Goal: Transaction & Acquisition: Book appointment/travel/reservation

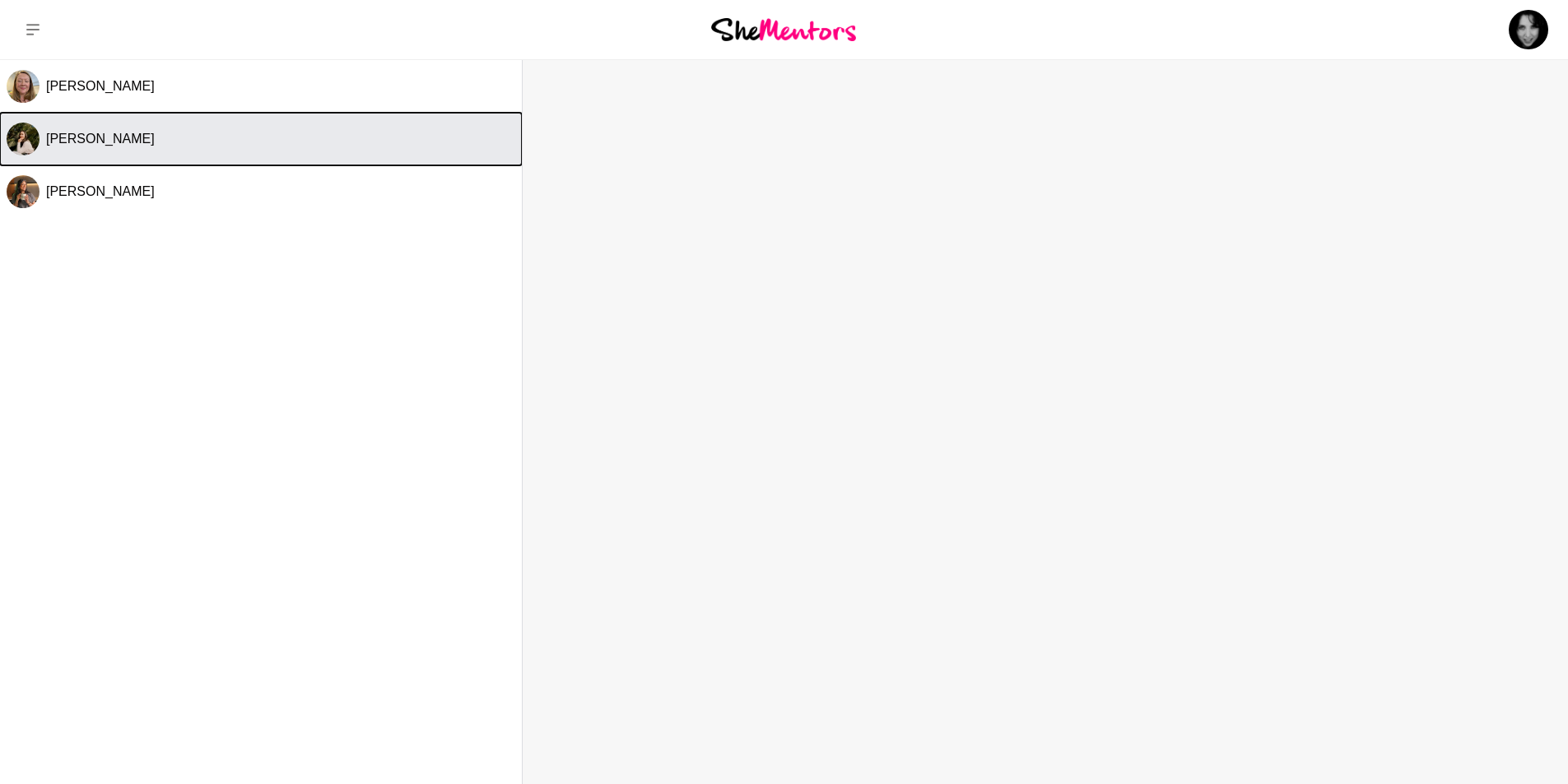
click at [104, 144] on span "[PERSON_NAME]" at bounding box center [99, 139] width 108 height 14
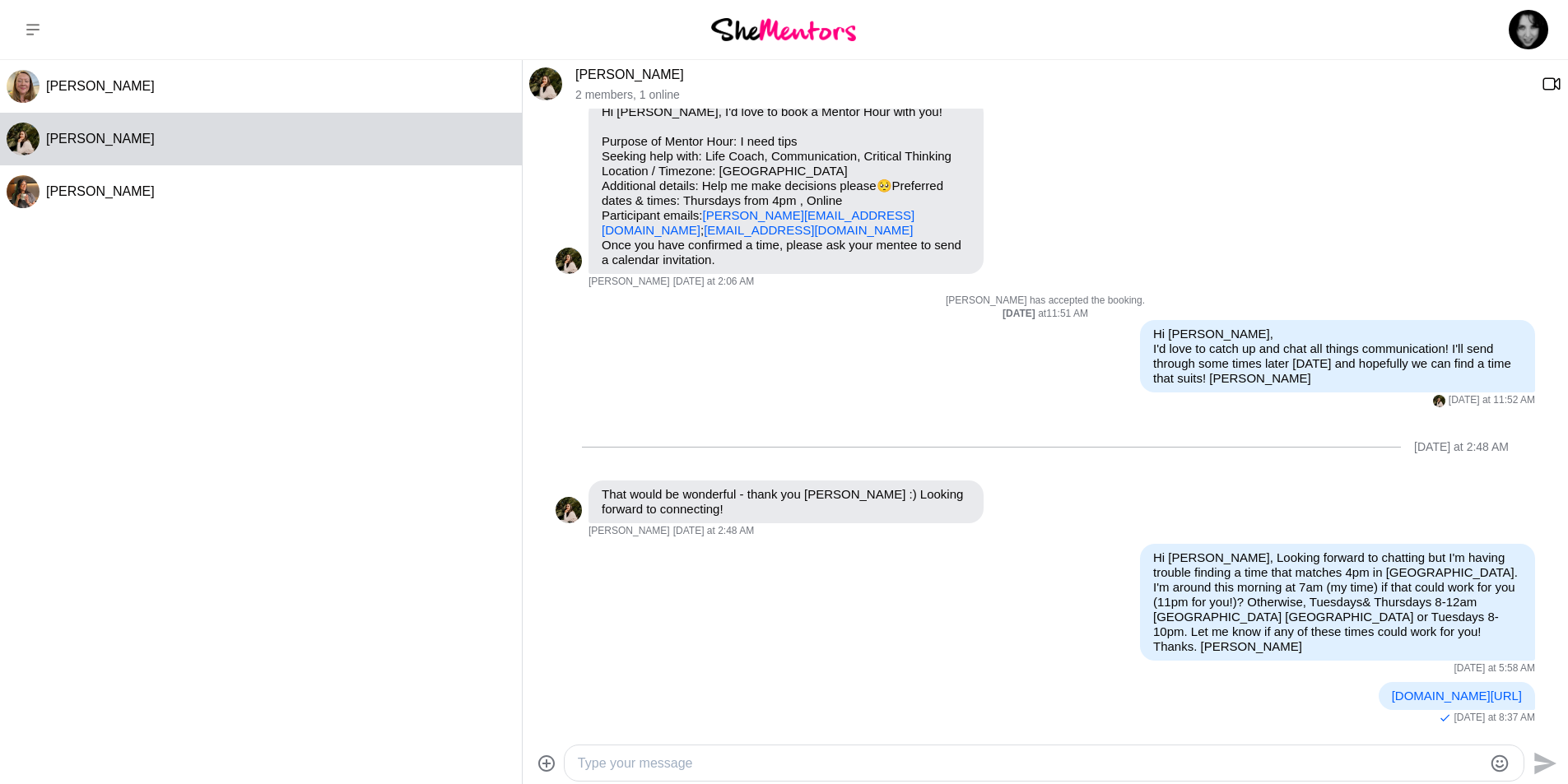
scroll to position [77, 0]
click at [36, 29] on icon at bounding box center [33, 29] width 13 height 11
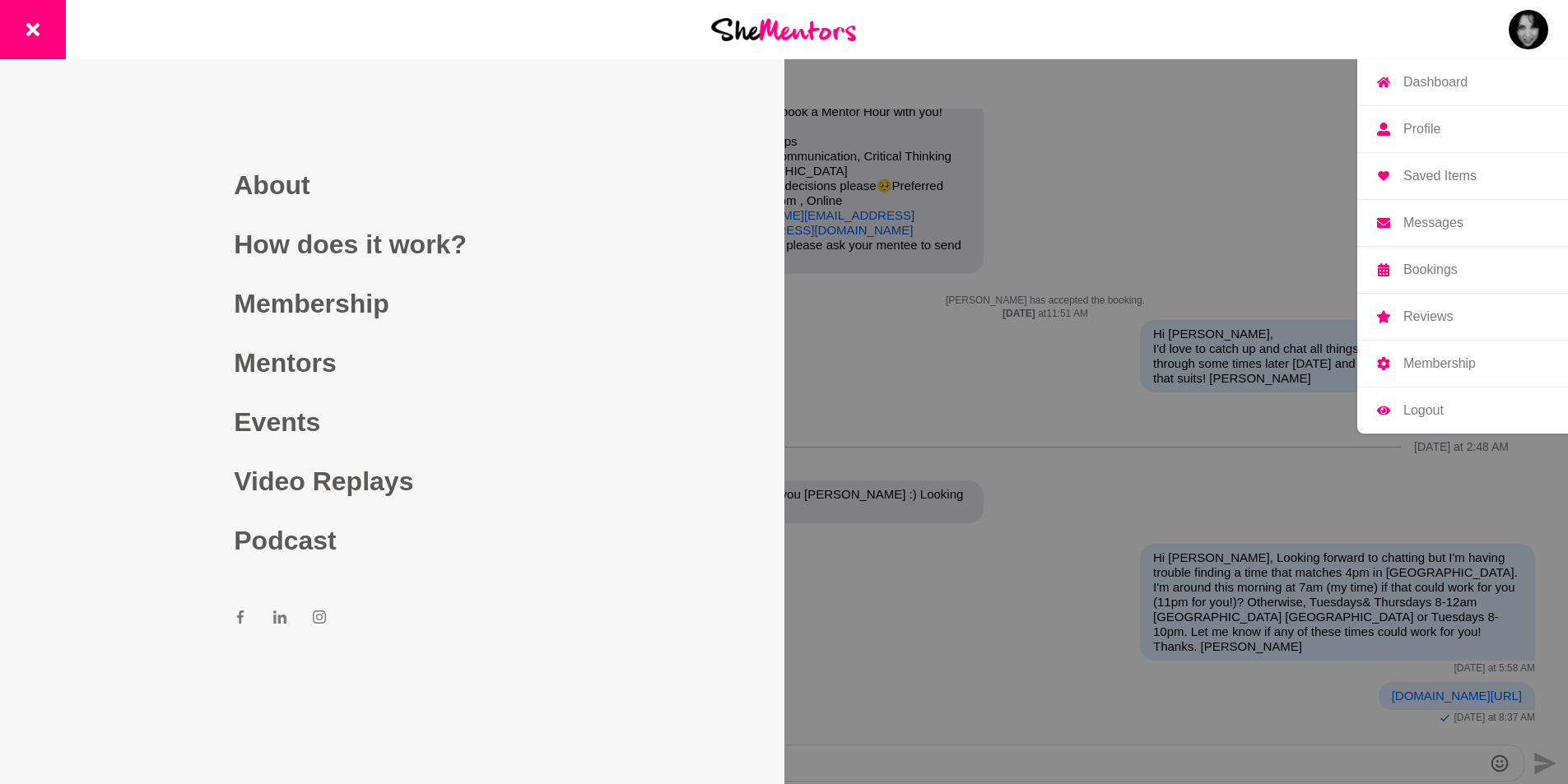
click at [1536, 31] on img at bounding box center [1528, 29] width 40 height 40
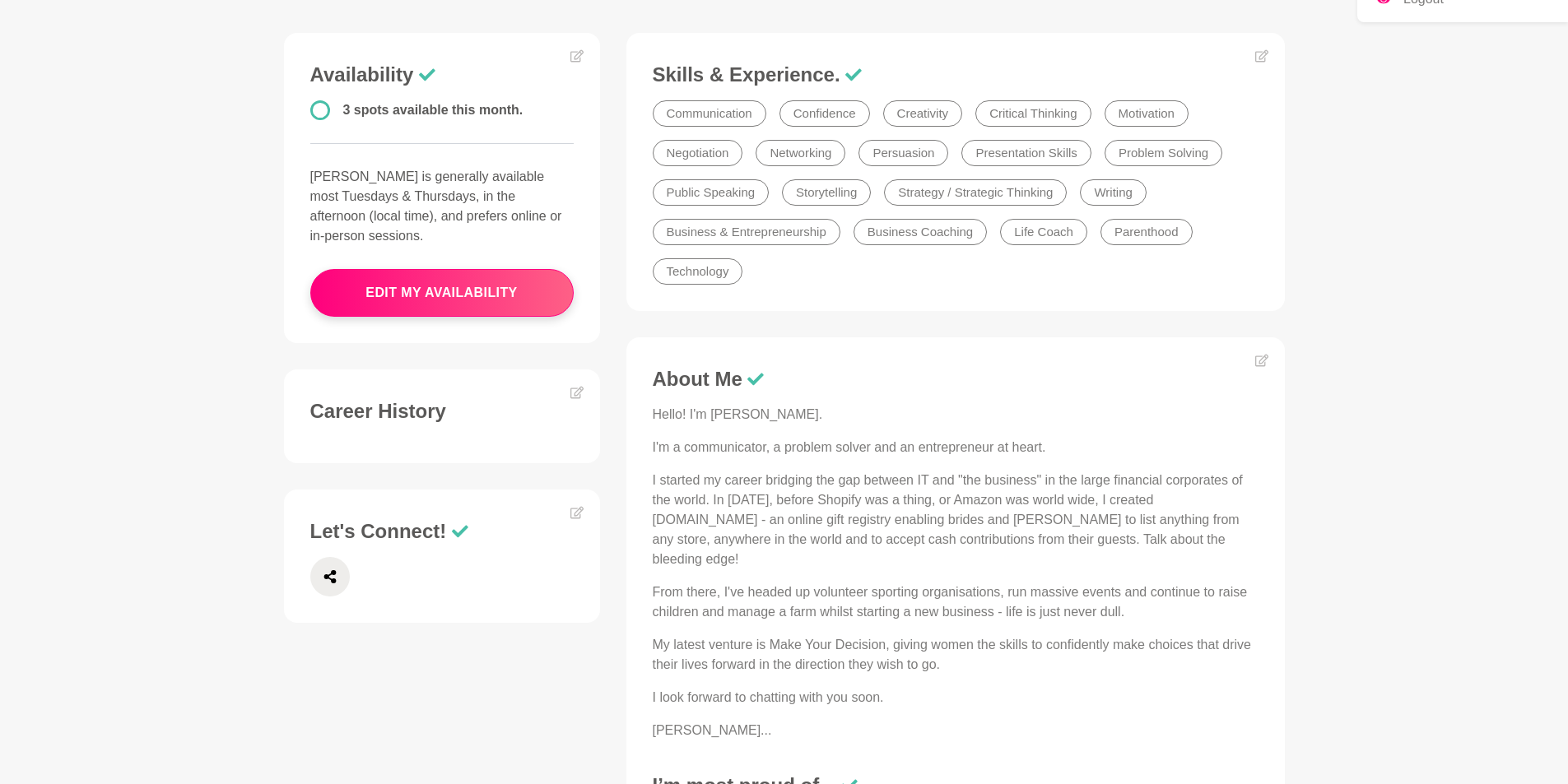
scroll to position [494, 0]
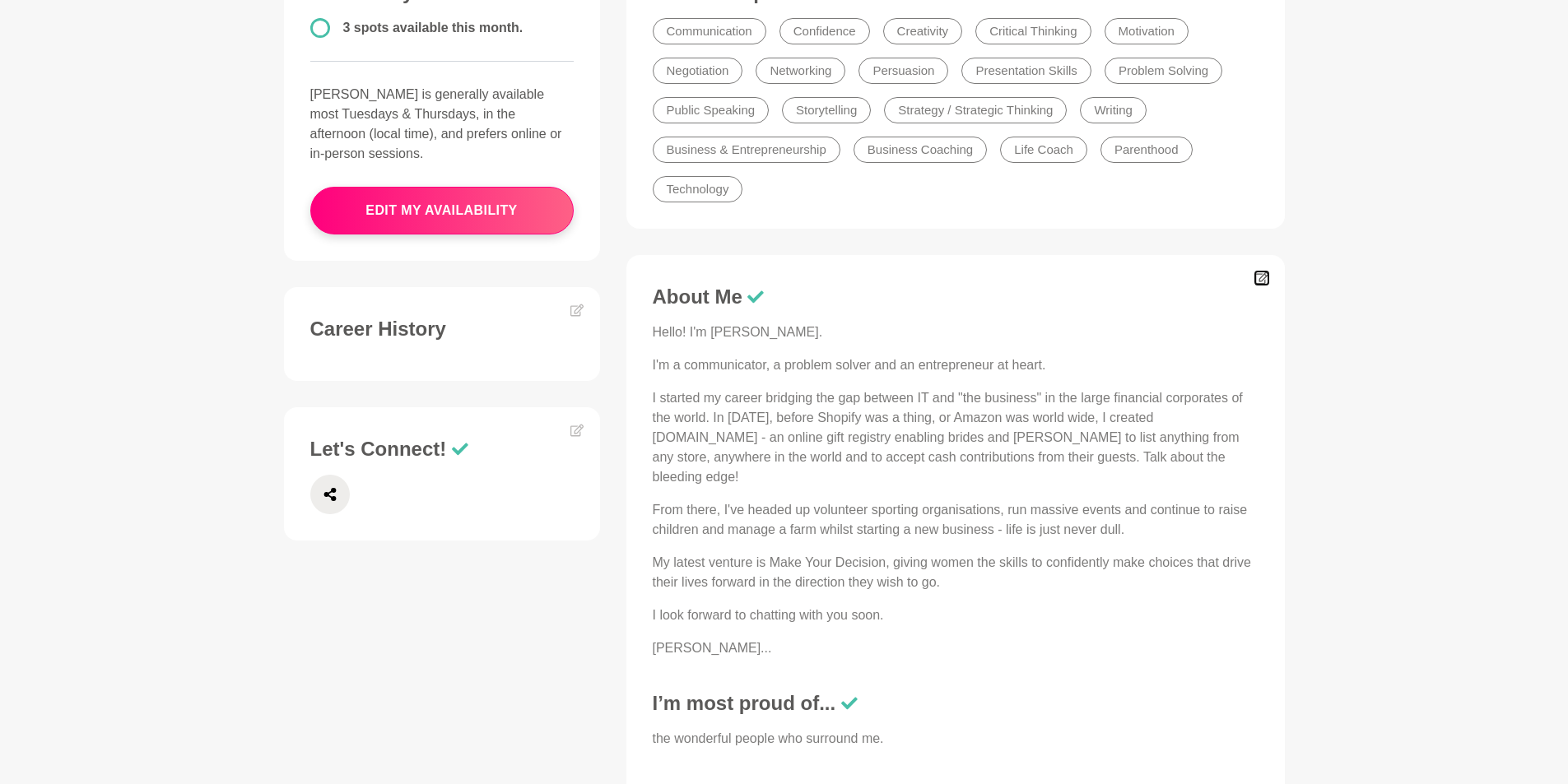
click at [1255, 275] on icon at bounding box center [1260, 278] width 13 height 12
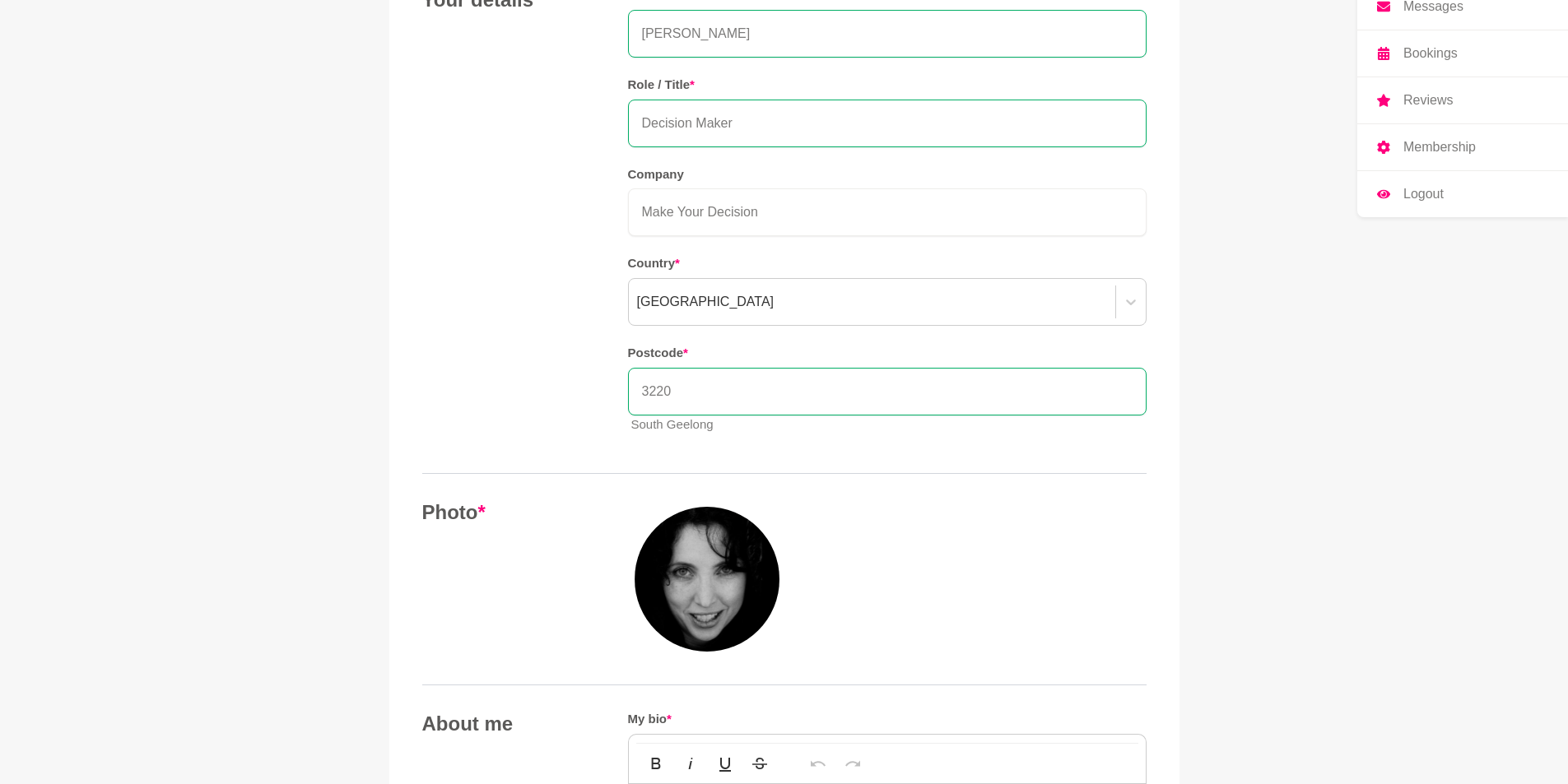
scroll to position [494, 0]
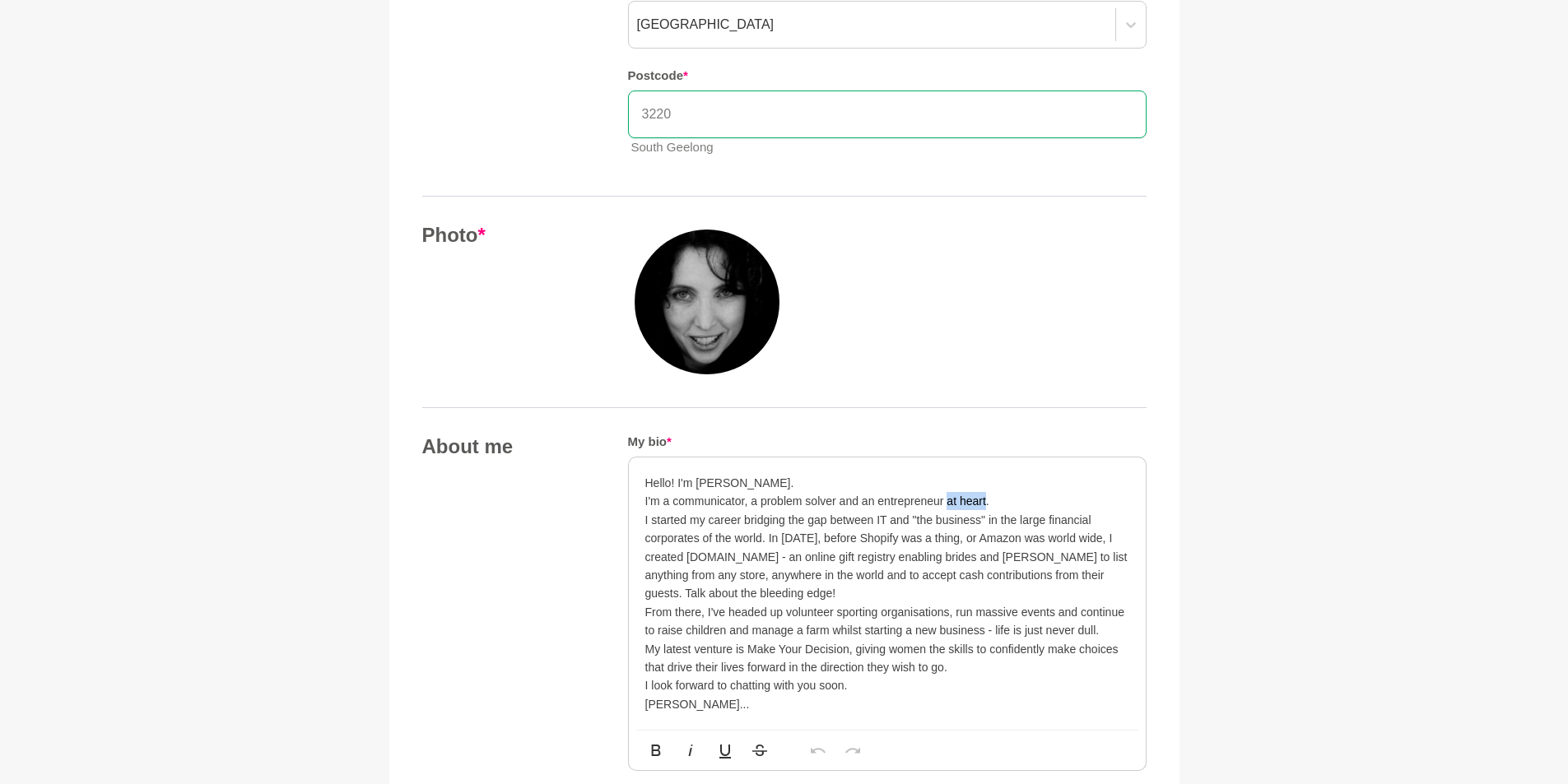
drag, startPoint x: 946, startPoint y: 497, endPoint x: 985, endPoint y: 497, distance: 39.0
click at [985, 497] on p "I'm a communicator, a problem solver and an entrepreneur at heart." at bounding box center [887, 501] width 484 height 18
click at [675, 552] on p "I started my career bridging the gap between IT and "the business" in the large…" at bounding box center [887, 556] width 484 height 92
click at [675, 553] on p "I started my career bridging the gap between IT and "the business" in the large…" at bounding box center [887, 556] width 484 height 92
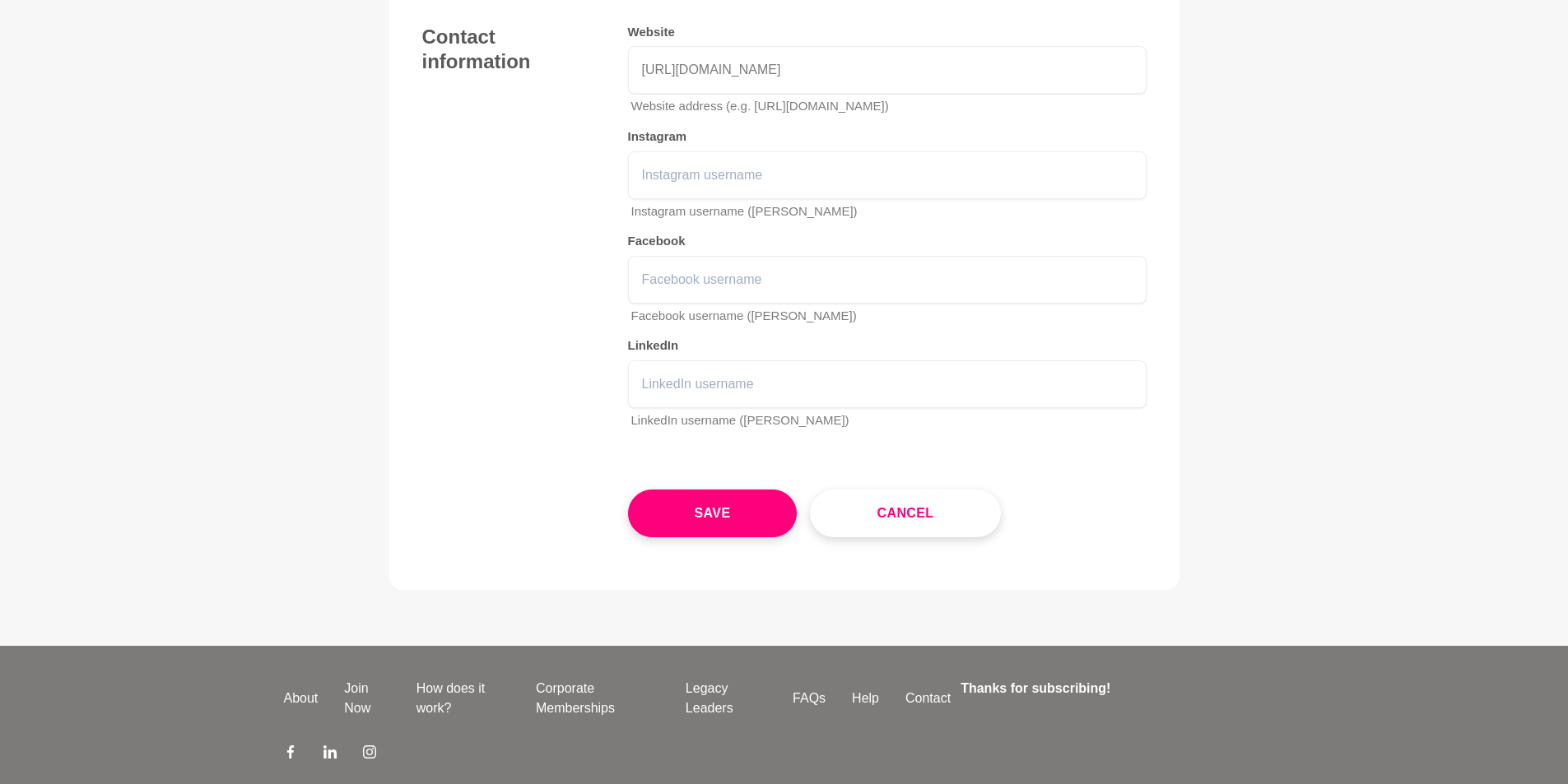
scroll to position [2467, 0]
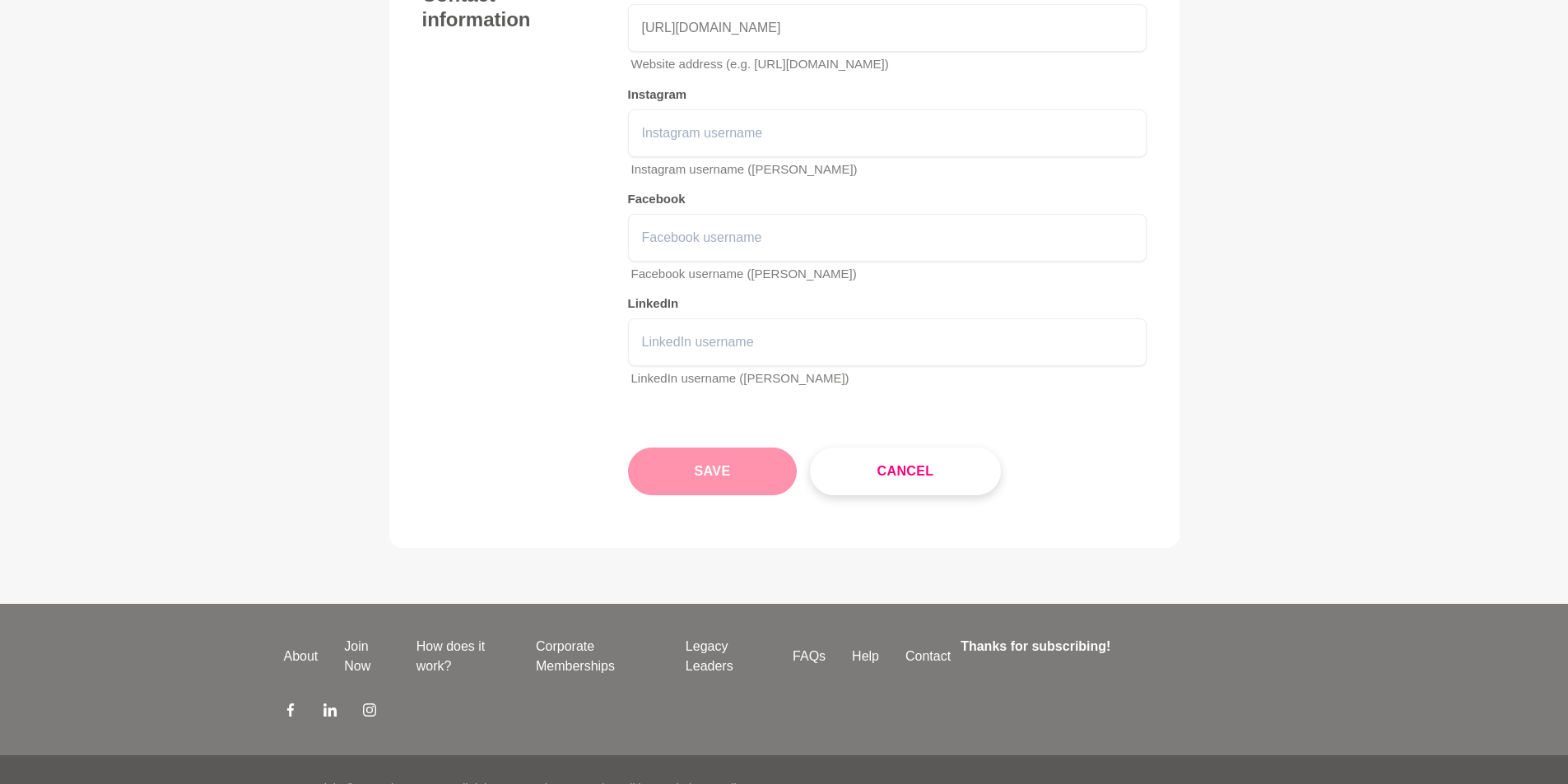
click at [719, 458] on button "Save" at bounding box center [712, 471] width 170 height 48
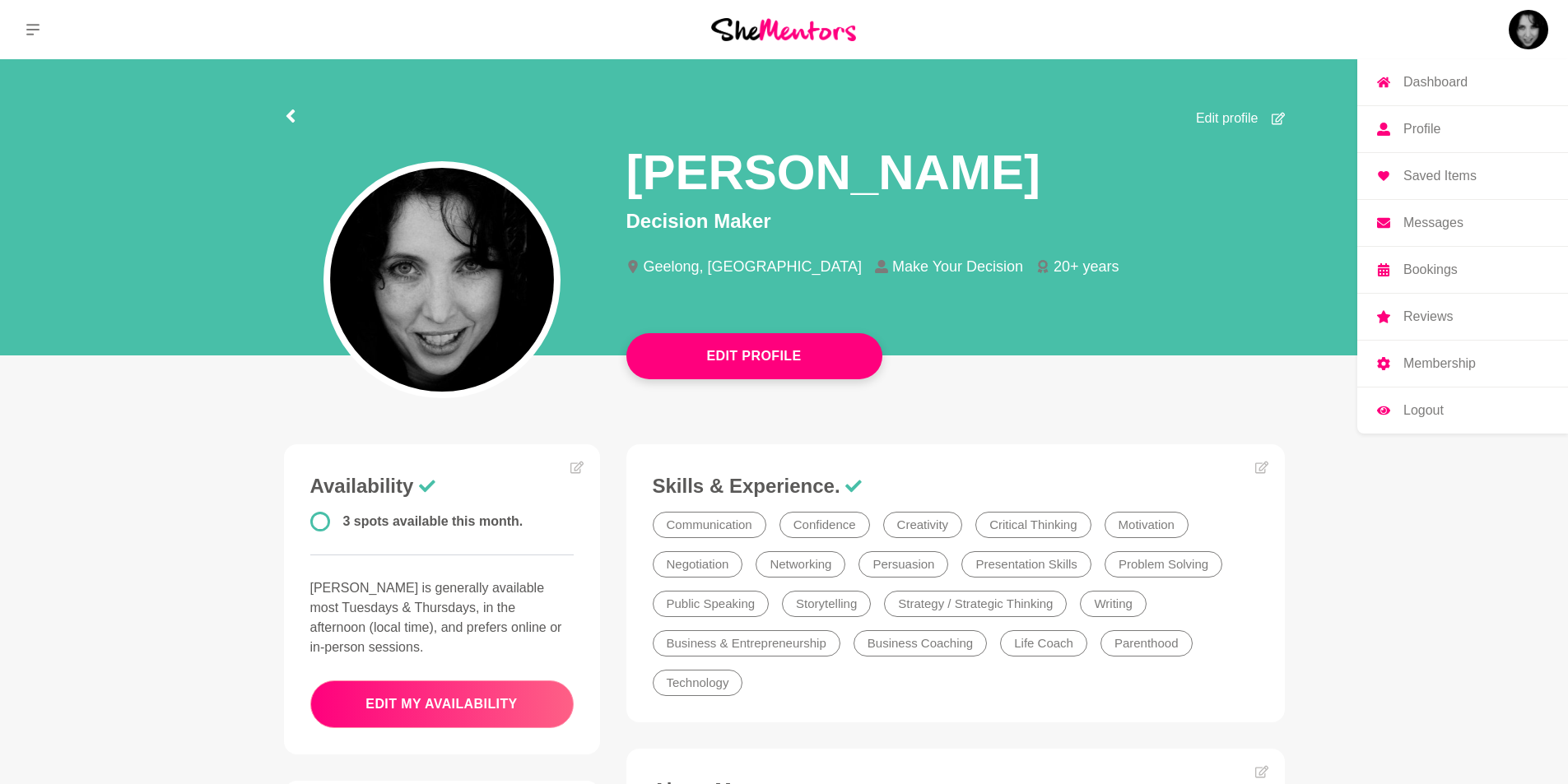
click at [472, 698] on button "edit my availability" at bounding box center [441, 704] width 263 height 48
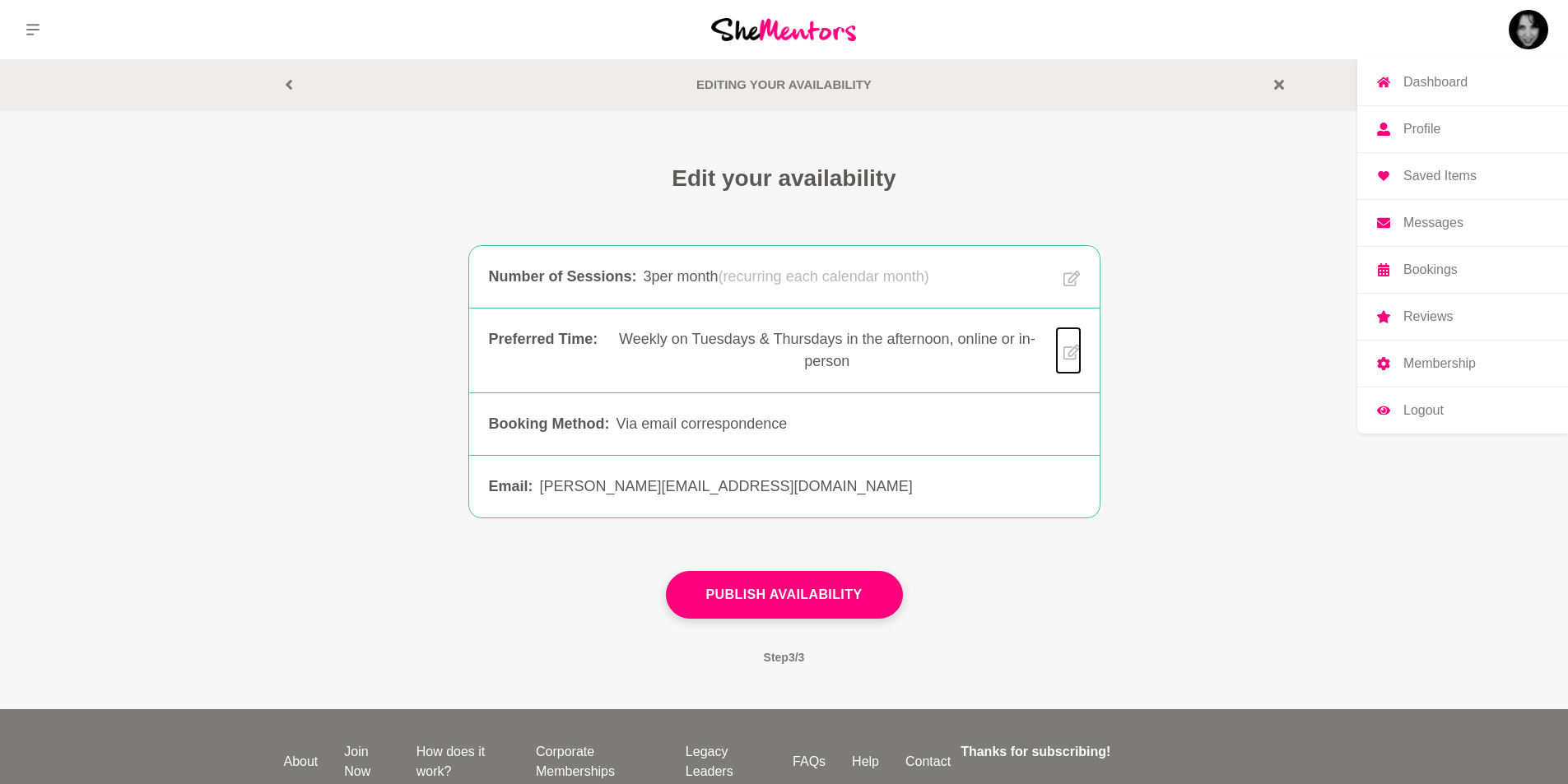
click at [1071, 357] on icon at bounding box center [1071, 352] width 17 height 41
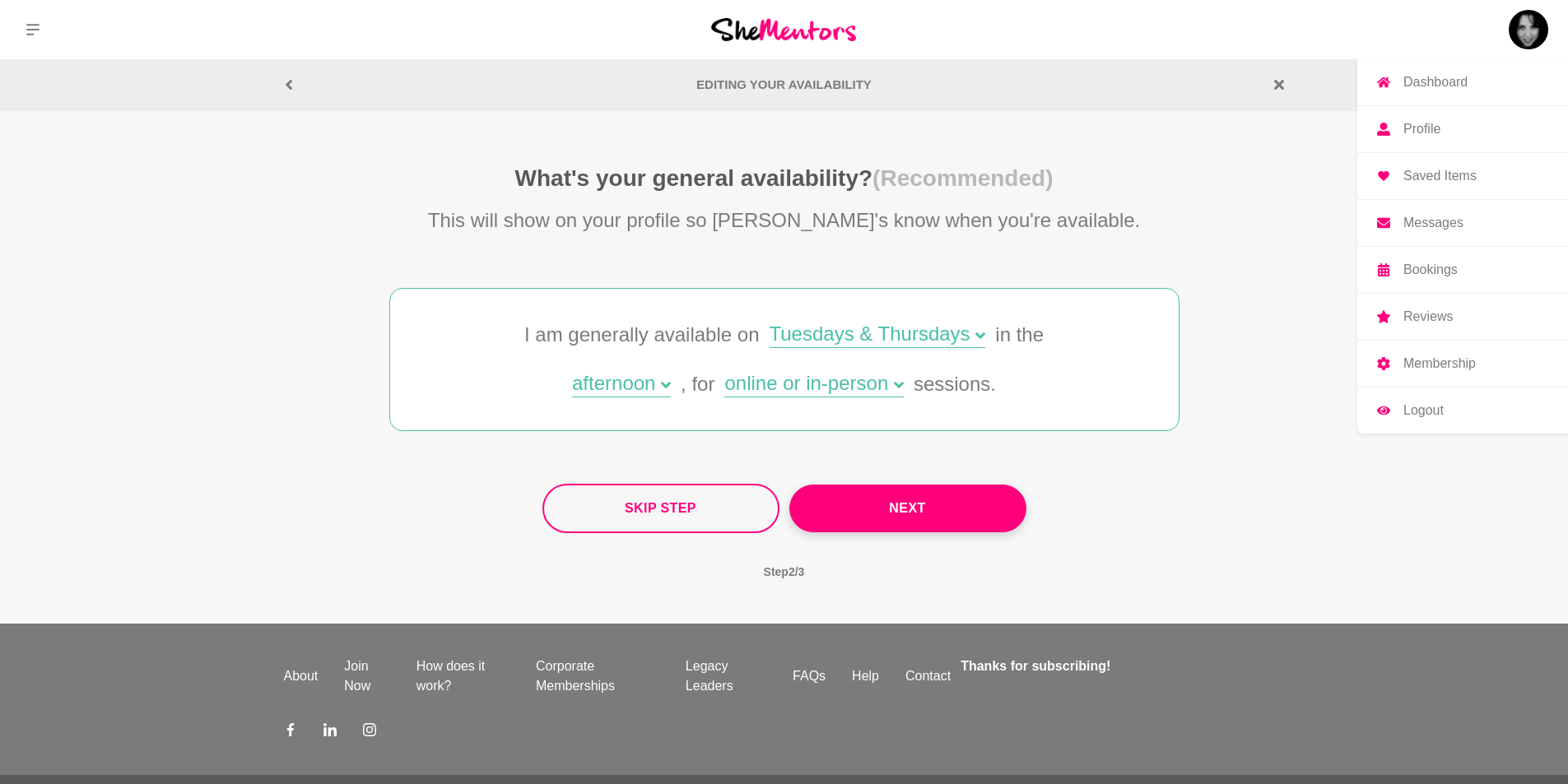
click at [662, 387] on icon at bounding box center [666, 385] width 10 height 10
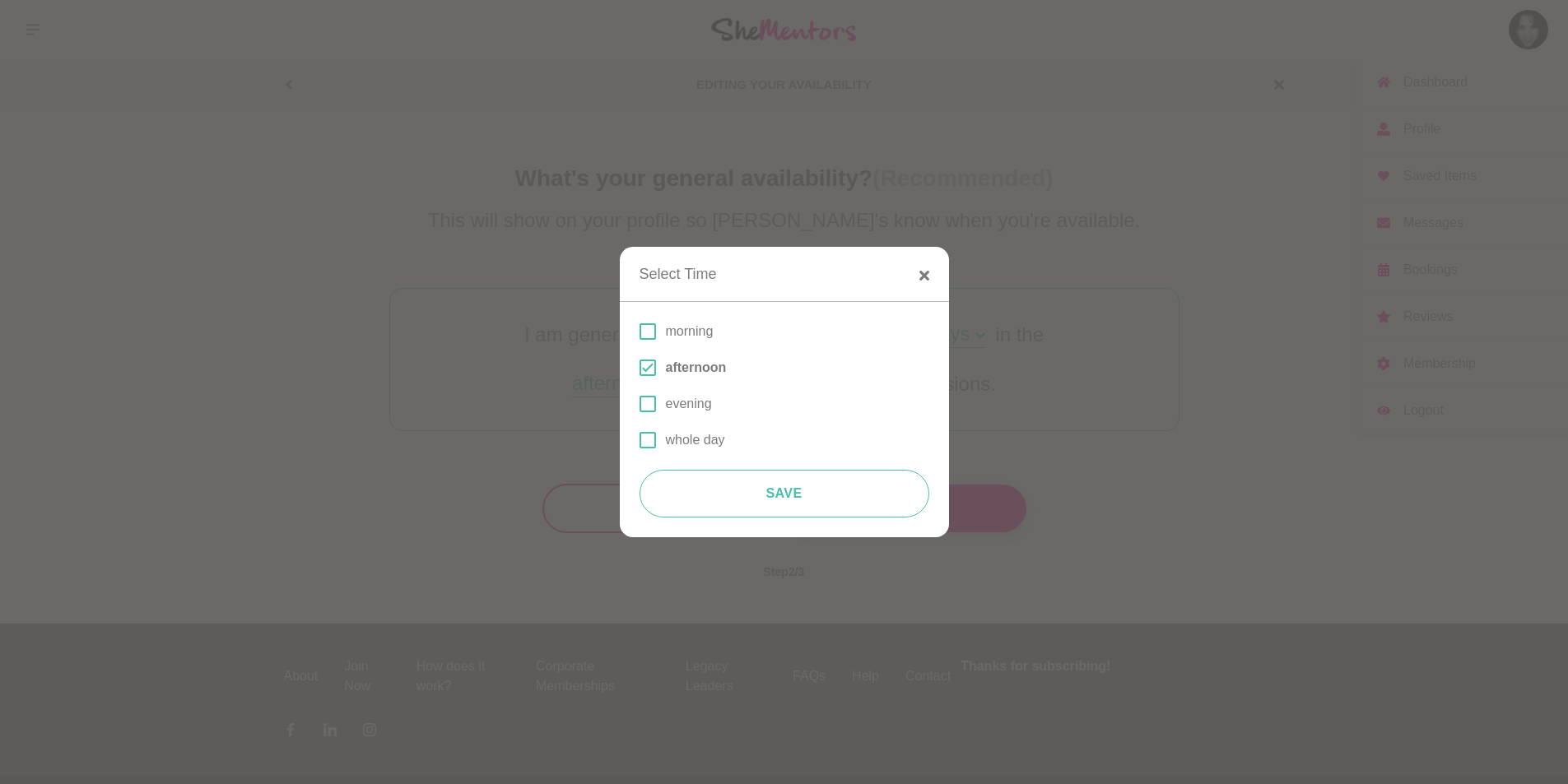
click at [650, 333] on span at bounding box center [647, 331] width 17 height 17
click at [639, 332] on input "morning" at bounding box center [639, 332] width 0 height 0
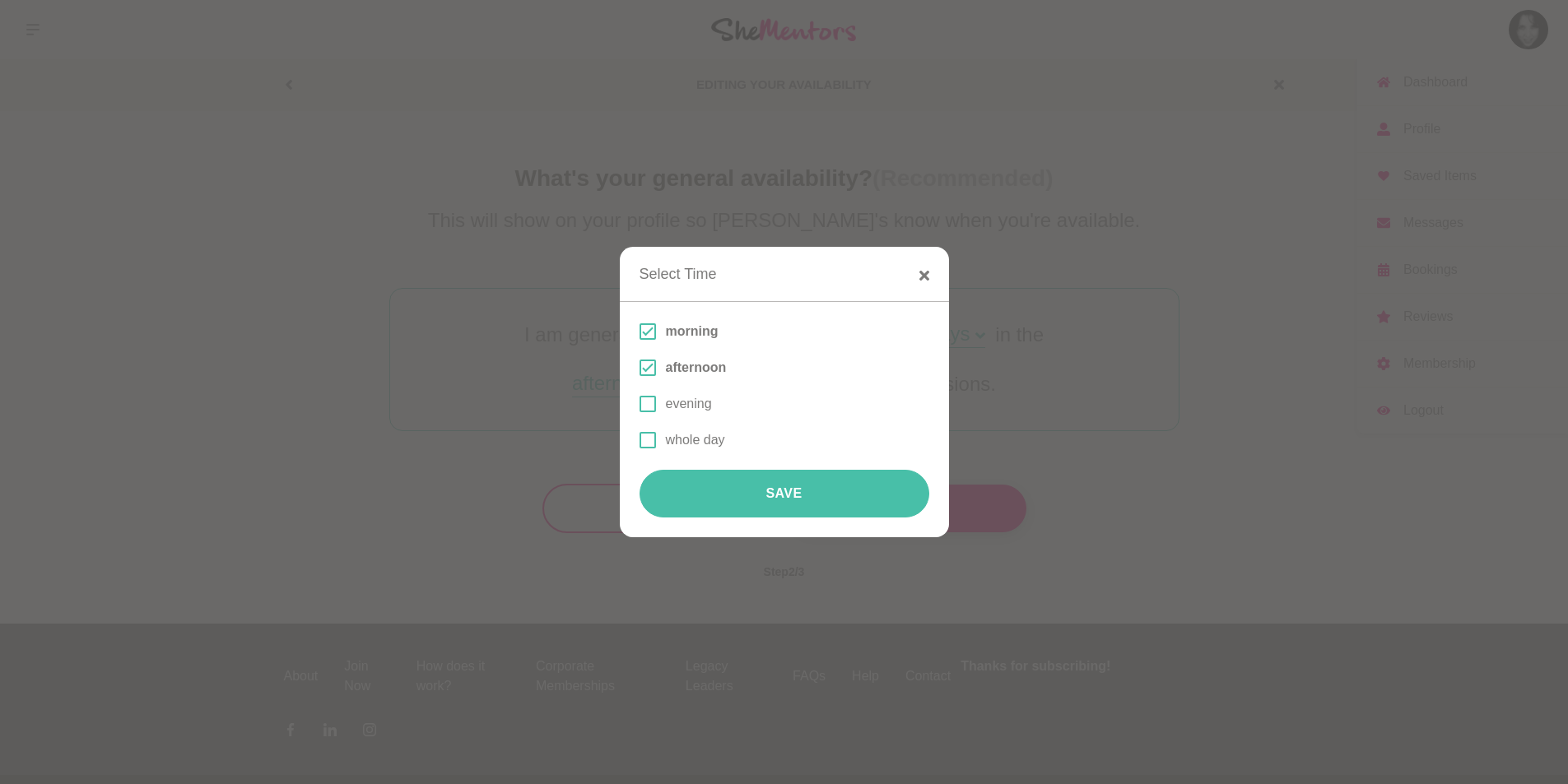
click at [795, 499] on button "Save" at bounding box center [784, 494] width 290 height 48
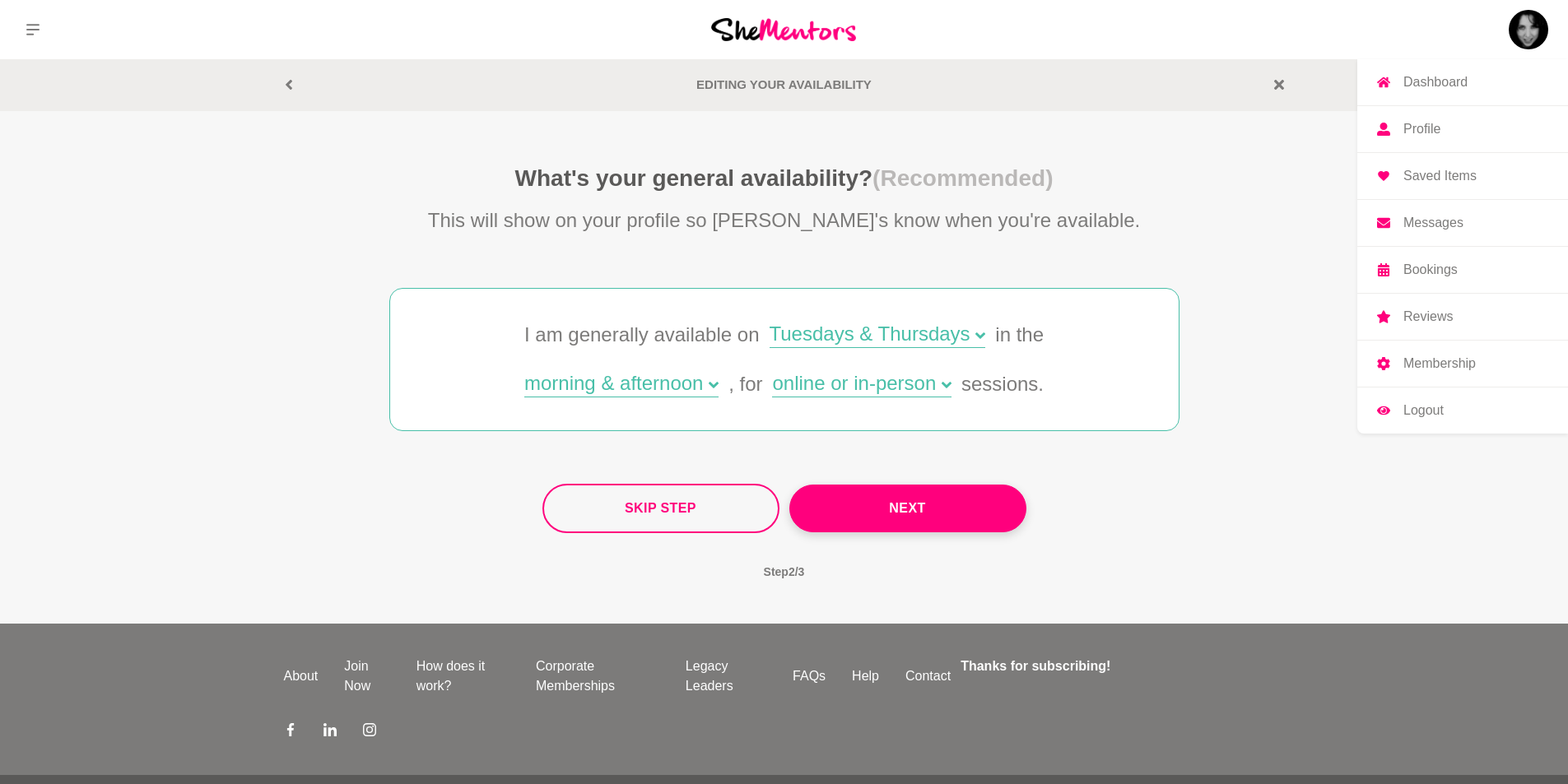
click at [715, 384] on icon at bounding box center [713, 385] width 10 height 10
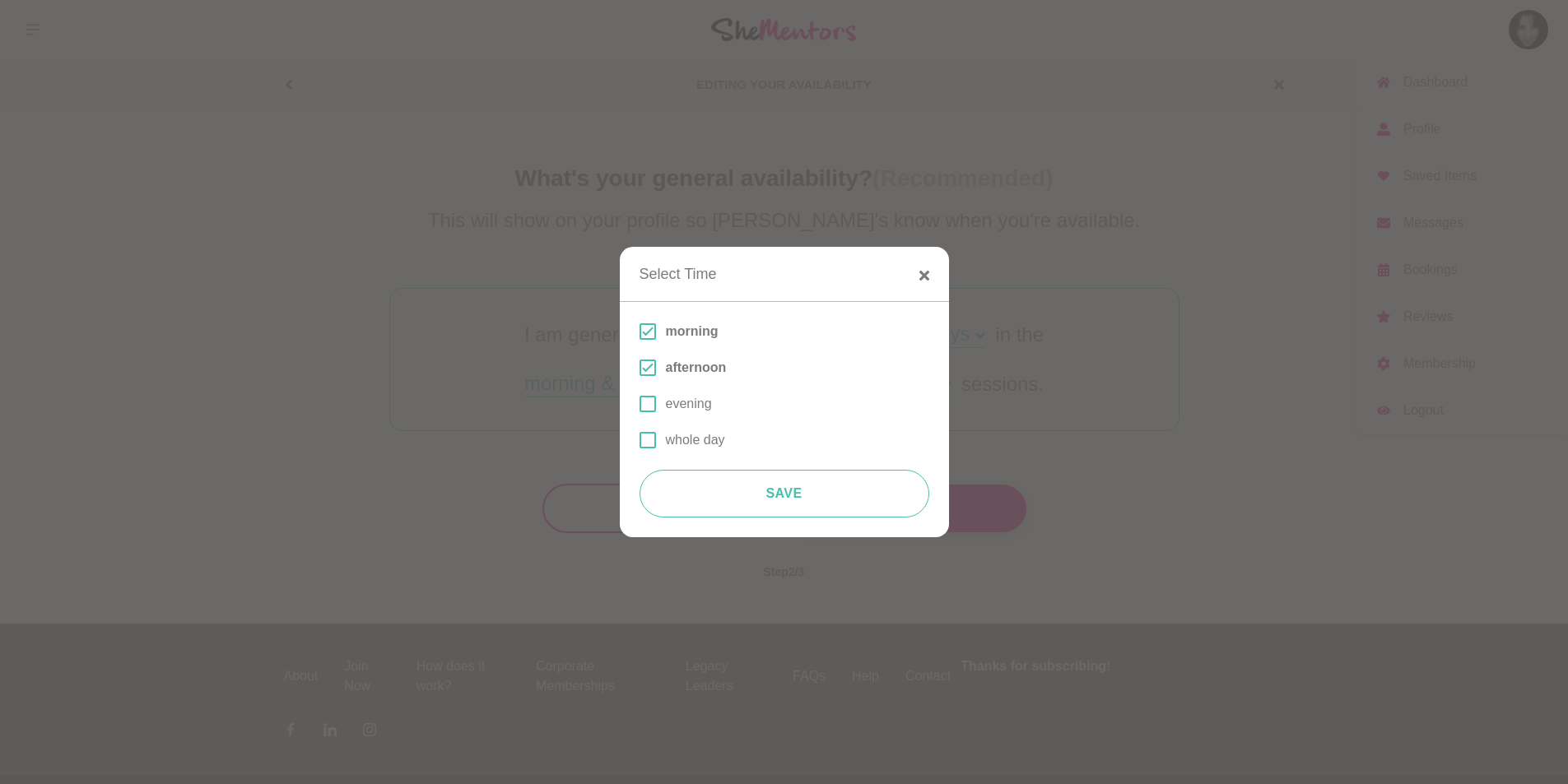
drag, startPoint x: 646, startPoint y: 441, endPoint x: 666, endPoint y: 446, distance: 20.6
click at [647, 441] on span at bounding box center [647, 440] width 17 height 17
click at [639, 440] on input "whole day" at bounding box center [639, 440] width 0 height 0
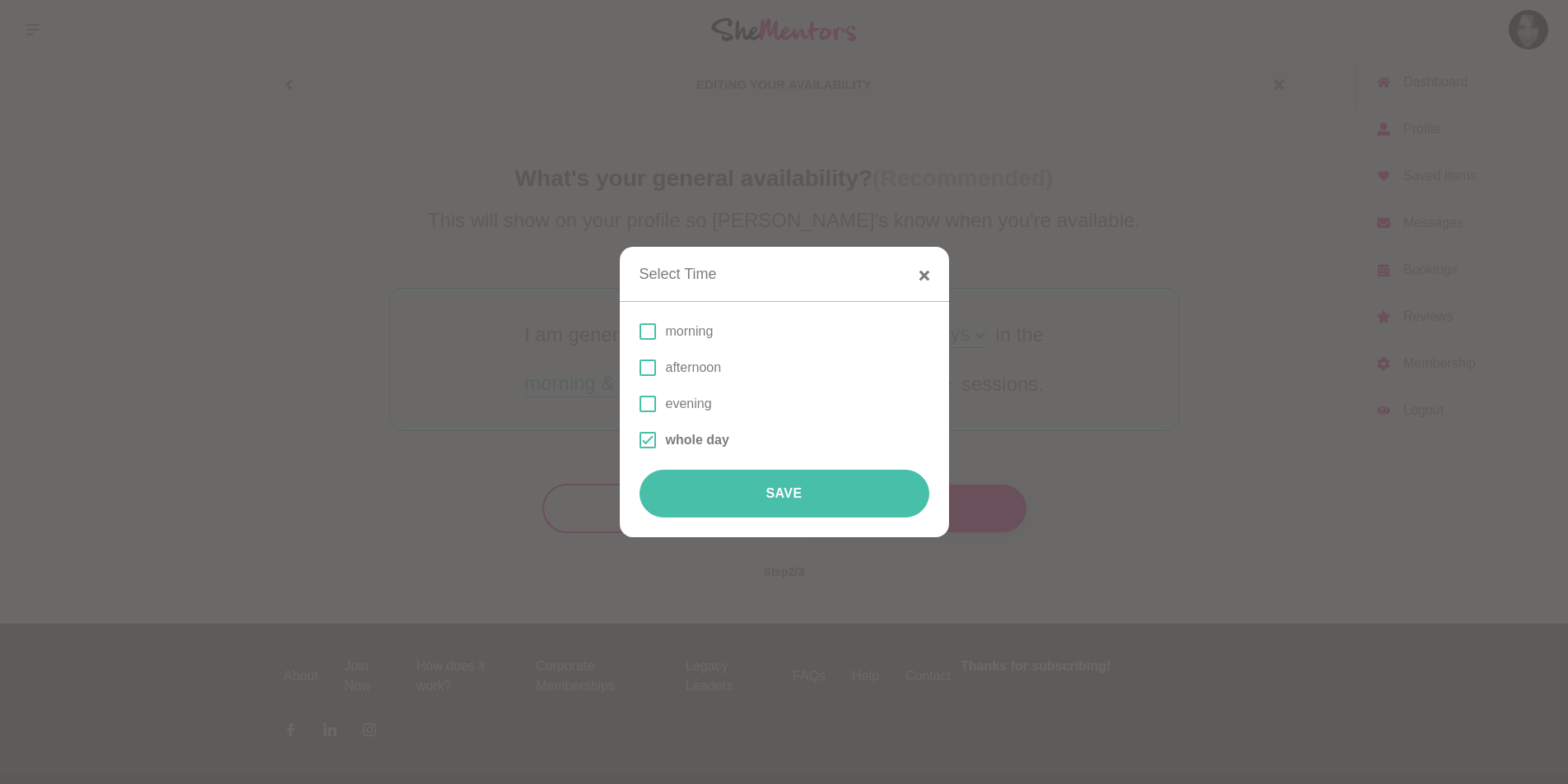
click at [791, 498] on button "Save" at bounding box center [784, 494] width 290 height 48
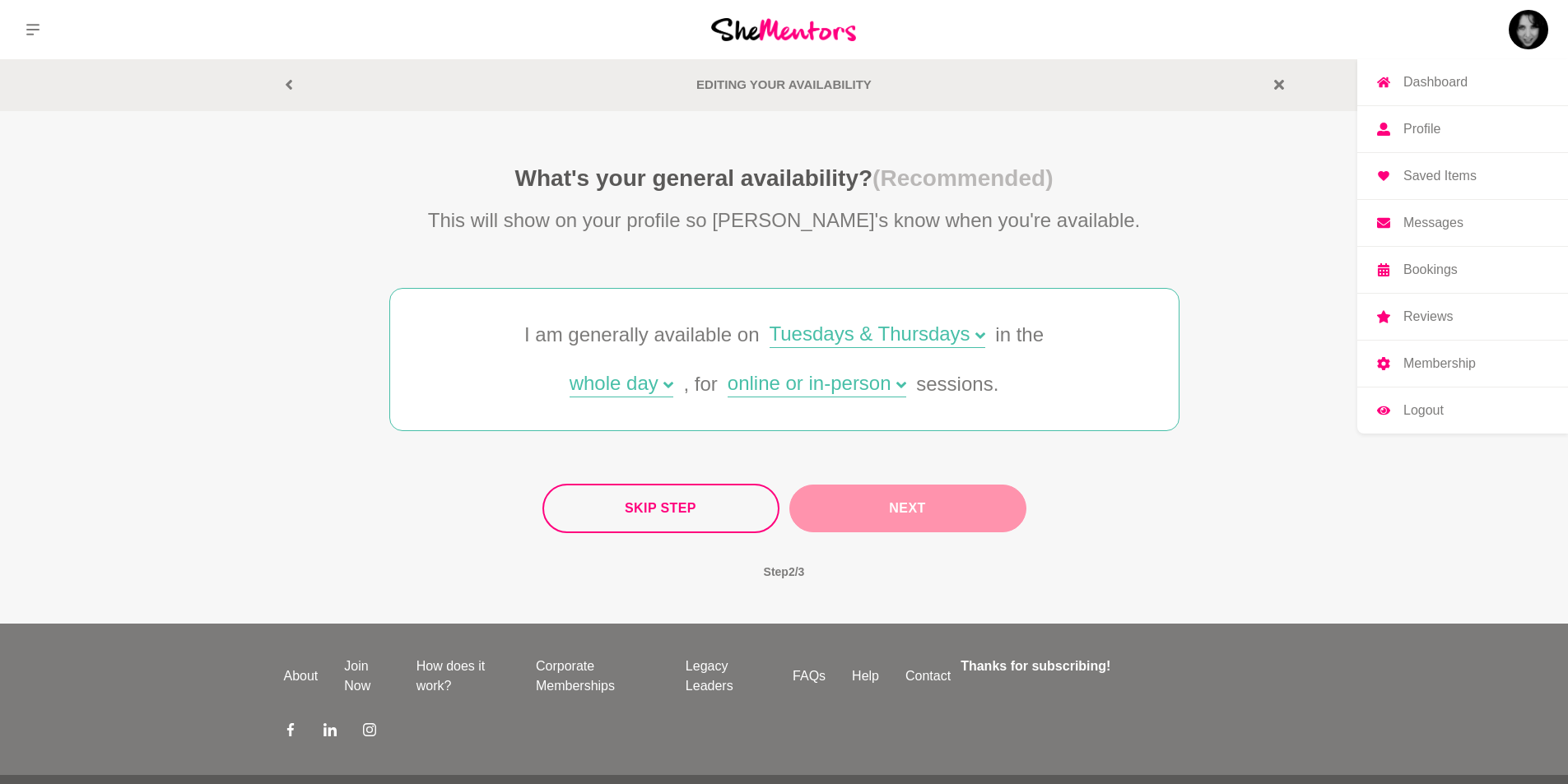
click at [935, 508] on button "Next" at bounding box center [907, 509] width 237 height 48
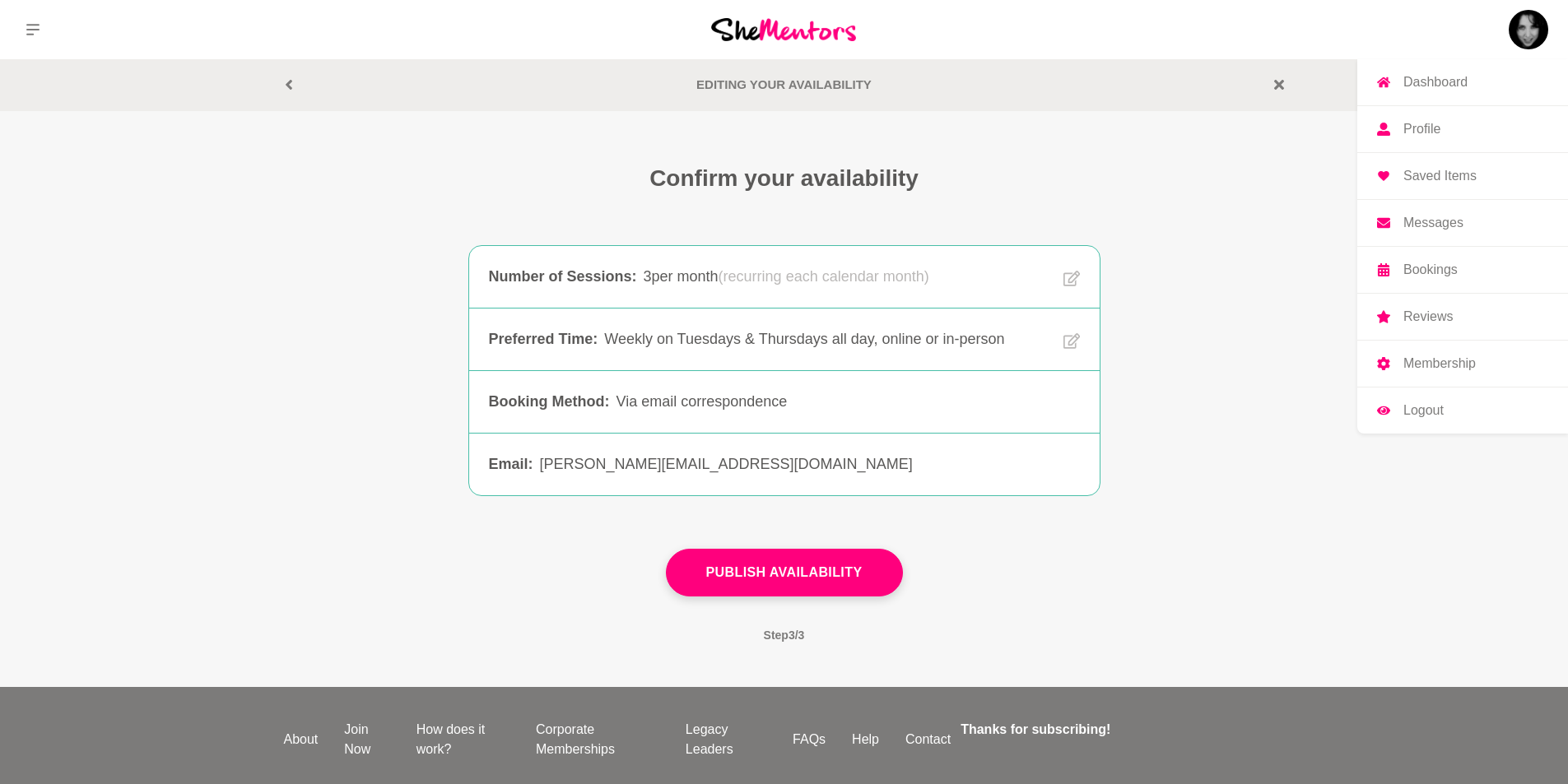
click at [689, 401] on div "Via email correspondence" at bounding box center [847, 401] width 463 height 22
click at [821, 574] on button "Publish Availability" at bounding box center [784, 572] width 237 height 48
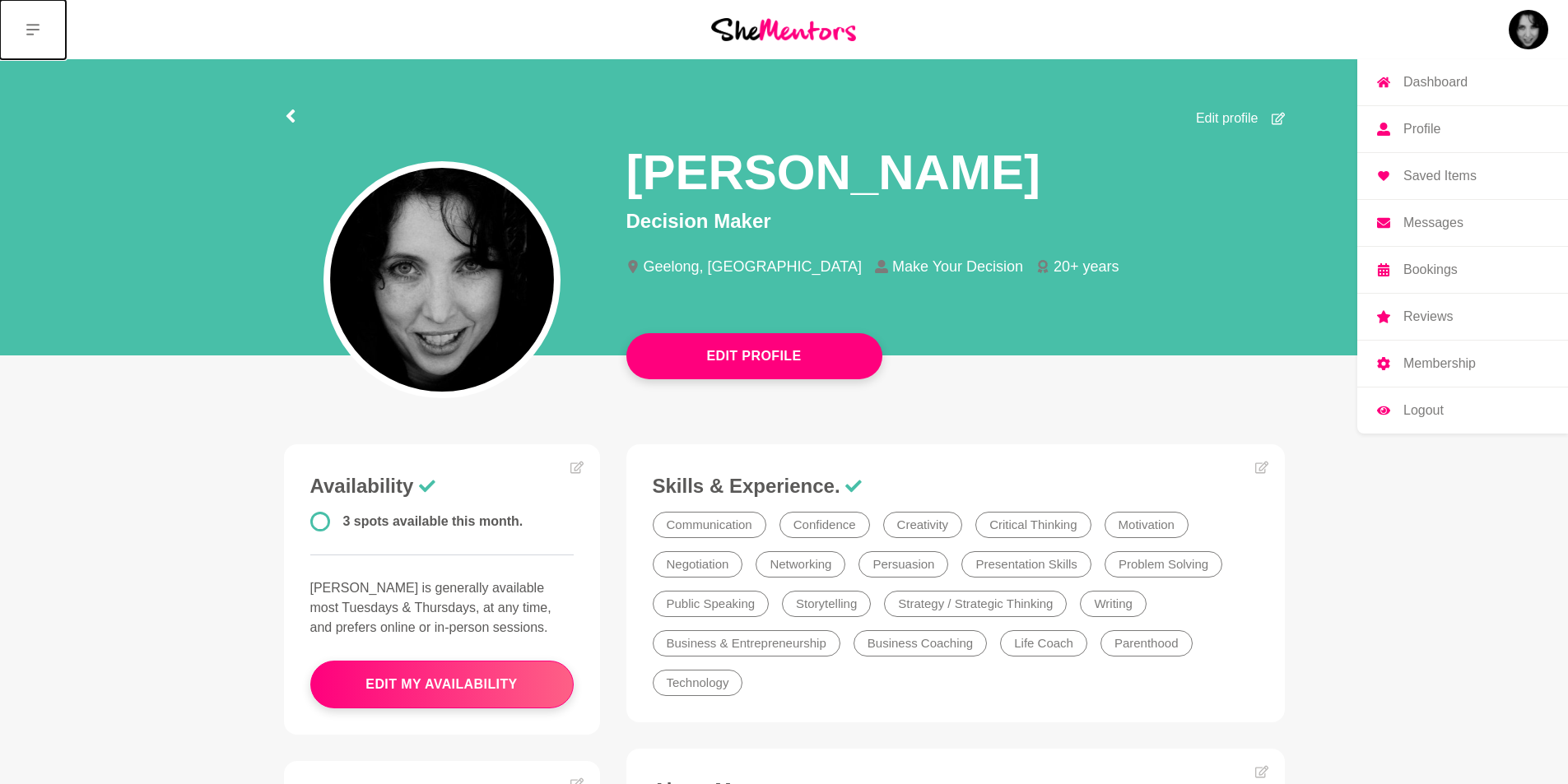
click at [33, 31] on icon at bounding box center [33, 29] width 13 height 11
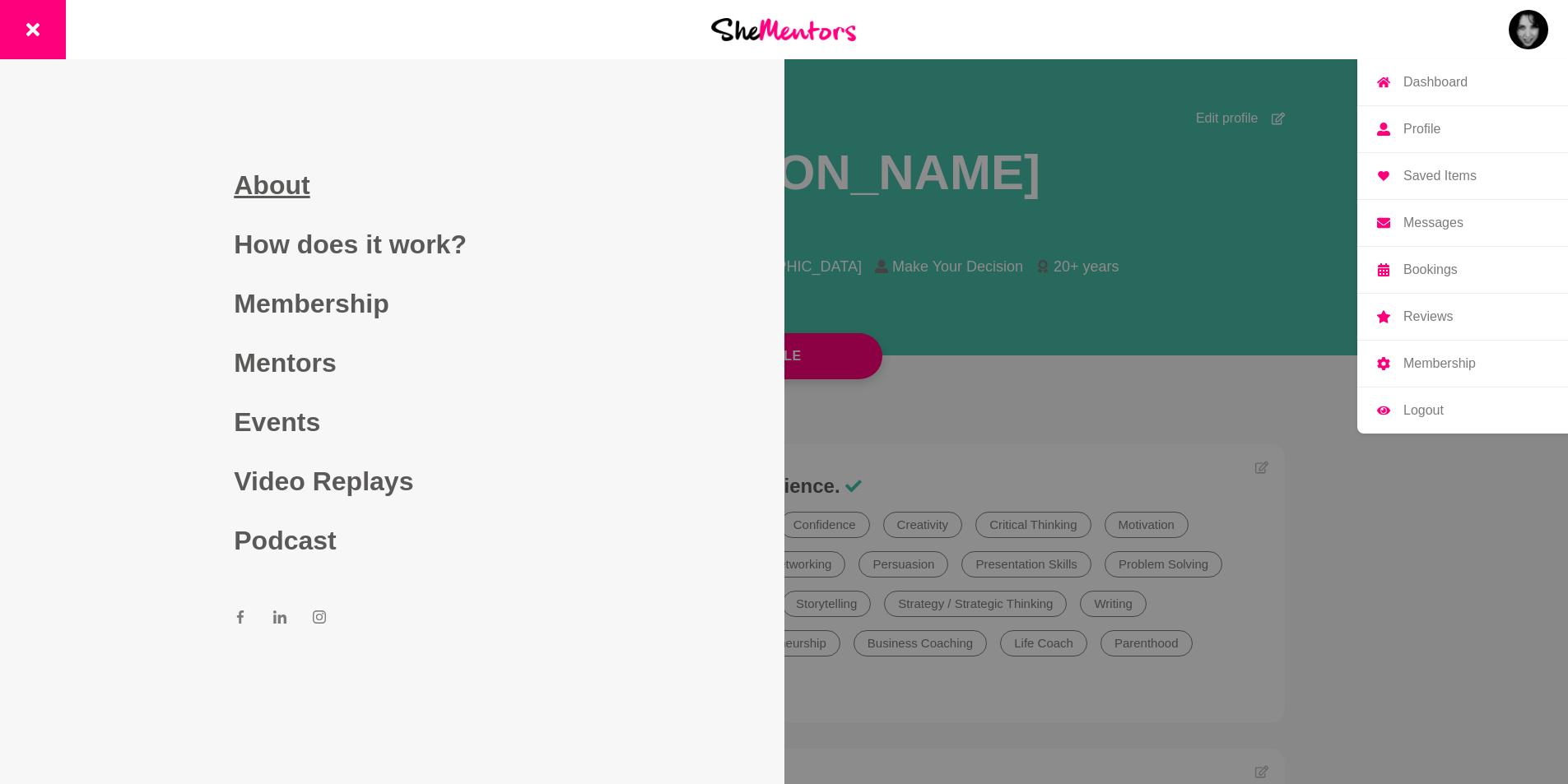
click at [292, 187] on link "About" at bounding box center [391, 185] width 316 height 59
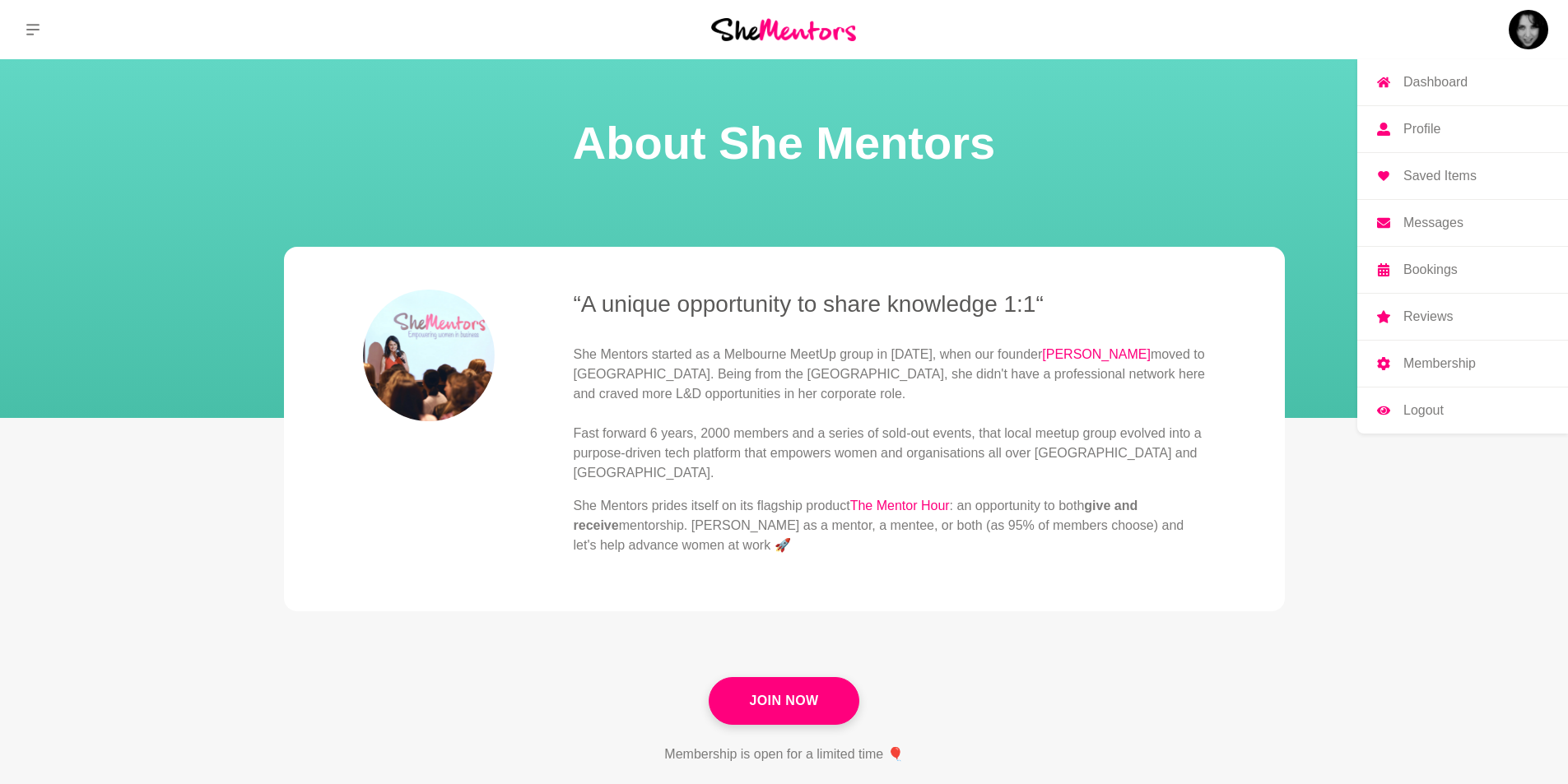
click at [1528, 29] on img at bounding box center [1528, 29] width 40 height 40
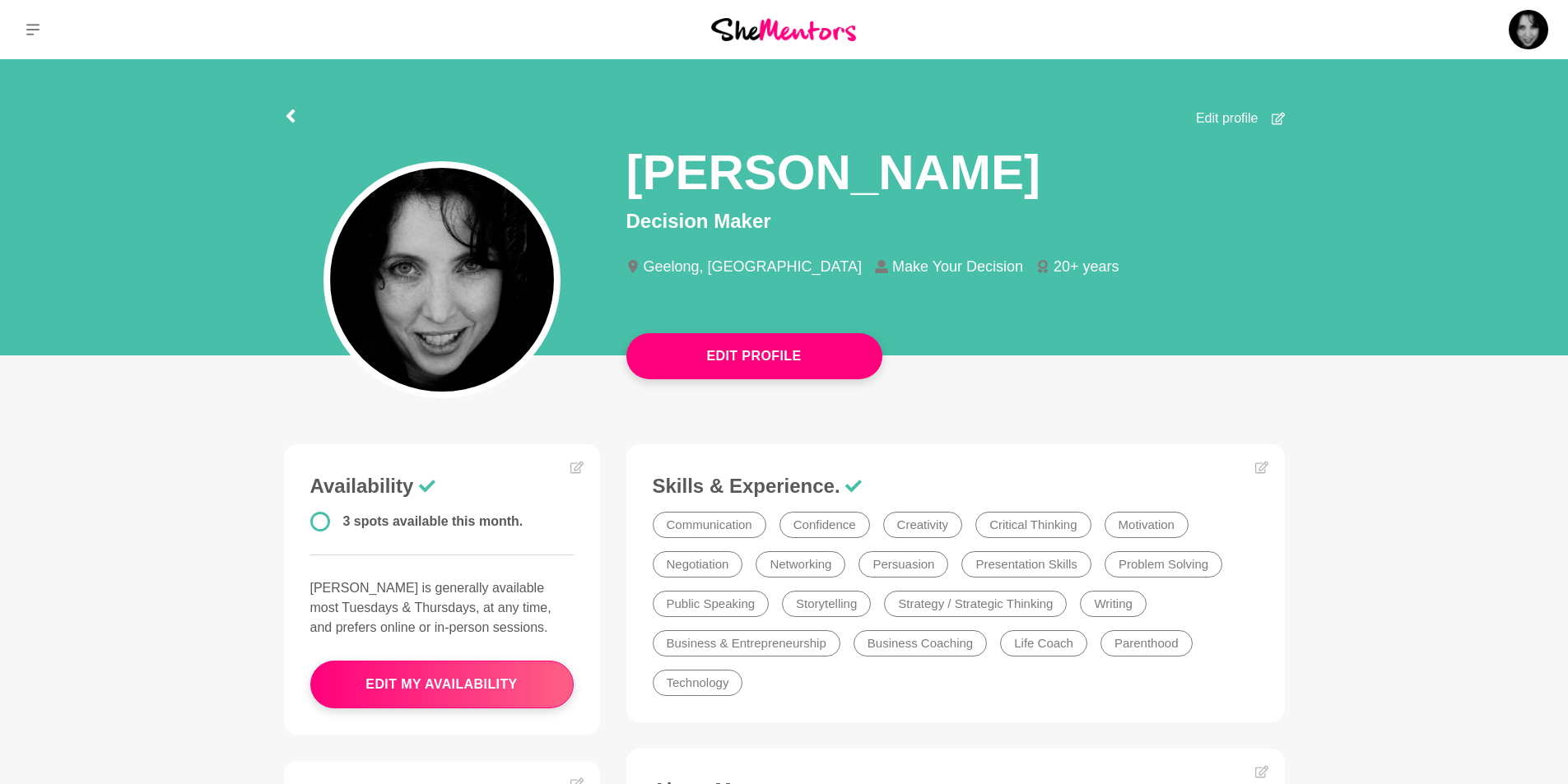
click at [779, 29] on img at bounding box center [784, 29] width 145 height 22
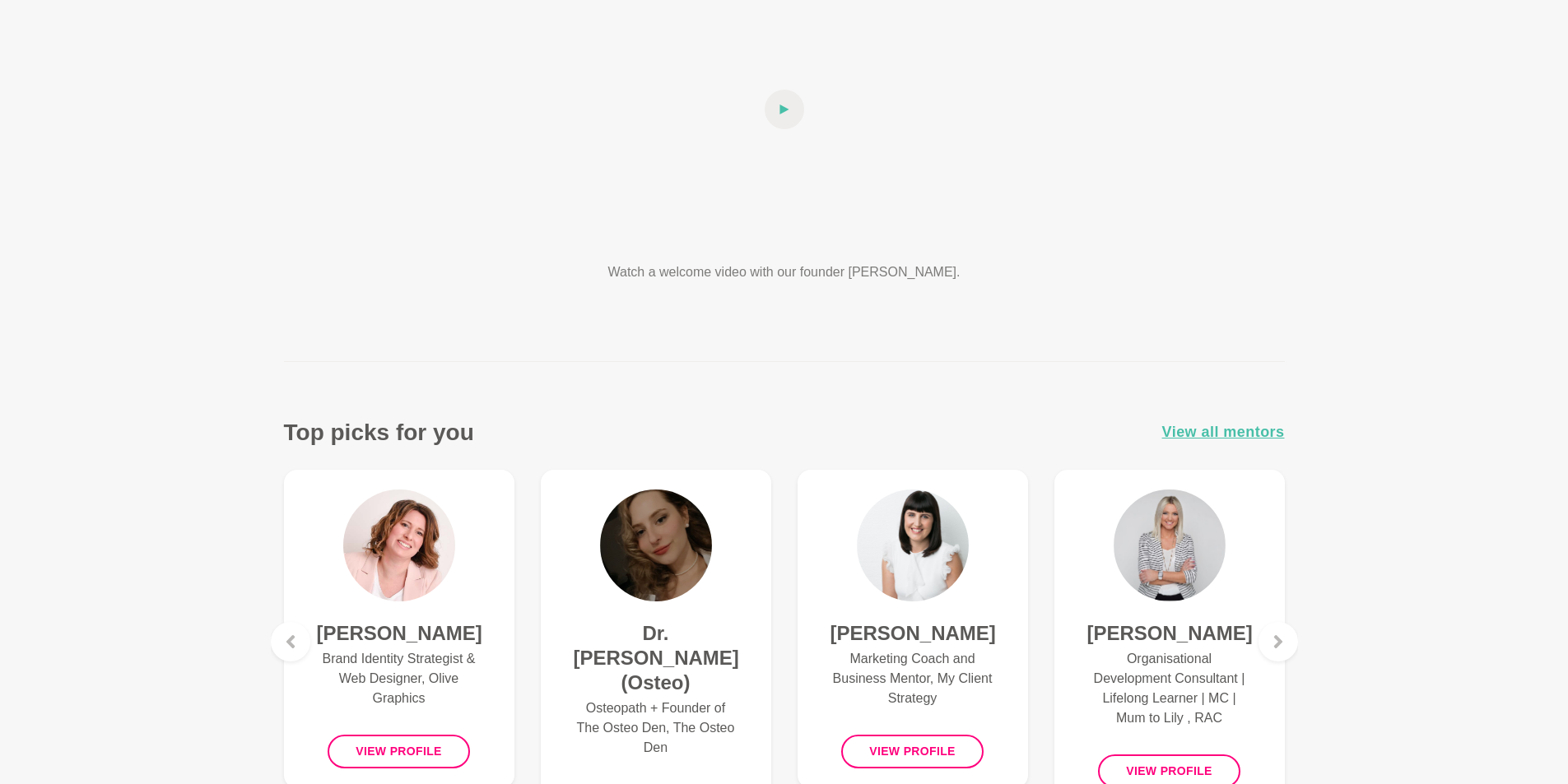
scroll to position [411, 0]
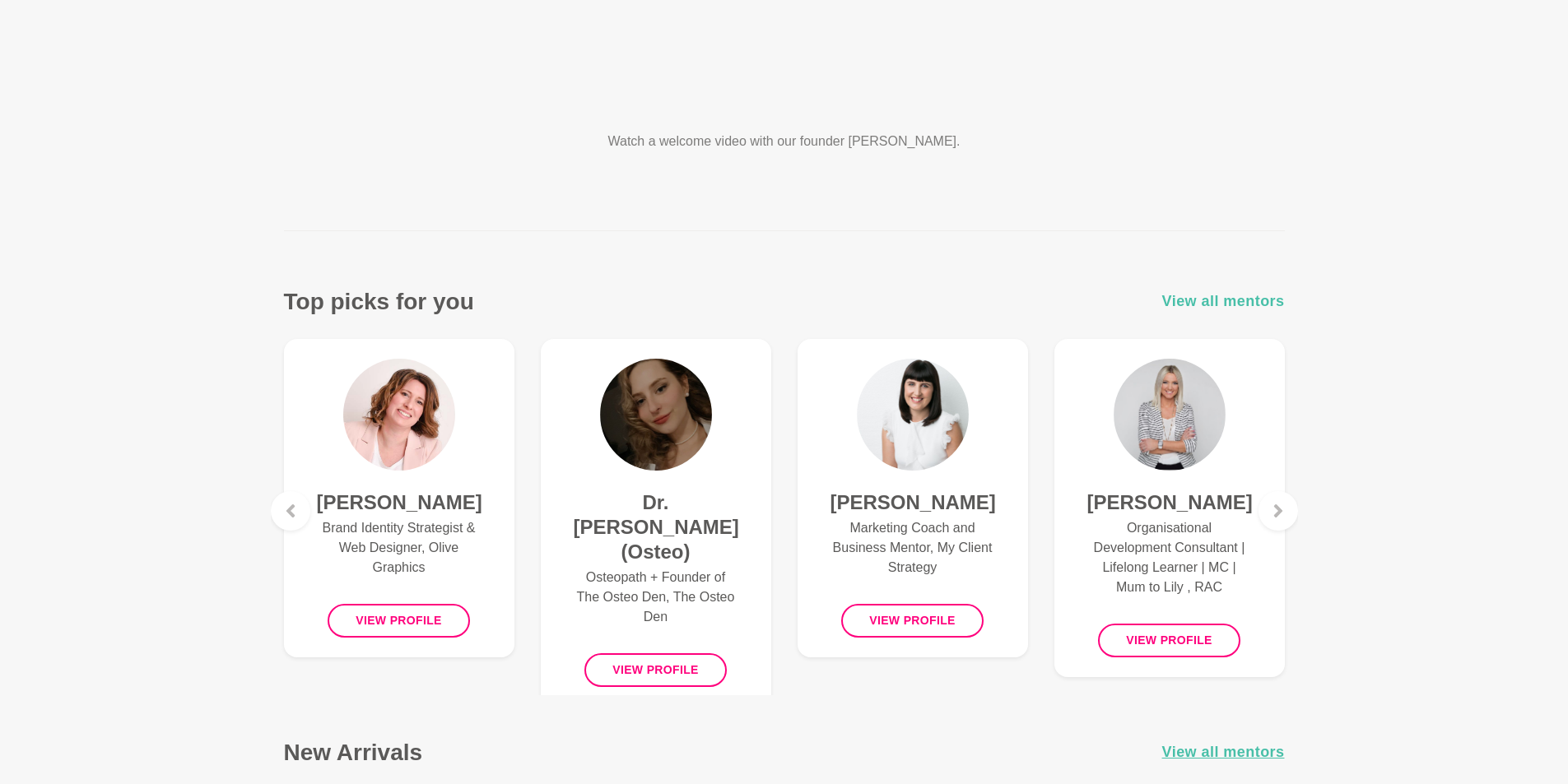
click at [1247, 301] on span "View all mentors" at bounding box center [1223, 301] width 122 height 24
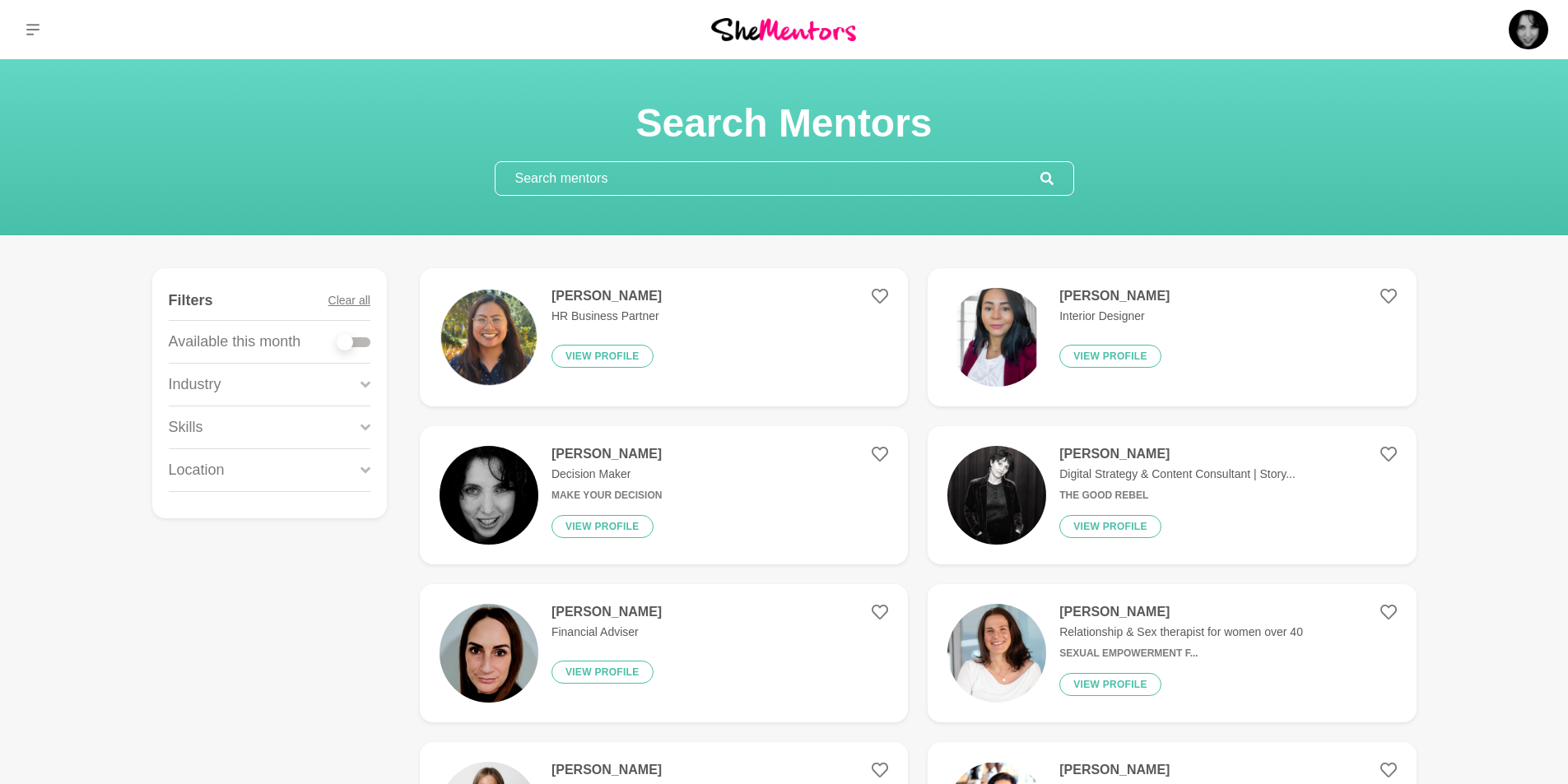
click at [364, 341] on div at bounding box center [353, 341] width 33 height 10
checkbox input "true"
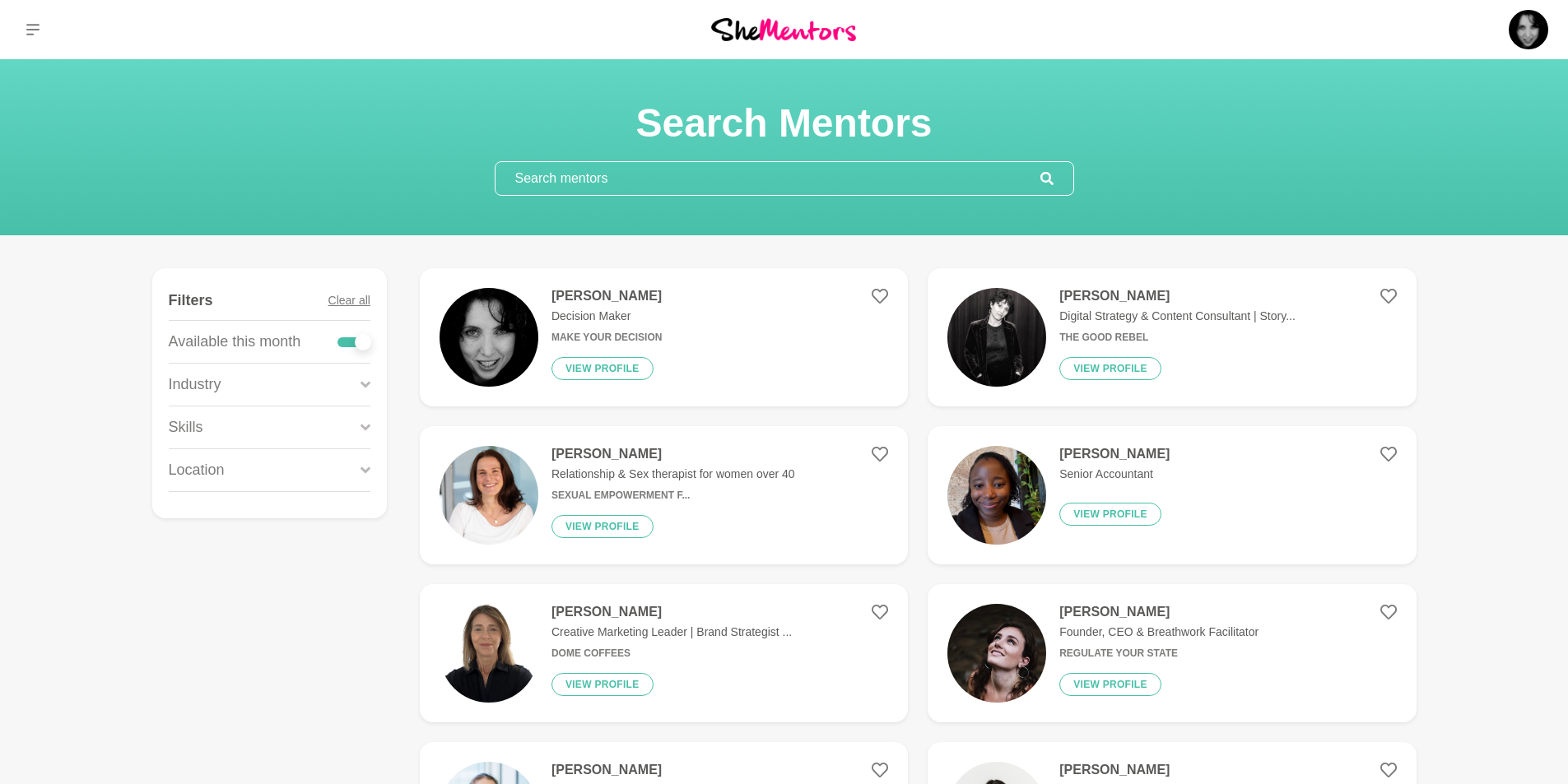
click at [229, 385] on div "Industry" at bounding box center [269, 385] width 202 height 42
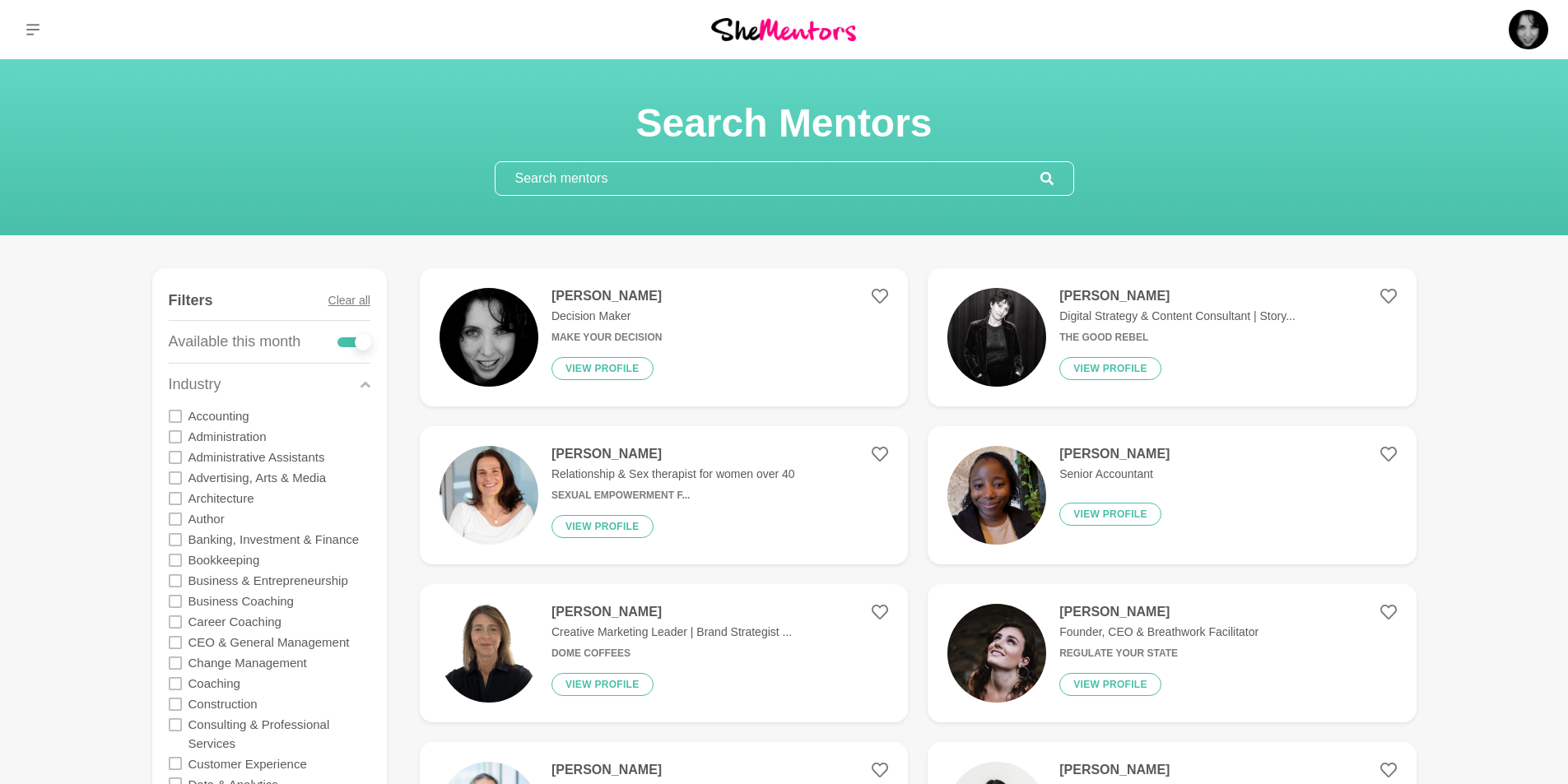
click at [304, 383] on div "Industry" at bounding box center [269, 385] width 202 height 42
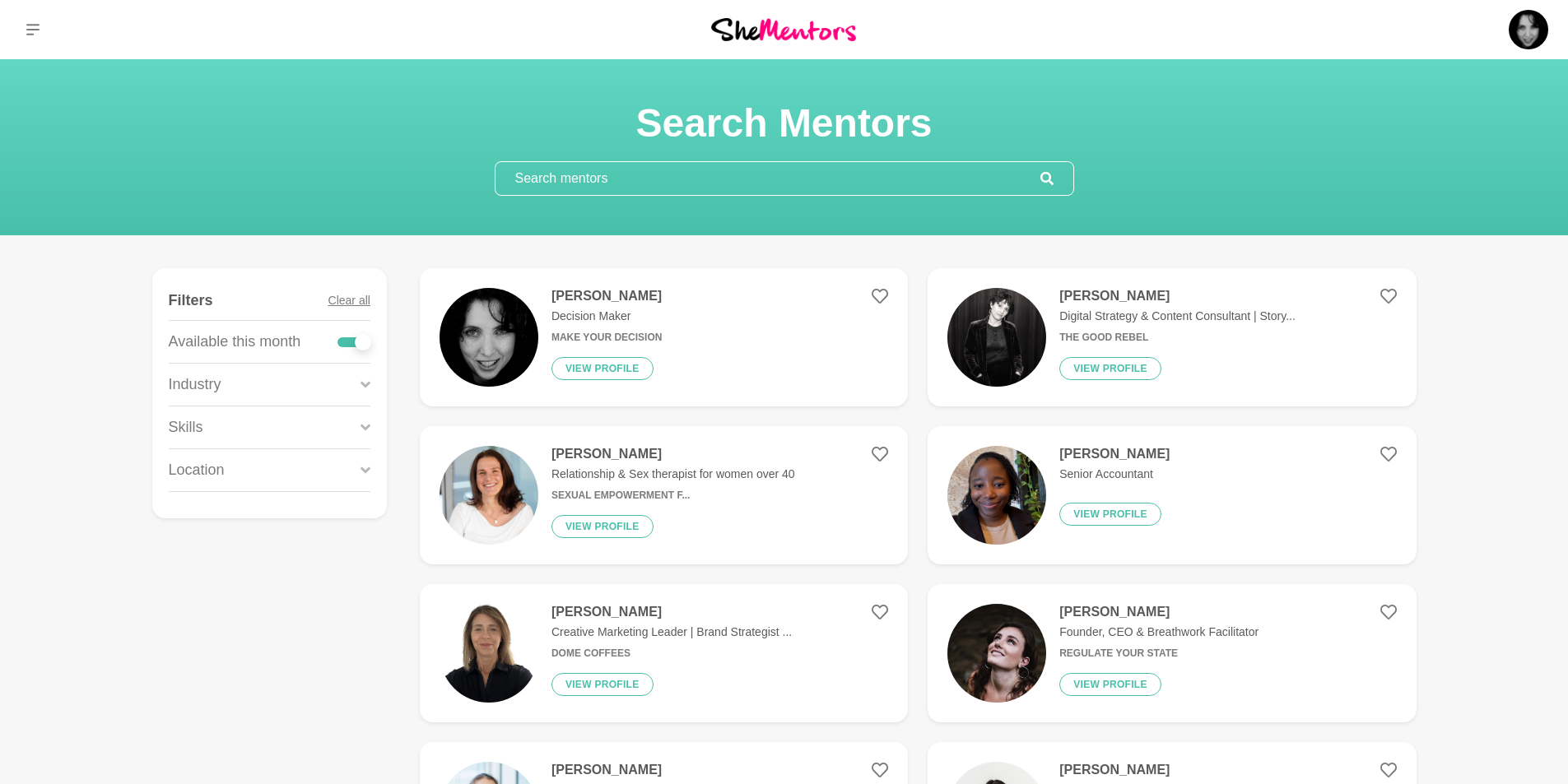
click at [302, 427] on div "Skills" at bounding box center [269, 428] width 202 height 42
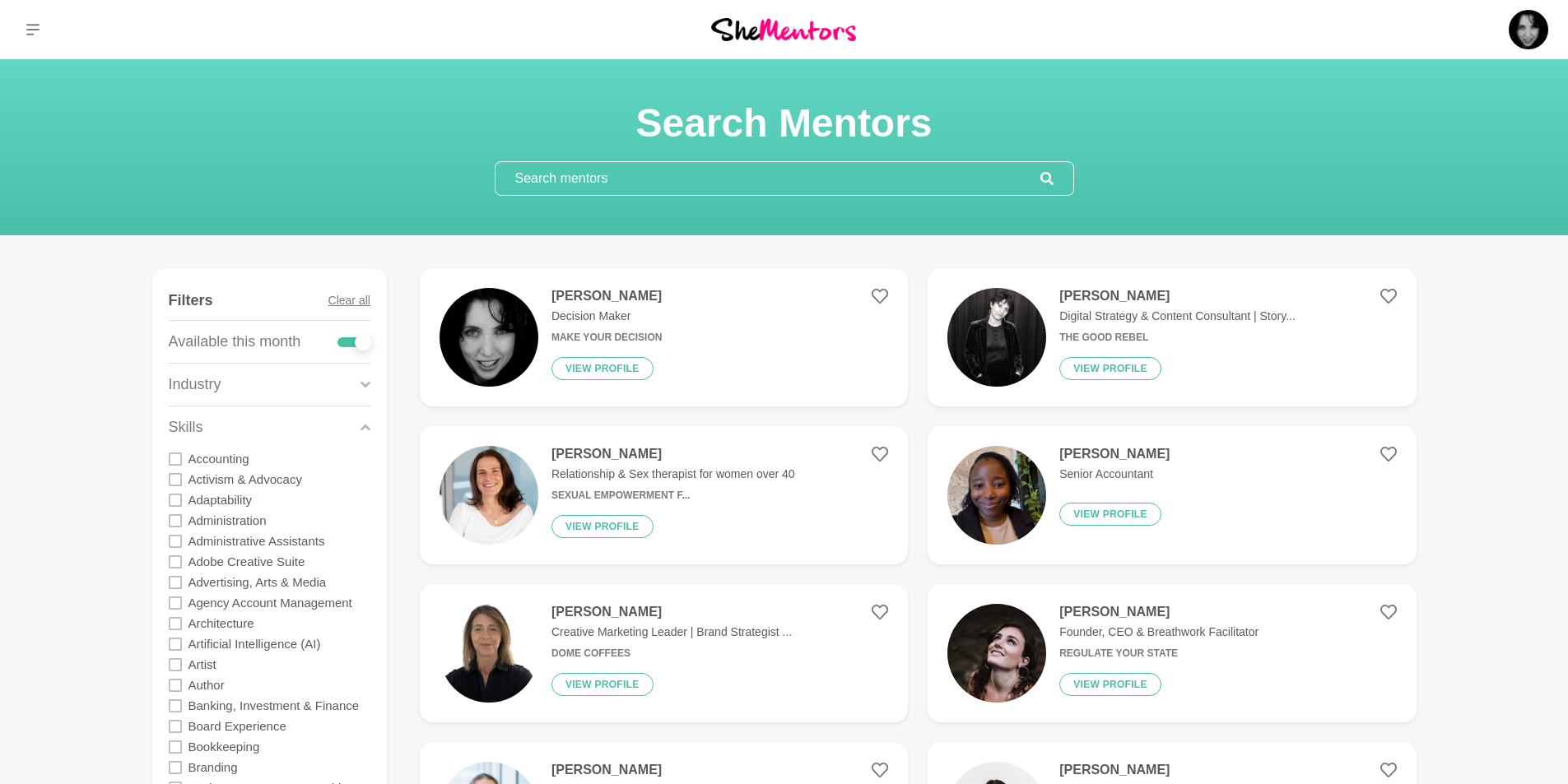
scroll to position [82, 0]
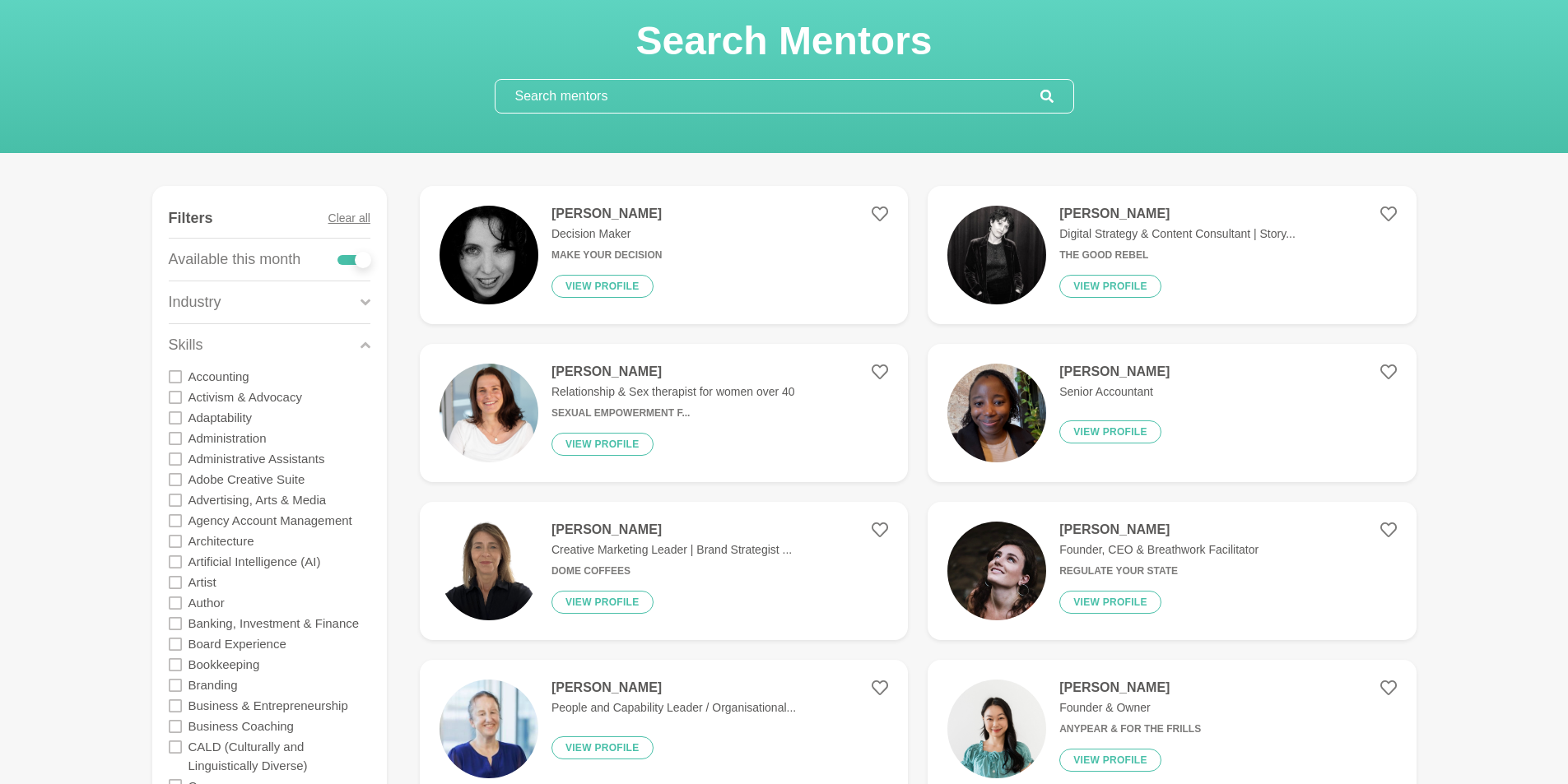
click at [989, 258] on img at bounding box center [997, 255] width 99 height 99
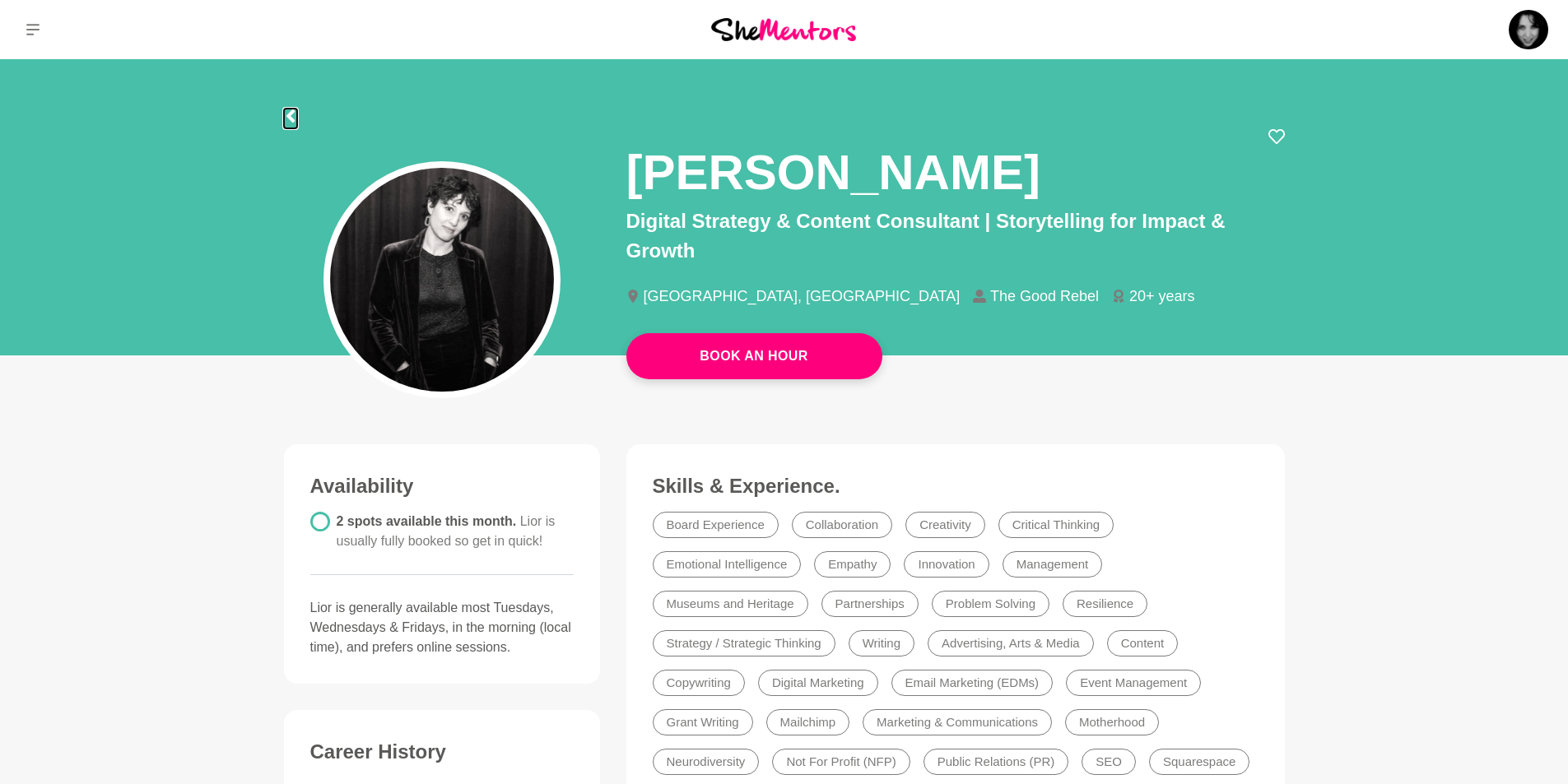
click at [291, 108] on button at bounding box center [290, 118] width 13 height 19
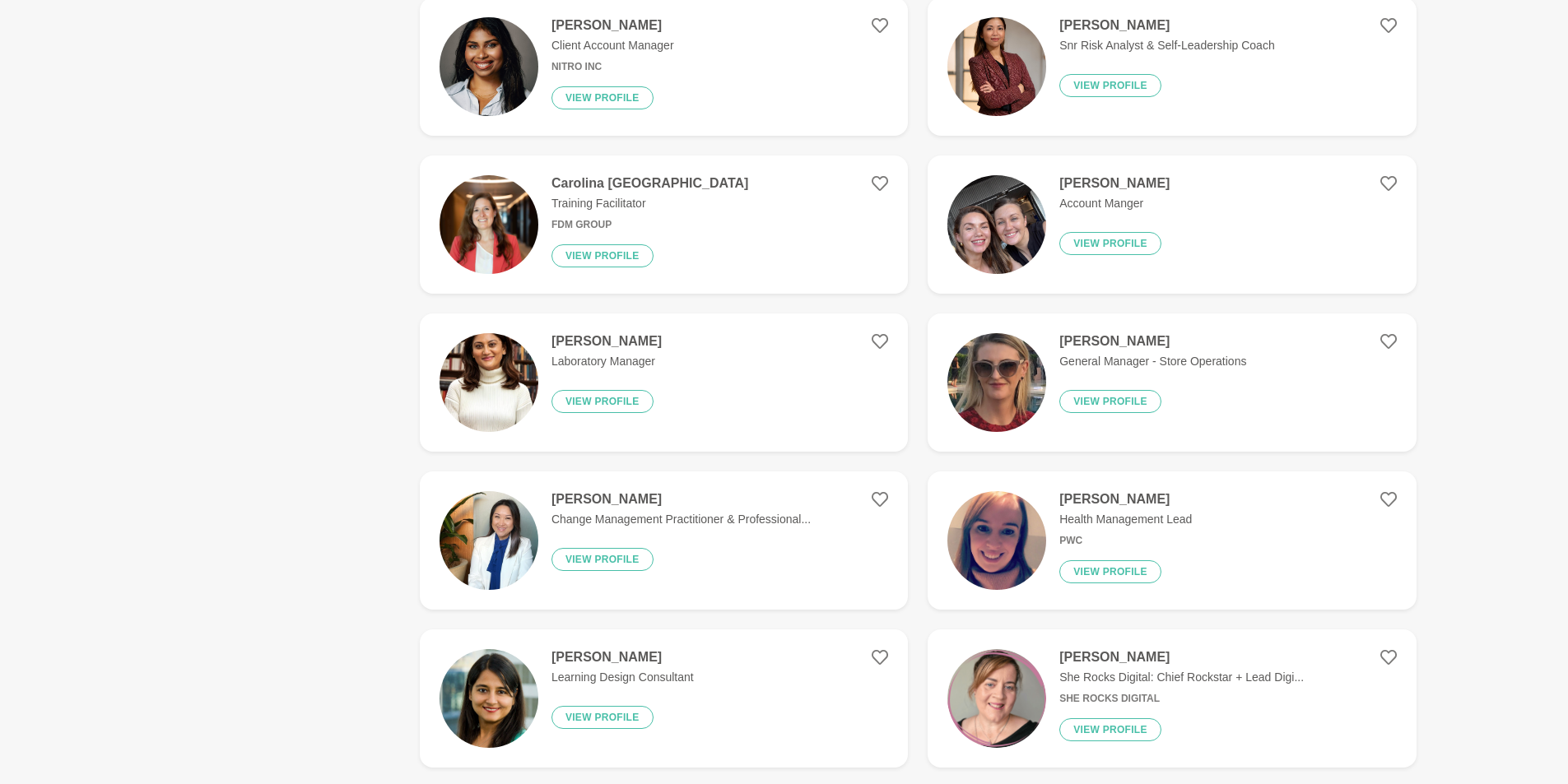
scroll to position [2385, 0]
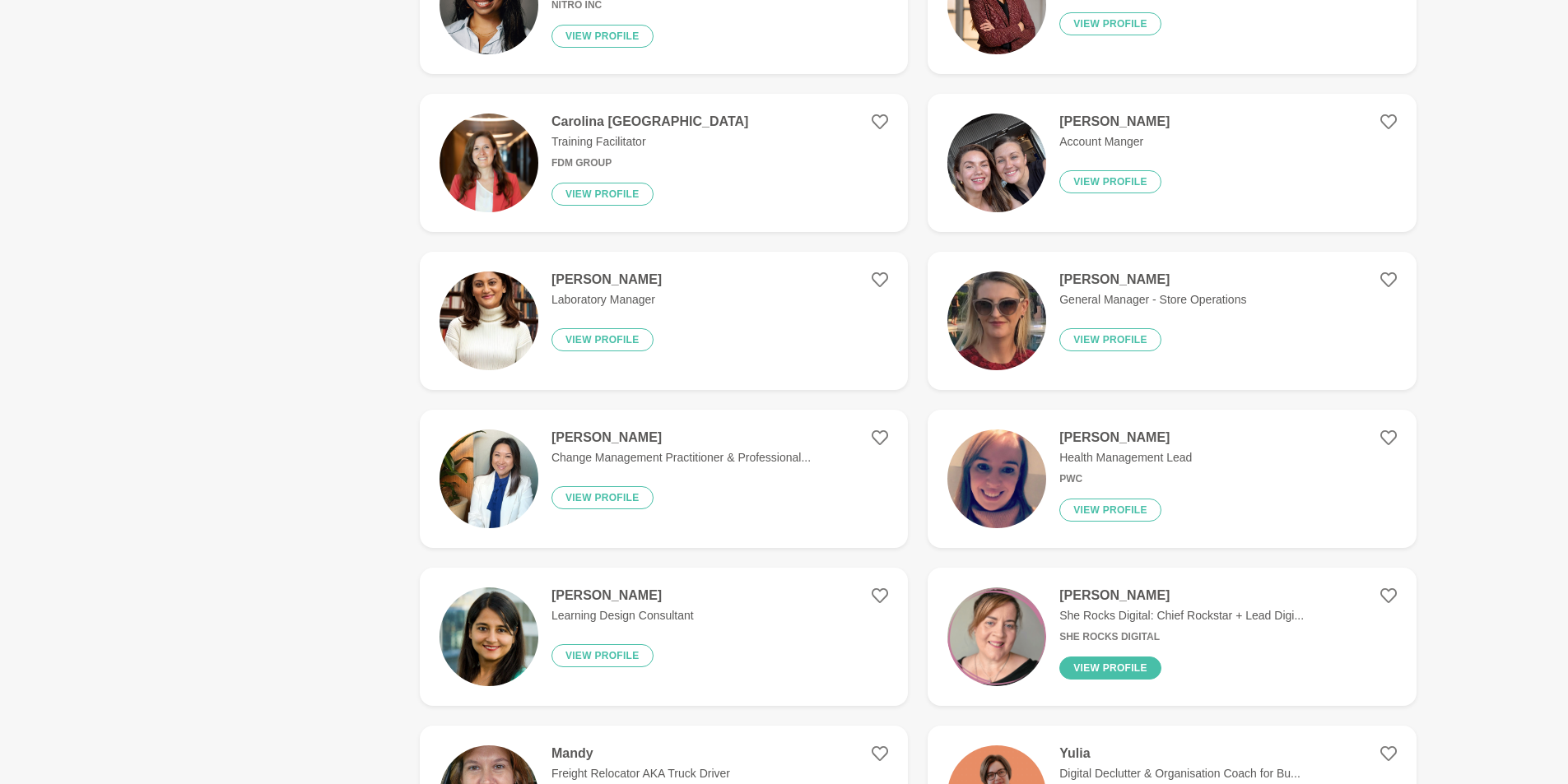
click at [1108, 659] on button "View profile" at bounding box center [1110, 668] width 102 height 23
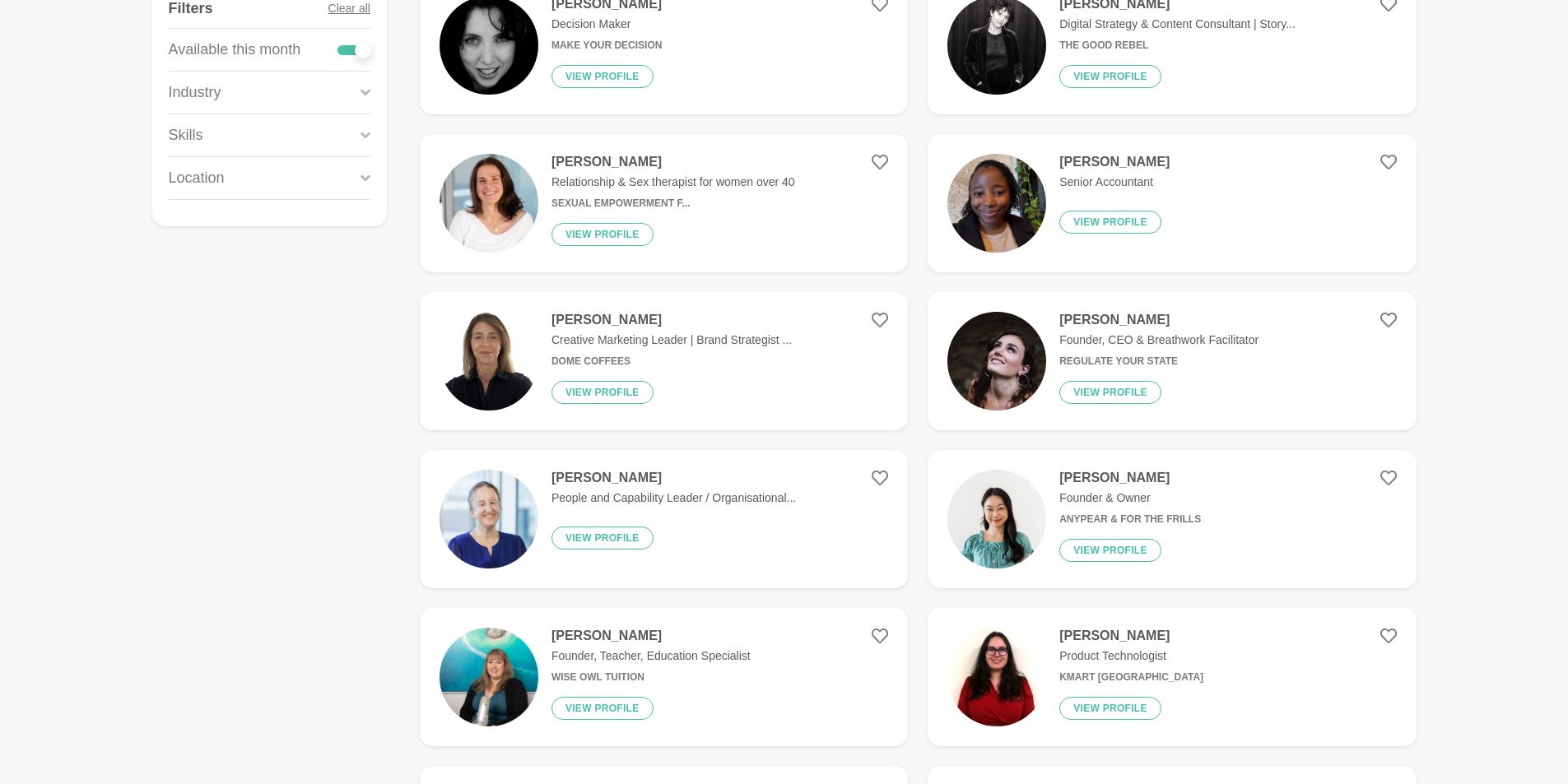
scroll to position [329, 0]
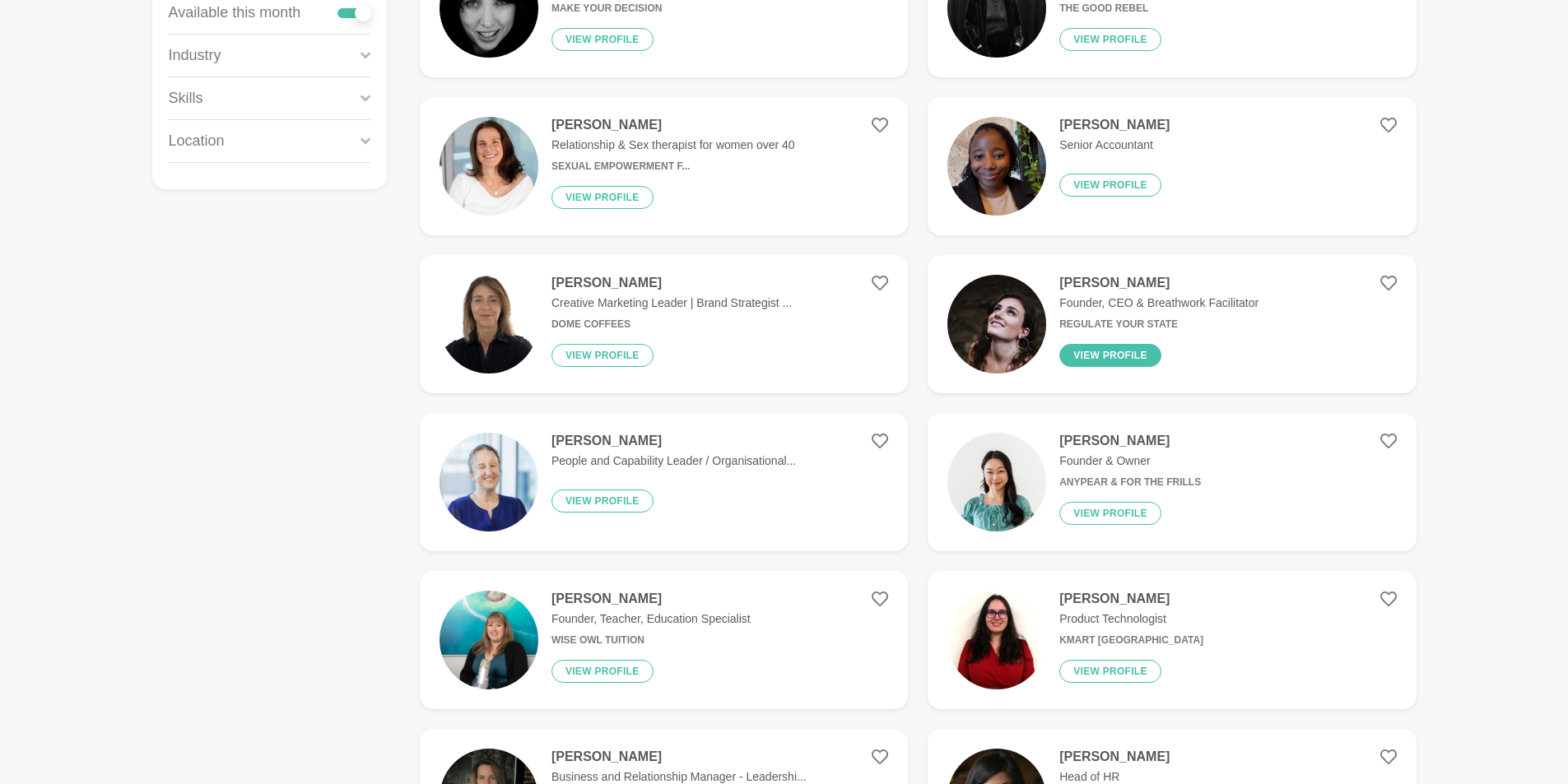
click at [1111, 357] on button "View profile" at bounding box center [1110, 355] width 102 height 23
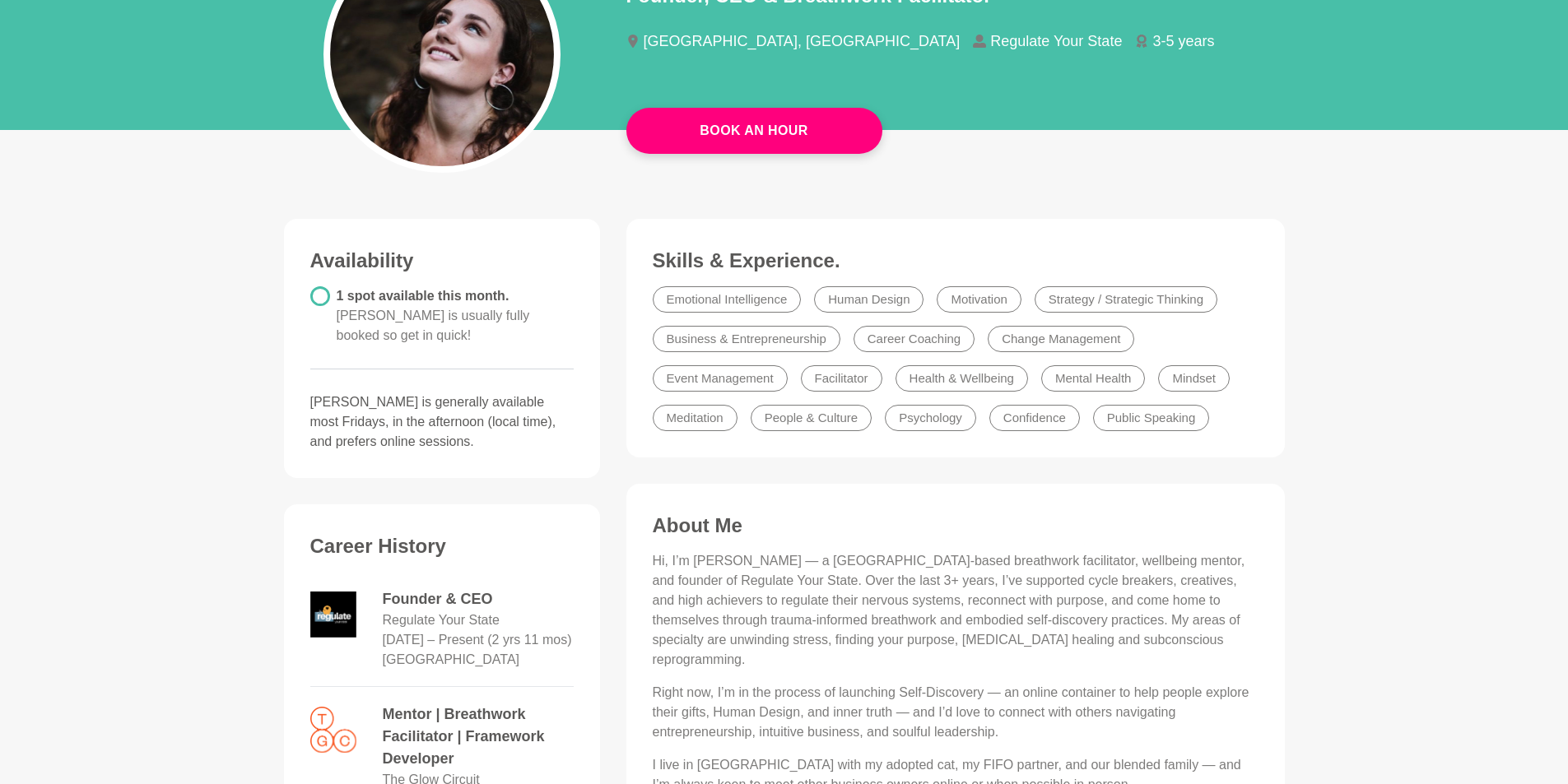
scroll to position [165, 0]
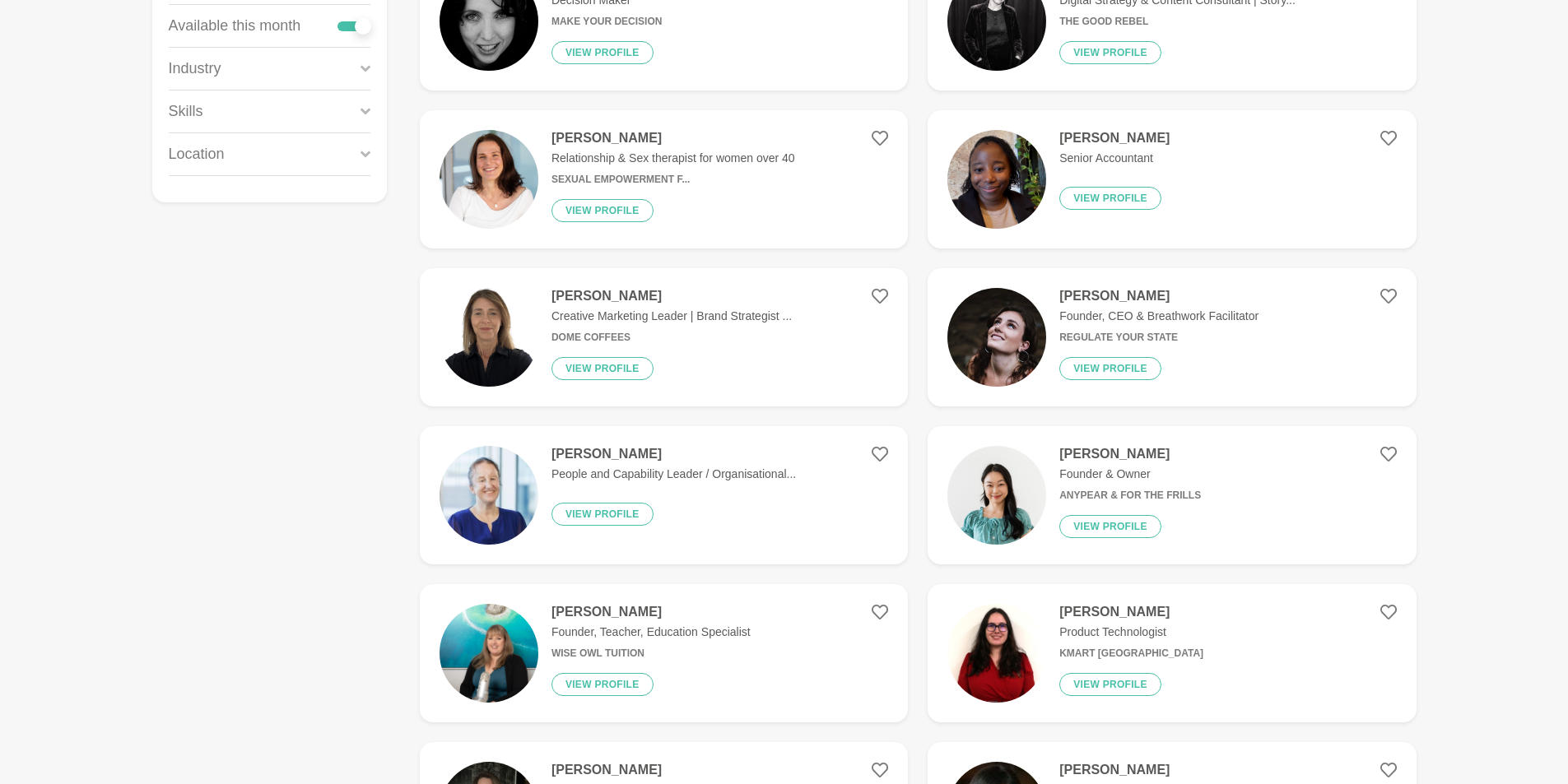
scroll to position [329, 0]
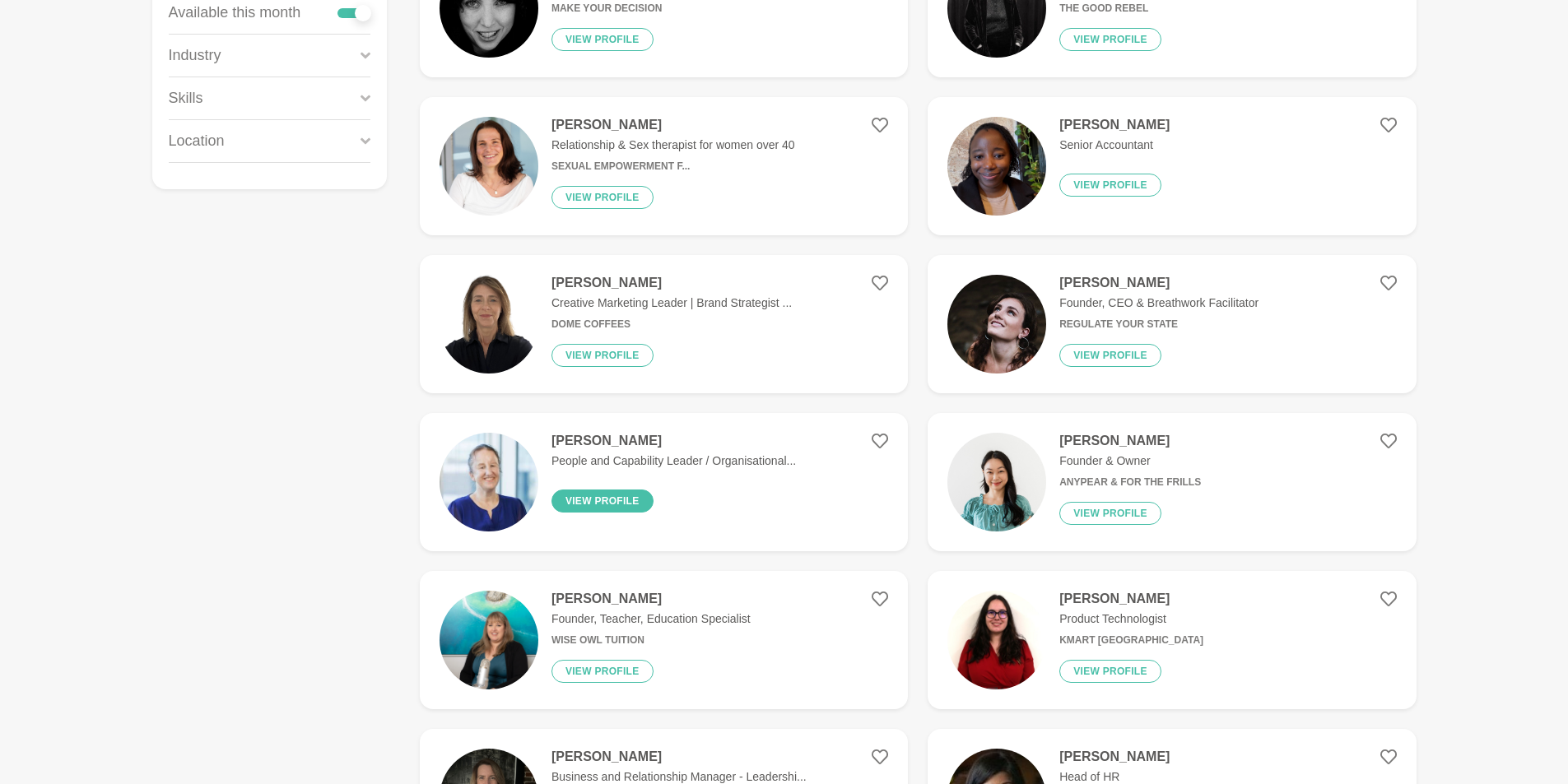
click at [635, 499] on button "View profile" at bounding box center [602, 501] width 102 height 23
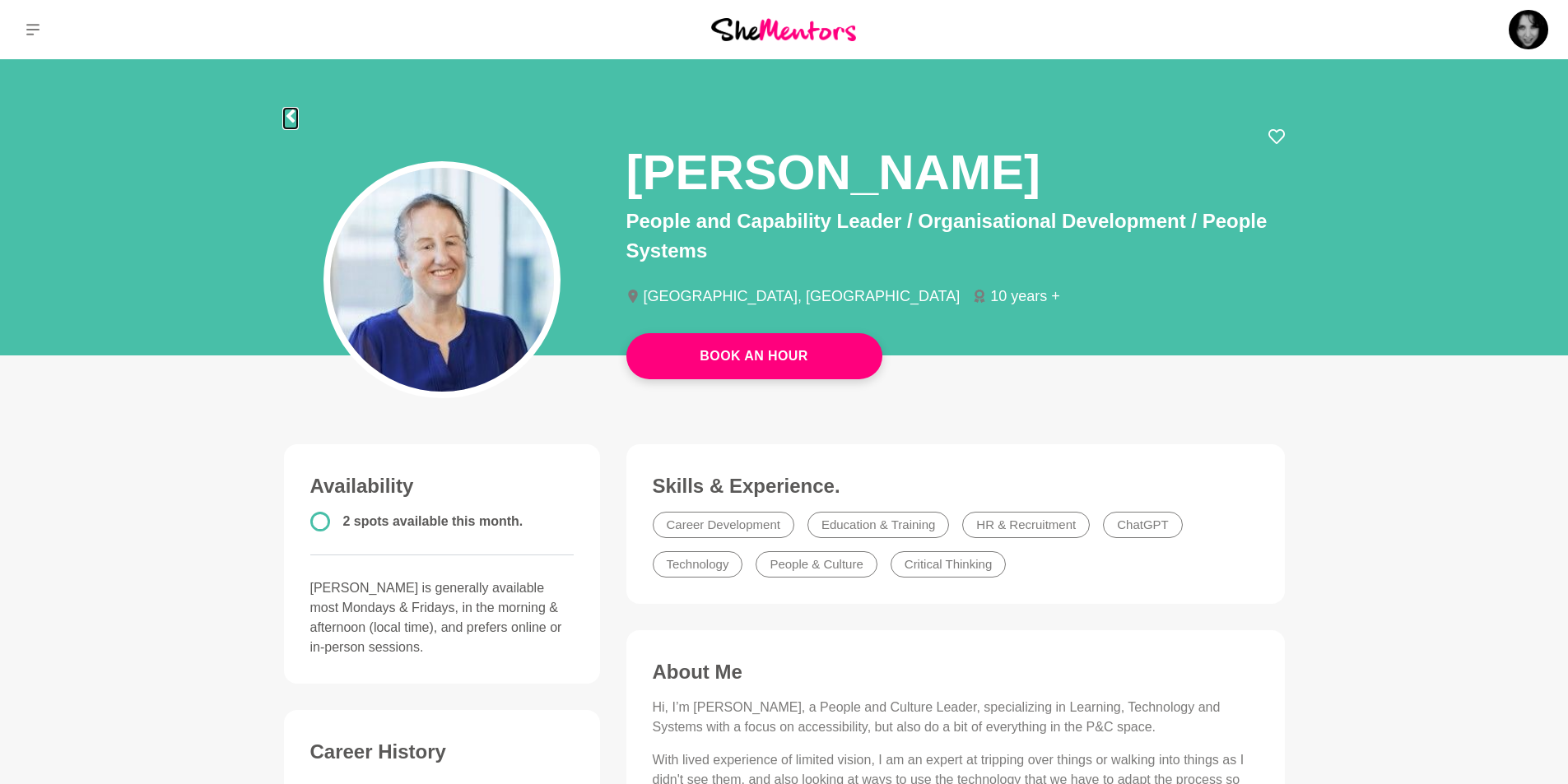
click at [289, 116] on icon at bounding box center [289, 115] width 8 height 13
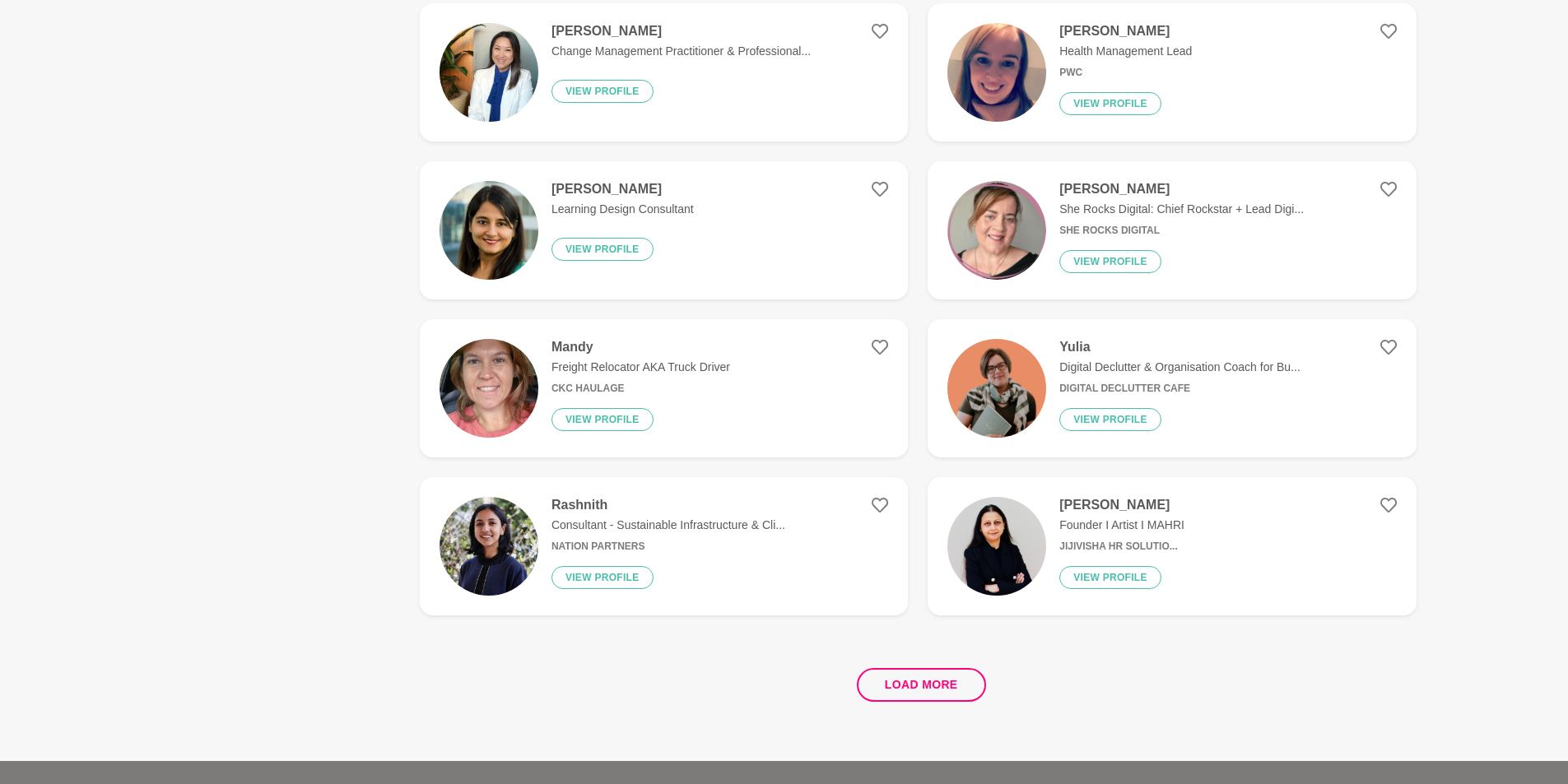
scroll to position [2796, 0]
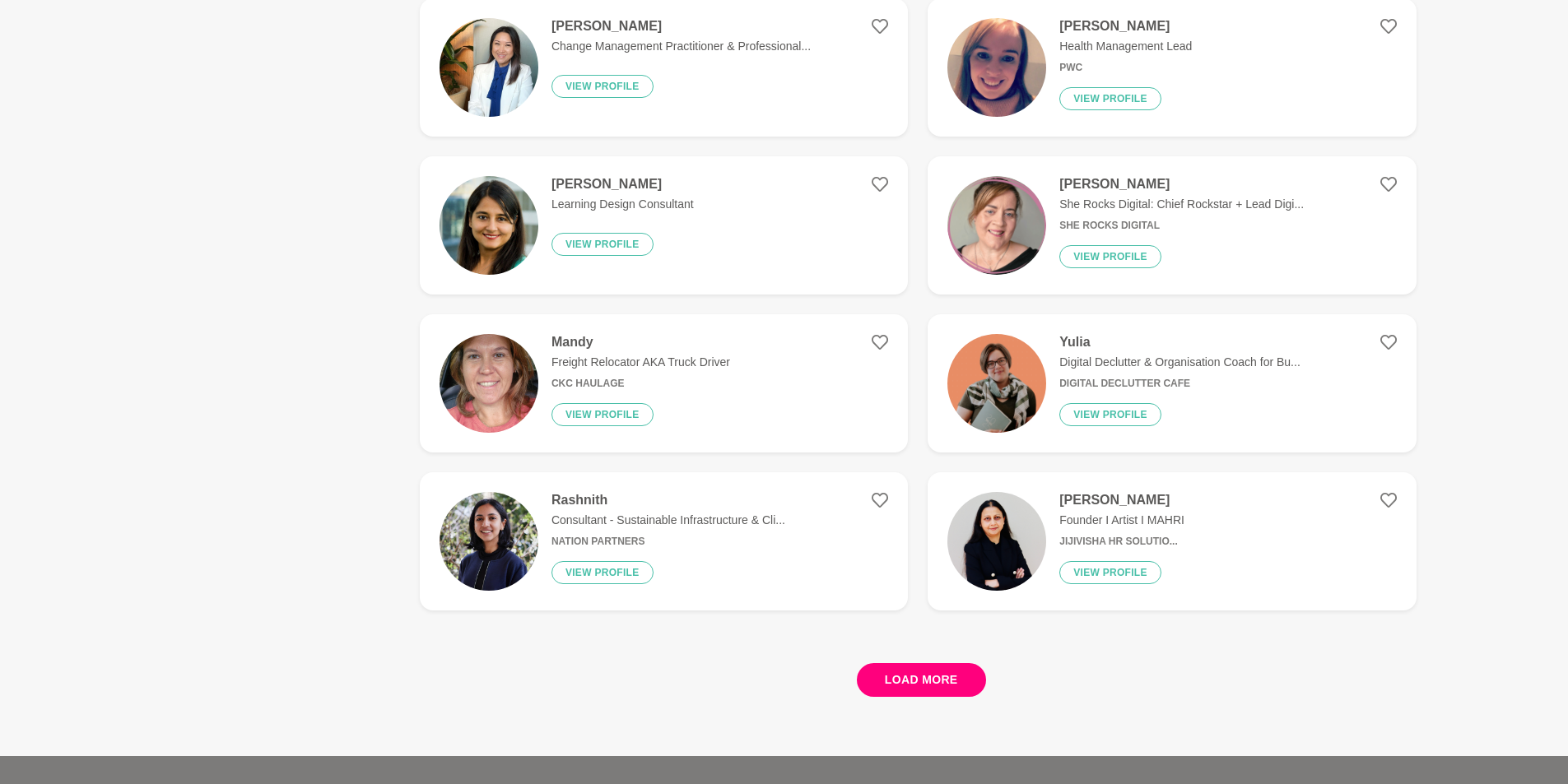
click at [915, 679] on button "Load more" at bounding box center [921, 679] width 129 height 33
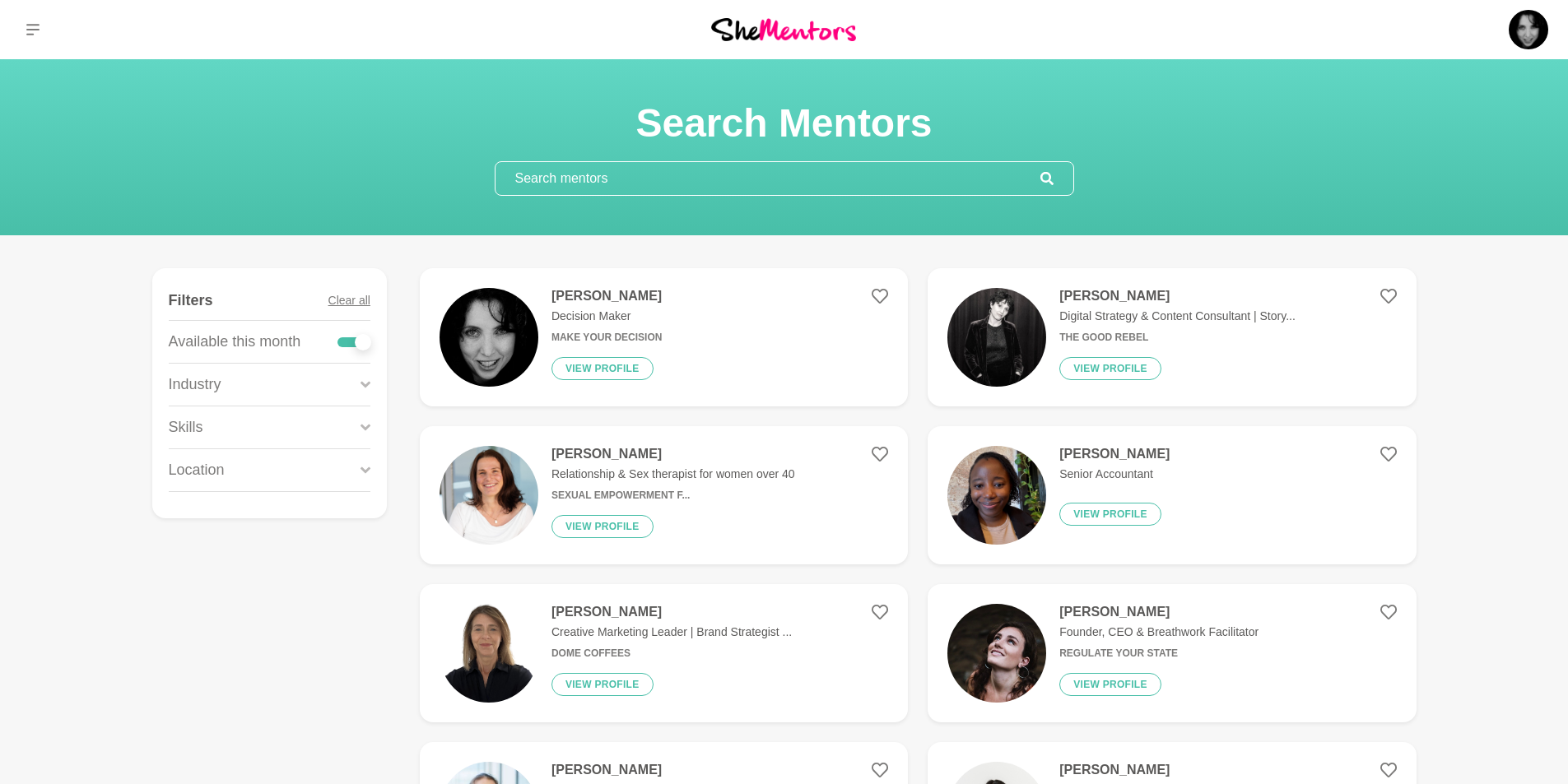
click at [364, 428] on icon at bounding box center [364, 426] width 10 height 6
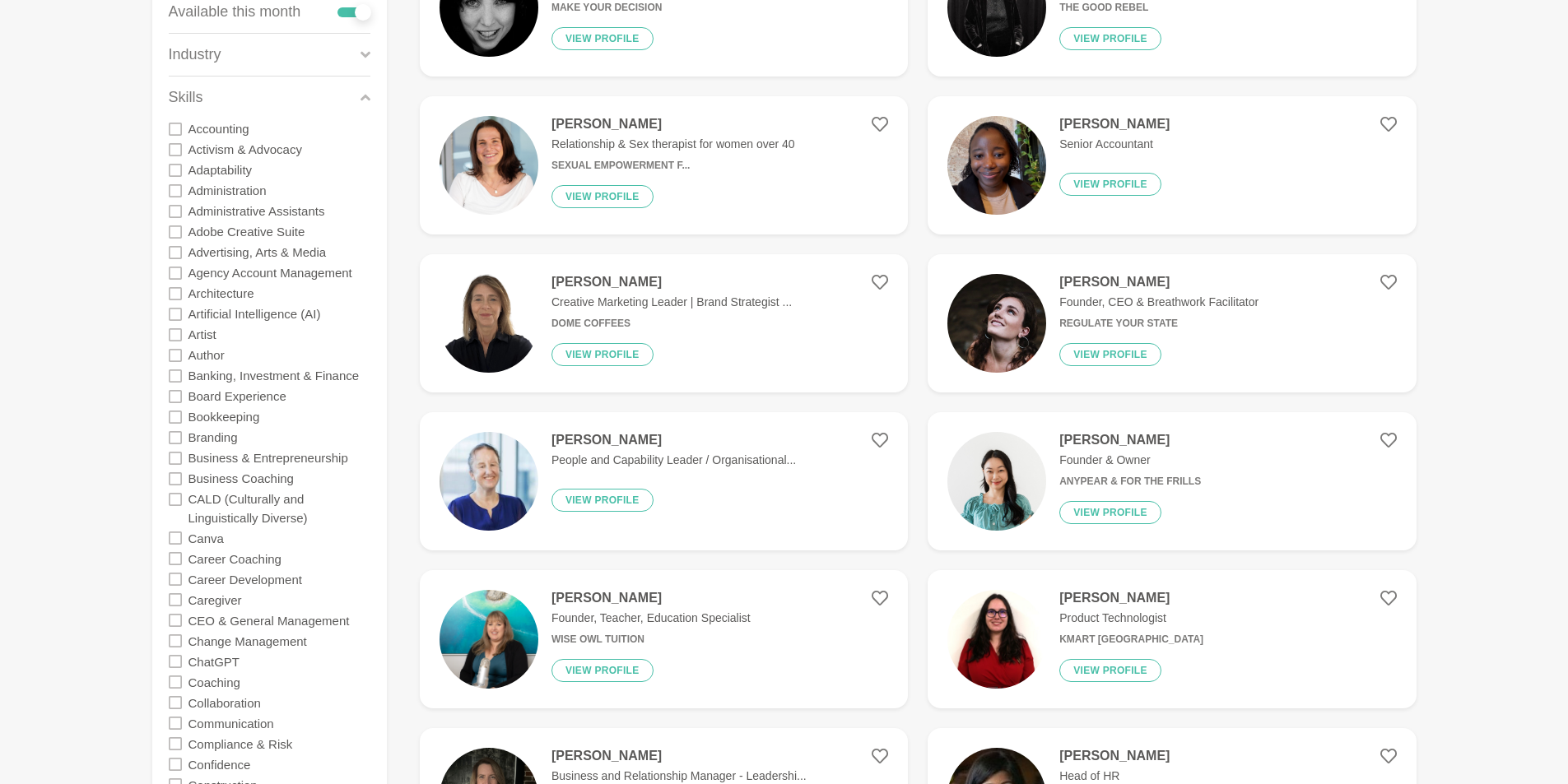
scroll to position [411, 0]
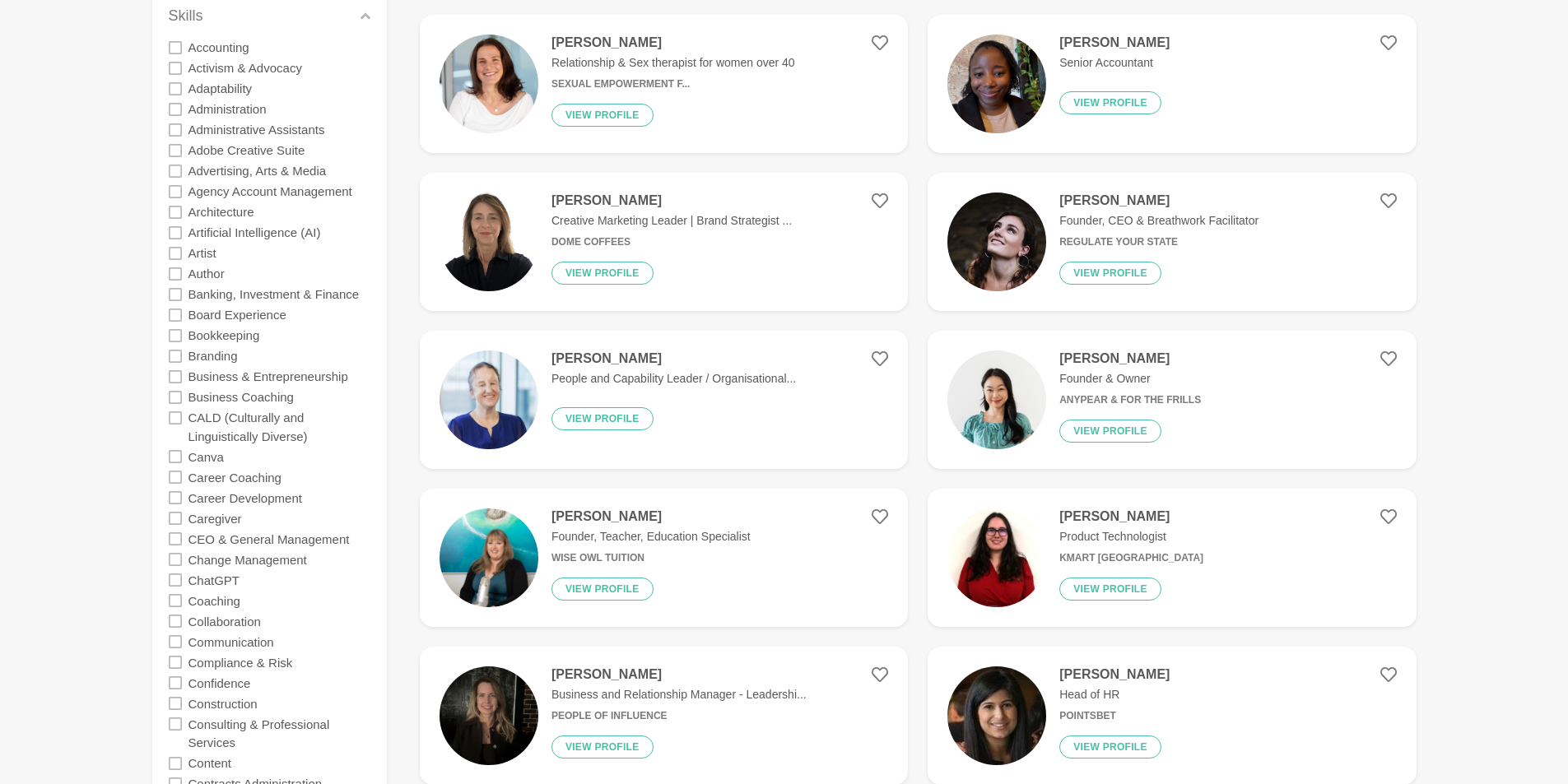
click at [179, 475] on icon at bounding box center [175, 477] width 13 height 13
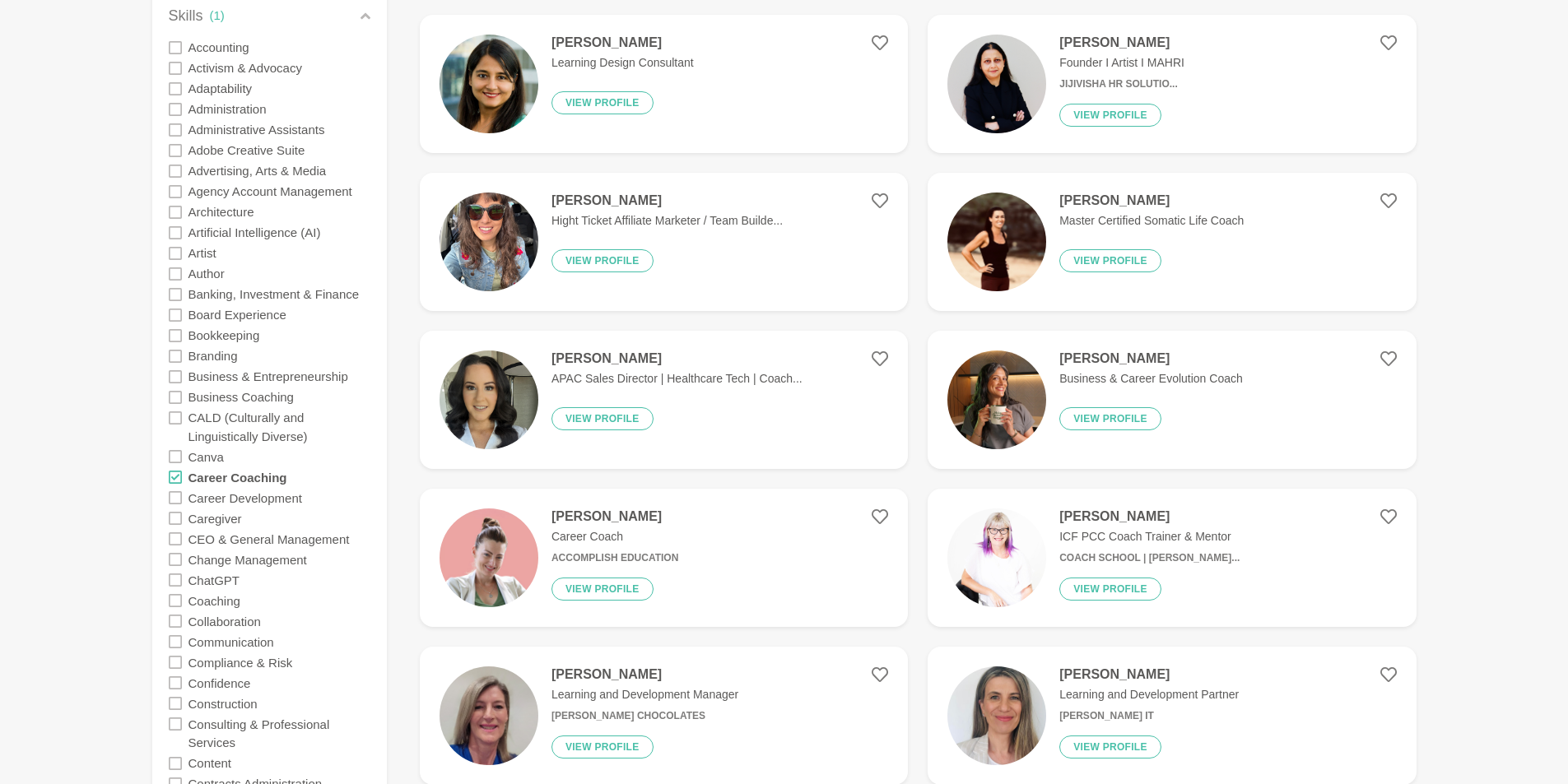
scroll to position [494, 0]
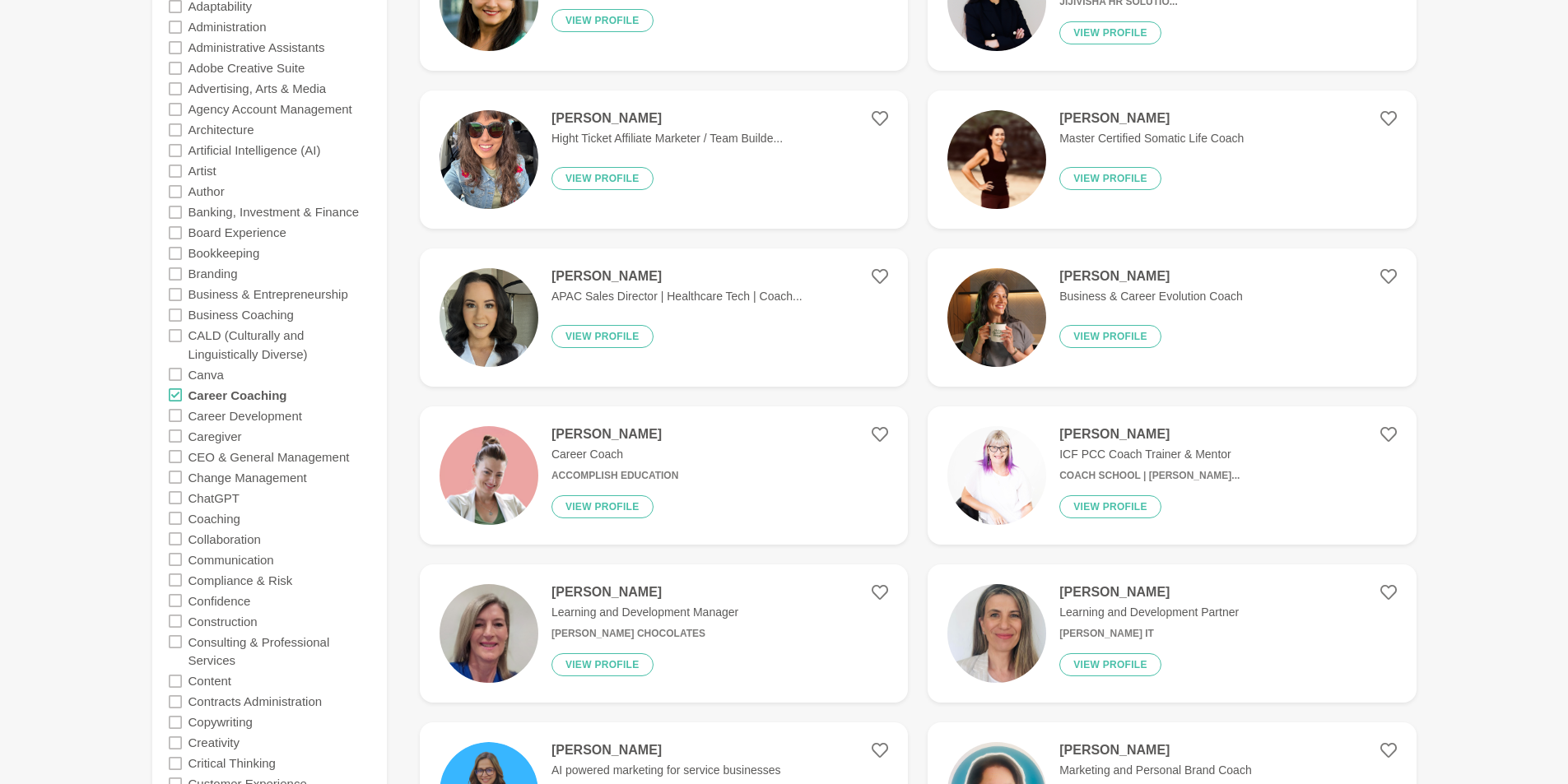
click at [175, 500] on icon at bounding box center [175, 497] width 13 height 13
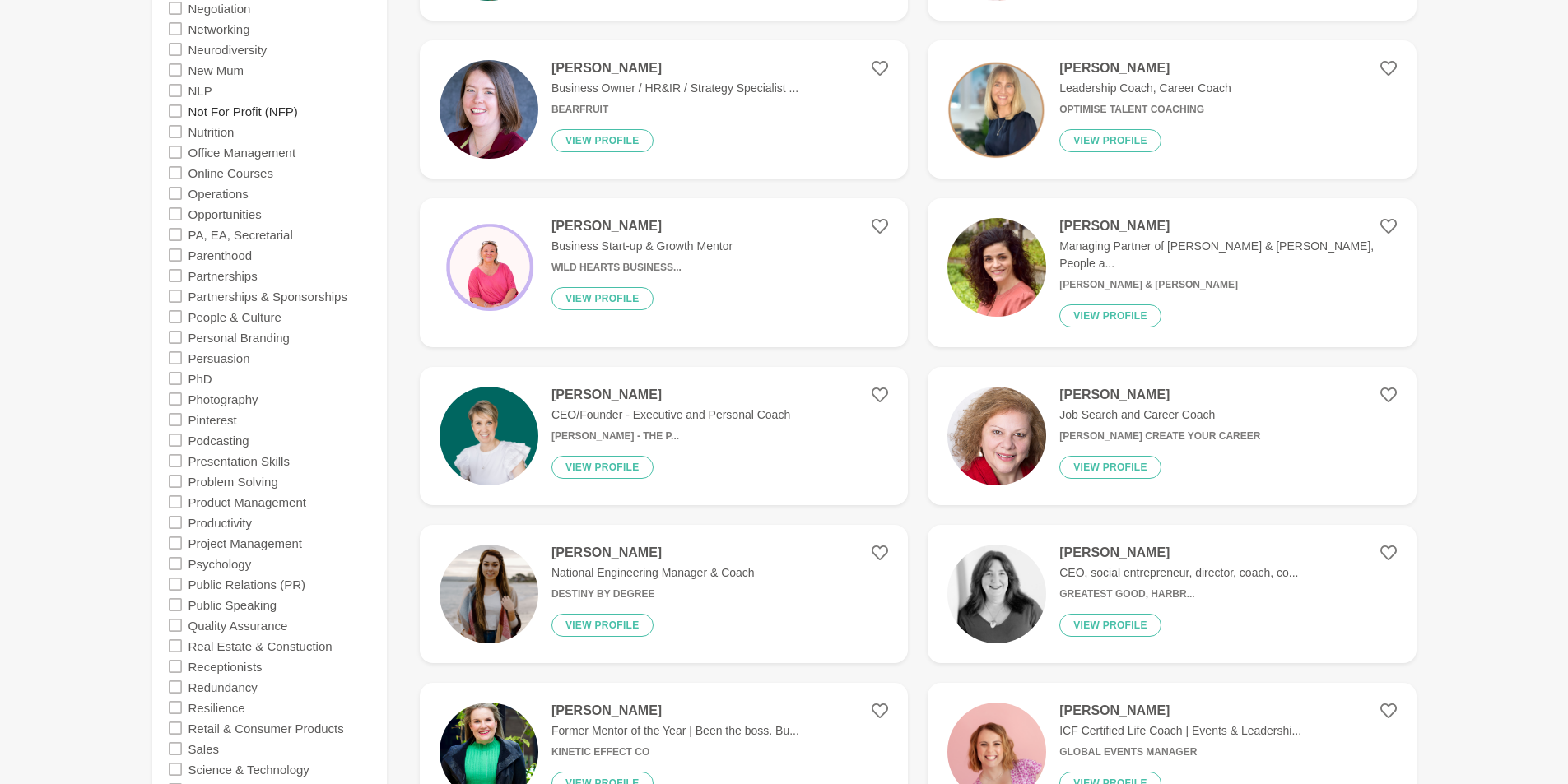
scroll to position [2467, 0]
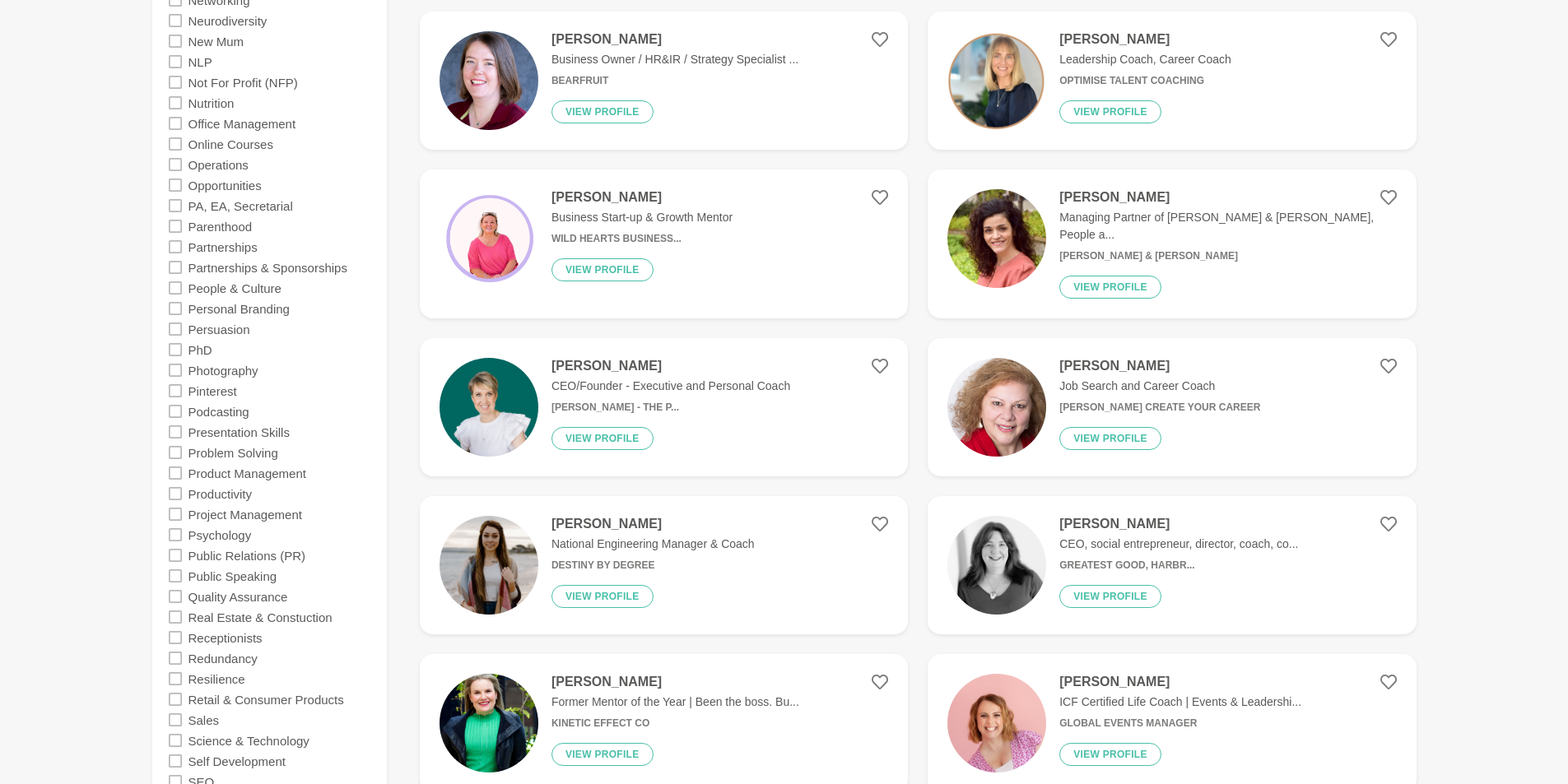
click at [176, 369] on icon at bounding box center [175, 370] width 13 height 13
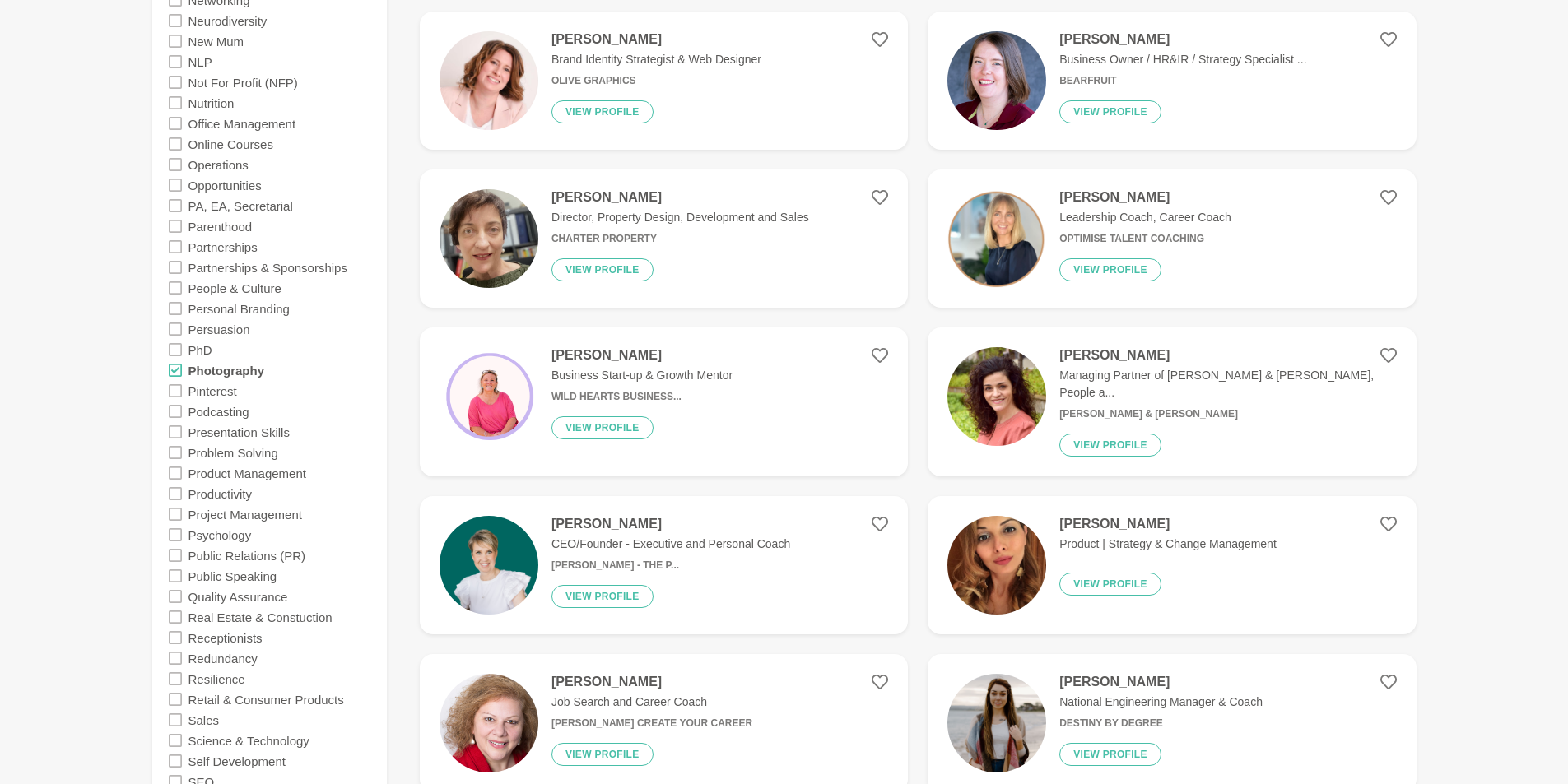
click at [170, 389] on icon at bounding box center [175, 390] width 13 height 13
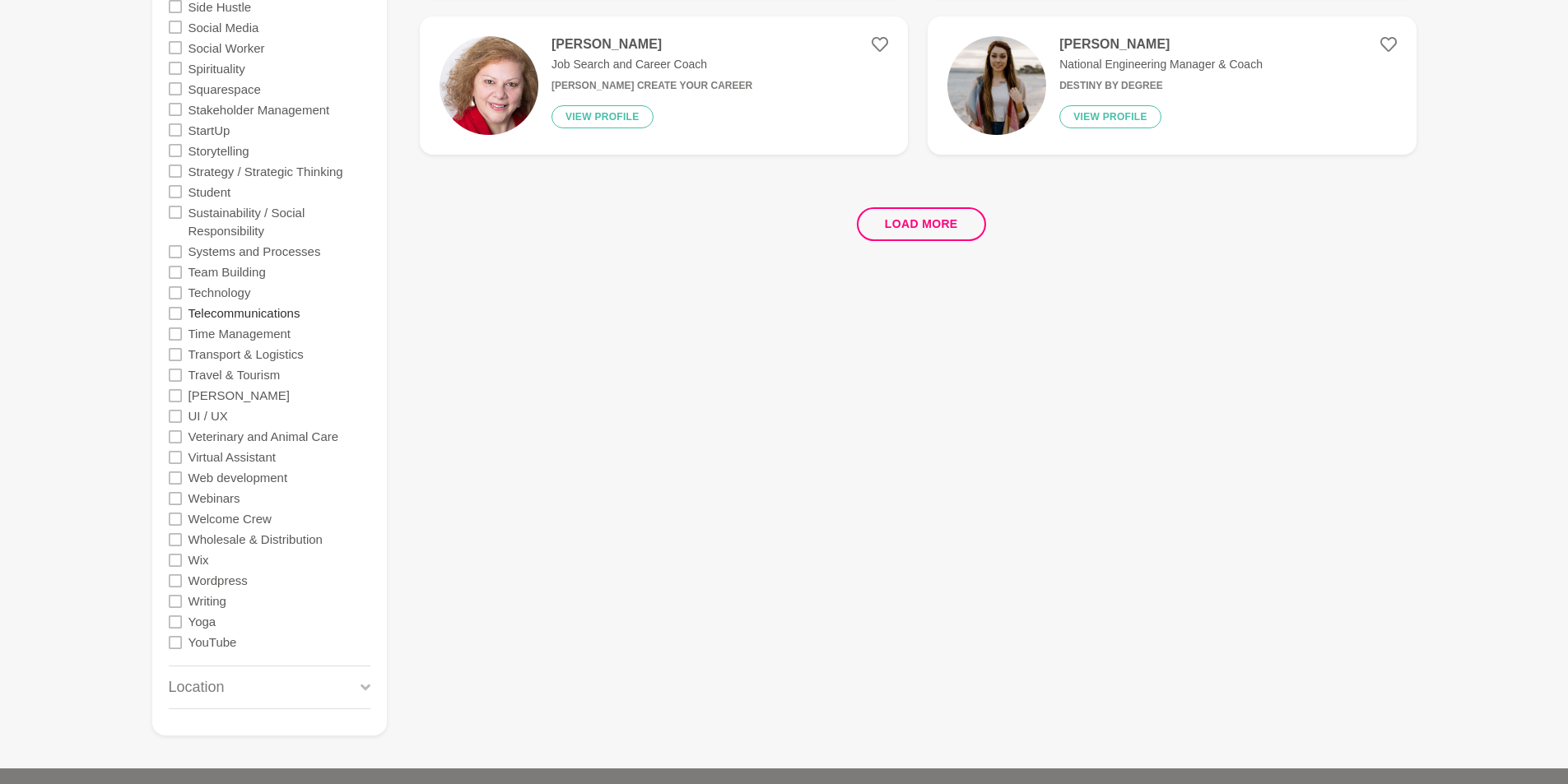
scroll to position [3290, 0]
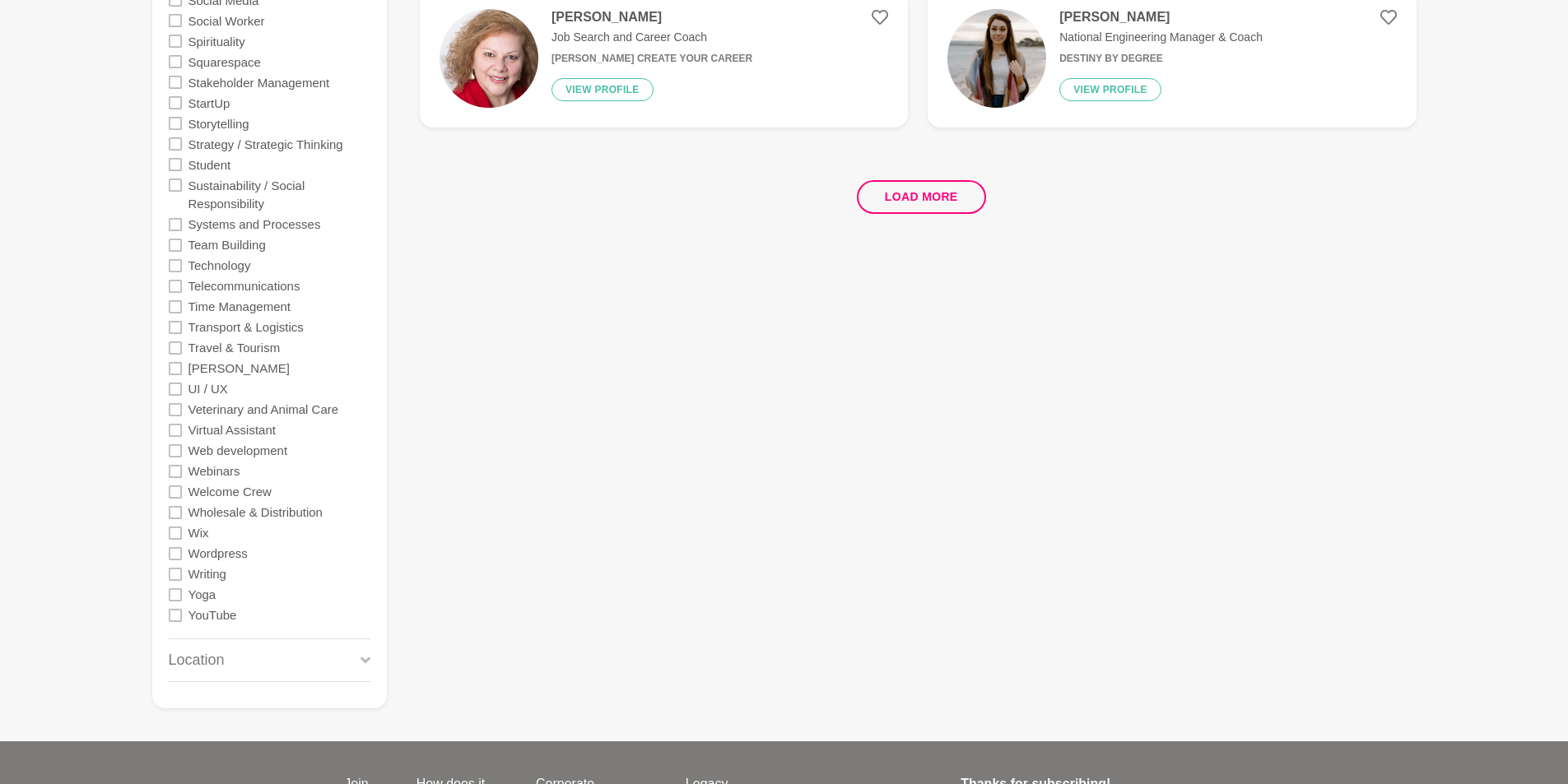
click at [175, 469] on icon at bounding box center [175, 471] width 13 height 13
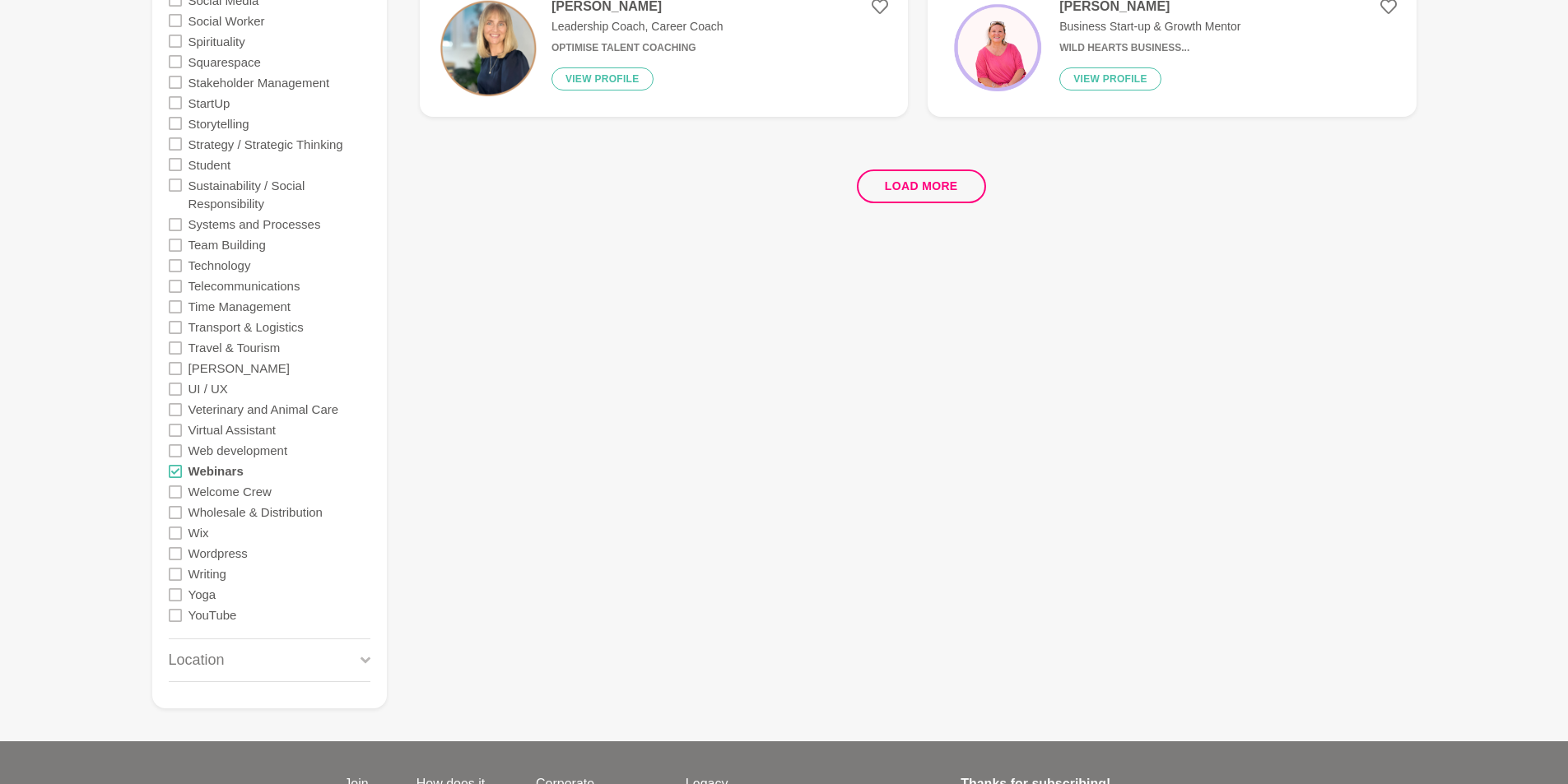
click at [173, 370] on icon at bounding box center [175, 368] width 13 height 13
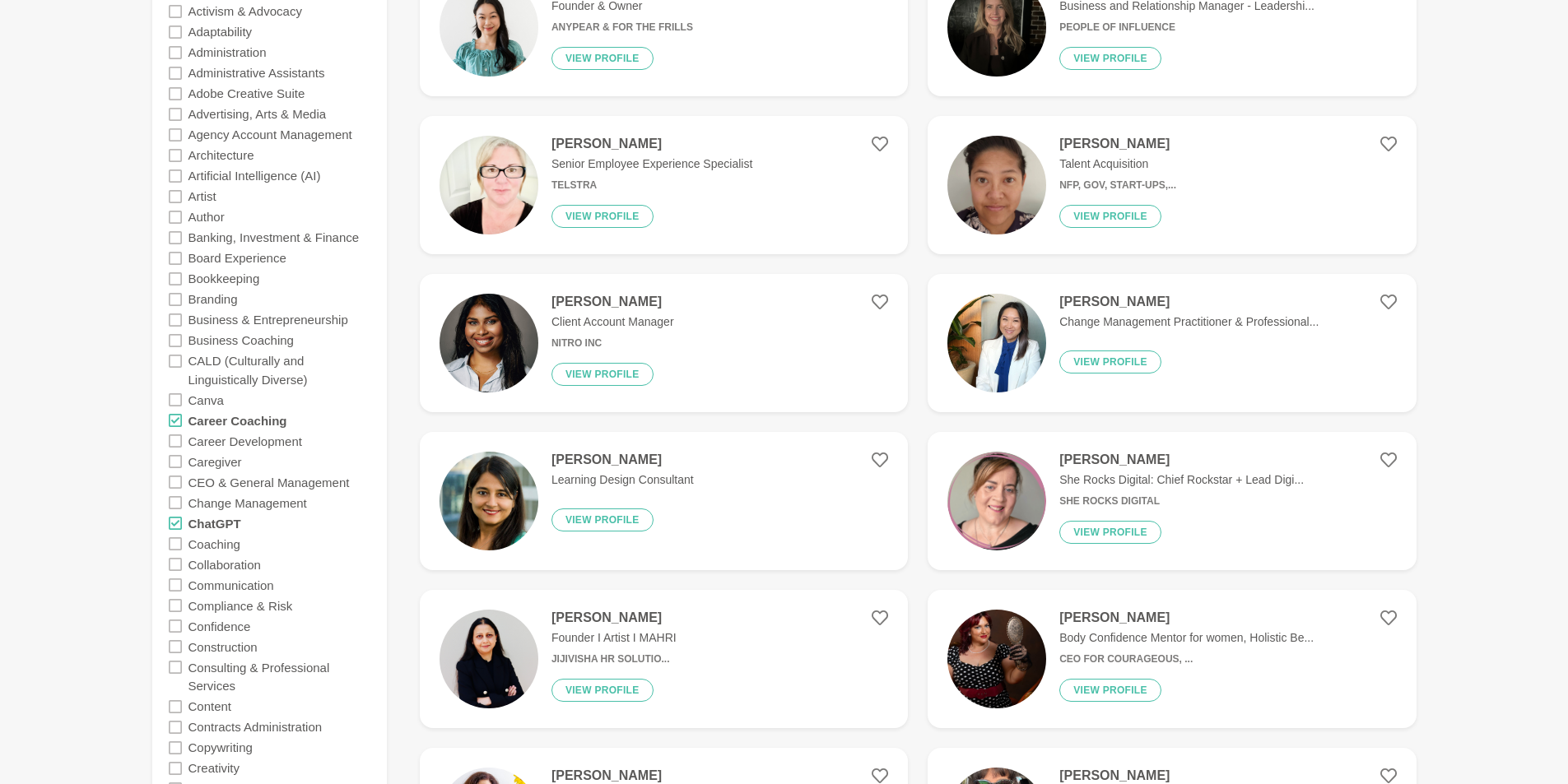
scroll to position [494, 0]
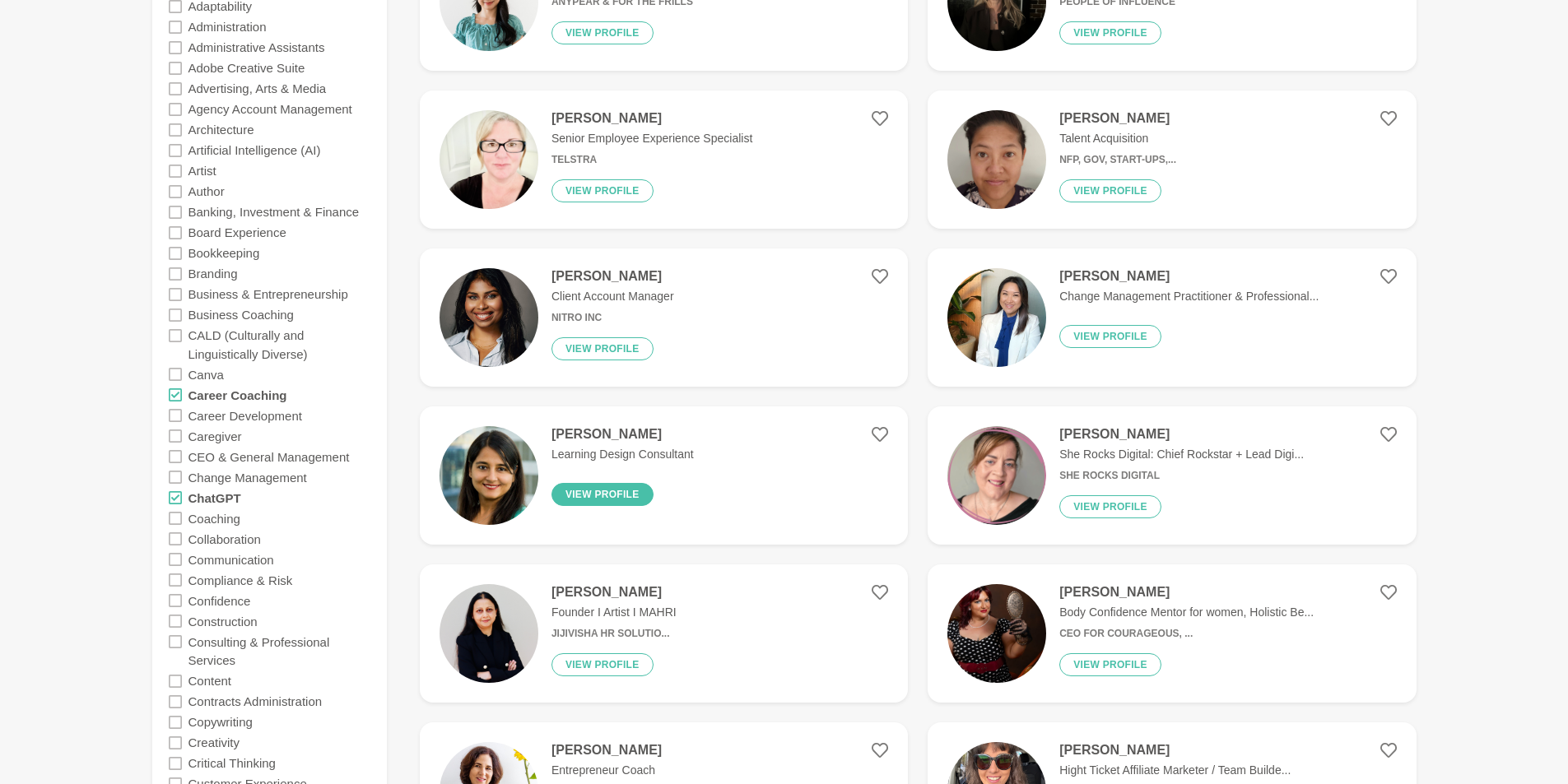
click at [619, 487] on button "View profile" at bounding box center [602, 495] width 102 height 23
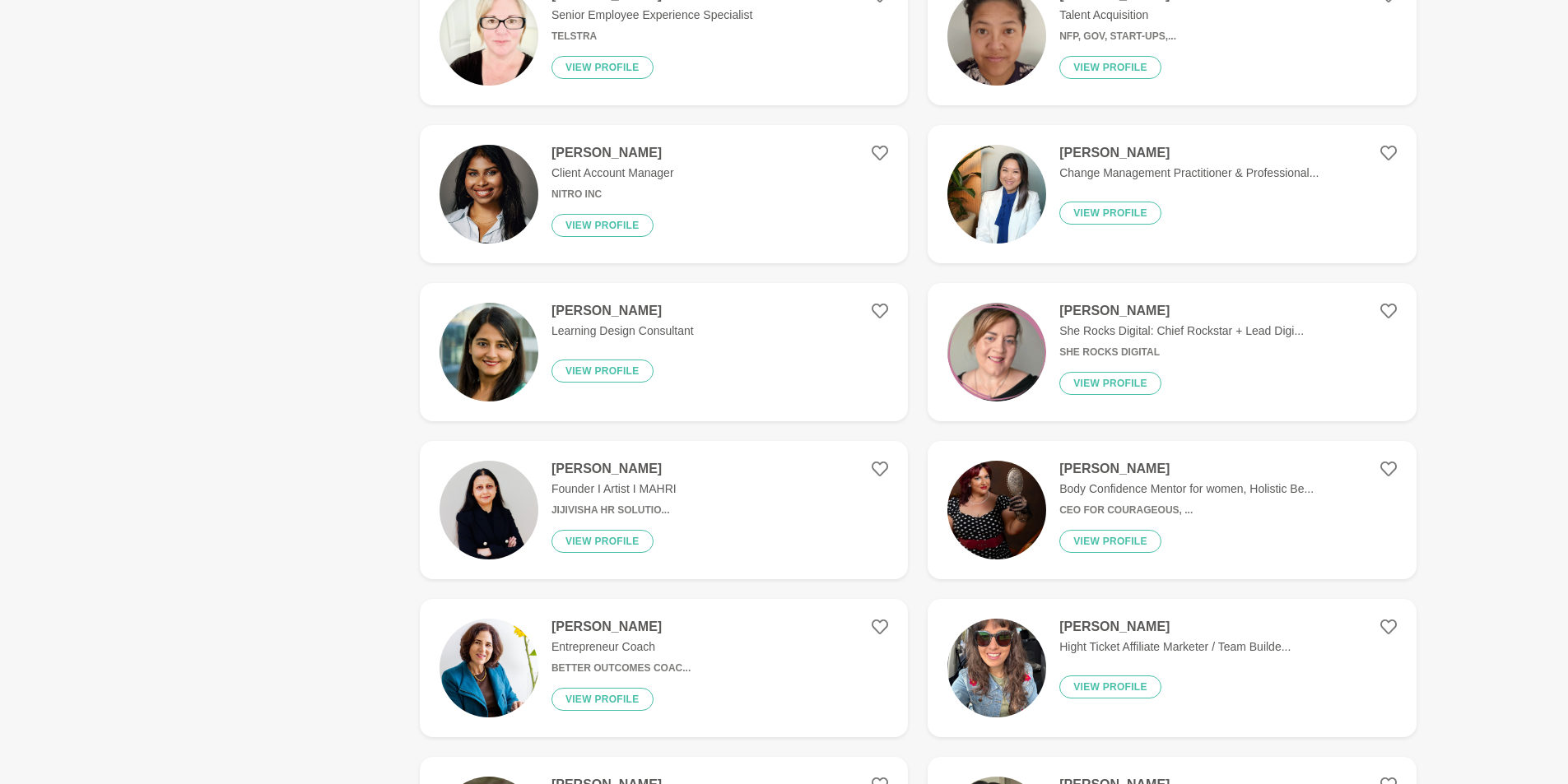
scroll to position [658, 0]
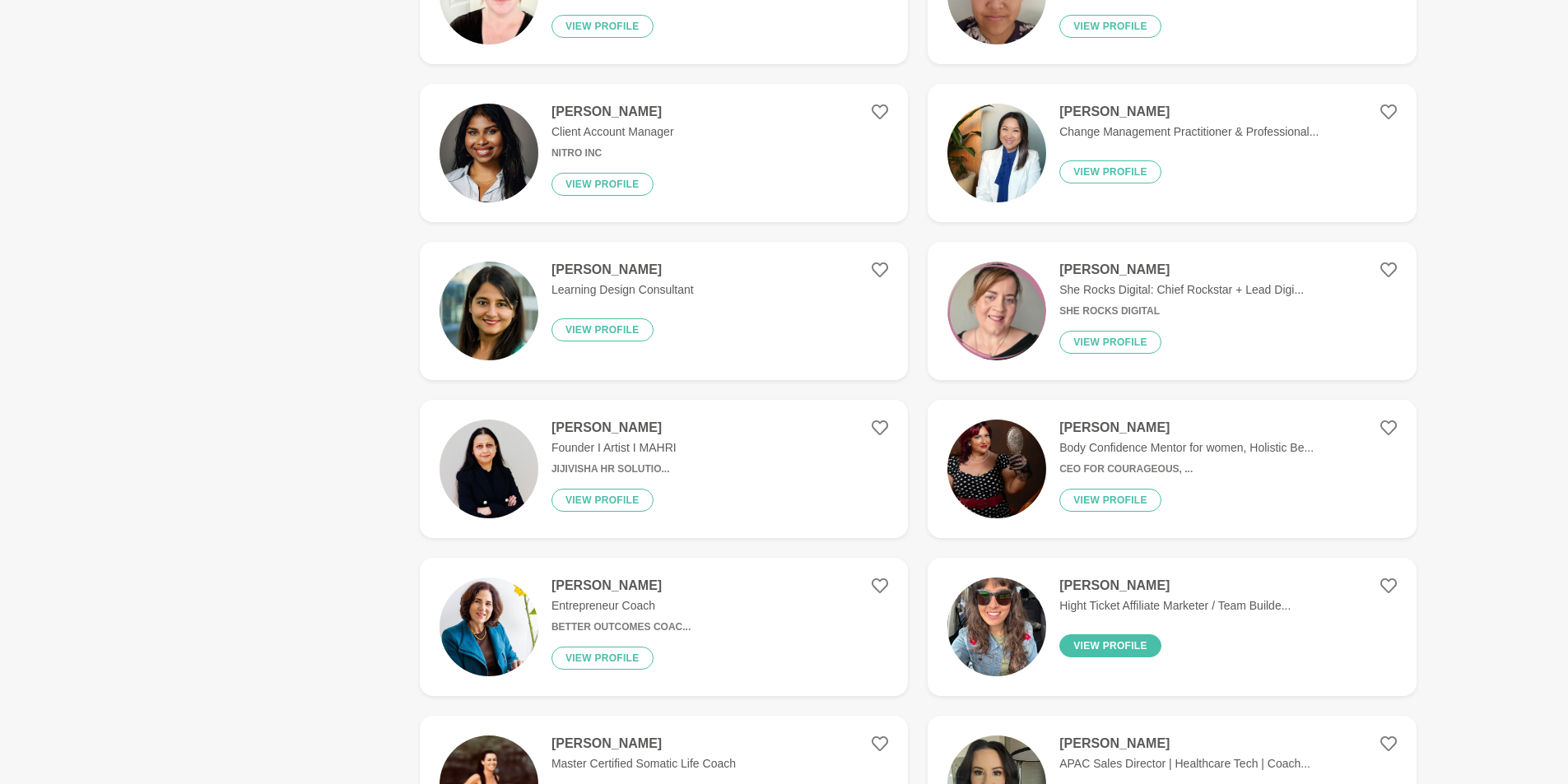
click at [1084, 644] on button "View profile" at bounding box center [1110, 646] width 102 height 23
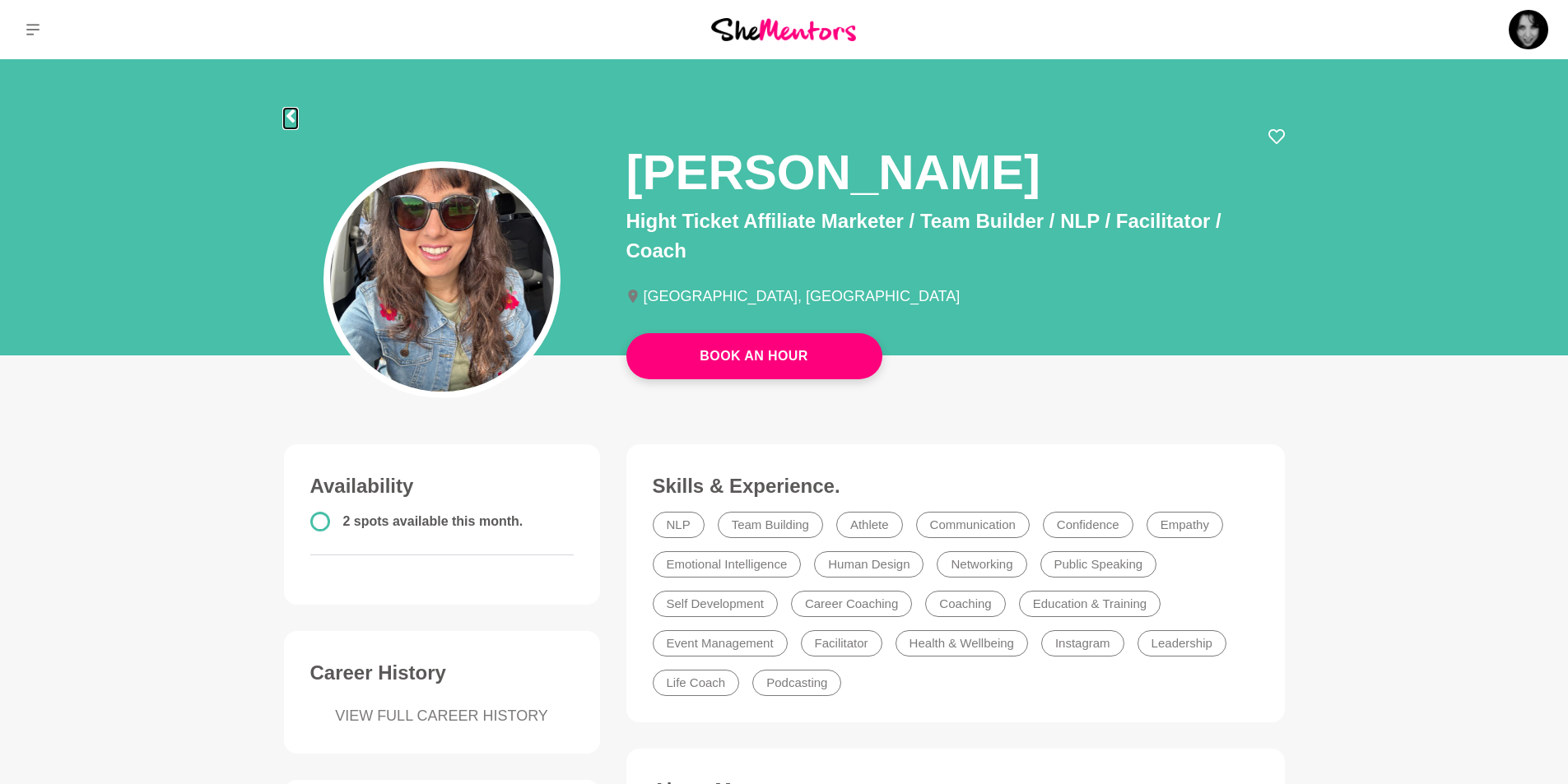
click at [289, 117] on icon at bounding box center [289, 115] width 8 height 13
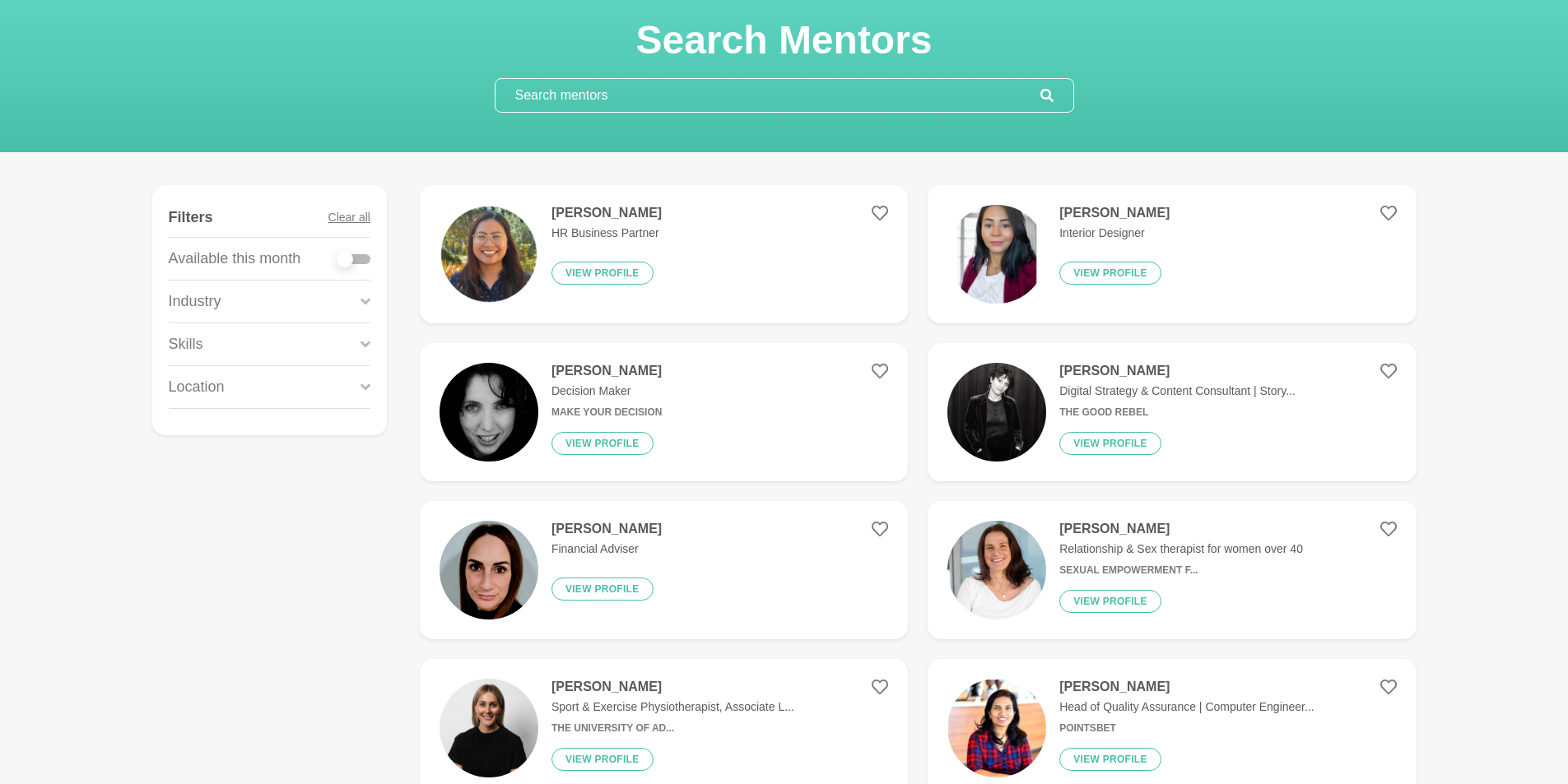
scroll to position [82, 0]
click at [593, 524] on h4 "Natalie Walsh" at bounding box center [606, 530] width 110 height 17
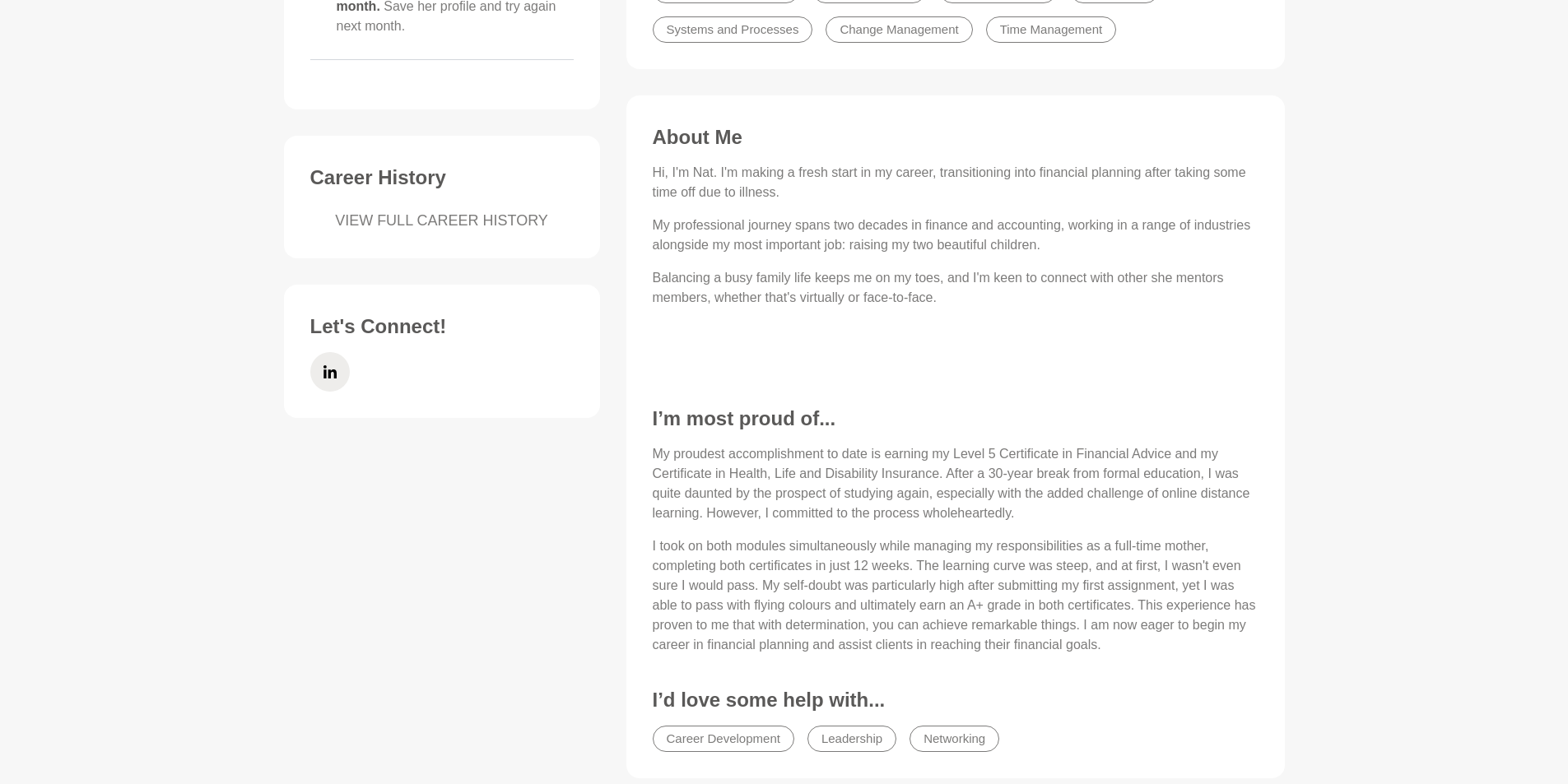
scroll to position [575, 0]
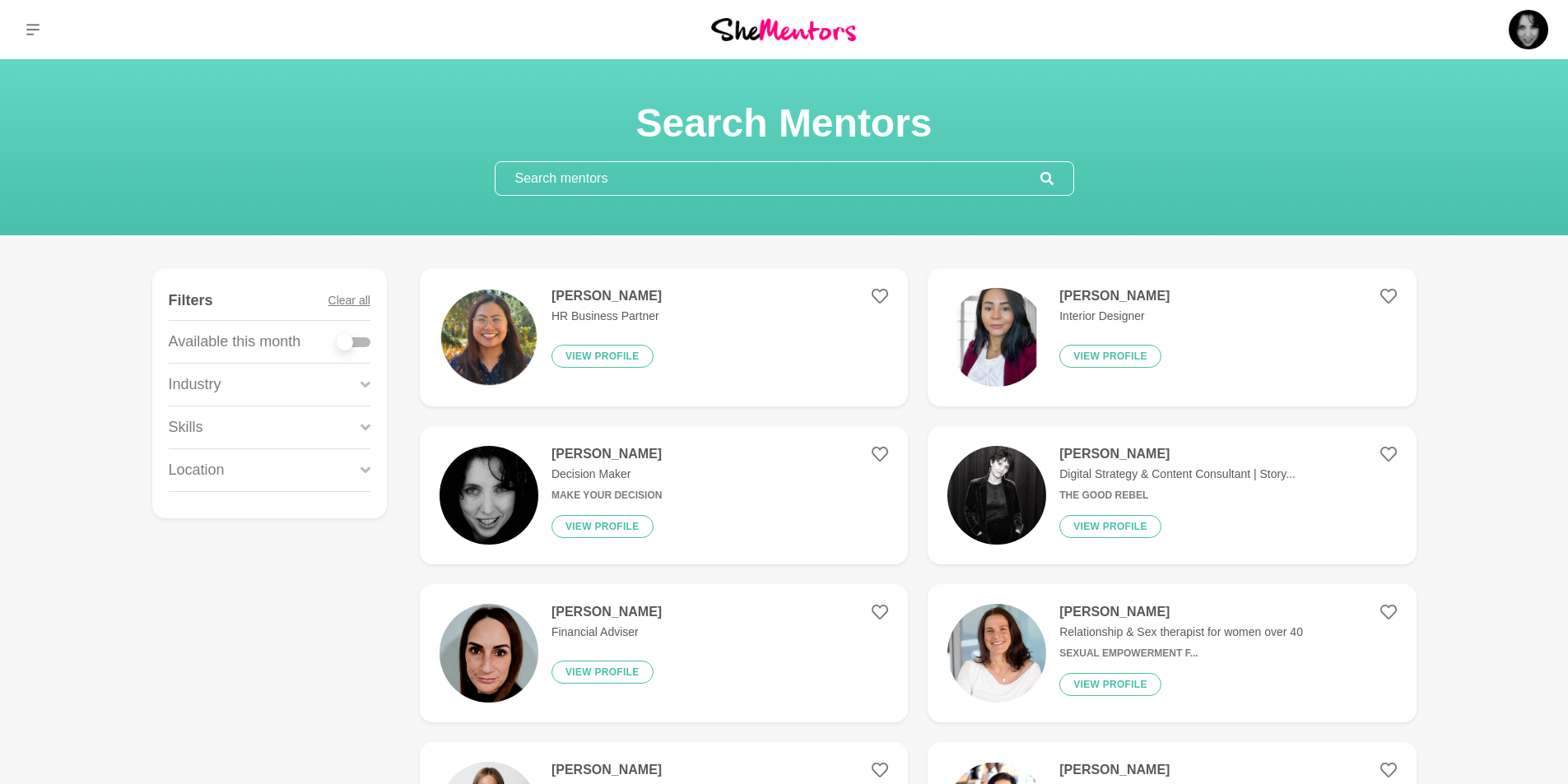
click at [765, 33] on img at bounding box center [784, 29] width 145 height 22
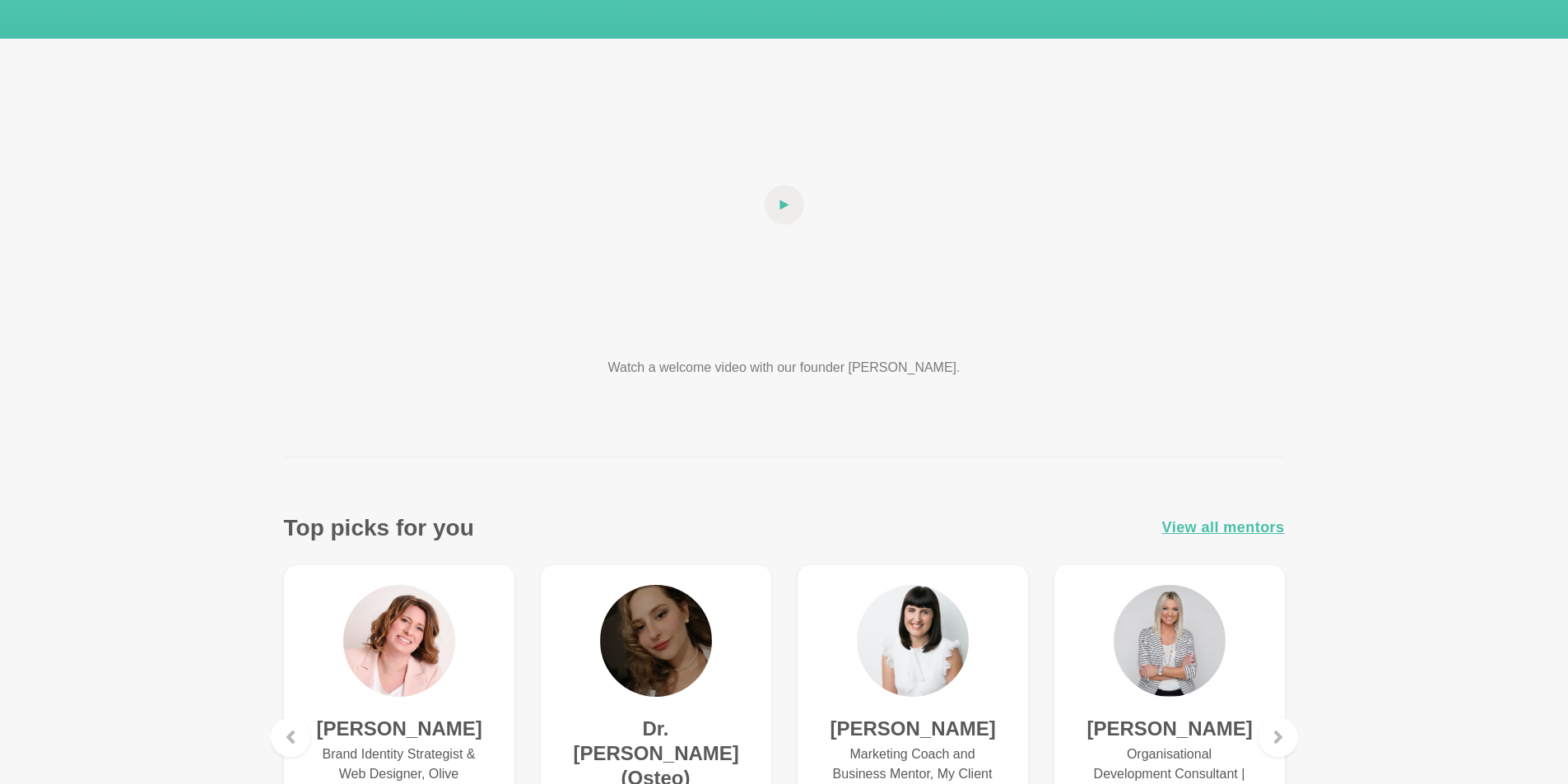
scroll to position [411, 0]
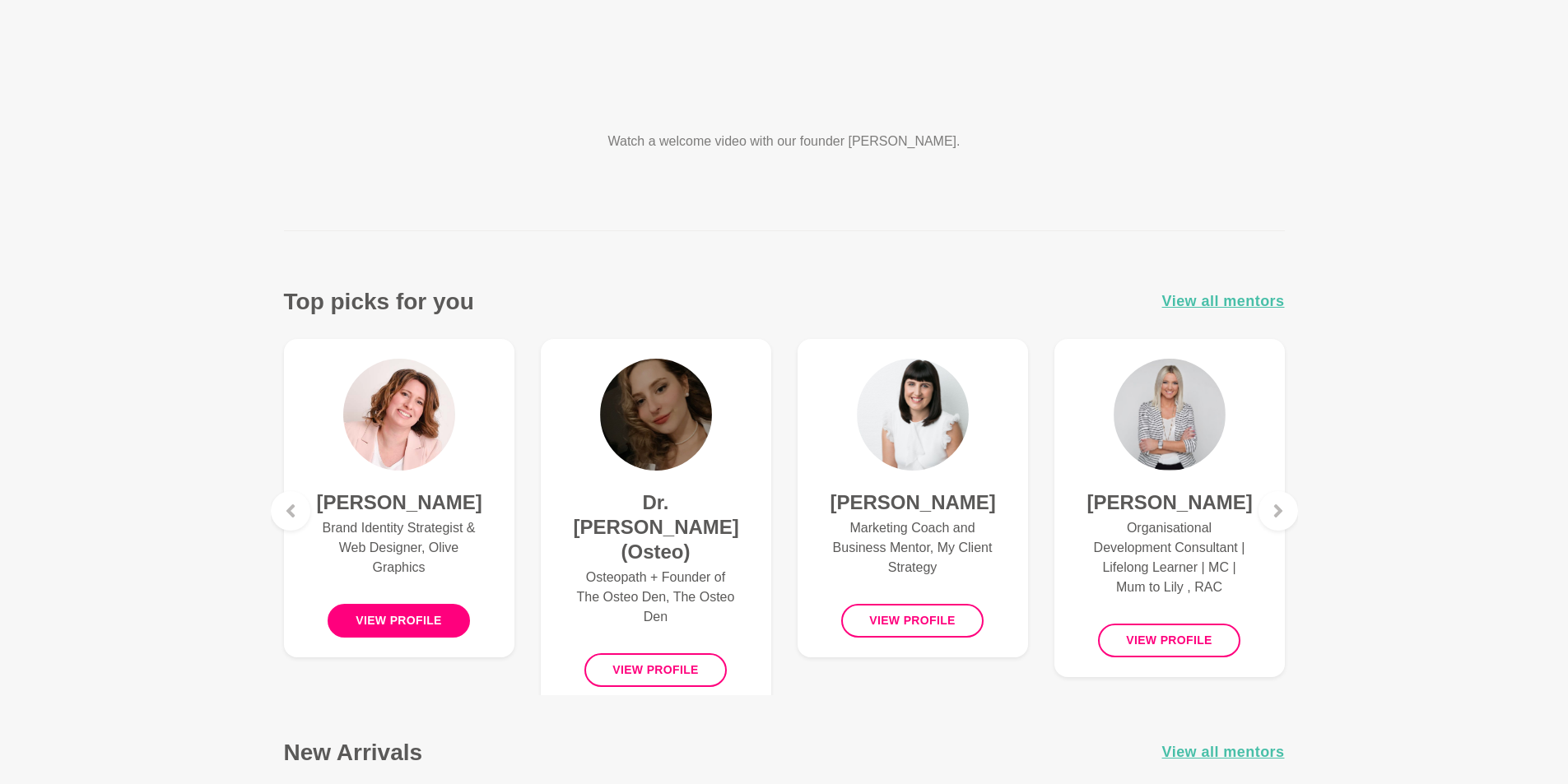
click at [419, 637] on button "View profile" at bounding box center [399, 620] width 143 height 33
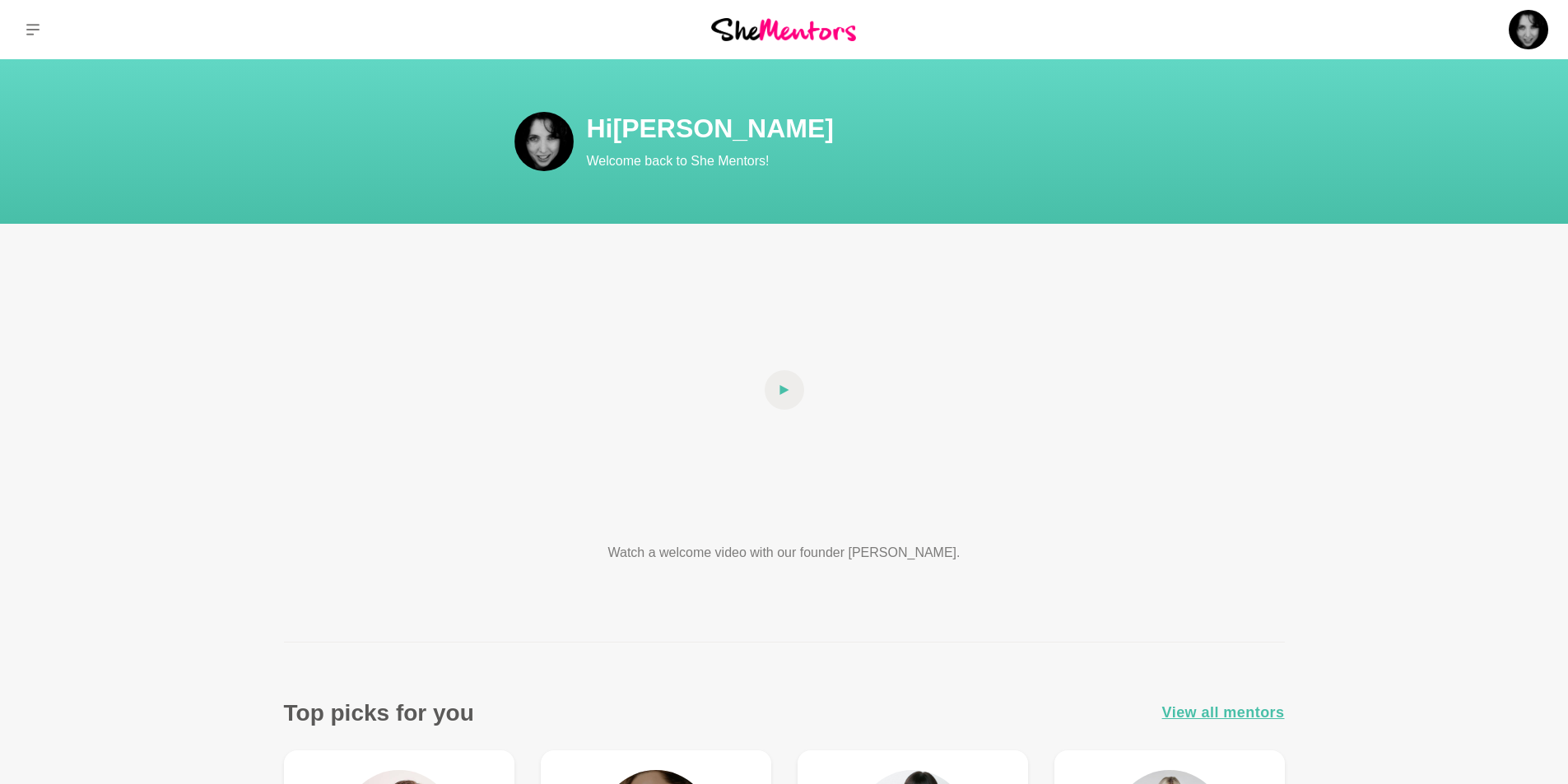
scroll to position [411, 0]
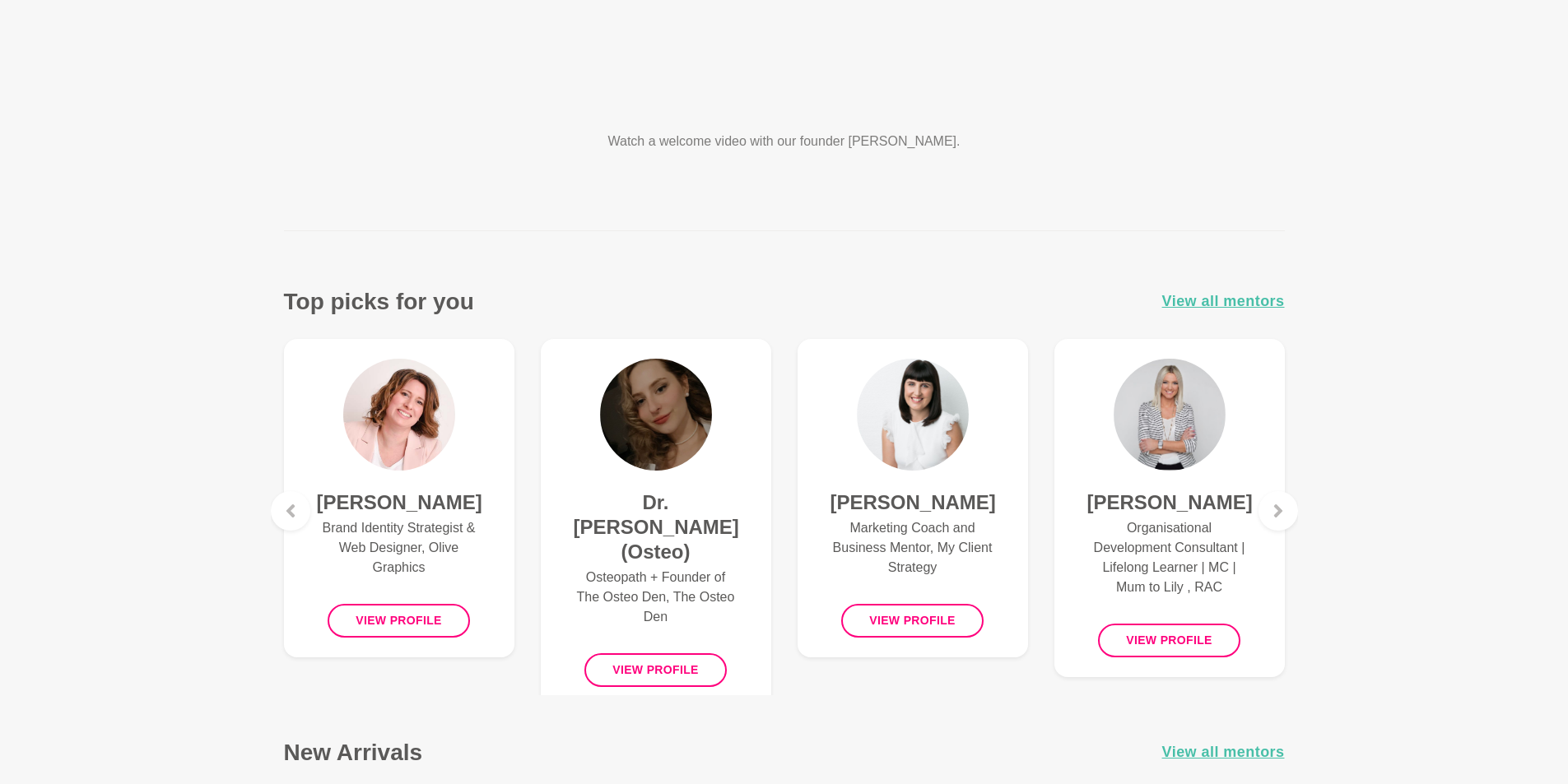
click at [911, 515] on h4 "Hayley Robertson" at bounding box center [912, 502] width 165 height 25
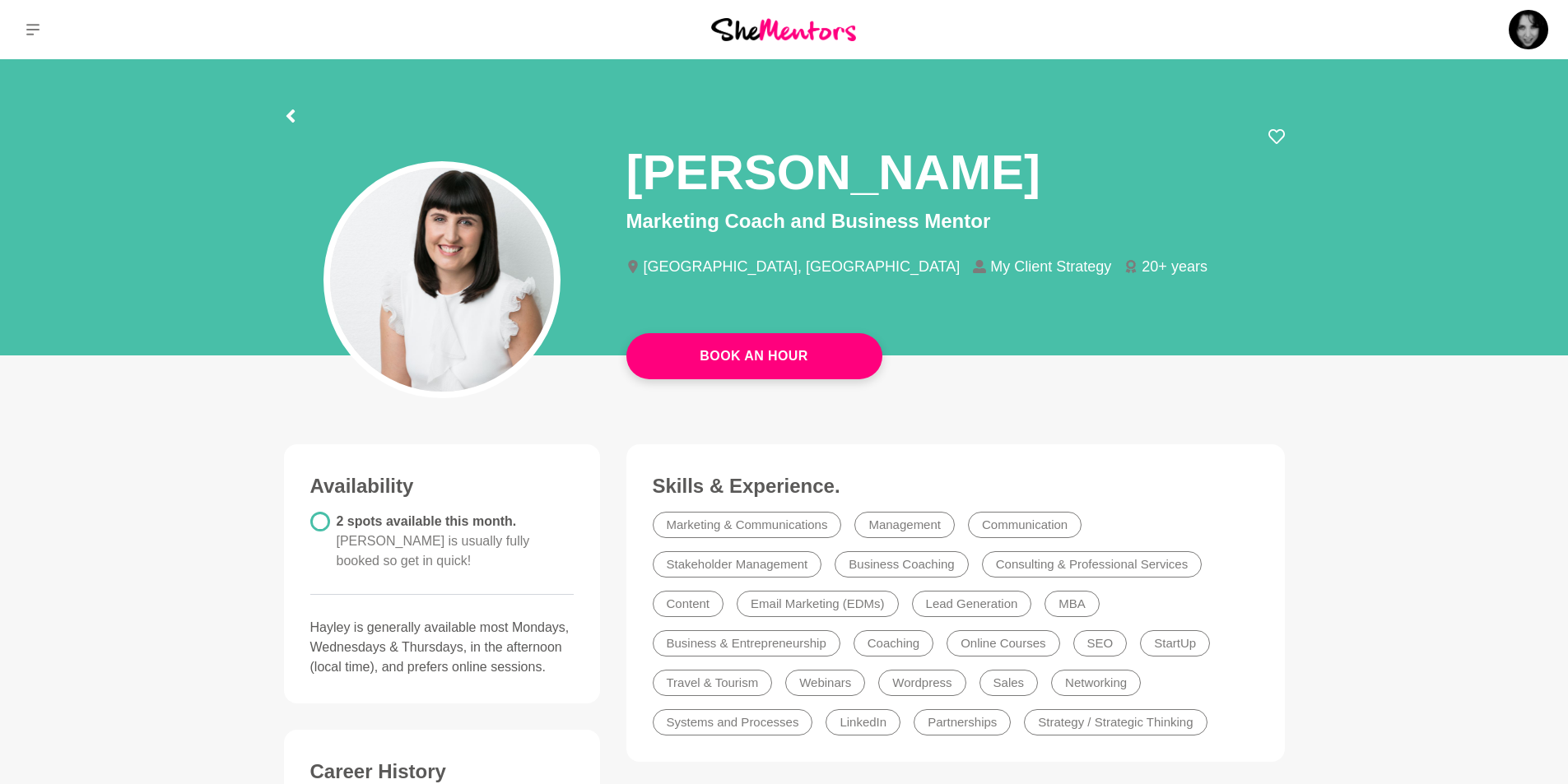
click at [973, 269] on li "My Client Strategy" at bounding box center [1049, 266] width 151 height 15
click at [973, 266] on icon at bounding box center [979, 266] width 13 height 13
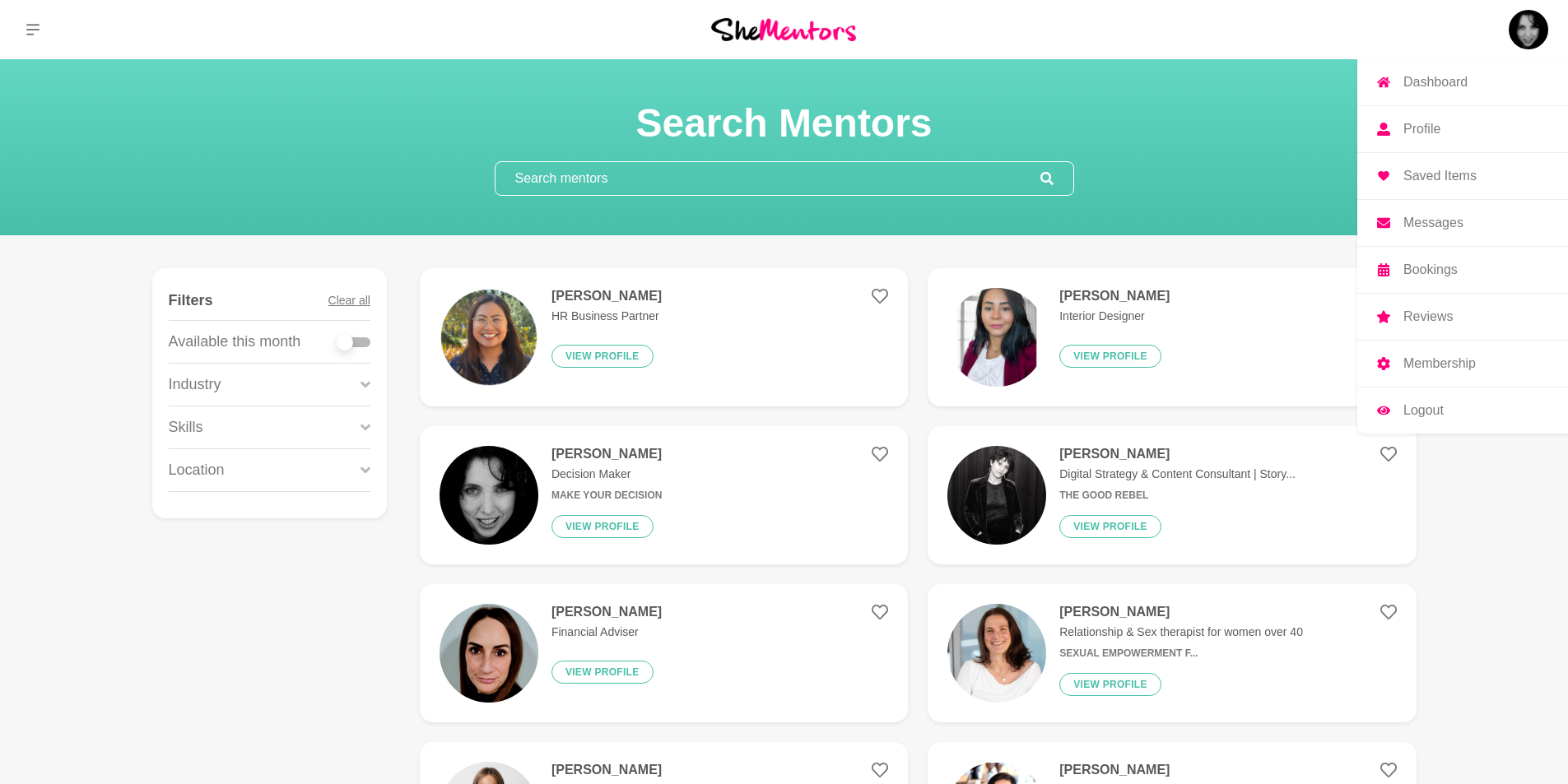
click at [1444, 78] on p "Dashboard" at bounding box center [1435, 82] width 64 height 13
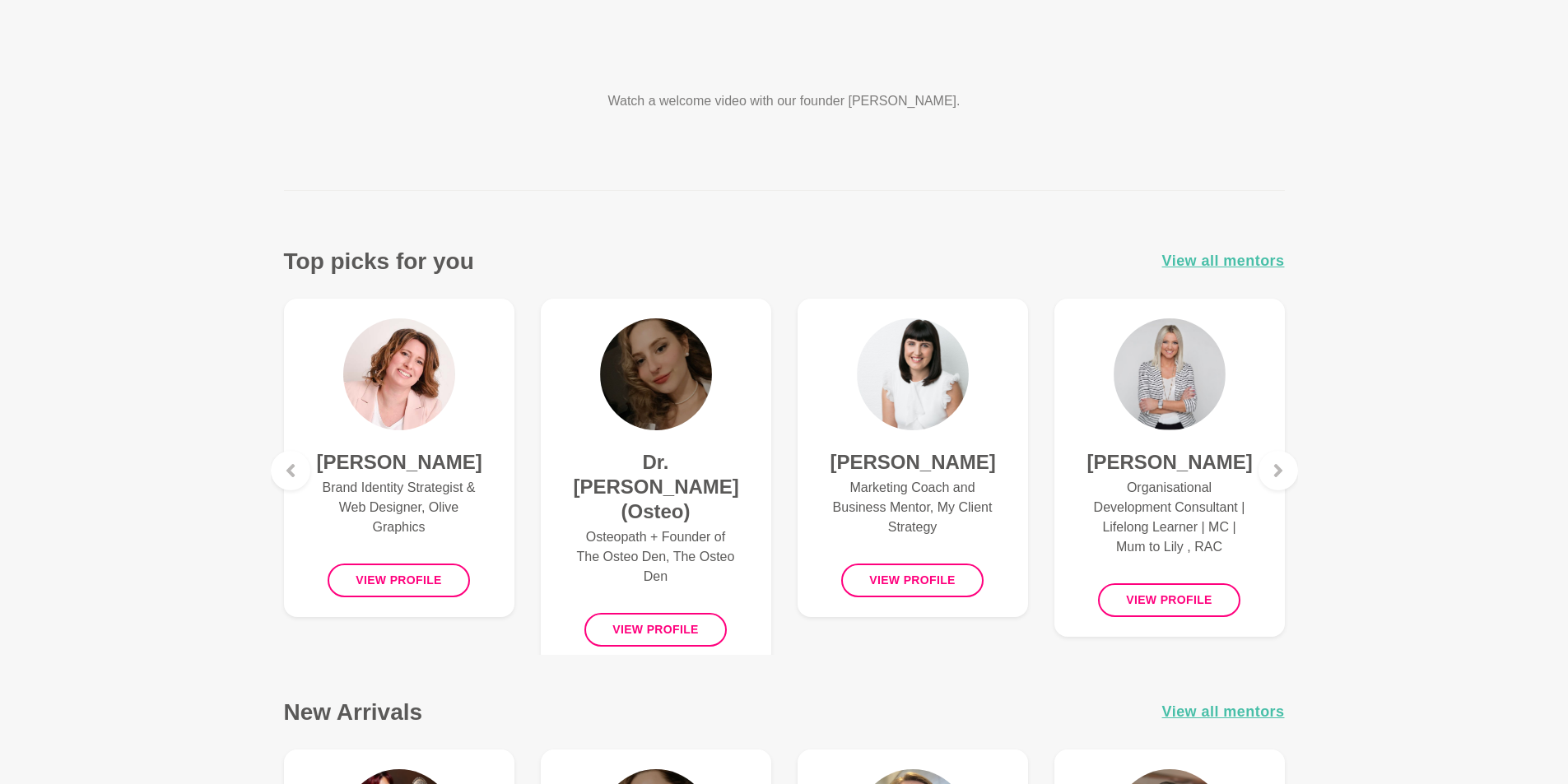
scroll to position [411, 0]
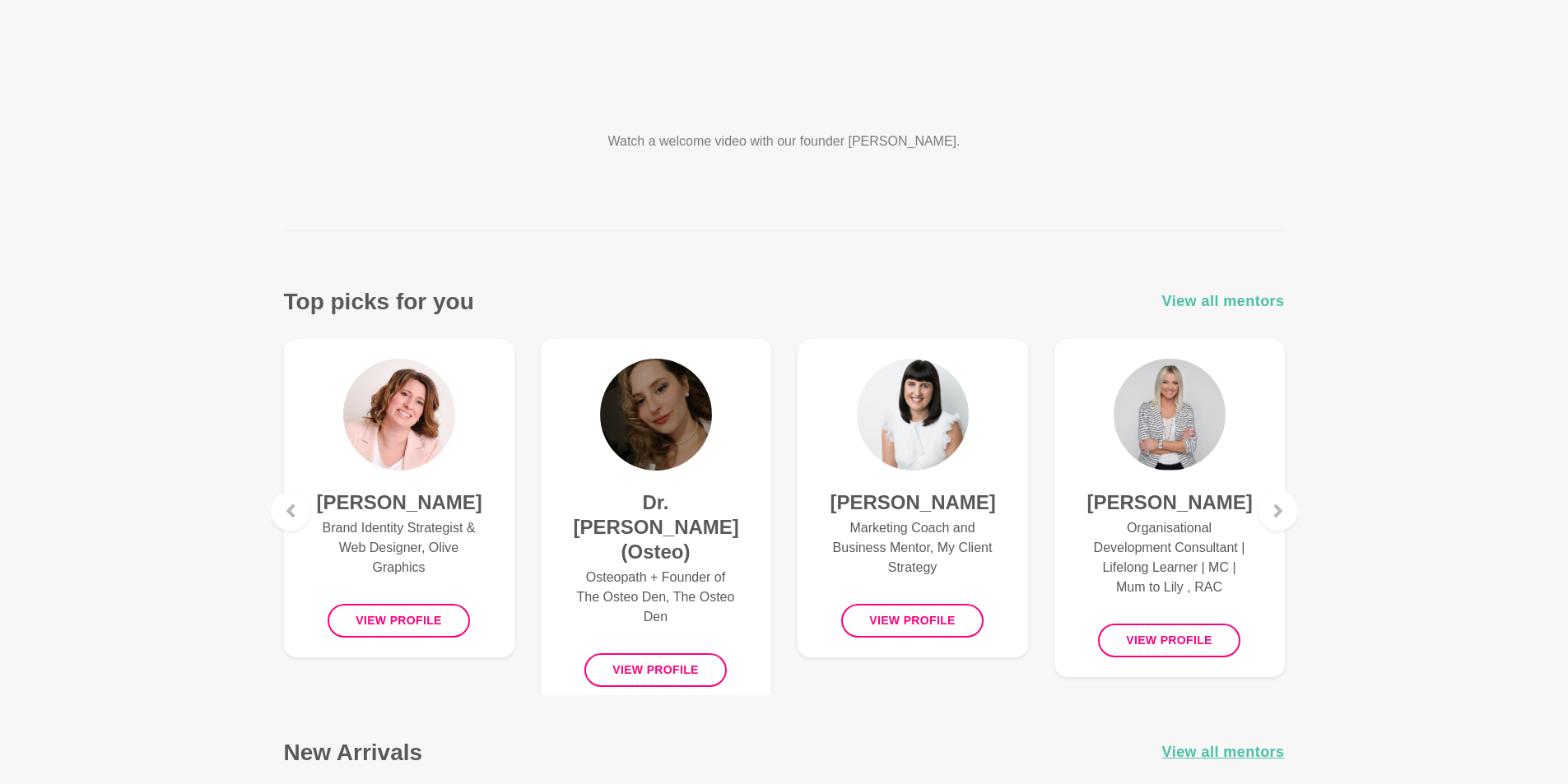
click at [1240, 303] on span "View all mentors" at bounding box center [1223, 301] width 122 height 24
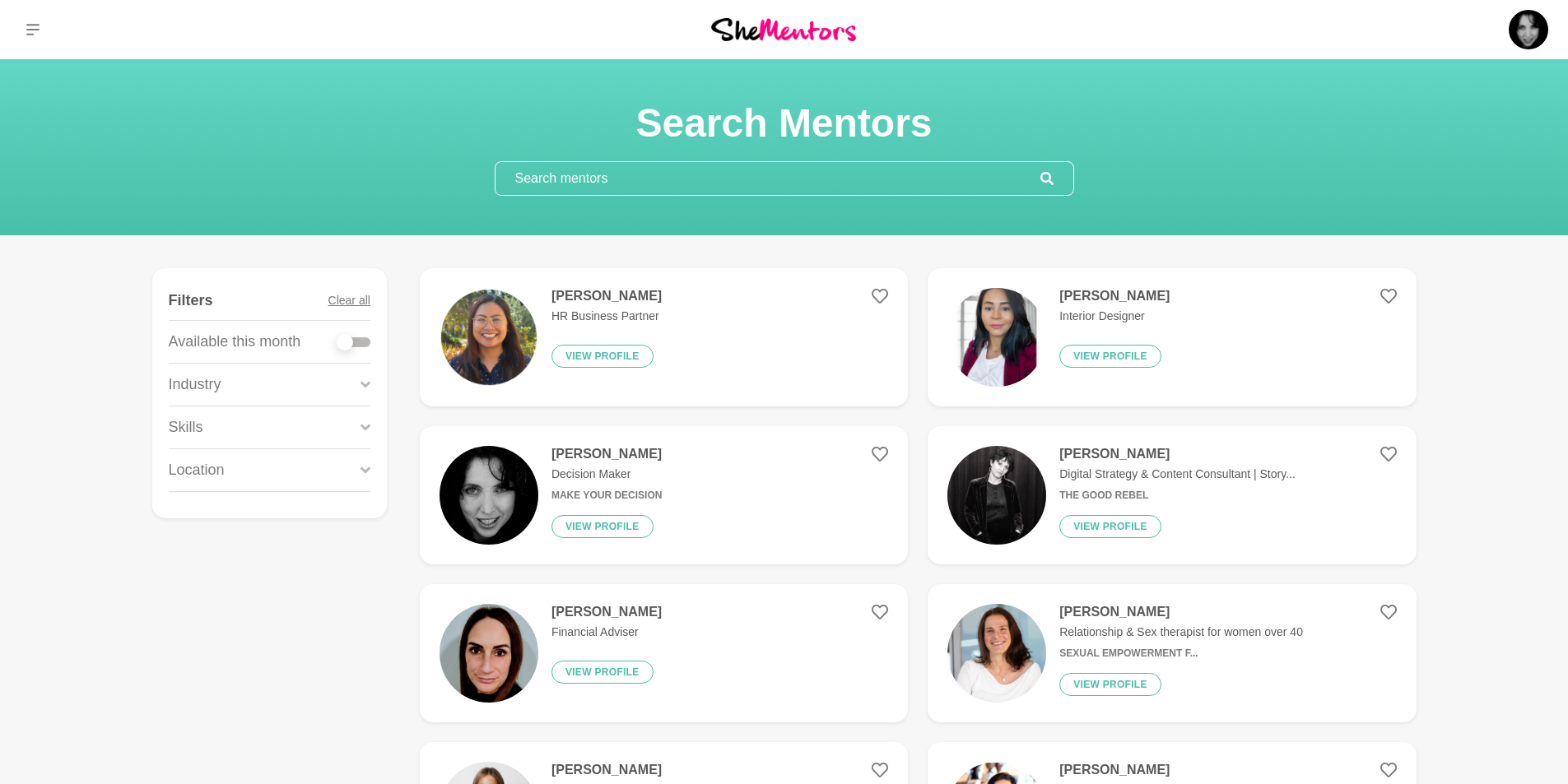
click at [550, 180] on input "text" at bounding box center [768, 178] width 545 height 33
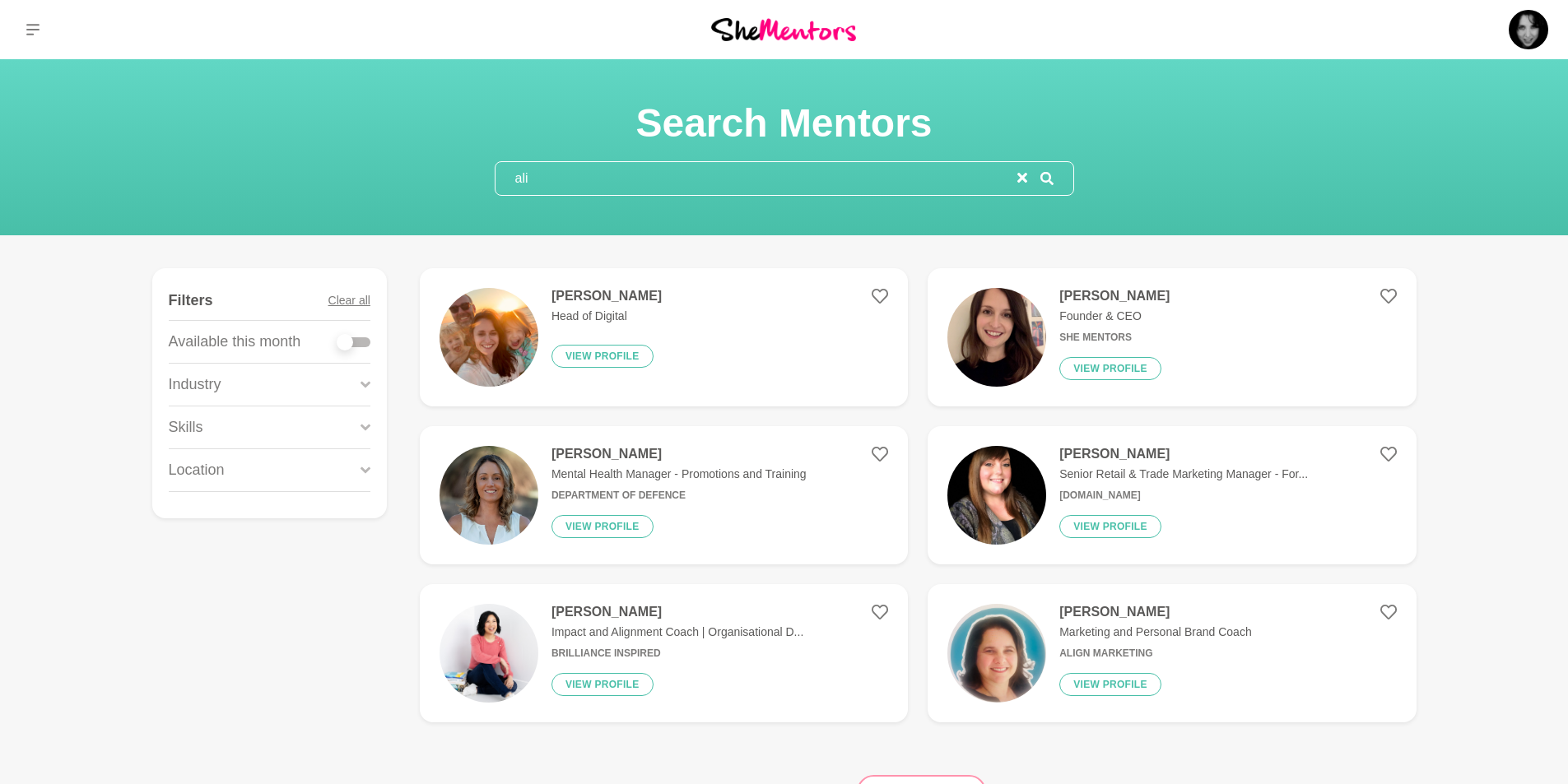
type input "ali"
click at [1092, 295] on h4 "Ali Adey" at bounding box center [1114, 296] width 110 height 17
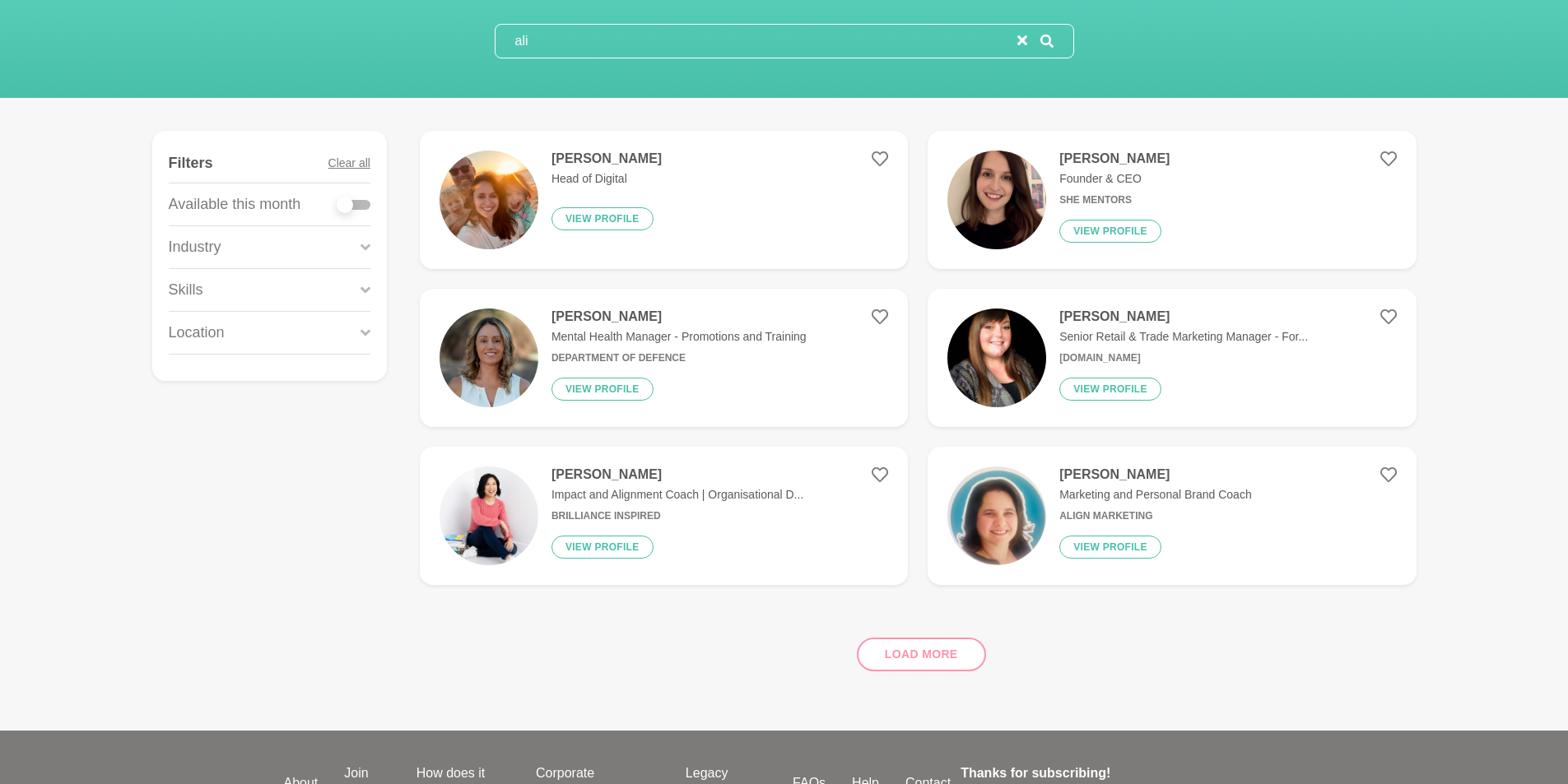
scroll to position [165, 0]
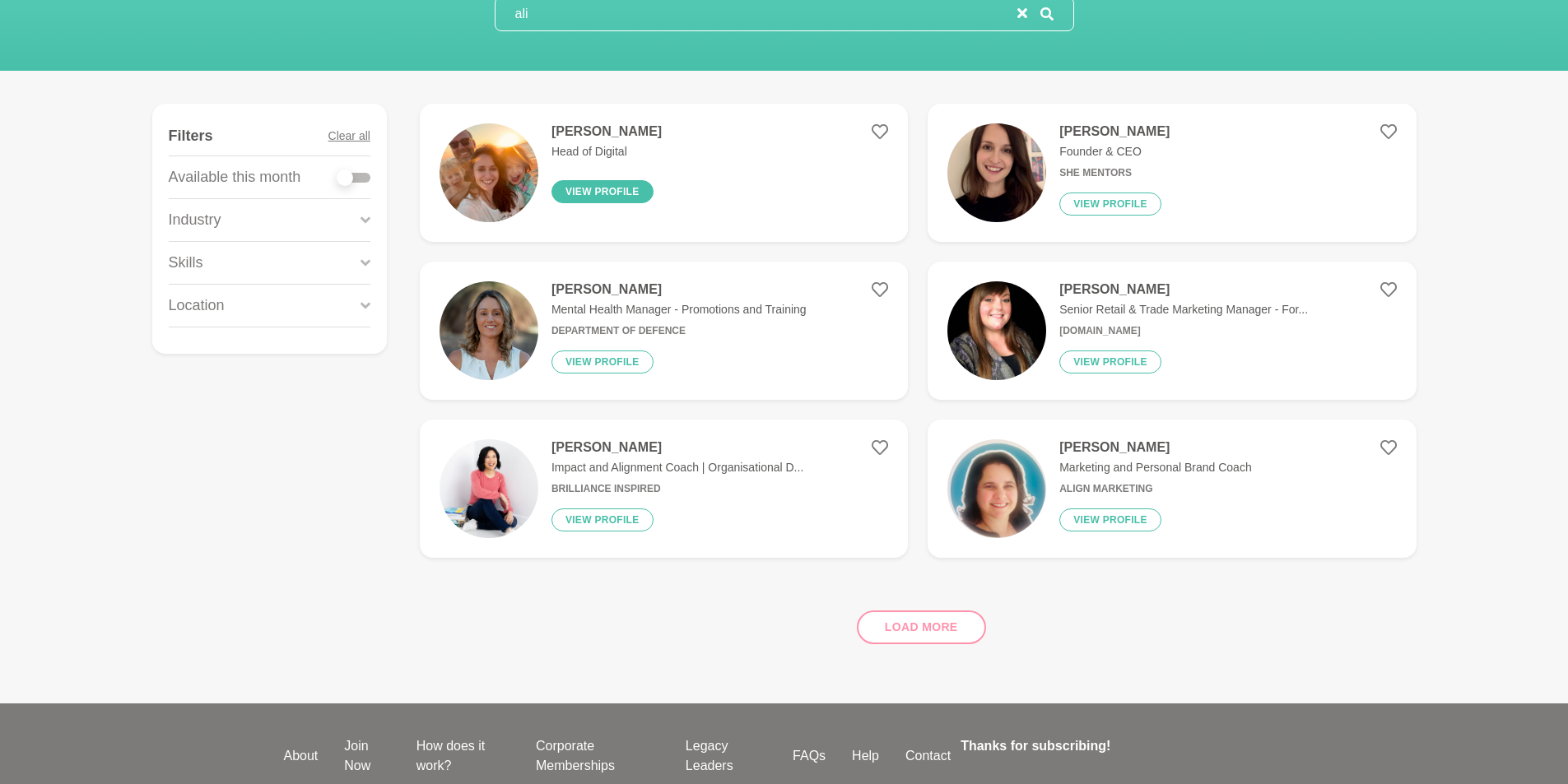
click at [610, 193] on button "View profile" at bounding box center [602, 192] width 102 height 23
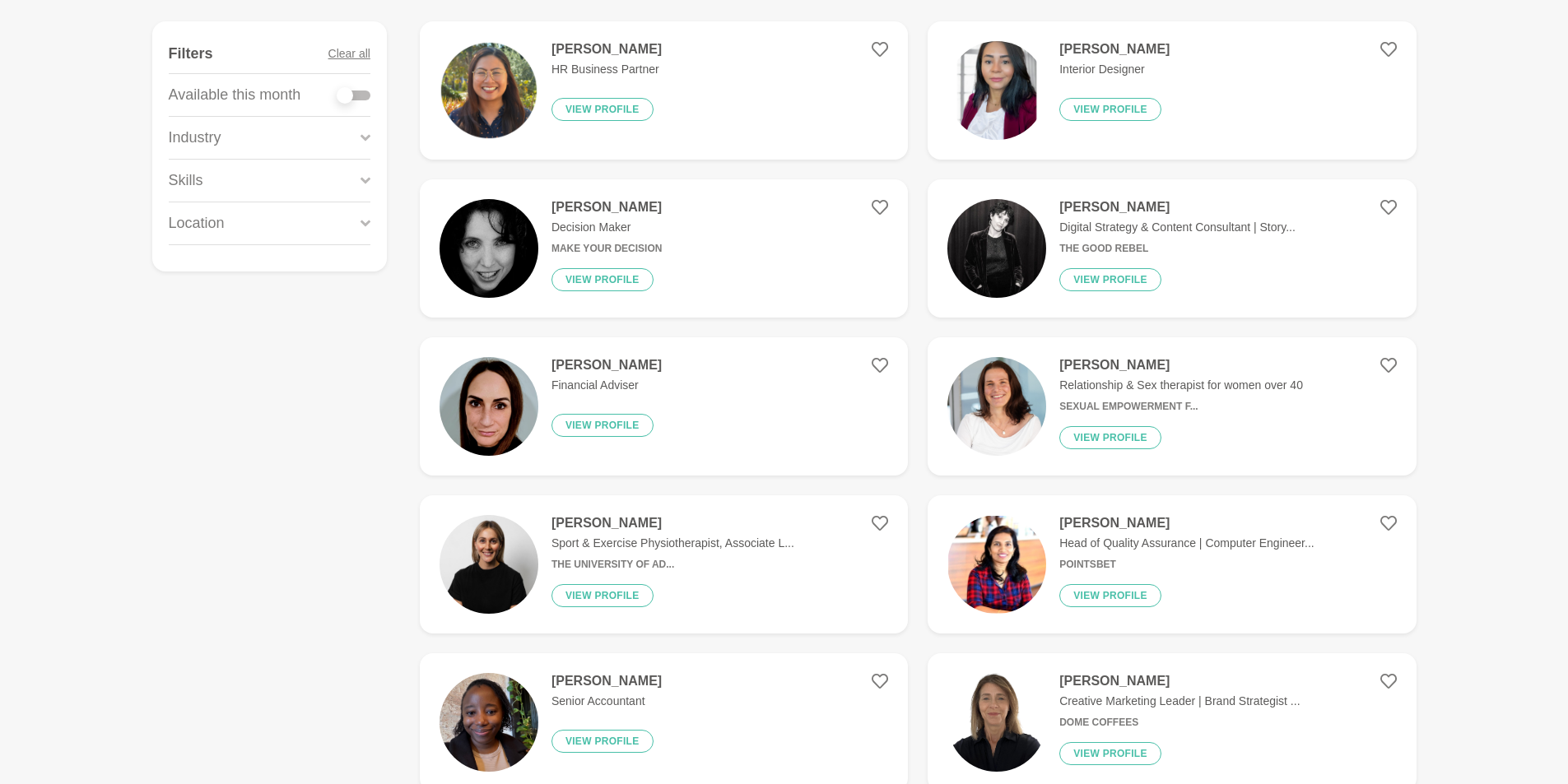
scroll to position [165, 0]
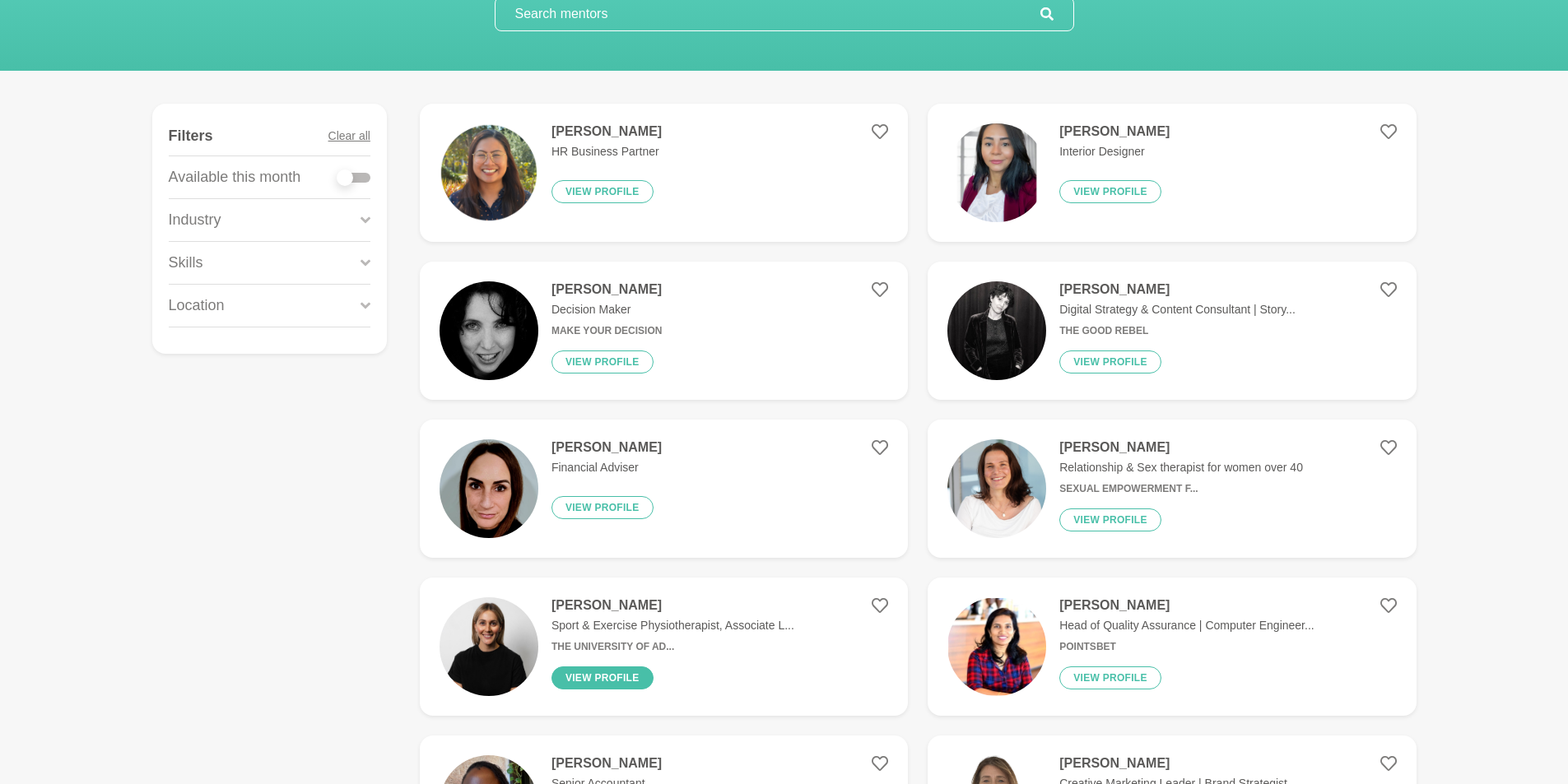
click at [607, 669] on button "View profile" at bounding box center [602, 678] width 102 height 23
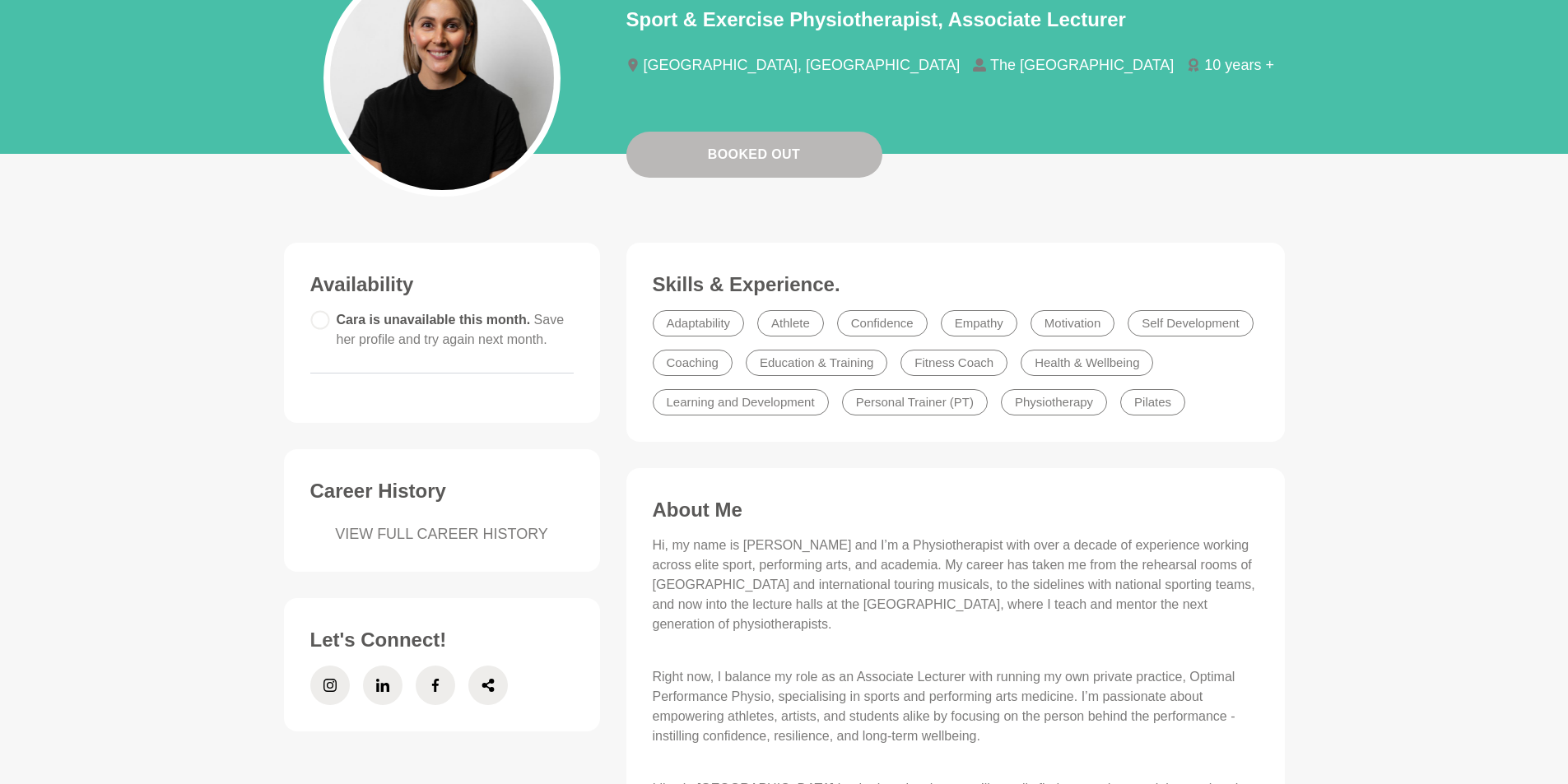
scroll to position [165, 0]
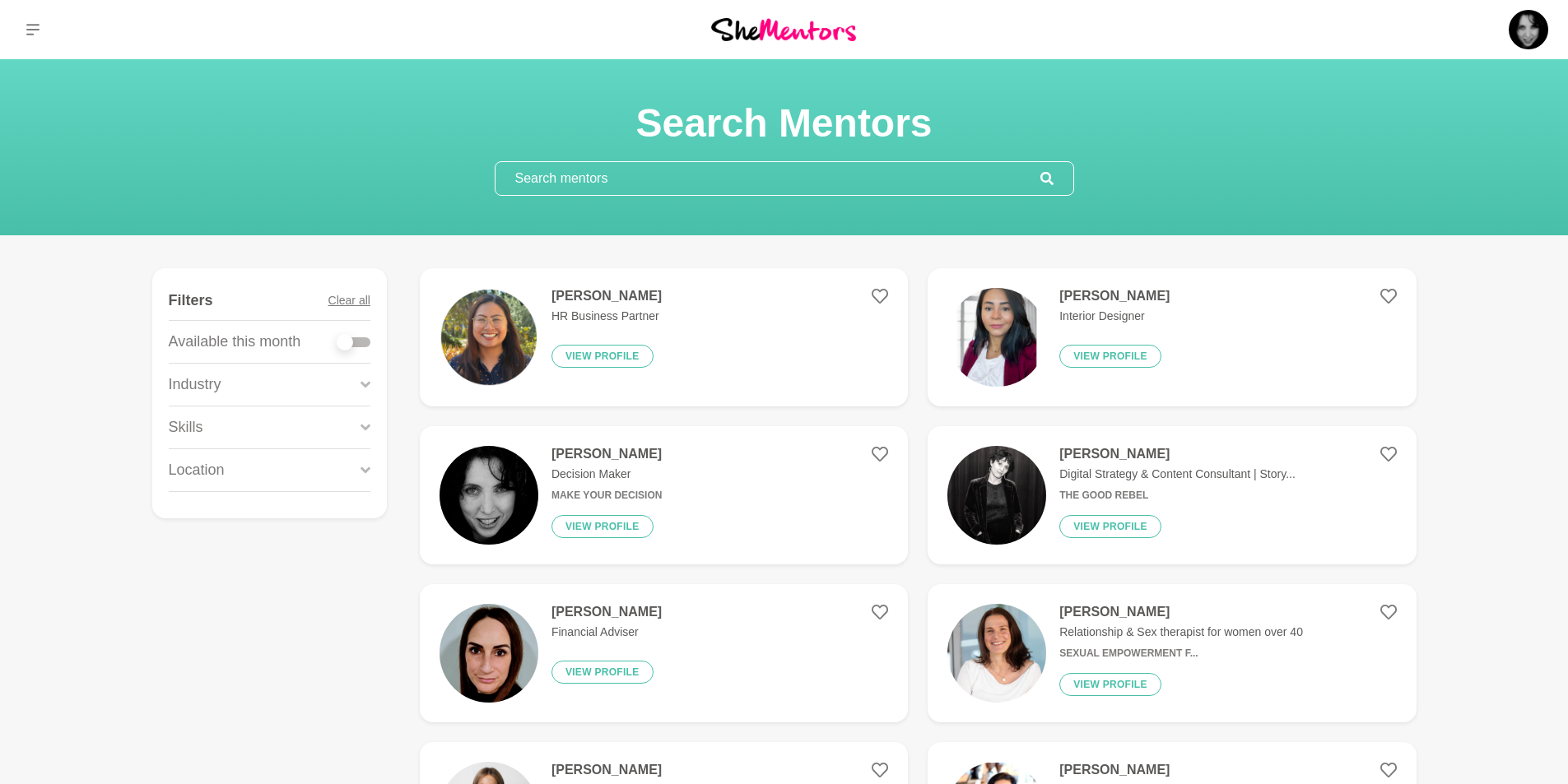
click at [365, 470] on icon at bounding box center [364, 469] width 10 height 6
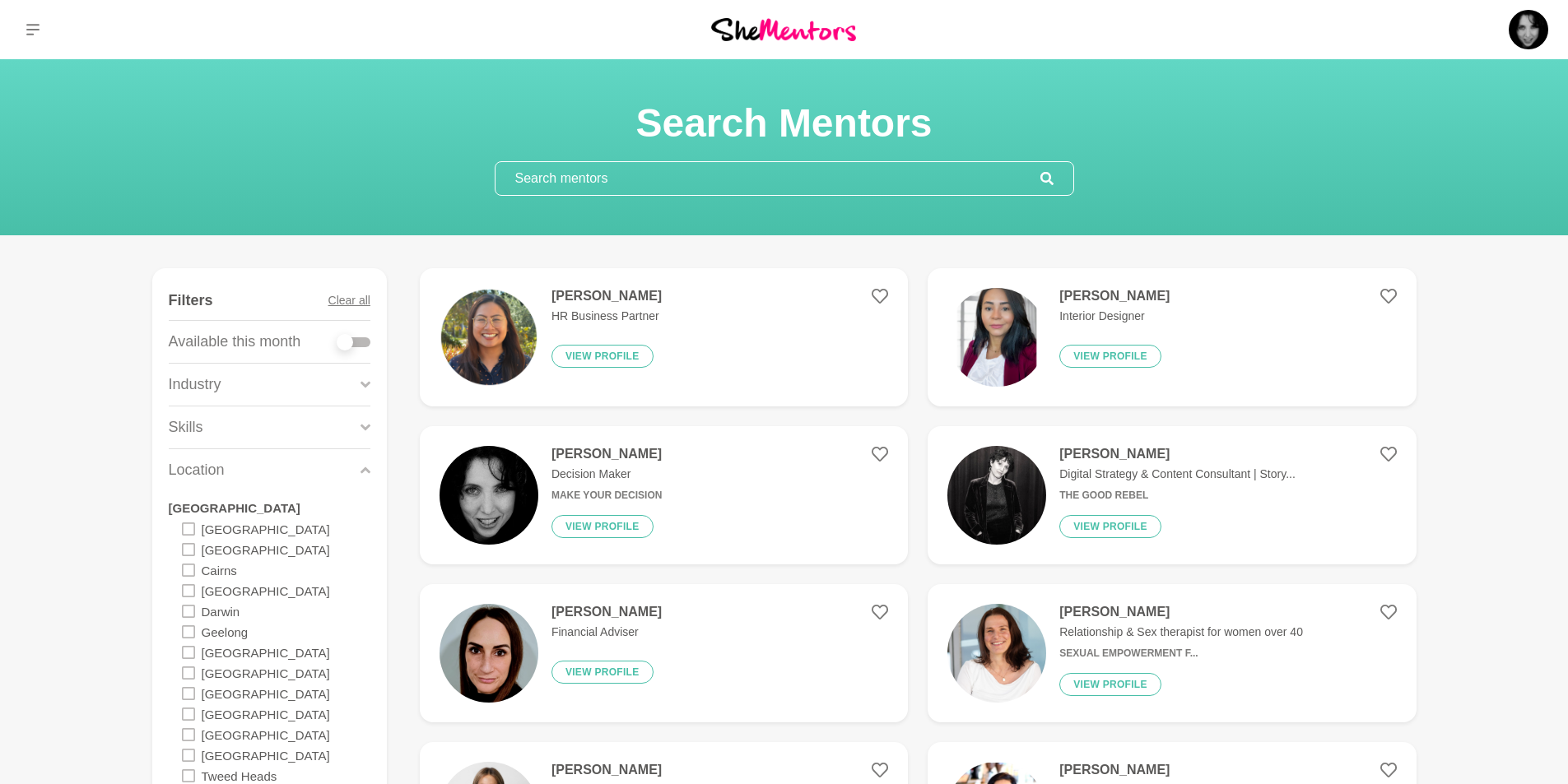
click at [190, 585] on icon at bounding box center [188, 590] width 13 height 13
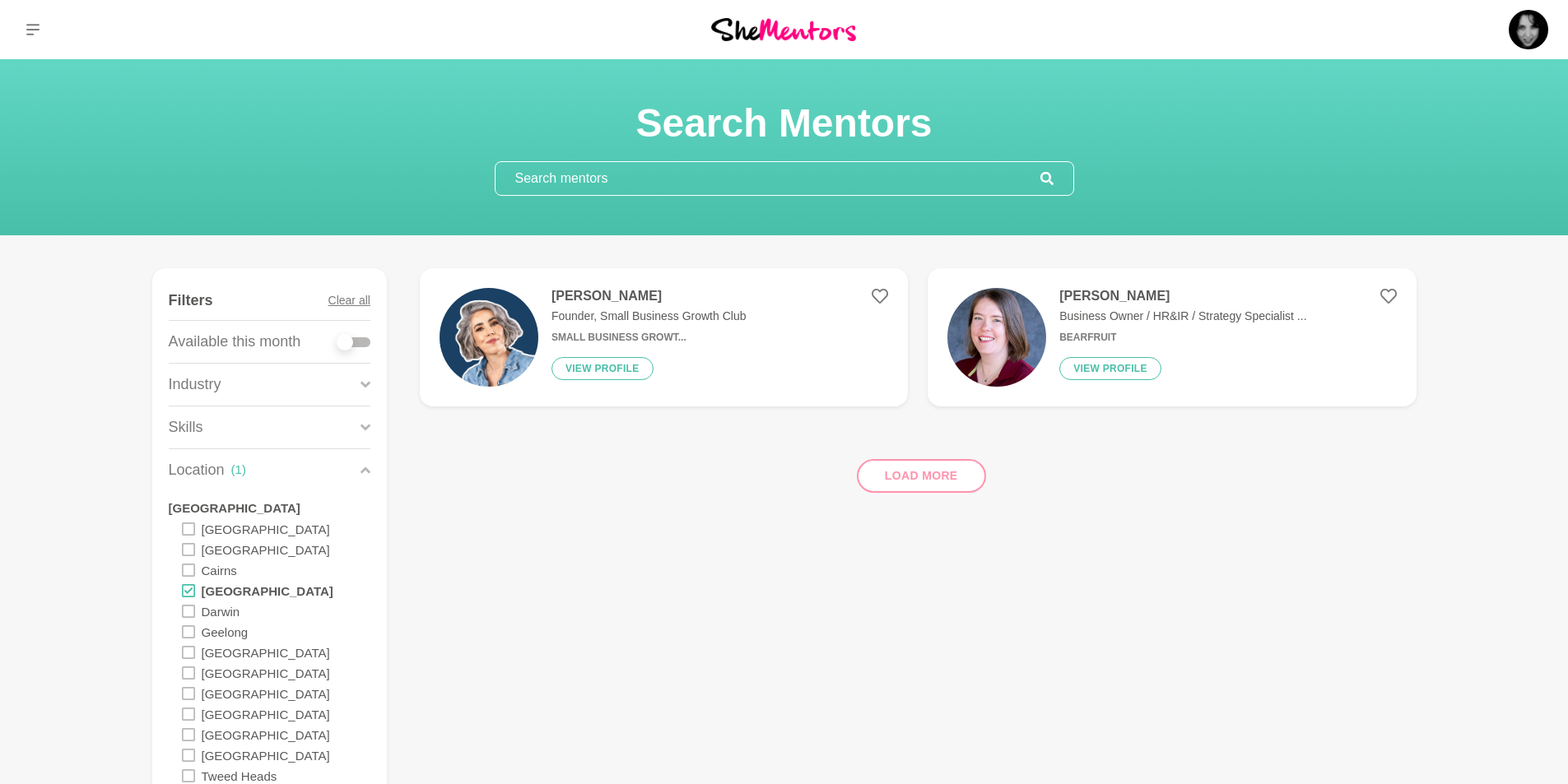
click at [902, 475] on div "Load more" at bounding box center [918, 469] width 997 height 99
click at [188, 591] on icon at bounding box center [188, 590] width 13 height 13
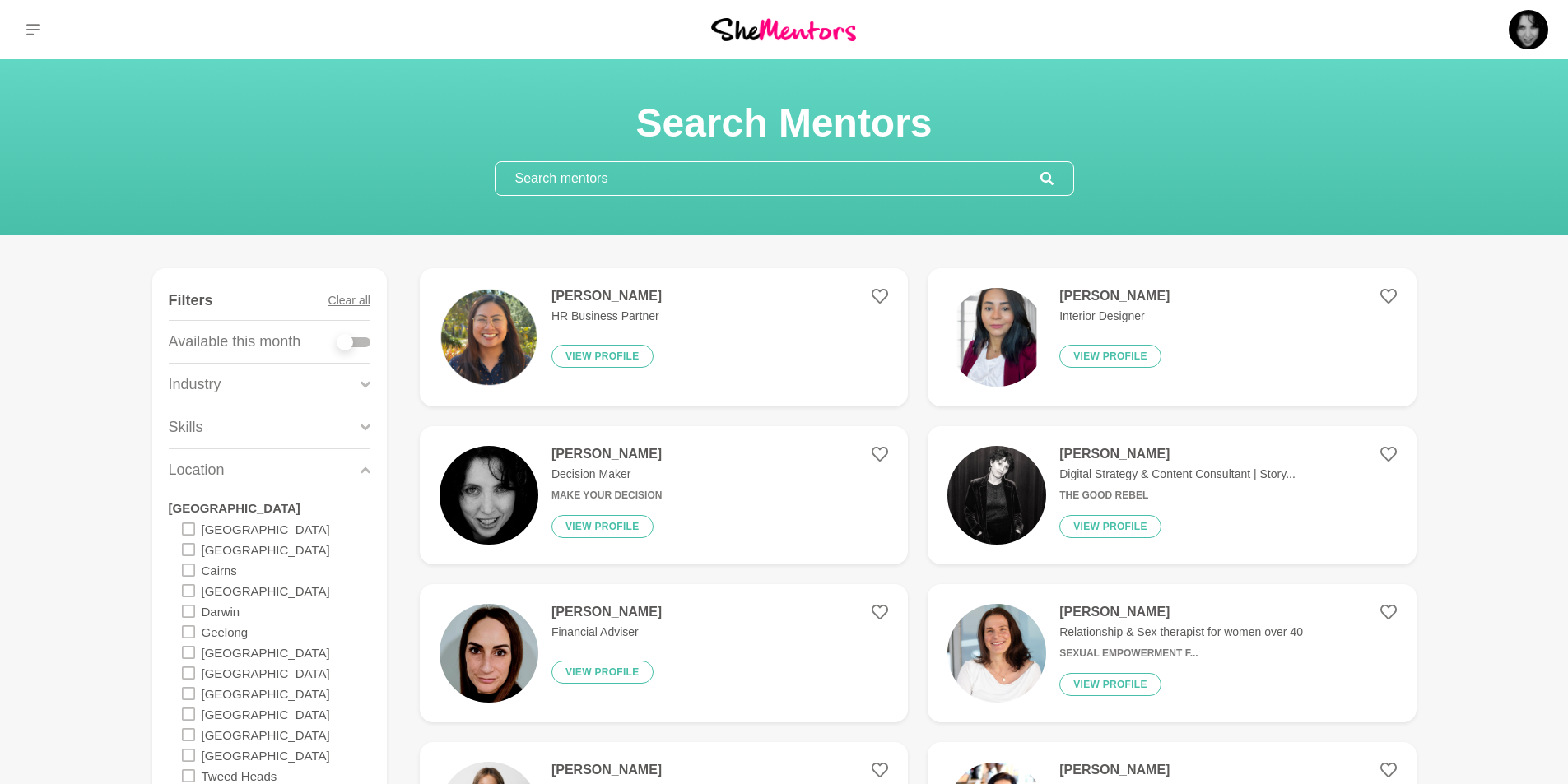
click at [188, 629] on icon at bounding box center [188, 631] width 13 height 13
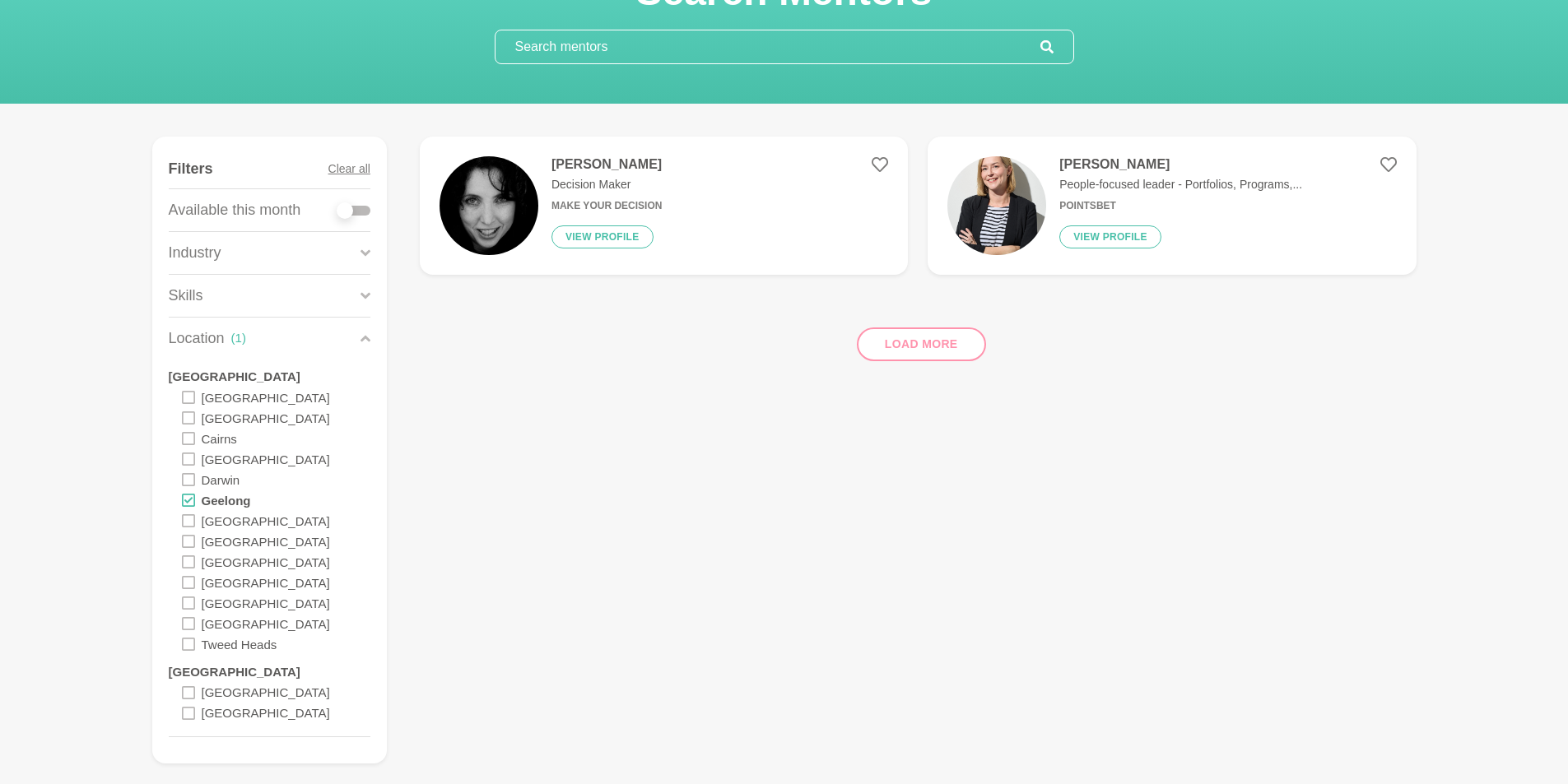
scroll to position [82, 0]
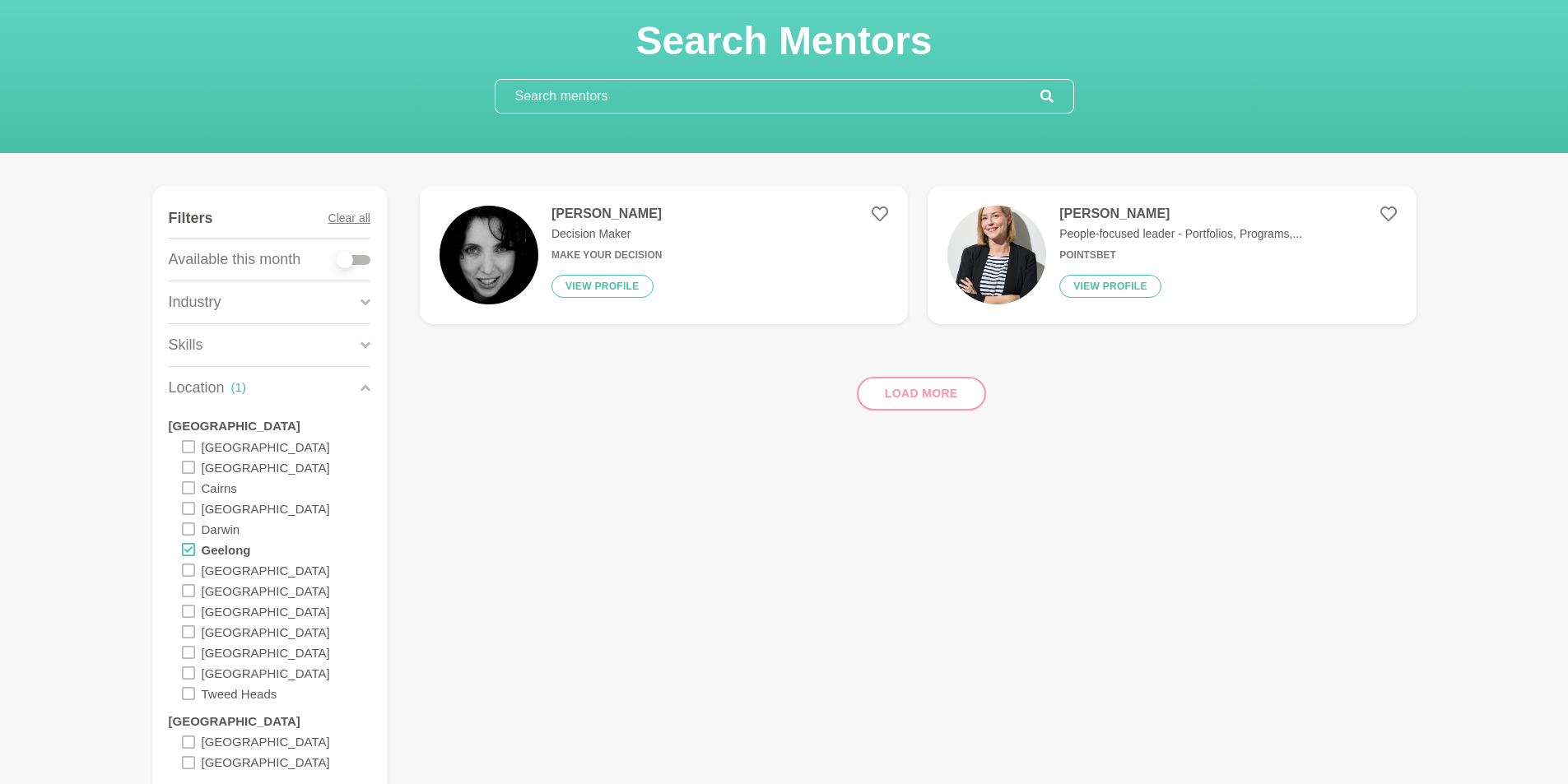
click at [182, 548] on icon at bounding box center [188, 549] width 13 height 13
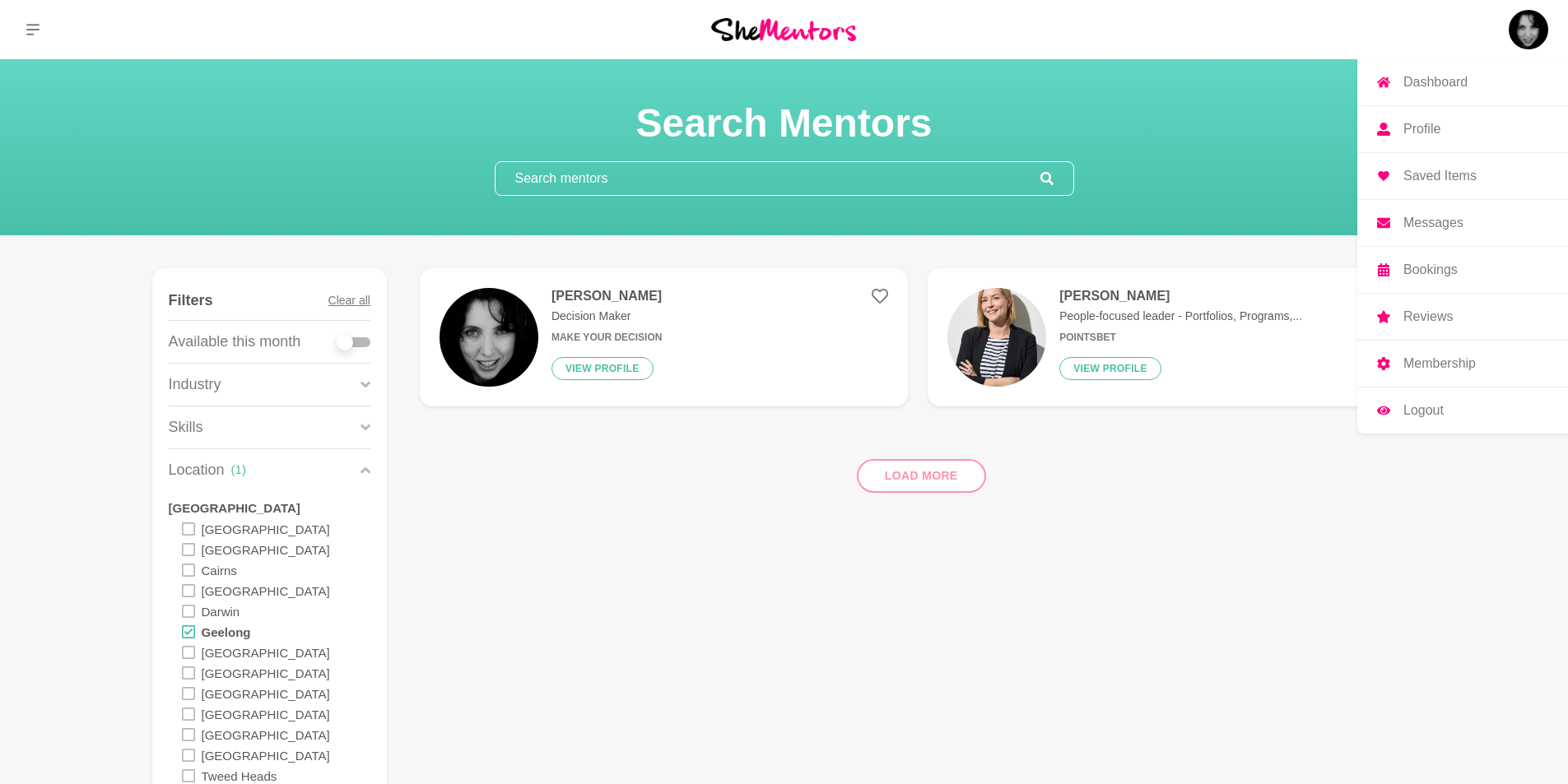
click at [1419, 81] on p "Dashboard" at bounding box center [1435, 82] width 64 height 13
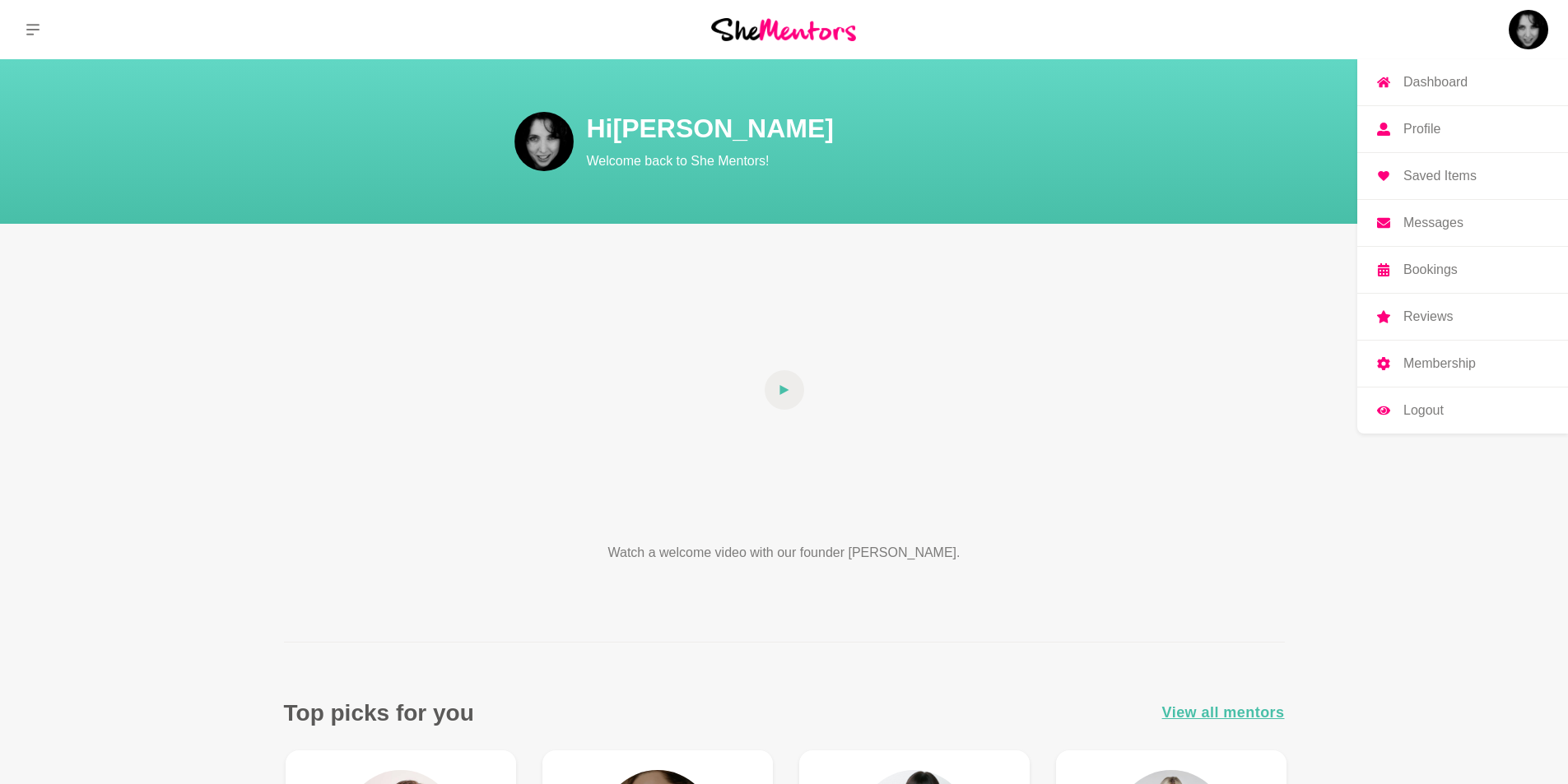
click at [1417, 314] on p "Reviews" at bounding box center [1428, 316] width 49 height 13
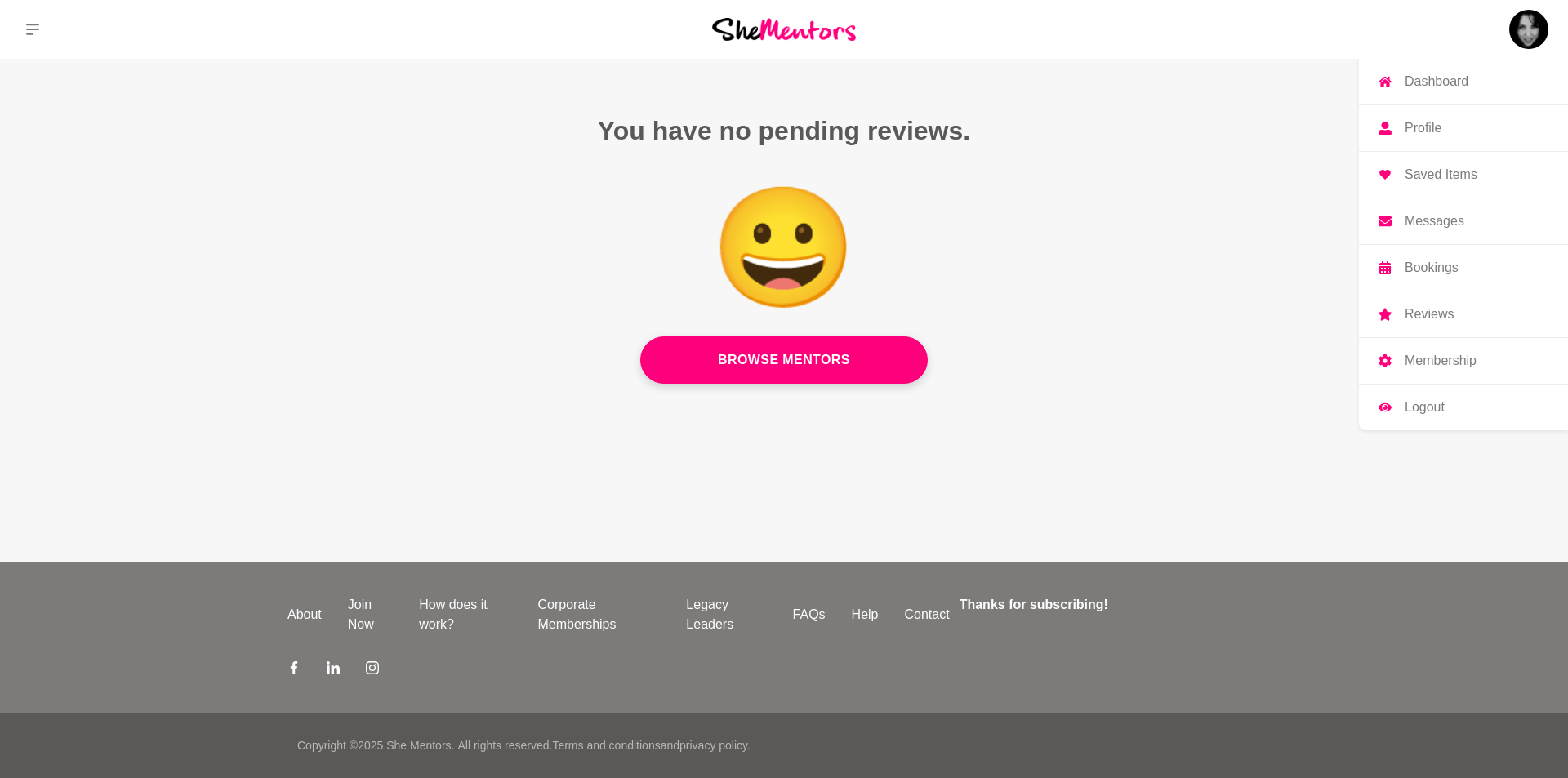
drag, startPoint x: 1392, startPoint y: 376, endPoint x: 1393, endPoint y: 398, distance: 22.0
drag, startPoint x: 1393, startPoint y: 398, endPoint x: 1261, endPoint y: 403, distance: 132.1
click at [1261, 403] on main "You have no pending reviews. 😀 Browse Mentors" at bounding box center [784, 261] width 1568 height 406
click at [1433, 81] on p "Dashboard" at bounding box center [1436, 81] width 64 height 13
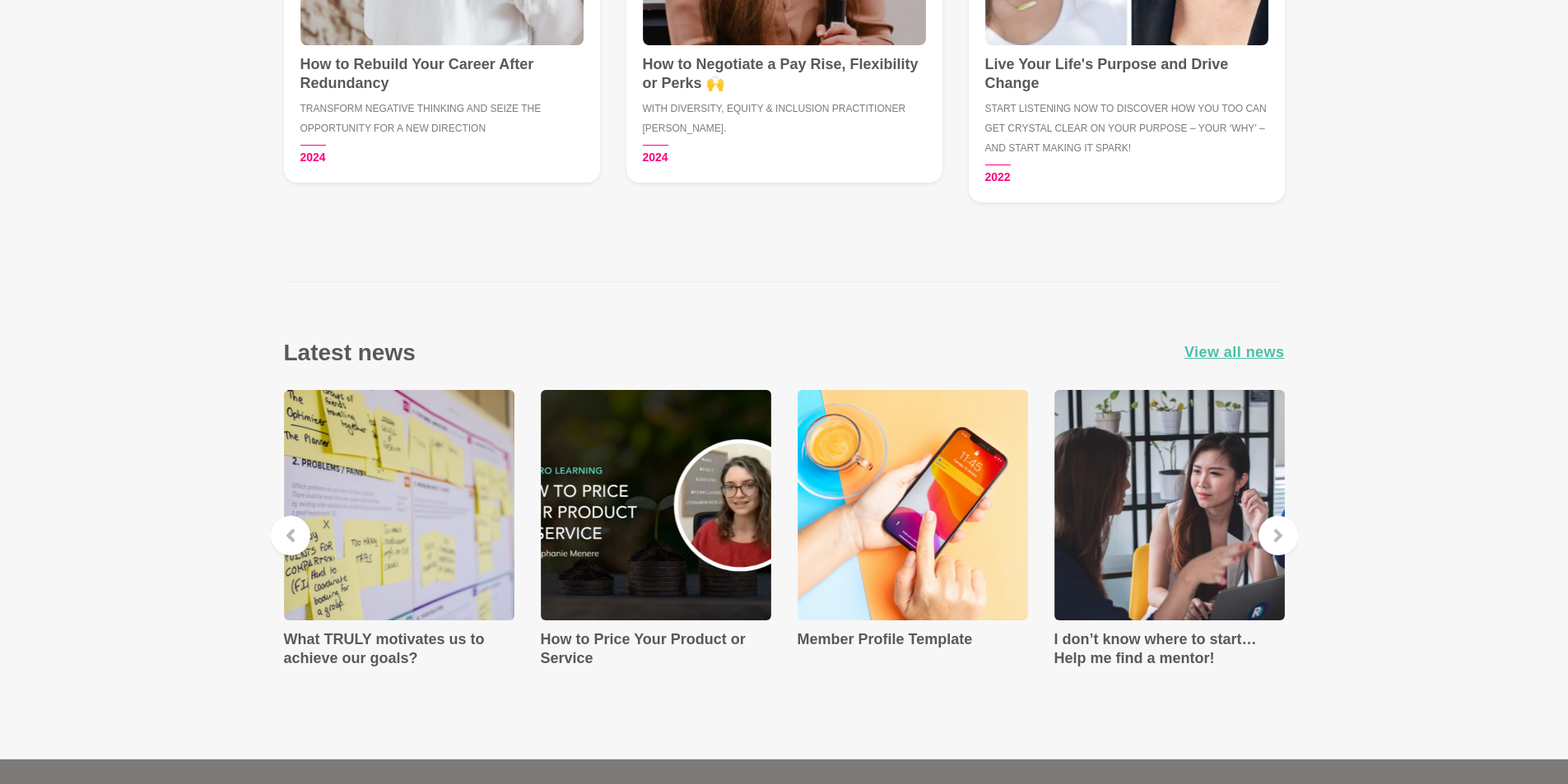
scroll to position [2632, 0]
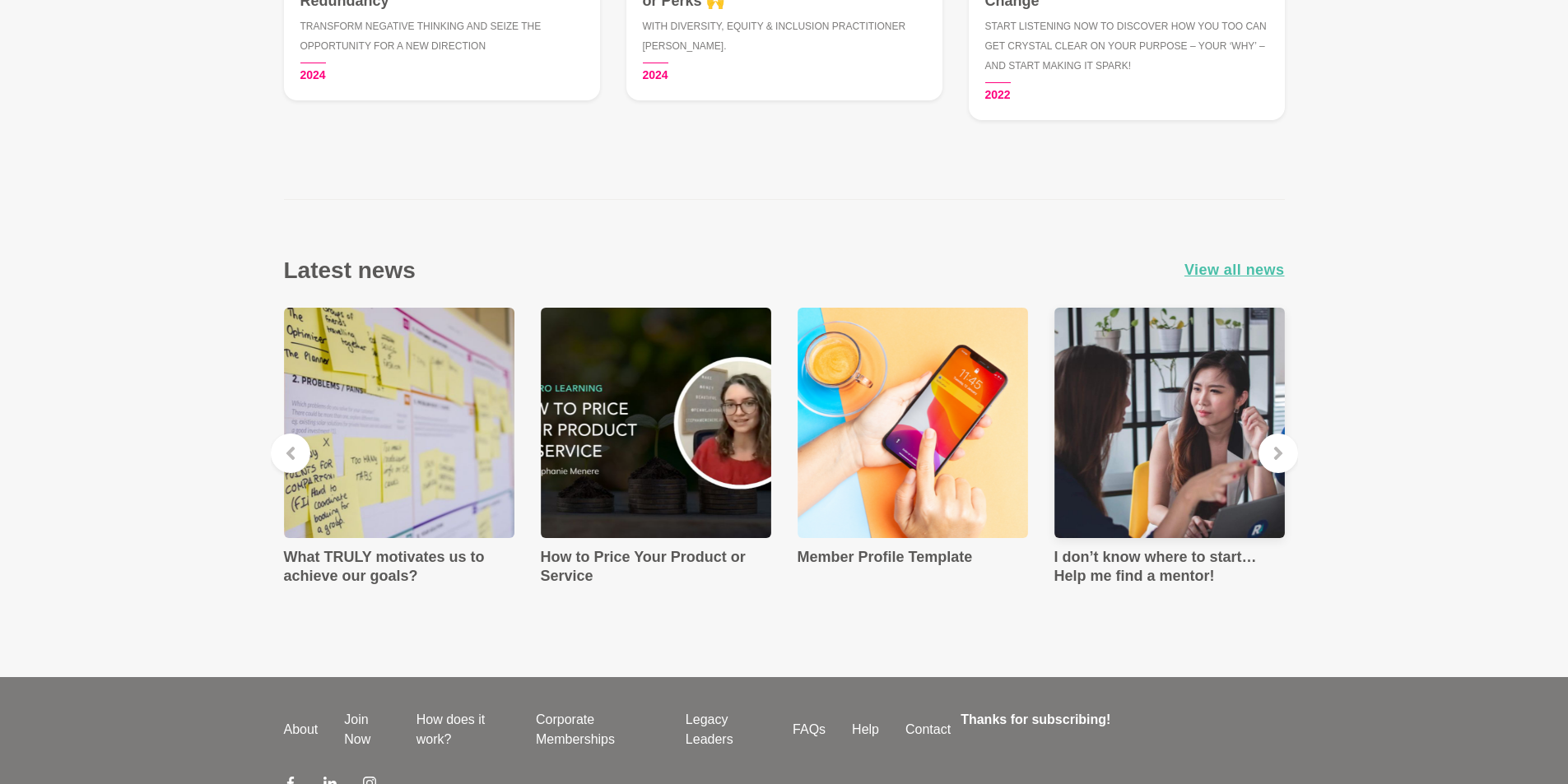
click at [1196, 468] on img at bounding box center [1169, 423] width 231 height 231
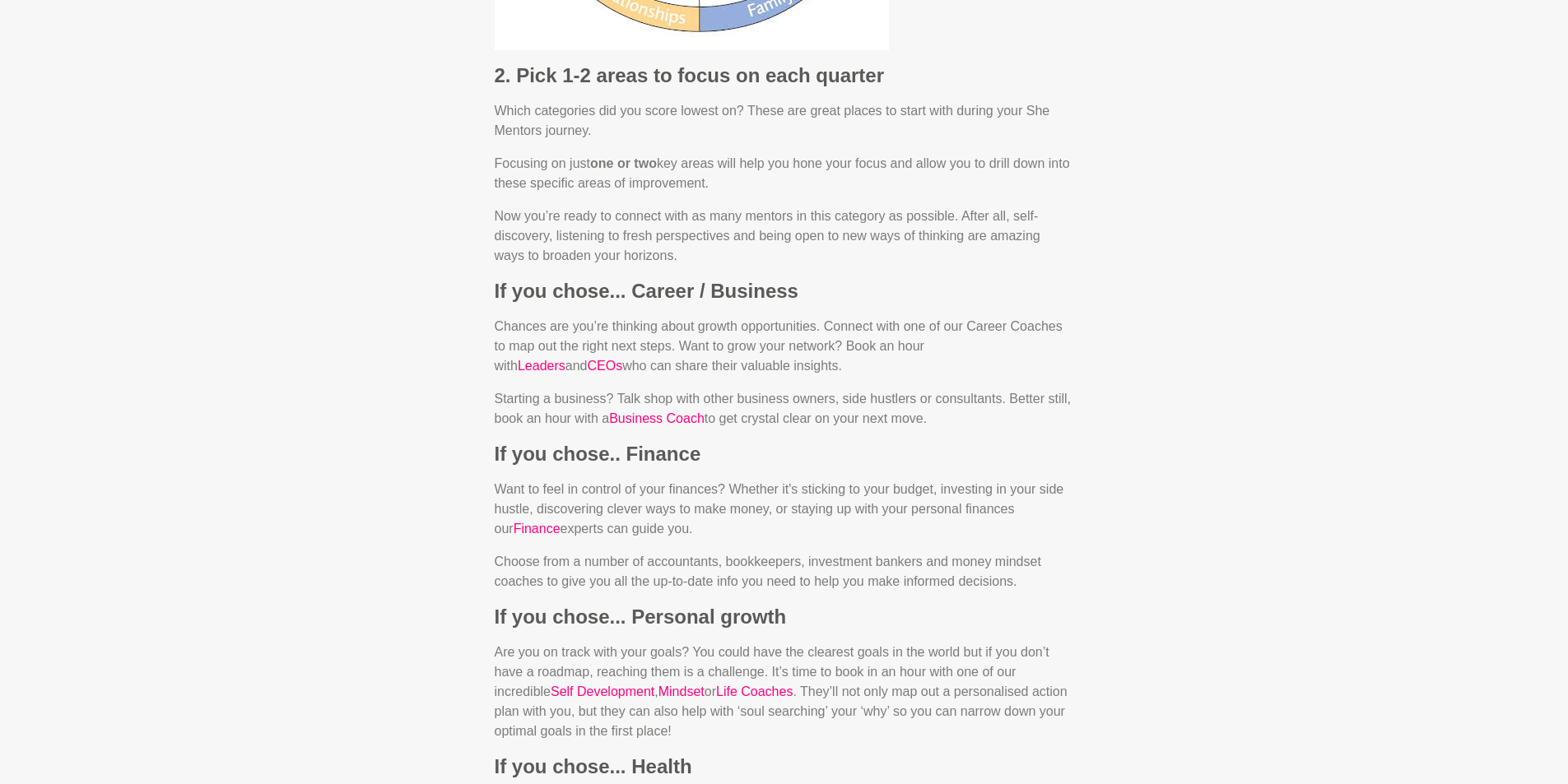
scroll to position [1563, 0]
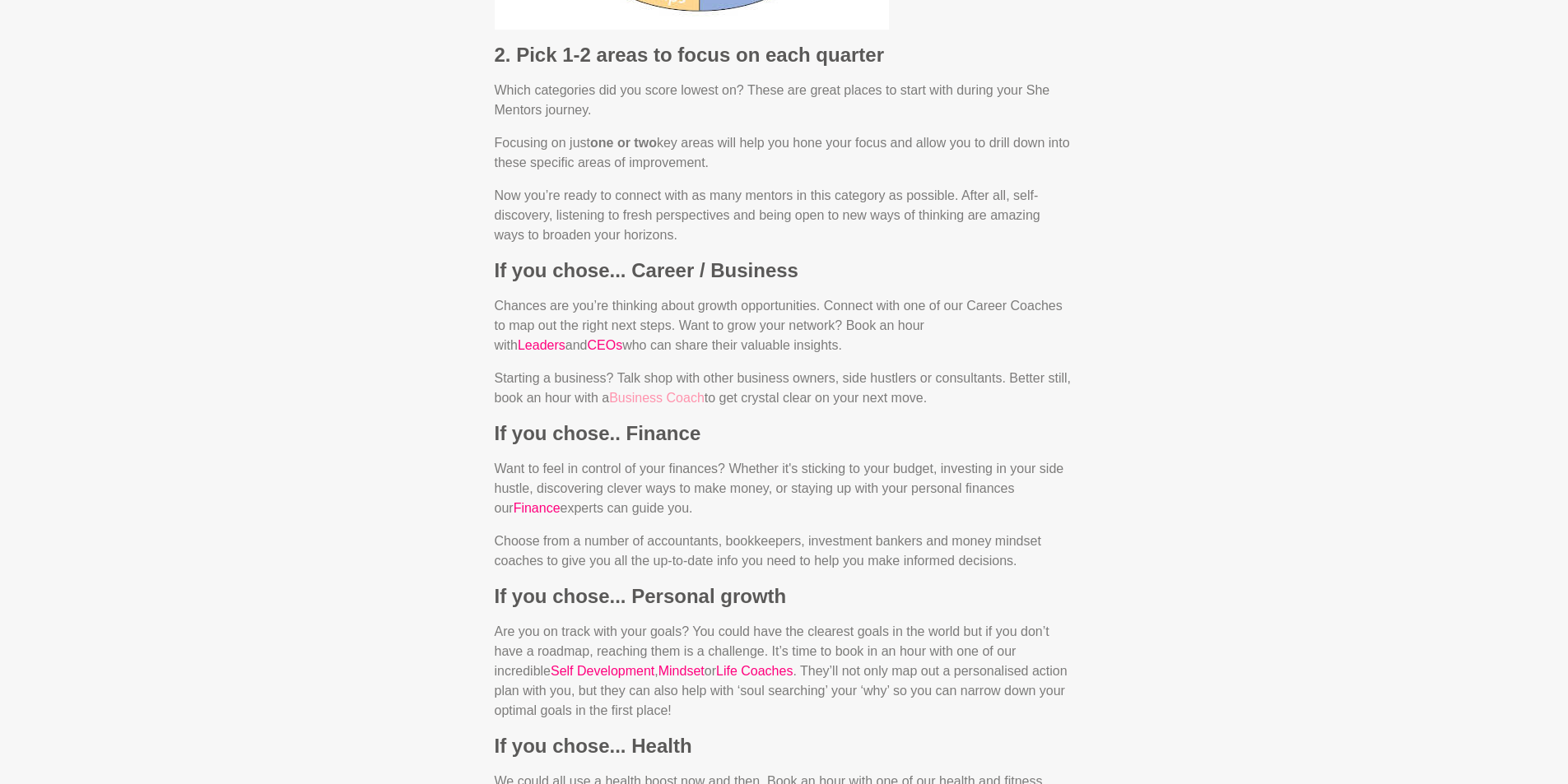
click at [676, 399] on link "Business Coach" at bounding box center [657, 398] width 95 height 14
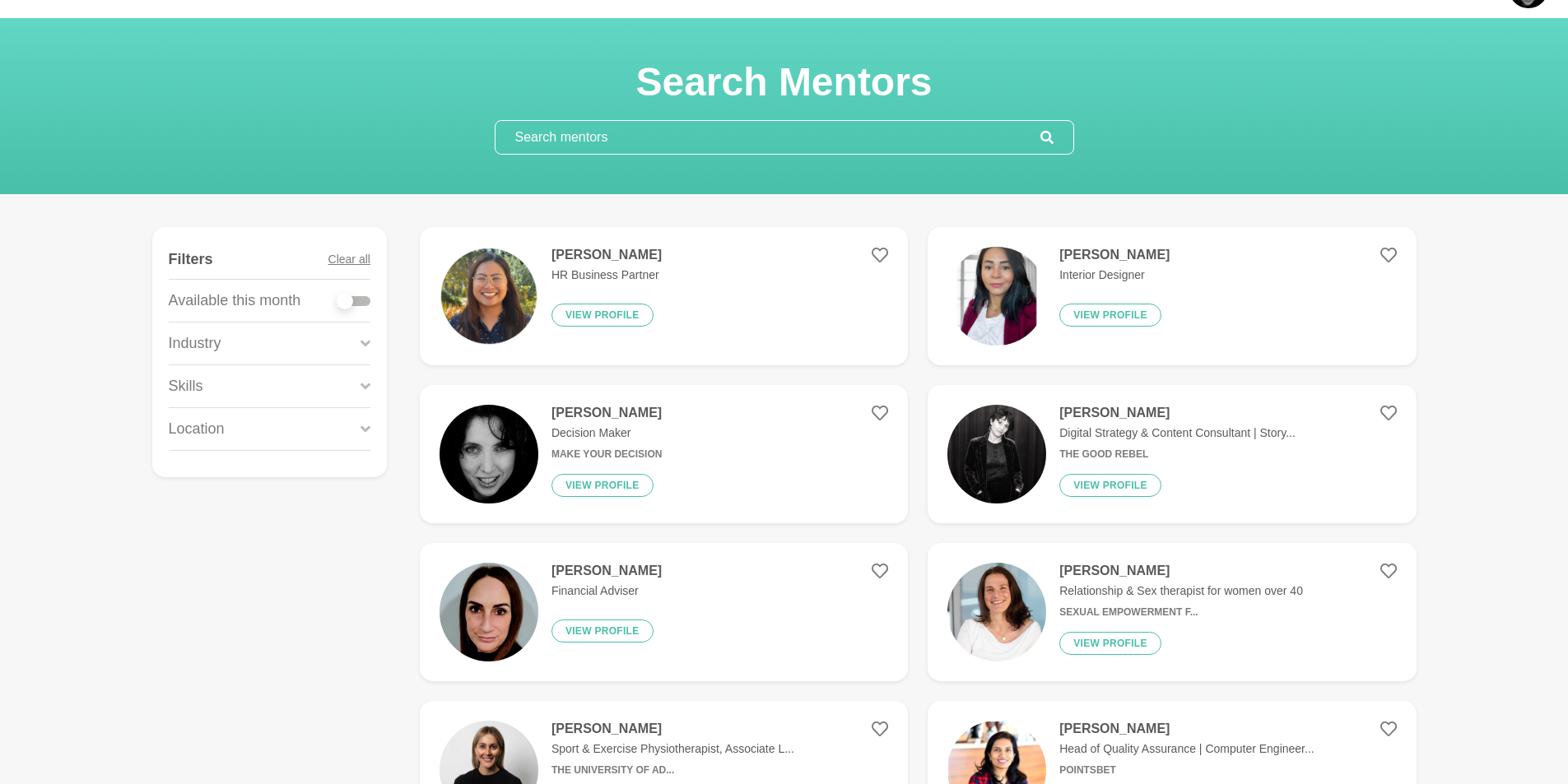
scroll to position [82, 0]
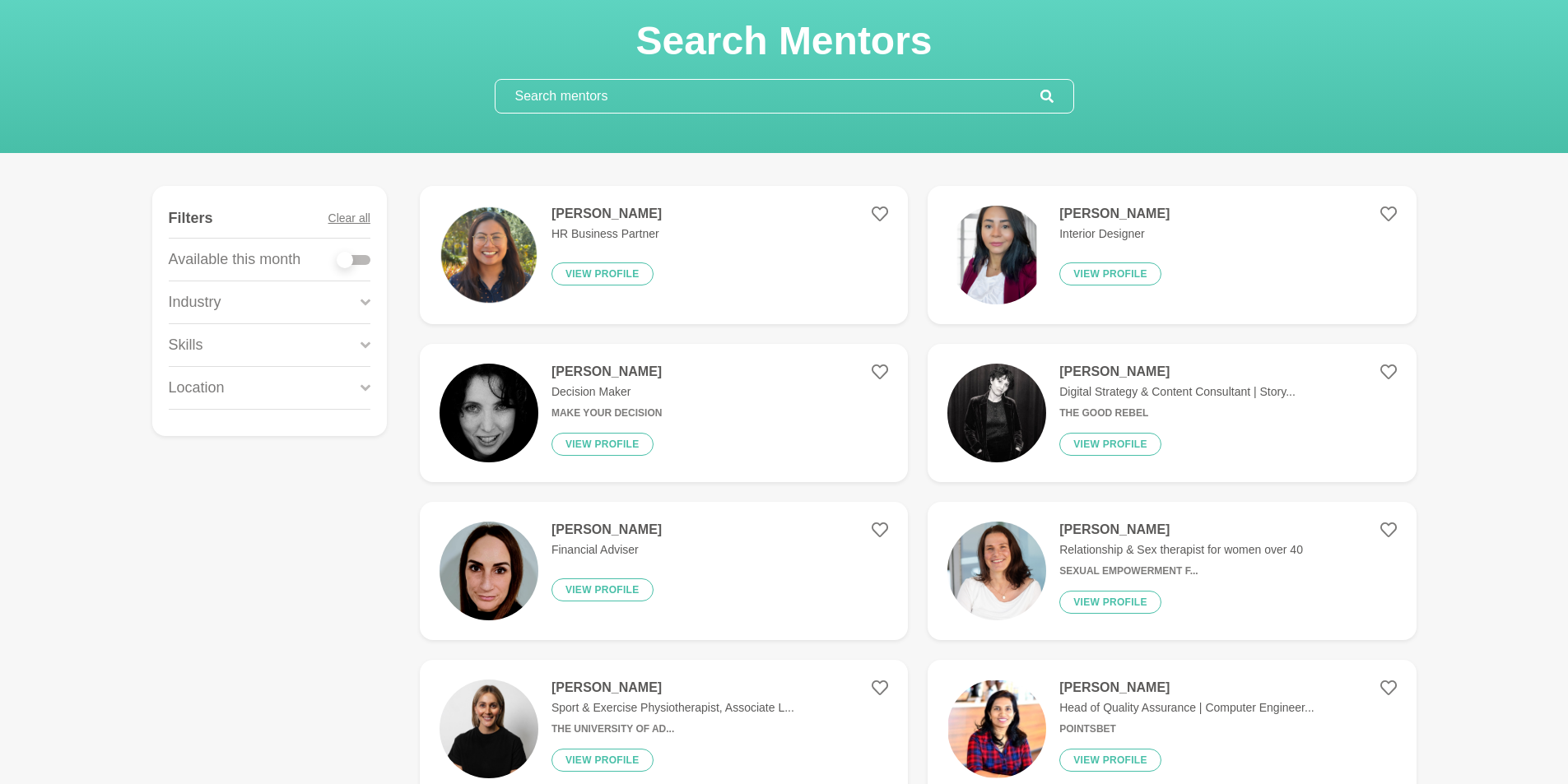
click at [1017, 272] on img at bounding box center [997, 255] width 99 height 99
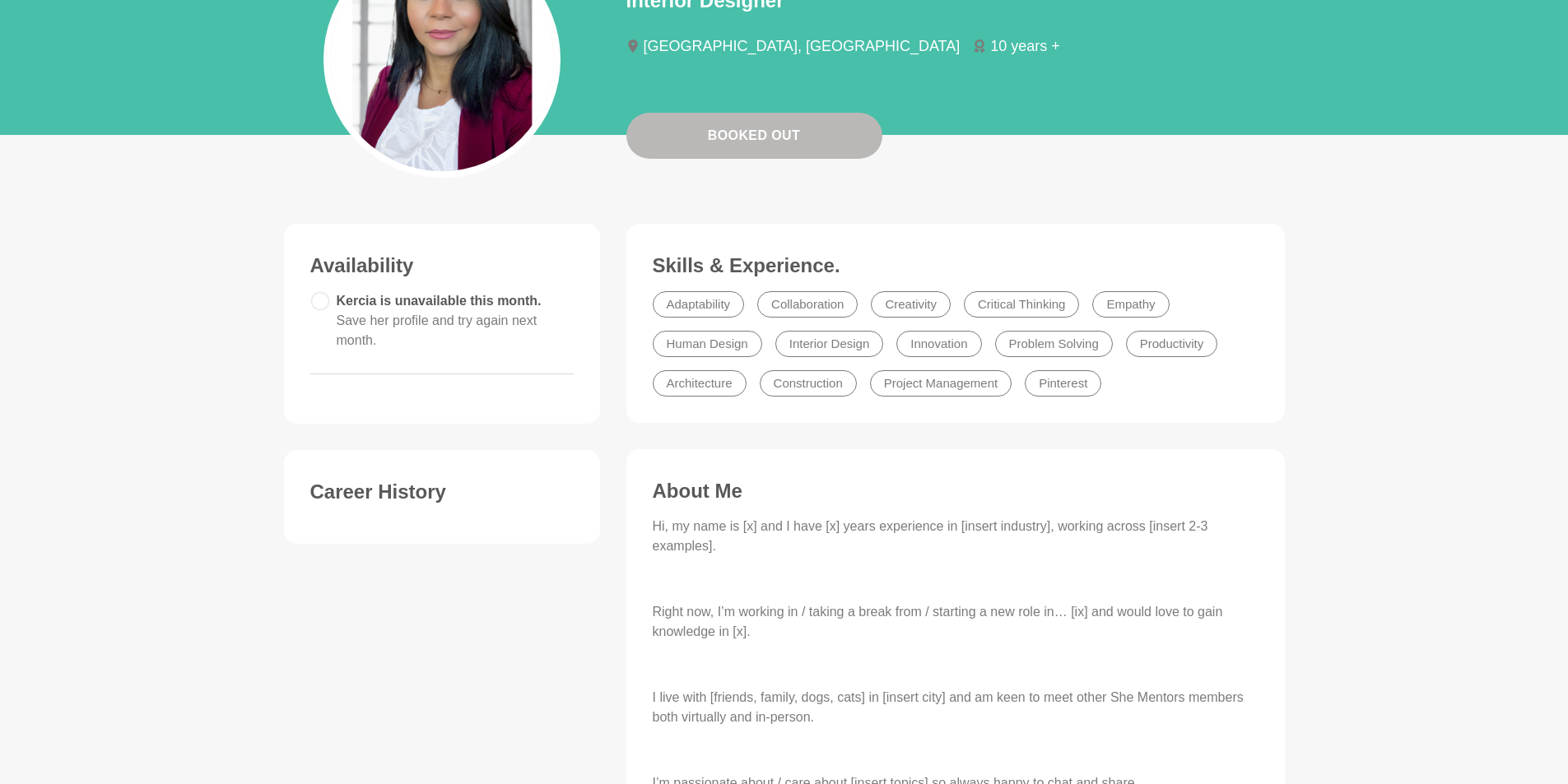
scroll to position [246, 0]
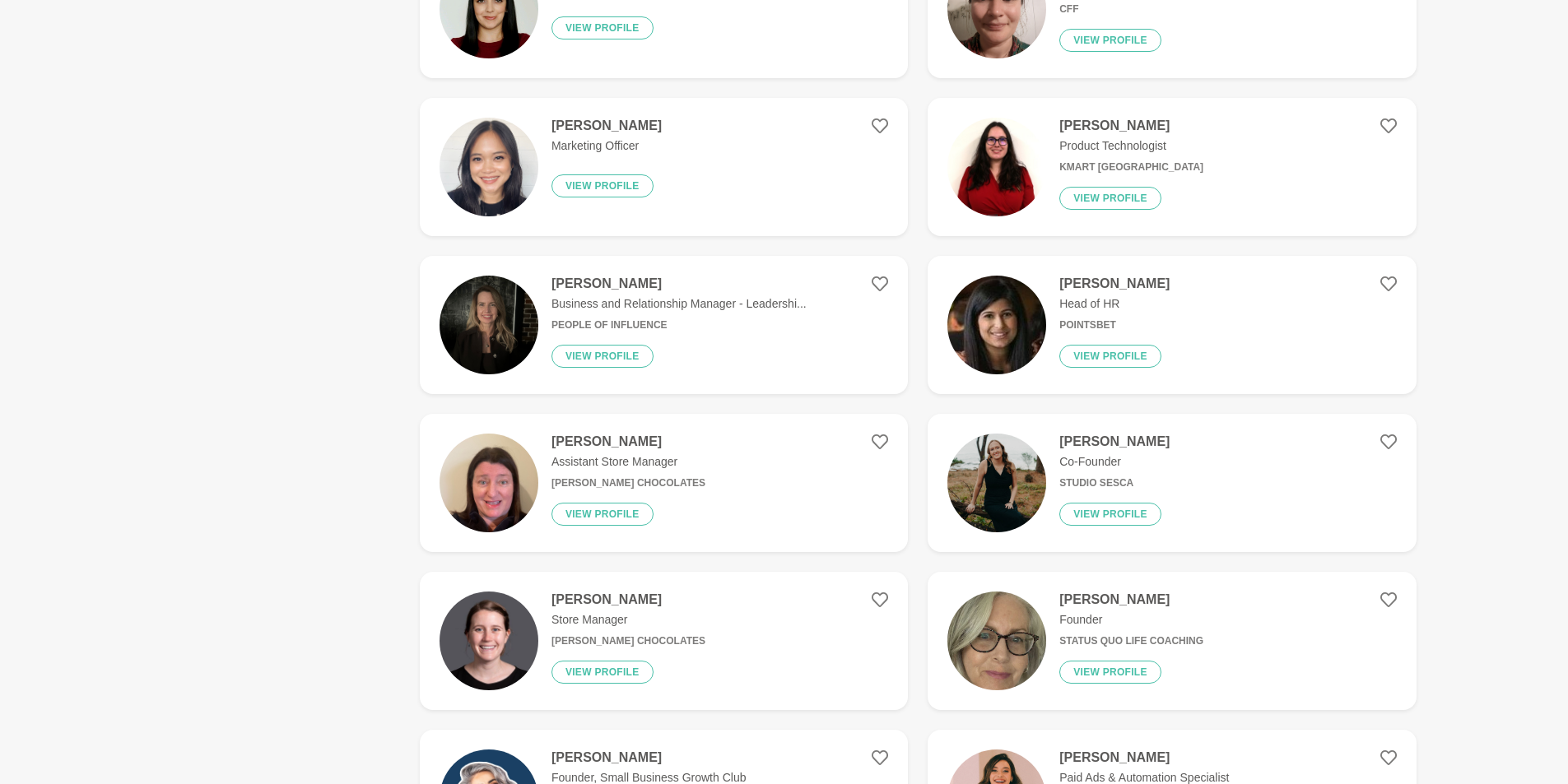
scroll to position [1809, 0]
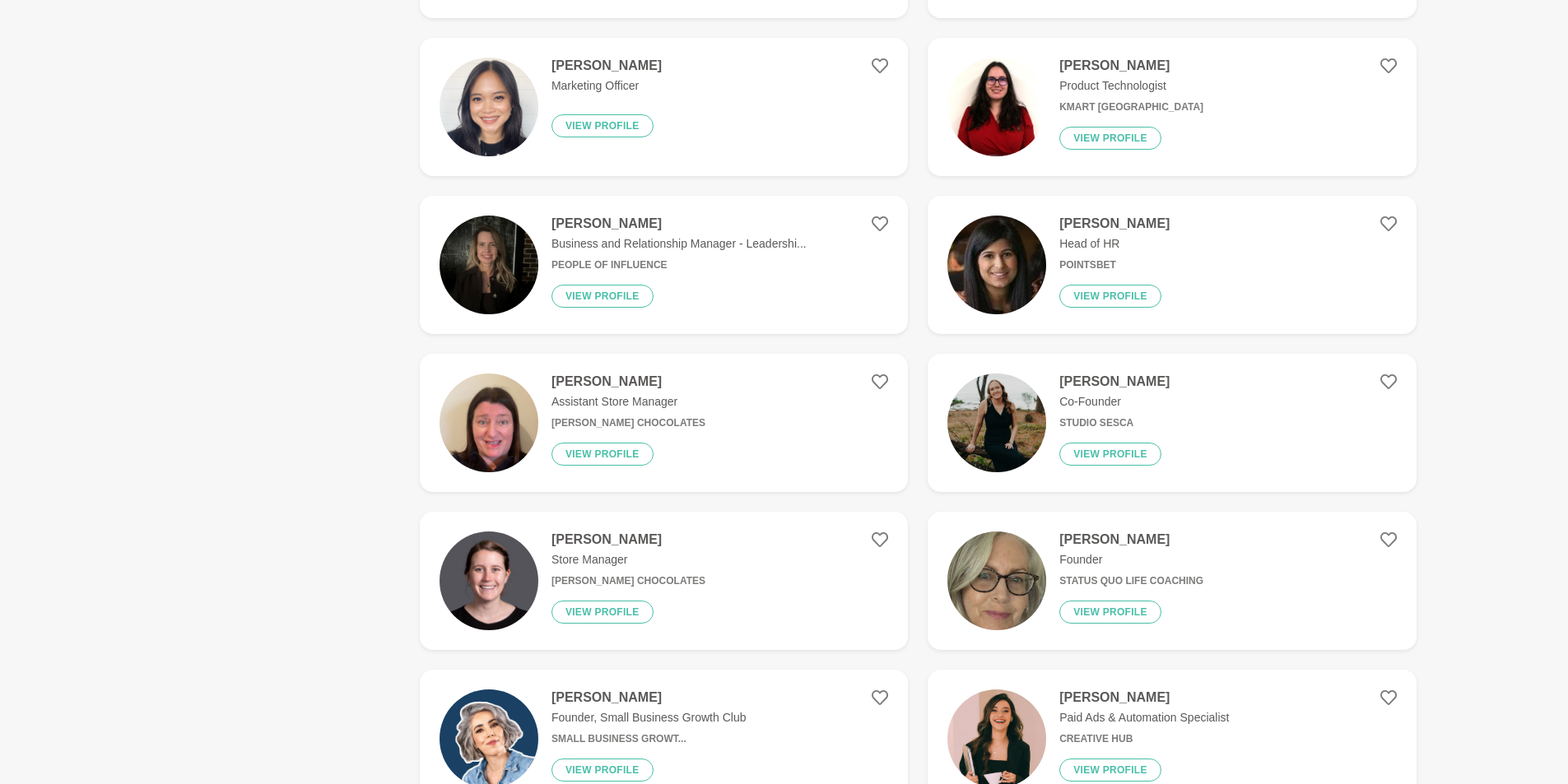
click at [597, 379] on h4 "Emma Gallagher" at bounding box center [628, 381] width 154 height 17
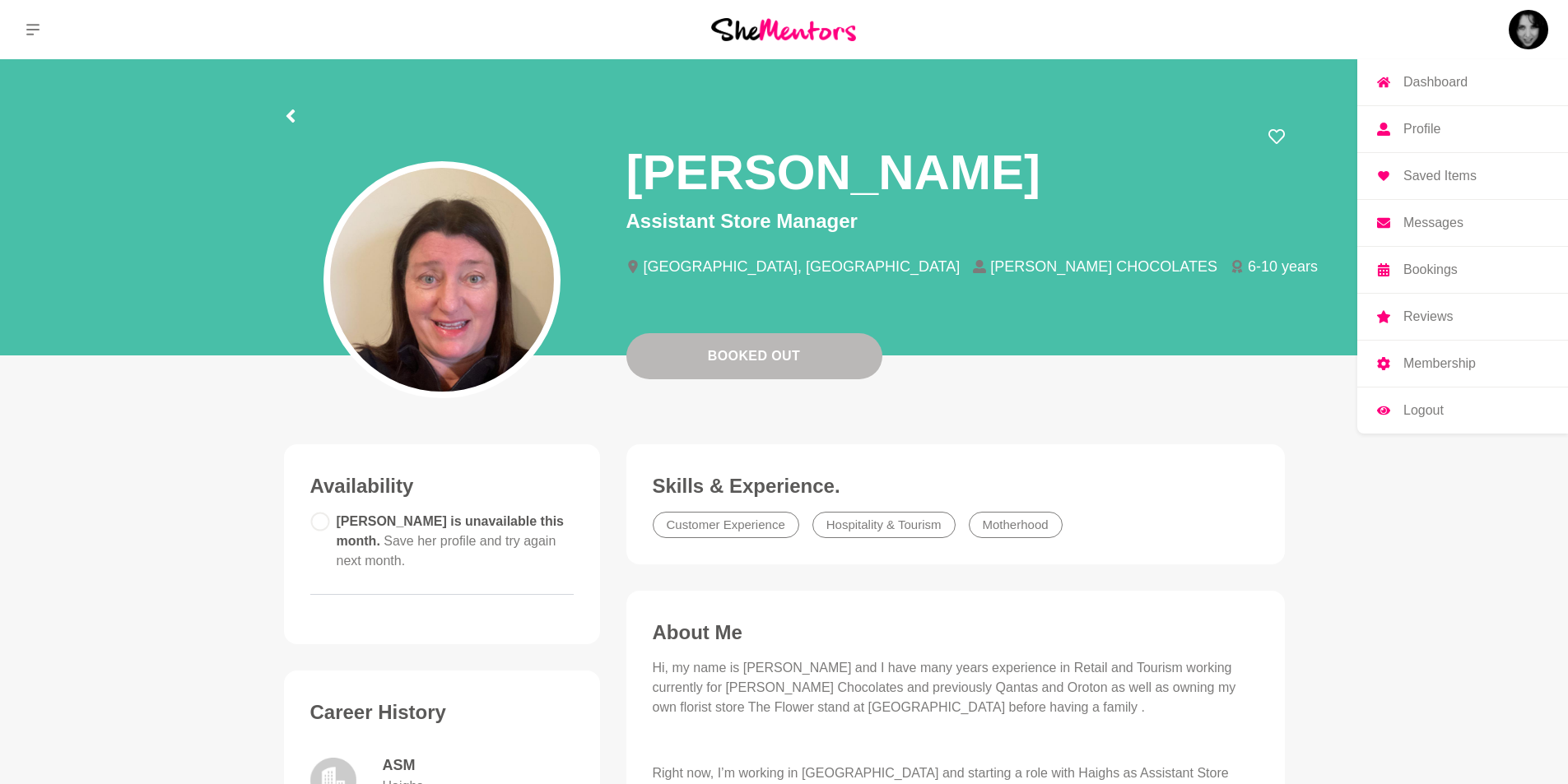
click at [1531, 33] on img at bounding box center [1528, 29] width 40 height 40
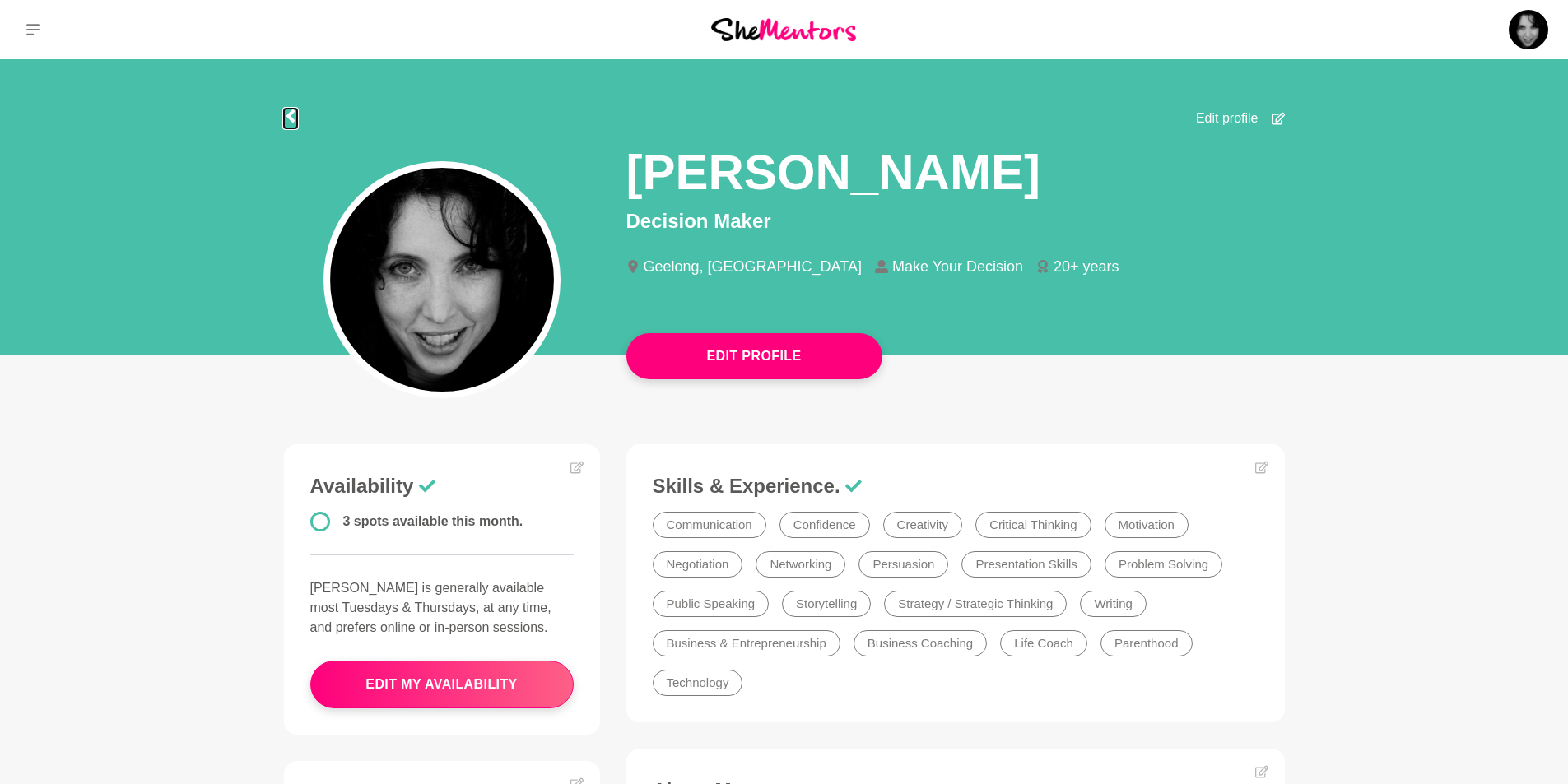
click at [288, 119] on icon at bounding box center [289, 115] width 8 height 13
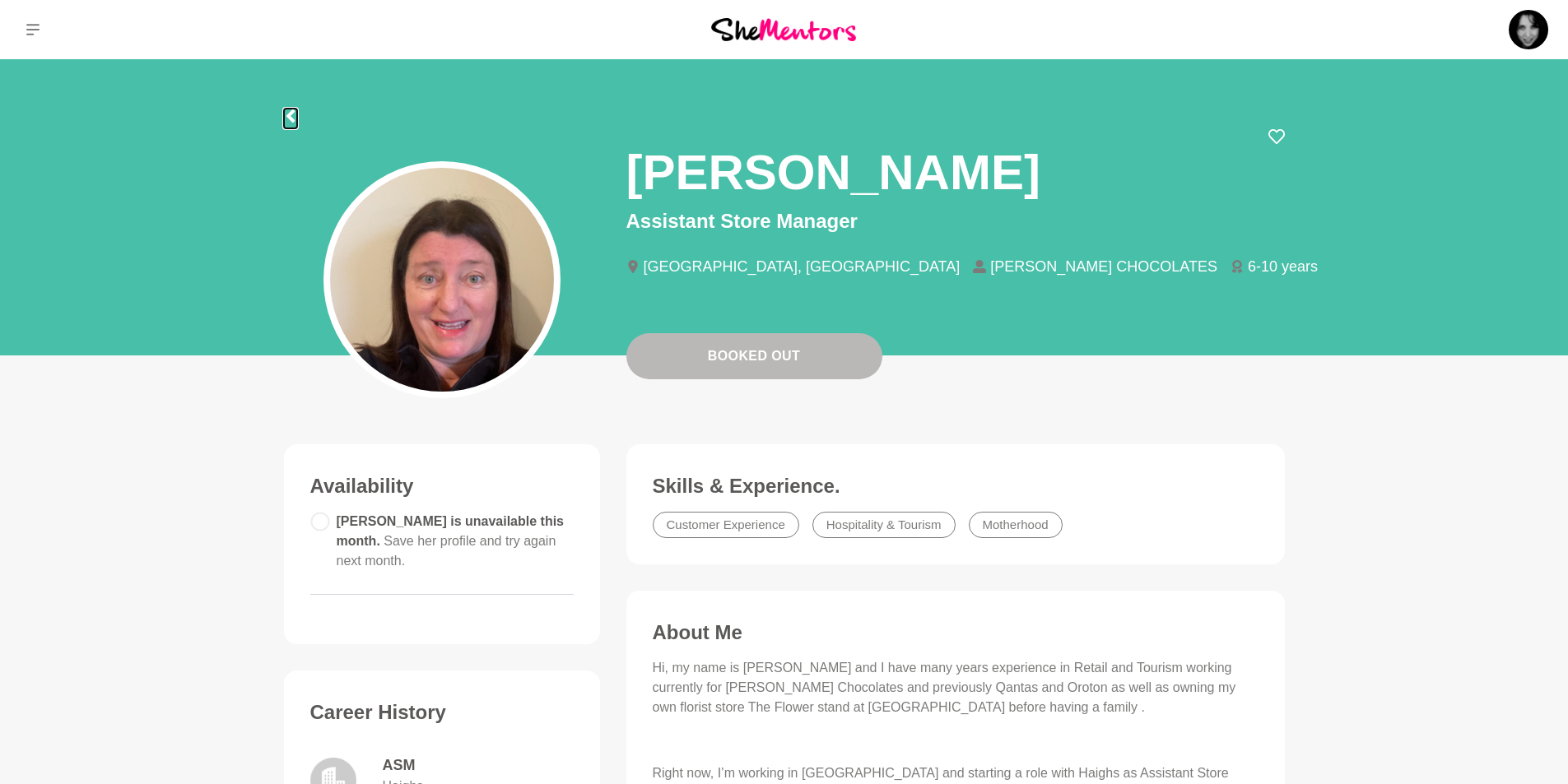
click at [293, 120] on icon at bounding box center [289, 115] width 8 height 13
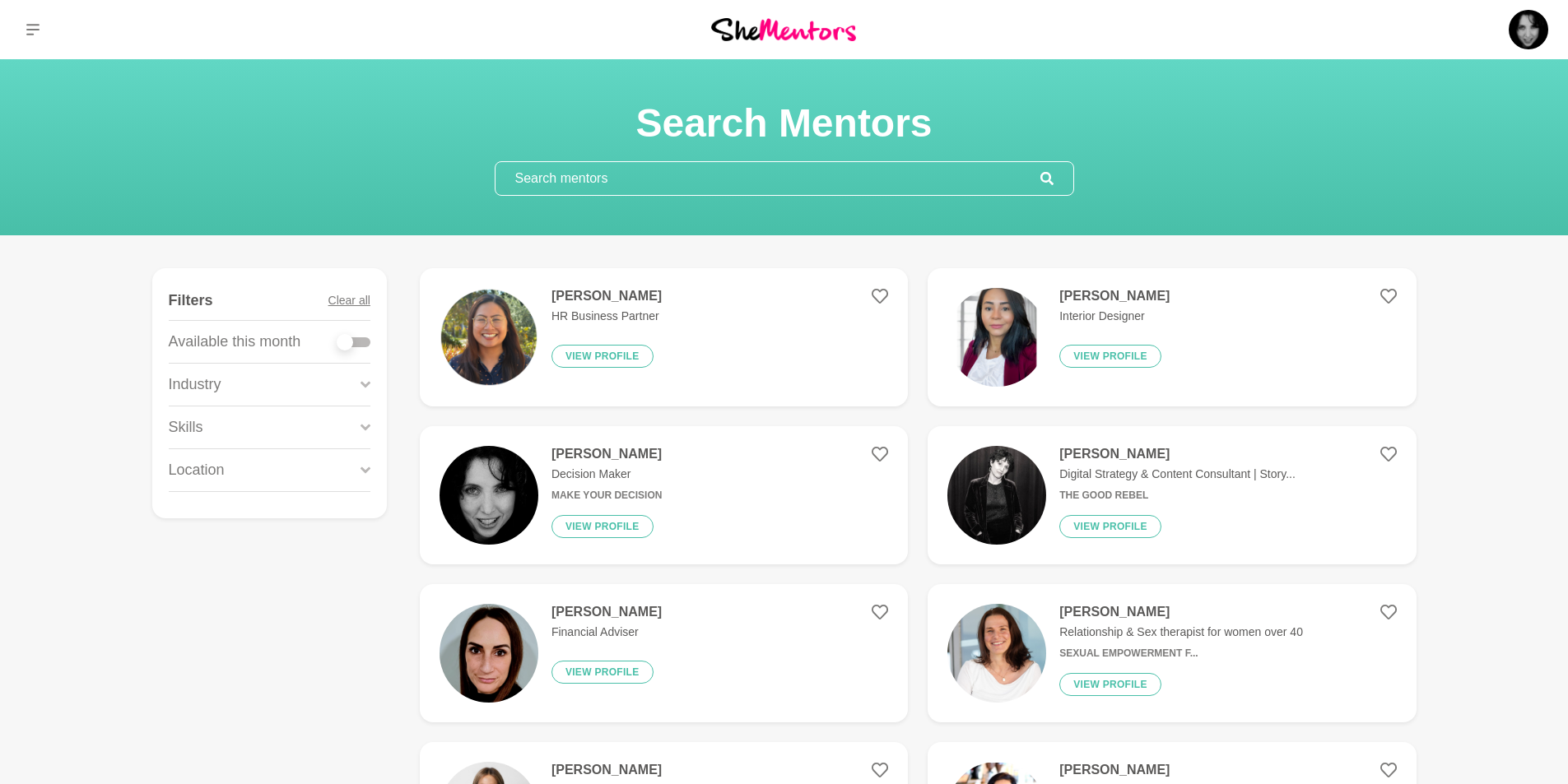
click at [218, 385] on p "Industry" at bounding box center [195, 384] width 53 height 22
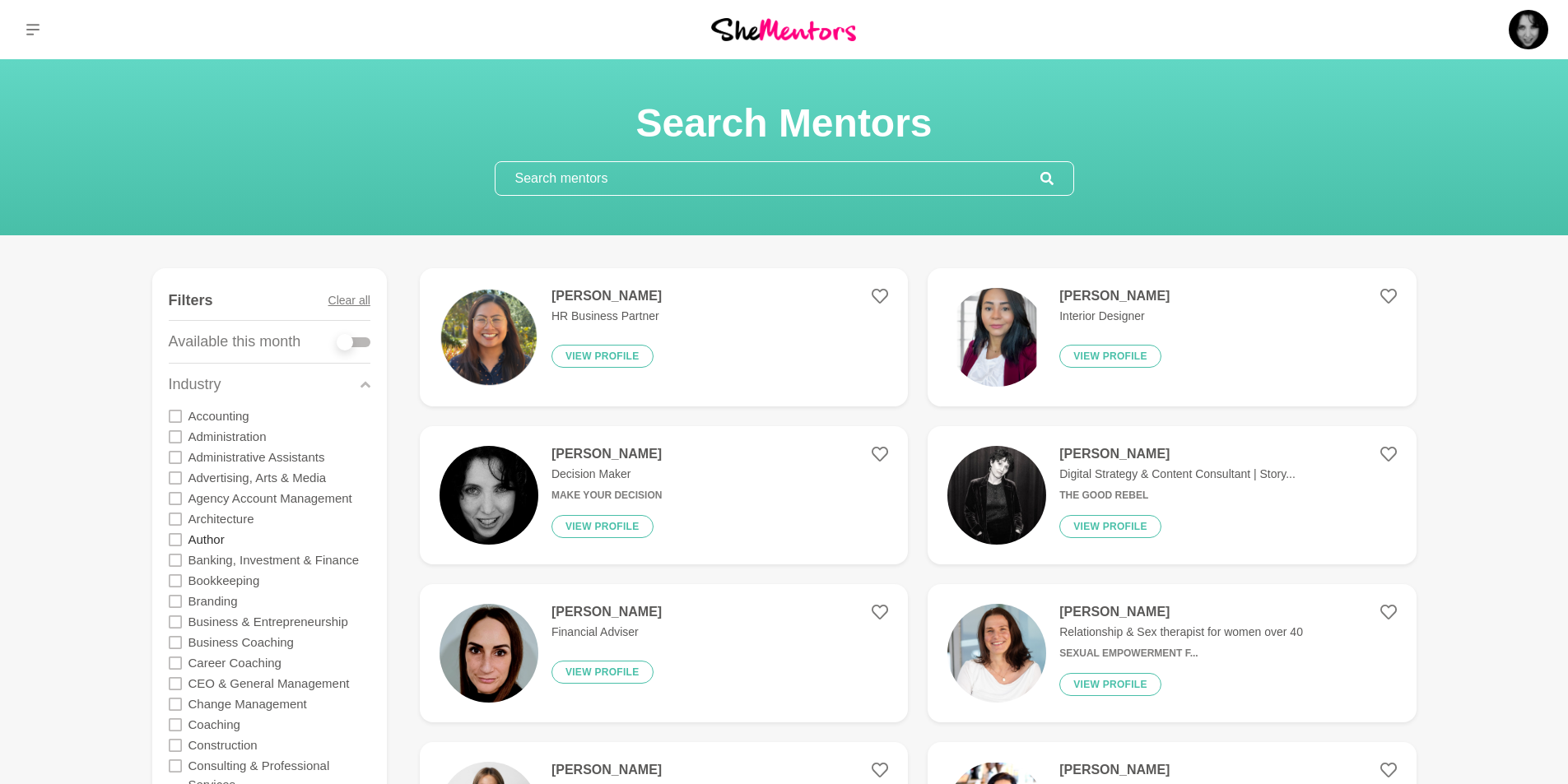
drag, startPoint x: 179, startPoint y: 513, endPoint x: 196, endPoint y: 529, distance: 23.3
click at [179, 517] on icon at bounding box center [175, 518] width 13 height 13
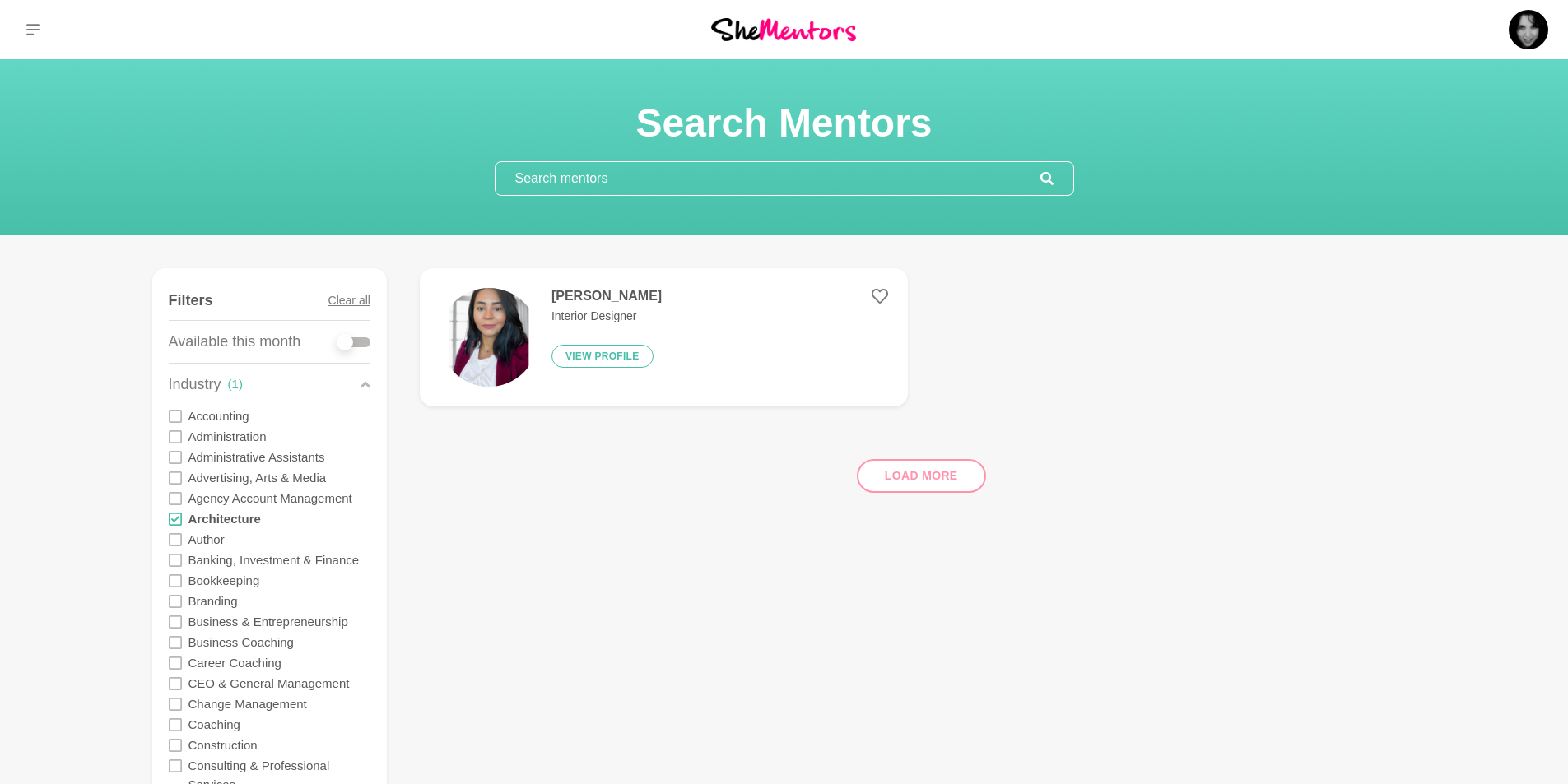
click at [175, 538] on icon at bounding box center [175, 539] width 13 height 13
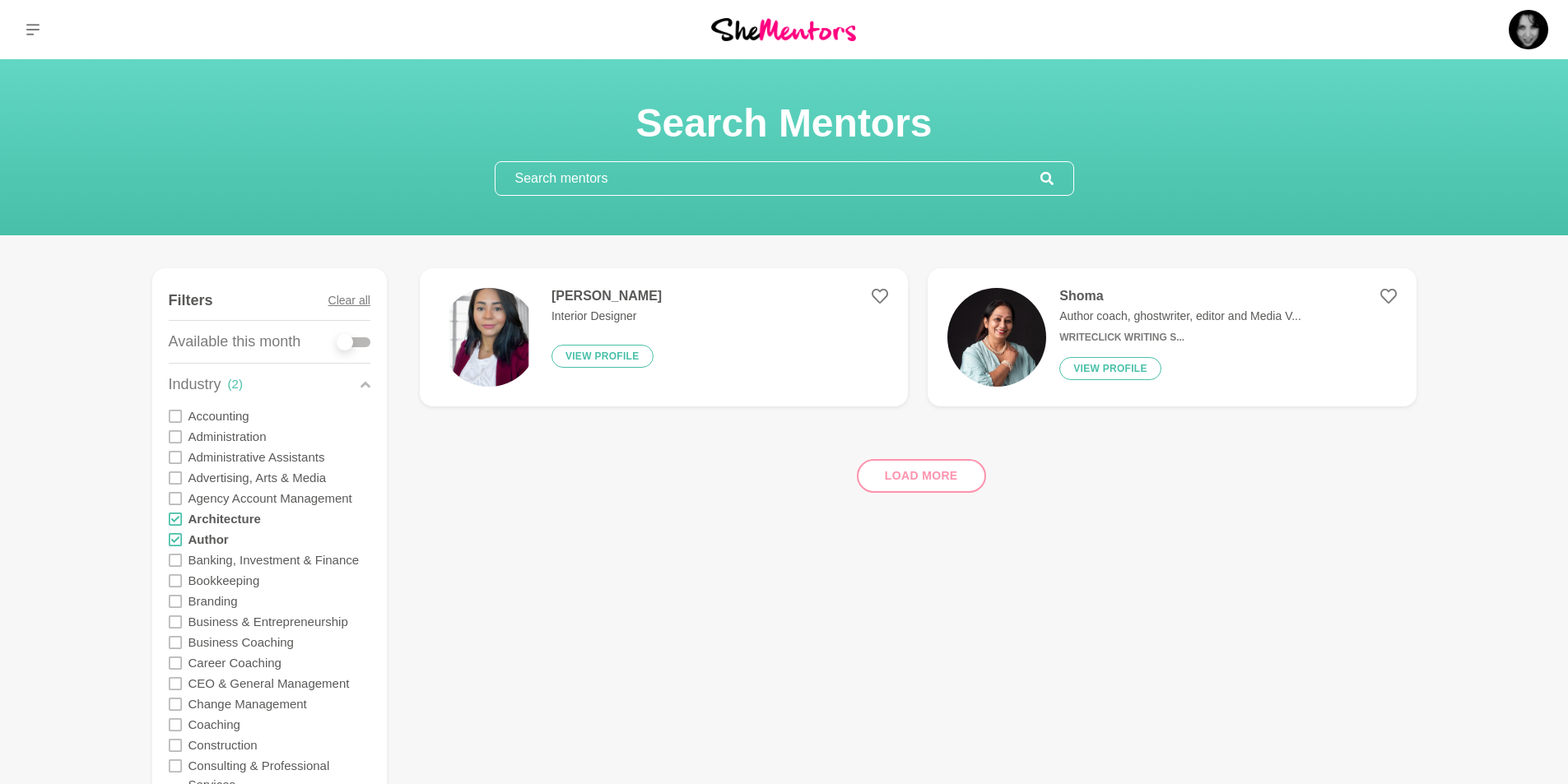
click at [175, 600] on icon at bounding box center [175, 601] width 13 height 13
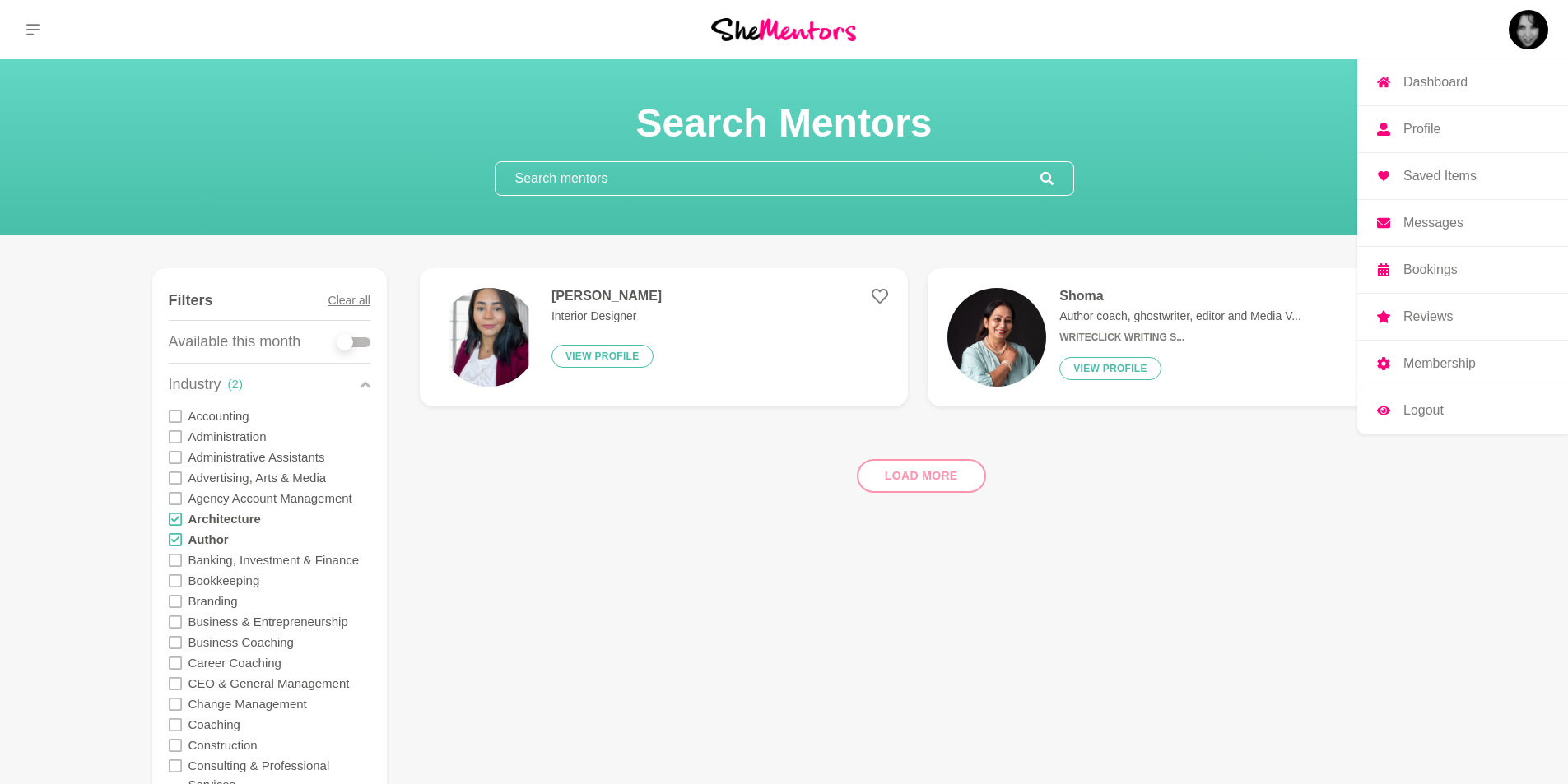
click at [1529, 29] on img at bounding box center [1528, 29] width 40 height 40
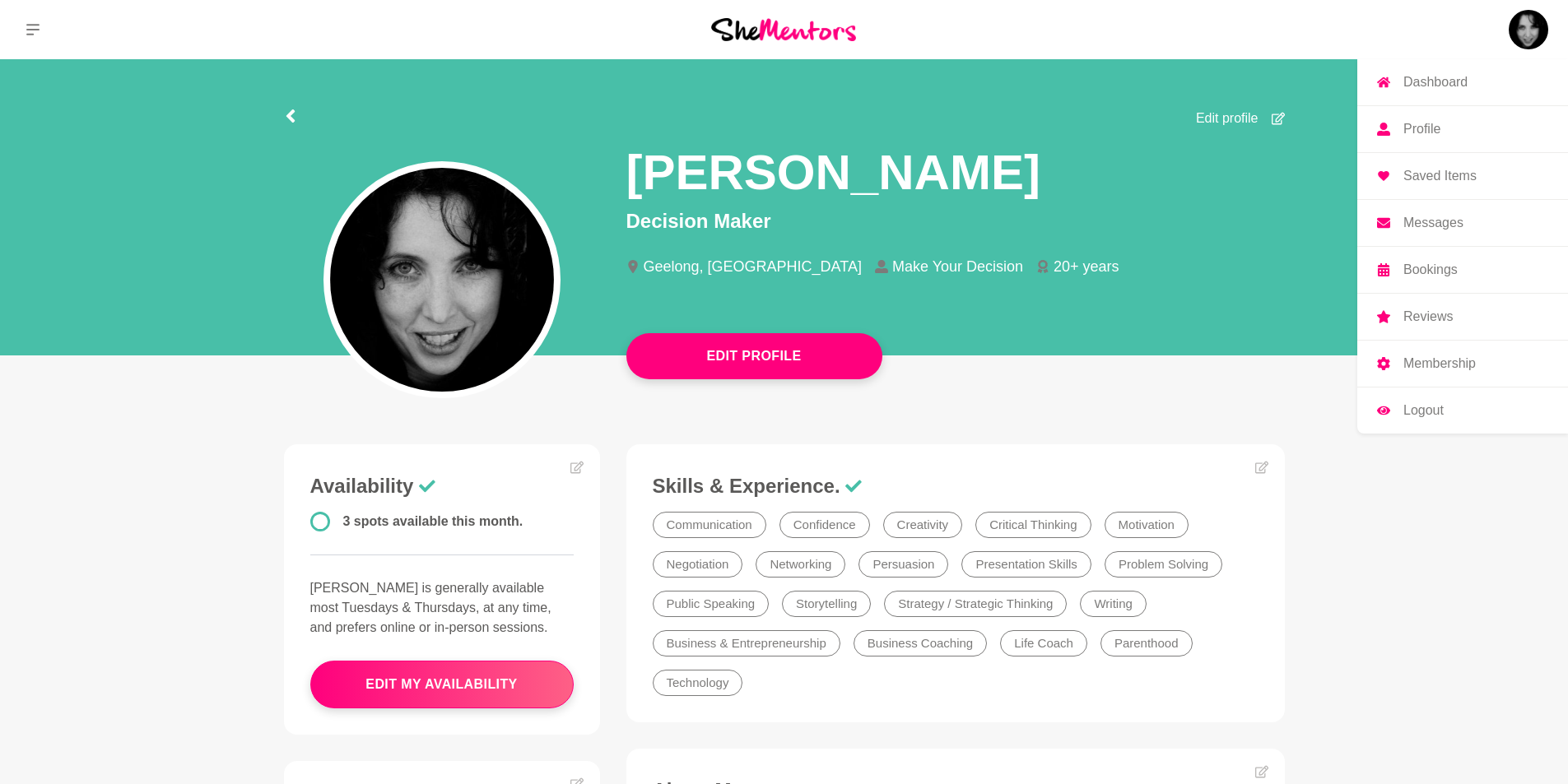
click at [1443, 82] on p "Dashboard" at bounding box center [1435, 82] width 64 height 13
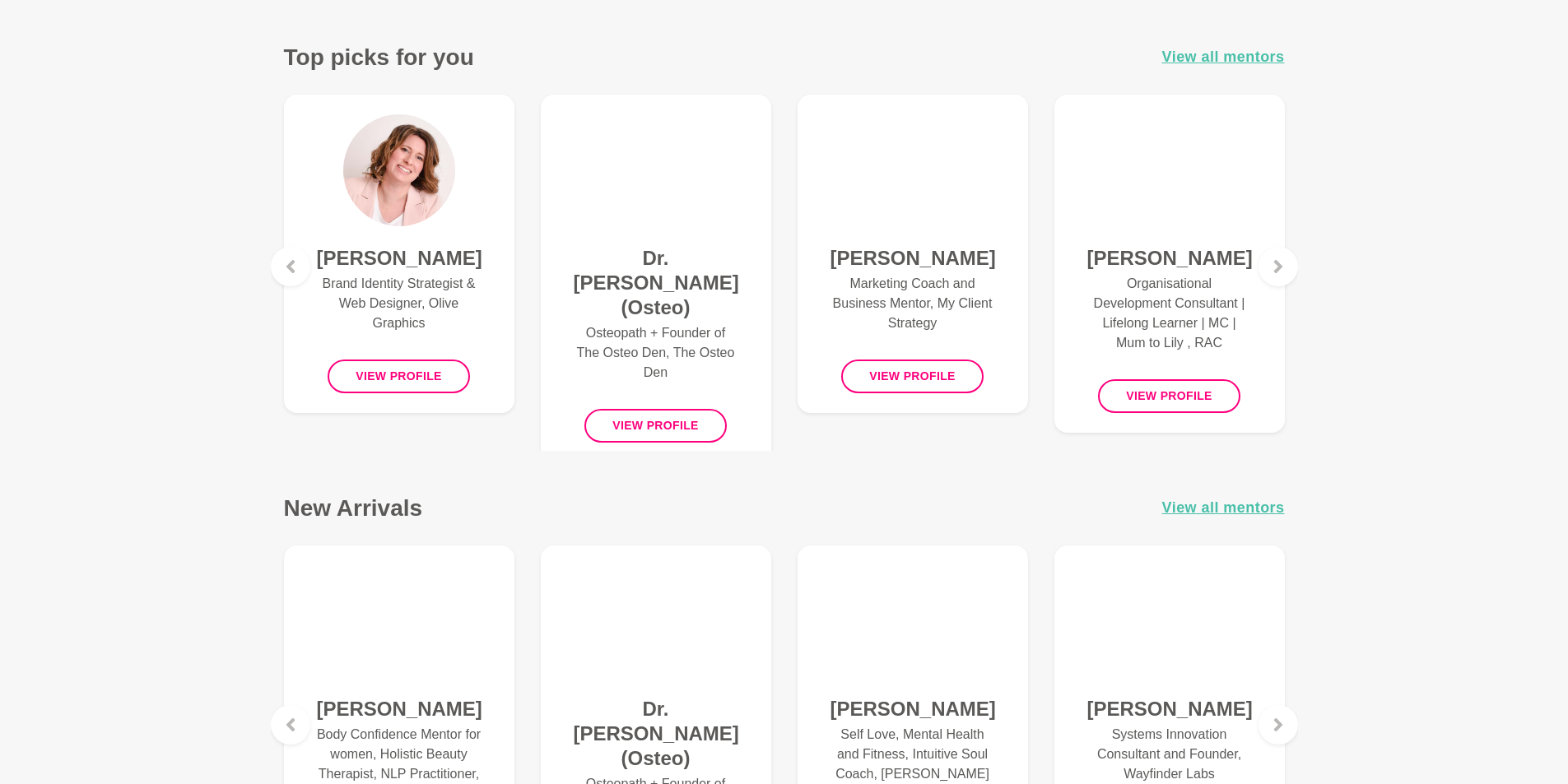
scroll to position [658, 0]
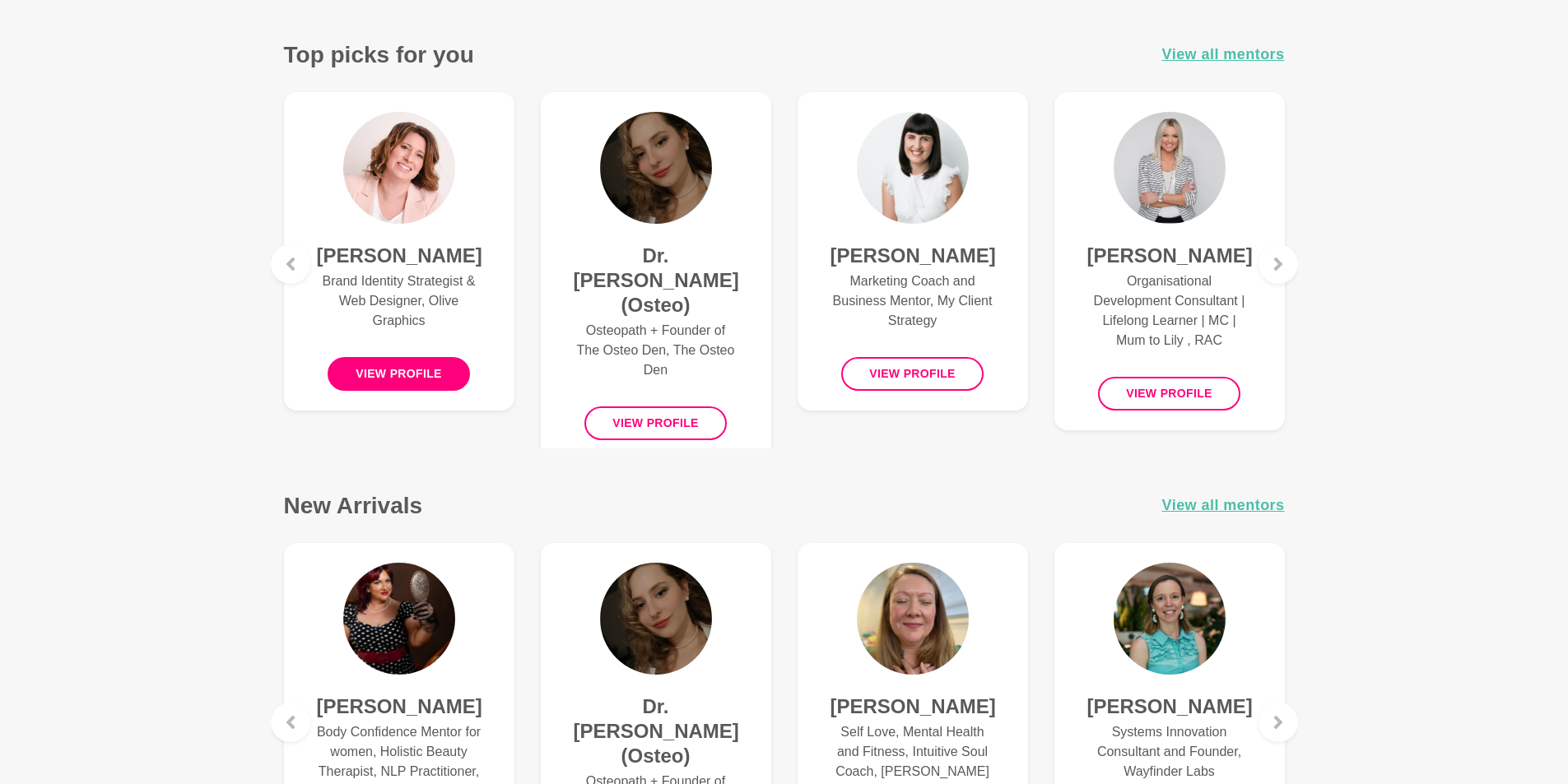
click at [376, 391] on button "View profile" at bounding box center [399, 374] width 143 height 33
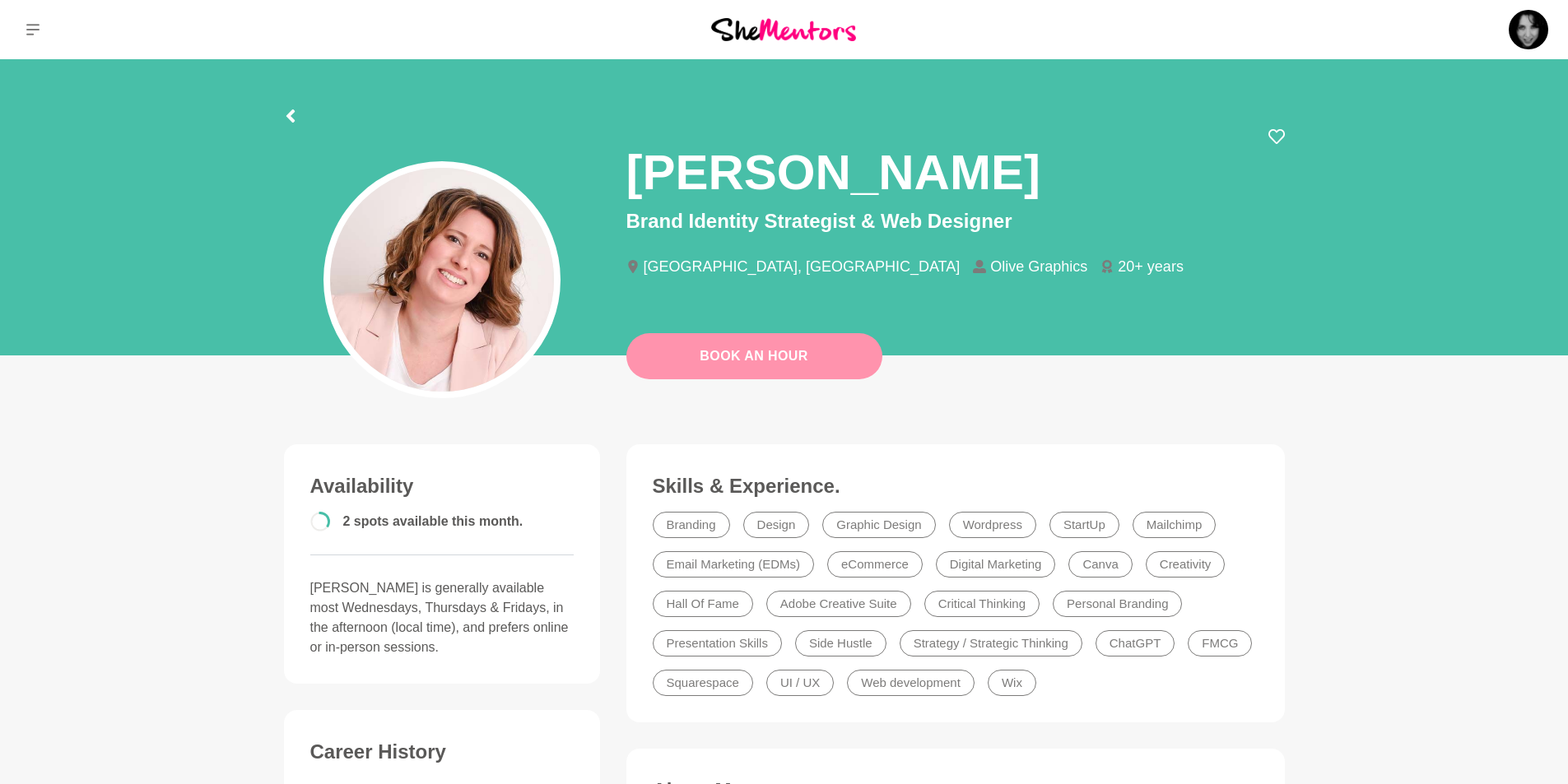
click at [786, 350] on link "Book An Hour" at bounding box center [754, 356] width 256 height 46
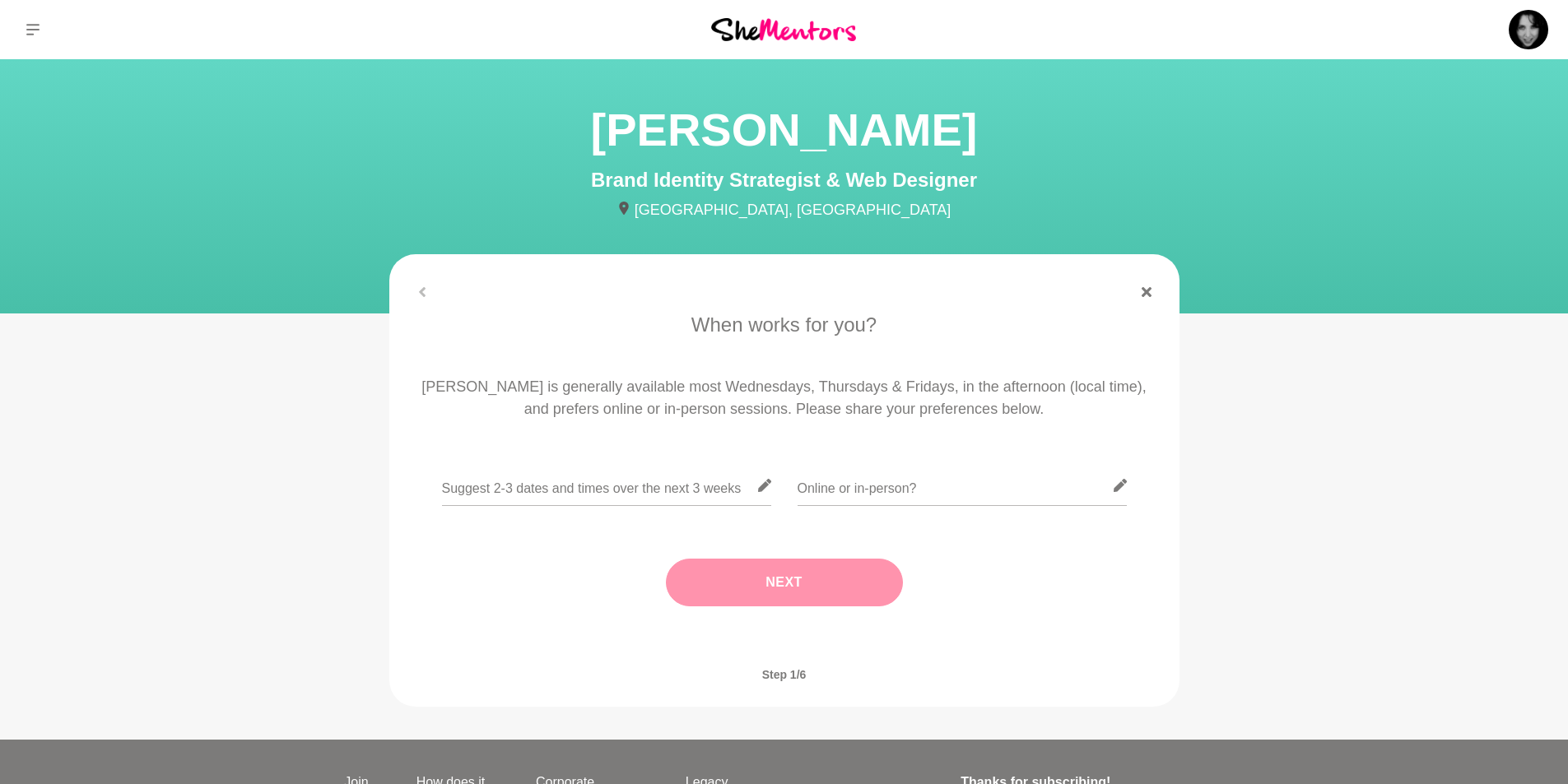
drag, startPoint x: 762, startPoint y: 485, endPoint x: 776, endPoint y: 482, distance: 14.3
click at [762, 485] on icon at bounding box center [764, 485] width 13 height 13
click at [612, 499] on input "text" at bounding box center [607, 486] width 329 height 40
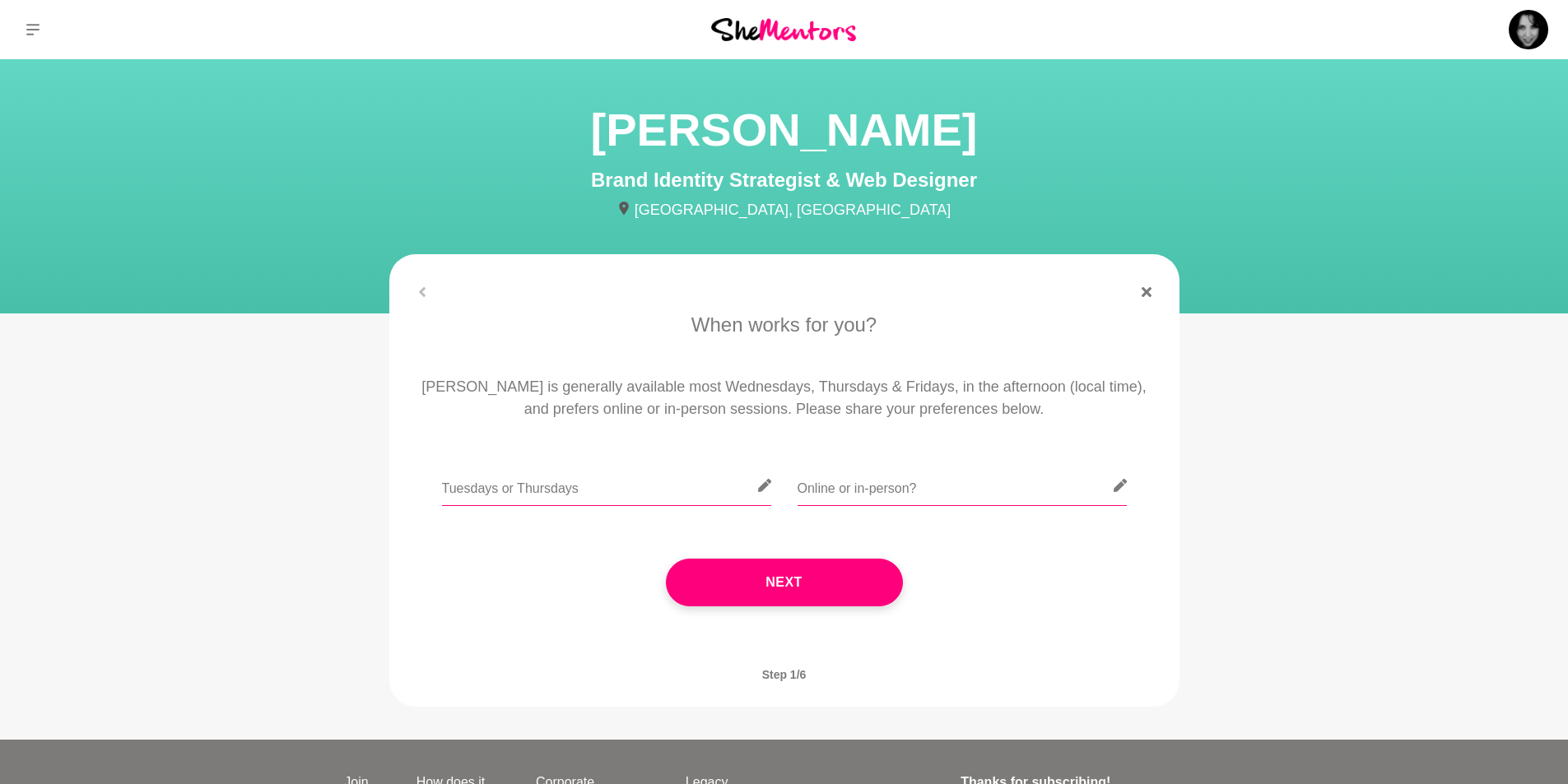
type input "Tuesdays or Thursdays"
click at [1108, 481] on input "text" at bounding box center [962, 486] width 329 height 40
click at [1115, 488] on icon at bounding box center [1119, 485] width 13 height 13
click at [830, 489] on input "text" at bounding box center [962, 486] width 329 height 40
type input "Online please"
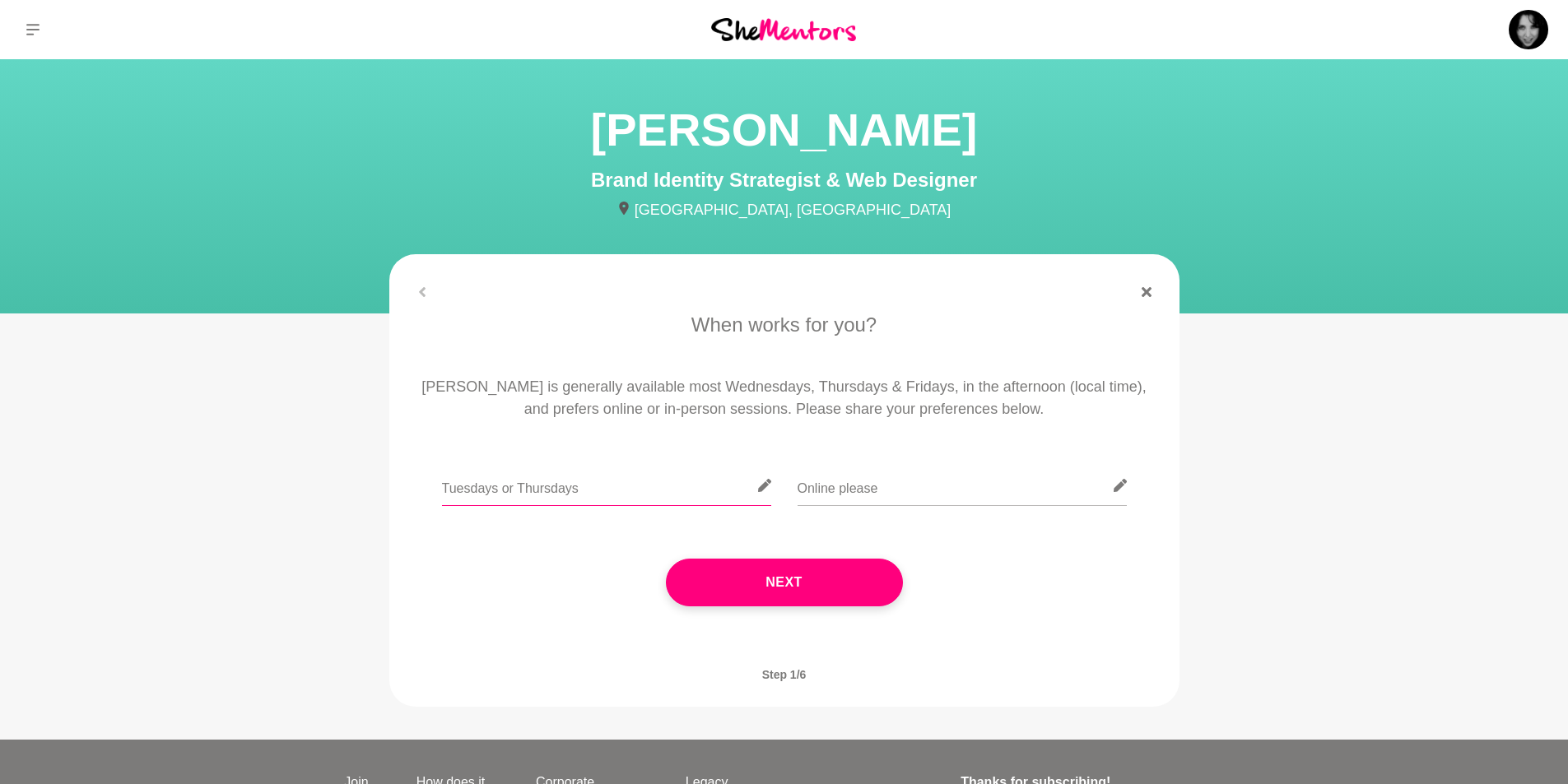
drag, startPoint x: 595, startPoint y: 485, endPoint x: 367, endPoint y: 489, distance: 228.0
click at [367, 489] on section "When works for you? Amanda is generally available most Wednesdays, Thursdays & …" at bounding box center [784, 480] width 843 height 452
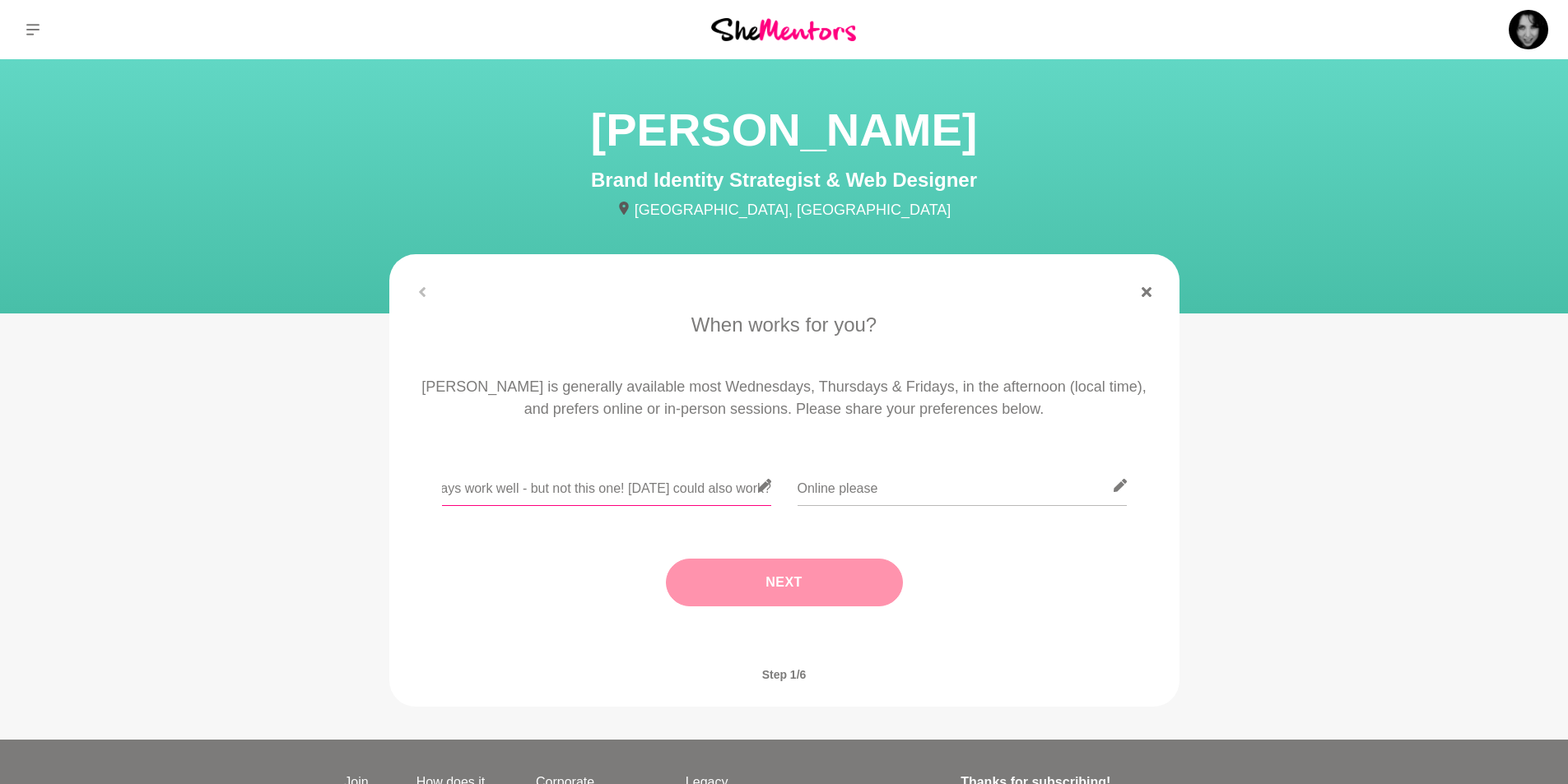
type input "Thursdays work well - but not this one! Next Tues could also work?"
click at [825, 592] on button "Next" at bounding box center [784, 583] width 237 height 48
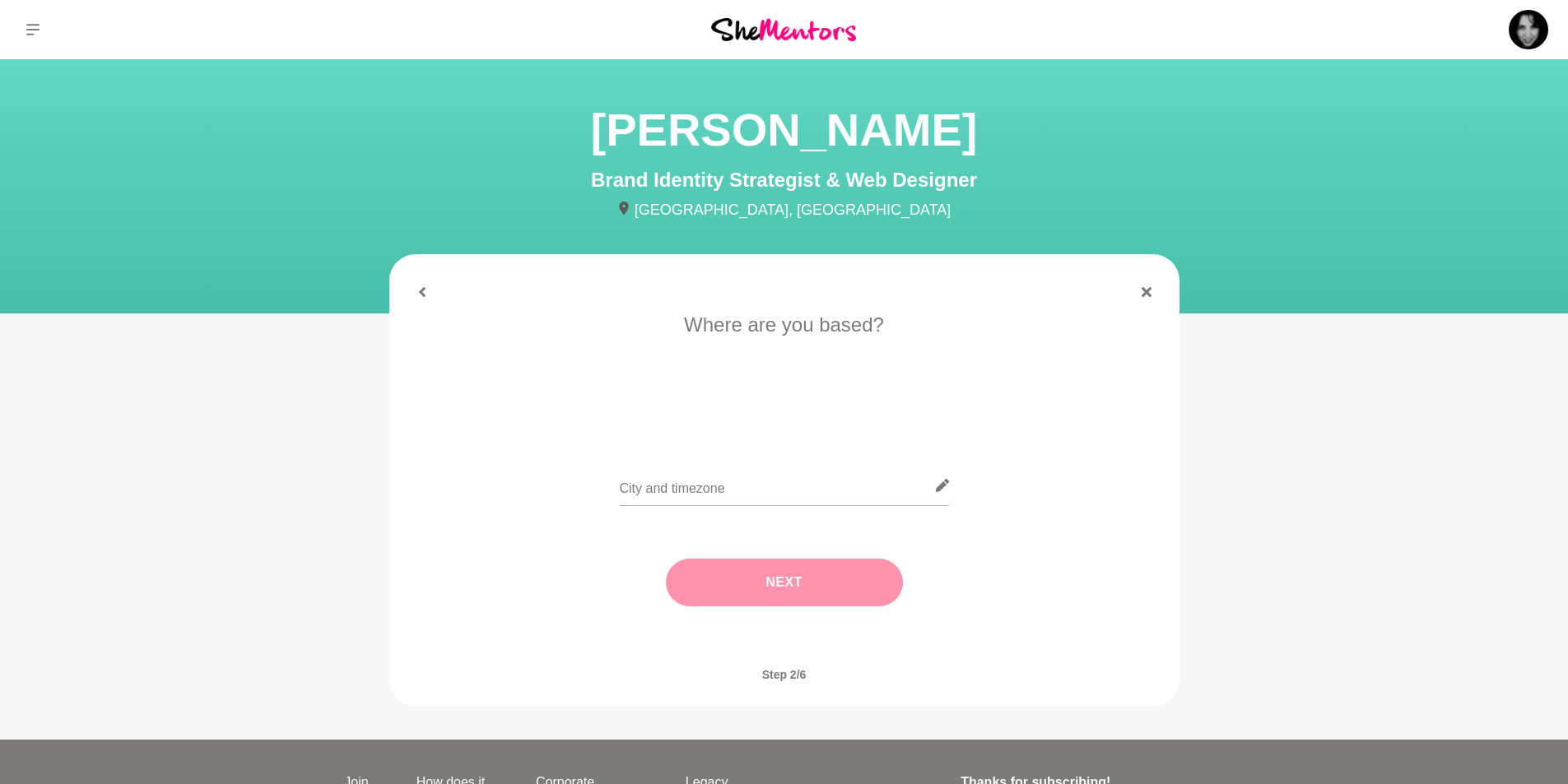
click at [940, 485] on icon at bounding box center [941, 485] width 13 height 13
drag, startPoint x: 625, startPoint y: 488, endPoint x: 792, endPoint y: 465, distance: 168.6
click at [628, 489] on input "text" at bounding box center [784, 486] width 329 height 40
type input "melbourne"
click at [806, 590] on button "Next" at bounding box center [784, 583] width 237 height 48
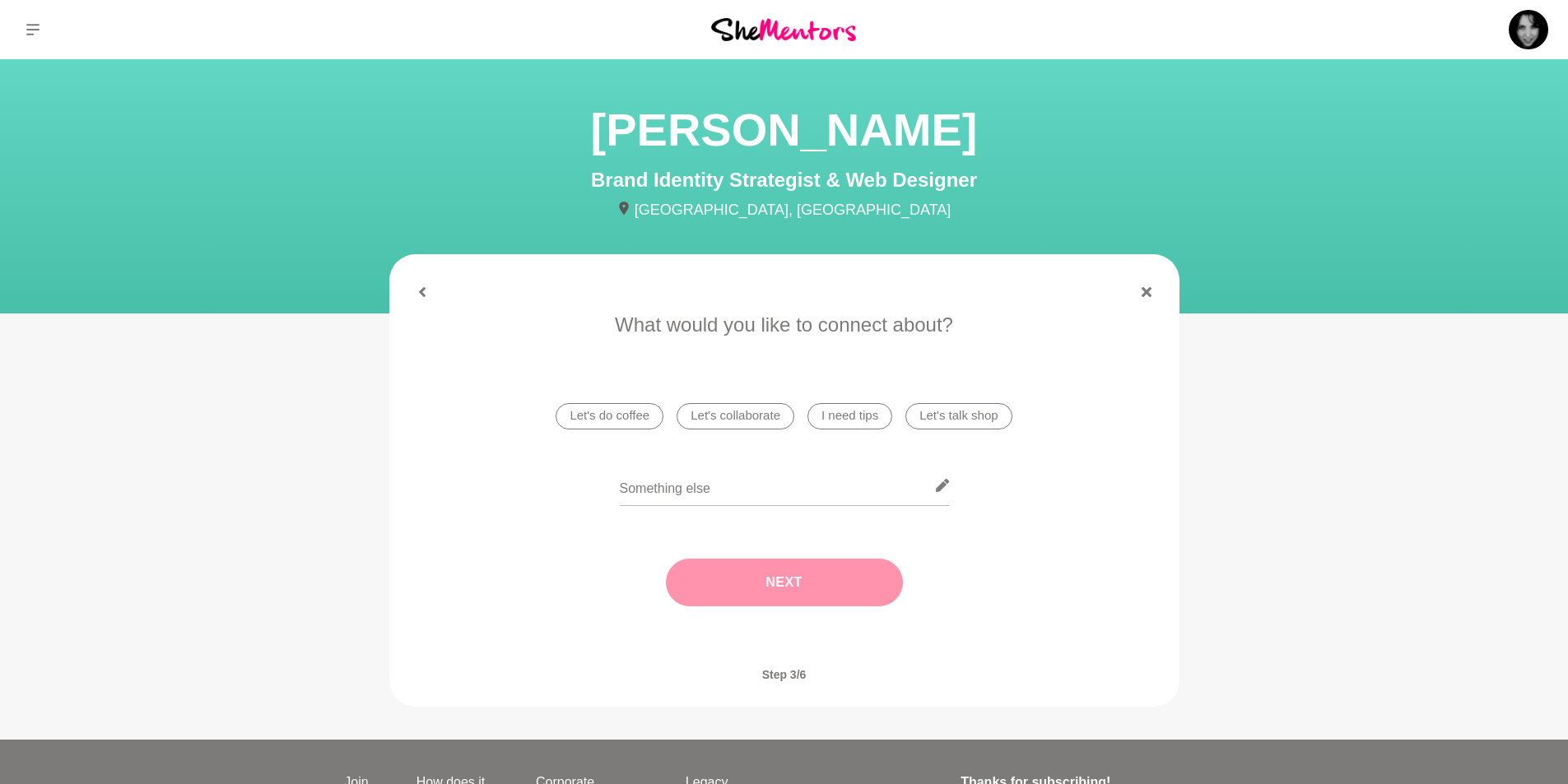
click at [961, 415] on li "Let's talk shop" at bounding box center [958, 416] width 107 height 26
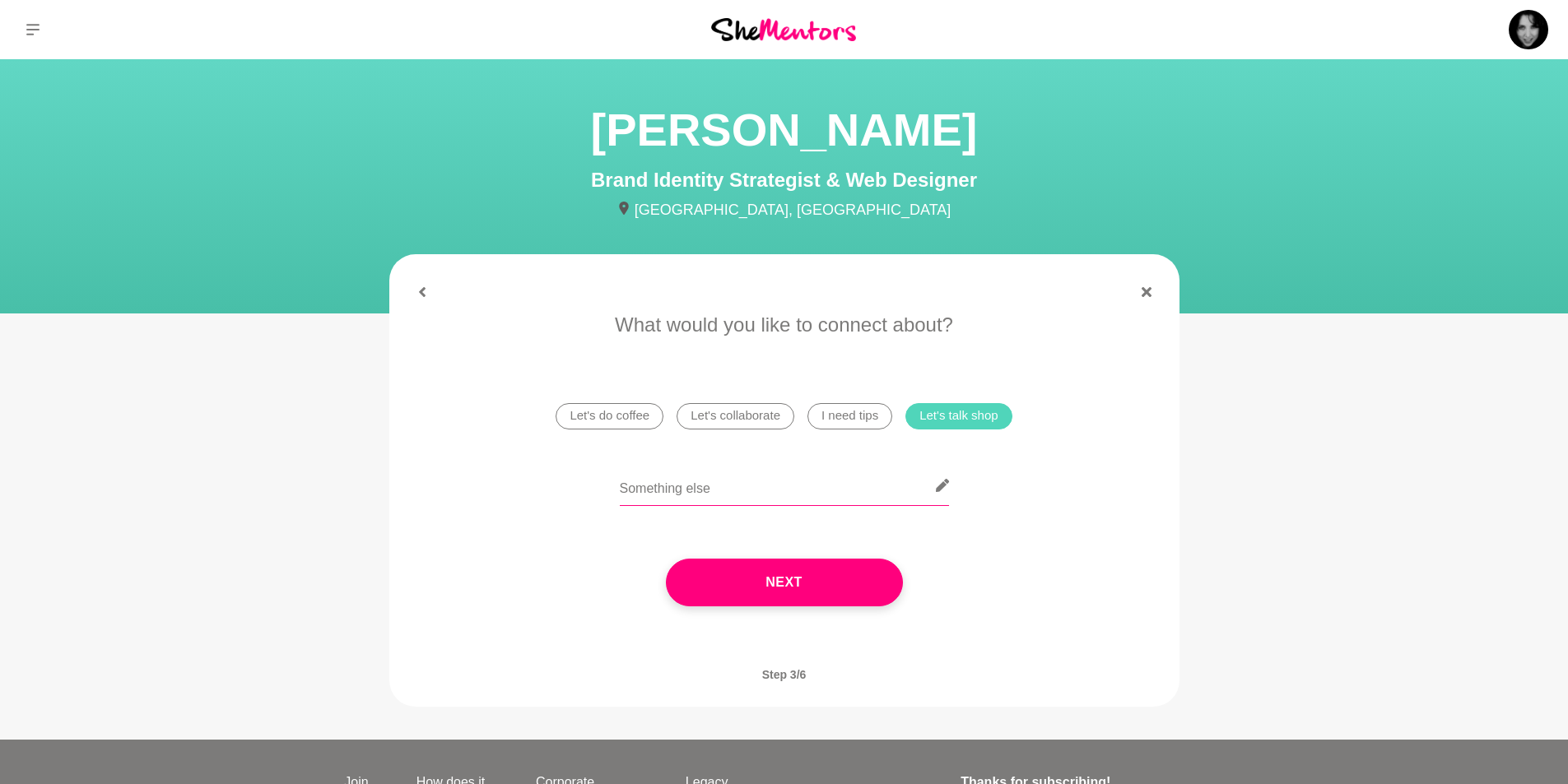
click at [691, 480] on input "text" at bounding box center [784, 486] width 329 height 40
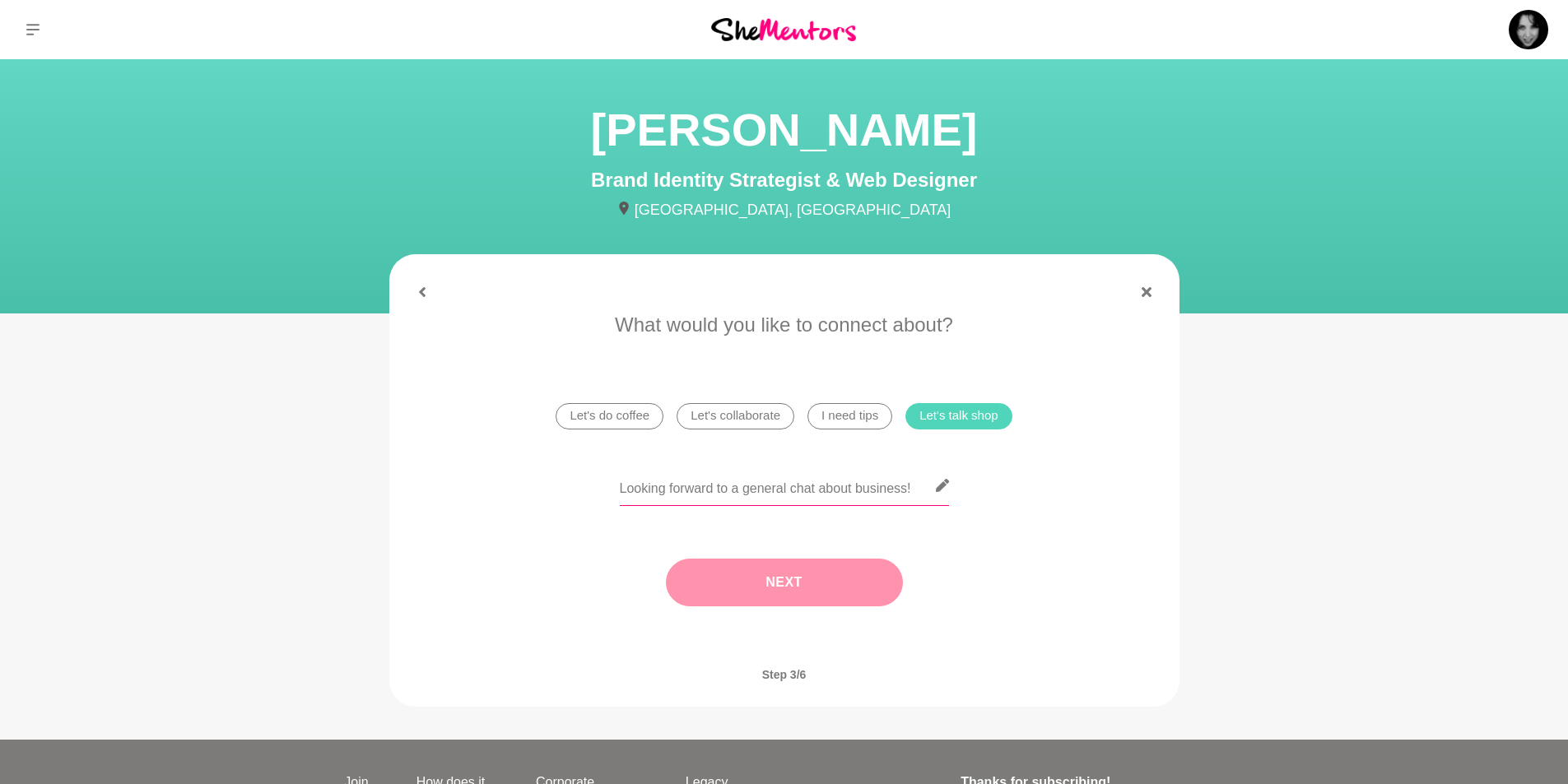
type input "Looking forward to a general chat about business!"
click at [808, 575] on button "Next" at bounding box center [784, 583] width 237 height 48
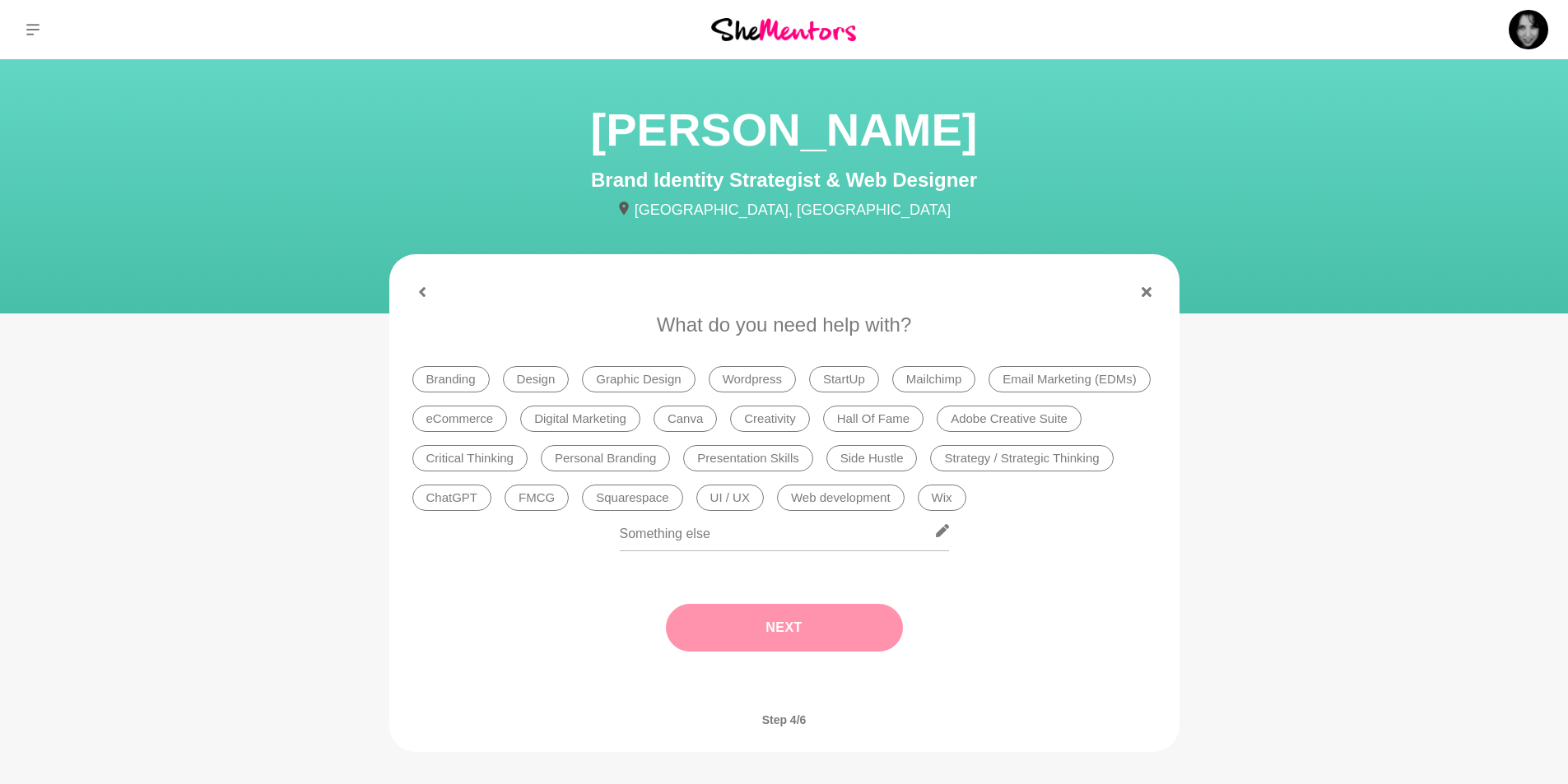
click at [574, 419] on li "Digital Marketing" at bounding box center [580, 419] width 120 height 26
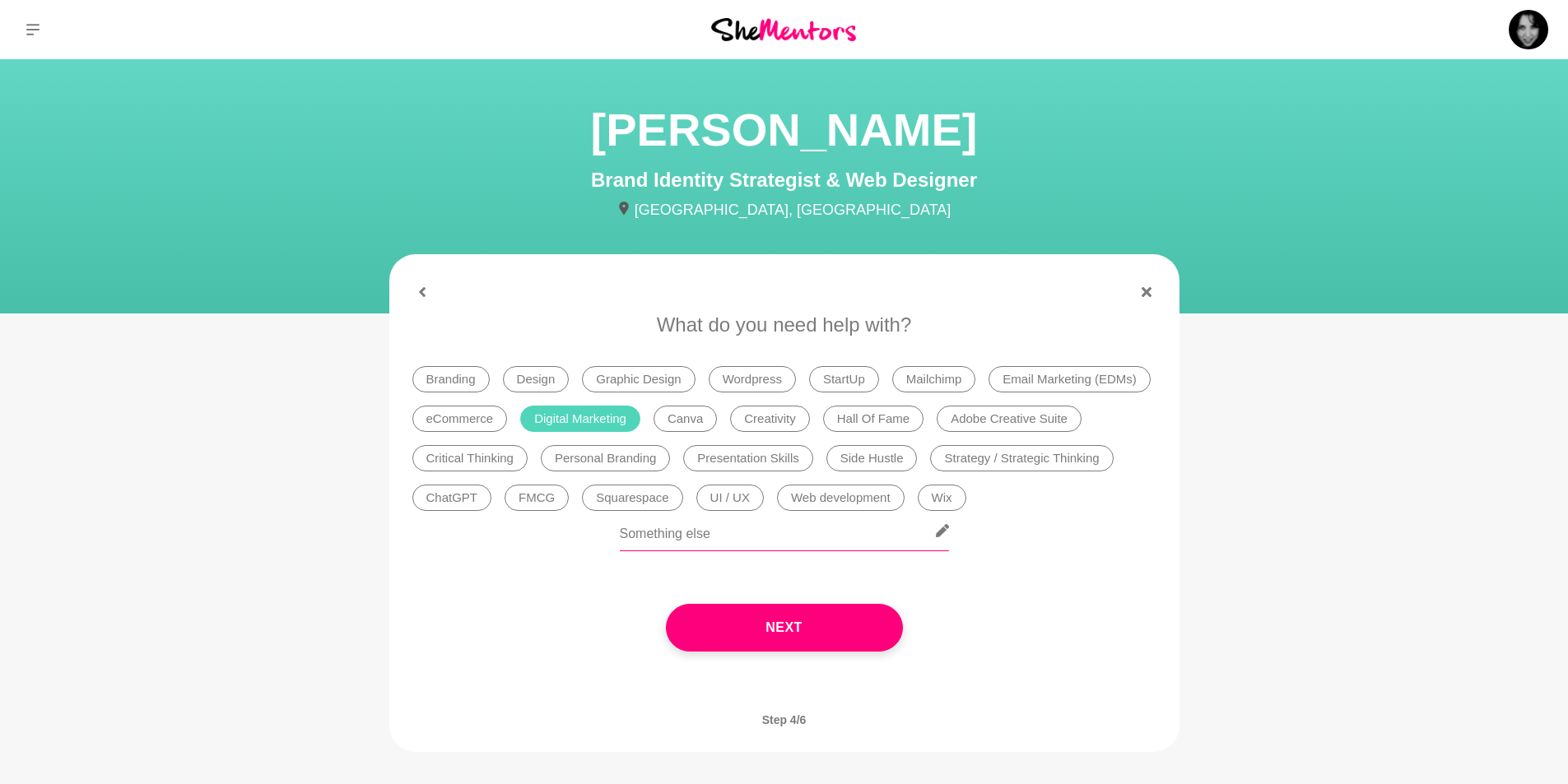
click at [681, 528] on input "text" at bounding box center [784, 531] width 329 height 40
type input "Looking forward to a general c"
click at [1147, 291] on icon at bounding box center [1145, 291] width 10 height 10
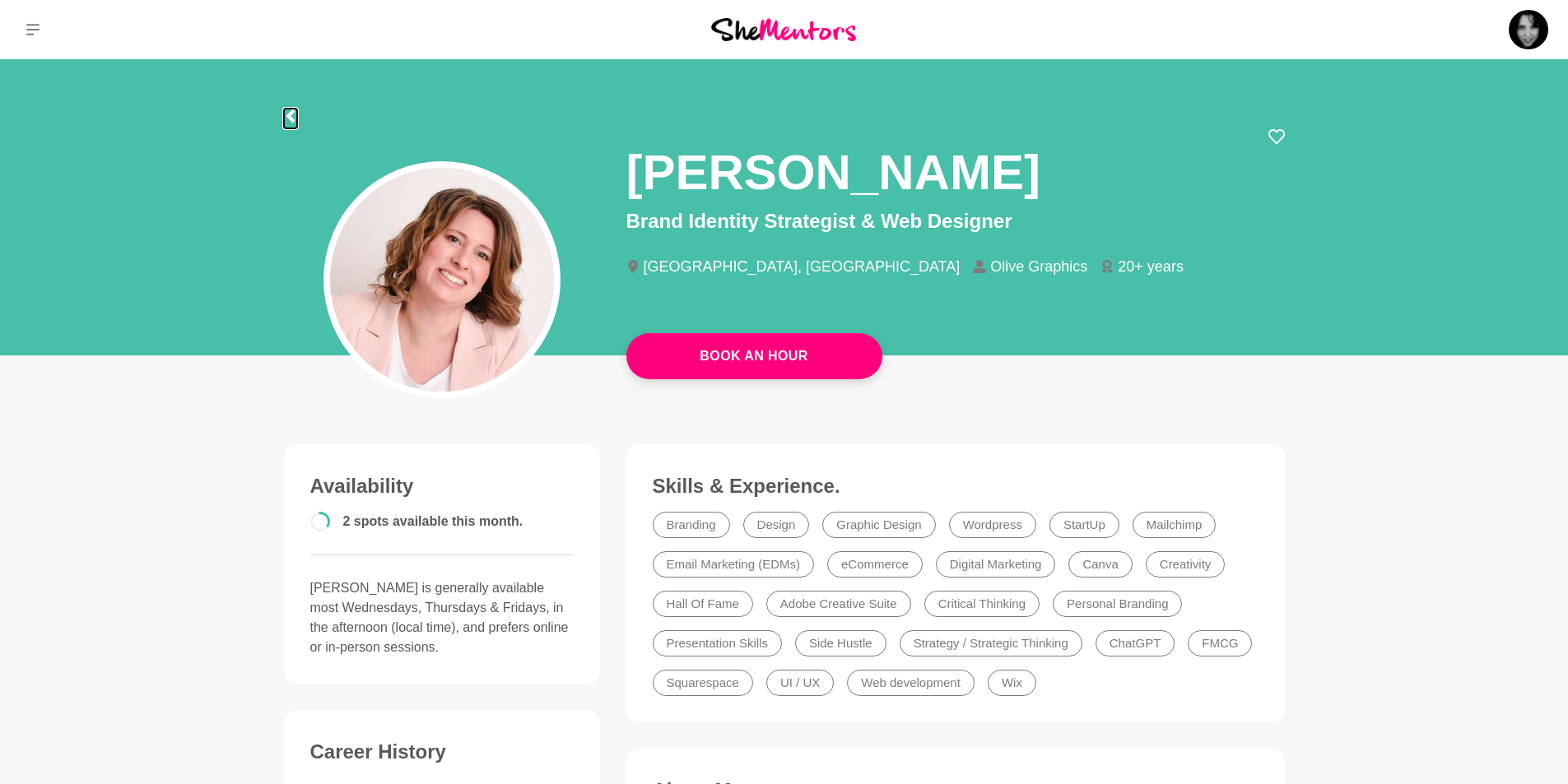
click at [291, 116] on icon at bounding box center [290, 115] width 13 height 13
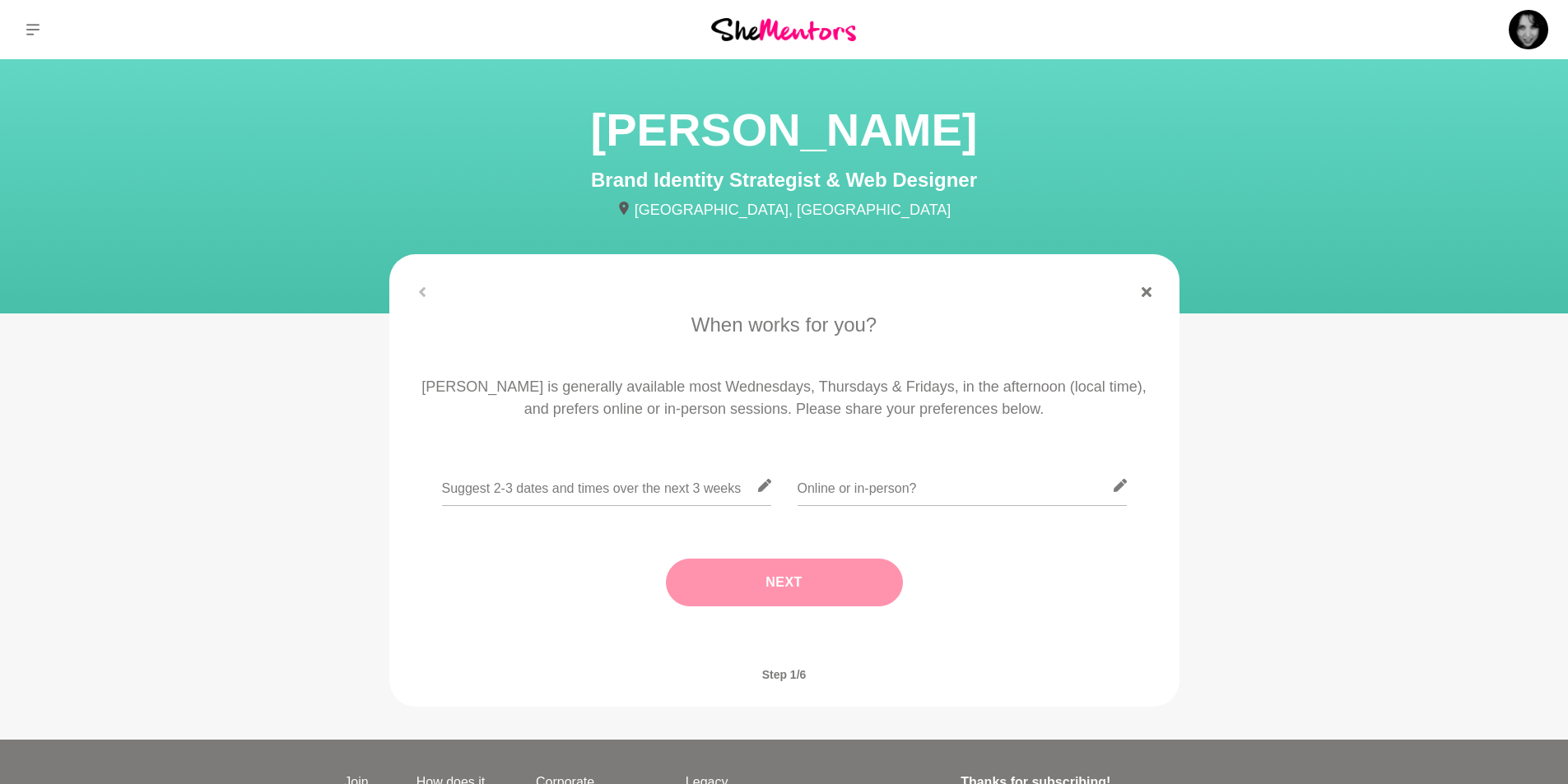
click at [421, 289] on div at bounding box center [784, 291] width 790 height 10
drag, startPoint x: 421, startPoint y: 289, endPoint x: 434, endPoint y: 284, distance: 13.9
click at [422, 289] on div at bounding box center [784, 291] width 790 height 10
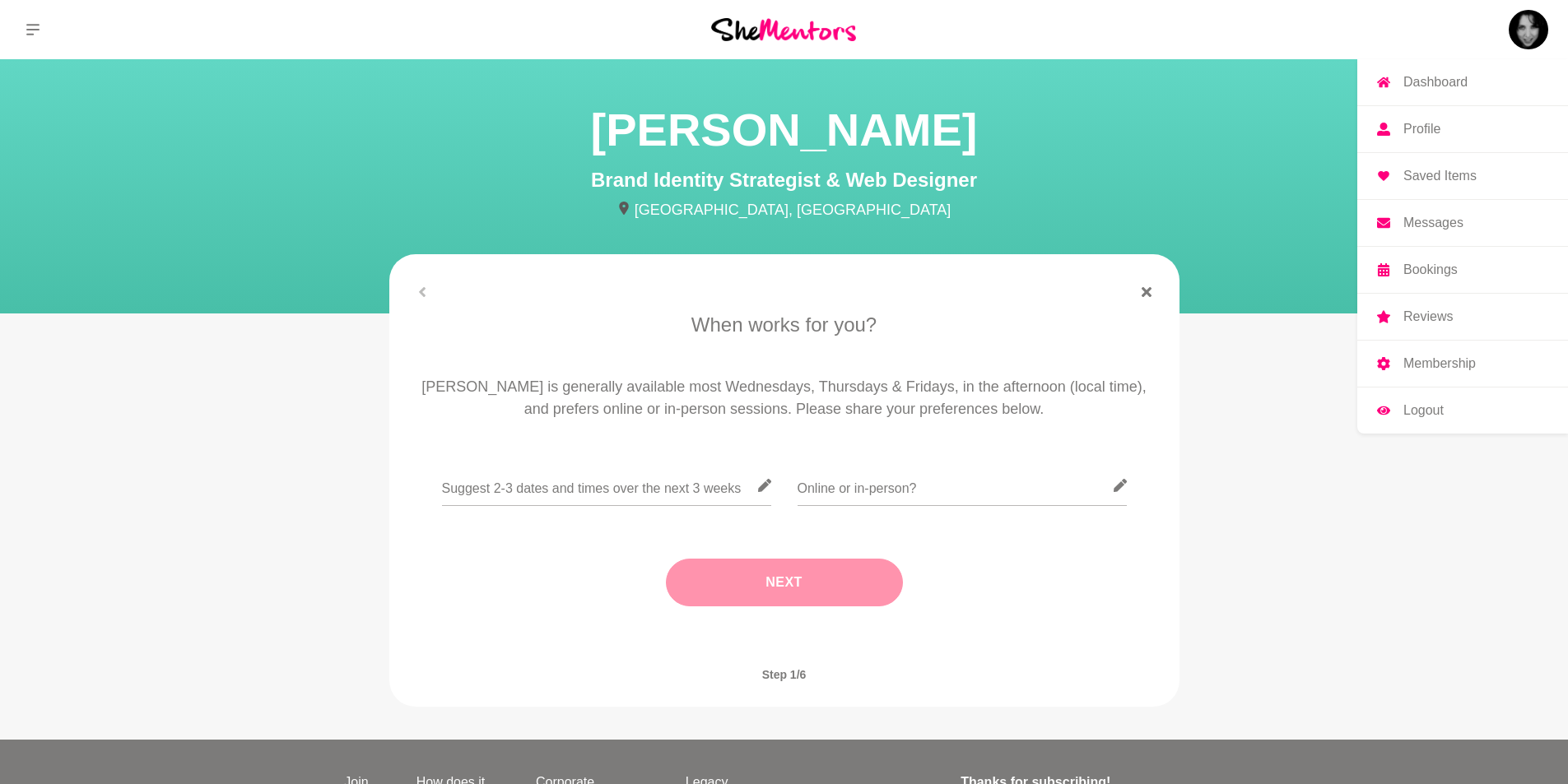
click at [1445, 79] on p "Dashboard" at bounding box center [1435, 82] width 64 height 13
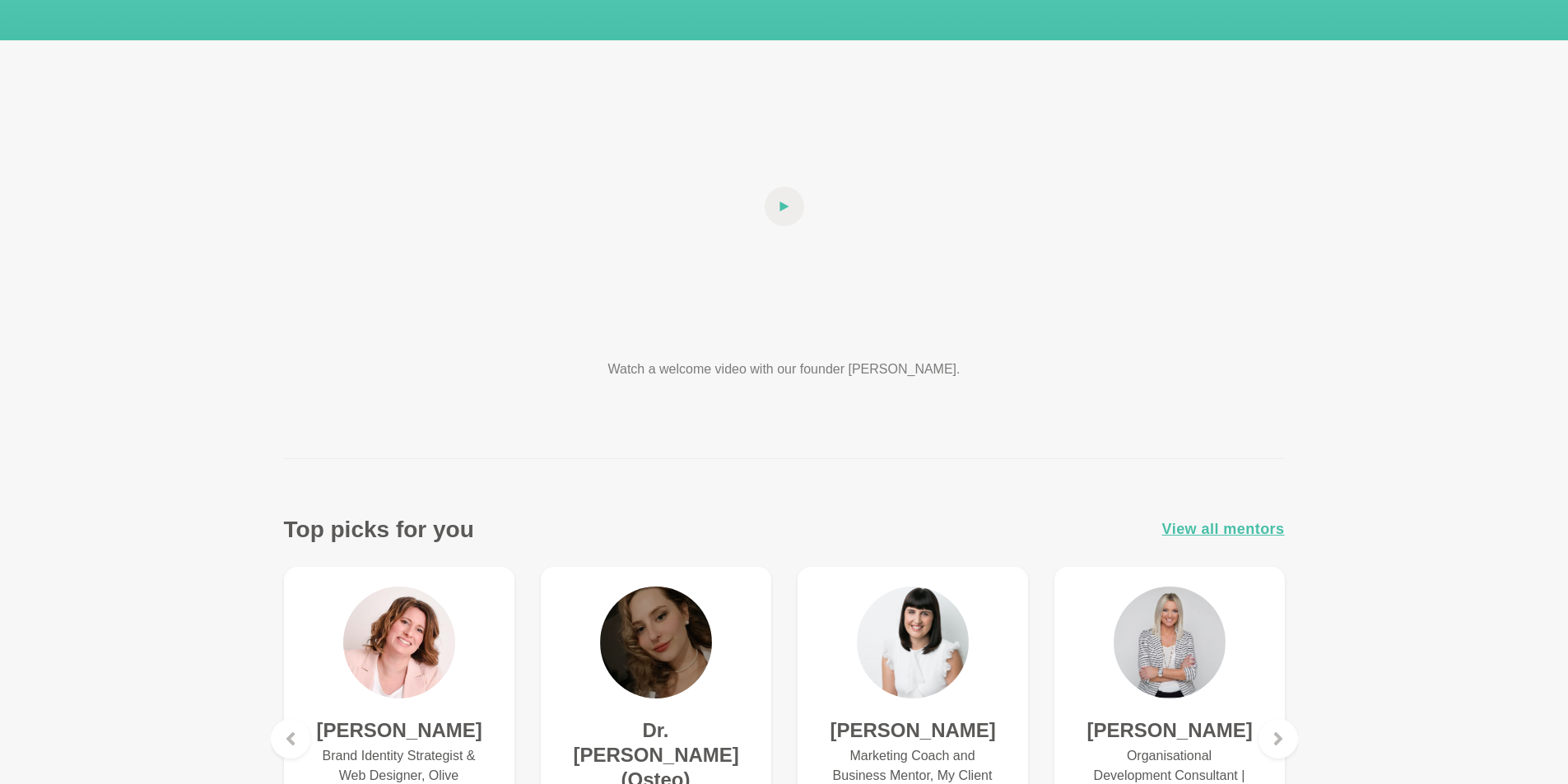
scroll to position [329, 0]
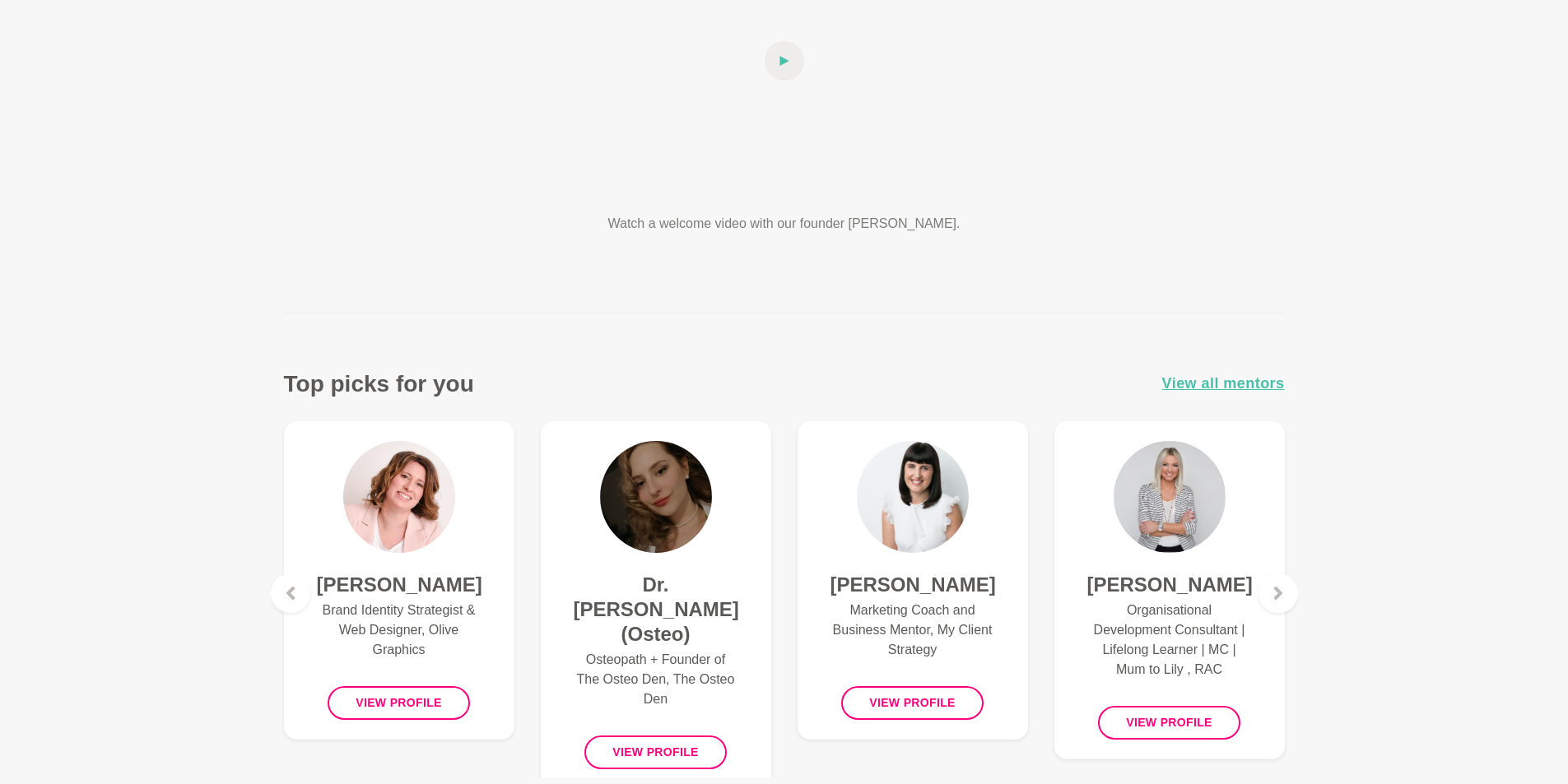
click at [1189, 586] on h4 "Hayley Scott" at bounding box center [1169, 585] width 165 height 25
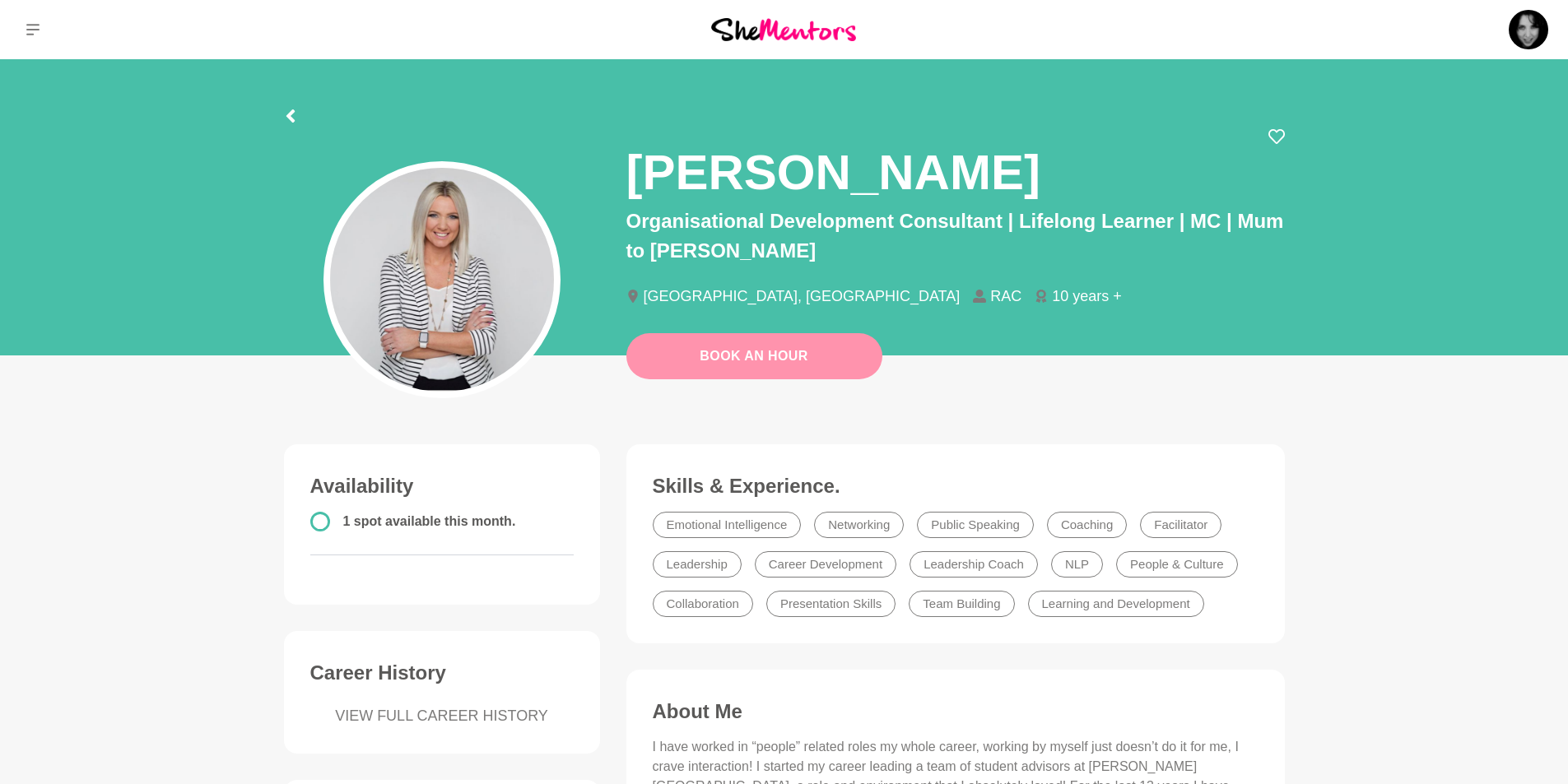
click at [775, 350] on link "Book An Hour" at bounding box center [754, 356] width 256 height 46
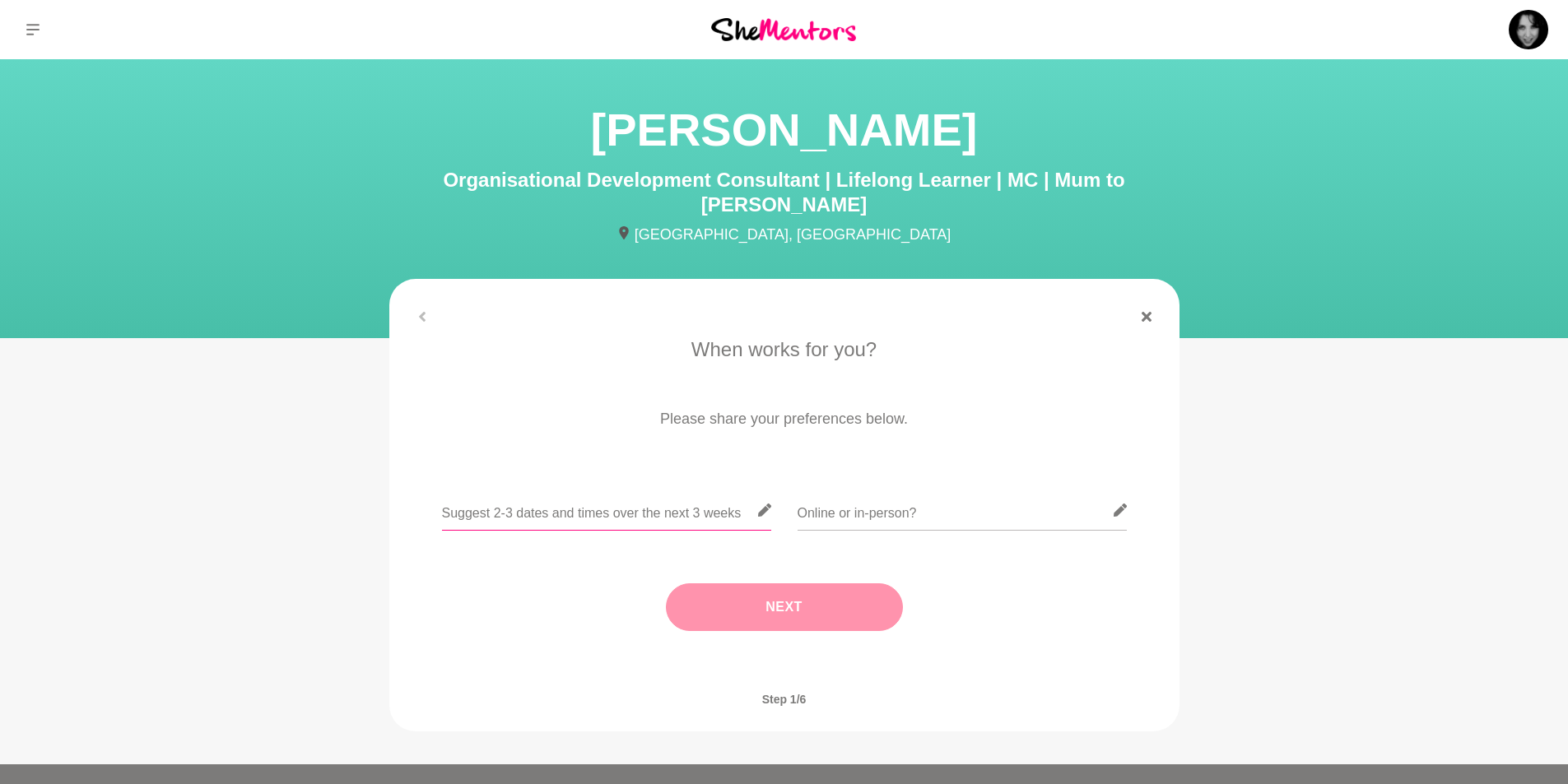
click at [666, 490] on input "text" at bounding box center [607, 510] width 329 height 40
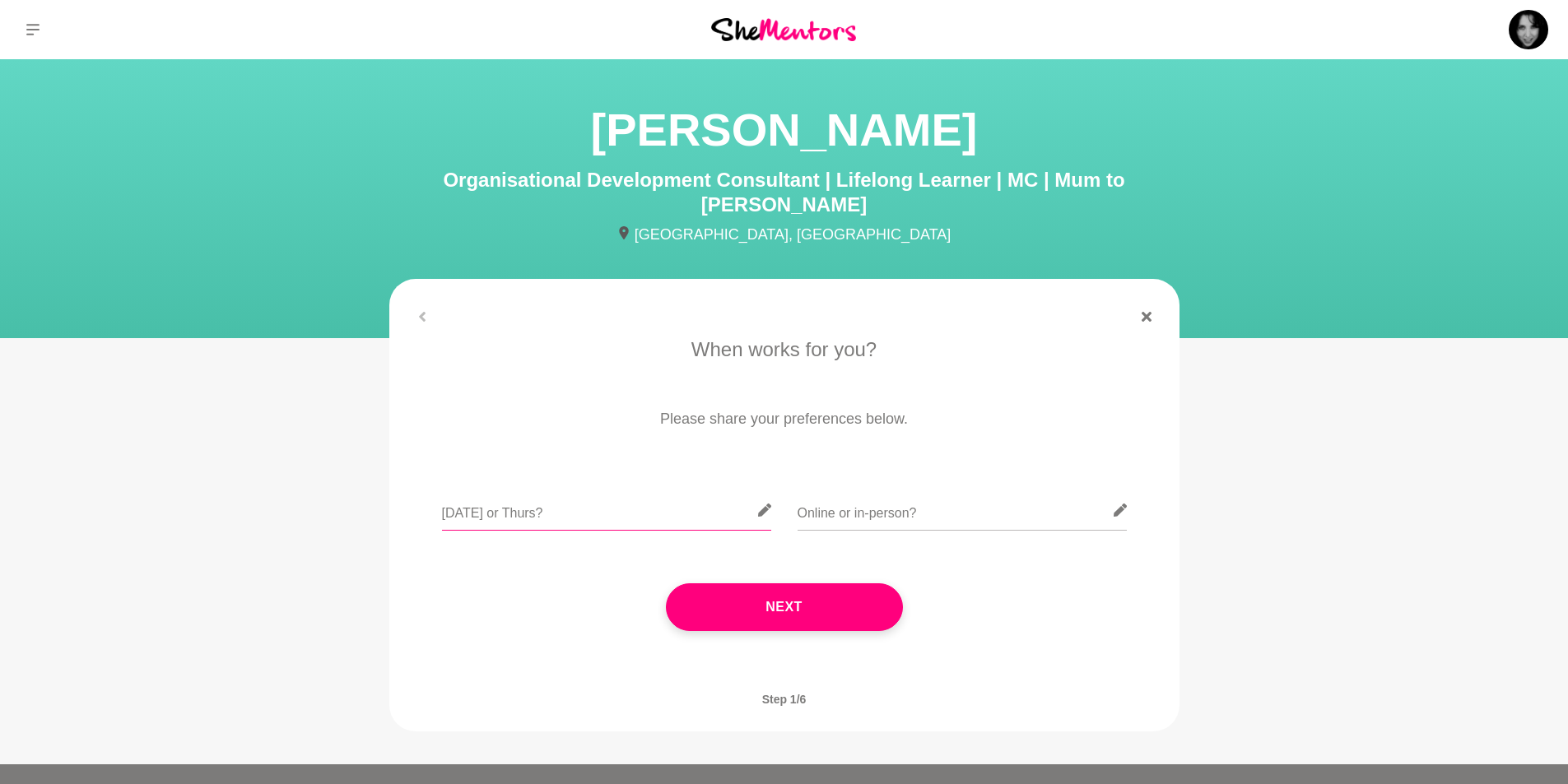
drag, startPoint x: 1518, startPoint y: 598, endPoint x: 482, endPoint y: 487, distance: 1041.9
click at [481, 490] on input "Next Tues or Thurs?" at bounding box center [607, 510] width 329 height 40
click at [485, 492] on input "Next Tues or Thurs?" at bounding box center [607, 510] width 329 height 40
type input "Next wedor Thurs?"
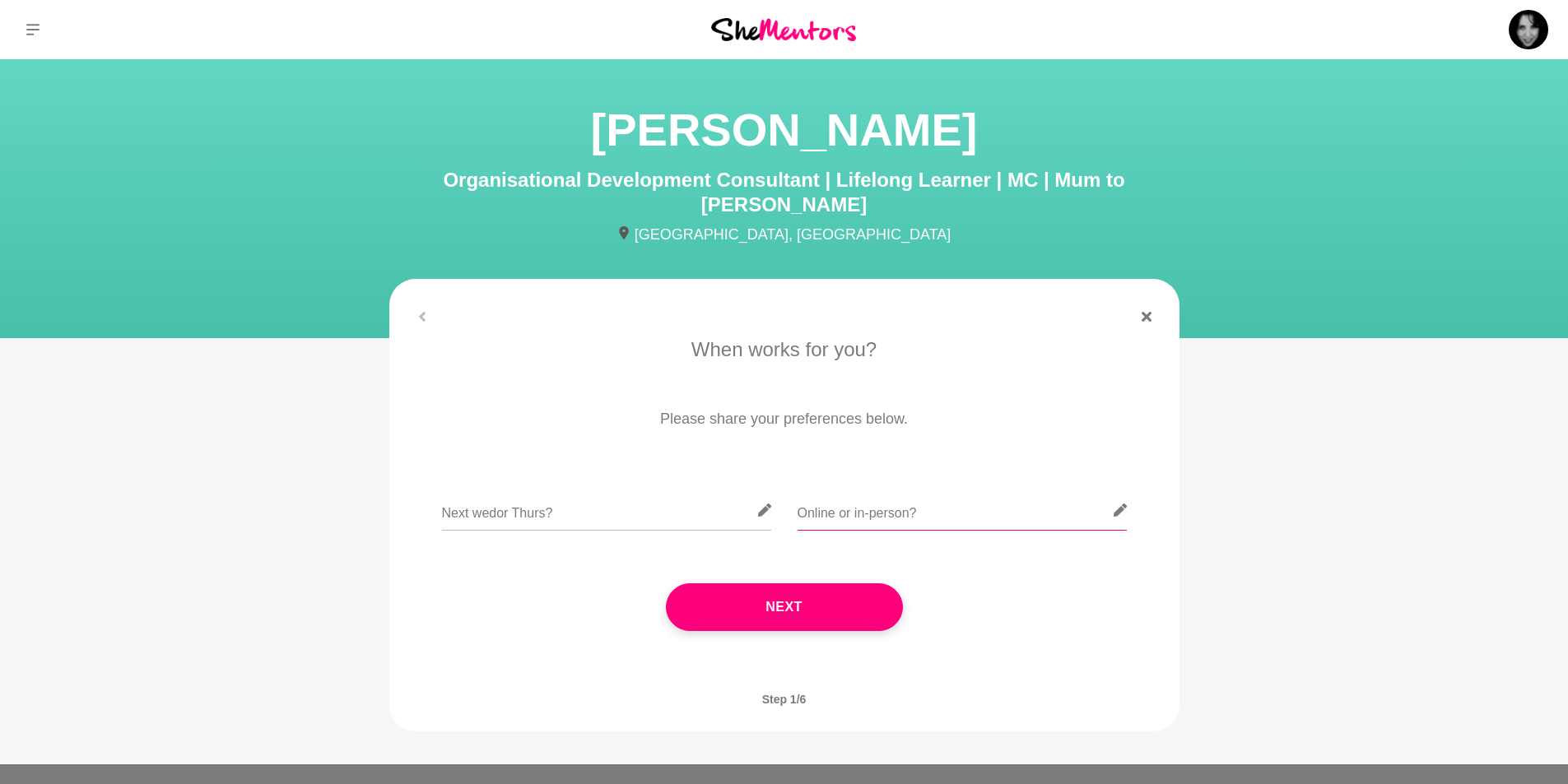
drag, startPoint x: 905, startPoint y: 489, endPoint x: 914, endPoint y: 499, distance: 13.5
click at [905, 490] on input "text" at bounding box center [962, 510] width 329 height 40
type input "Online"
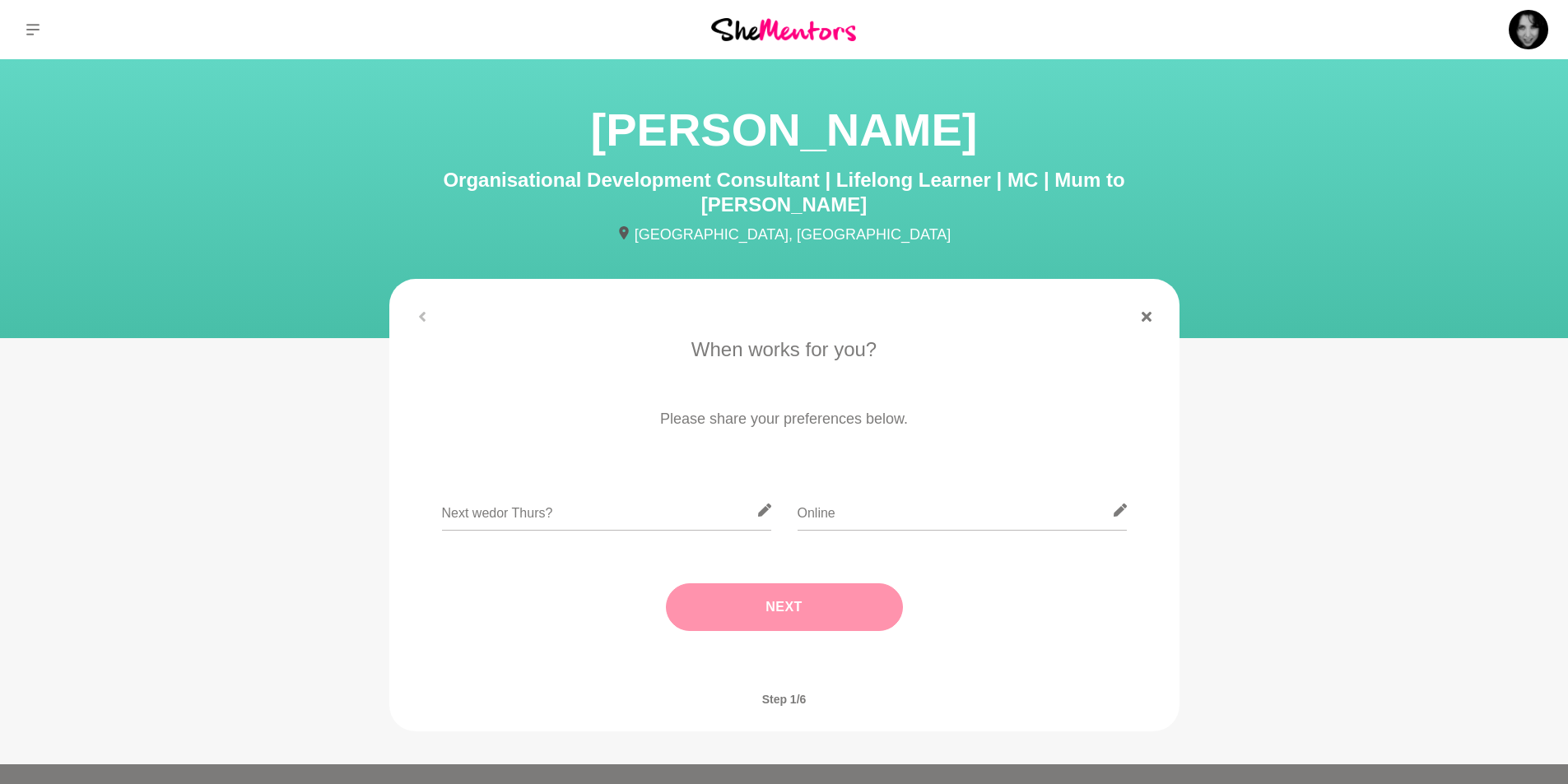
click at [790, 584] on button "Next" at bounding box center [784, 607] width 237 height 48
click at [647, 490] on input "text" at bounding box center [784, 510] width 329 height 40
type input "[GEOGRAPHIC_DATA]"
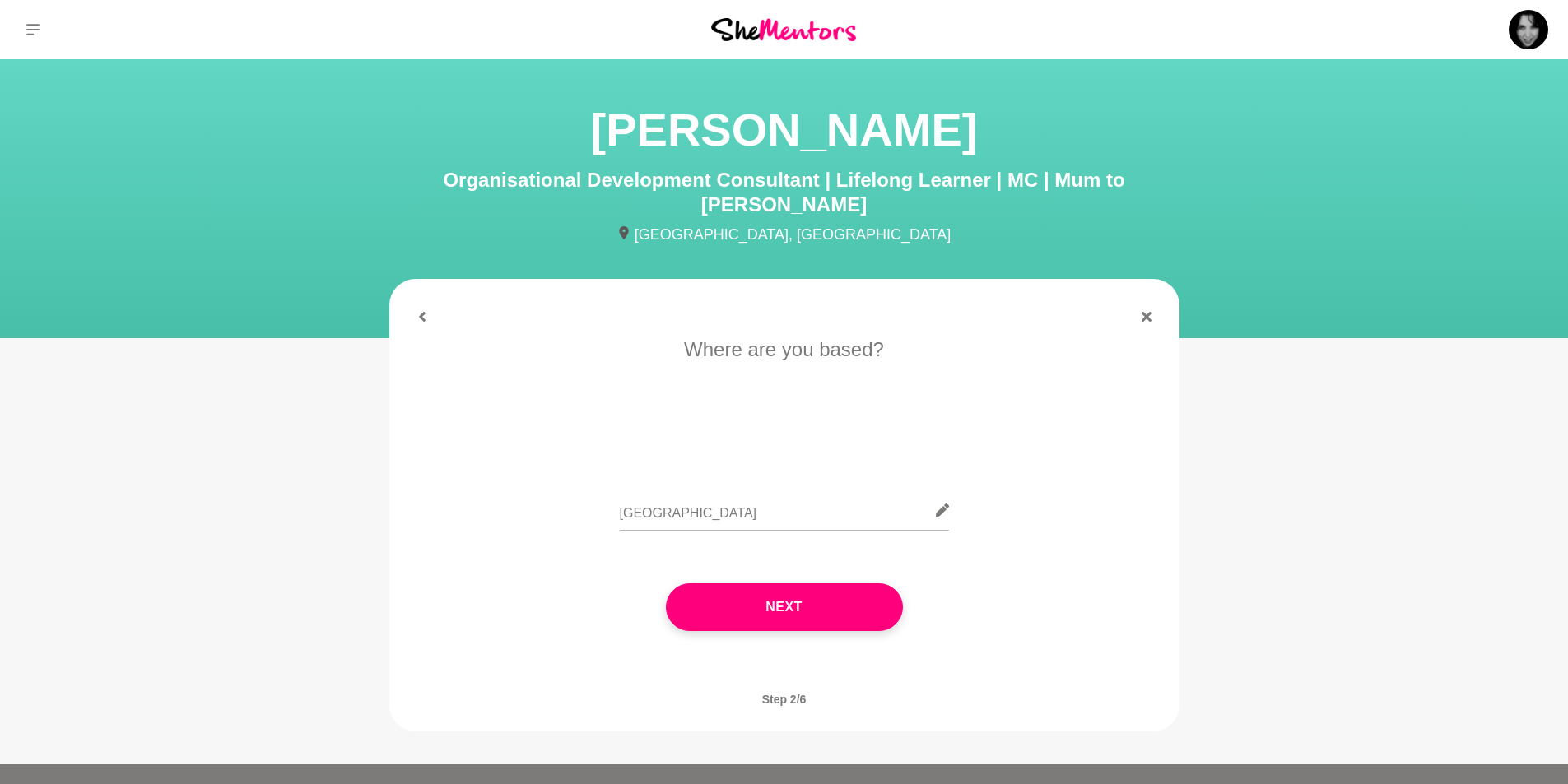
drag, startPoint x: 787, startPoint y: 574, endPoint x: 846, endPoint y: 593, distance: 62.0
click at [788, 583] on button "Next" at bounding box center [784, 607] width 237 height 48
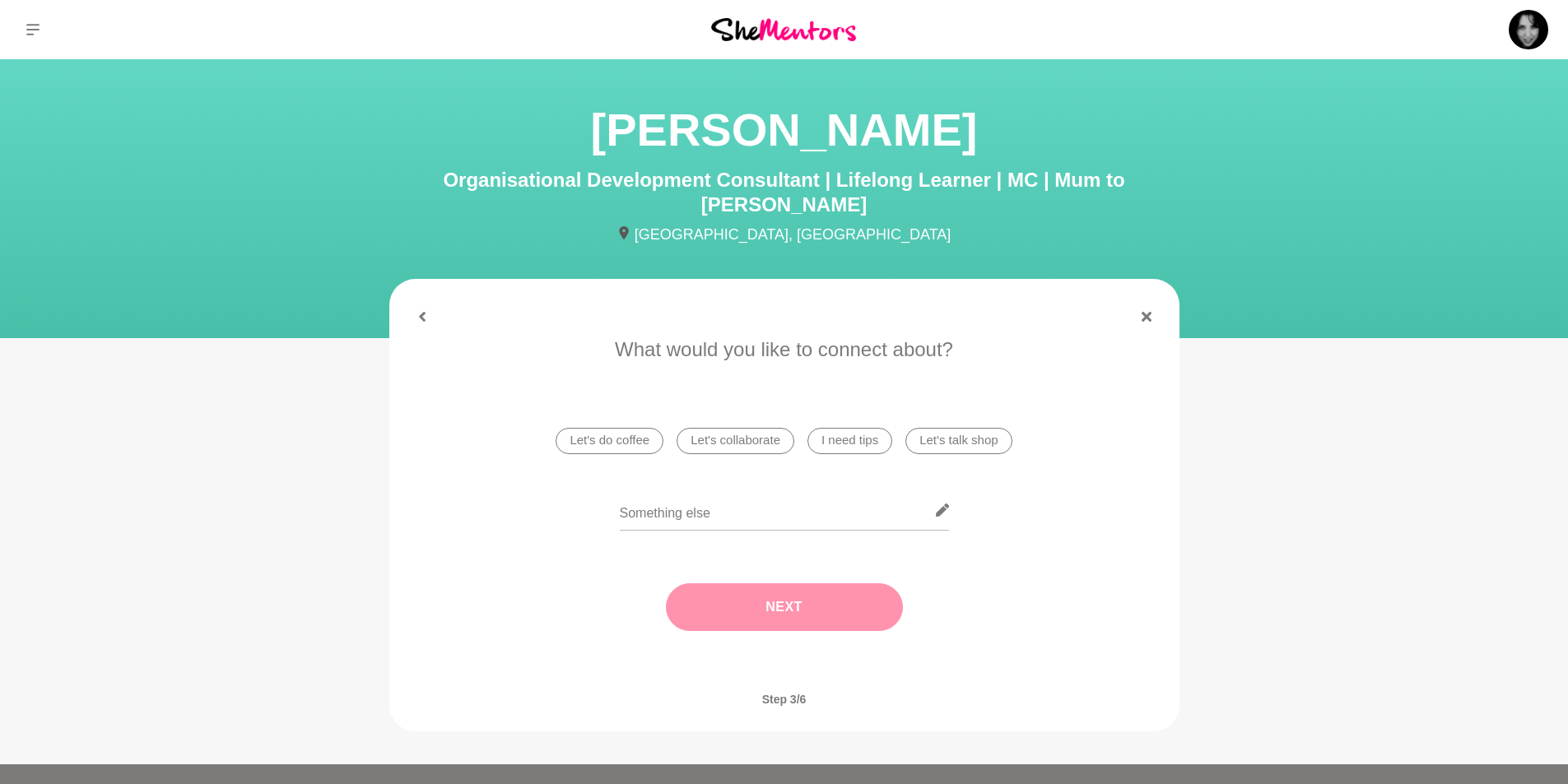
click at [631, 428] on li "Let's do coffee" at bounding box center [609, 441] width 107 height 26
click at [824, 585] on button "Next" at bounding box center [784, 607] width 237 height 48
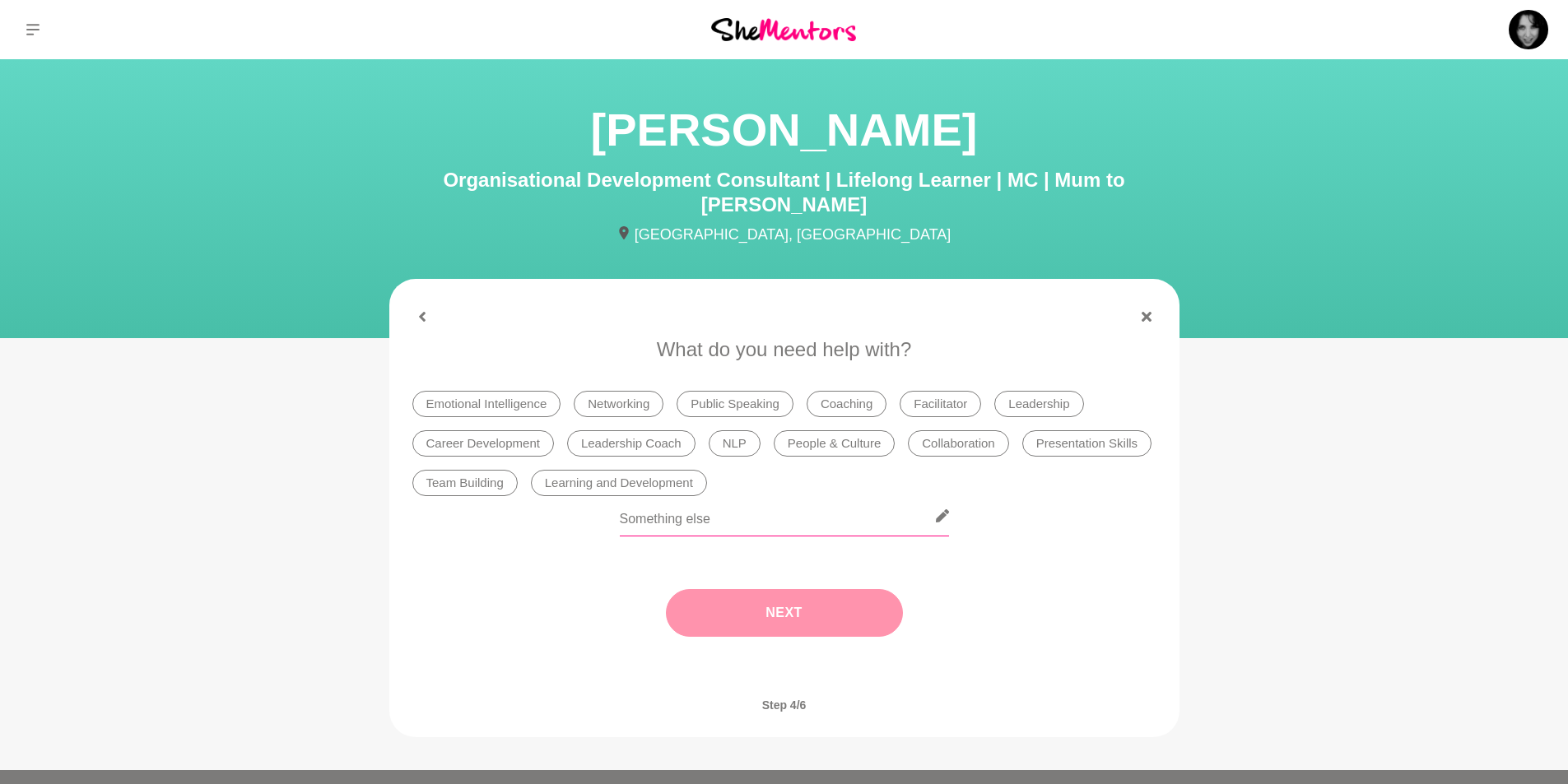
drag, startPoint x: 628, startPoint y: 459, endPoint x: 712, endPoint y: 485, distance: 87.9
click at [636, 470] on li "Learning and Development" at bounding box center [619, 483] width 176 height 26
click at [828, 591] on button "Next" at bounding box center [784, 612] width 237 height 48
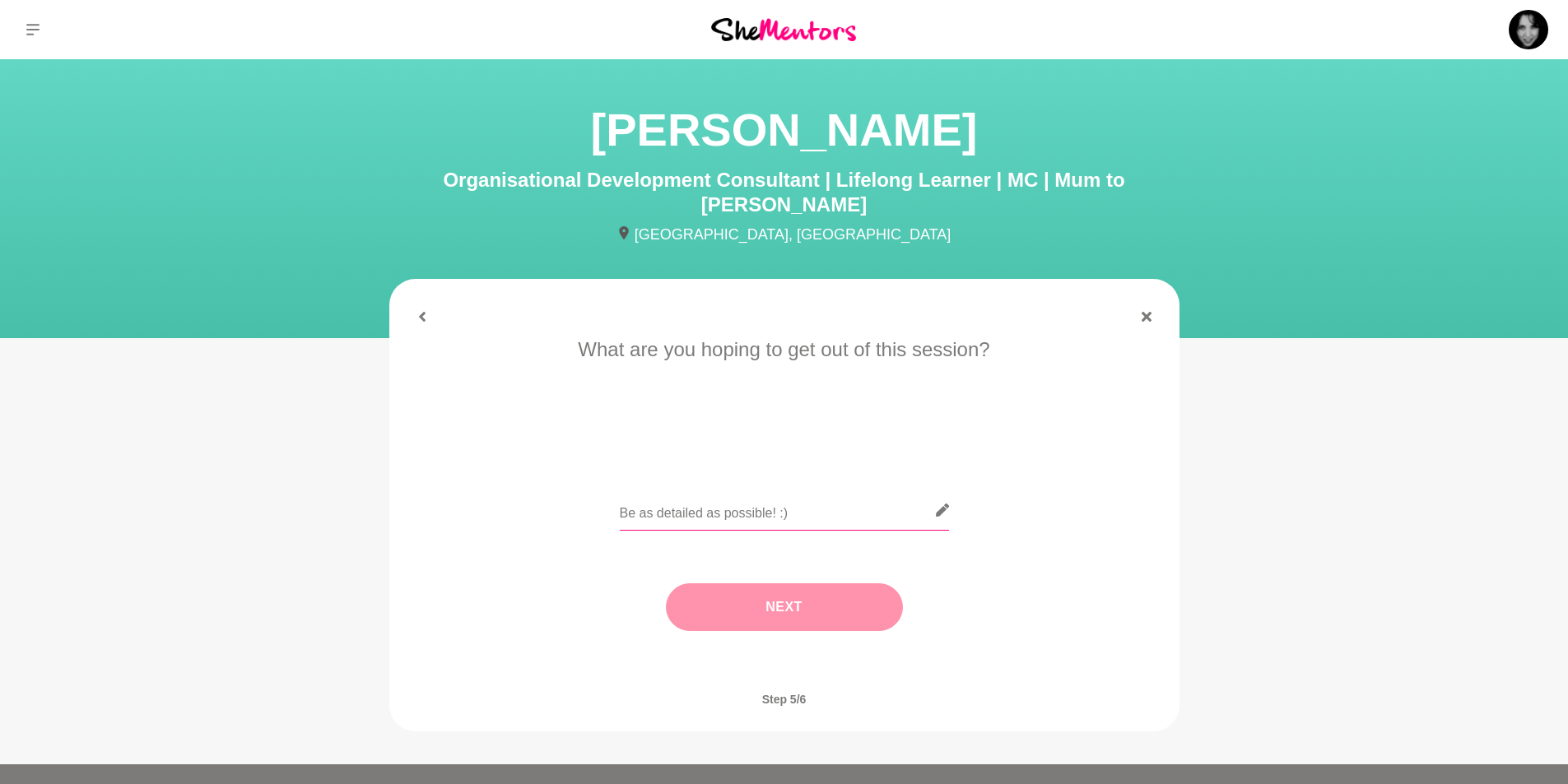
click at [787, 492] on input "text" at bounding box center [784, 510] width 329 height 40
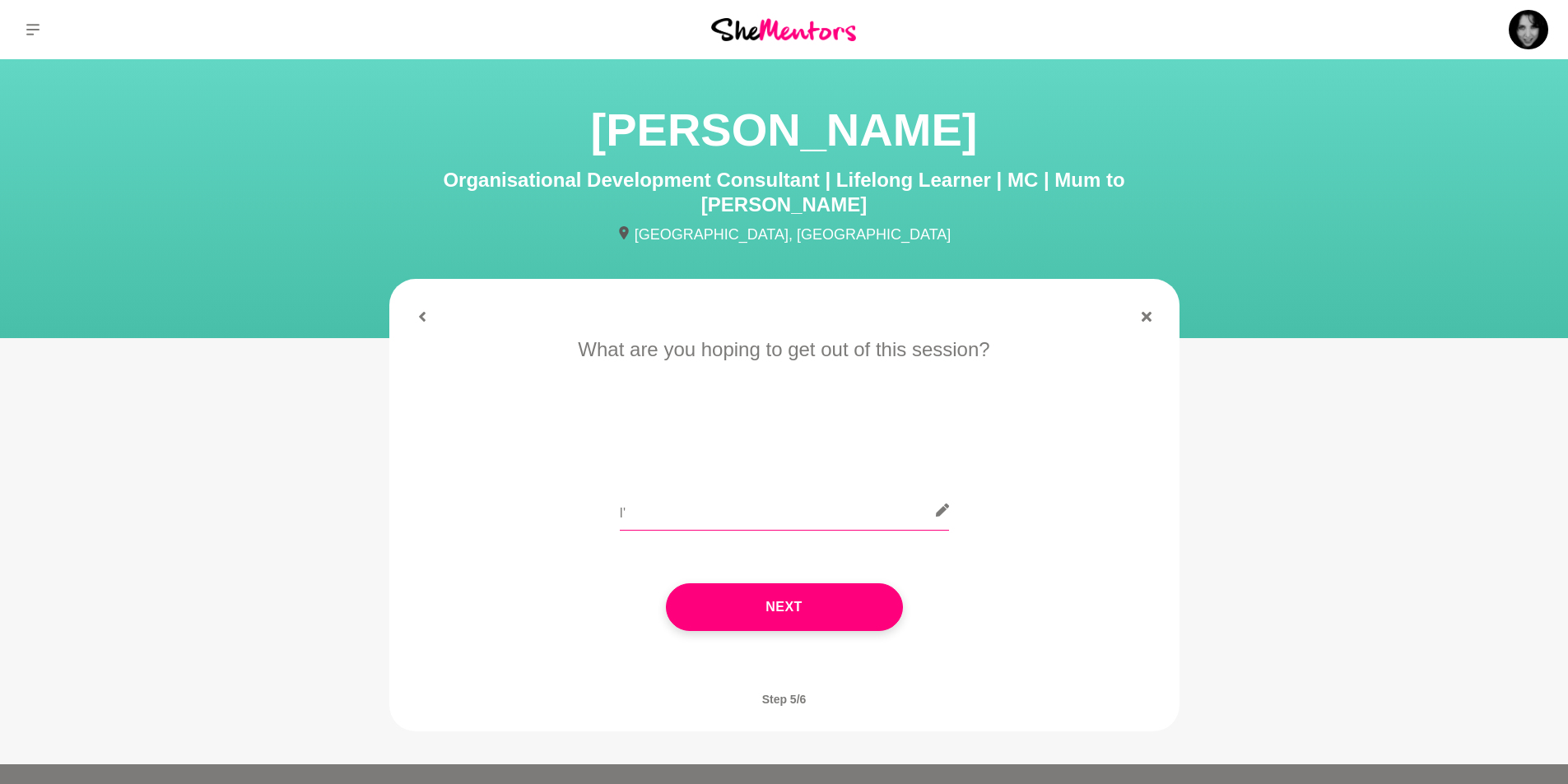
type input "I"
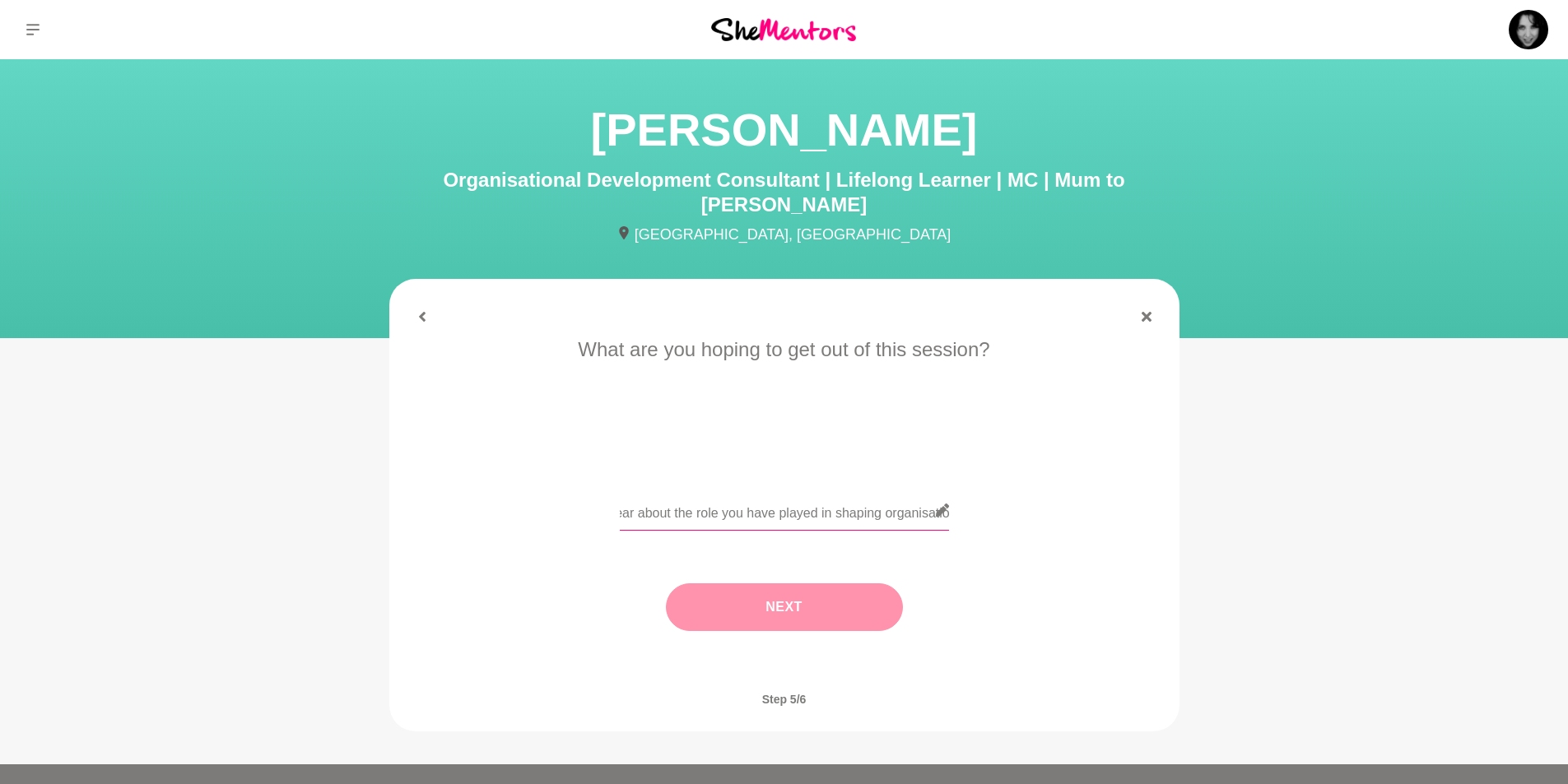
type input "Hi Hayley, I'm looking forward to meeting someone whoI would not normally cross…"
click at [813, 583] on button "Next" at bounding box center [784, 607] width 237 height 48
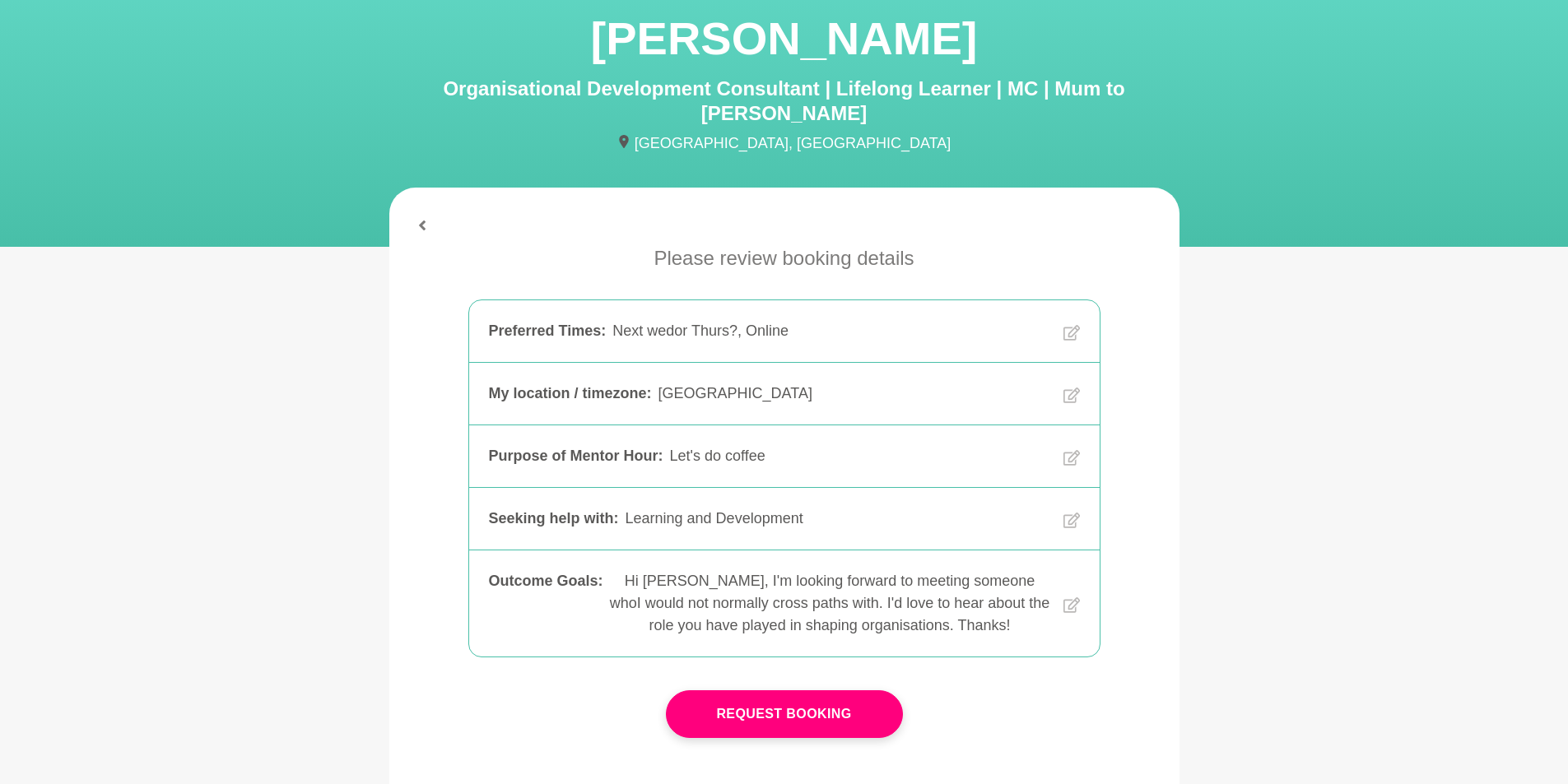
scroll to position [165, 0]
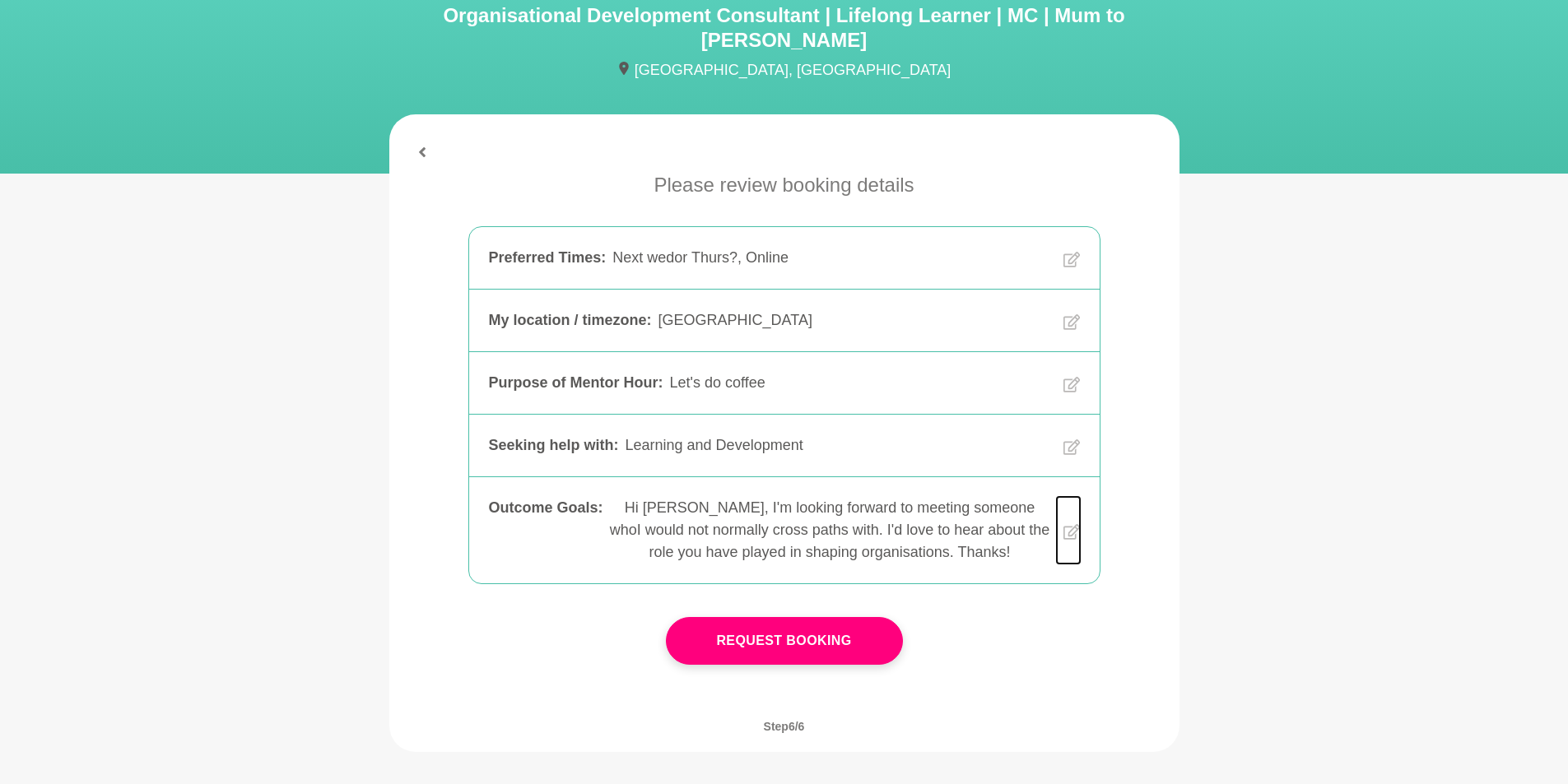
click at [1064, 509] on icon at bounding box center [1071, 531] width 17 height 63
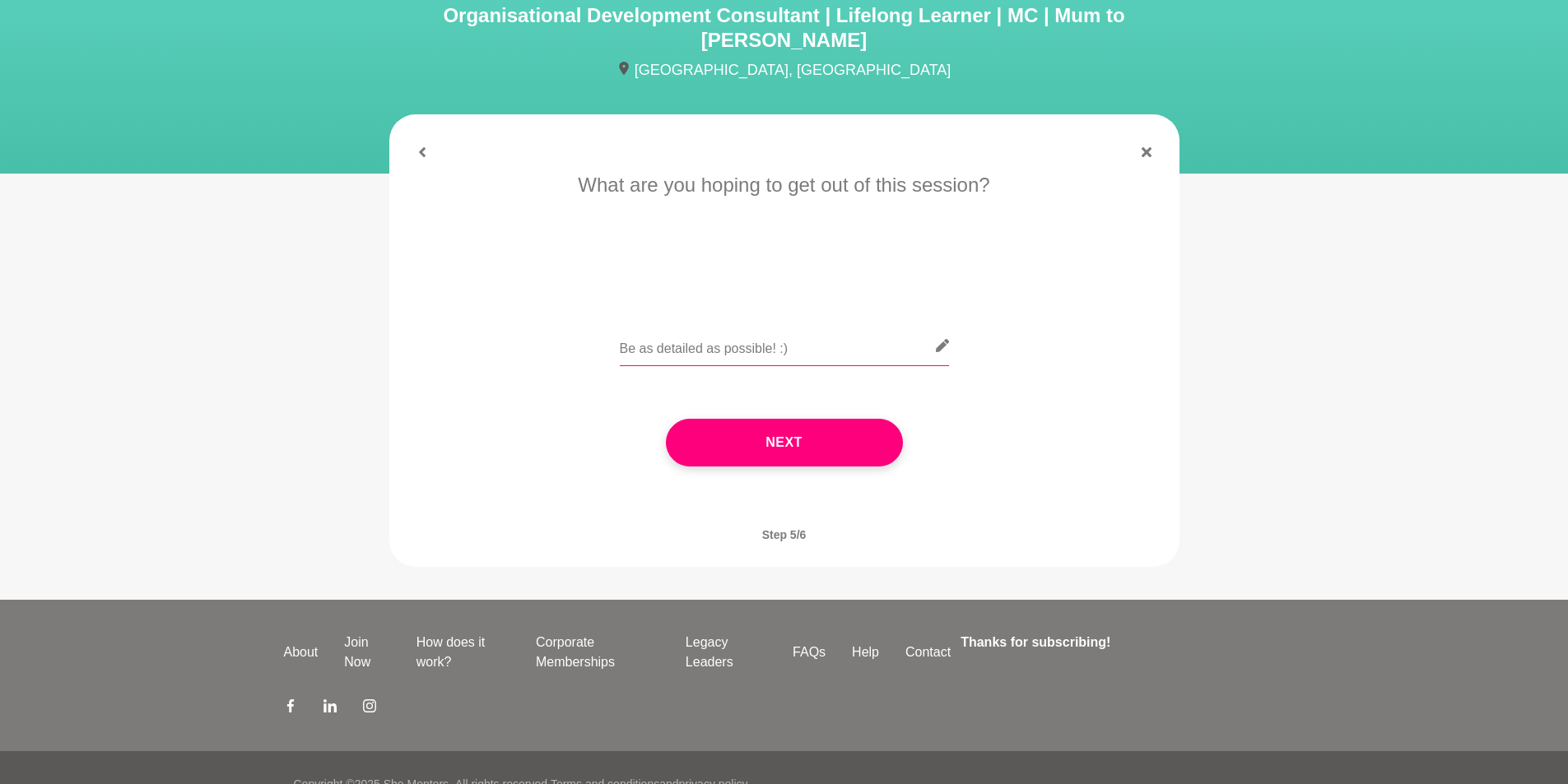
click at [763, 326] on input "text" at bounding box center [784, 346] width 329 height 40
click at [1148, 147] on icon at bounding box center [1145, 151] width 10 height 10
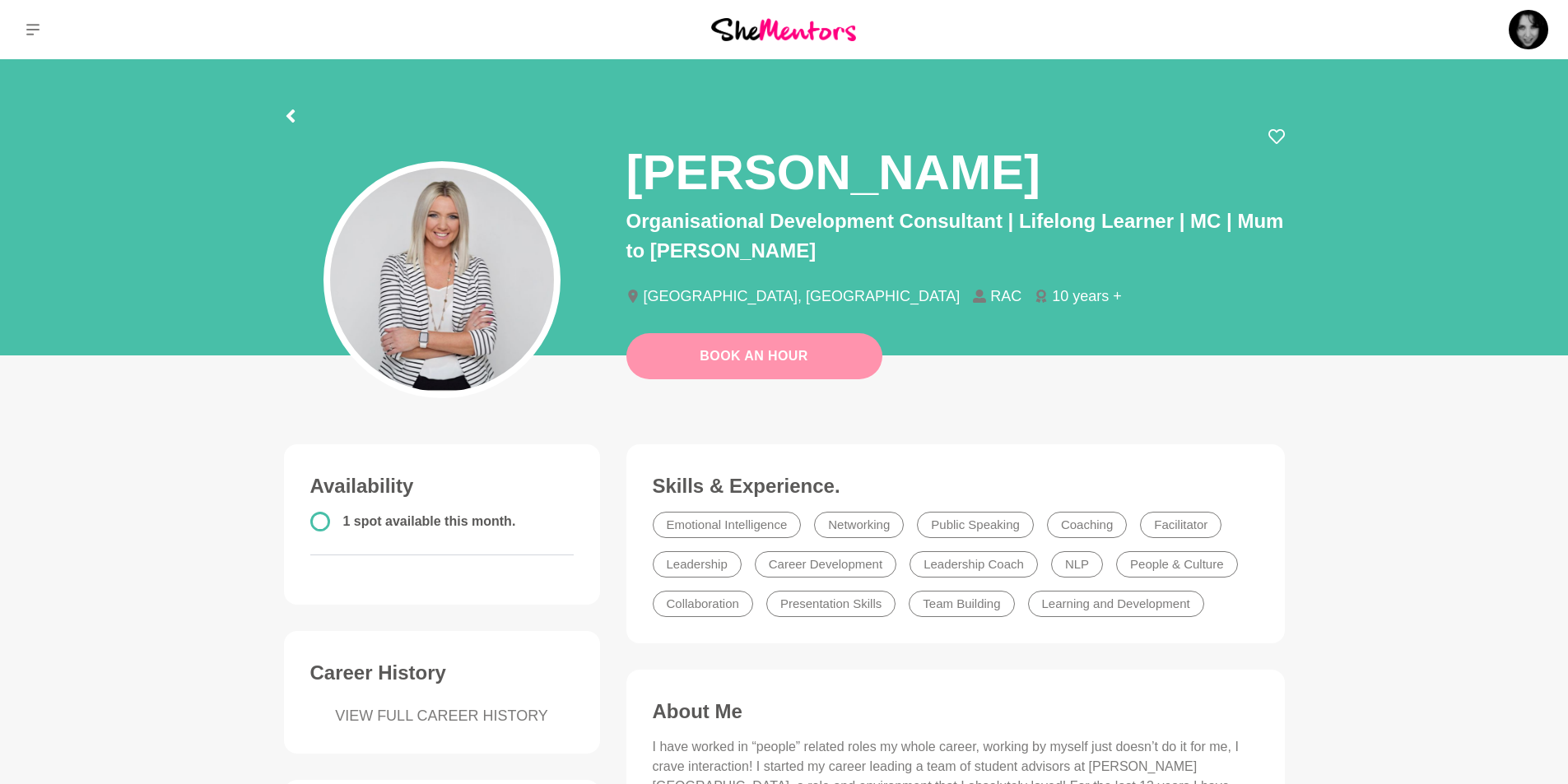
click at [755, 363] on link "Book An Hour" at bounding box center [754, 356] width 256 height 46
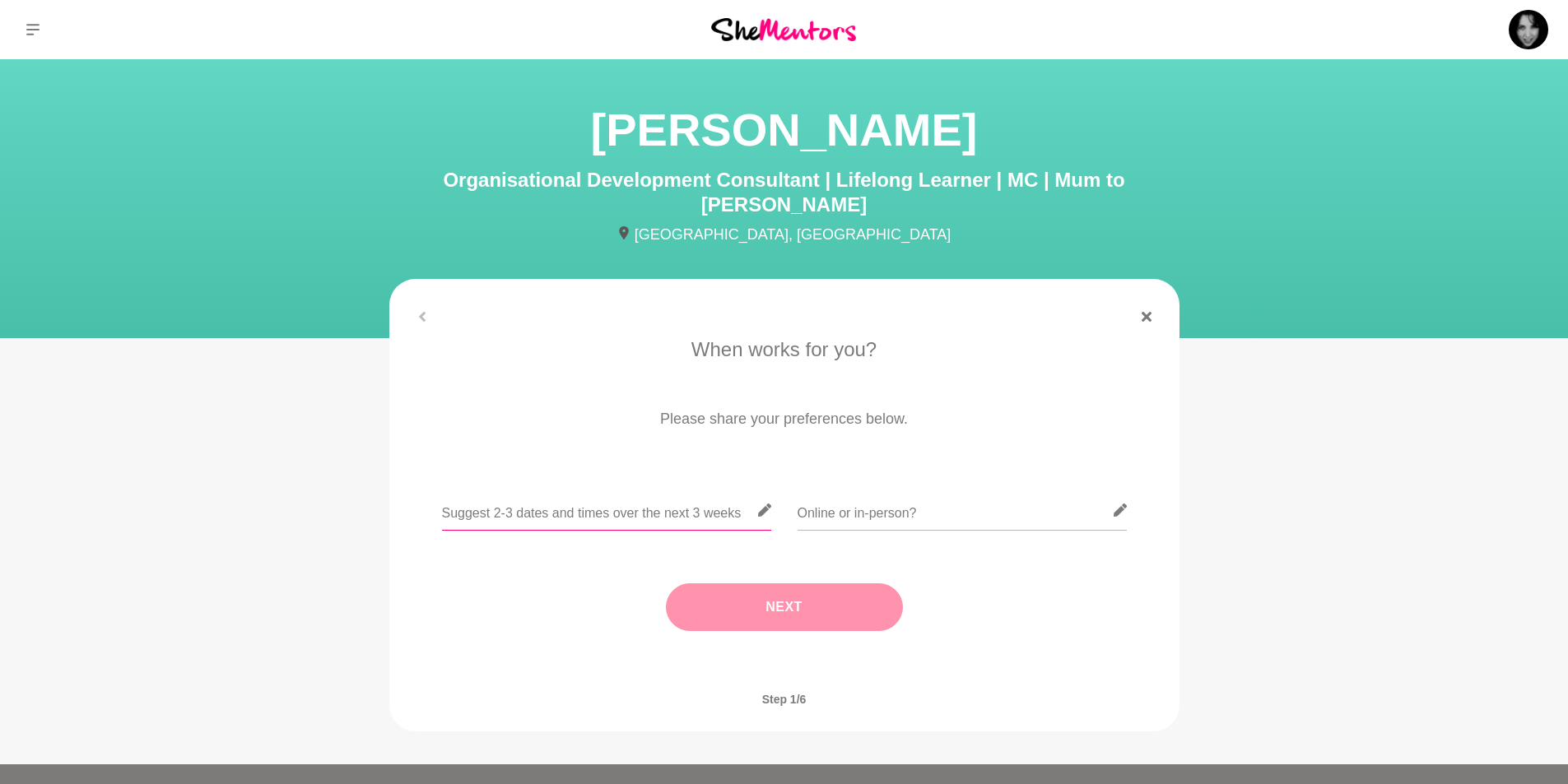
click at [655, 490] on input "text" at bounding box center [607, 510] width 329 height 40
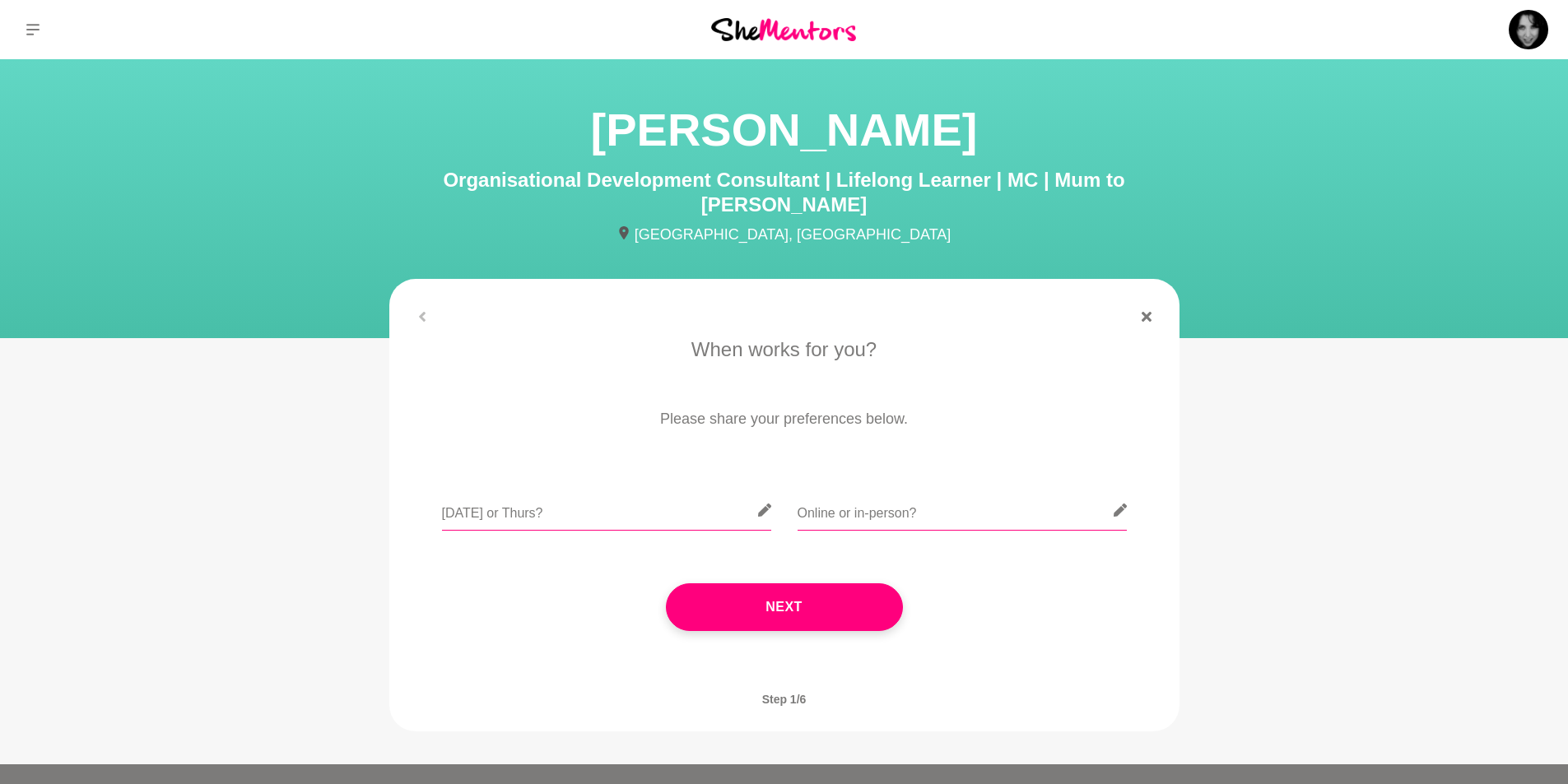
type input "Next Wed or Thurs?"
click at [825, 490] on input "text" at bounding box center [962, 510] width 329 height 40
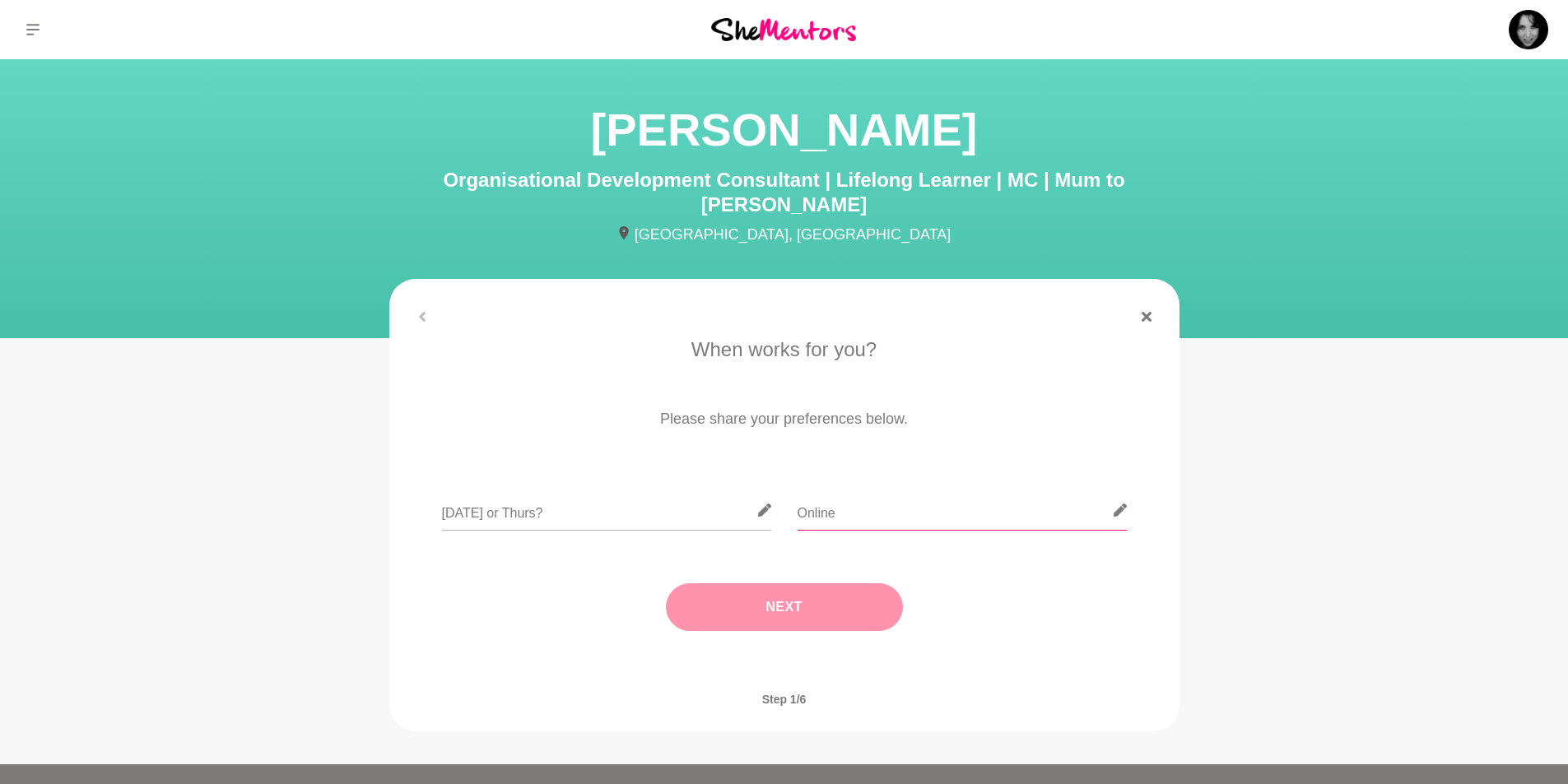
type input "Online"
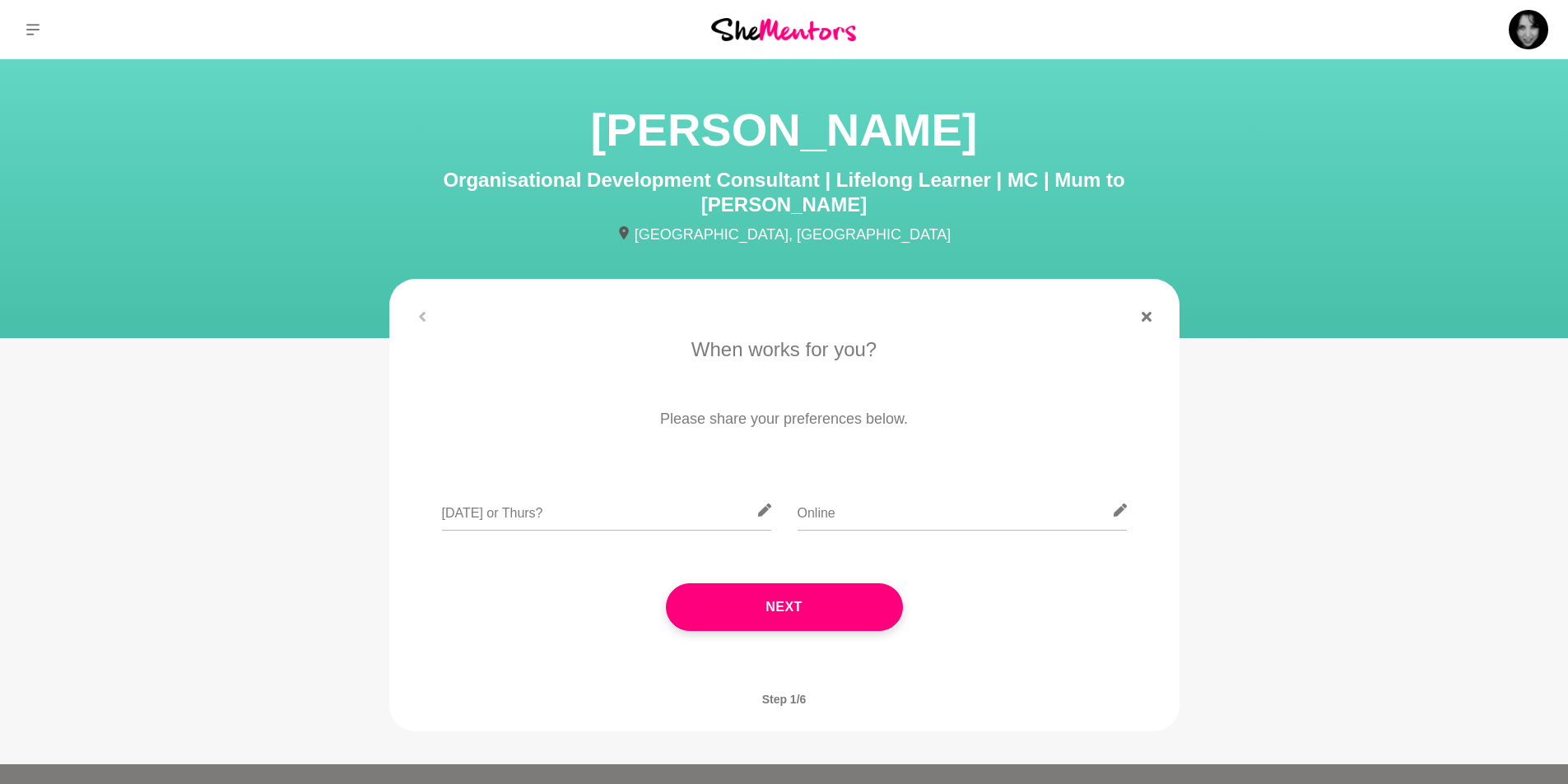
drag, startPoint x: 766, startPoint y: 585, endPoint x: 1004, endPoint y: 616, distance: 240.0
click at [768, 584] on button "Next" at bounding box center [784, 607] width 237 height 48
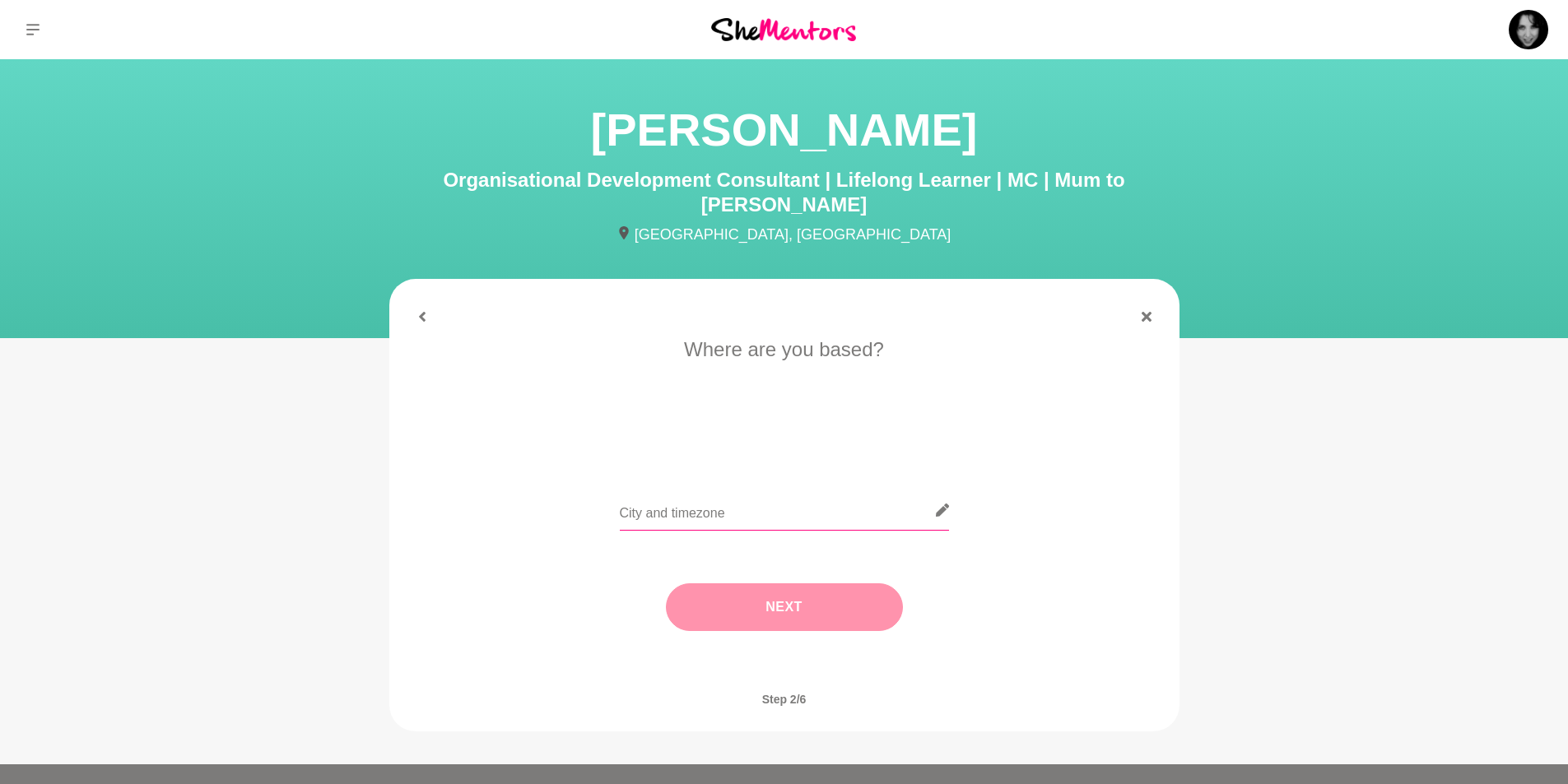
click at [641, 490] on input "text" at bounding box center [784, 510] width 329 height 40
type input "Melbourne, Vic"
click at [787, 583] on button "Next" at bounding box center [784, 607] width 237 height 48
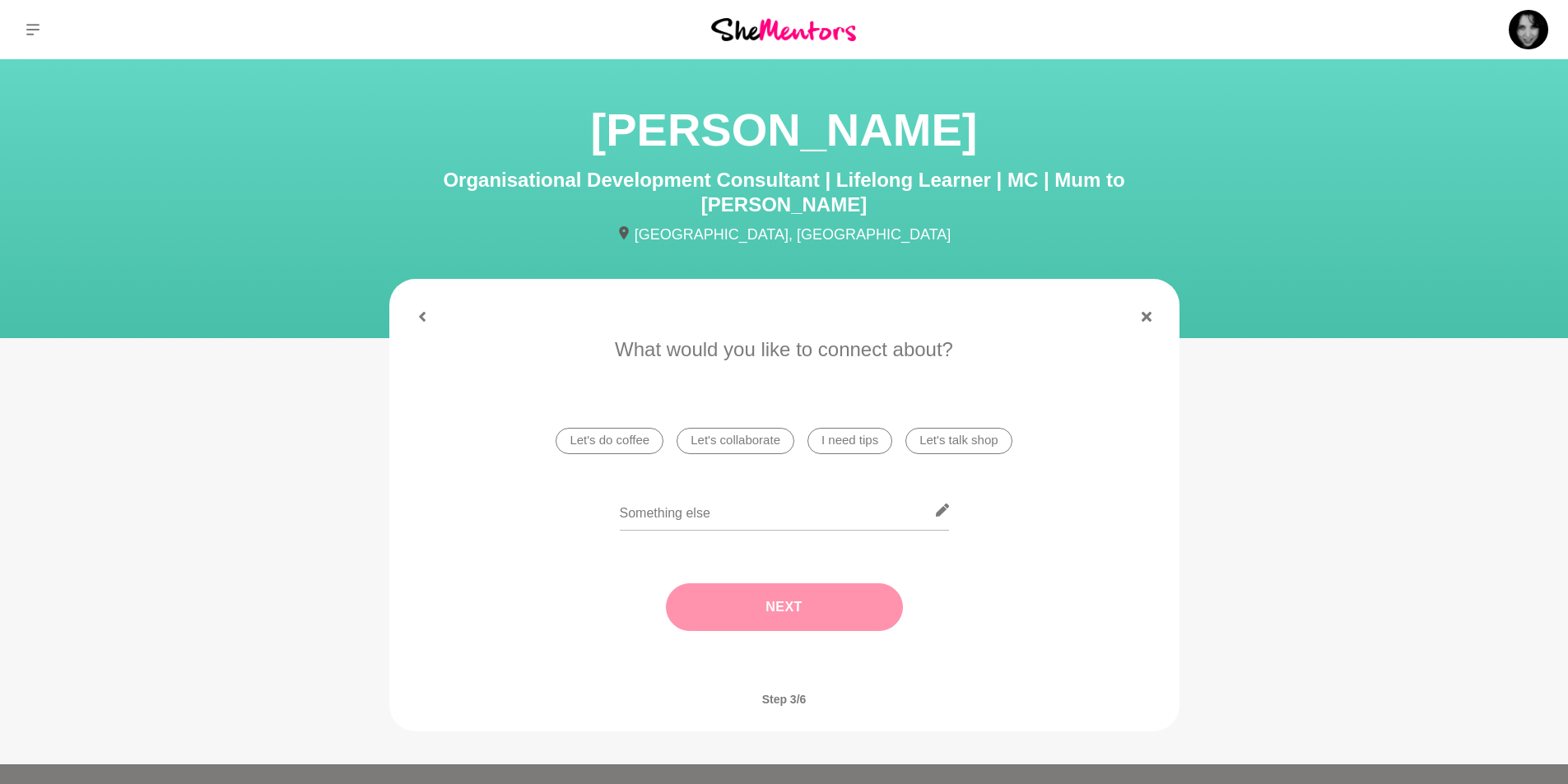
click at [631, 428] on li "Let's do coffee" at bounding box center [609, 441] width 107 height 26
click at [806, 584] on button "Next" at bounding box center [784, 607] width 237 height 48
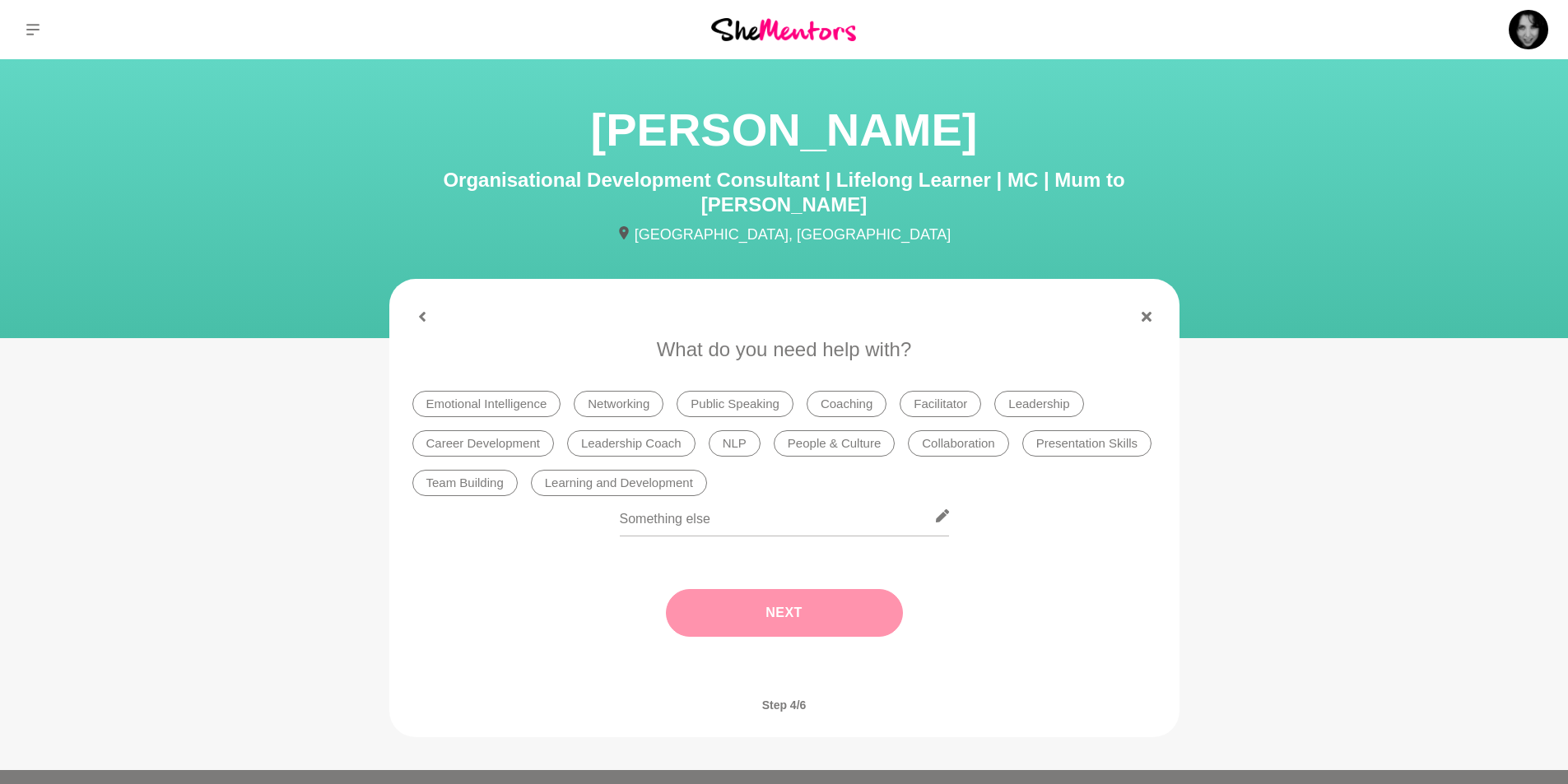
click at [1054, 391] on li "Leadership" at bounding box center [1038, 404] width 89 height 26
click at [838, 589] on button "Next" at bounding box center [784, 612] width 237 height 48
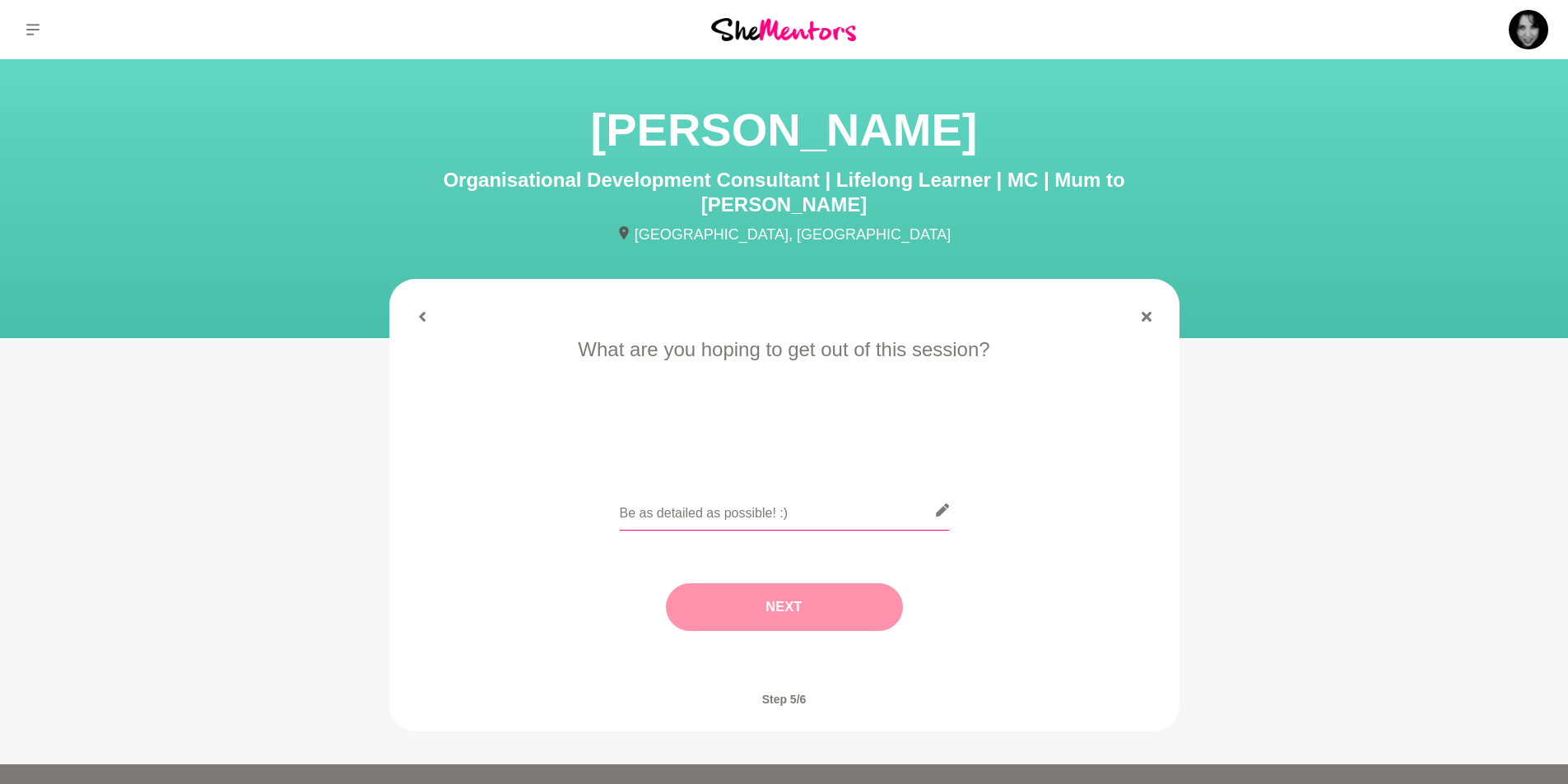
drag, startPoint x: 627, startPoint y: 496, endPoint x: 711, endPoint y: 463, distance: 90.2
click at [628, 495] on input "text" at bounding box center [784, 510] width 329 height 40
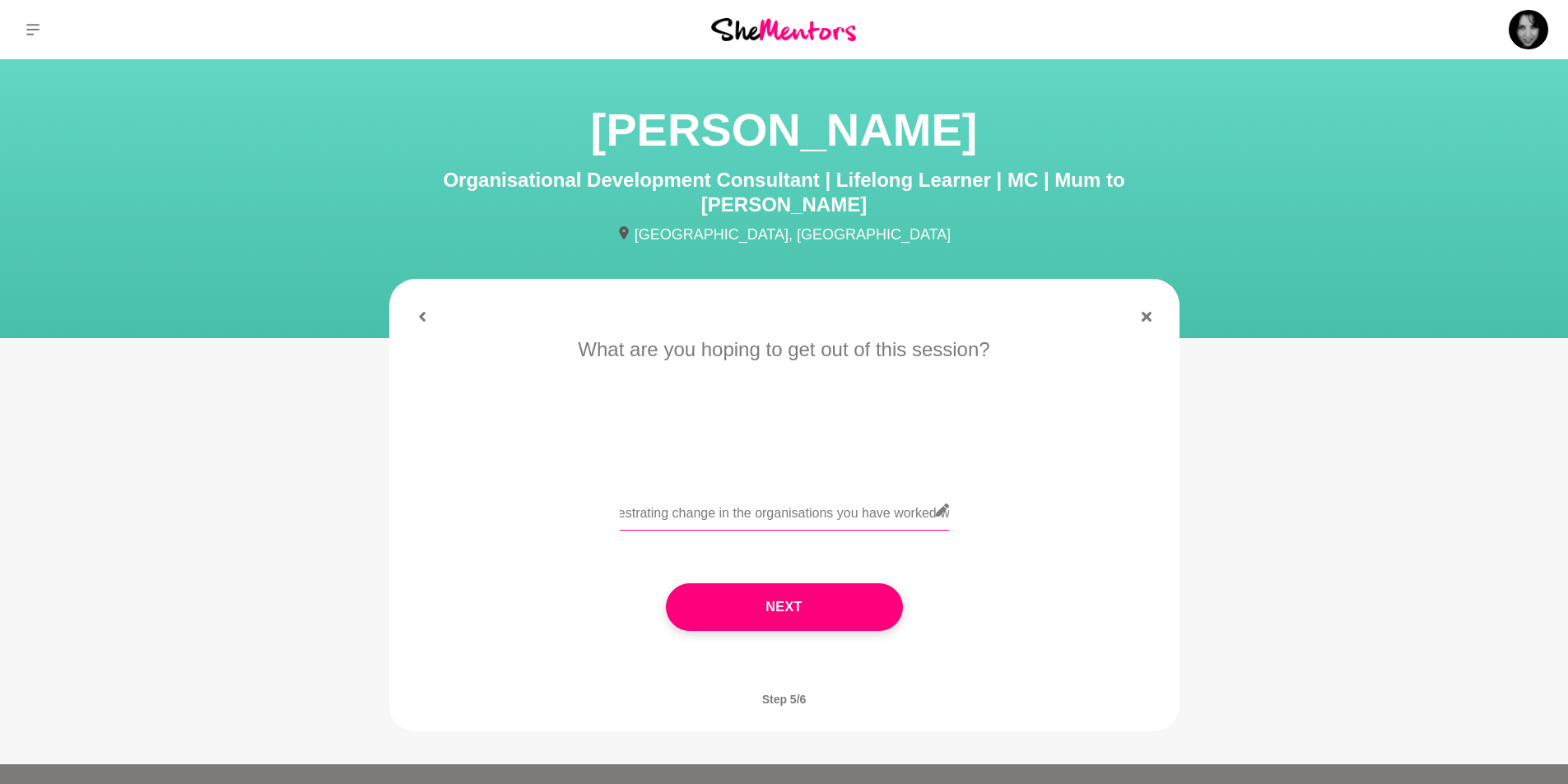
scroll to position [0, 855]
type input "Hi Hayley, I'd love to meet someone who I would not normally cross paths with! …"
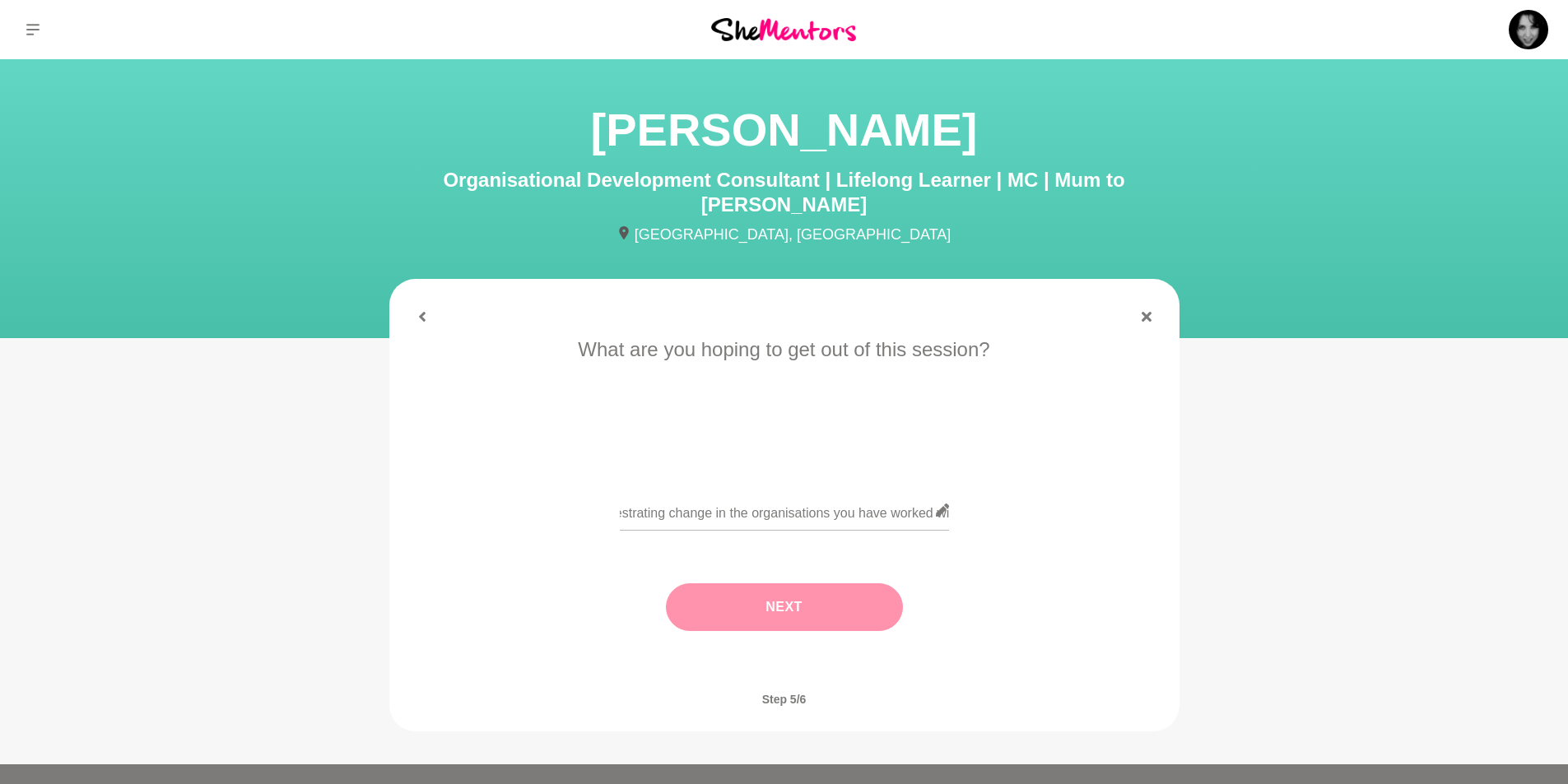
scroll to position [0, 0]
click at [840, 583] on button "Next" at bounding box center [784, 607] width 237 height 48
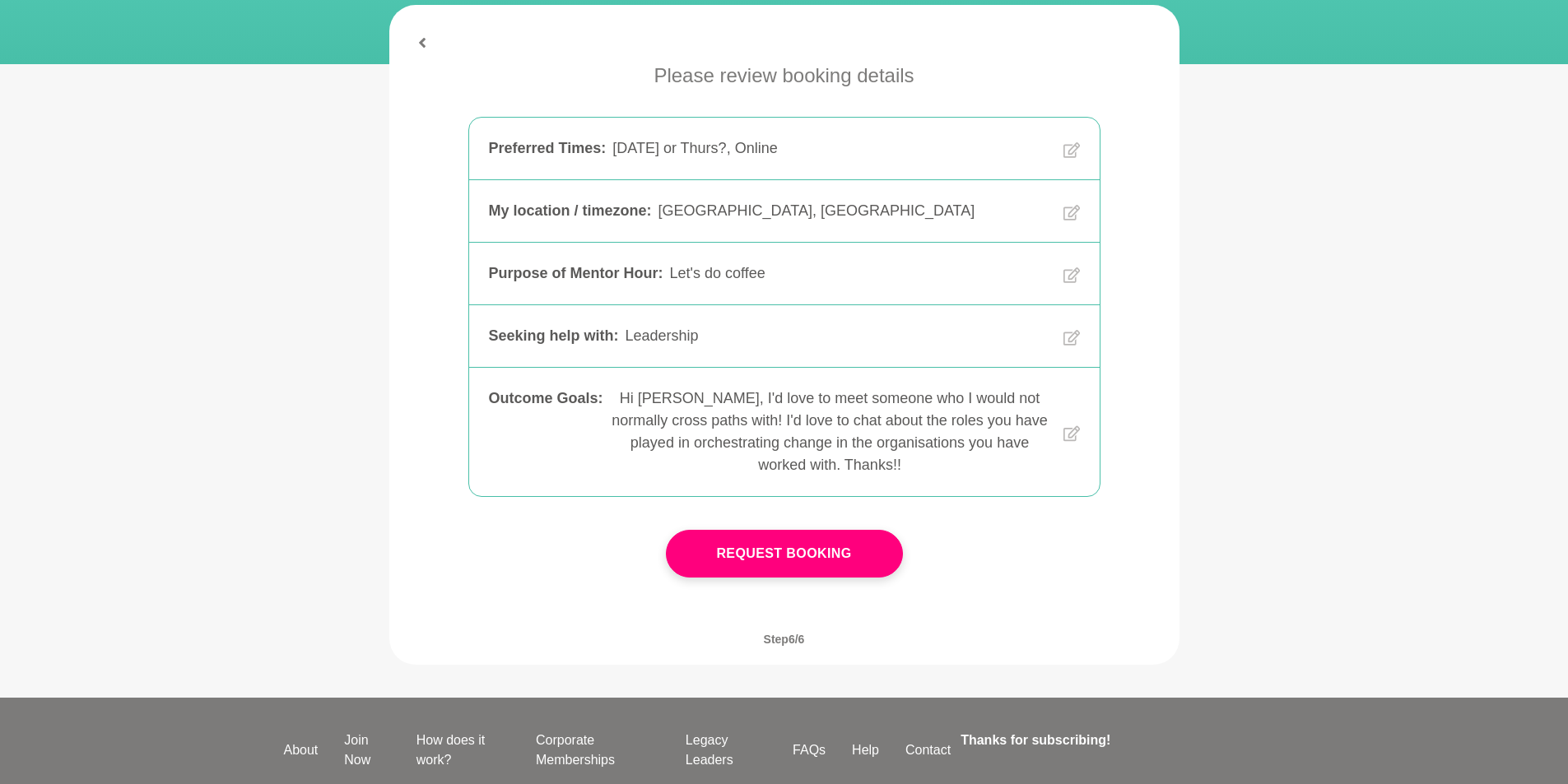
scroll to position [329, 0]
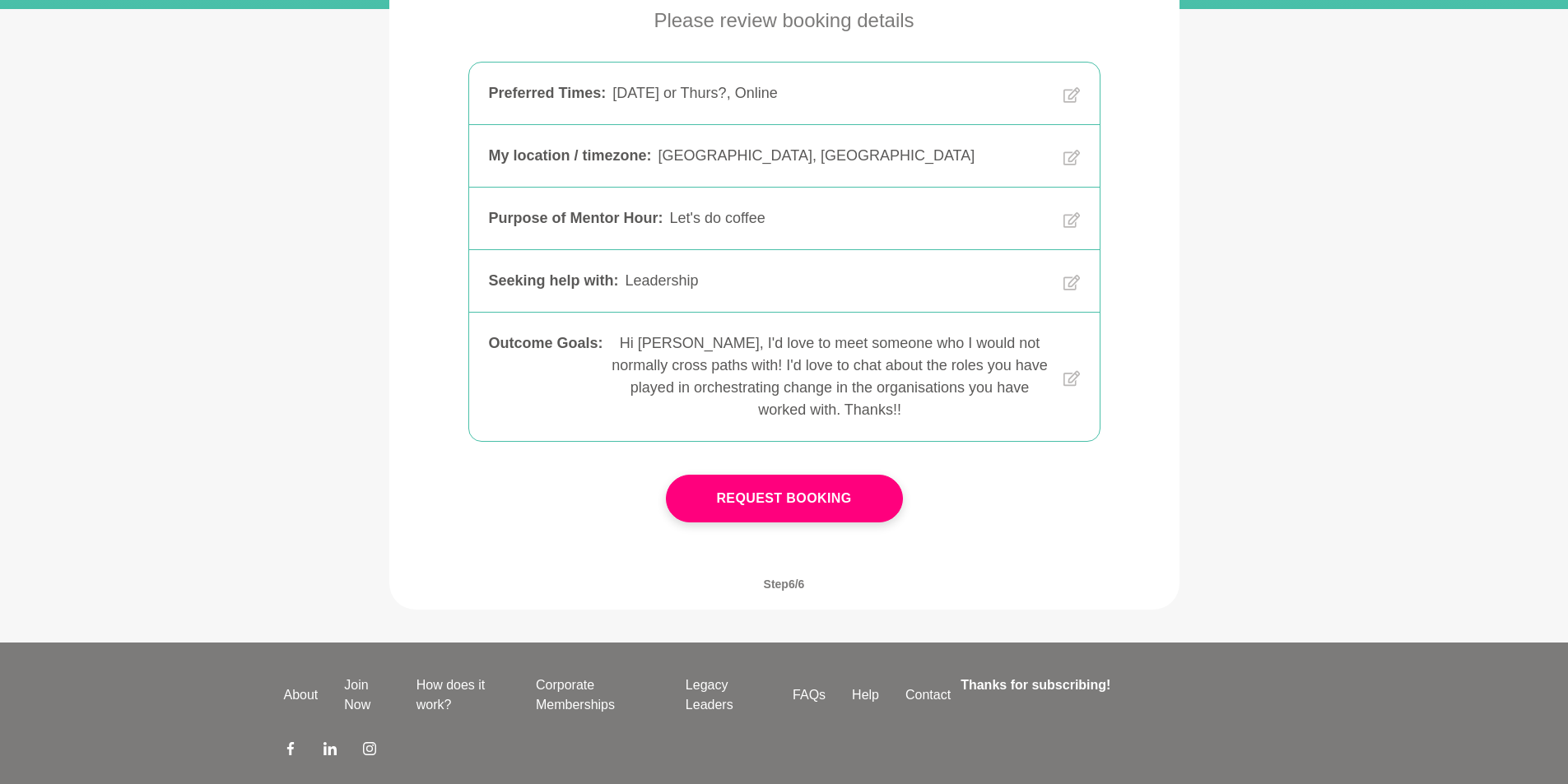
click at [819, 474] on button "Request Booking" at bounding box center [784, 498] width 237 height 48
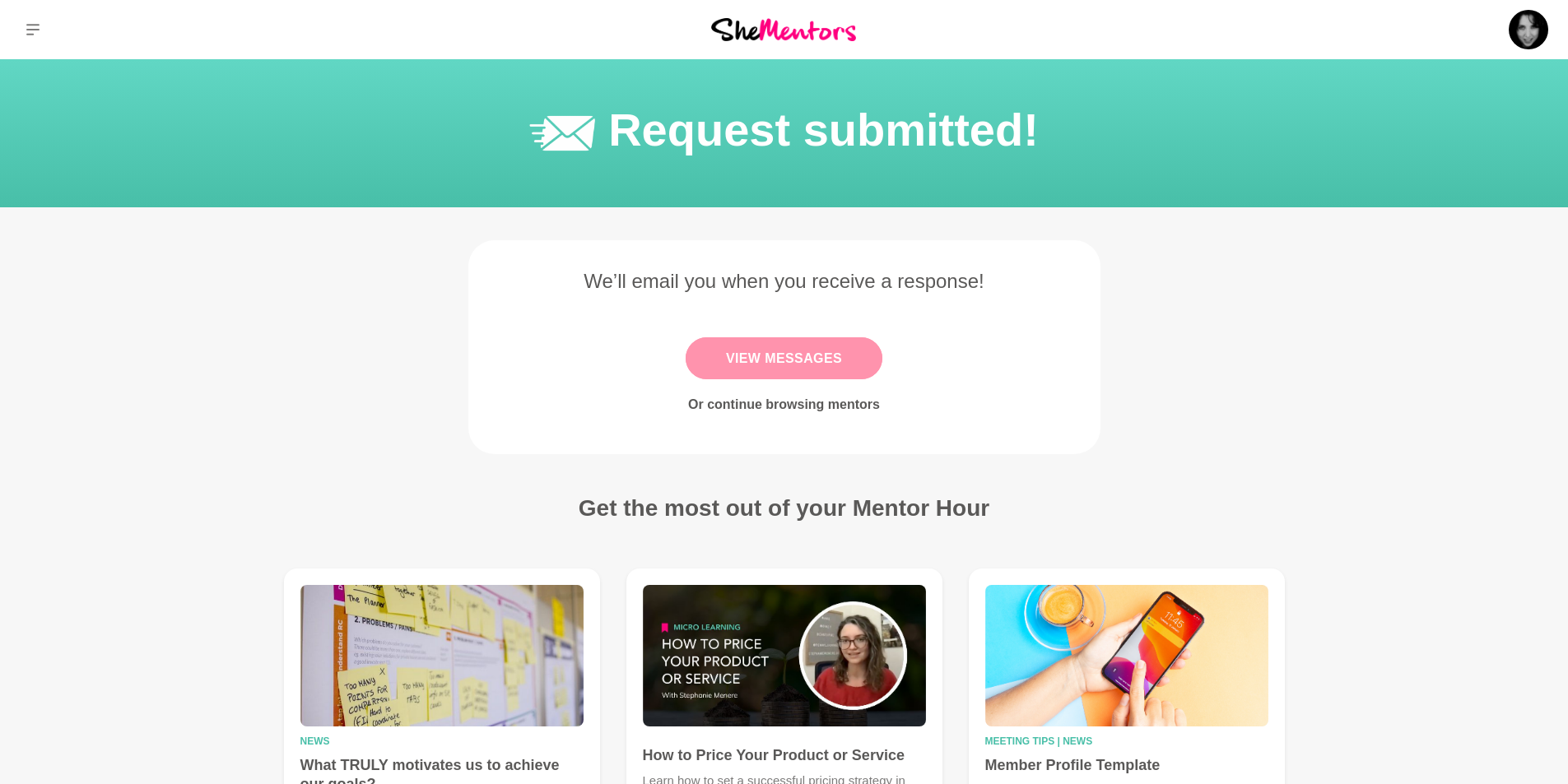
click at [809, 370] on link "View Messages" at bounding box center [784, 358] width 196 height 42
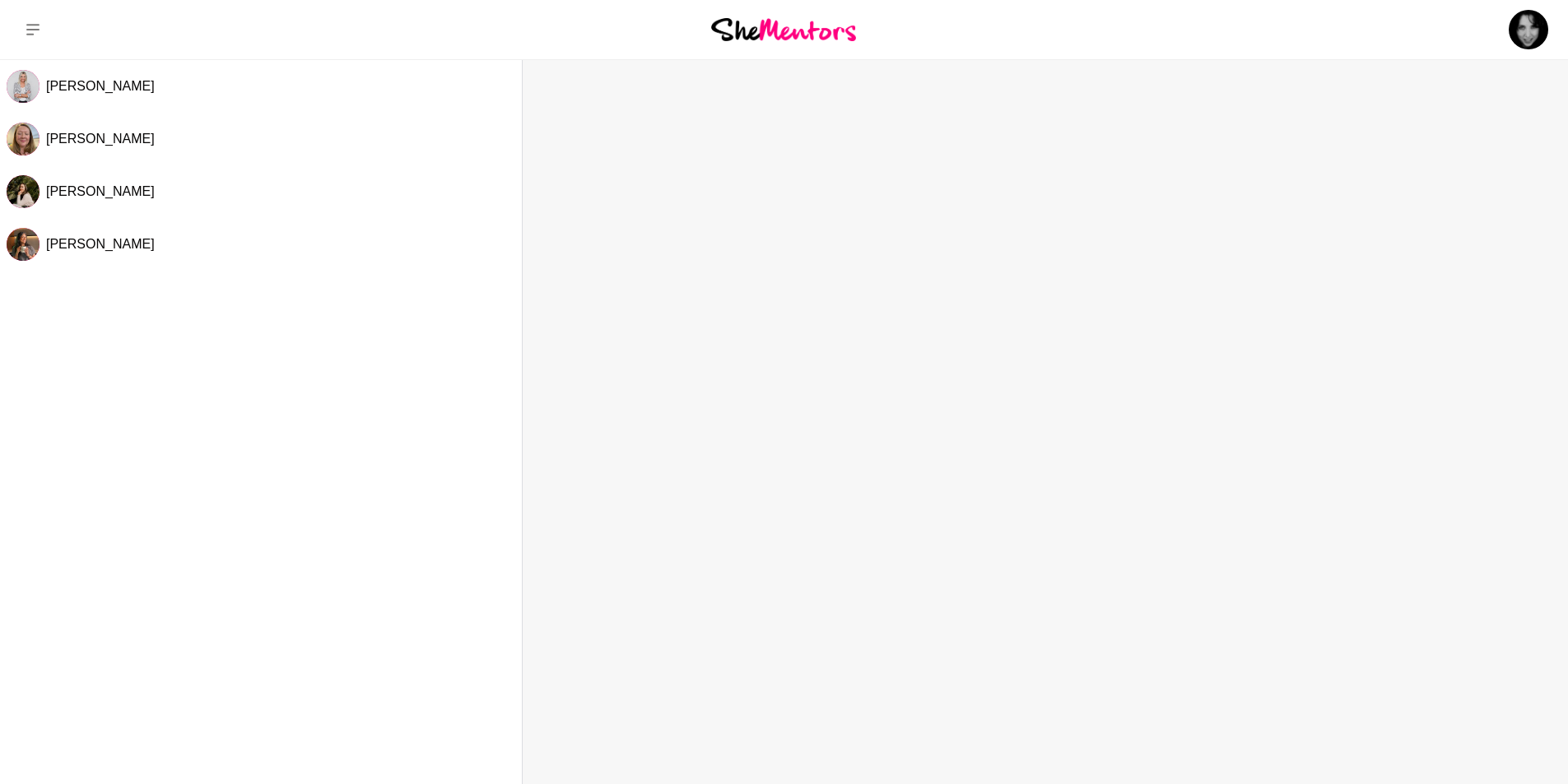
click at [485, 728] on div "Hayley Scott Tammy McCann Katriona Li Amy Cunliffe" at bounding box center [261, 418] width 522 height 716
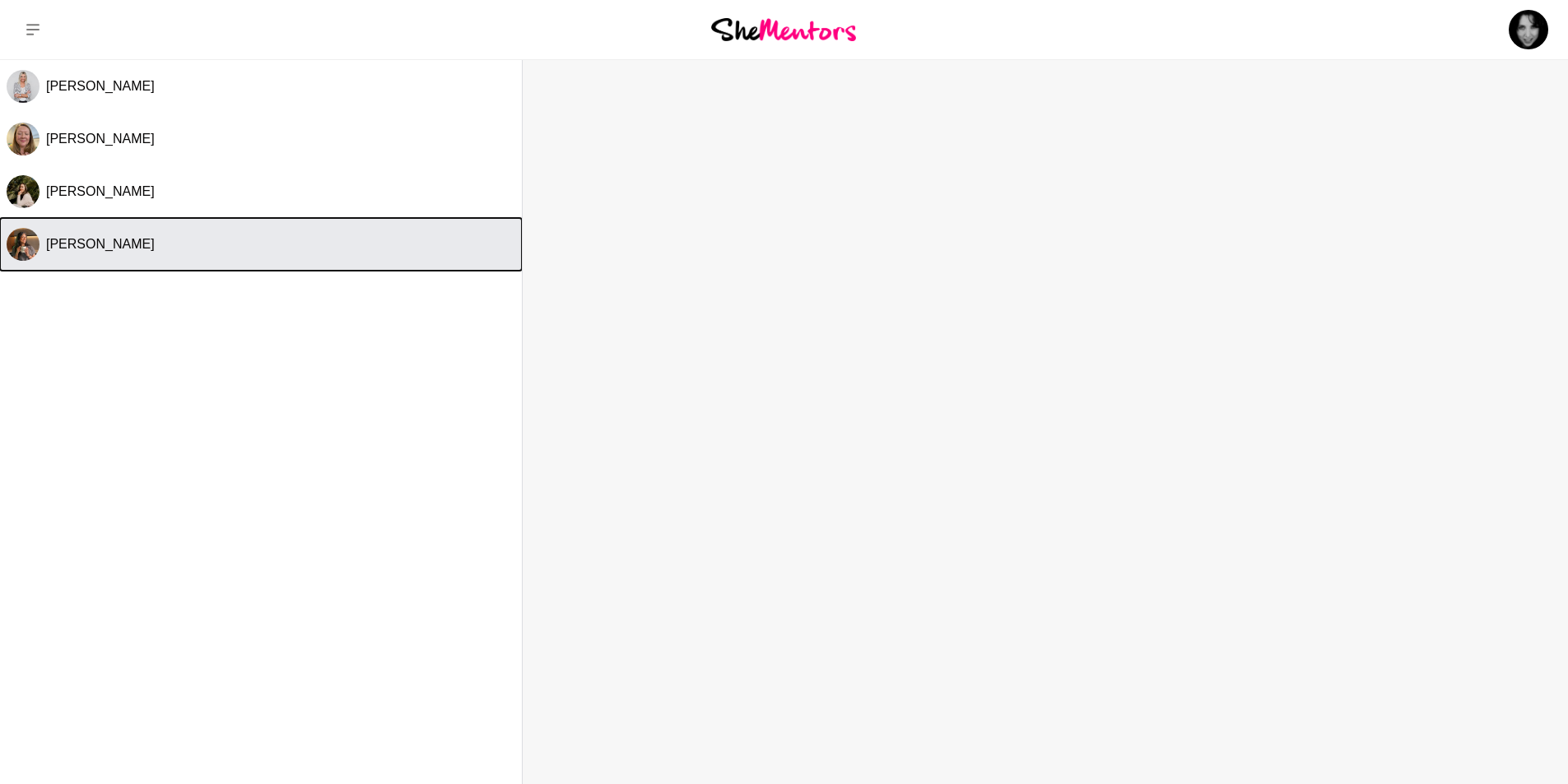
click at [121, 245] on span "Amy Cunliffe" at bounding box center [99, 244] width 108 height 14
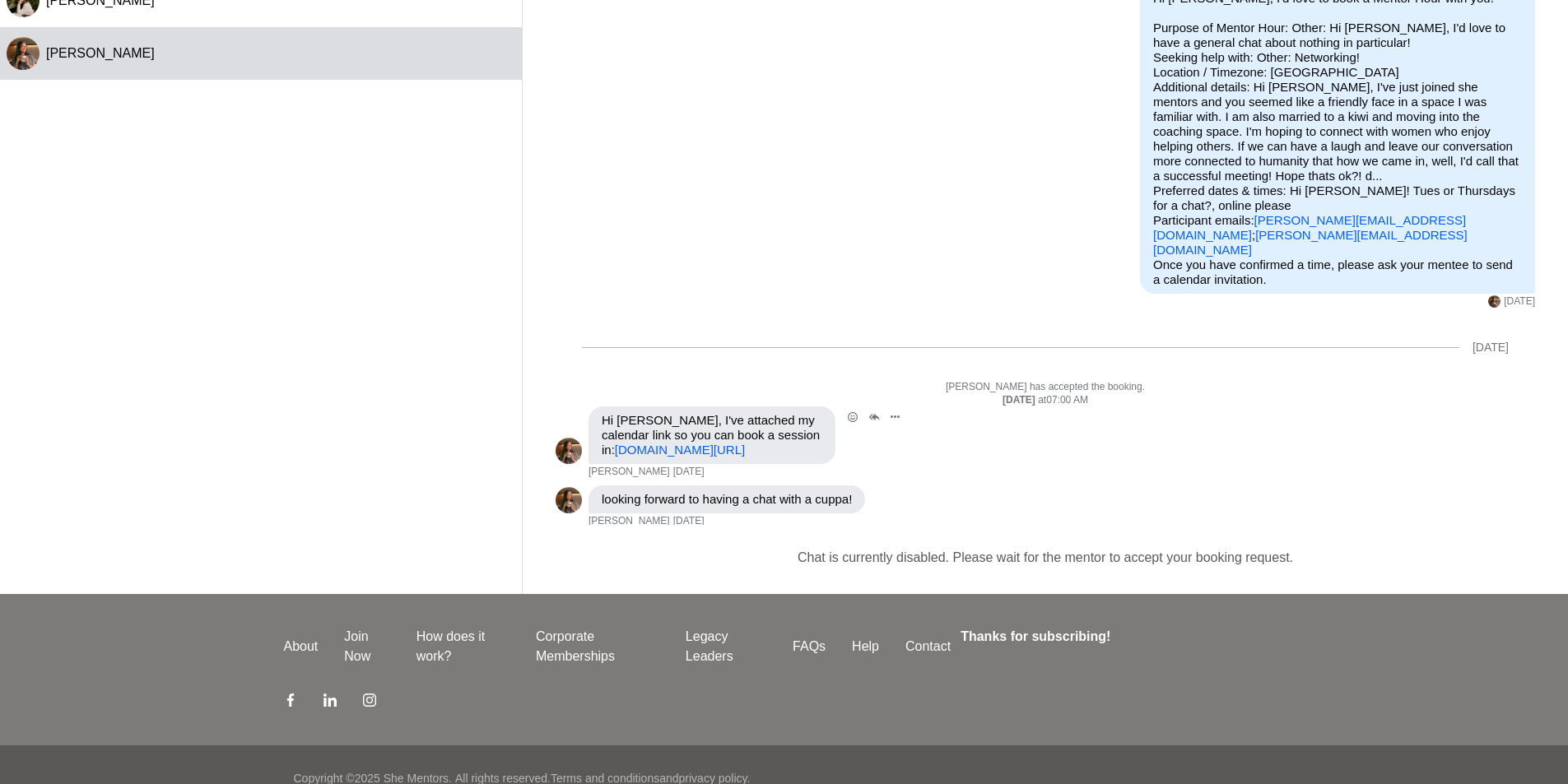
scroll to position [218, 0]
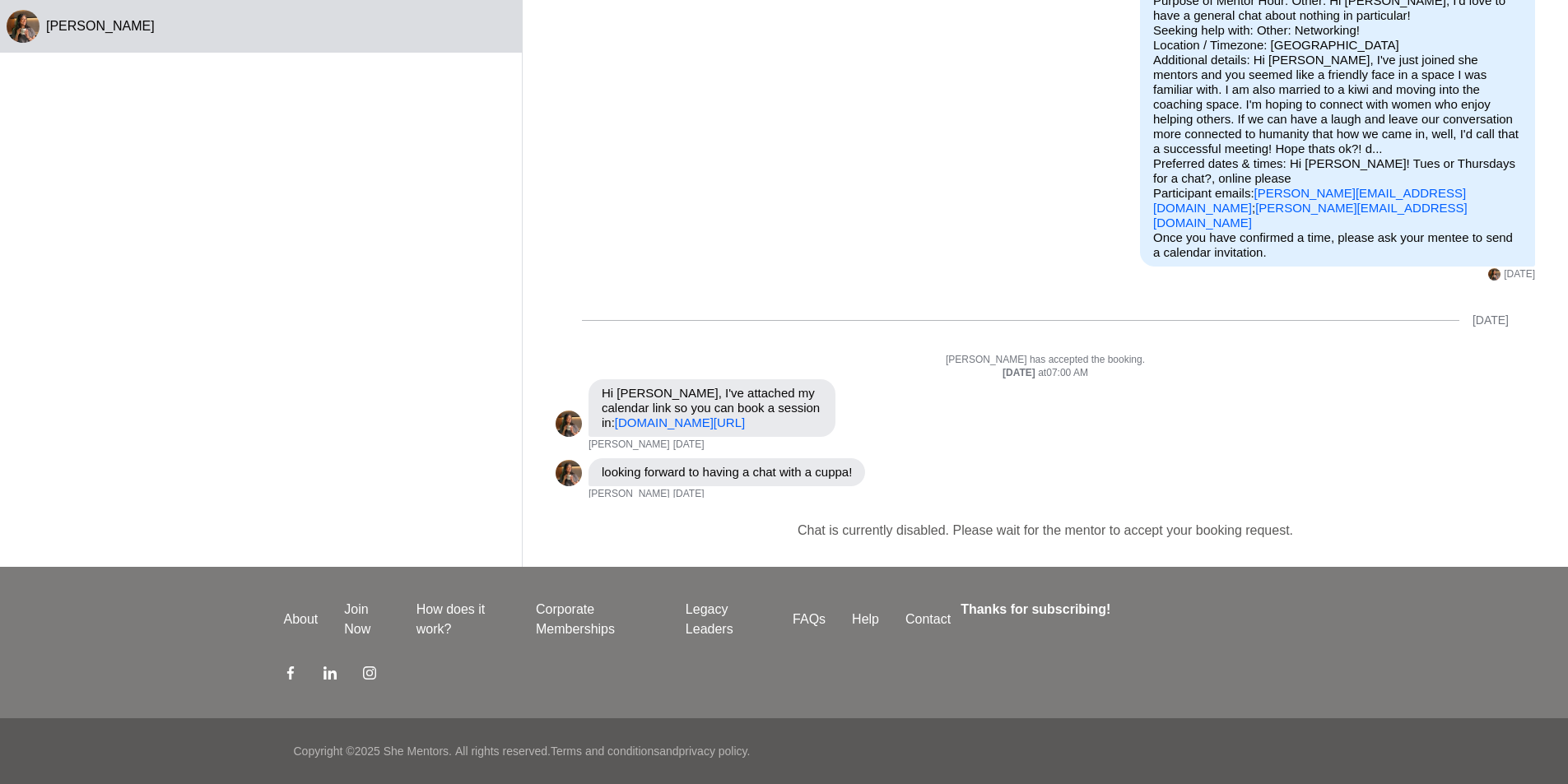
click at [367, 186] on div "Hayley Scott Tammy McCann Katriona Li Amy Cunliffe" at bounding box center [261, 201] width 522 height 716
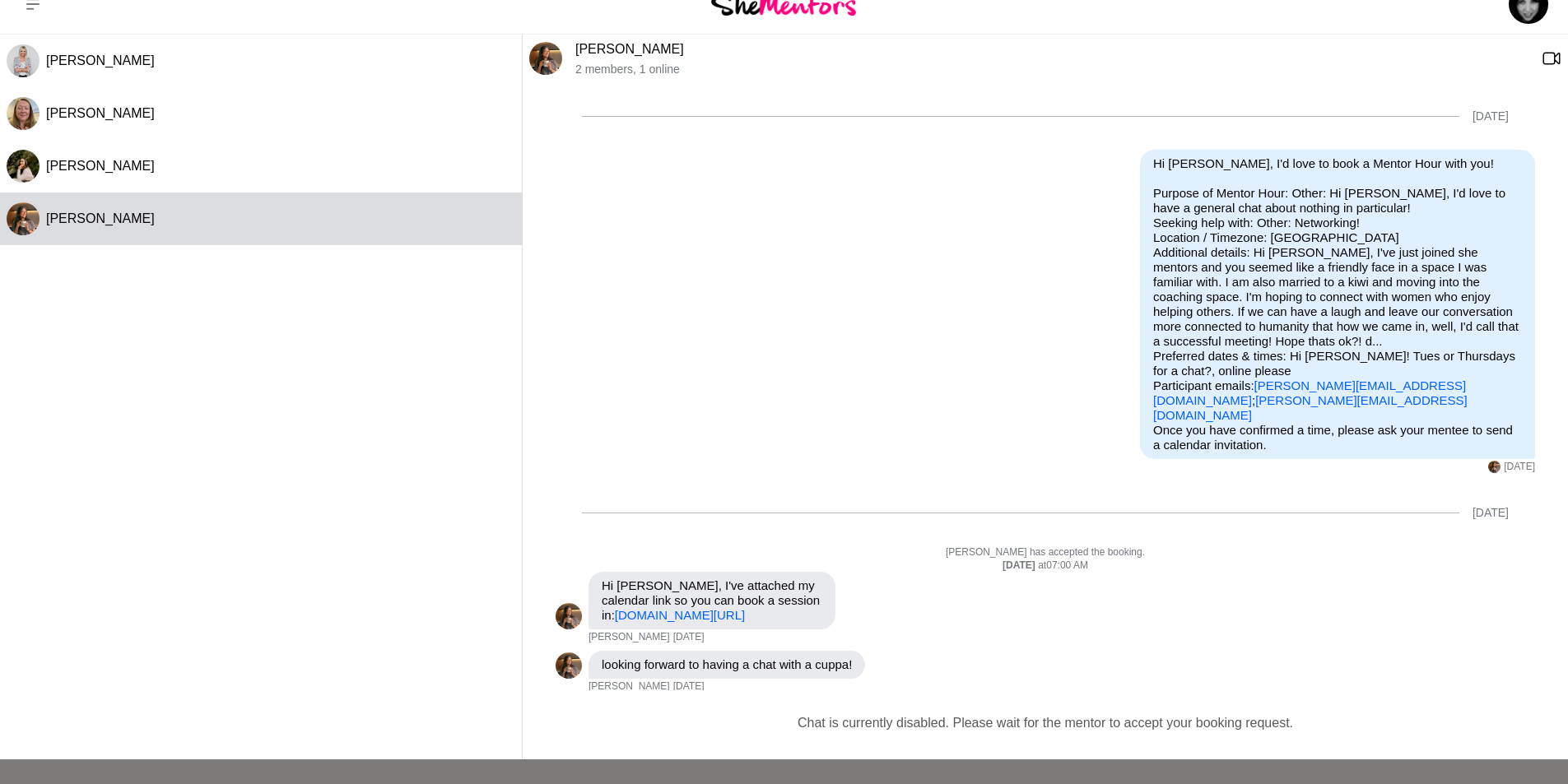
scroll to position [0, 0]
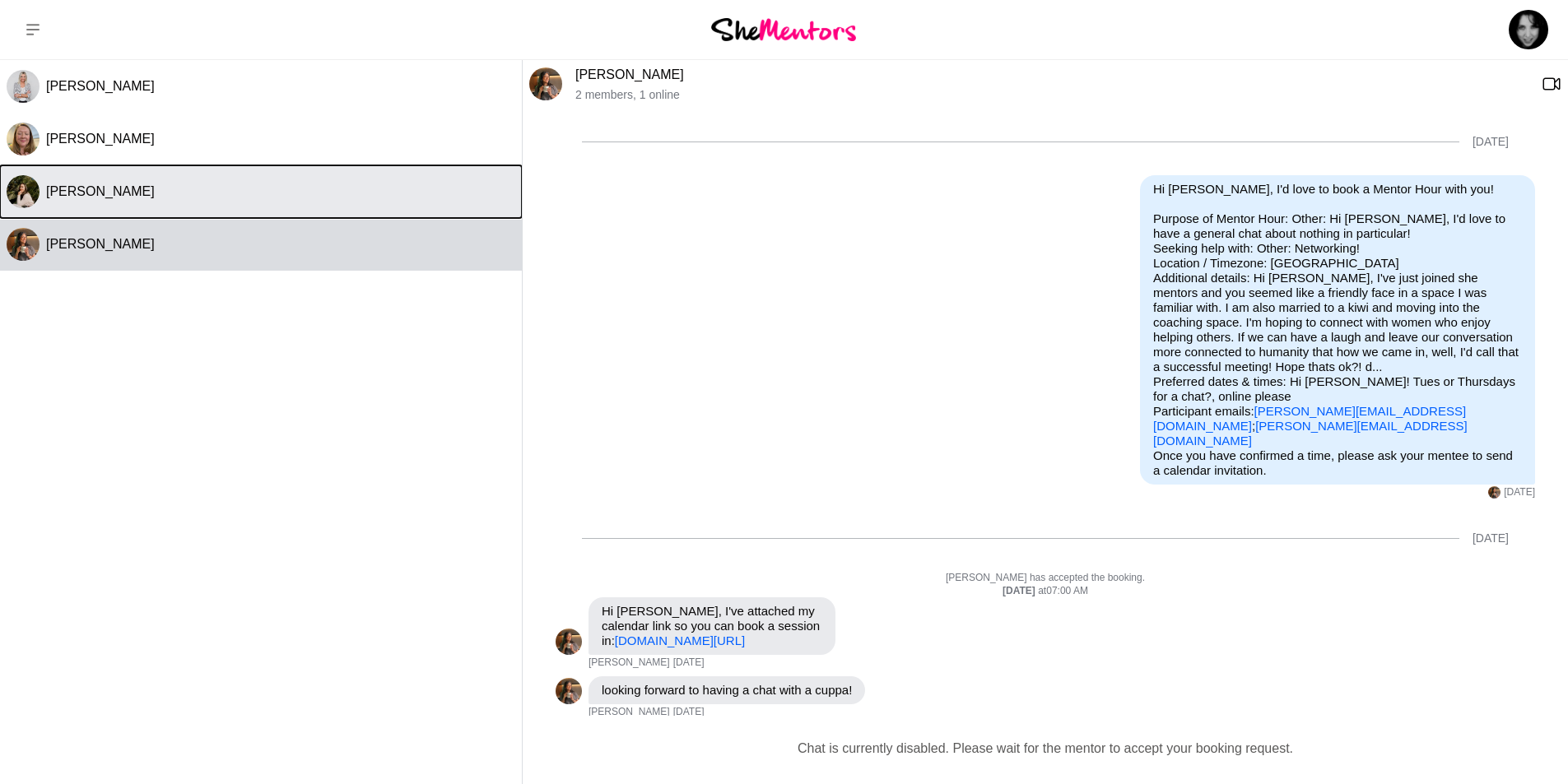
click at [145, 196] on div "Katriona Li" at bounding box center [280, 191] width 469 height 17
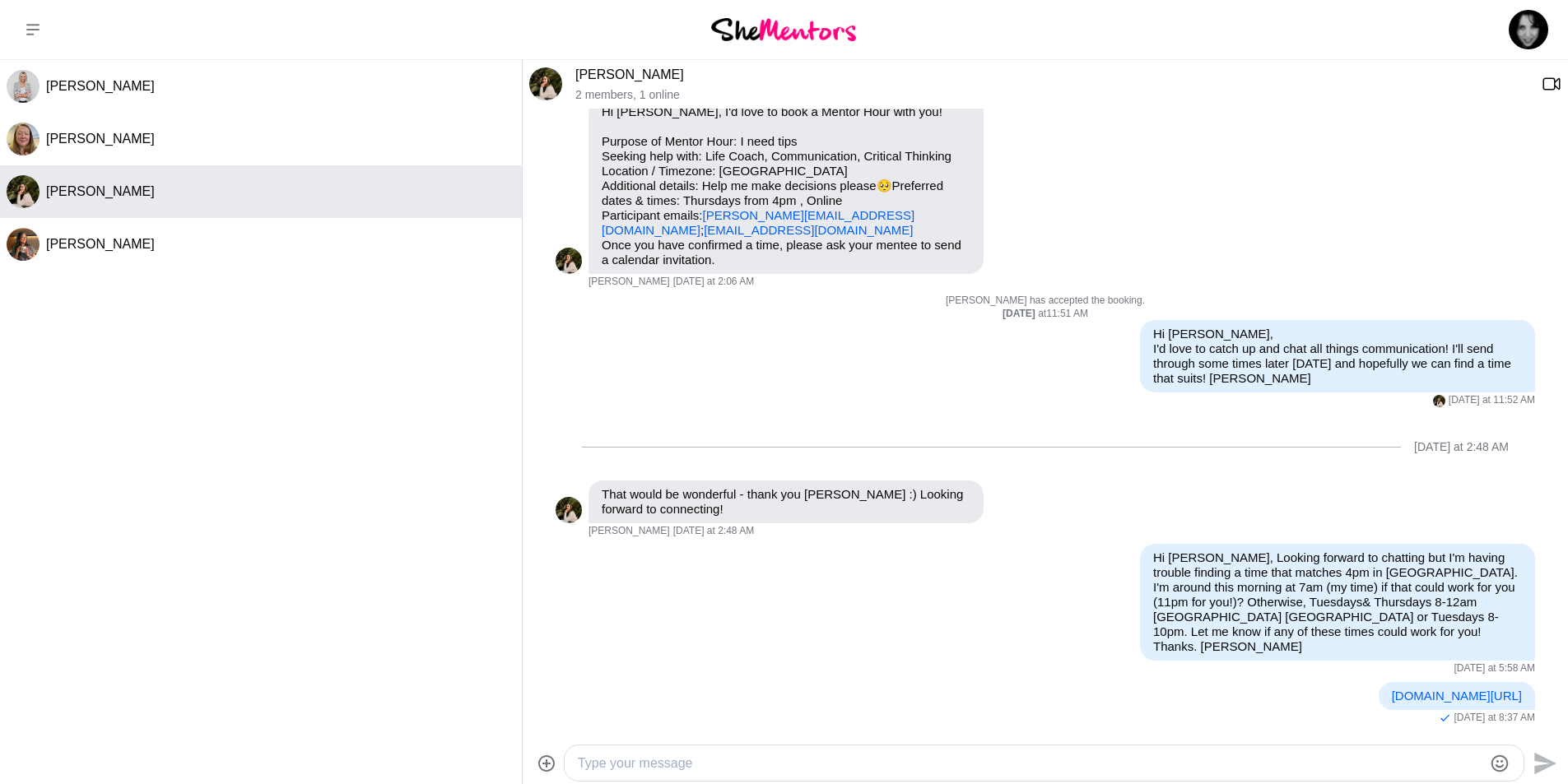
scroll to position [77, 0]
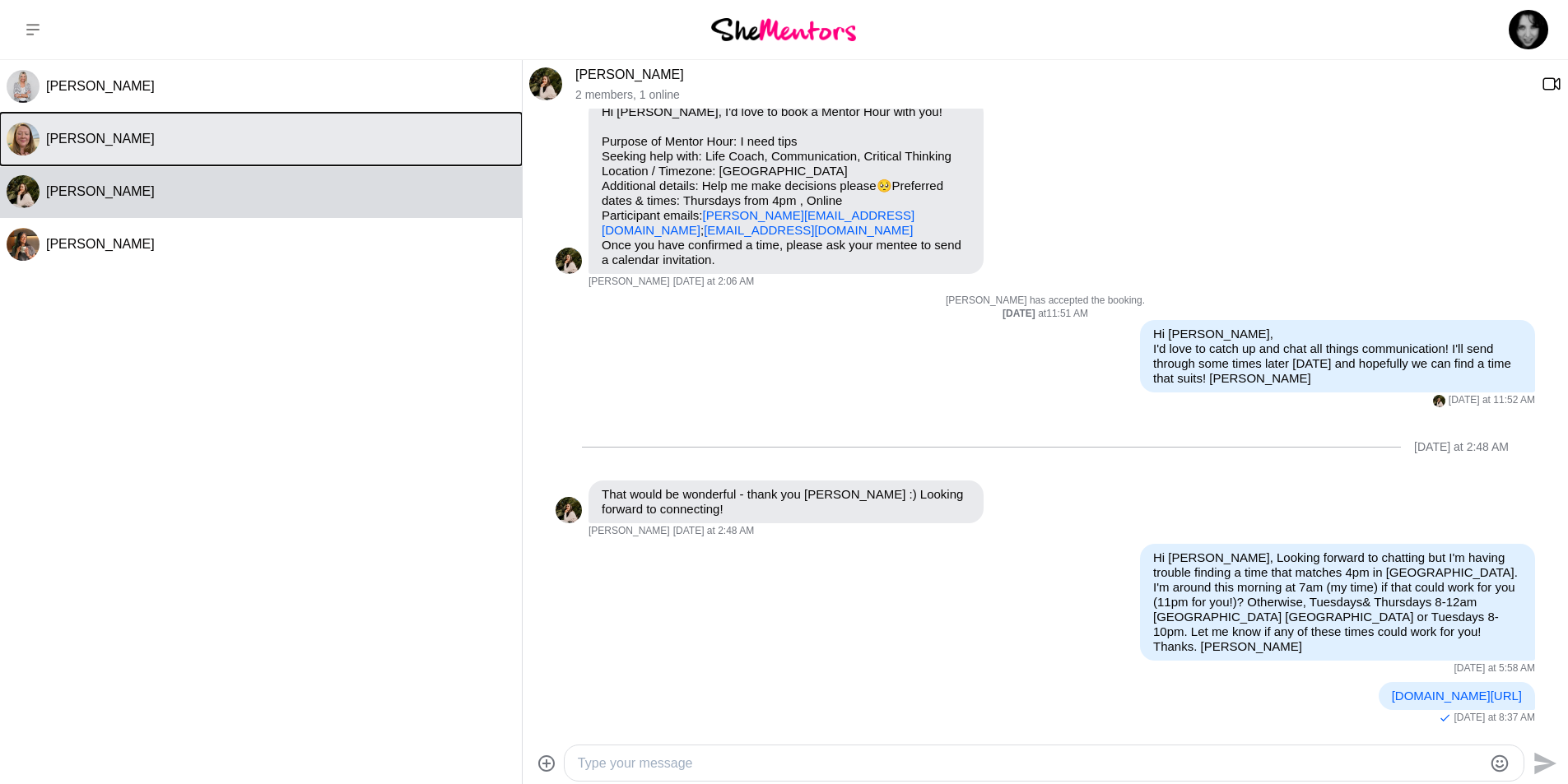
click at [151, 144] on div "Tammy McCann" at bounding box center [280, 139] width 469 height 17
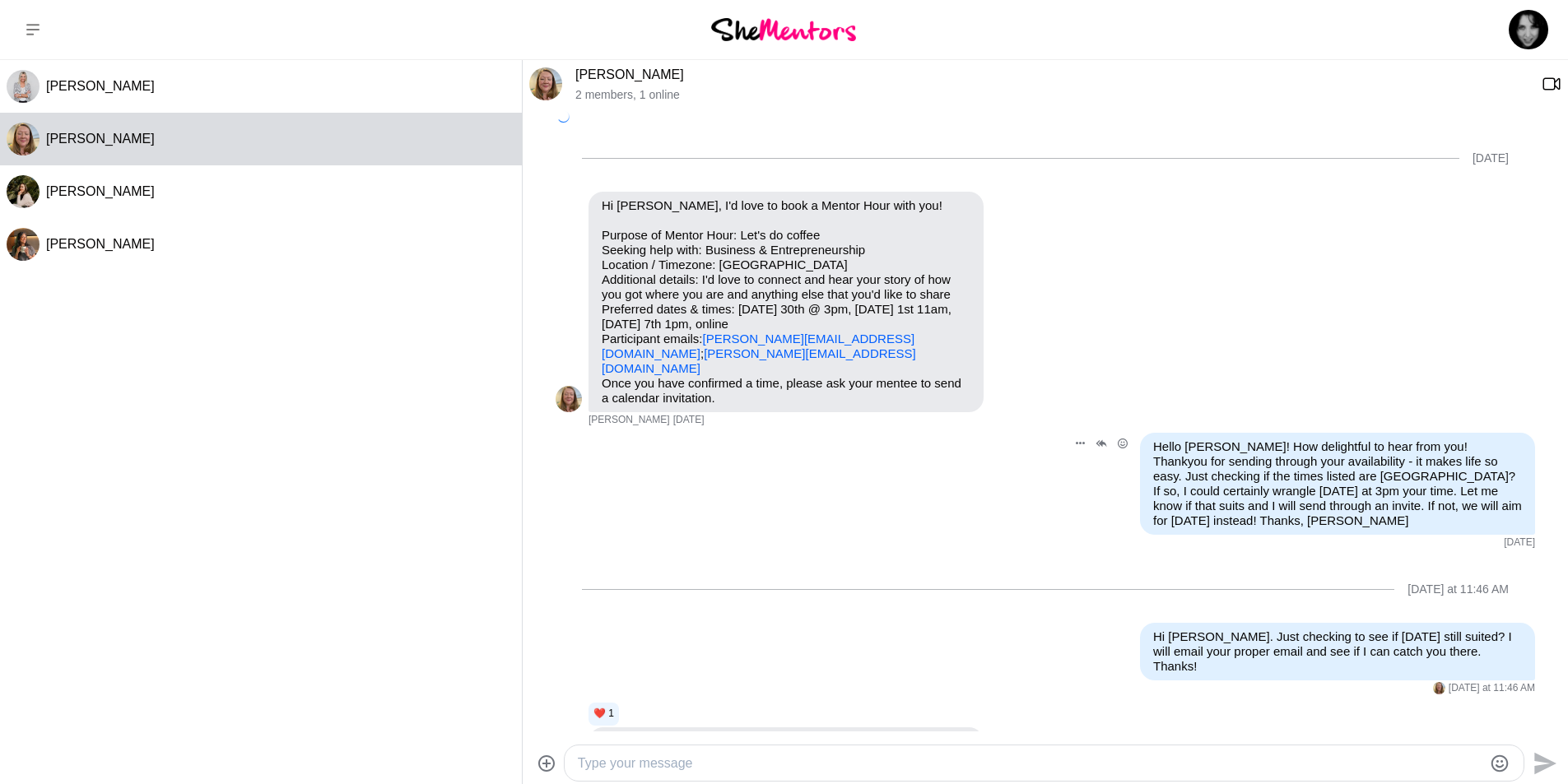
scroll to position [146, 0]
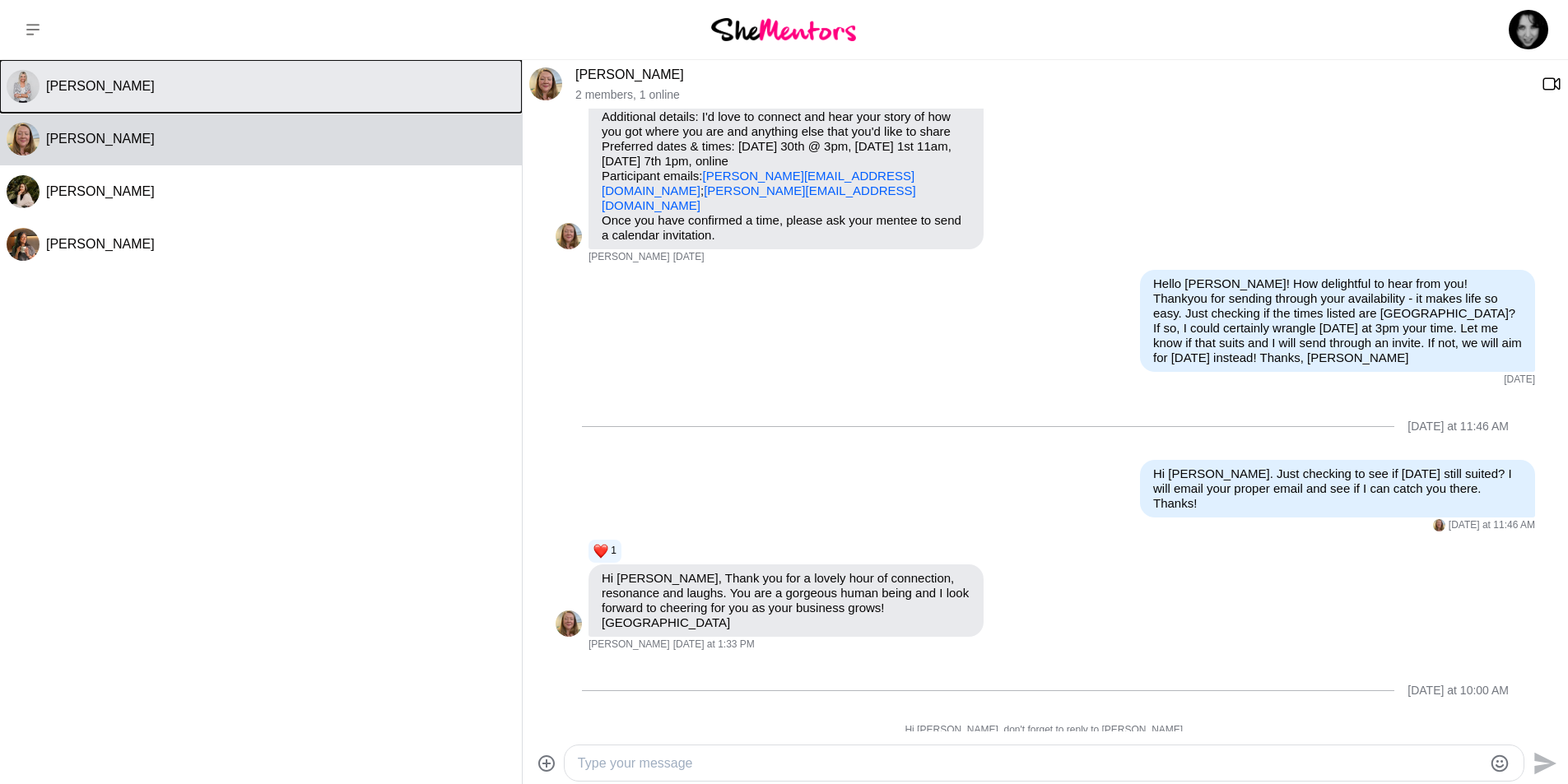
click at [77, 84] on span "Hayley Scott" at bounding box center [99, 86] width 108 height 14
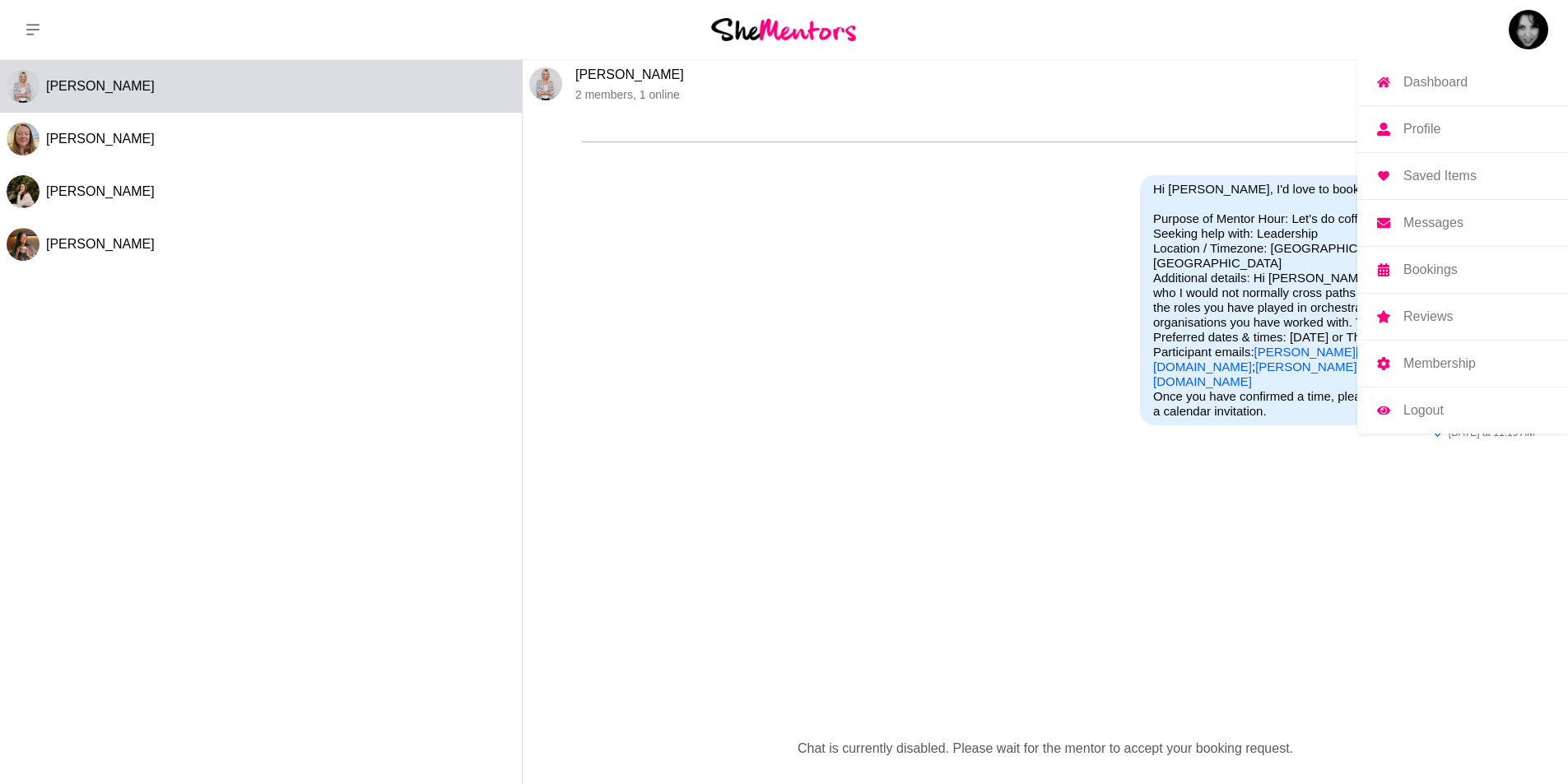
drag, startPoint x: 1538, startPoint y: 32, endPoint x: 1529, endPoint y: 41, distance: 12.7
click at [1538, 32] on img at bounding box center [1528, 29] width 40 height 40
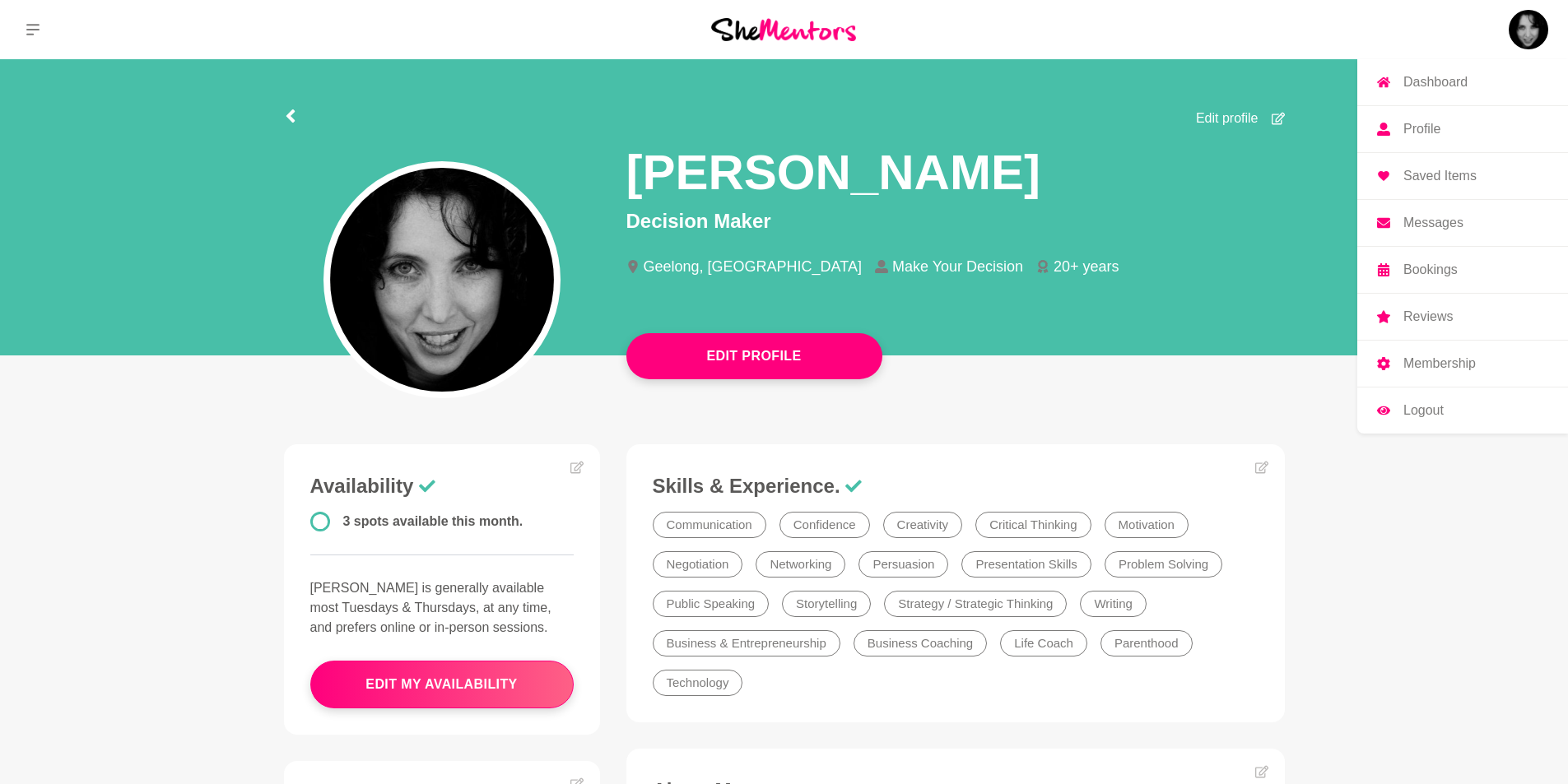
click at [1447, 82] on p "Dashboard" at bounding box center [1435, 82] width 64 height 13
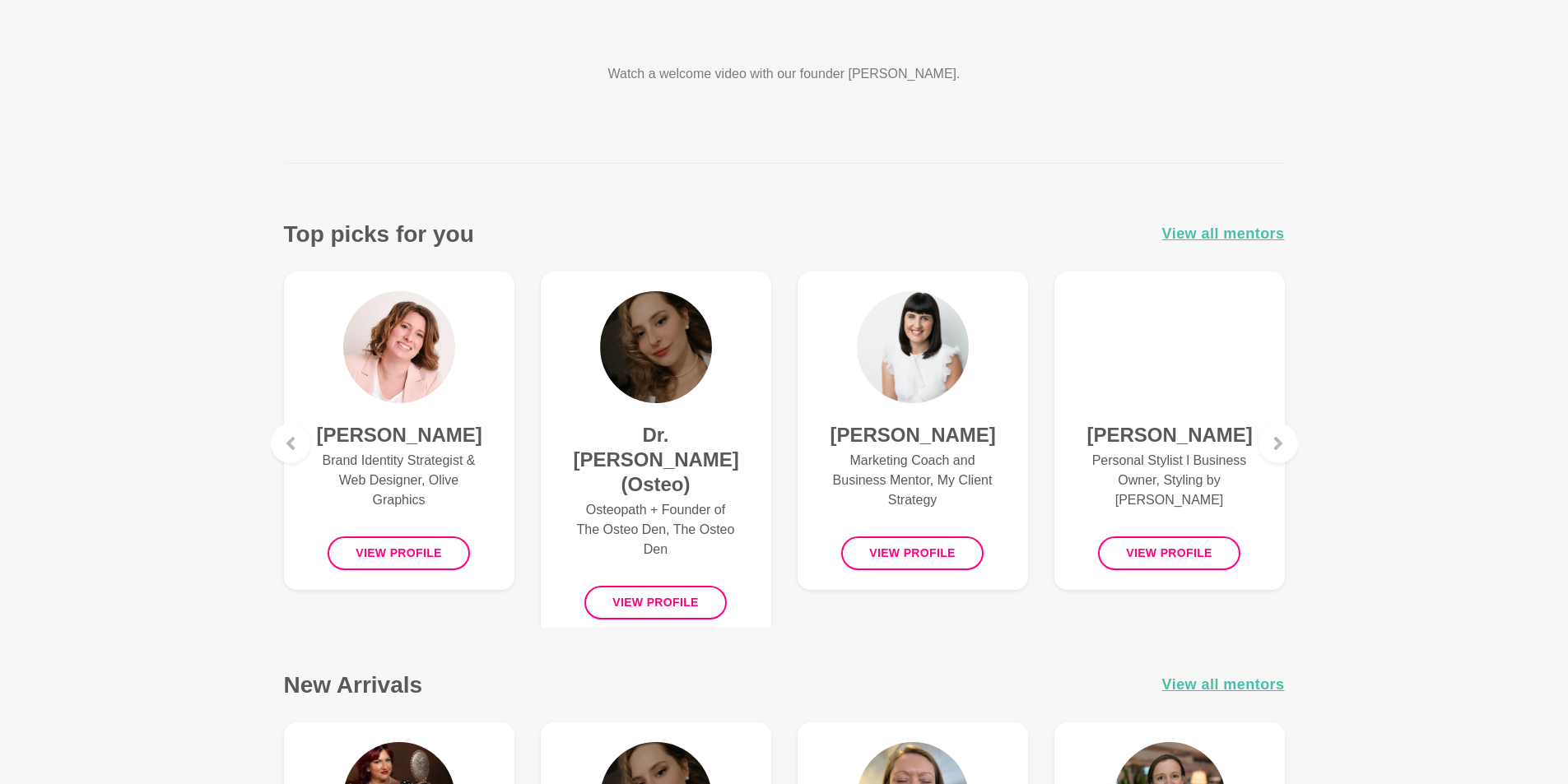
scroll to position [494, 0]
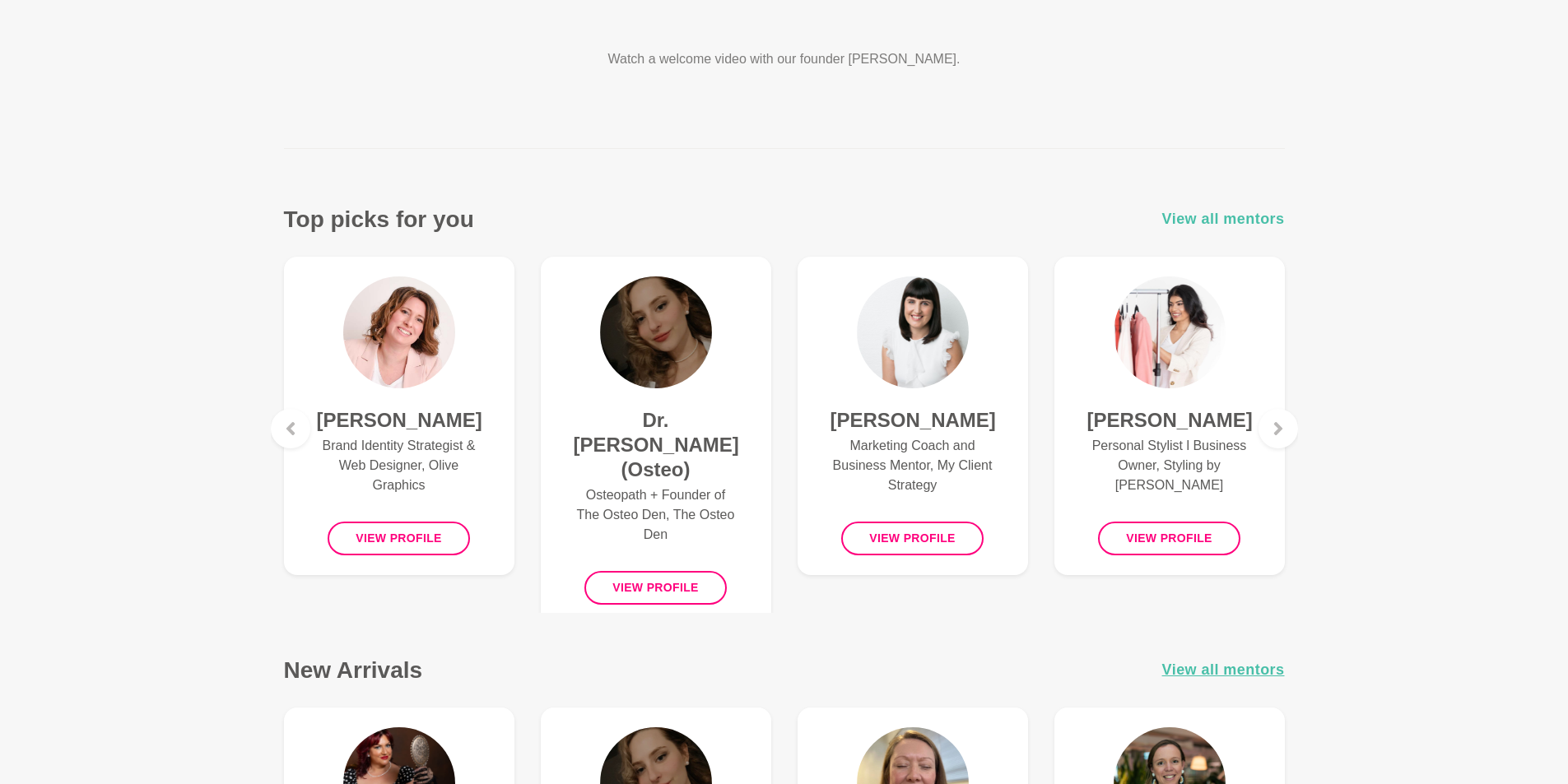
click at [1247, 214] on span "View all mentors" at bounding box center [1223, 219] width 122 height 24
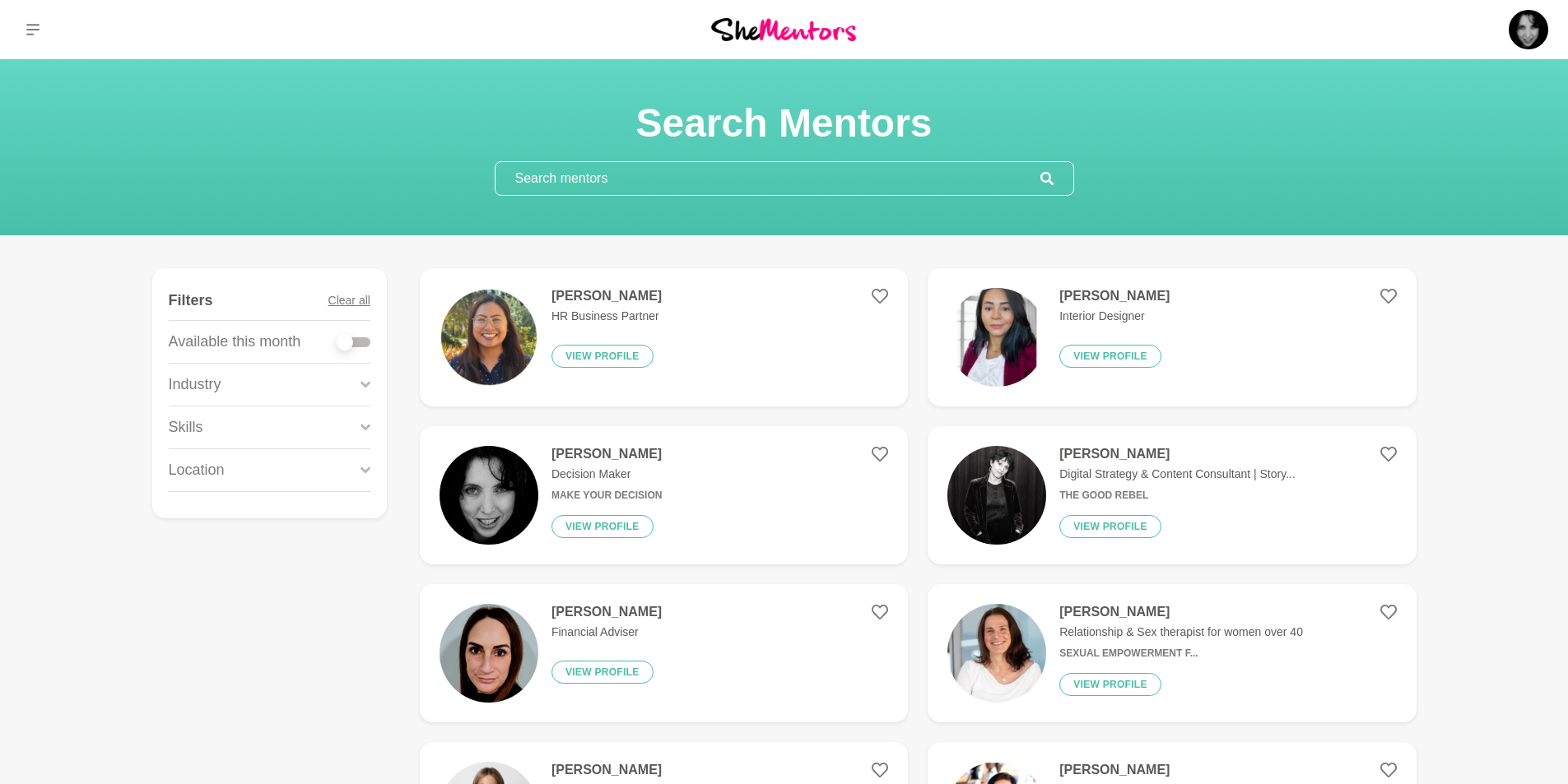
click at [681, 182] on input "text" at bounding box center [768, 178] width 545 height 33
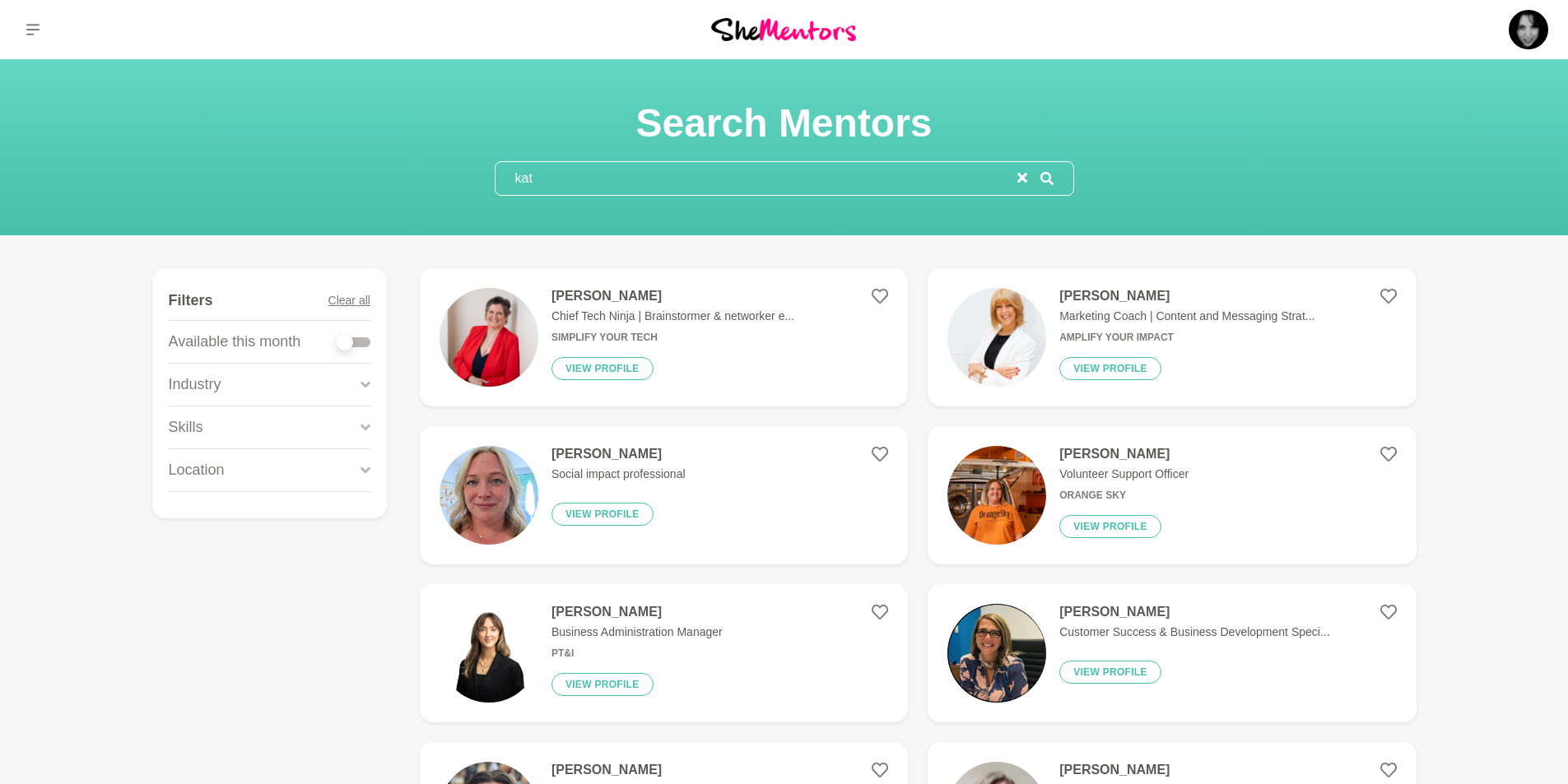
type input "kat"
click at [499, 346] on img at bounding box center [489, 337] width 99 height 99
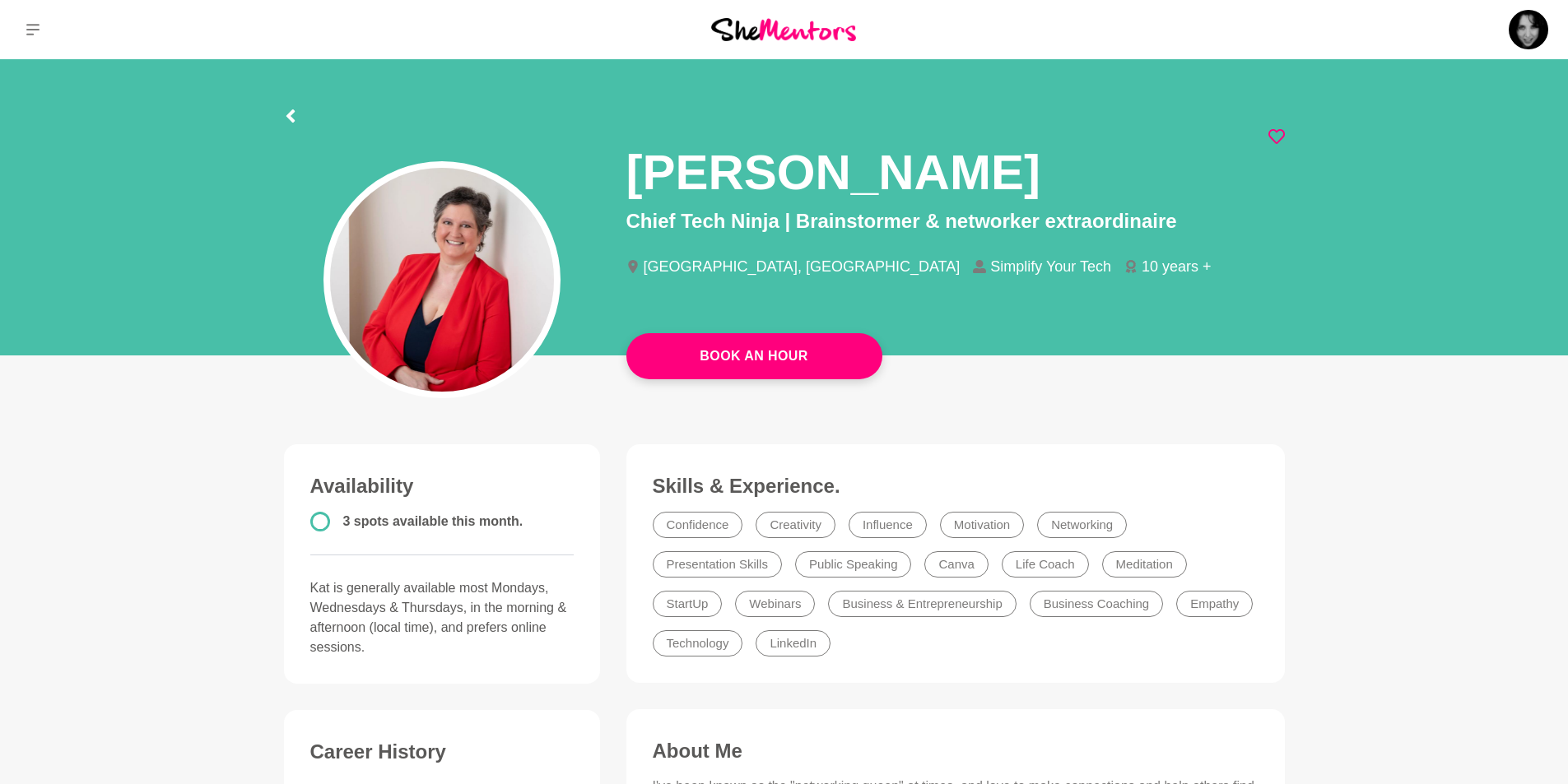
click at [1273, 140] on icon at bounding box center [1276, 136] width 17 height 15
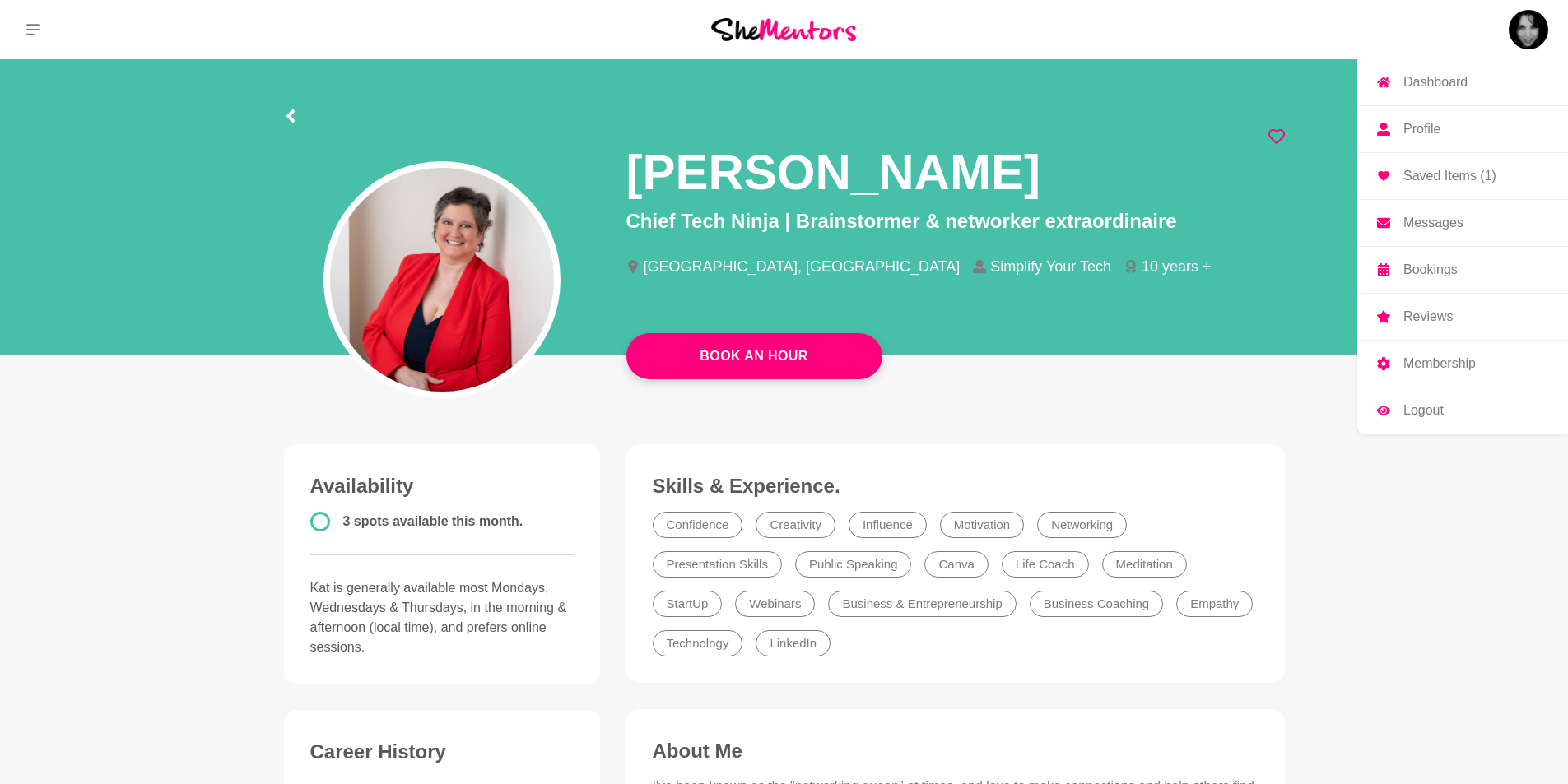
click at [1529, 17] on img at bounding box center [1528, 29] width 40 height 40
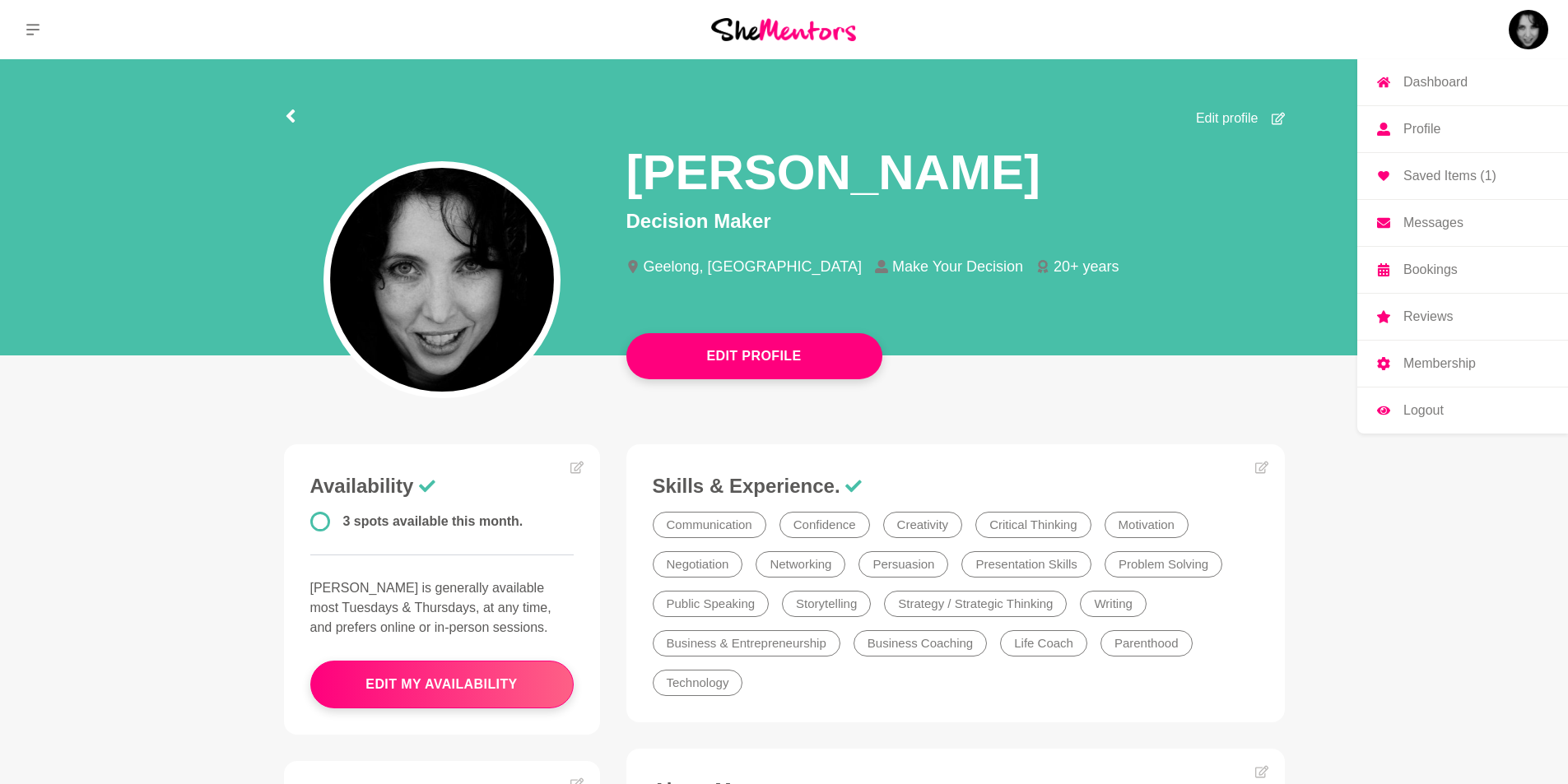
click at [1433, 84] on p "Dashboard" at bounding box center [1435, 82] width 64 height 13
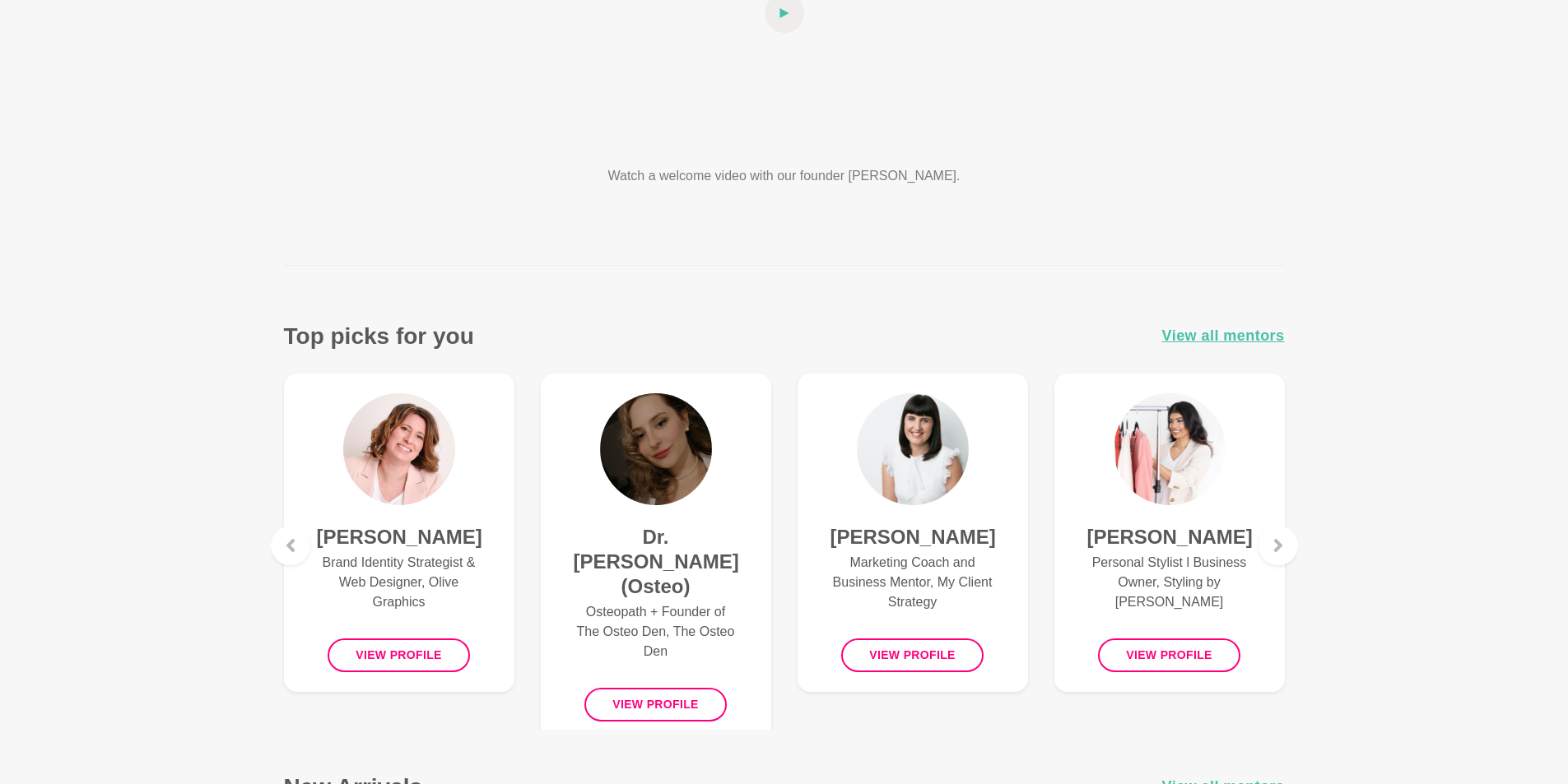
scroll to position [411, 0]
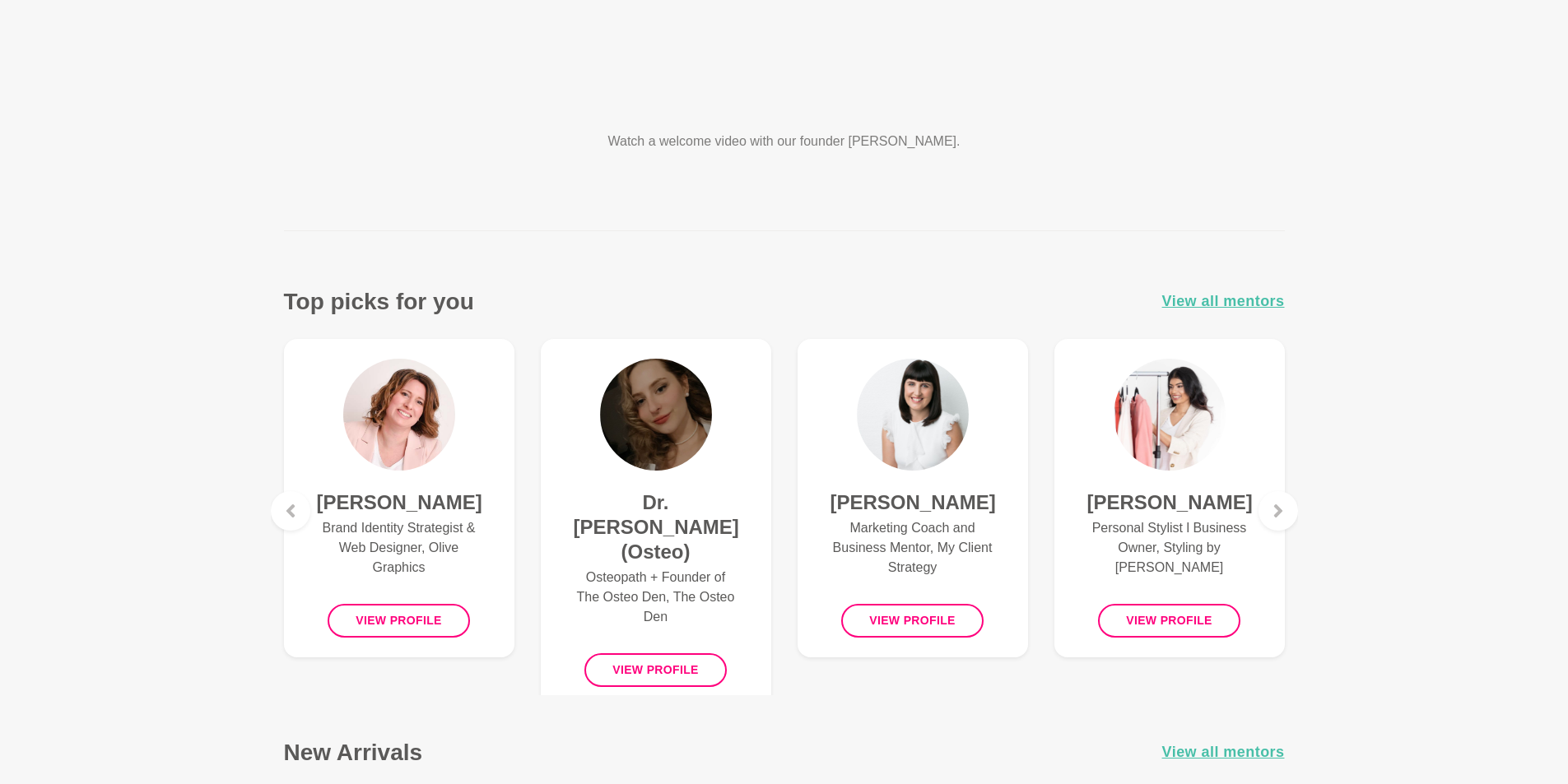
click at [1175, 499] on h4 "Jude Stevens" at bounding box center [1169, 502] width 165 height 25
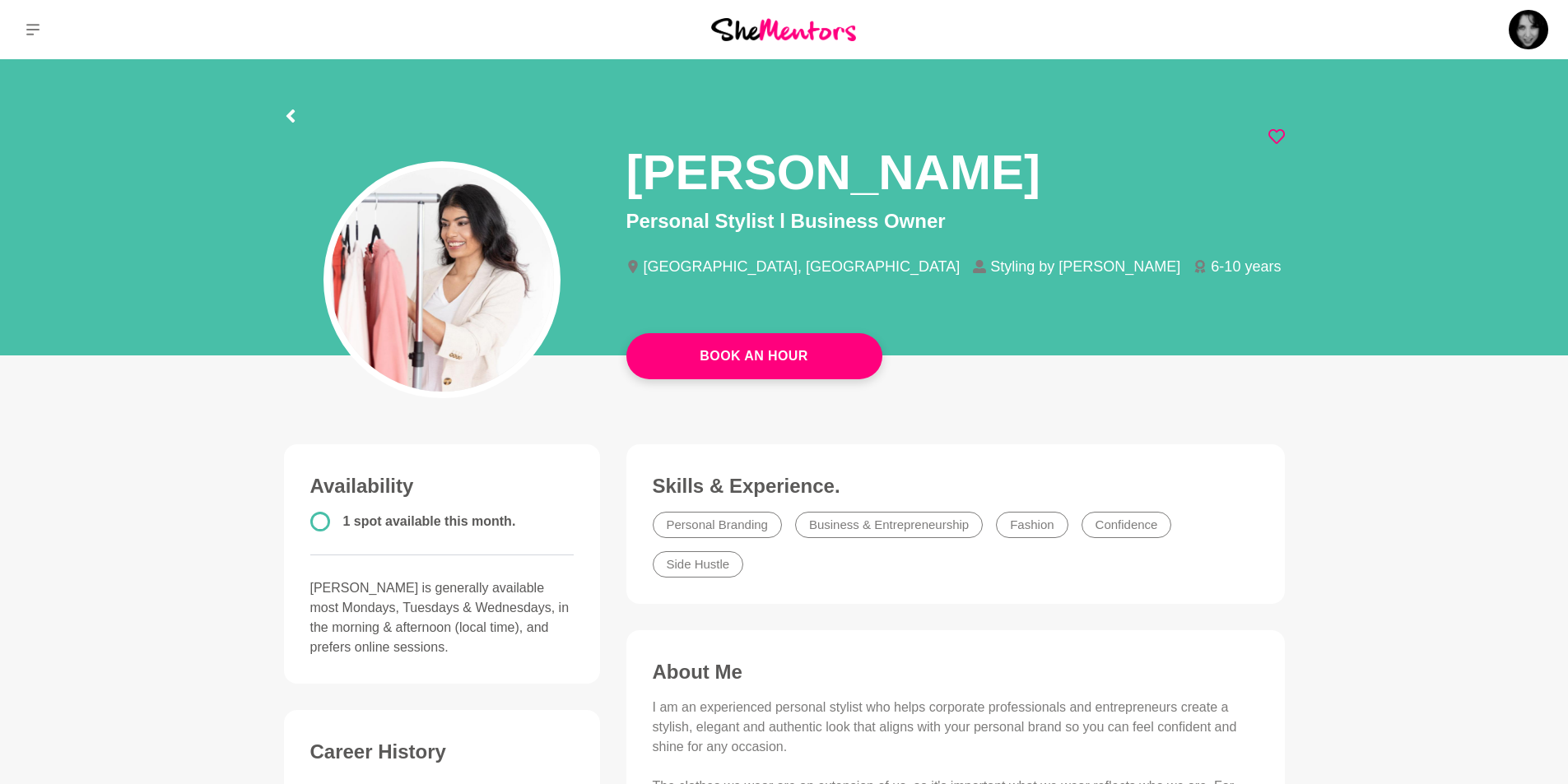
click at [1270, 139] on icon at bounding box center [1276, 136] width 17 height 17
click at [291, 112] on icon at bounding box center [289, 115] width 8 height 13
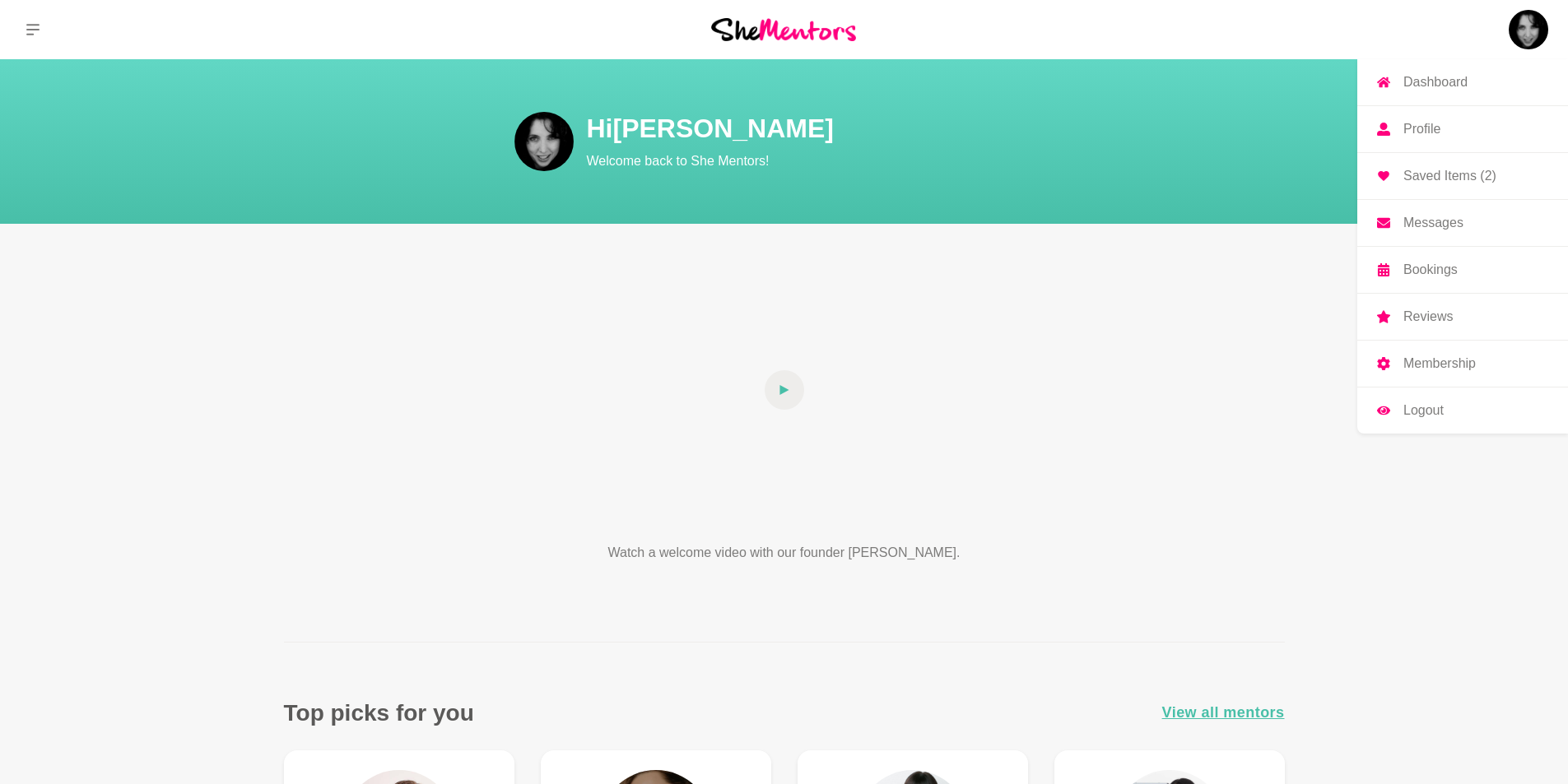
click at [1433, 178] on p "Saved Items (2)" at bounding box center [1450, 176] width 93 height 13
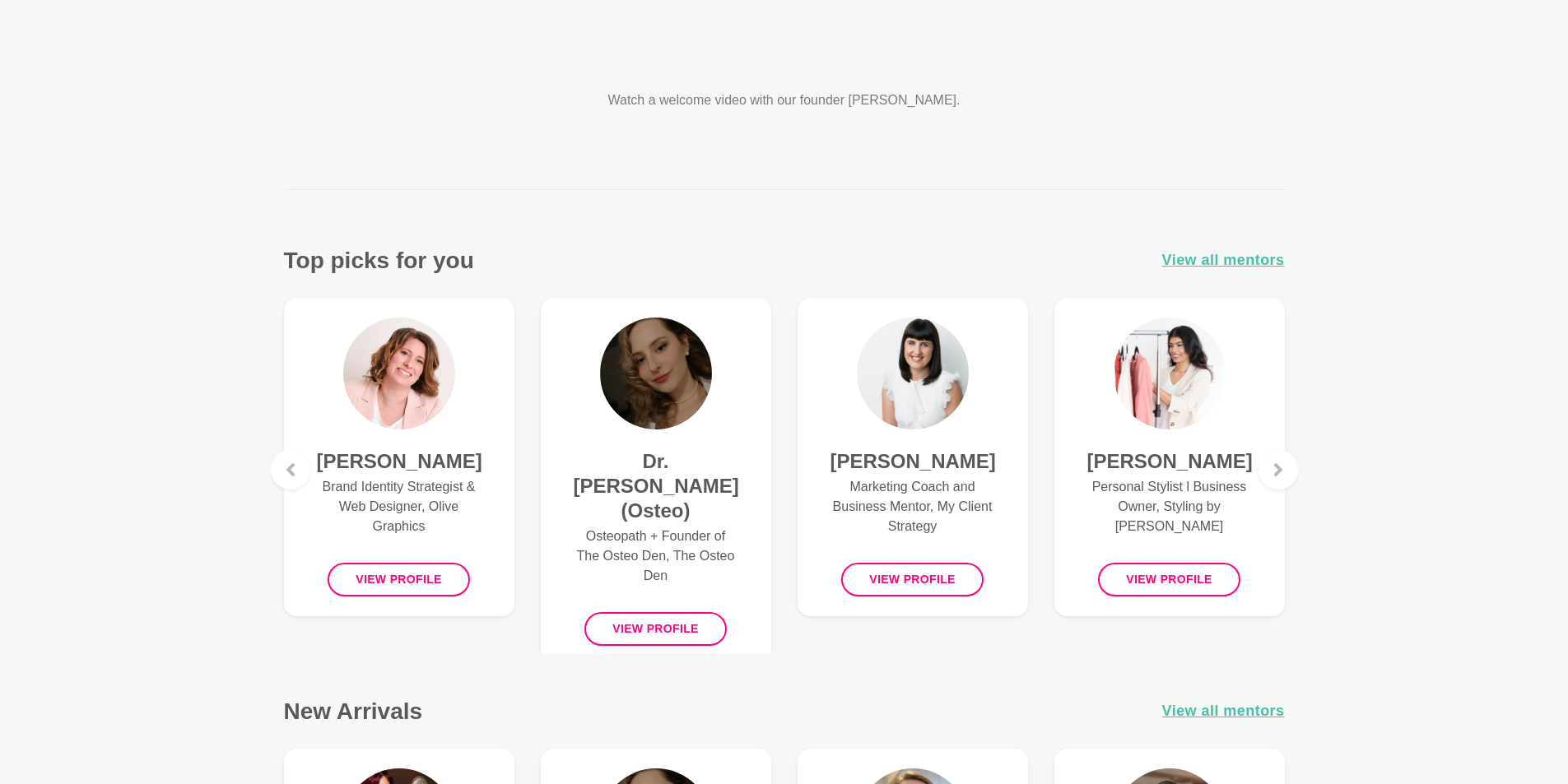
scroll to position [494, 0]
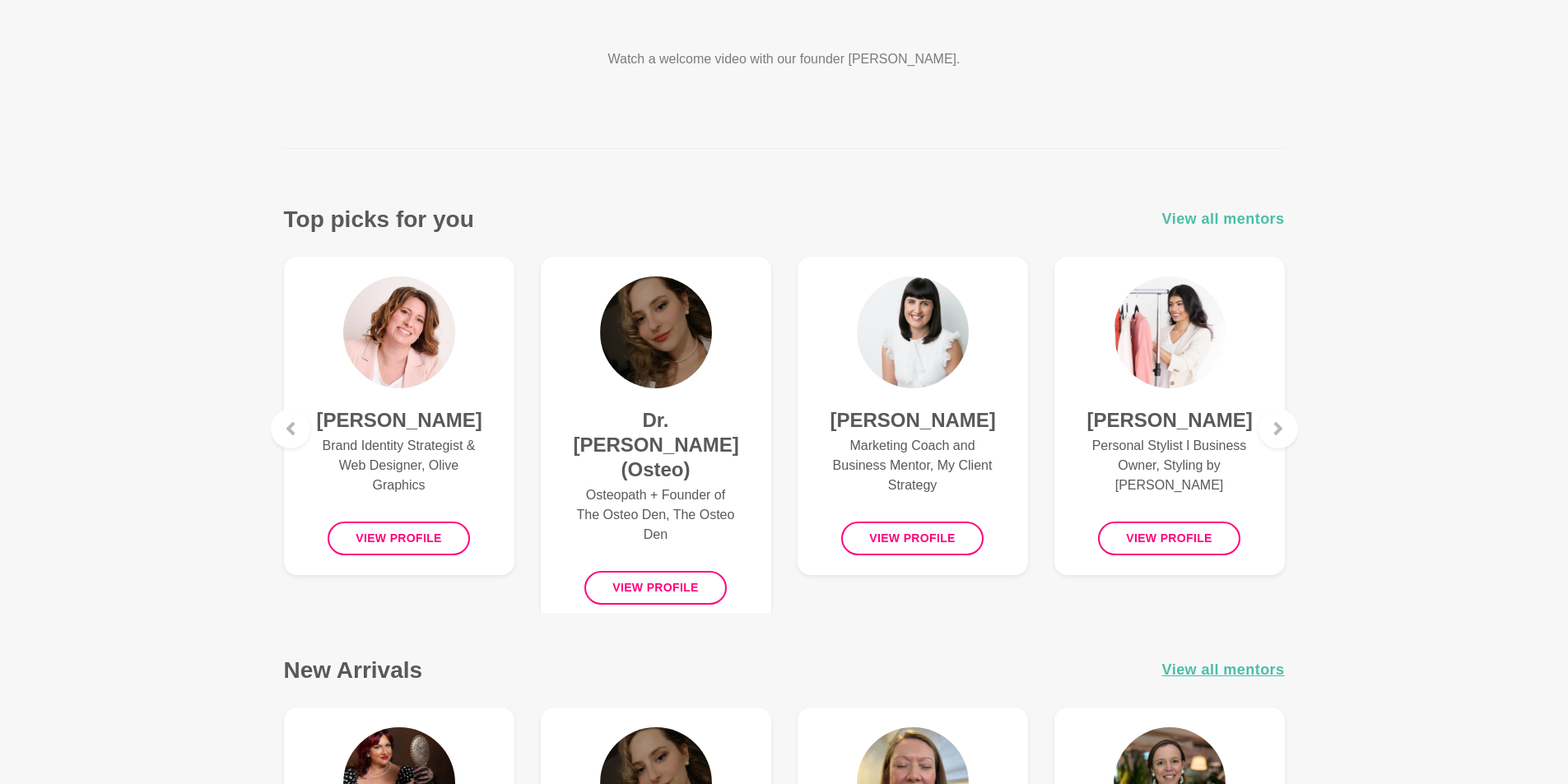
click at [1255, 216] on span "View all mentors" at bounding box center [1223, 219] width 122 height 24
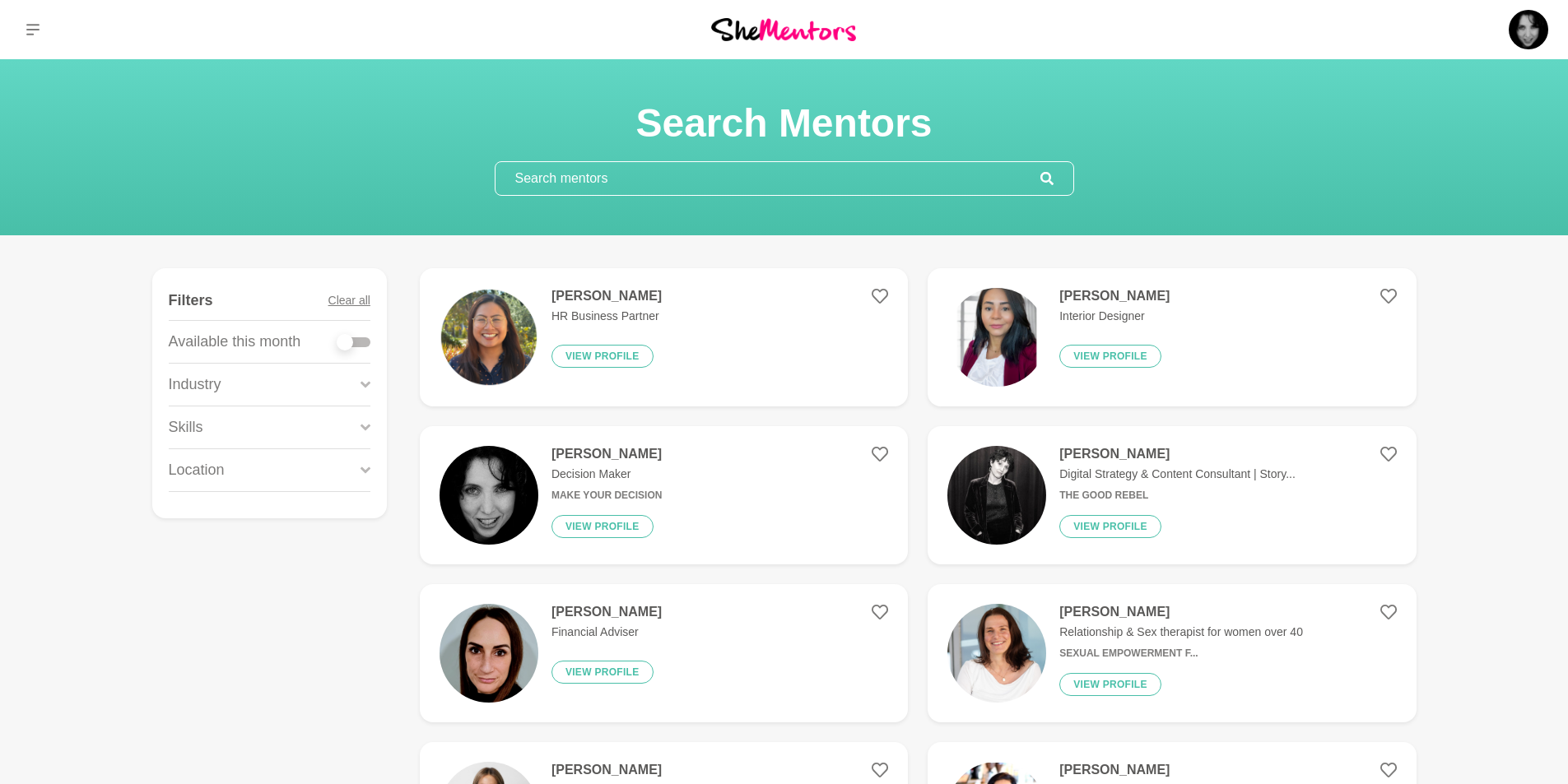
click at [760, 180] on input "text" at bounding box center [768, 178] width 545 height 33
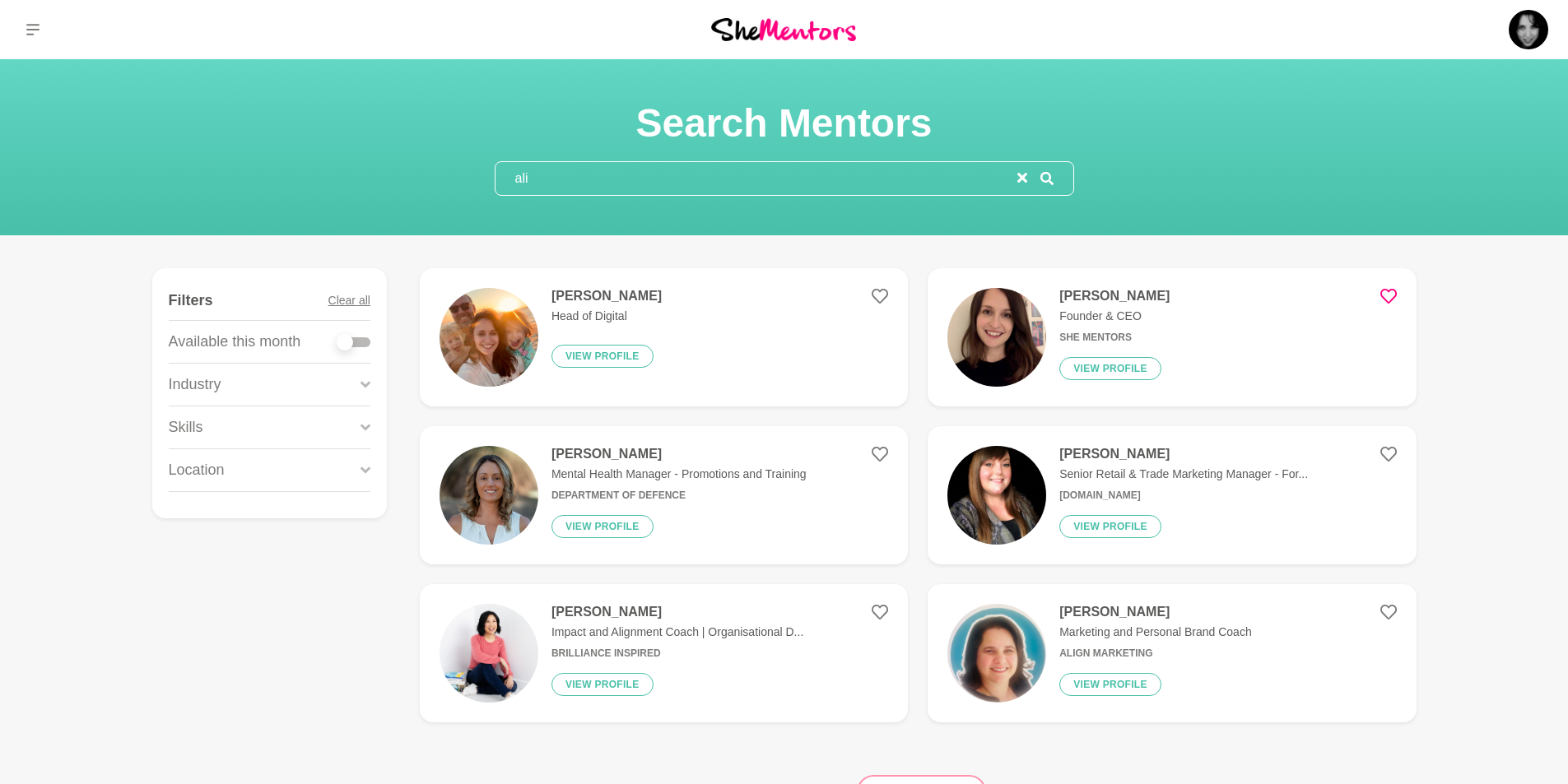
type input "ali"
click at [1390, 294] on icon at bounding box center [1388, 296] width 17 height 17
click at [1021, 176] on icon "reset" at bounding box center [1021, 177] width 10 height 10
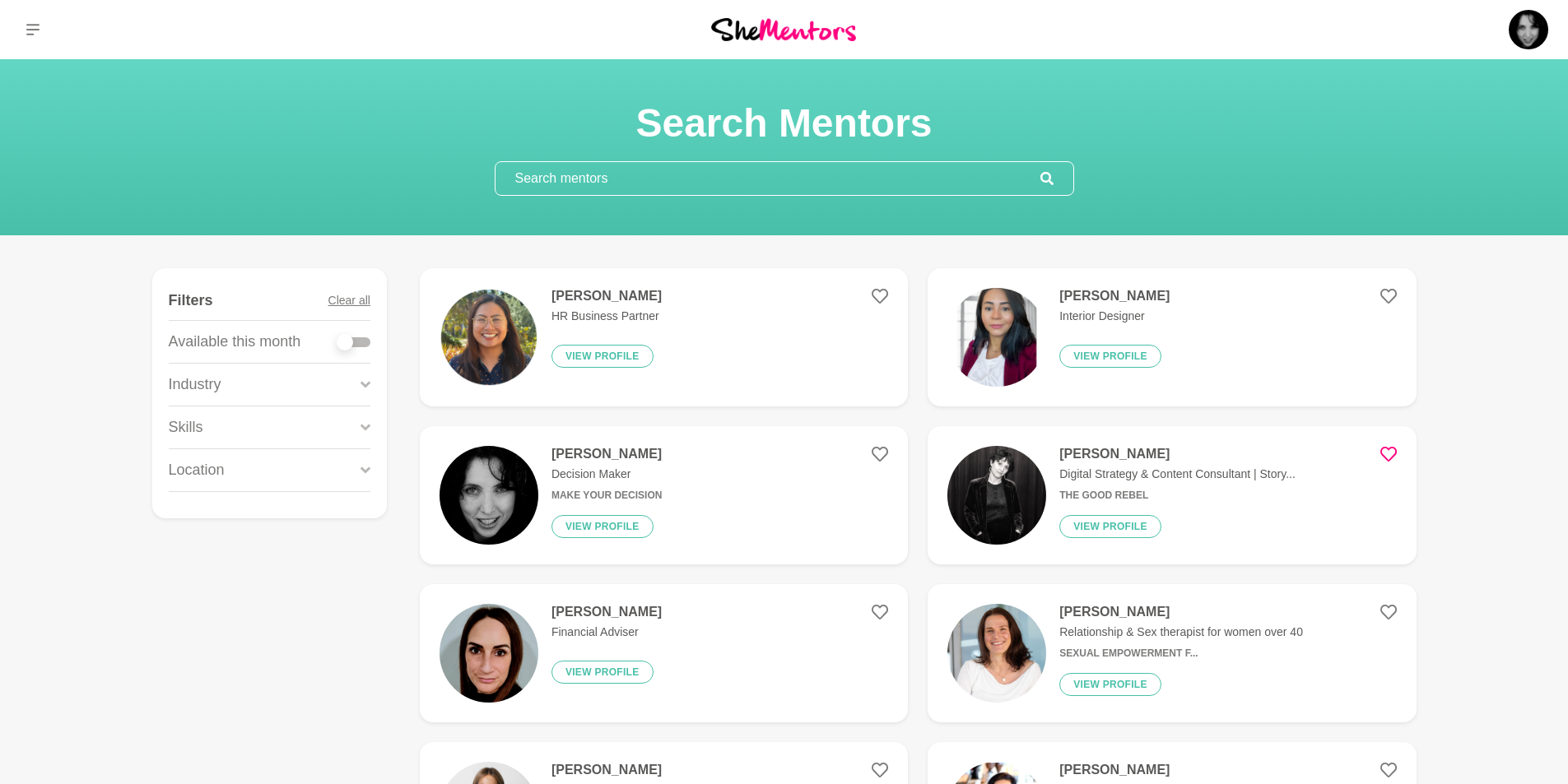
click at [1388, 454] on icon at bounding box center [1388, 454] width 17 height 17
click at [1388, 297] on icon at bounding box center [1388, 296] width 17 height 17
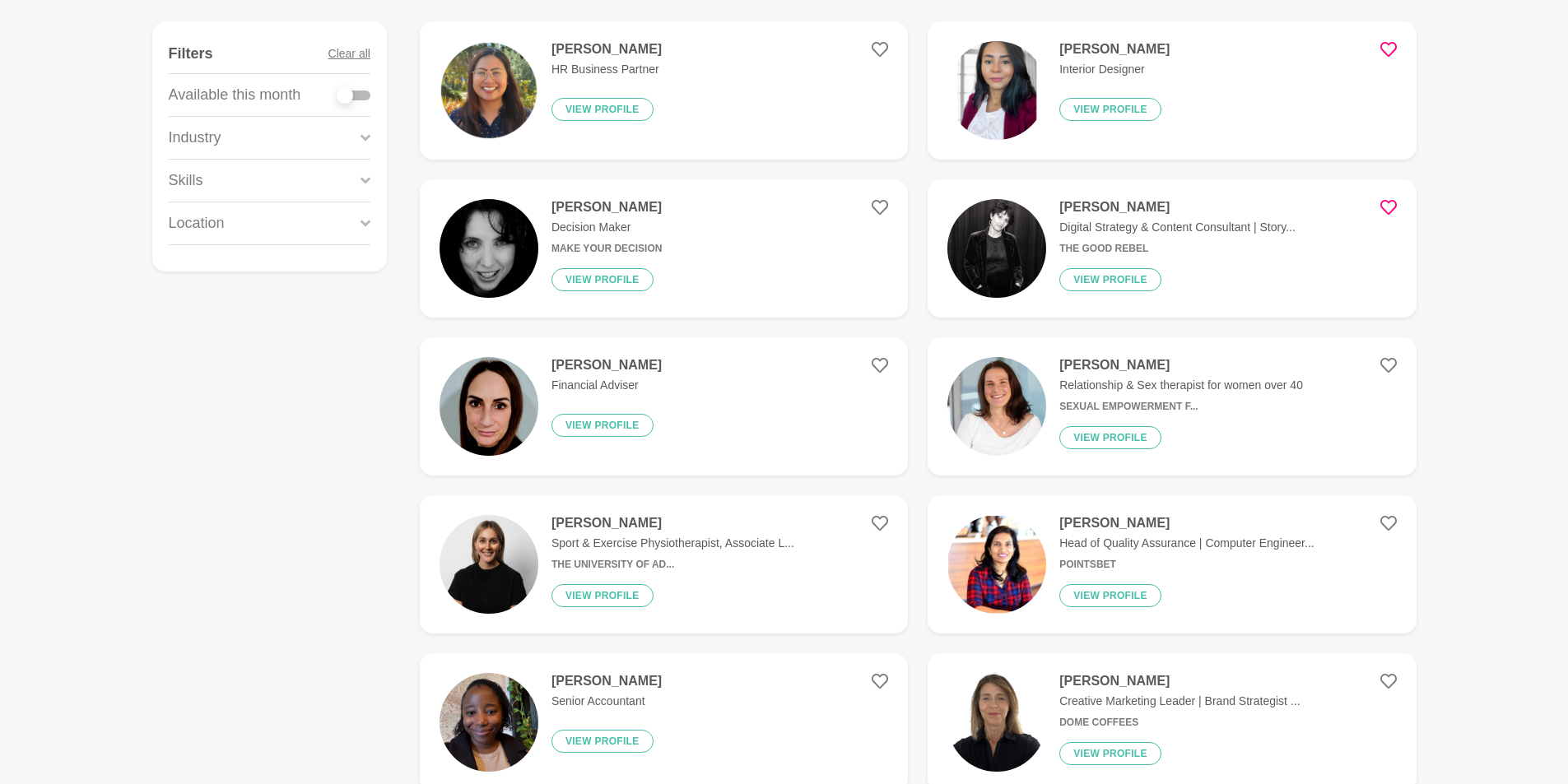
scroll to position [329, 0]
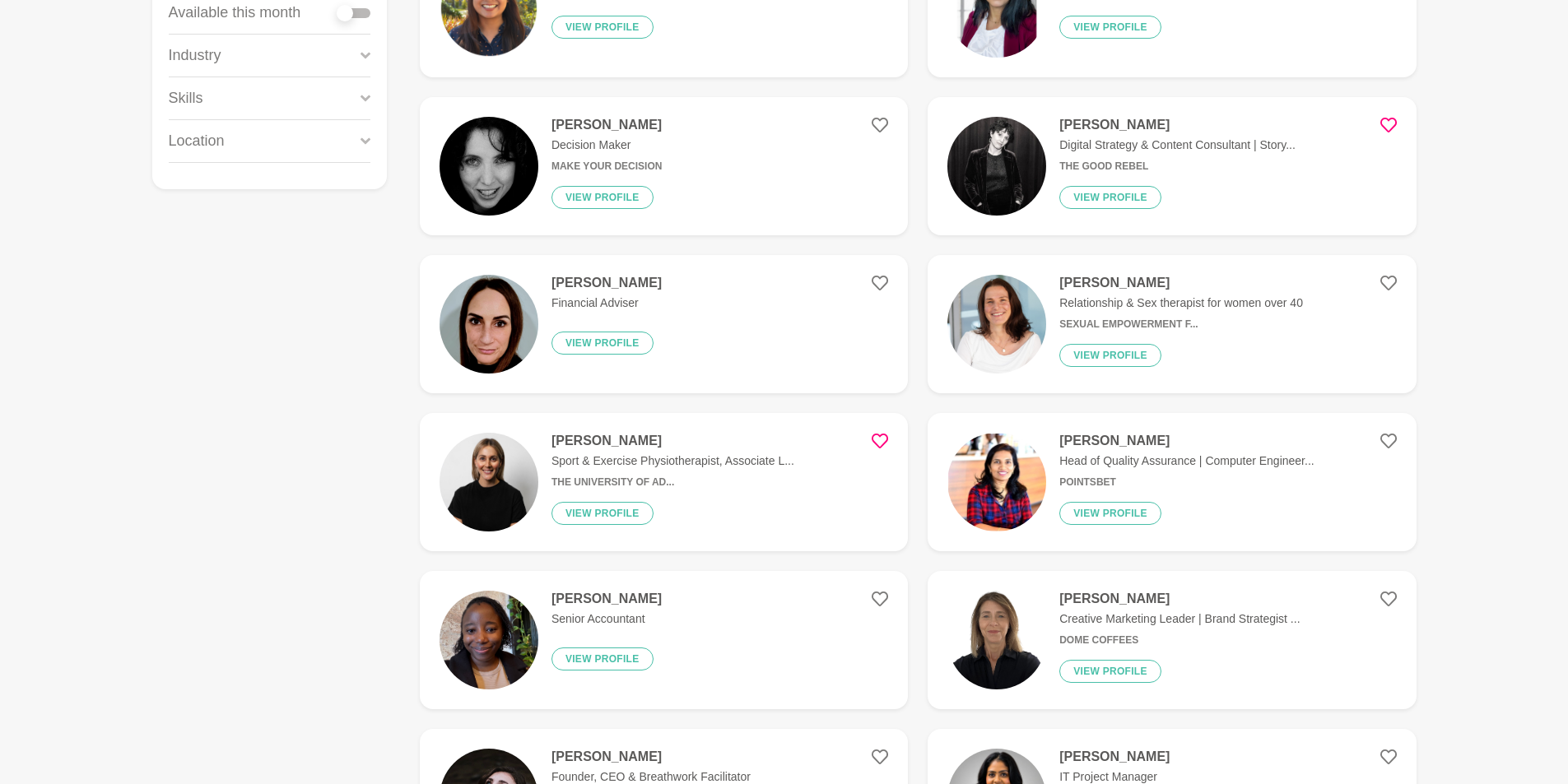
click at [872, 440] on icon at bounding box center [880, 441] width 17 height 15
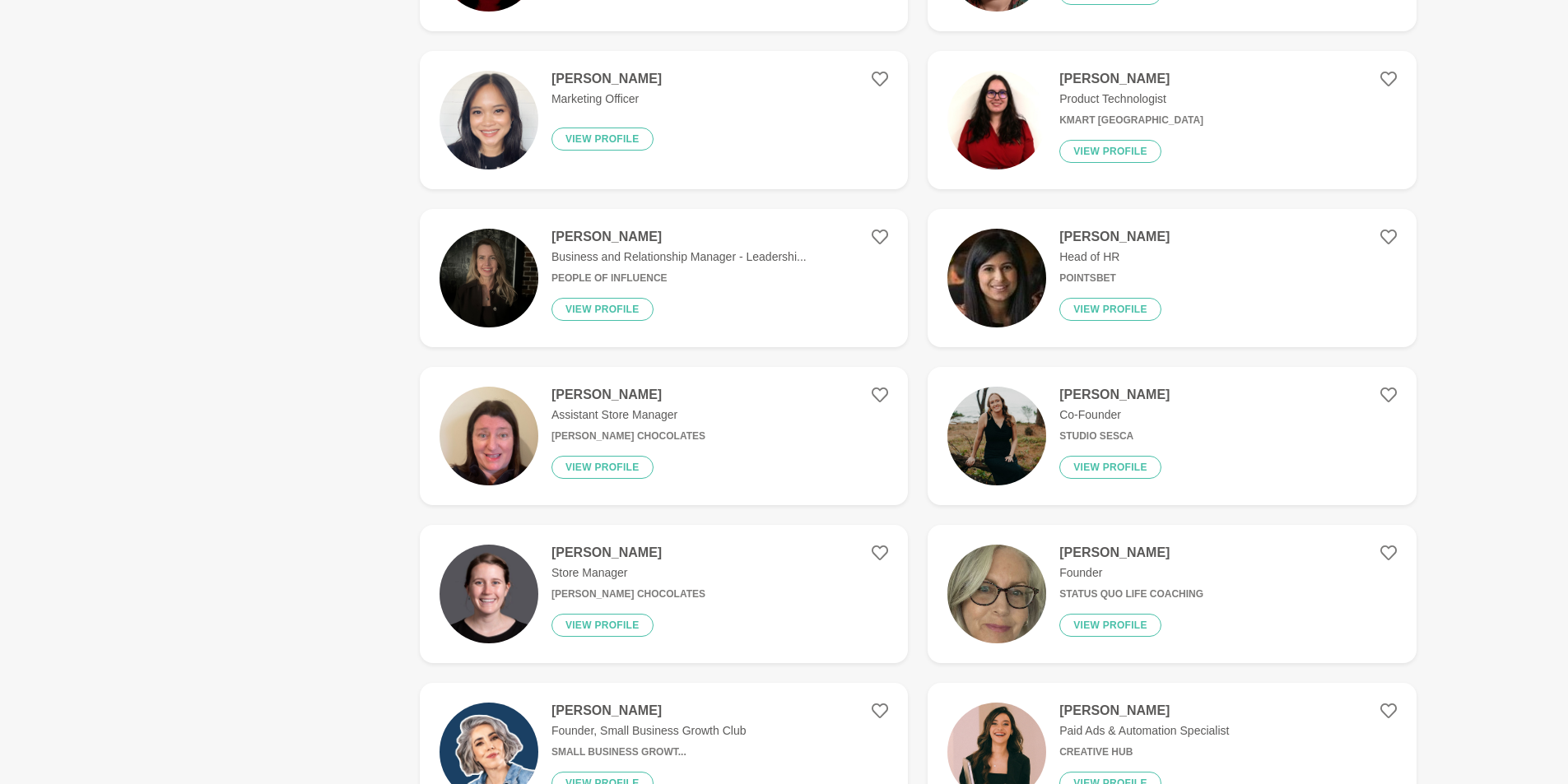
scroll to position [1809, 0]
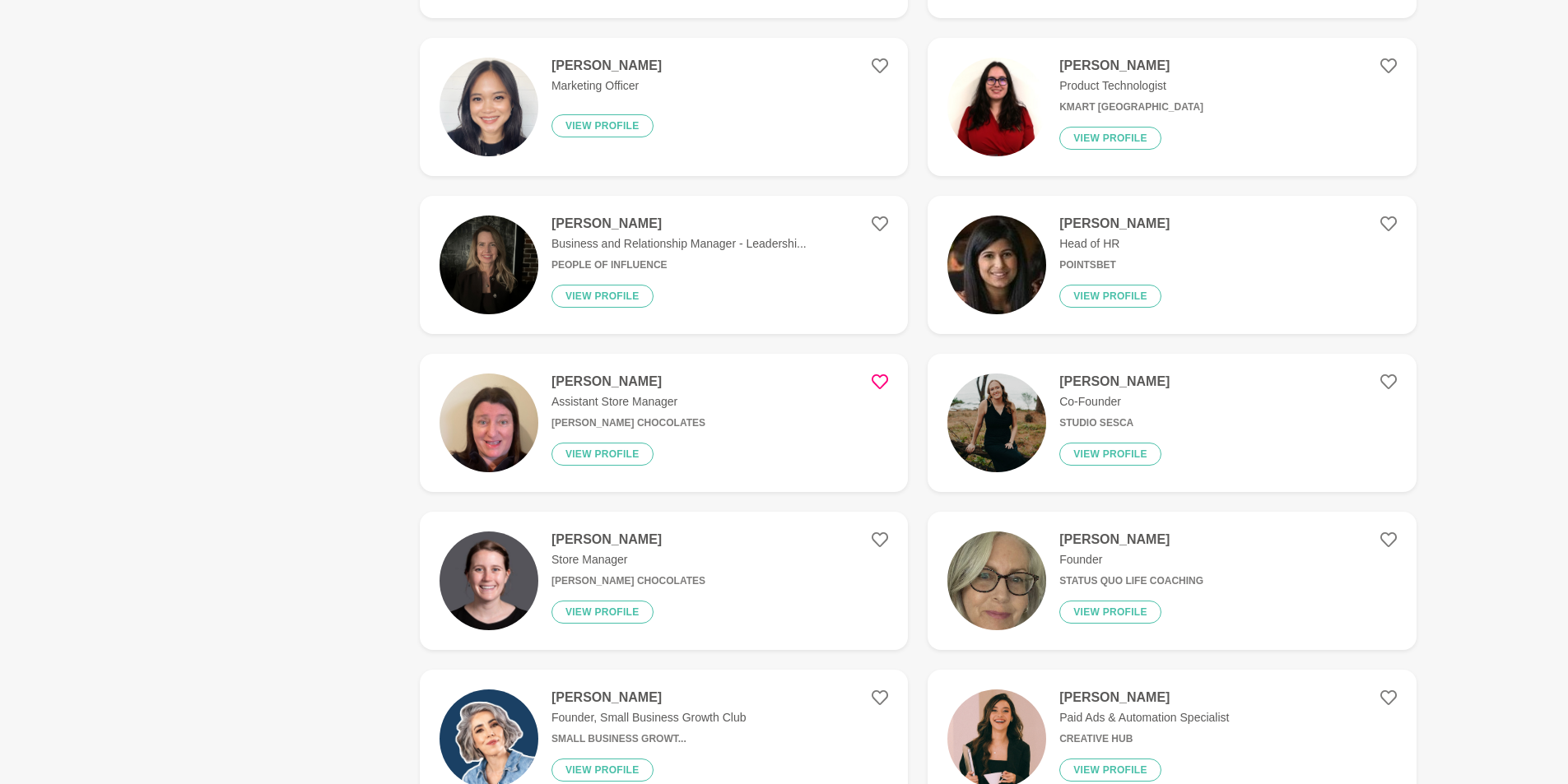
drag, startPoint x: 878, startPoint y: 379, endPoint x: 909, endPoint y: 385, distance: 31.6
click at [879, 380] on icon at bounding box center [880, 381] width 17 height 17
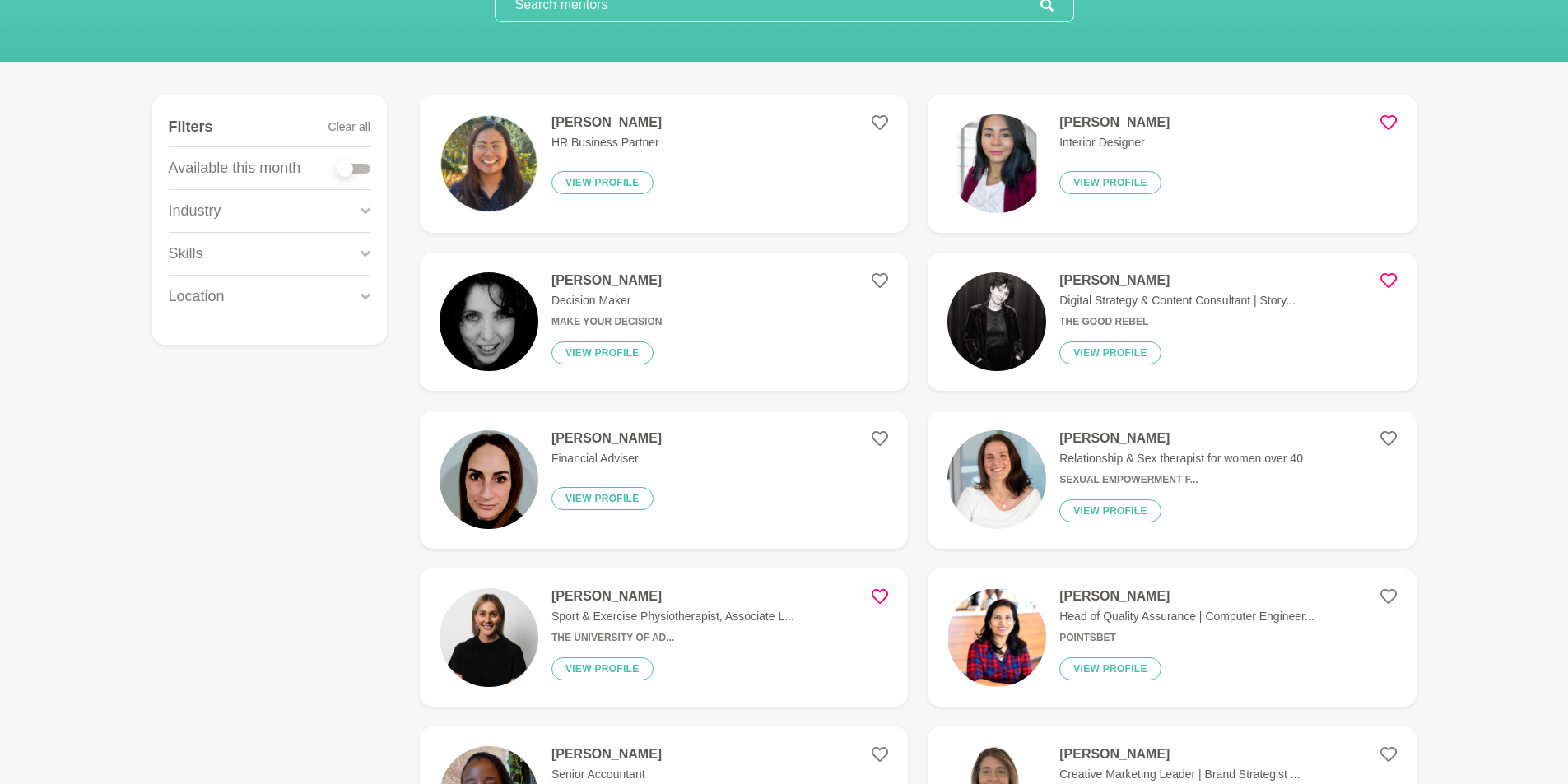
scroll to position [0, 0]
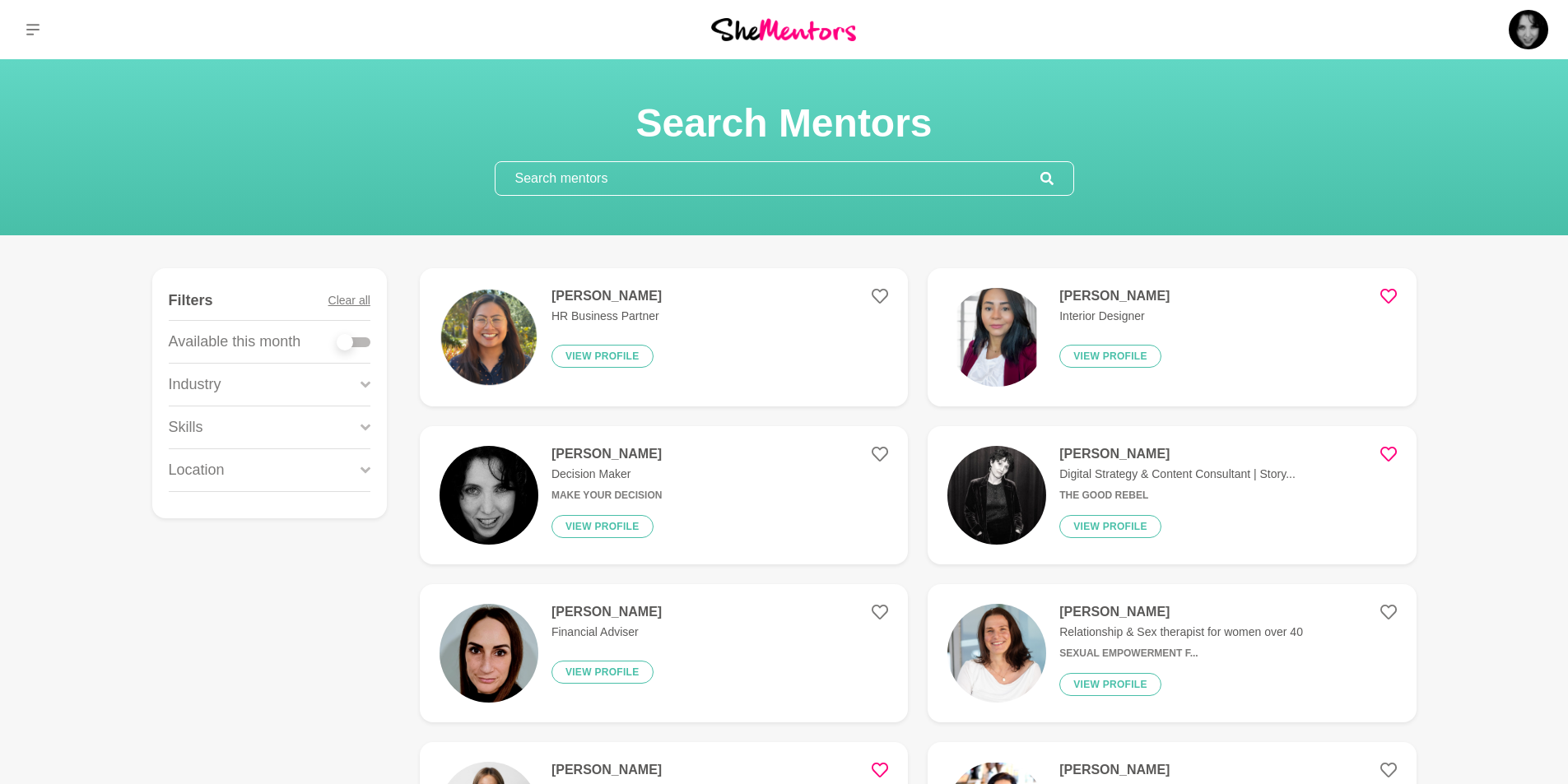
click at [618, 178] on input "text" at bounding box center [768, 178] width 545 height 33
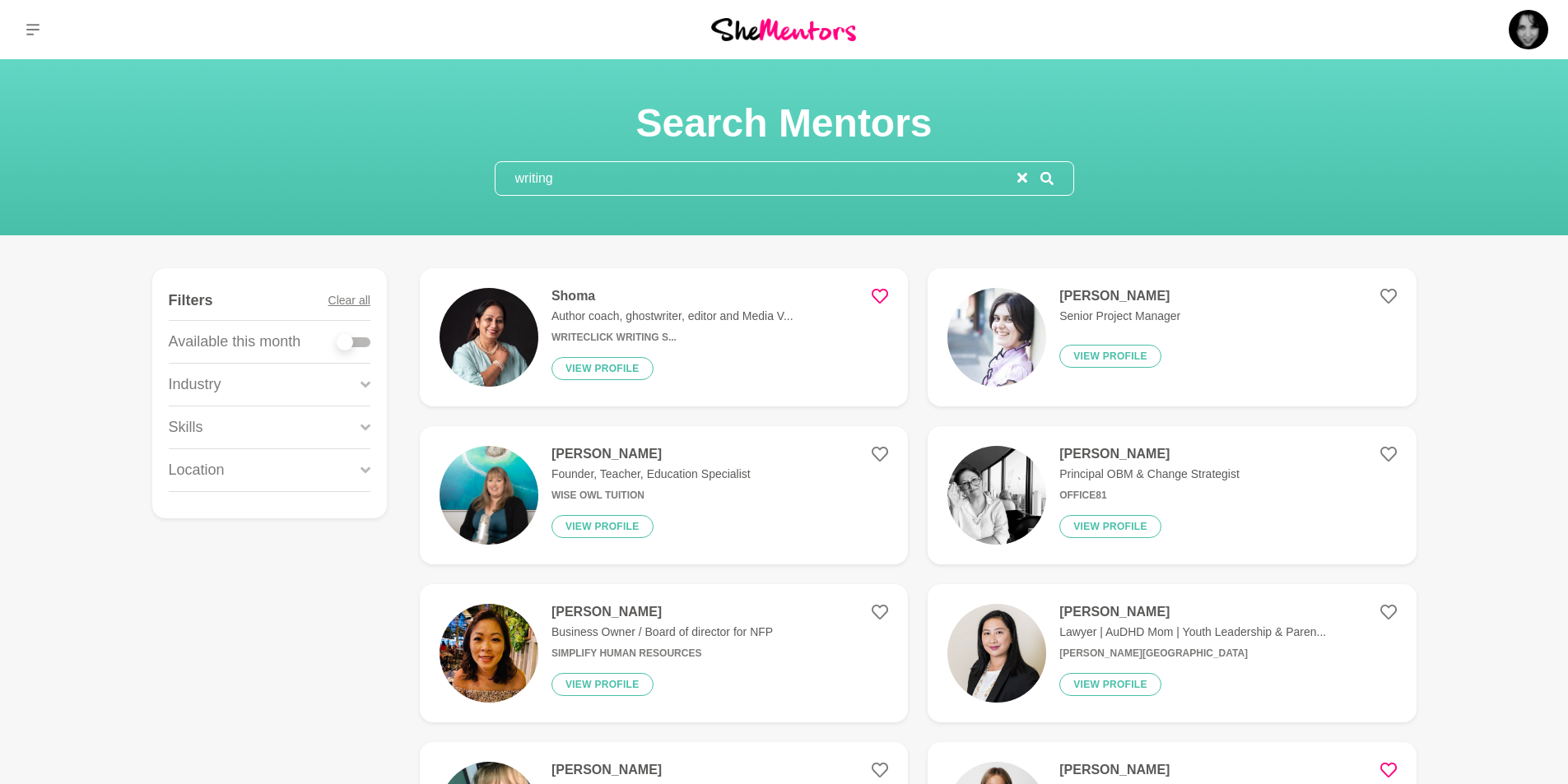
type input "writing"
click at [882, 291] on icon at bounding box center [880, 296] width 17 height 17
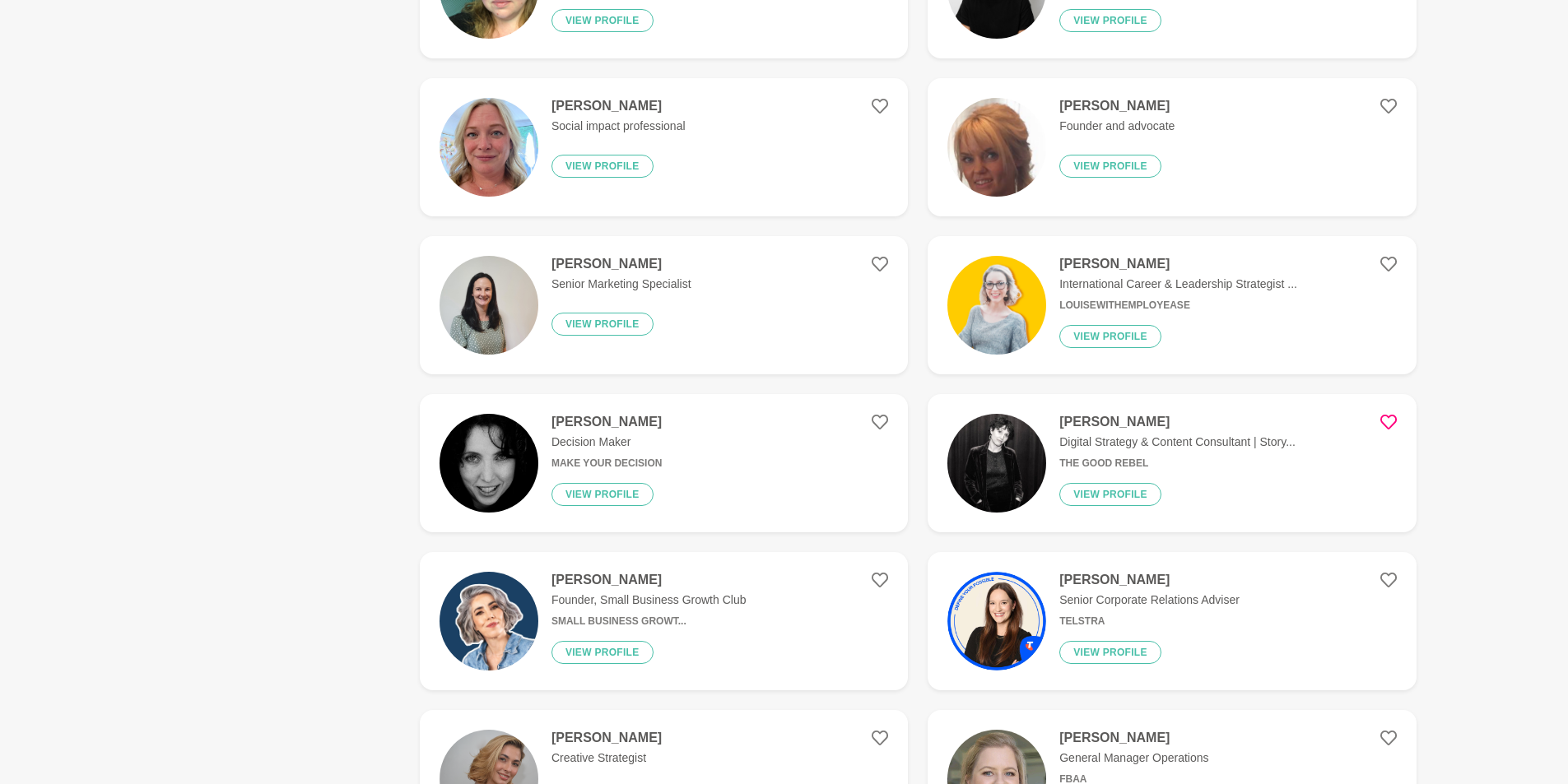
scroll to position [823, 0]
click at [488, 314] on img at bounding box center [489, 304] width 99 height 99
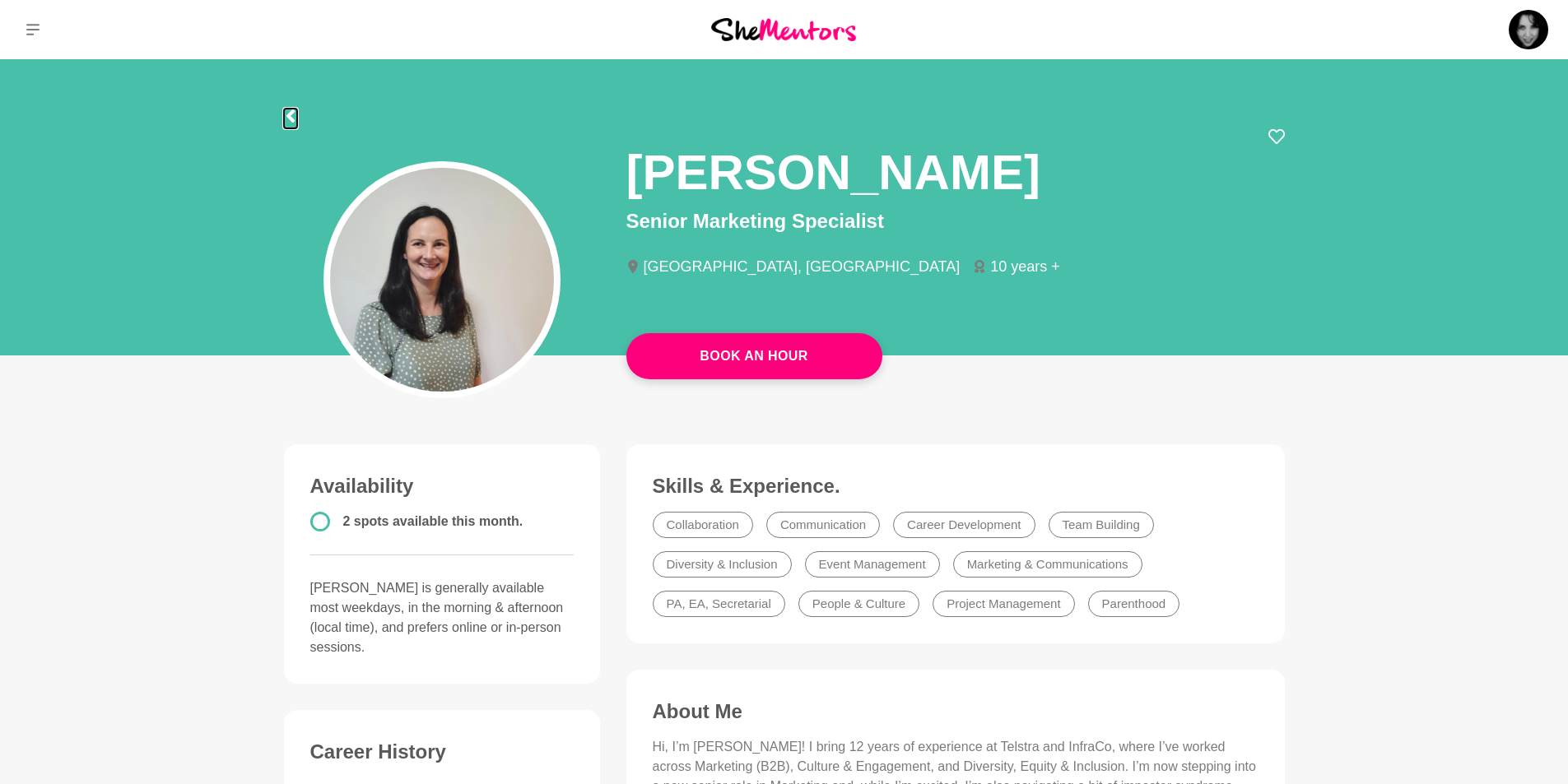
click at [290, 114] on icon at bounding box center [289, 115] width 8 height 13
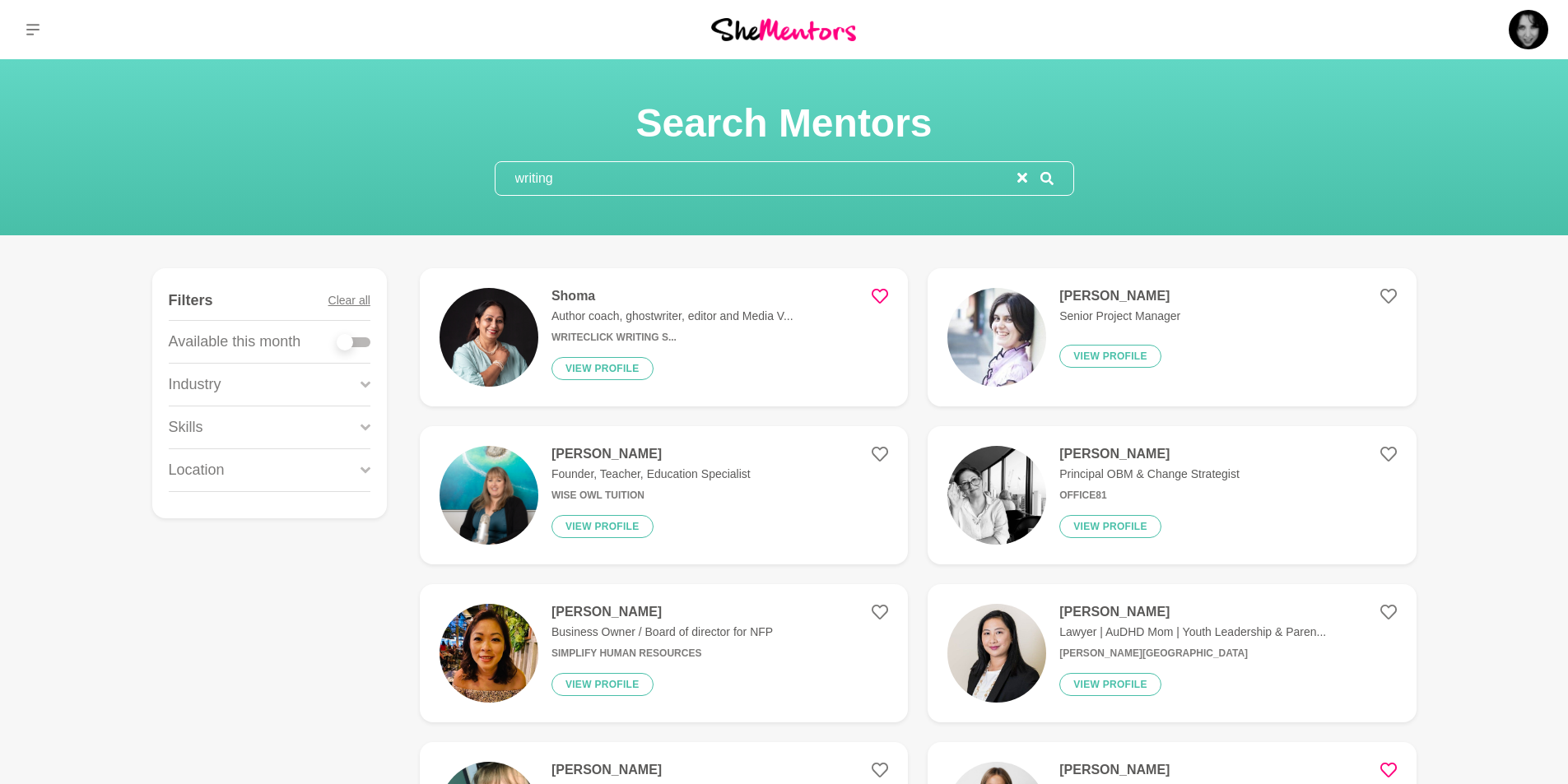
drag, startPoint x: 1022, startPoint y: 175, endPoint x: 1160, endPoint y: 231, distance: 148.9
click at [1023, 176] on icon "reset" at bounding box center [1021, 177] width 10 height 10
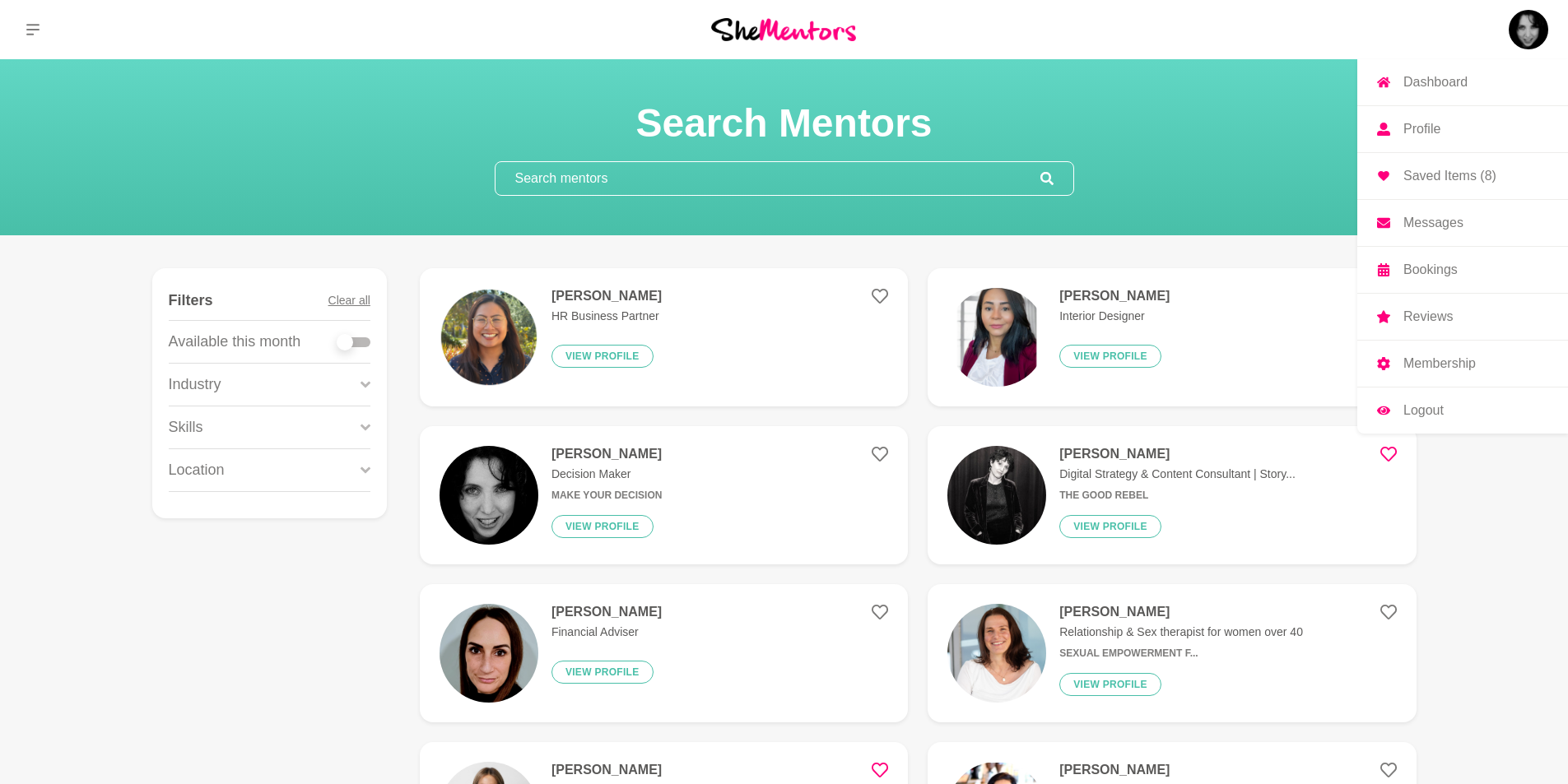
click at [1460, 82] on p "Dashboard" at bounding box center [1435, 82] width 64 height 13
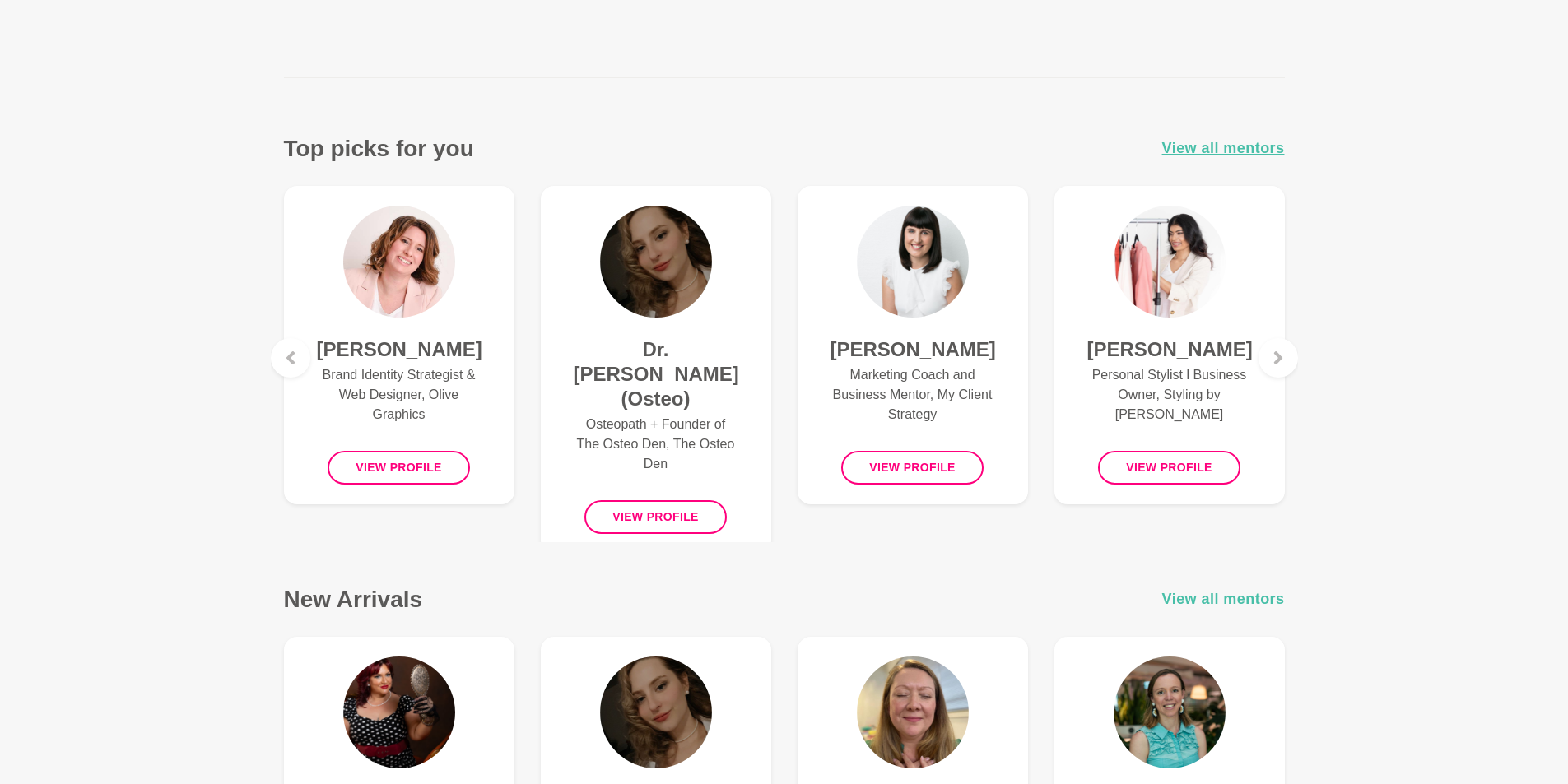
scroll to position [575, 0]
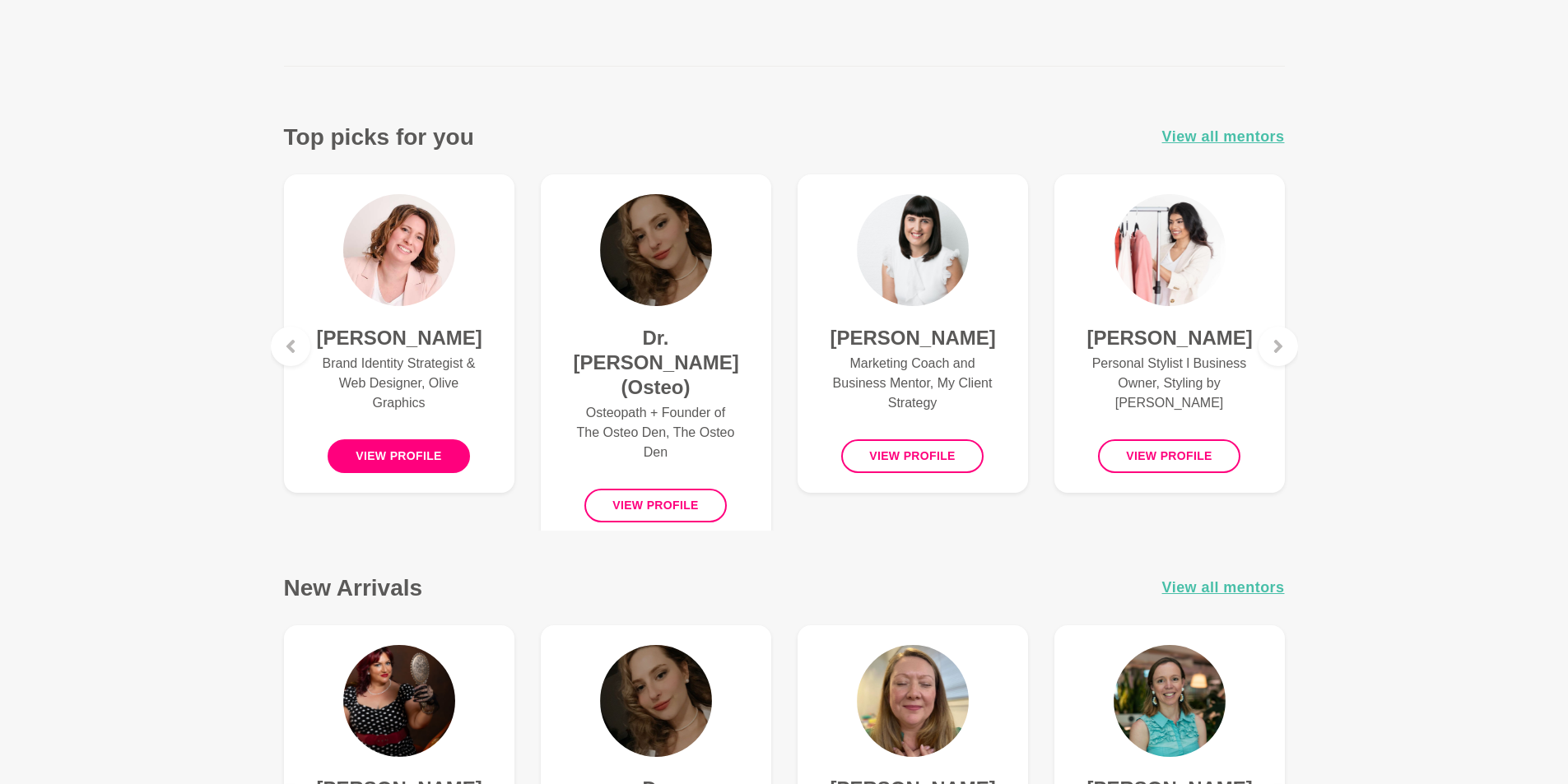
click at [409, 473] on button "View profile" at bounding box center [399, 456] width 143 height 33
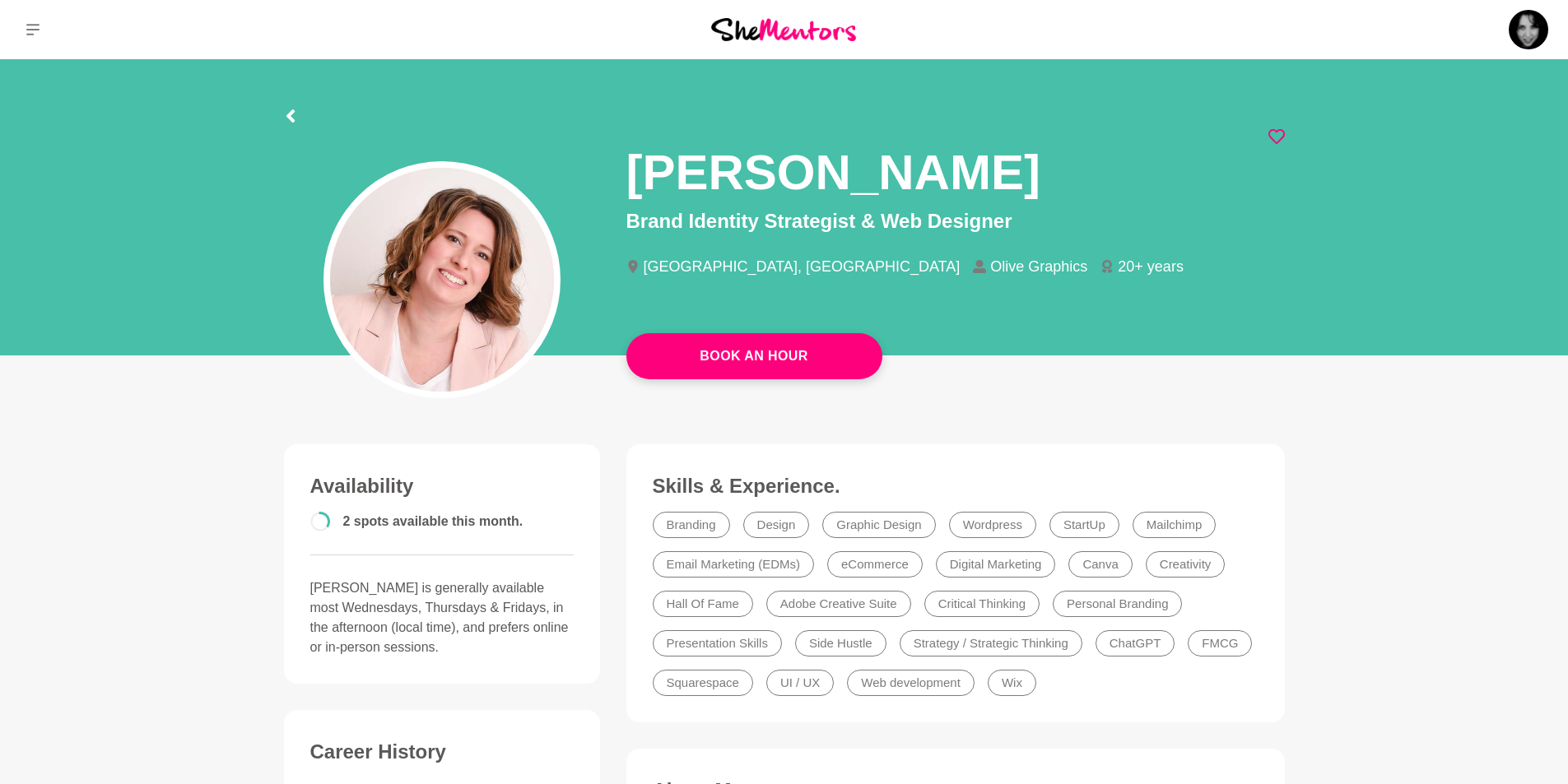
click at [1279, 135] on icon at bounding box center [1276, 136] width 17 height 17
click at [291, 111] on icon at bounding box center [289, 115] width 8 height 13
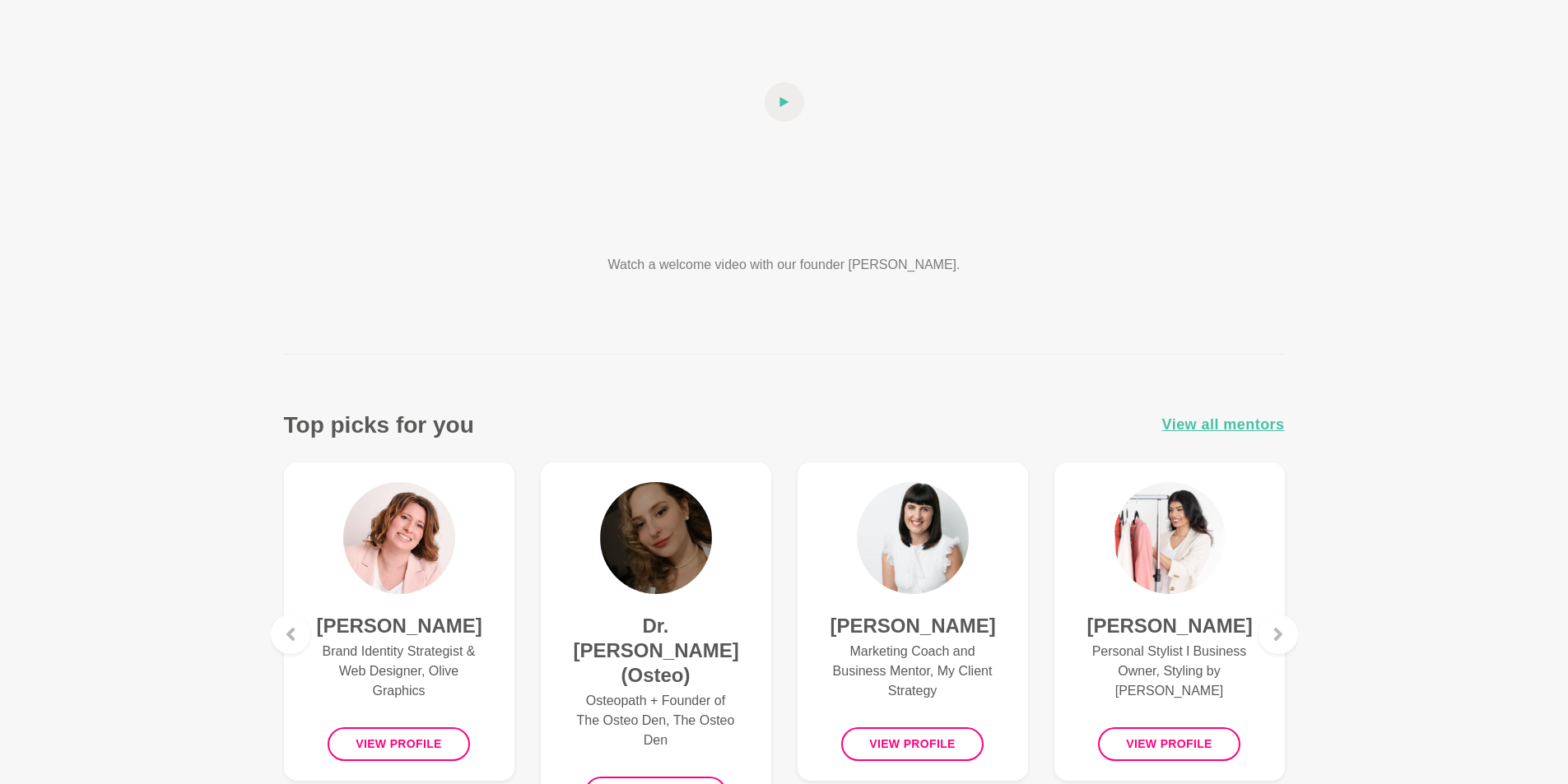
scroll to position [411, 0]
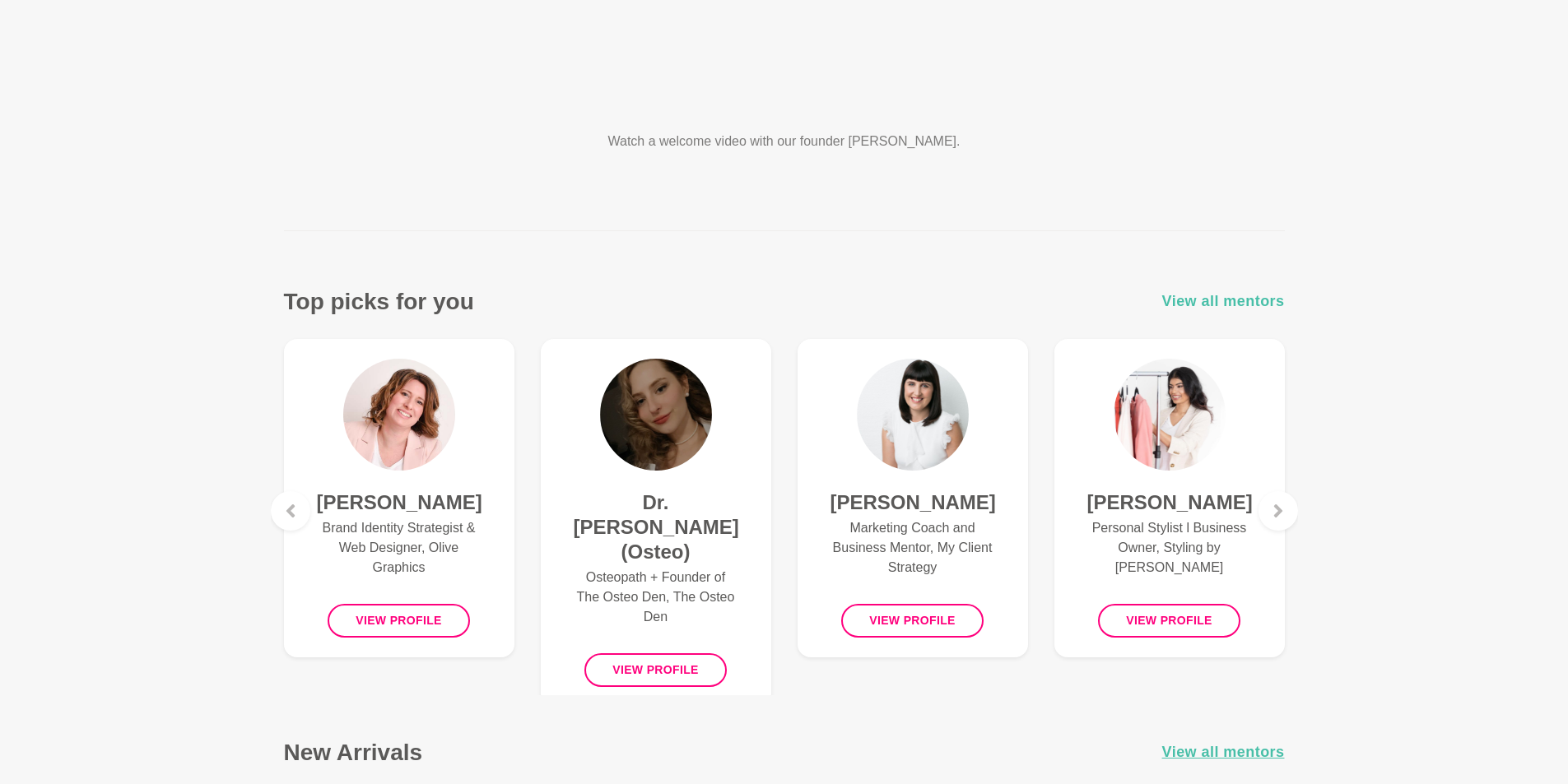
click at [1247, 297] on span "View all mentors" at bounding box center [1223, 301] width 122 height 24
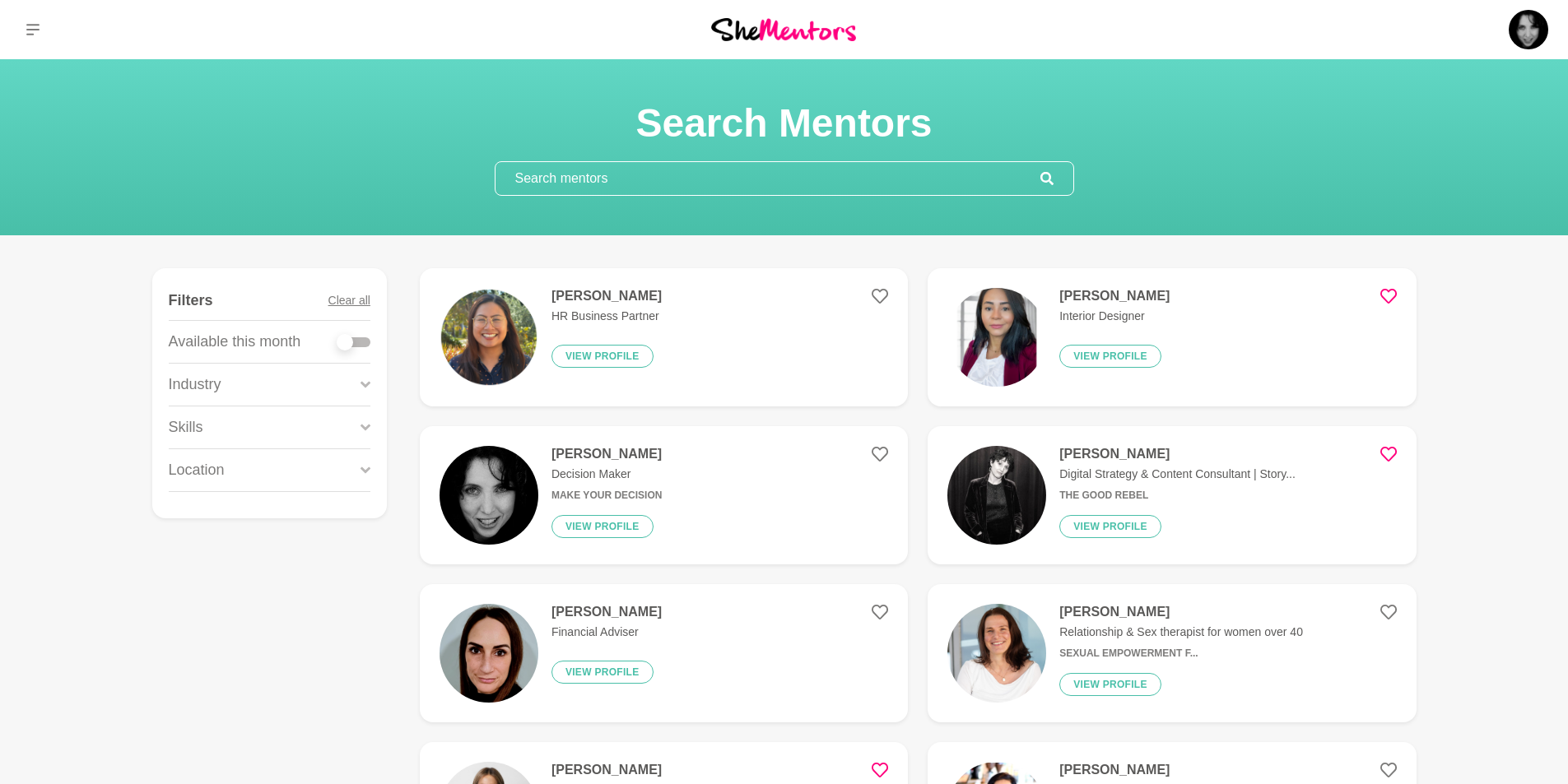
click at [676, 182] on input "text" at bounding box center [768, 178] width 545 height 33
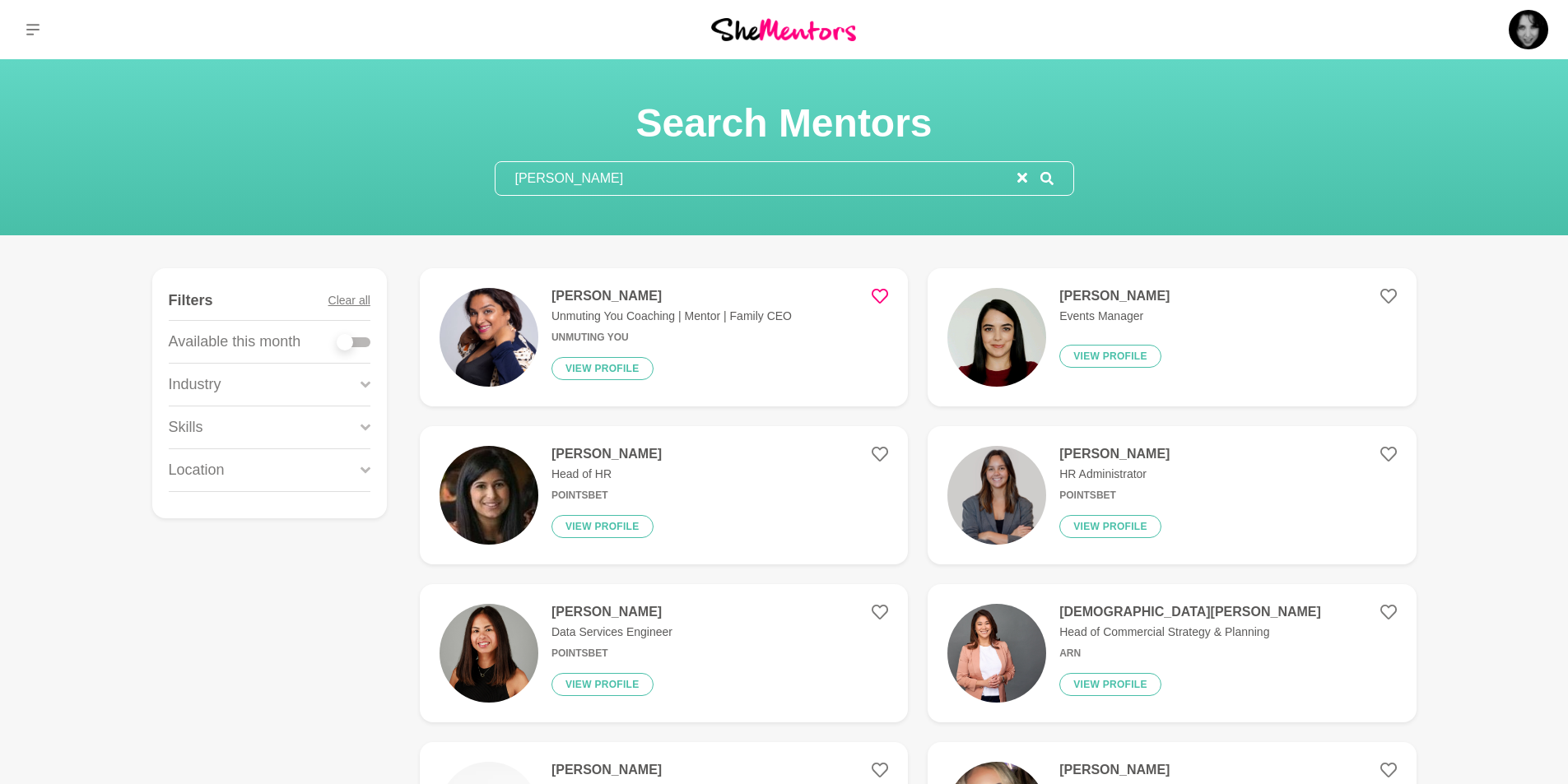
type input "richa"
click at [880, 293] on icon at bounding box center [880, 296] width 17 height 17
click at [508, 339] on img at bounding box center [489, 337] width 99 height 99
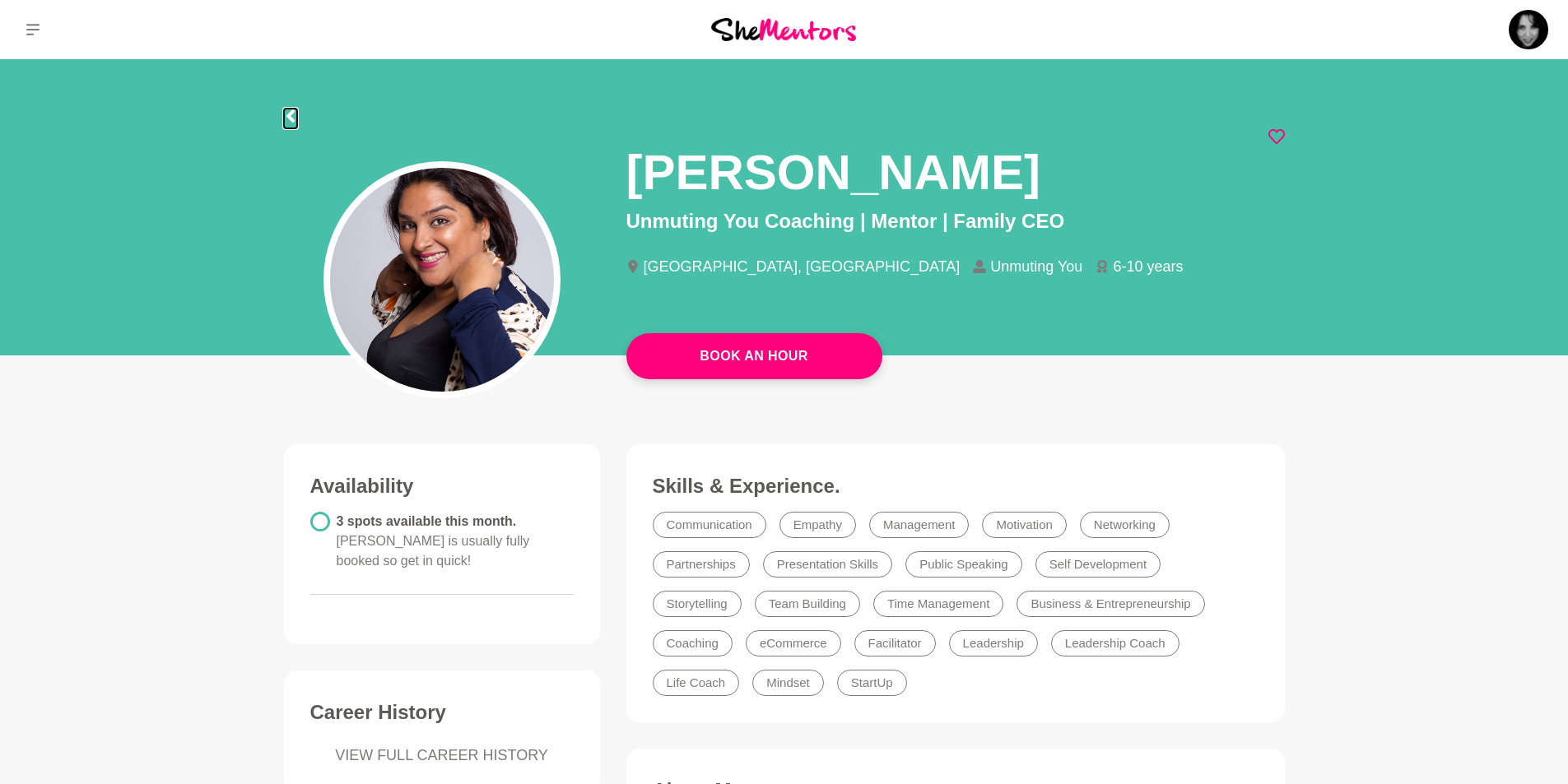
click at [288, 115] on icon at bounding box center [289, 115] width 8 height 13
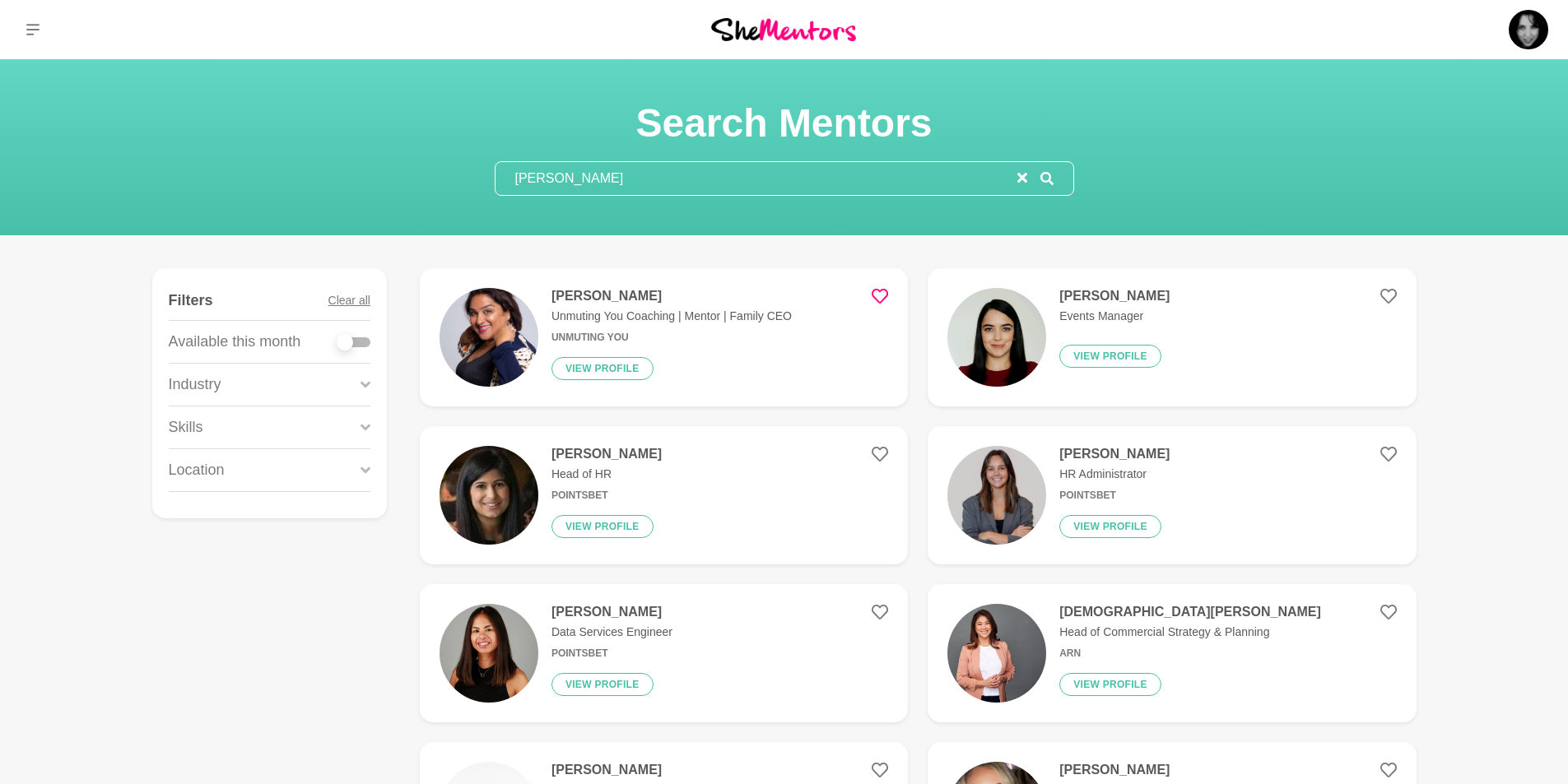
drag, startPoint x: 555, startPoint y: 175, endPoint x: 465, endPoint y: 183, distance: 90.4
click at [465, 183] on div "Search Mentors richa" at bounding box center [784, 147] width 1528 height 97
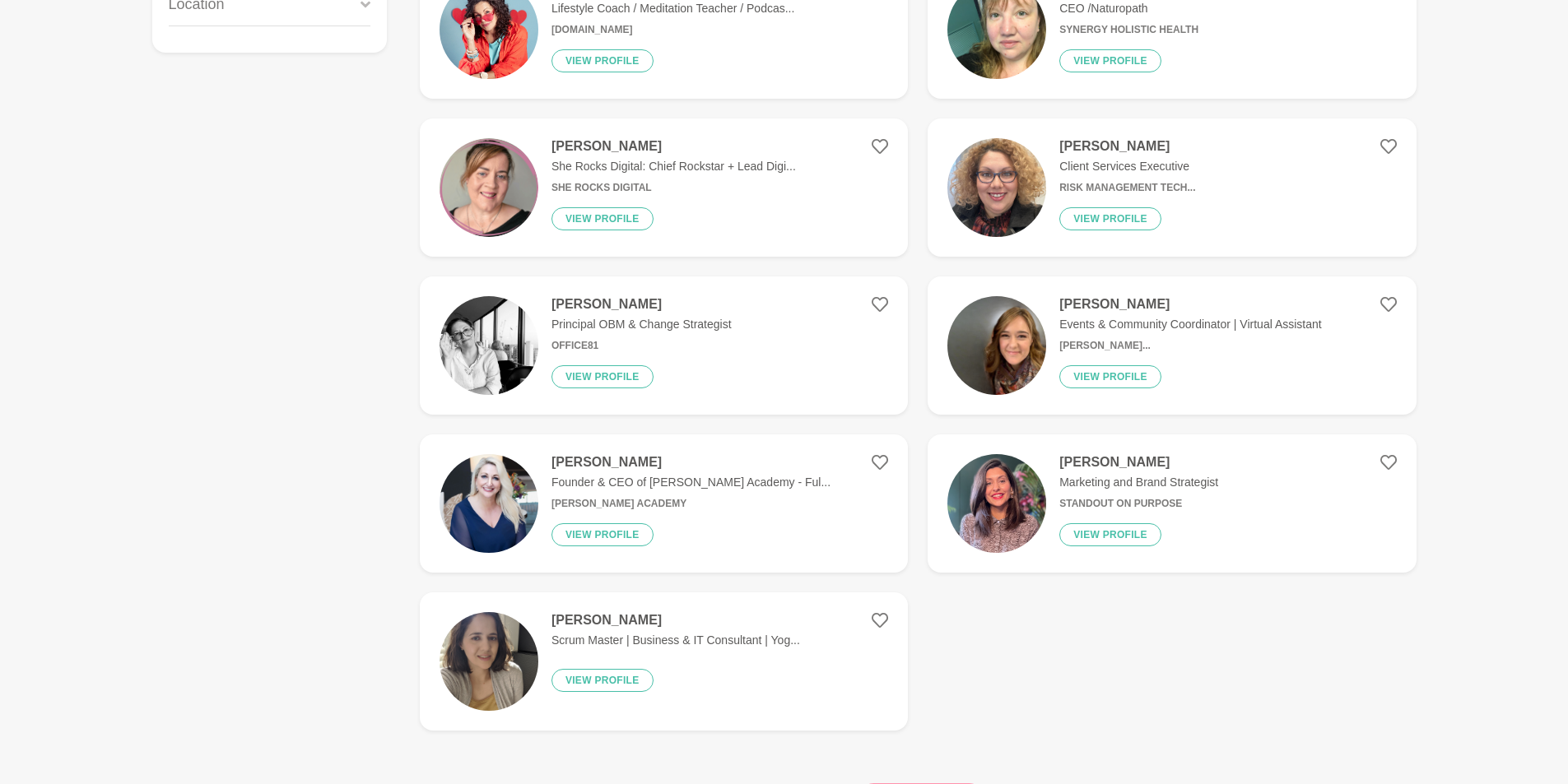
scroll to position [494, 0]
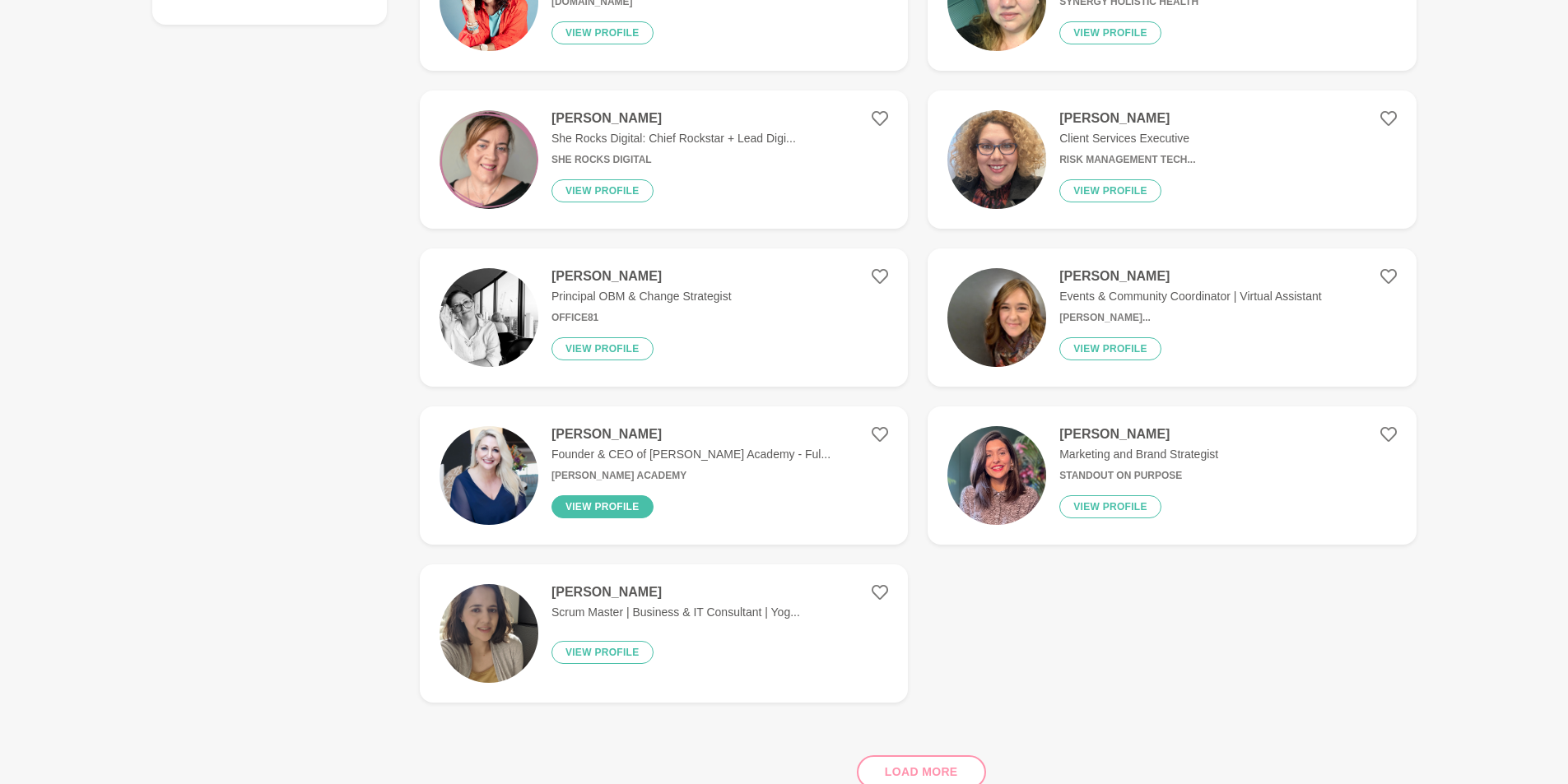
type input "trello"
click at [583, 509] on button "View profile" at bounding box center [602, 507] width 102 height 23
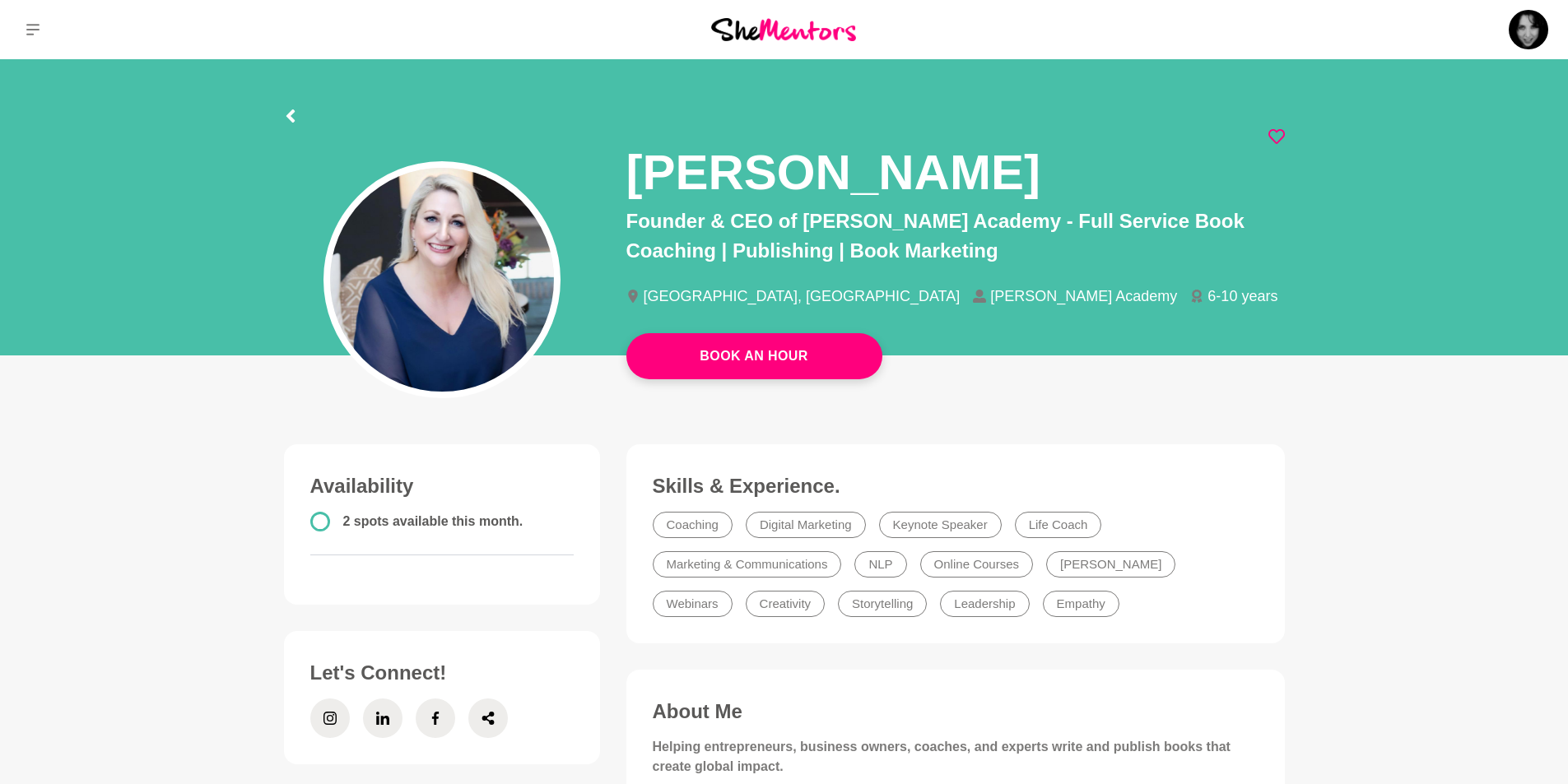
click at [1275, 134] on icon at bounding box center [1276, 136] width 17 height 17
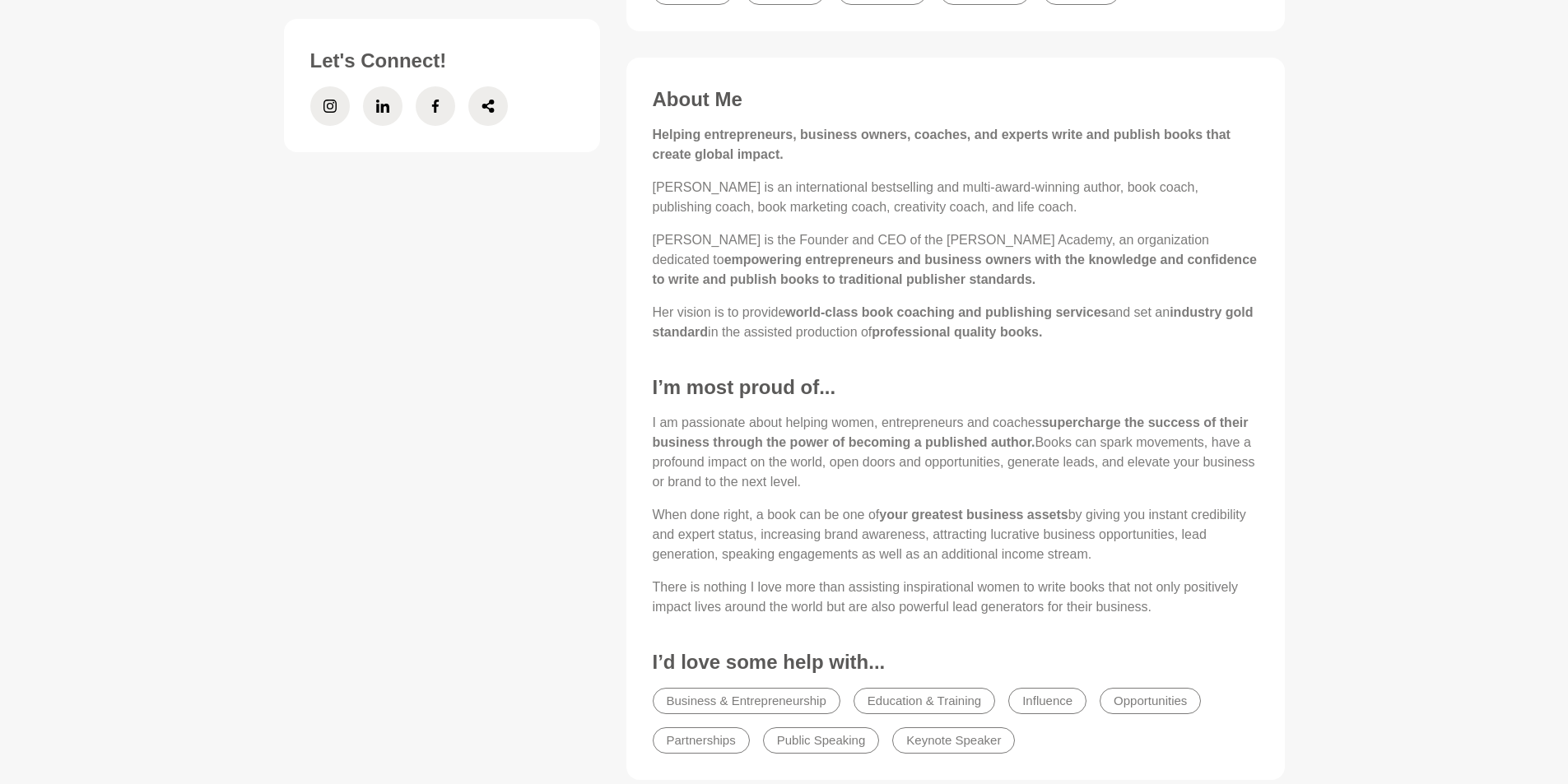
scroll to position [658, 0]
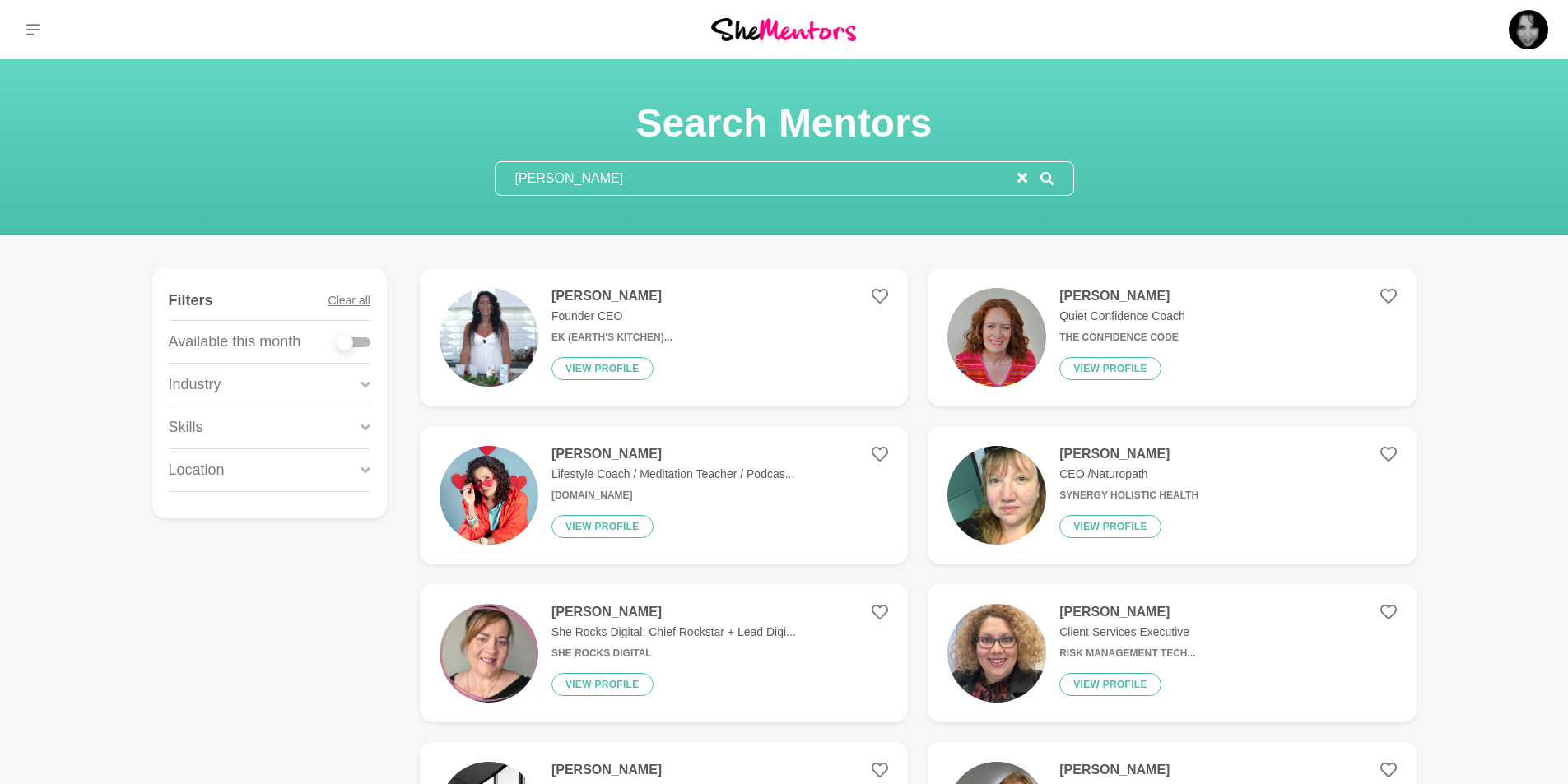
click at [487, 353] on img at bounding box center [489, 337] width 99 height 99
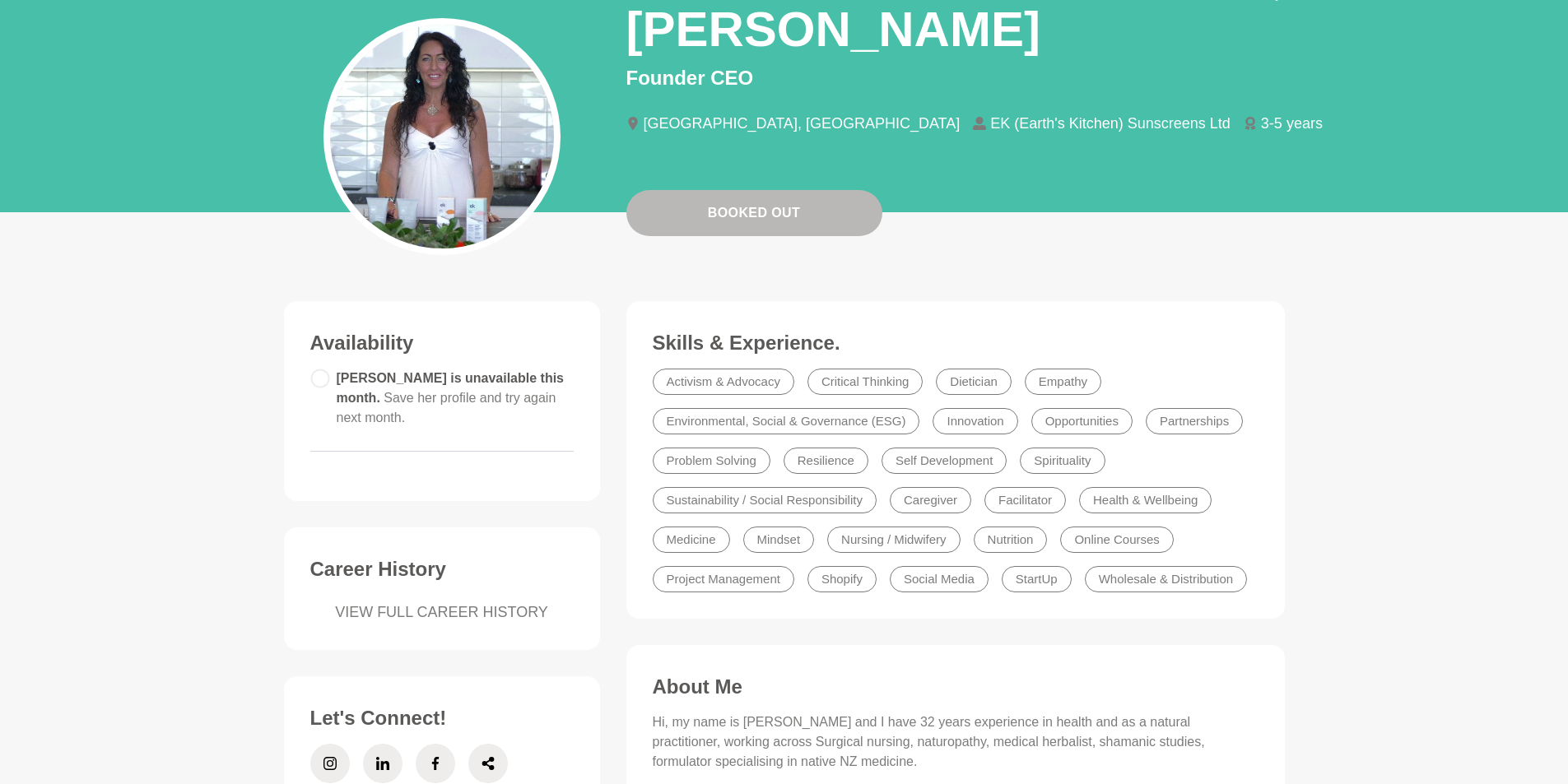
scroll to position [82, 0]
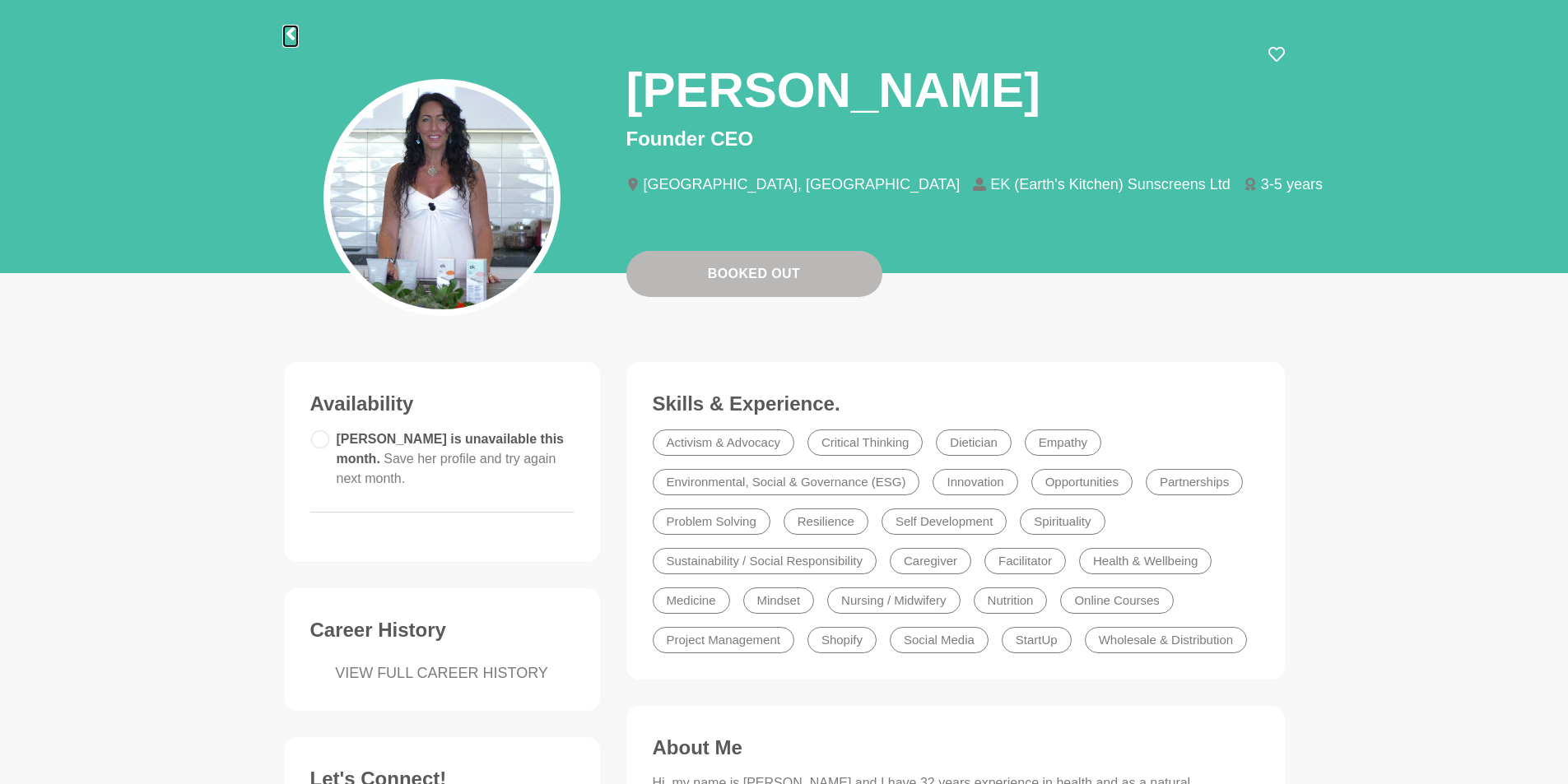
click at [290, 33] on icon at bounding box center [289, 33] width 8 height 13
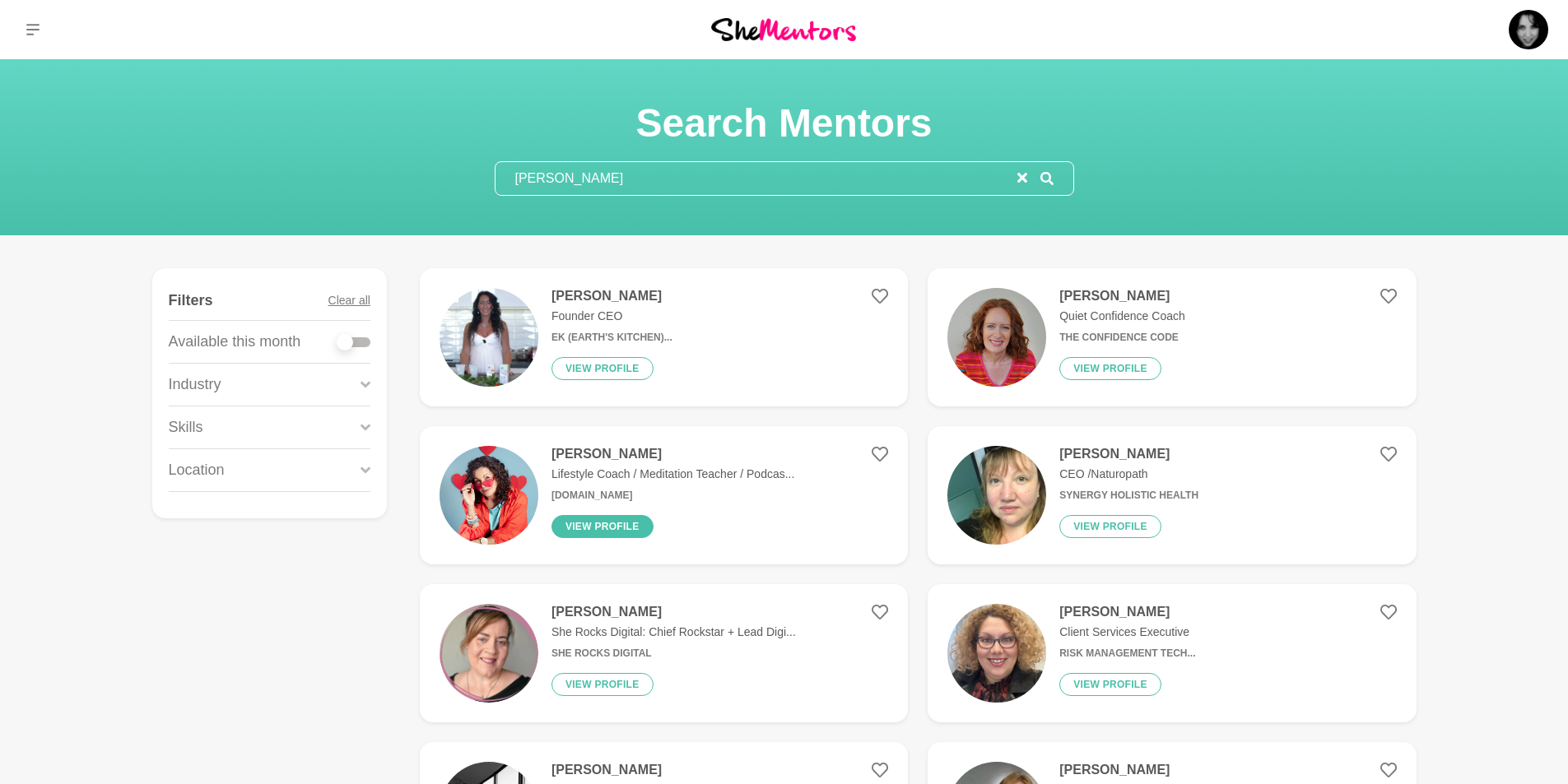
click at [627, 528] on button "View profile" at bounding box center [602, 526] width 102 height 23
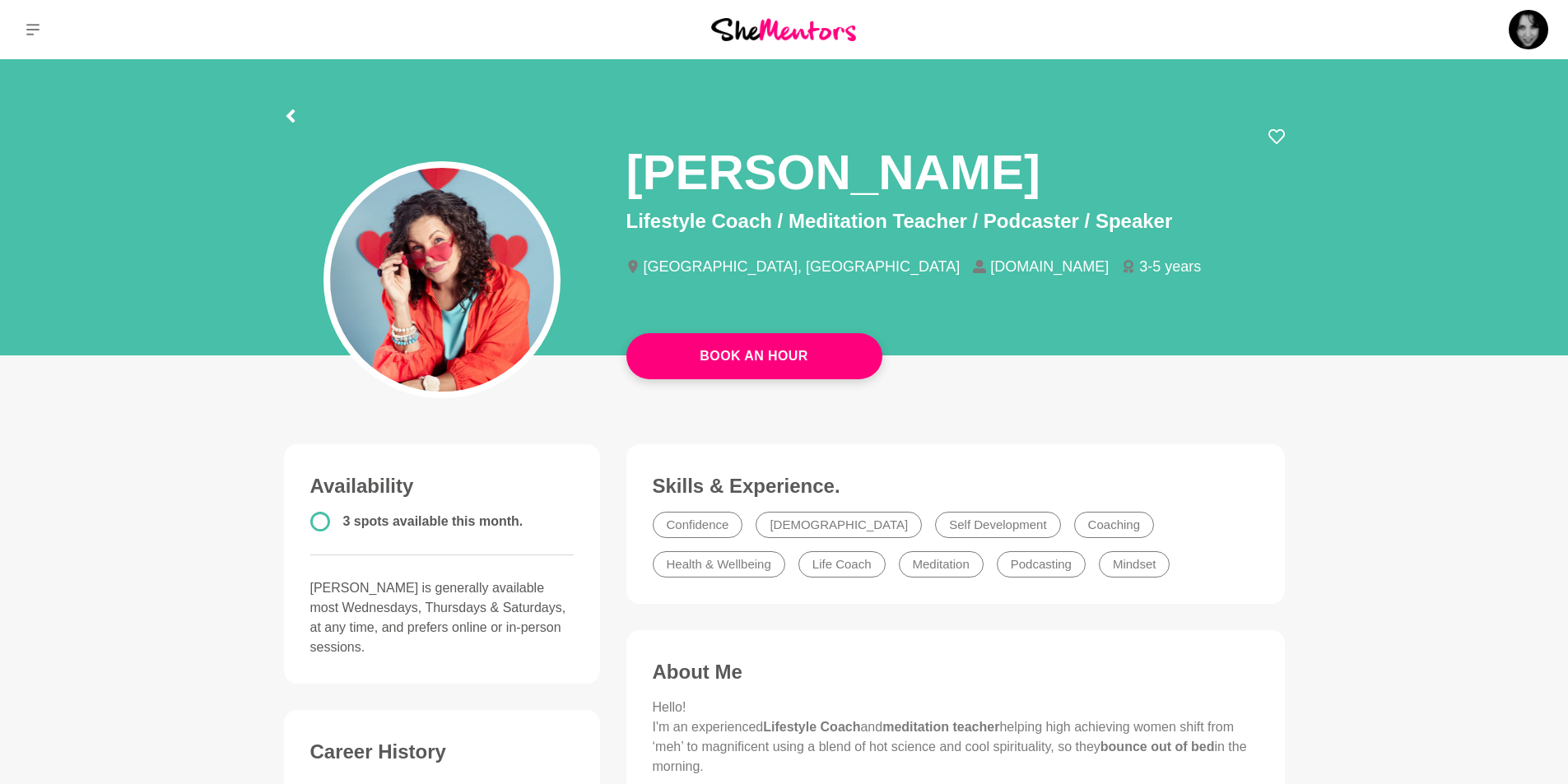
click at [291, 107] on div at bounding box center [290, 114] width 13 height 30
click at [290, 117] on icon at bounding box center [289, 115] width 8 height 13
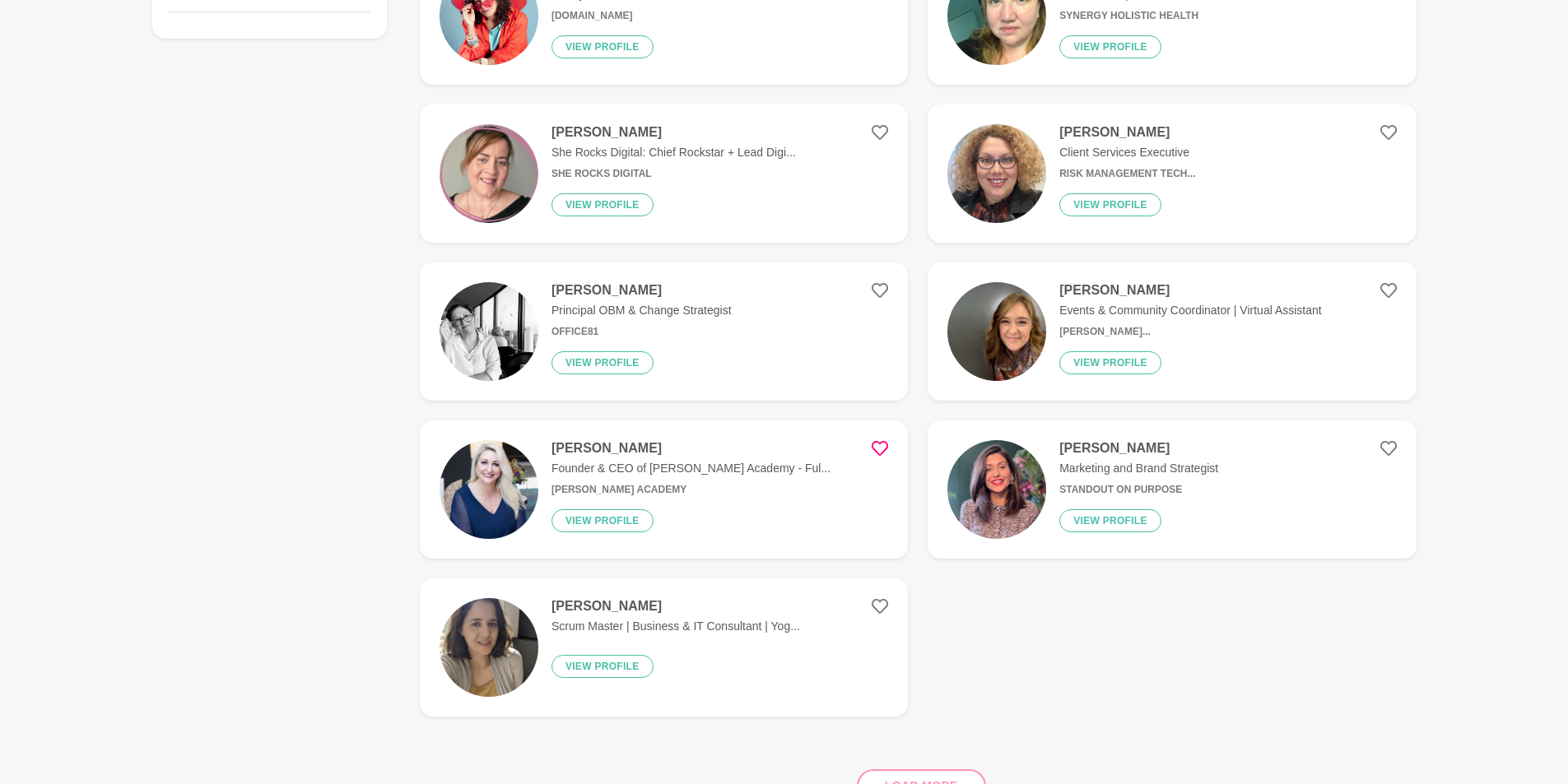
scroll to position [494, 0]
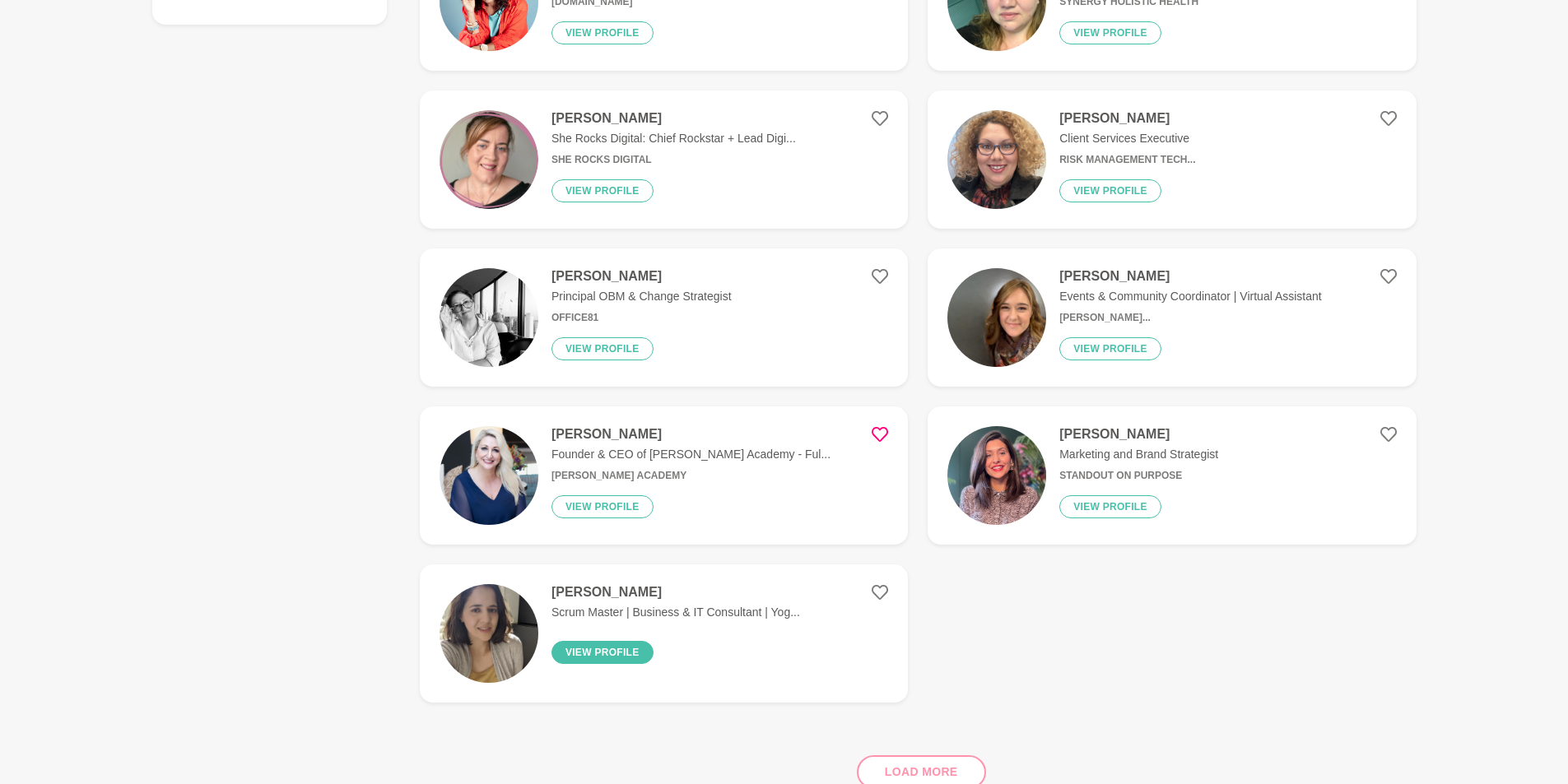
click at [593, 652] on button "View profile" at bounding box center [602, 652] width 102 height 23
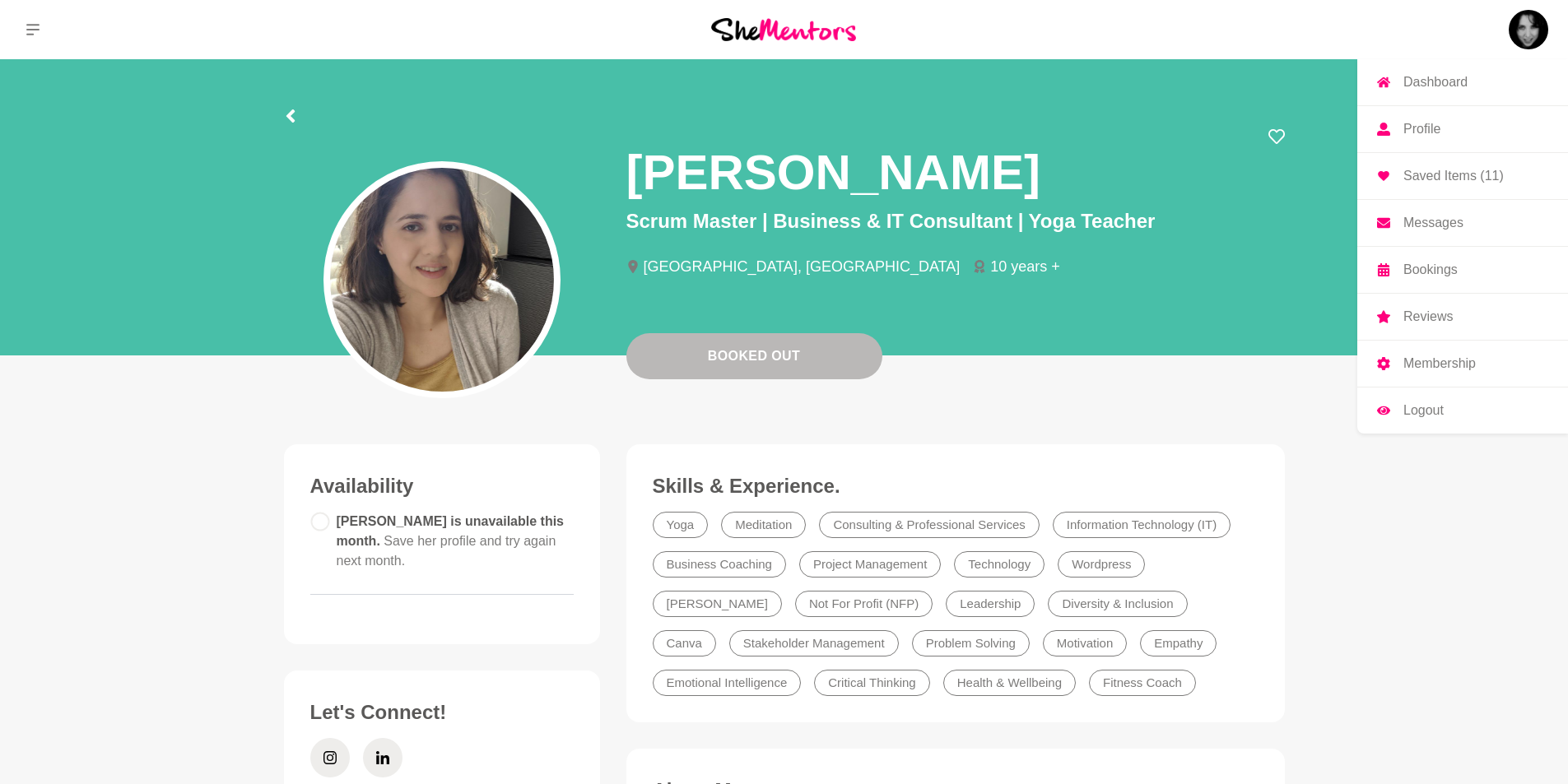
click at [1432, 126] on p "Profile" at bounding box center [1422, 128] width 37 height 13
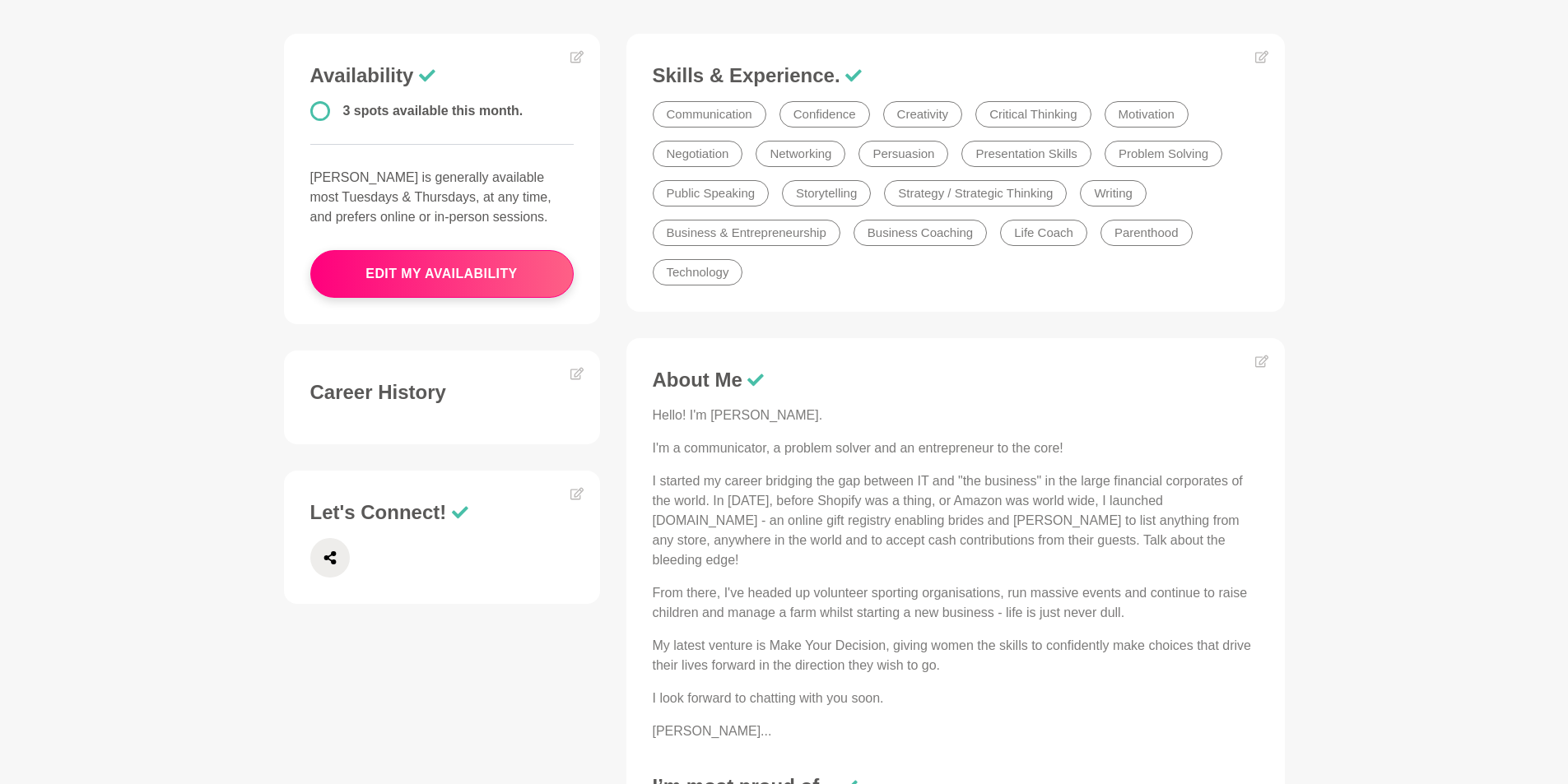
scroll to position [411, 0]
click at [1081, 445] on p "I'm a communicator, a problem solver and an entrepreneur to the core!" at bounding box center [955, 447] width 606 height 19
click at [1063, 443] on p "I'm a communicator, a problem solver and an entrepreneur to the core!" at bounding box center [955, 447] width 606 height 19
click at [1262, 362] on icon at bounding box center [1261, 360] width 13 height 13
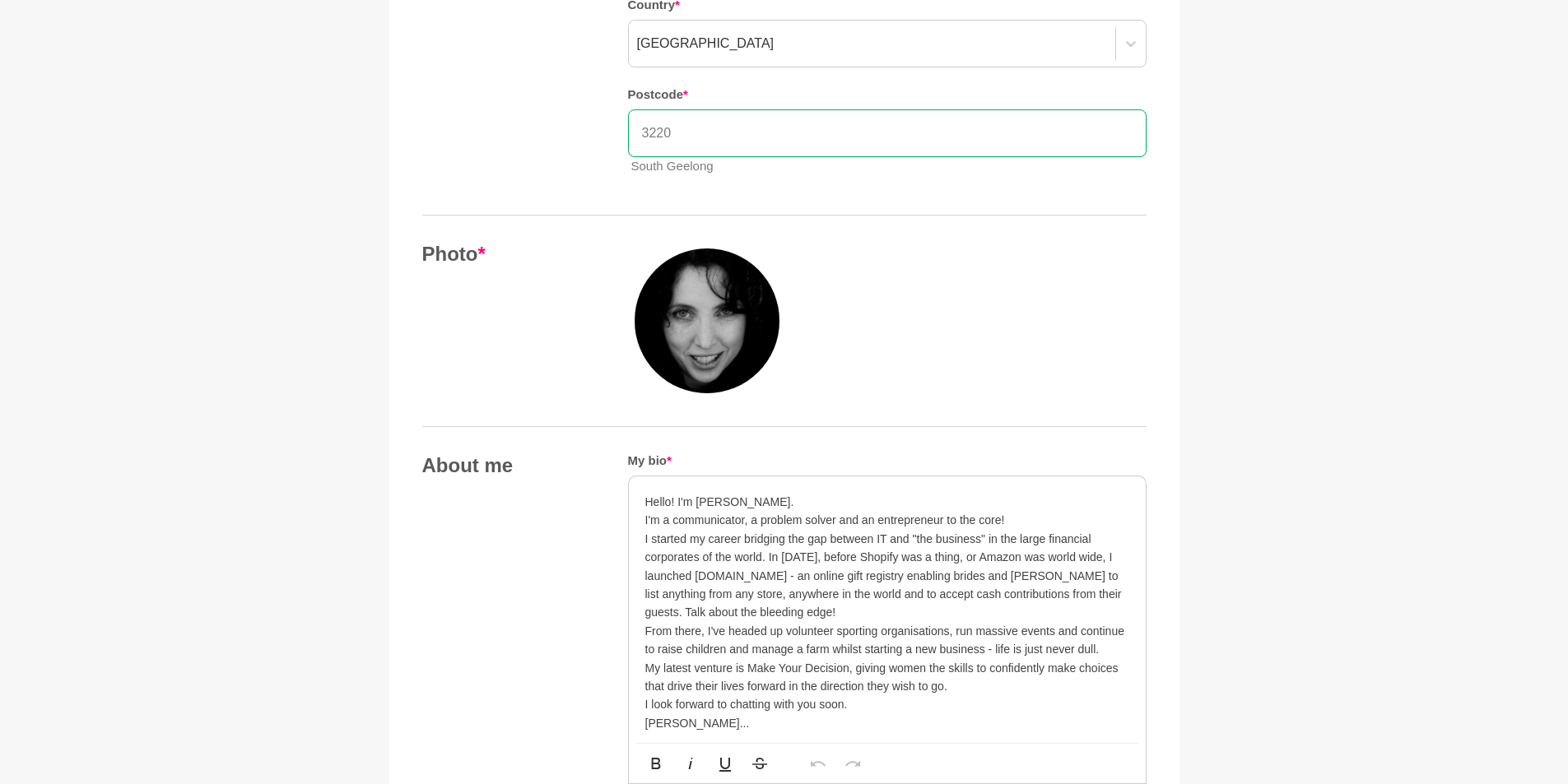
scroll to position [494, 0]
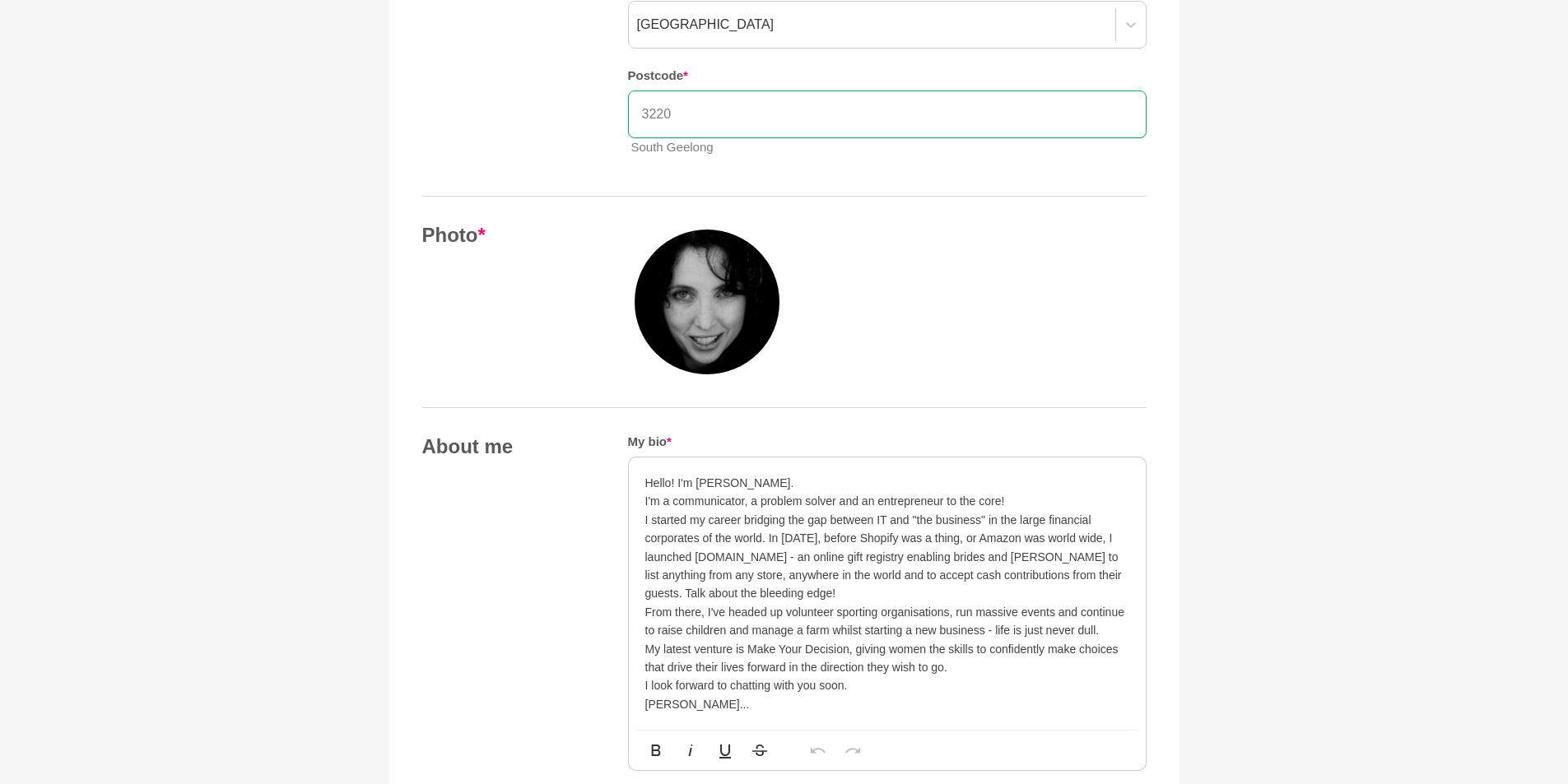
click at [1034, 498] on p "I'm a communicator, a problem solver and an entrepreneur to the core!" at bounding box center [887, 501] width 484 height 18
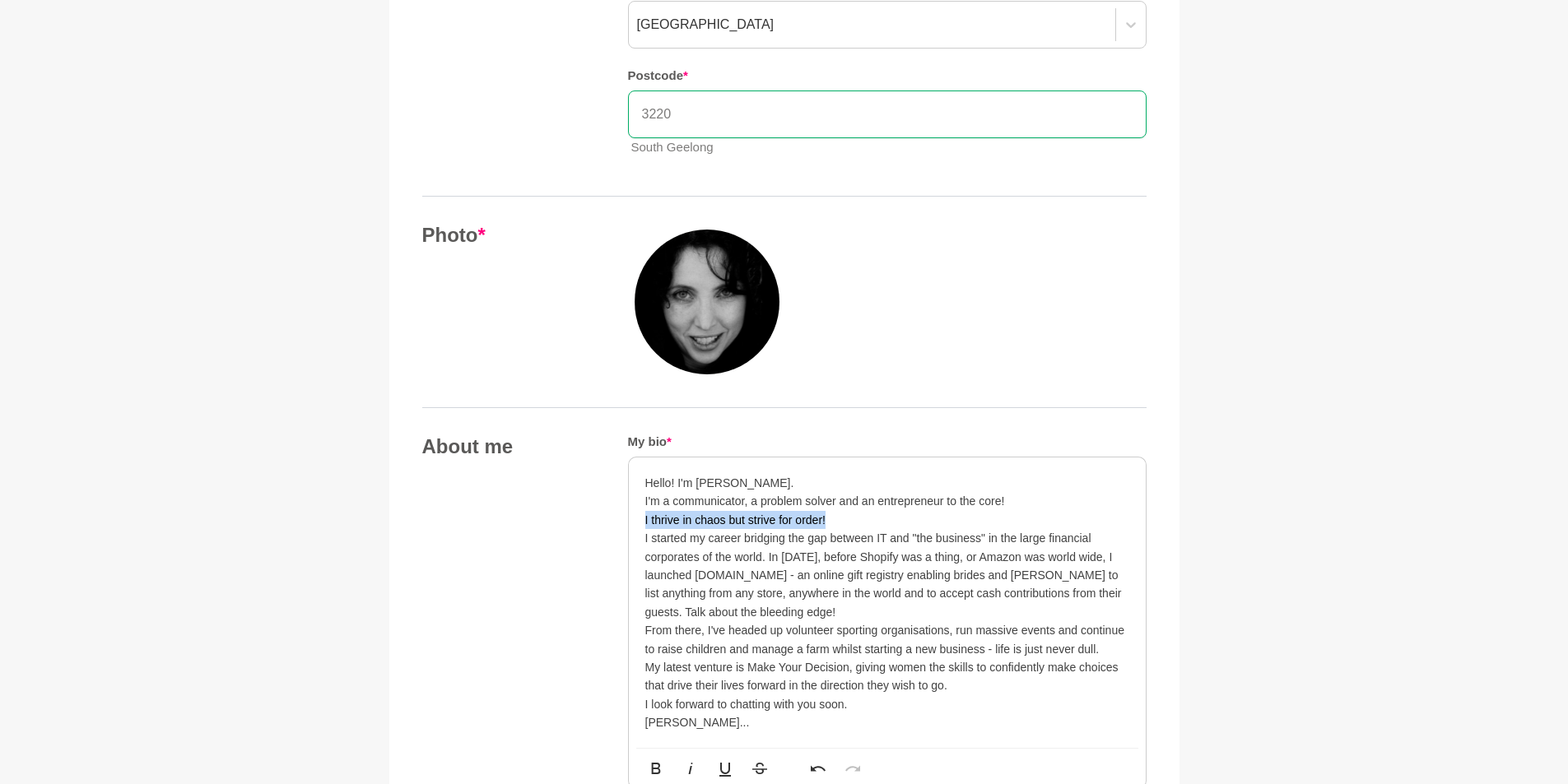
drag, startPoint x: 828, startPoint y: 518, endPoint x: 637, endPoint y: 516, distance: 191.0
click at [637, 516] on div "Hello! I'm Donna. I'm a communicator, a problem solver and an entrepreneur to t…" at bounding box center [887, 603] width 517 height 290
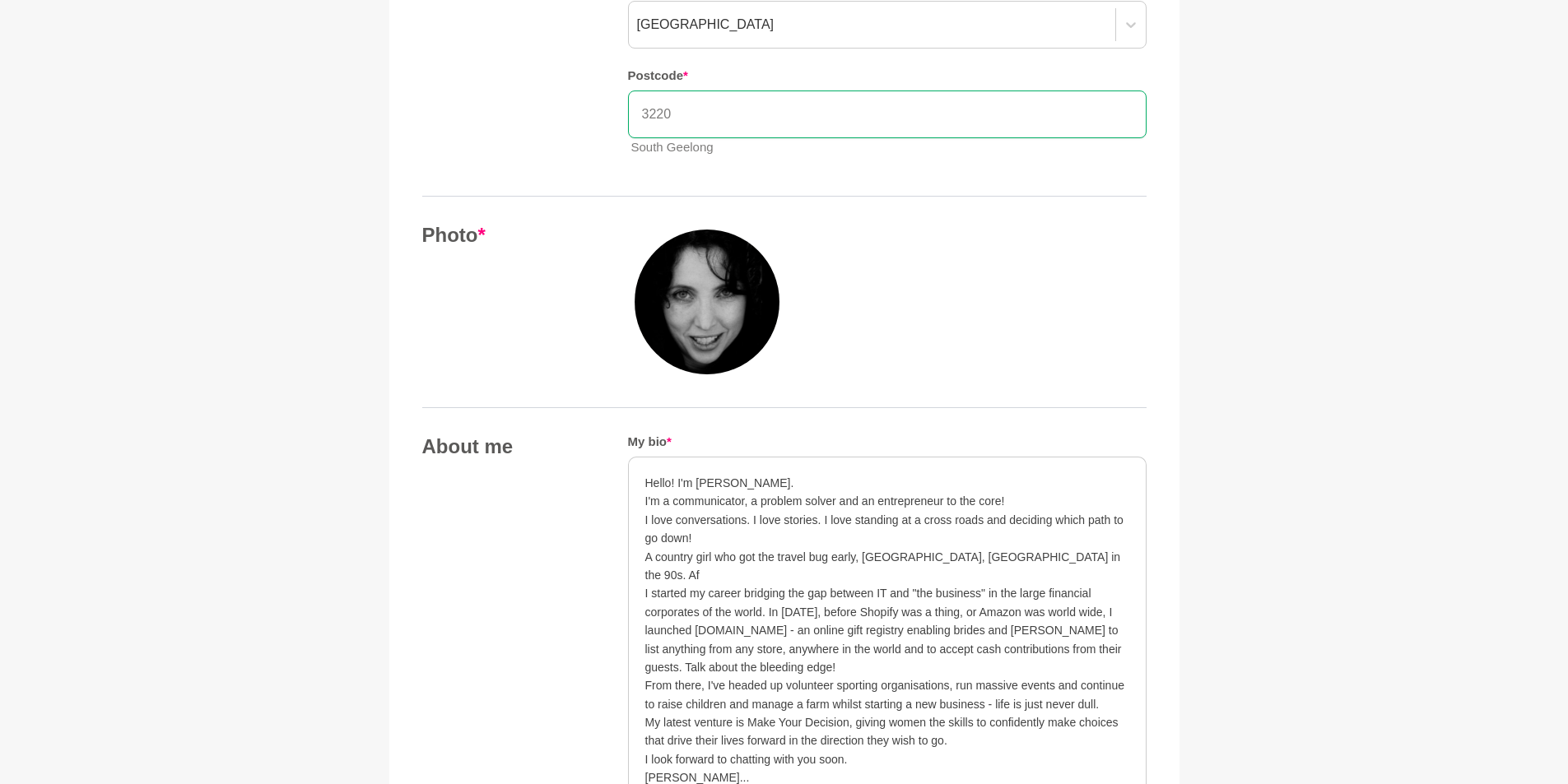
click at [926, 555] on p "​A country girl who got the travel bug early, Europe, Asia in the 90s. Af" at bounding box center [887, 566] width 484 height 37
click at [1086, 557] on p "A country girl who got the travel bug early, Europe, Asia and a bit of Africa i…" at bounding box center [887, 566] width 484 height 37
drag, startPoint x: 797, startPoint y: 577, endPoint x: 1027, endPoint y: 553, distance: 231.2
click at [1026, 555] on p "A country girl who got the travel bug early, Europe, Asia and a bit of Africa i…" at bounding box center [887, 566] width 484 height 37
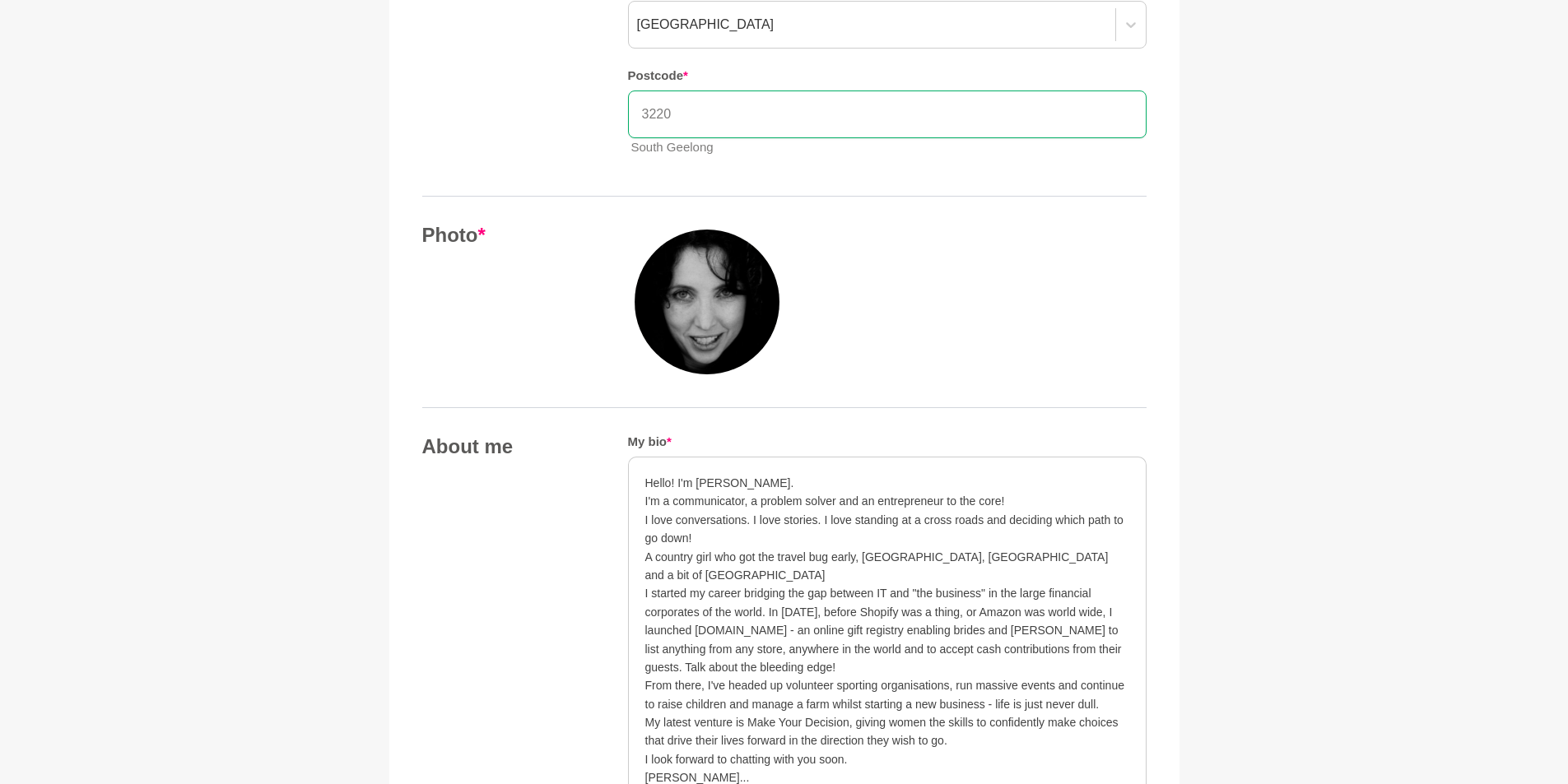
click at [939, 553] on p "A country girl who got the travel bug early, Europe, Asia and a bit of Africa" at bounding box center [887, 566] width 484 height 37
click at [1014, 557] on p "A country girl who got the travel bug early, Europe, Asia, a bit of Africa" at bounding box center [887, 566] width 484 height 37
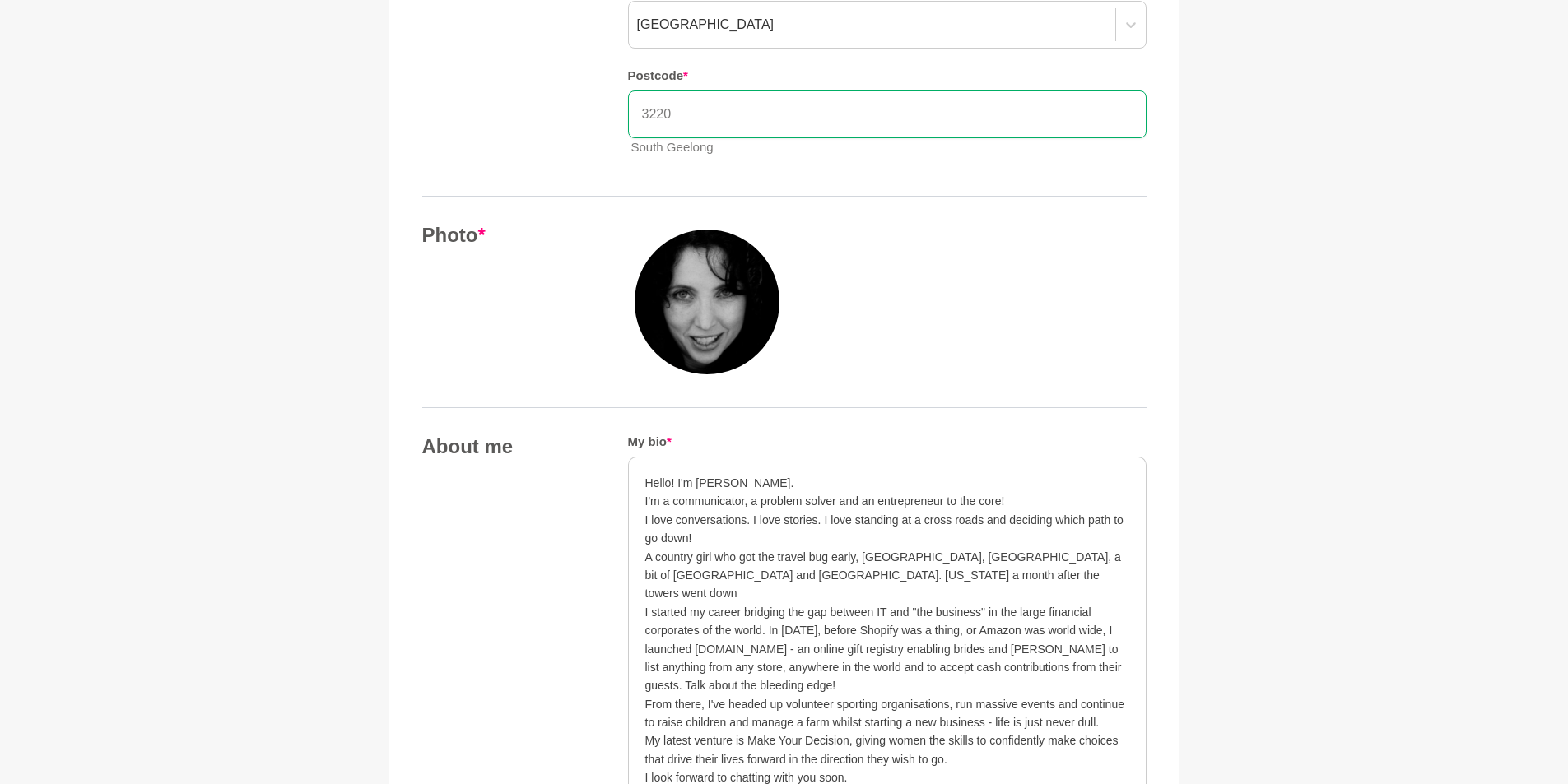
click at [646, 570] on p "A country girl who got the travel bug early, Europe, Asia, a bit of Africa and …" at bounding box center [887, 575] width 484 height 55
drag, startPoint x: 1067, startPoint y: 575, endPoint x: 1122, endPoint y: 575, distance: 55.0
click at [1122, 575] on p "A country girl who got the travel bug early, Europe, Asia, a bit of Africa and …" at bounding box center [887, 575] width 484 height 55
drag, startPoint x: 681, startPoint y: 573, endPoint x: 729, endPoint y: 574, distance: 48.0
click at [729, 574] on p "A country girl who got the travel bug early, Europe, Asia, a bit of Africa and …" at bounding box center [887, 575] width 484 height 55
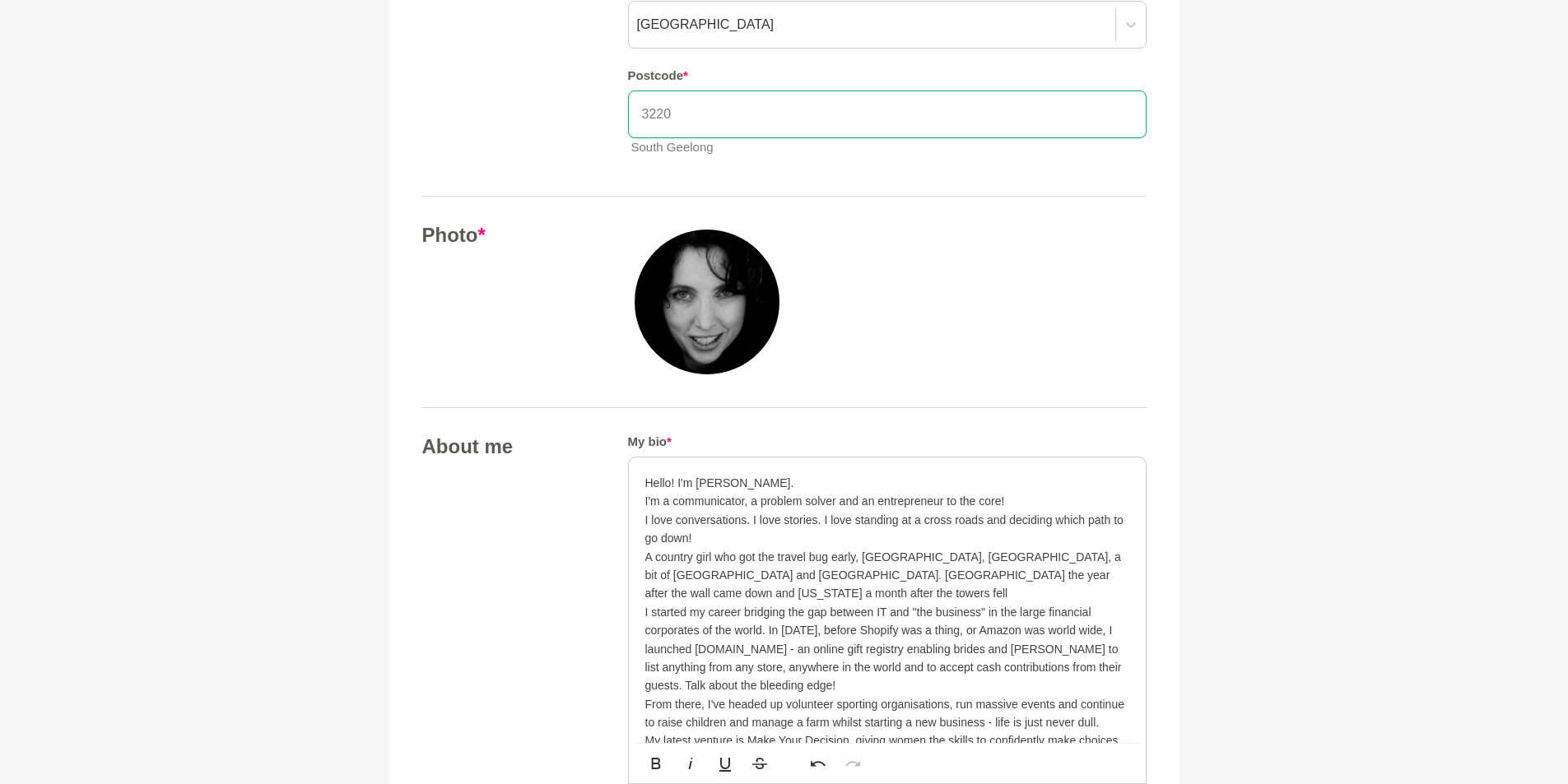
click at [687, 573] on p "A country girl who got the travel bug early, Europe, Asia, a bit of Africa and …" at bounding box center [887, 575] width 484 height 55
click at [687, 572] on p "A country girl who got the travel bug early, Europe, Asia, a bit of Africa and …" at bounding box center [887, 575] width 484 height 55
click at [679, 577] on p "A country girl who got the travel bug early, Europe, Asia, a bit of Africa and …" at bounding box center [887, 575] width 484 height 55
click at [679, 576] on p "A country girl who got the travel bug early, Europe, Asia, a bit of Africa and …" at bounding box center [887, 575] width 484 height 55
click at [1086, 573] on p "A country girl who got the travel bug early, Europe, Asia, a bit of Africa and …" at bounding box center [887, 575] width 484 height 55
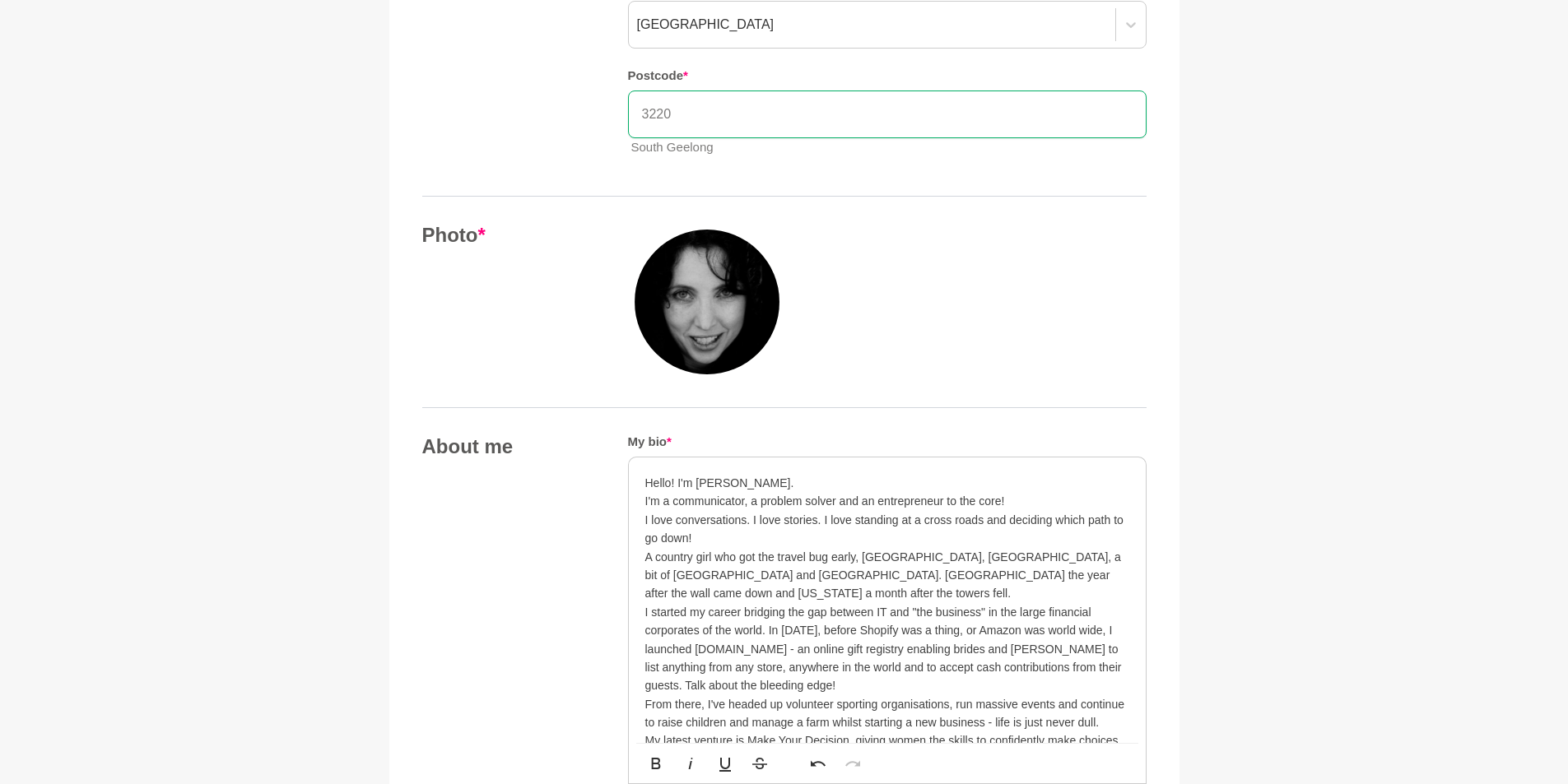
click at [1003, 695] on p "From there, I've headed up volunteer sporting organisations, run massive events…" at bounding box center [887, 714] width 484 height 37
click at [790, 701] on p "From there, I've headed up volunteer sporting organisations, run equestrian eve…" at bounding box center [887, 722] width 484 height 55
click at [791, 701] on p "From there, I've headed up volunteer sporting organisations, run equestrian eve…" at bounding box center [887, 722] width 484 height 55
click at [829, 701] on p "From there, I've headed up volunteer sporting organisations, run equestrian eve…" at bounding box center [887, 714] width 484 height 37
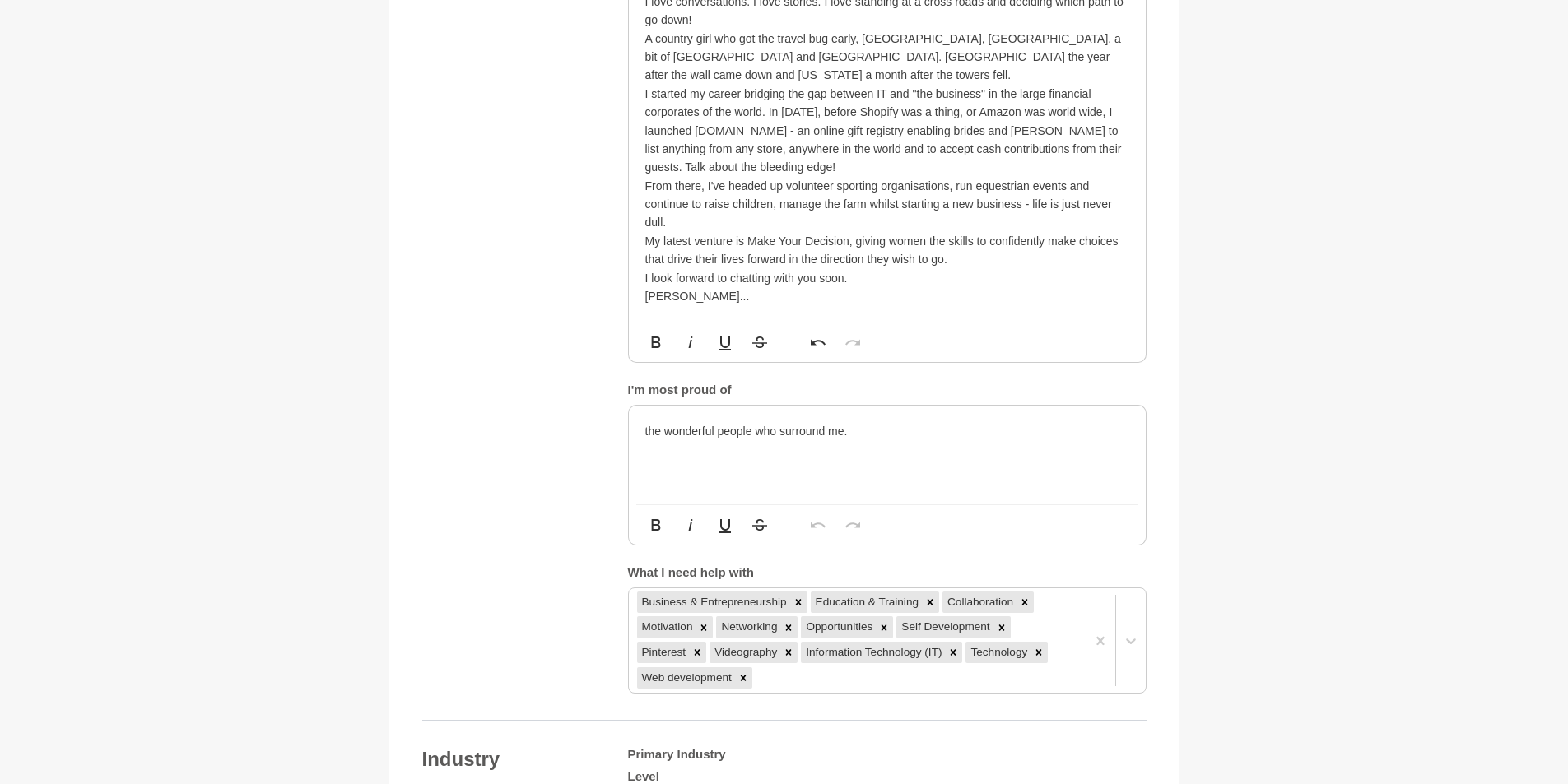
scroll to position [1069, 0]
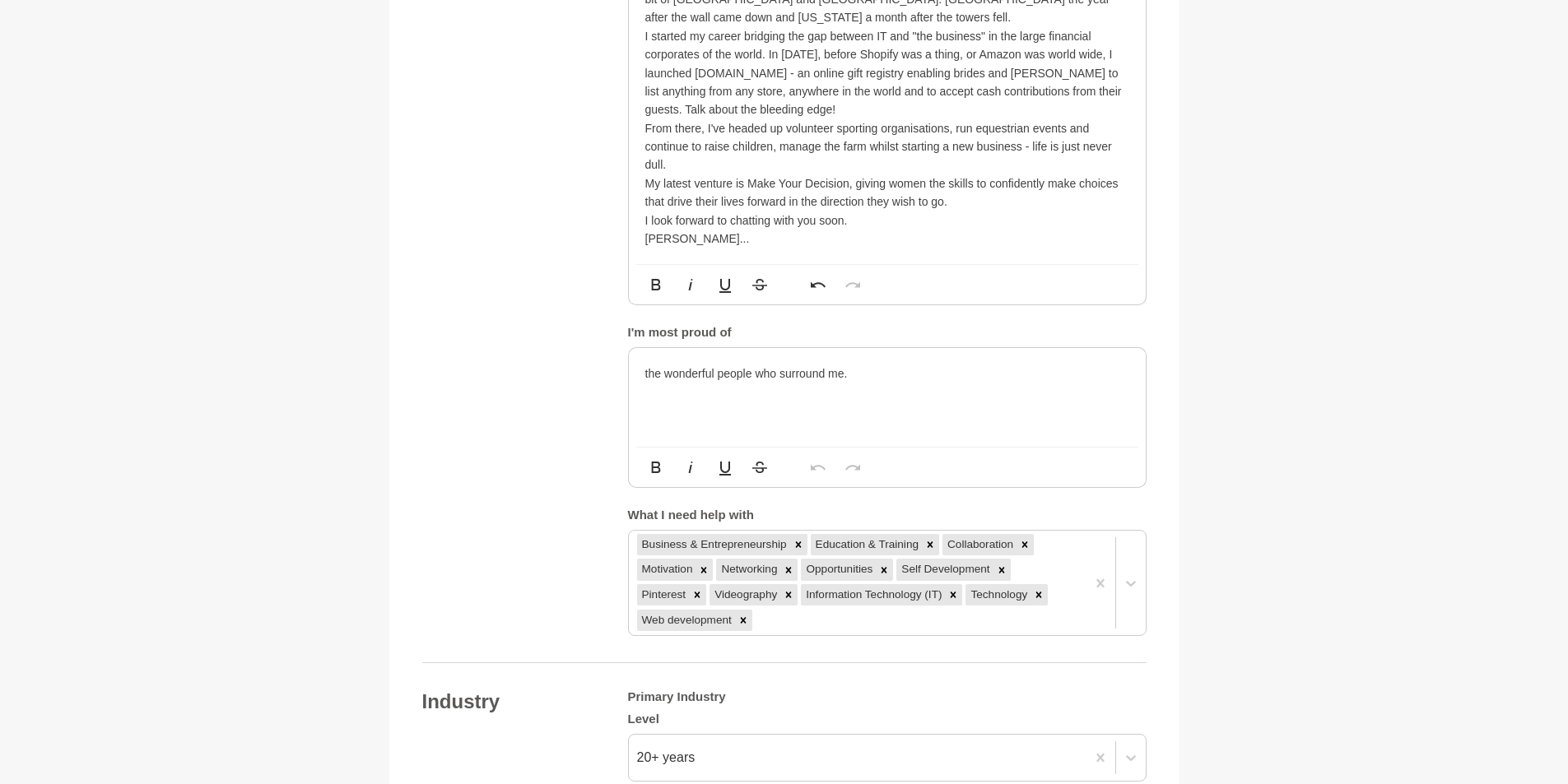
click at [643, 353] on div "the wonderful people who surround me." at bounding box center [887, 397] width 517 height 99
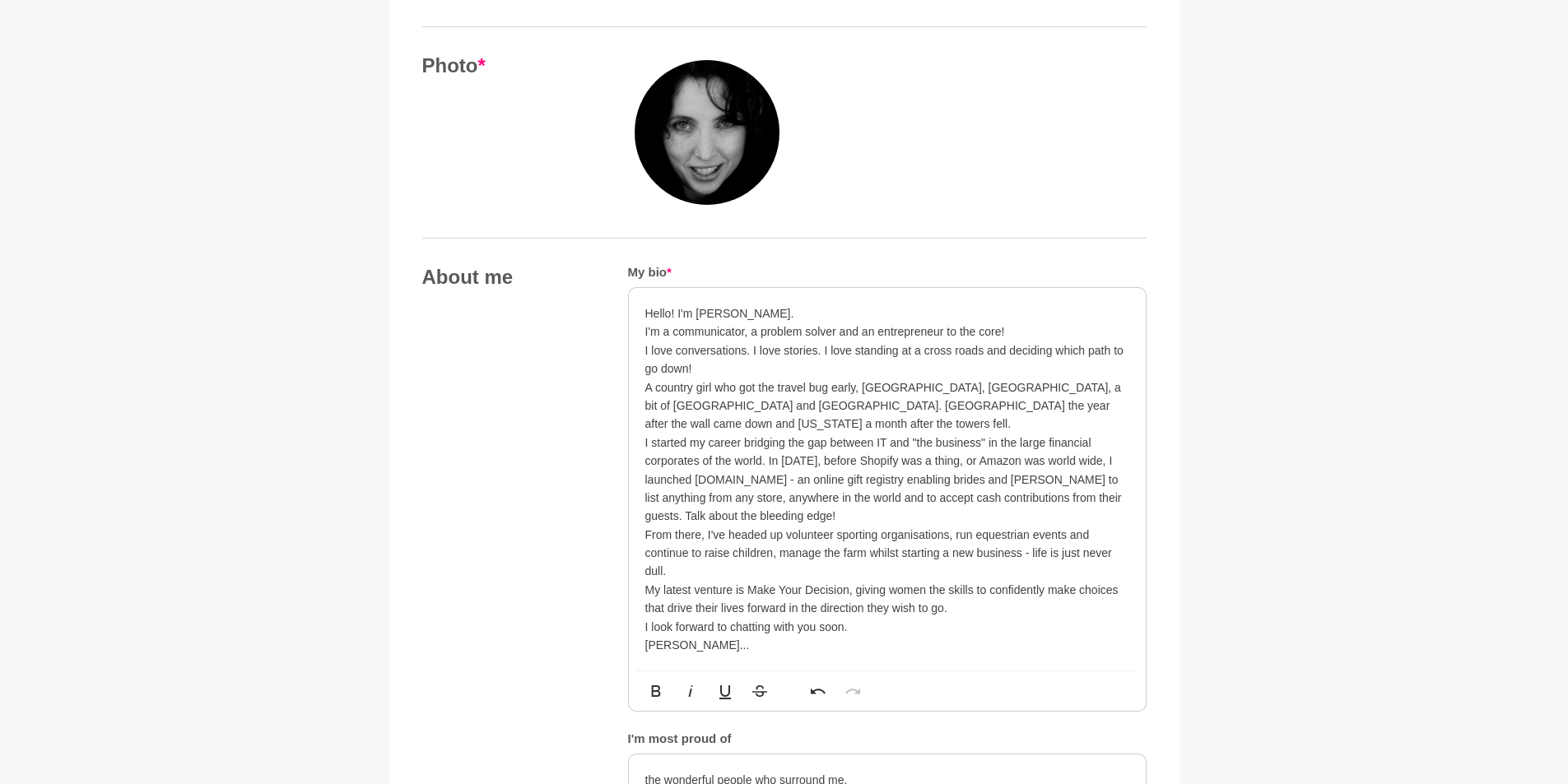
scroll to position [575, 0]
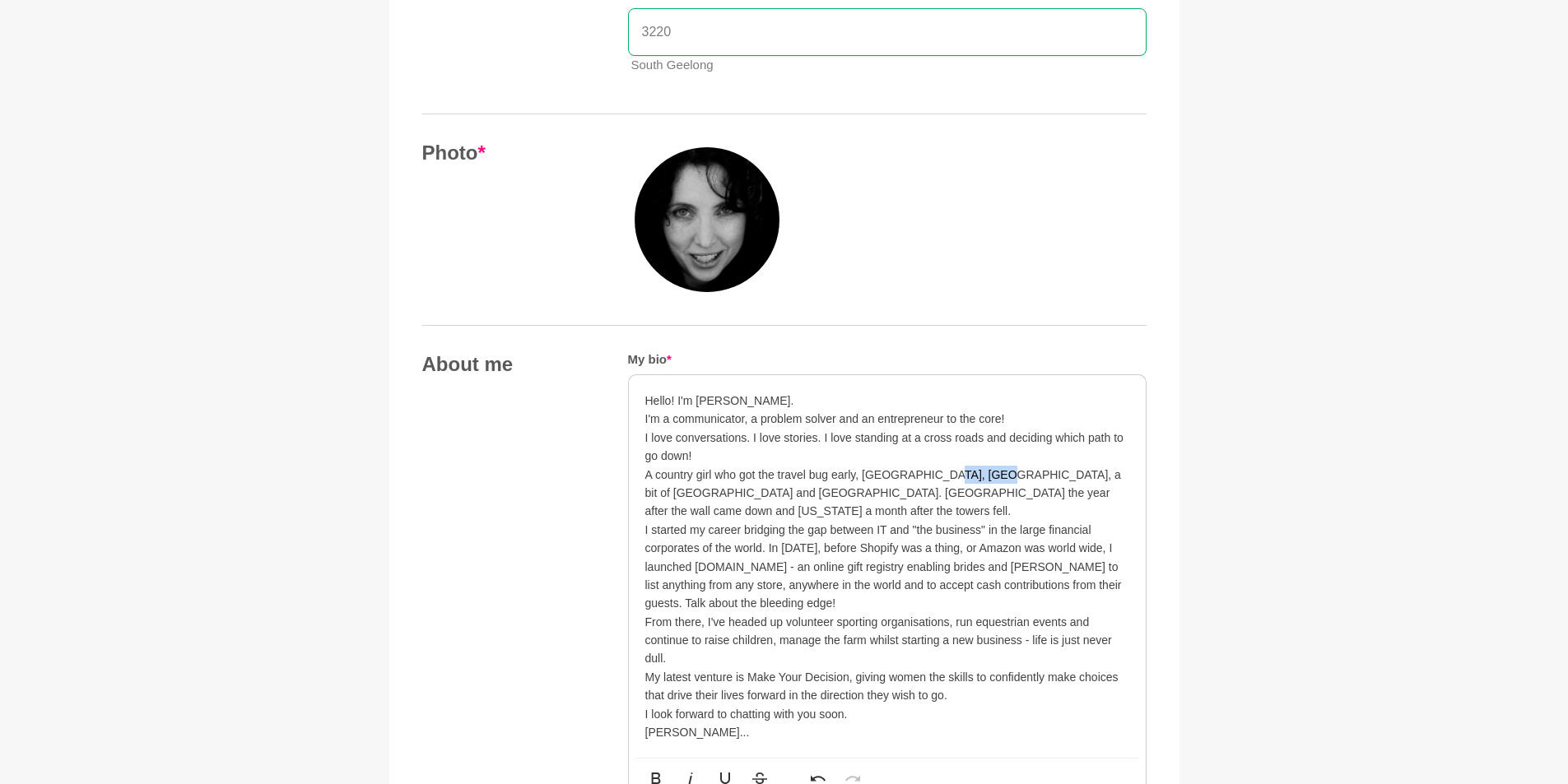
drag, startPoint x: 934, startPoint y: 473, endPoint x: 970, endPoint y: 480, distance: 36.7
click at [970, 480] on p "A country girl who got the travel bug early, Europe, Asia, a bit of Africa and …" at bounding box center [887, 493] width 484 height 55
drag, startPoint x: 799, startPoint y: 490, endPoint x: 862, endPoint y: 482, distance: 63.5
click at [799, 488] on p "A country girl who got the travel bug early, Europe, Asia, Africa and South Ame…" at bounding box center [887, 493] width 484 height 55
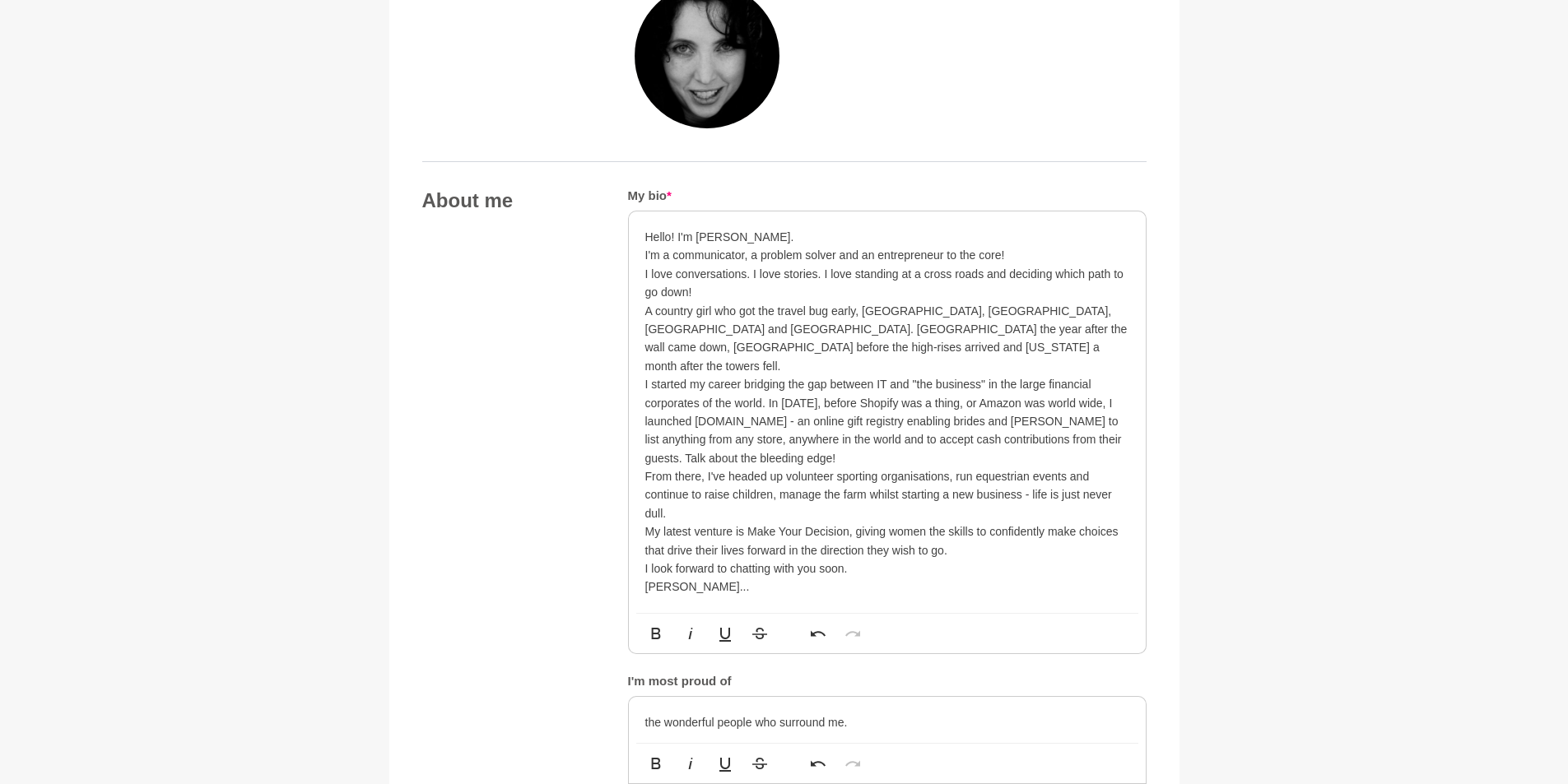
scroll to position [740, 0]
drag, startPoint x: 728, startPoint y: 454, endPoint x: 782, endPoint y: 451, distance: 54.1
click at [782, 466] on p "From there, I've headed up volunteer sporting organisations, run equestrian eve…" at bounding box center [887, 494] width 484 height 55
click at [776, 473] on p "From there, I've been involved in volunteer sporting organisations, run equestr…" at bounding box center [887, 494] width 484 height 55
click at [886, 475] on p "From there, I've been involved in volunteer sporting organisations, run equestr…" at bounding box center [887, 494] width 484 height 55
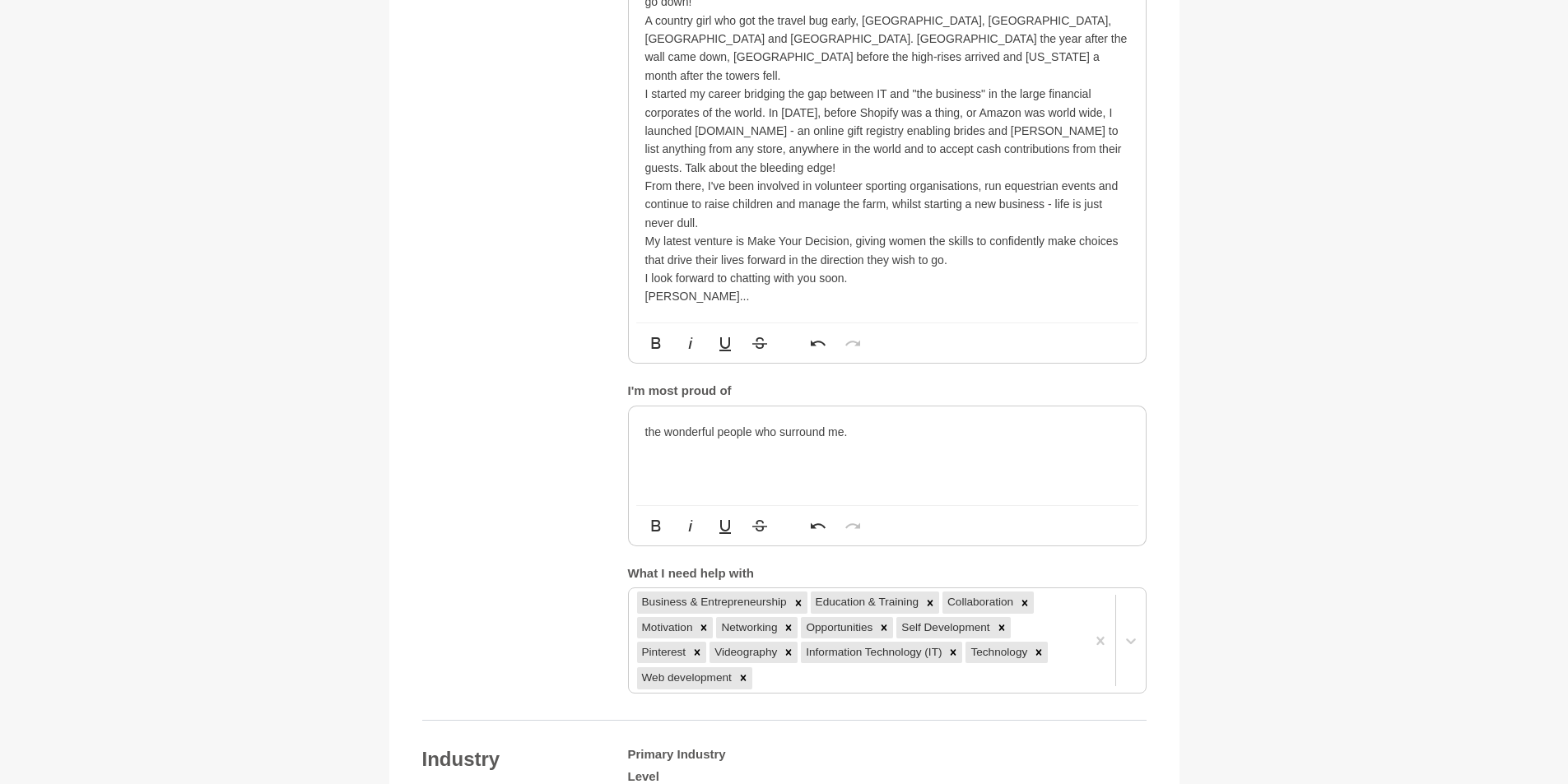
scroll to position [1069, 0]
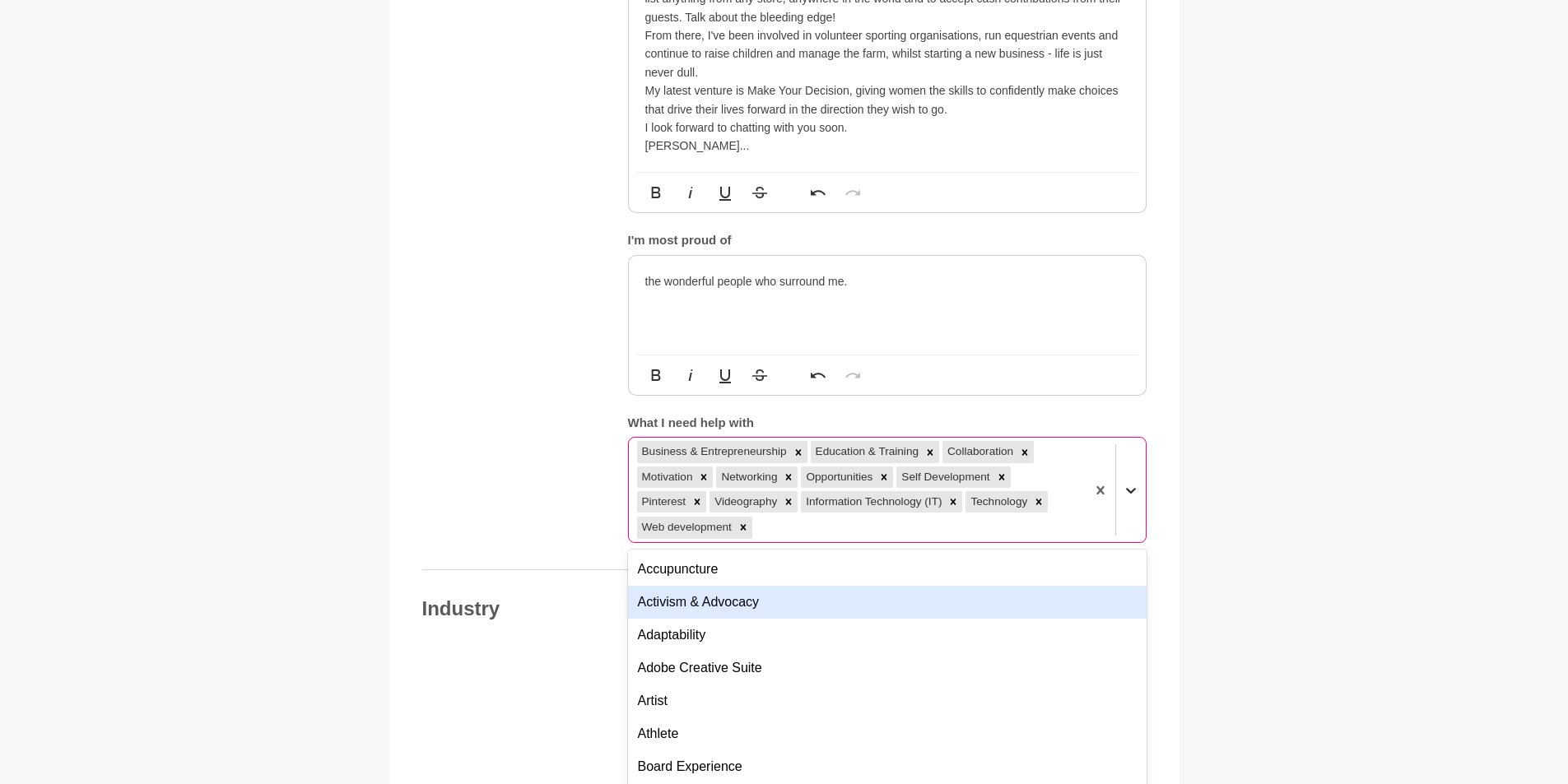
click at [1132, 543] on div "option Activism & Advocacy focused, 2 of 201. 189 results available. Use Up and…" at bounding box center [887, 489] width 519 height 106
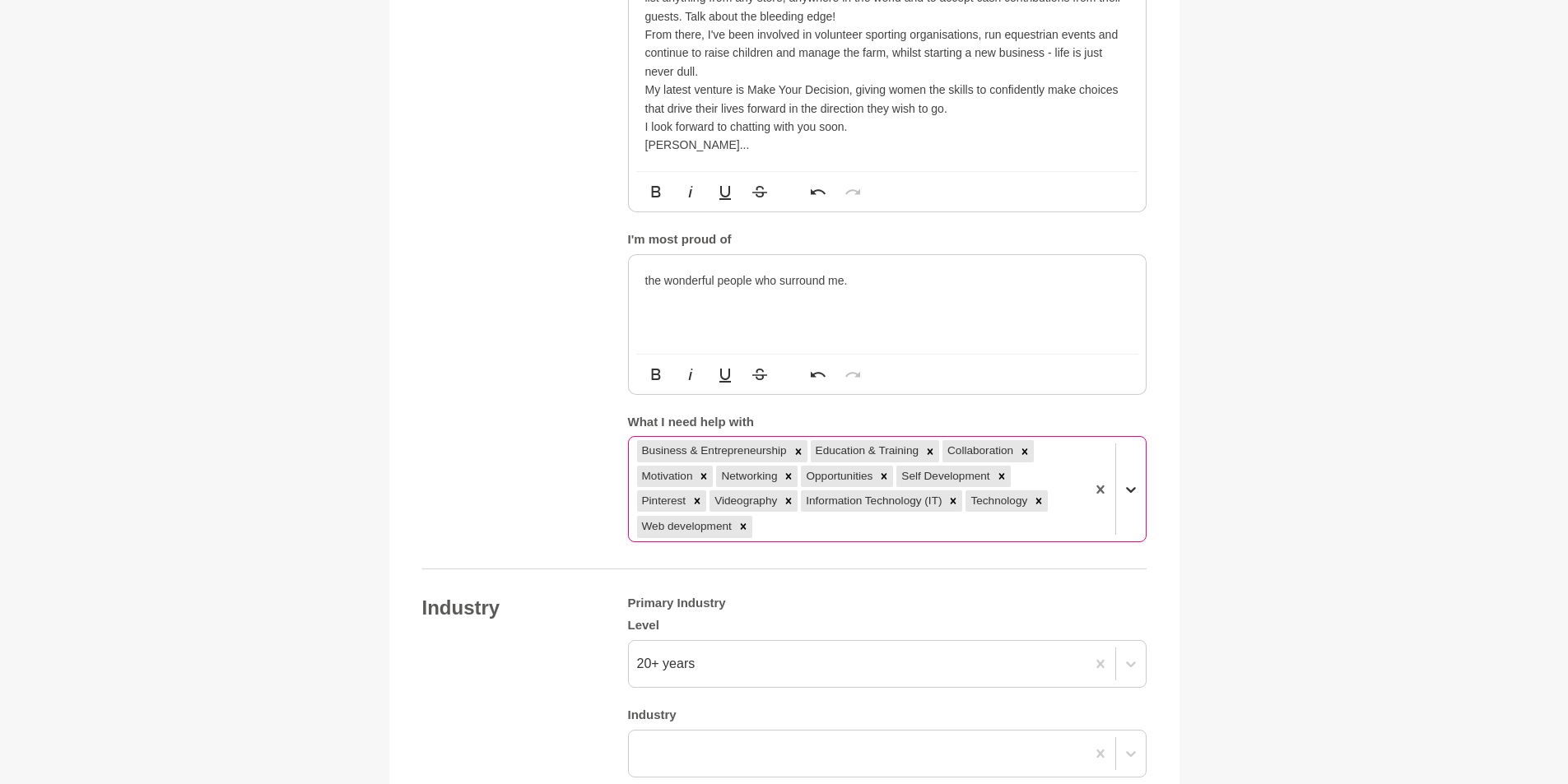
click at [1133, 487] on icon at bounding box center [1130, 489] width 10 height 6
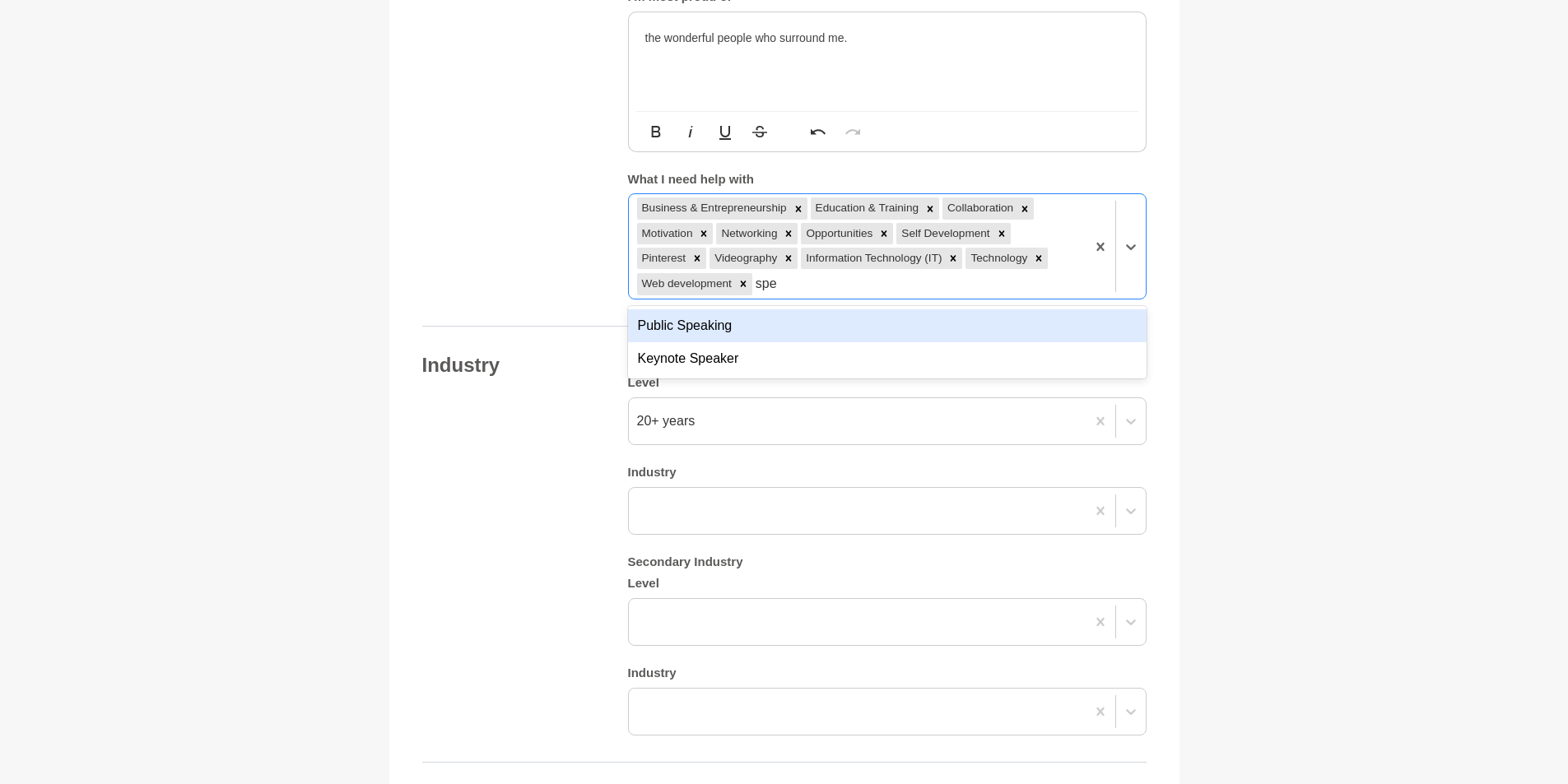
scroll to position [1428, 0]
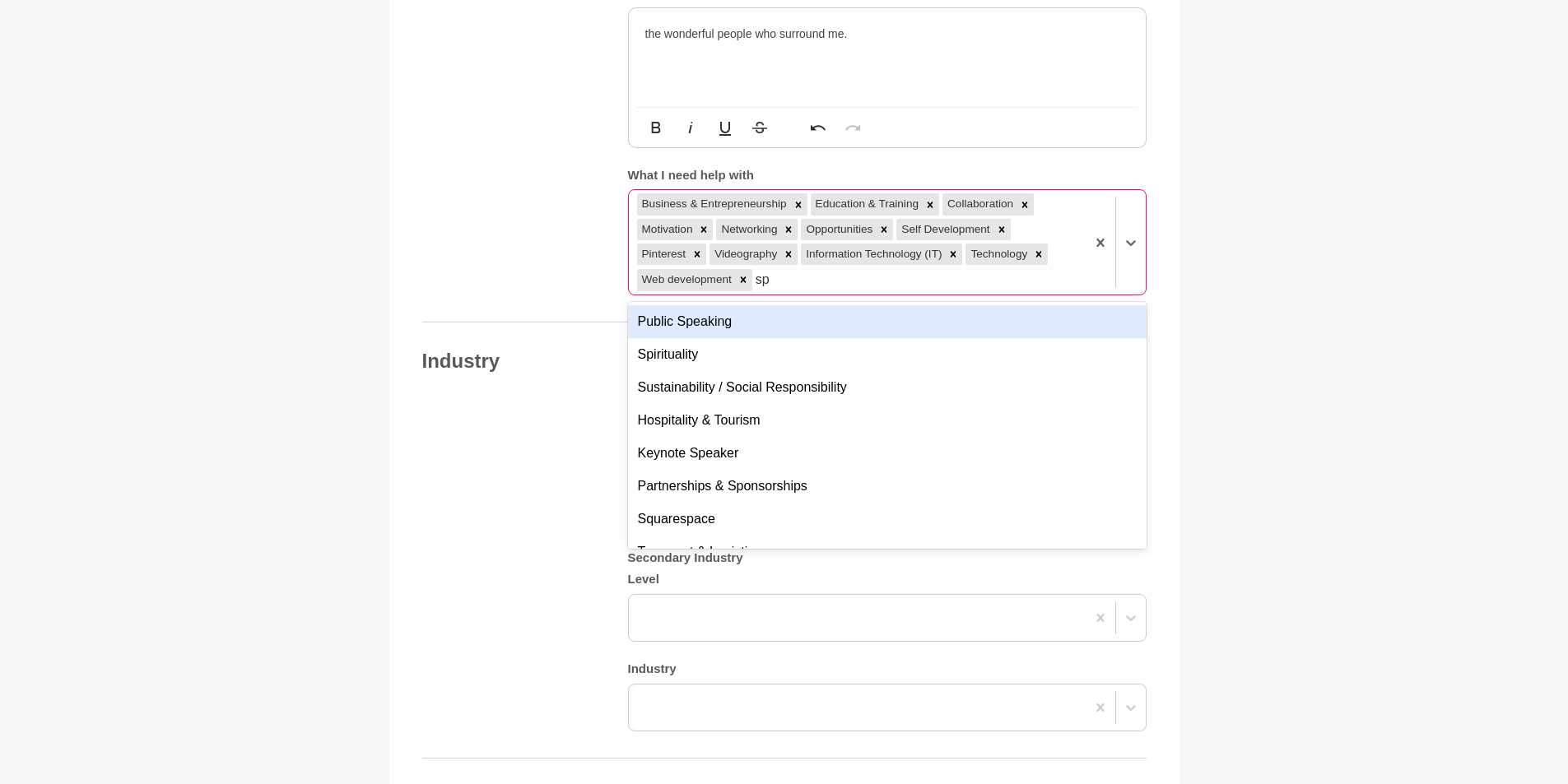
type input "s"
type input "c"
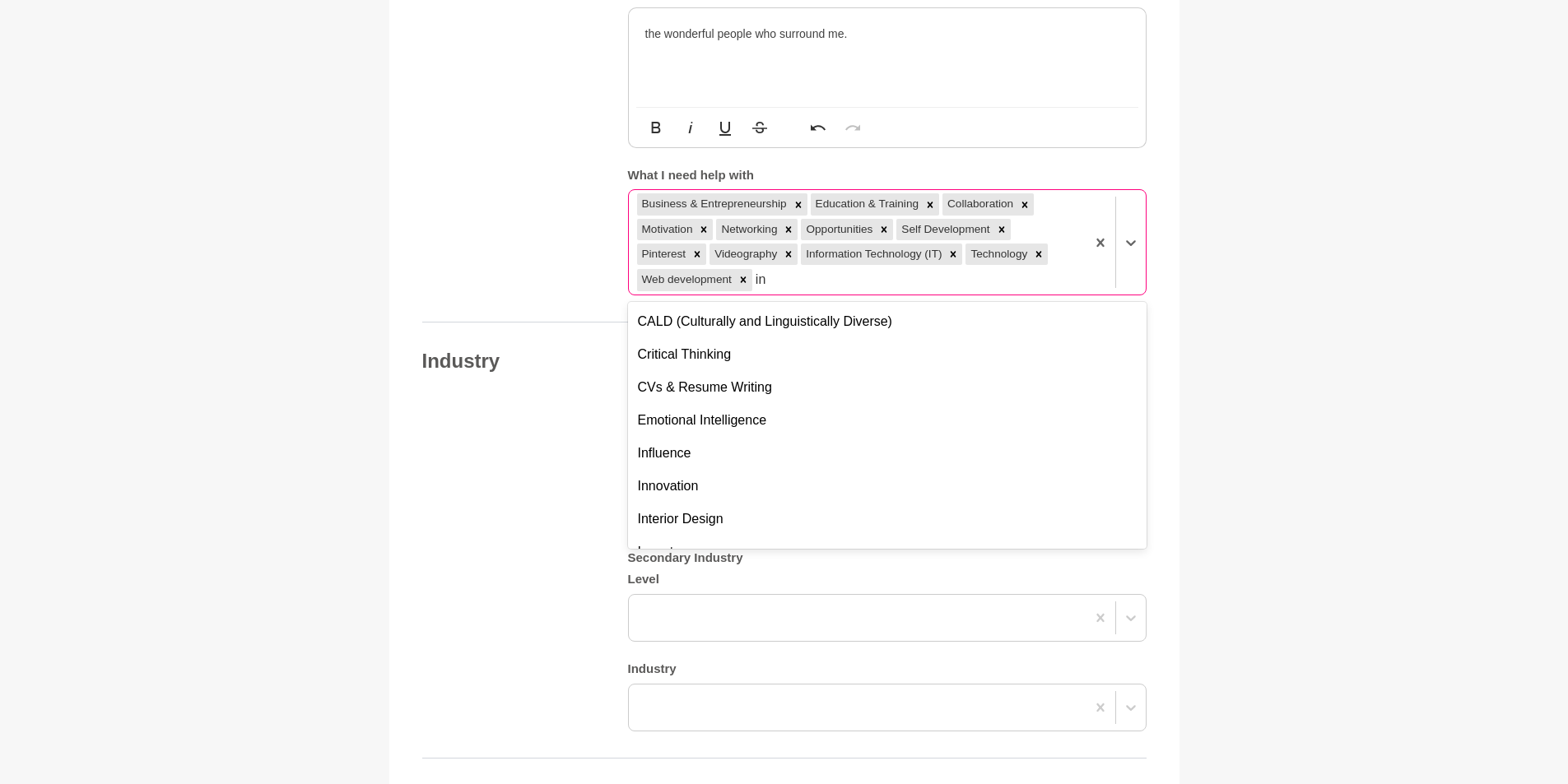
type input "int"
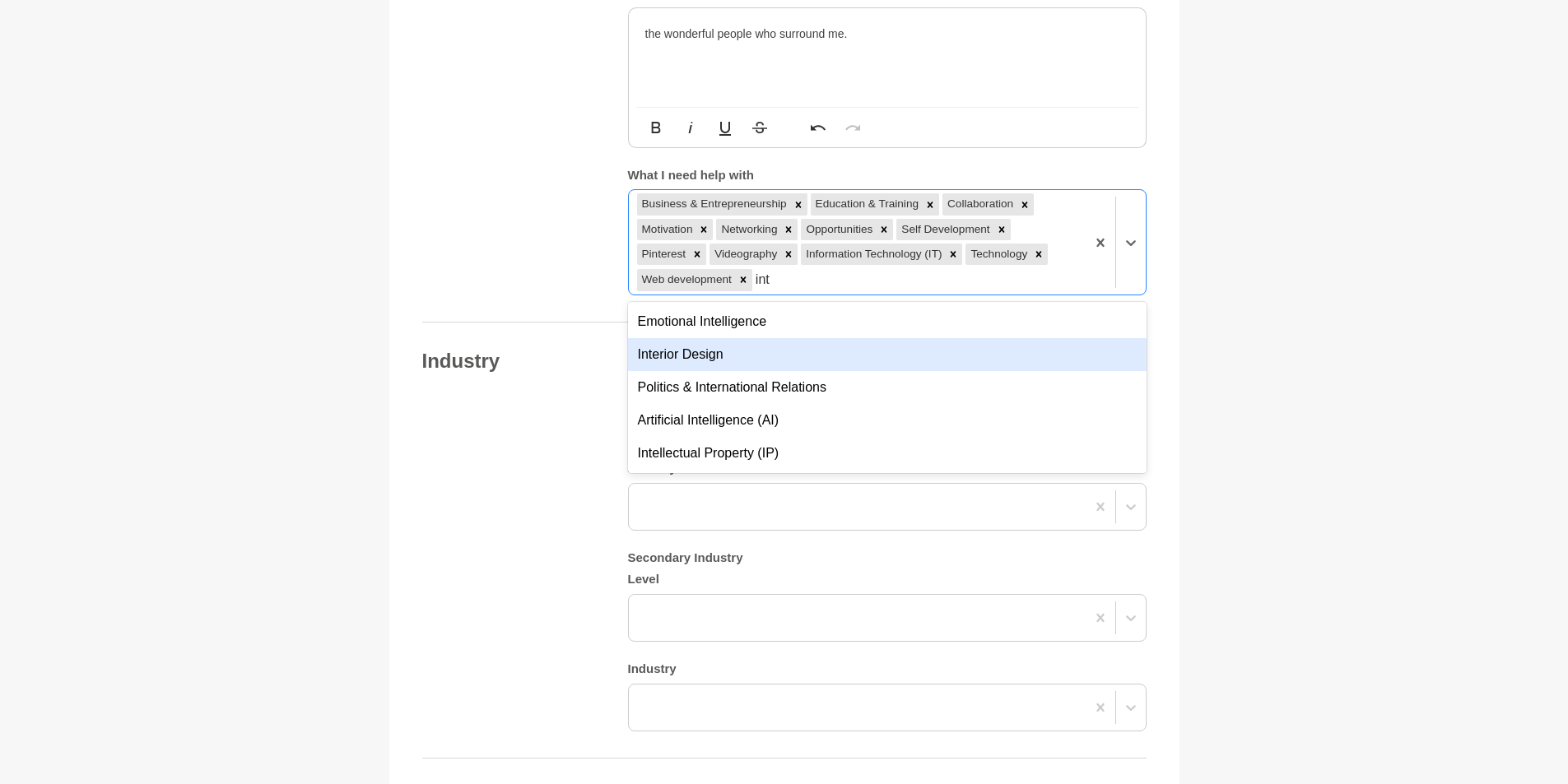
click at [728, 338] on div "Interior Design" at bounding box center [887, 354] width 519 height 33
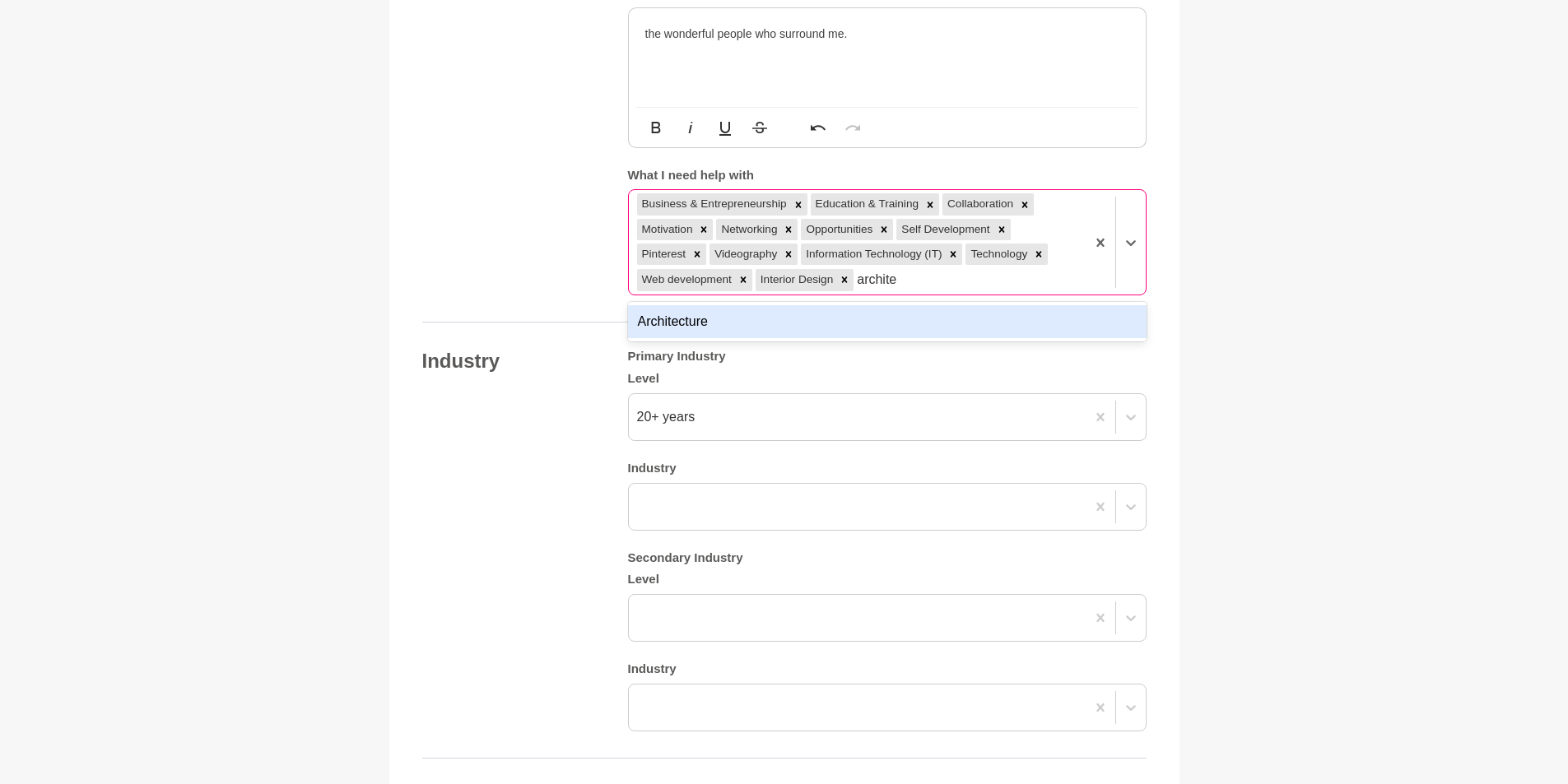
type input "architec"
click at [939, 305] on div "Architecture" at bounding box center [887, 321] width 519 height 33
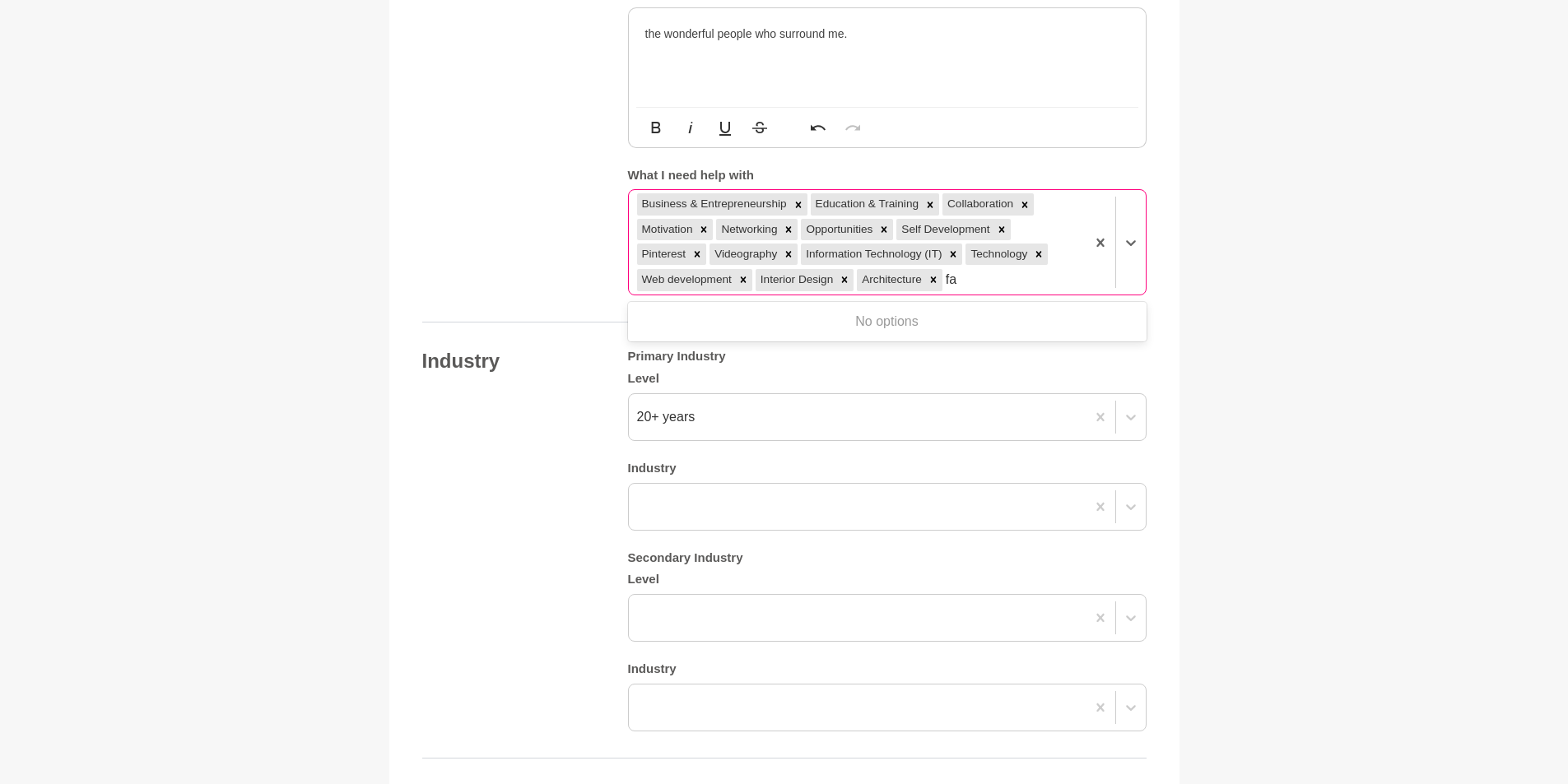
type input "f"
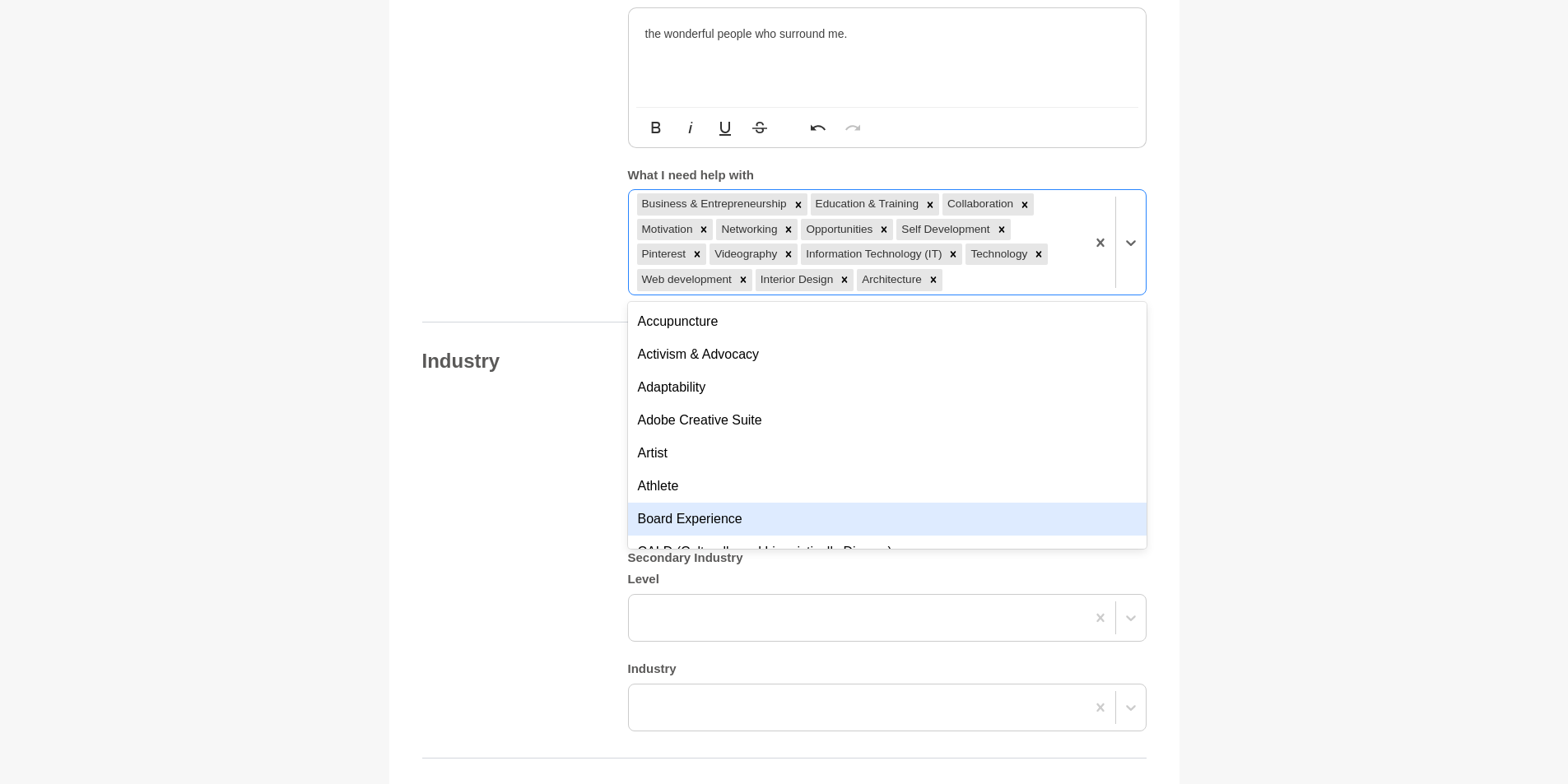
click at [757, 502] on div "Board Experience" at bounding box center [887, 518] width 519 height 33
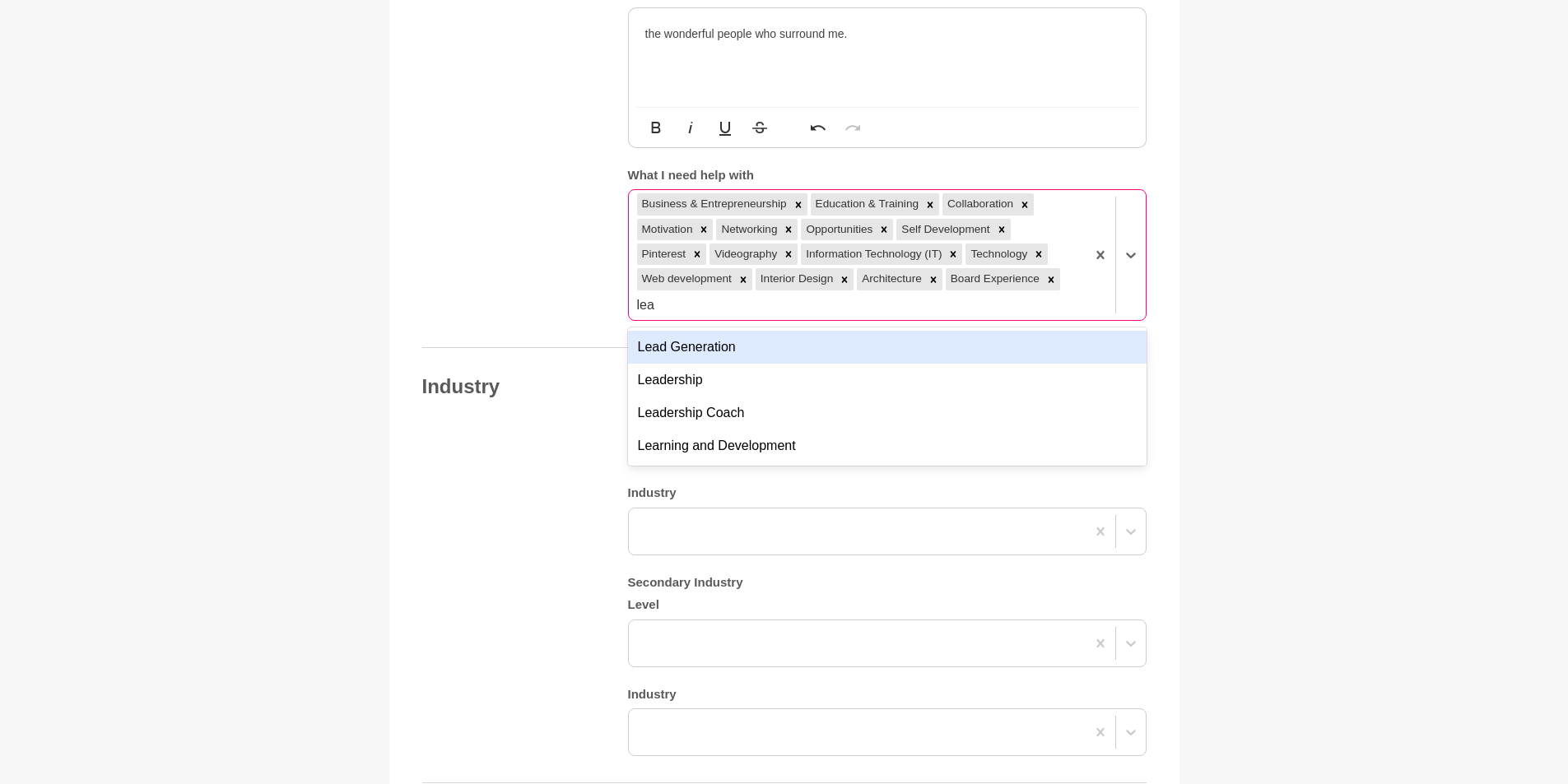
type input "lead"
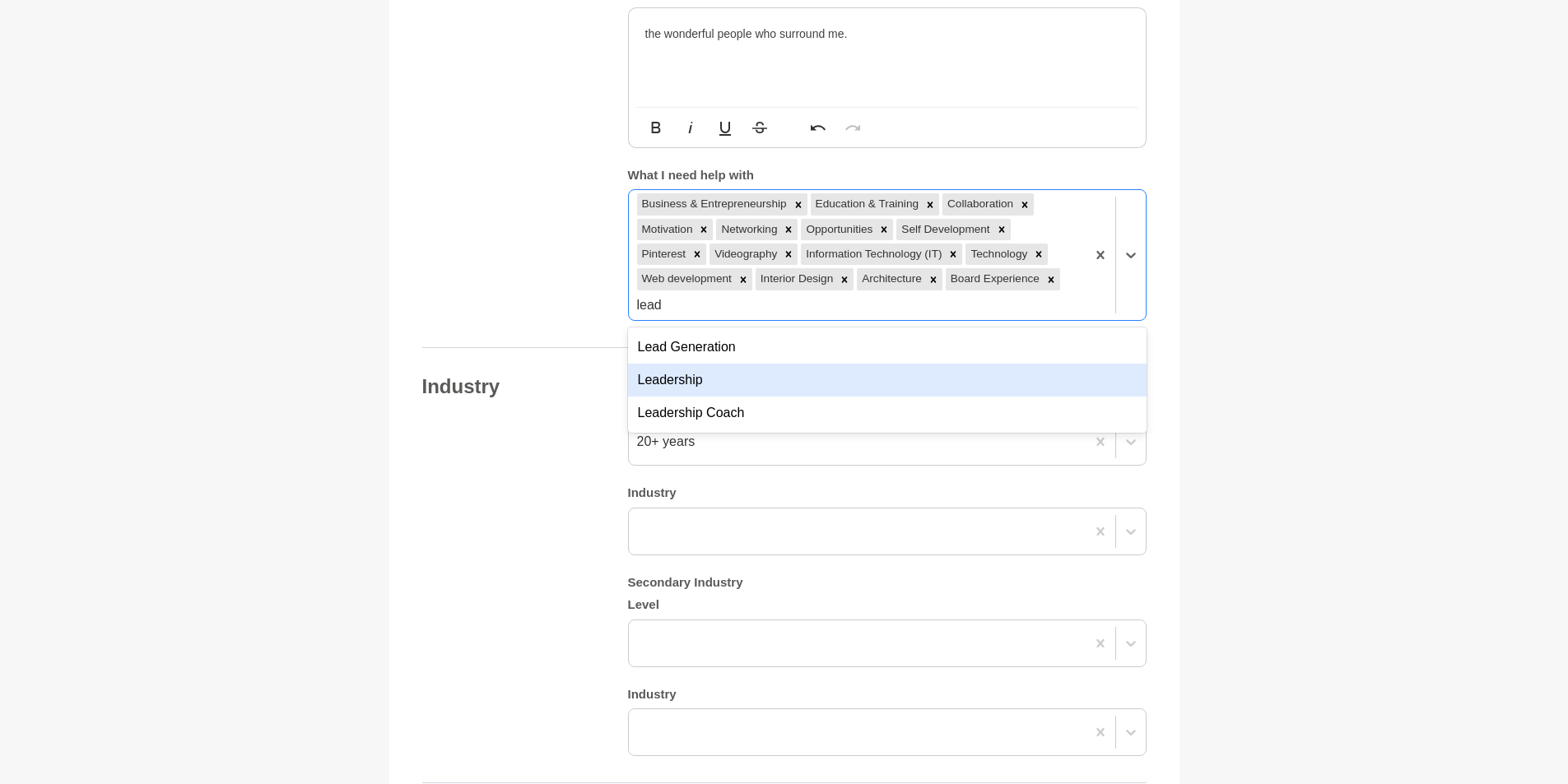
click at [692, 363] on div "Leadership" at bounding box center [887, 379] width 519 height 33
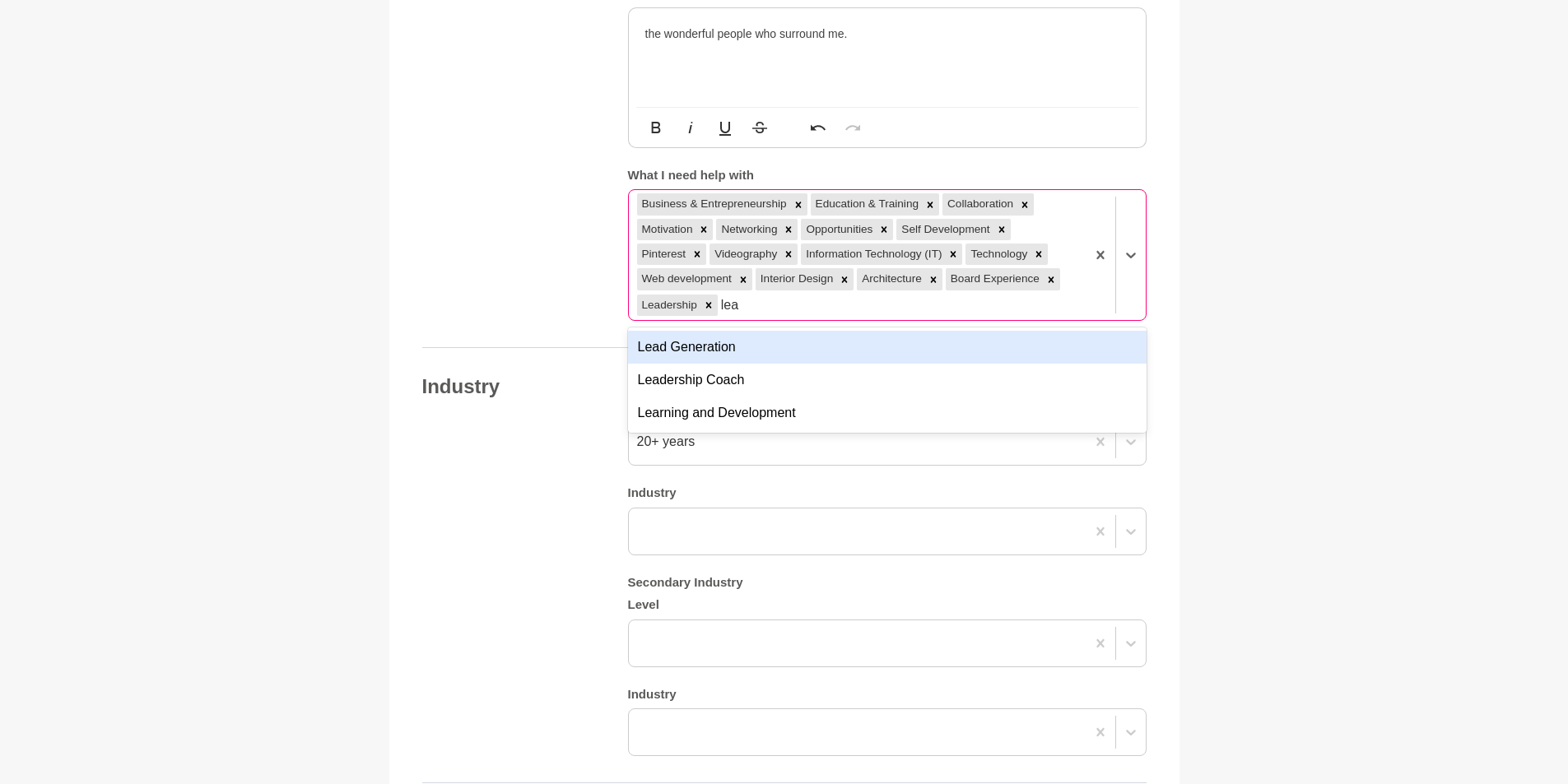
type input "lead"
click at [867, 333] on div "Lead Generation" at bounding box center [887, 347] width 519 height 33
type input "tre"
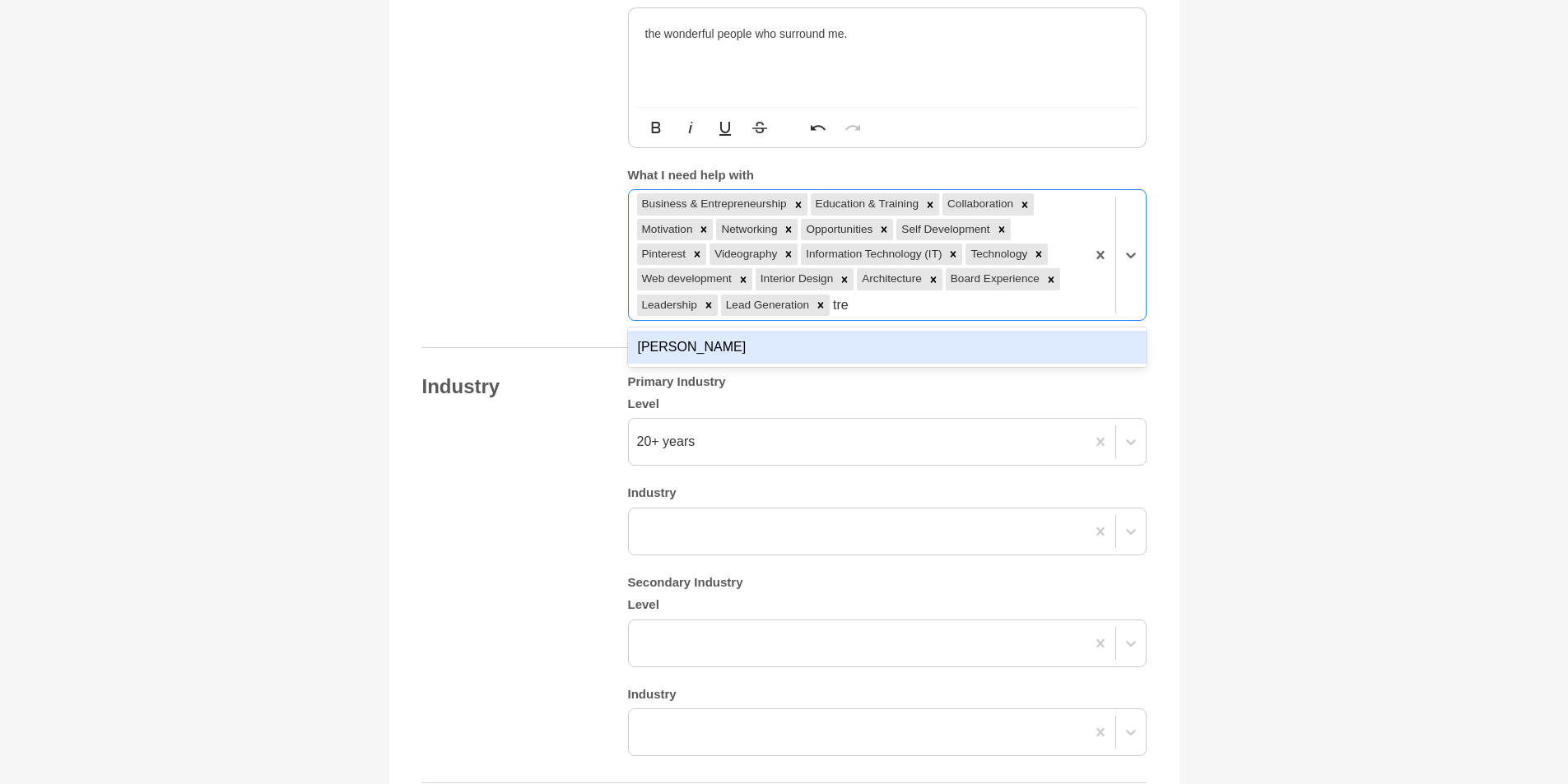
click at [1027, 331] on div "Trello" at bounding box center [887, 347] width 519 height 33
type input "s"
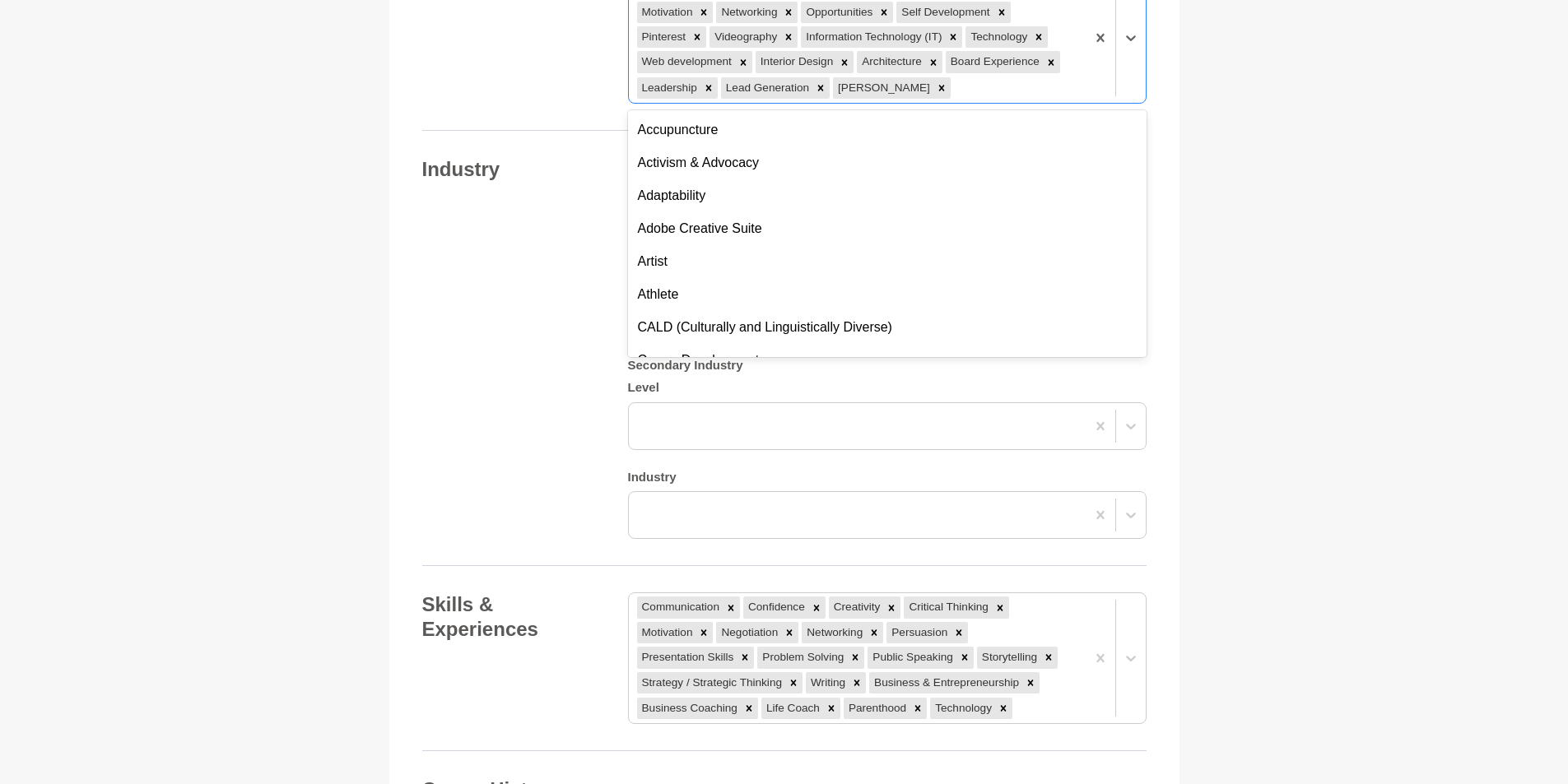
scroll to position [1674, 0]
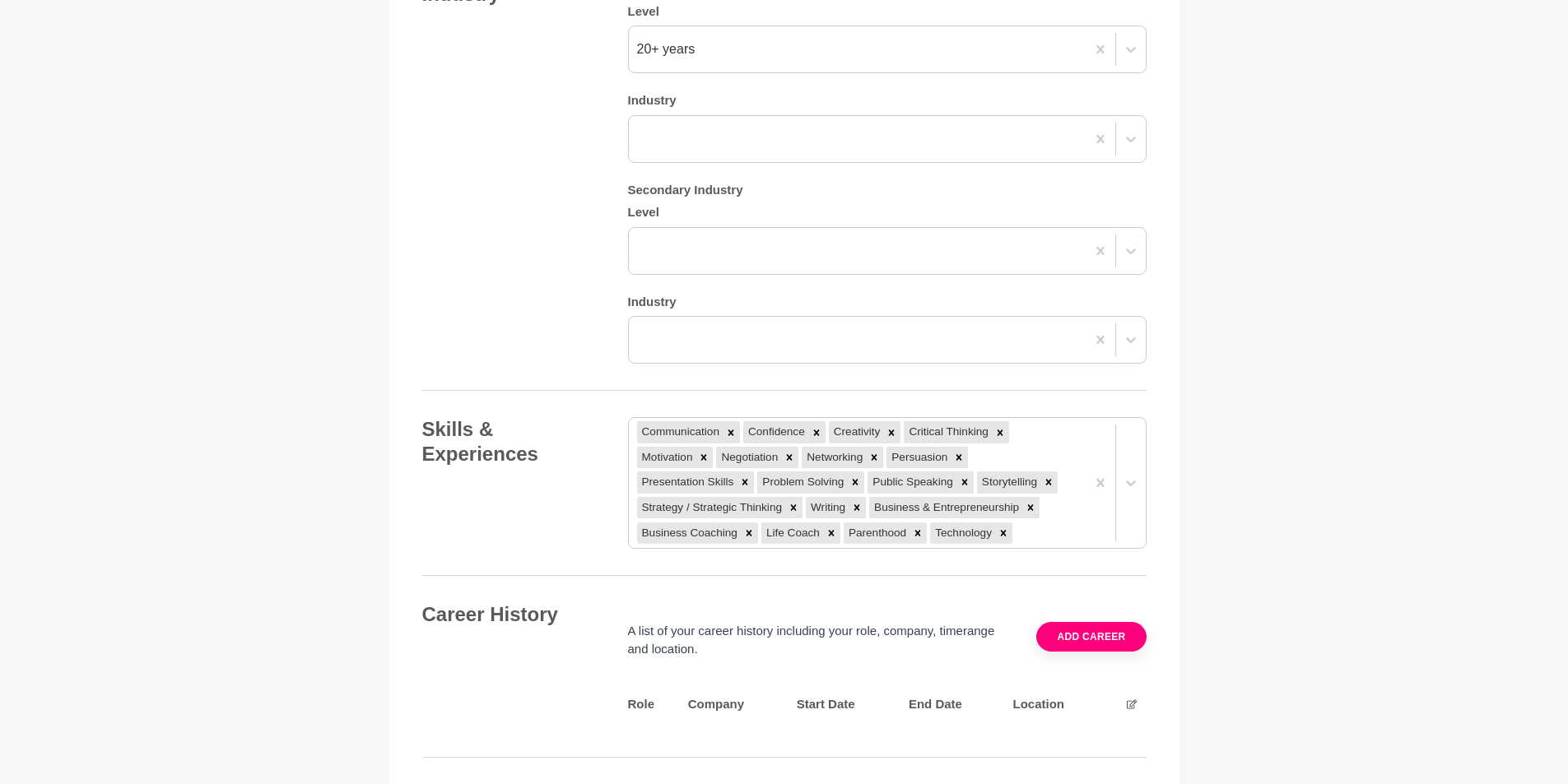
scroll to position [1839, 0]
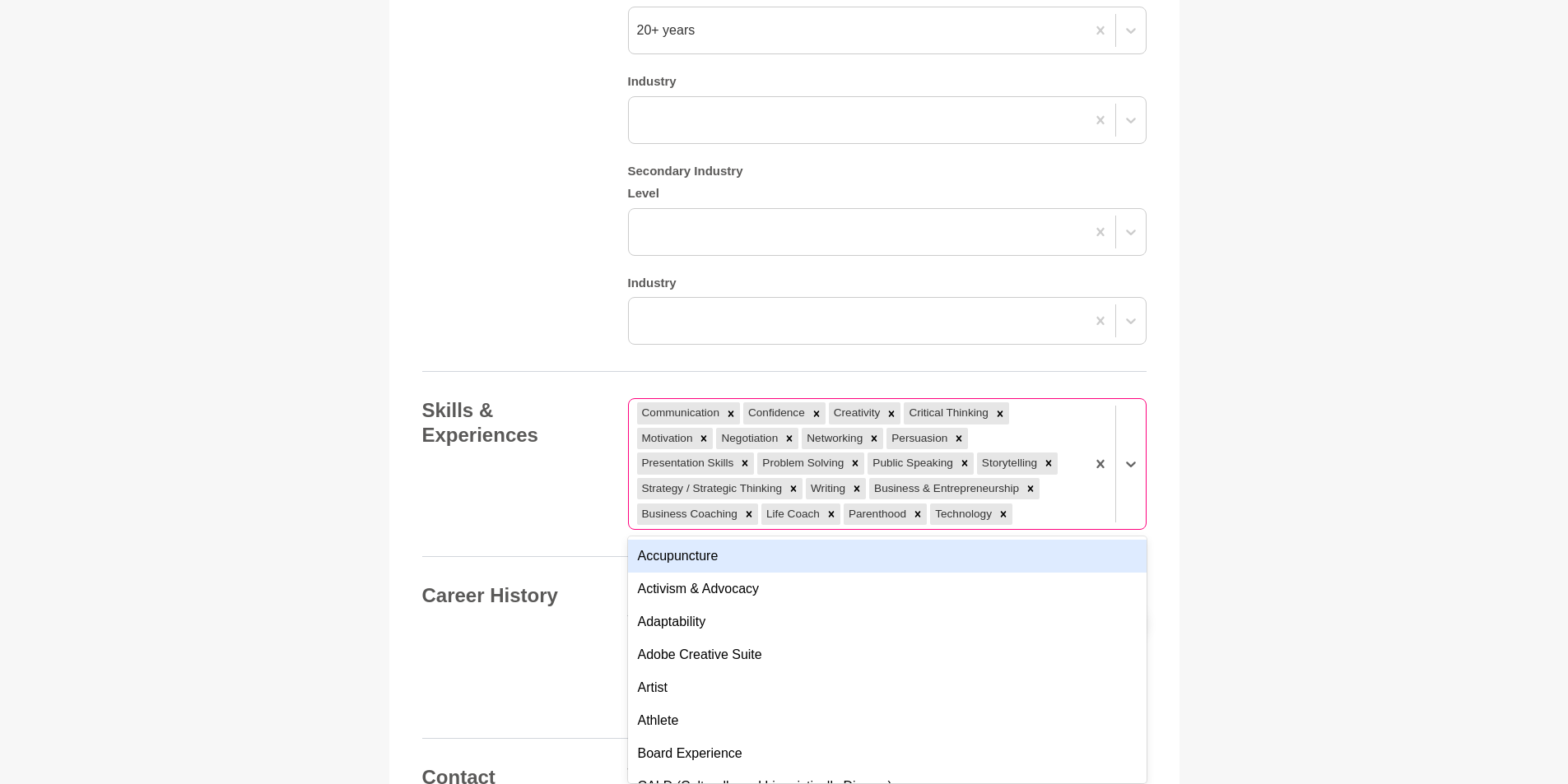
click at [1046, 496] on div "Communication Confidence Creativity Critical Thinking Motivation Negotiation Ne…" at bounding box center [857, 464] width 457 height 130
type input "f"
type input "F"
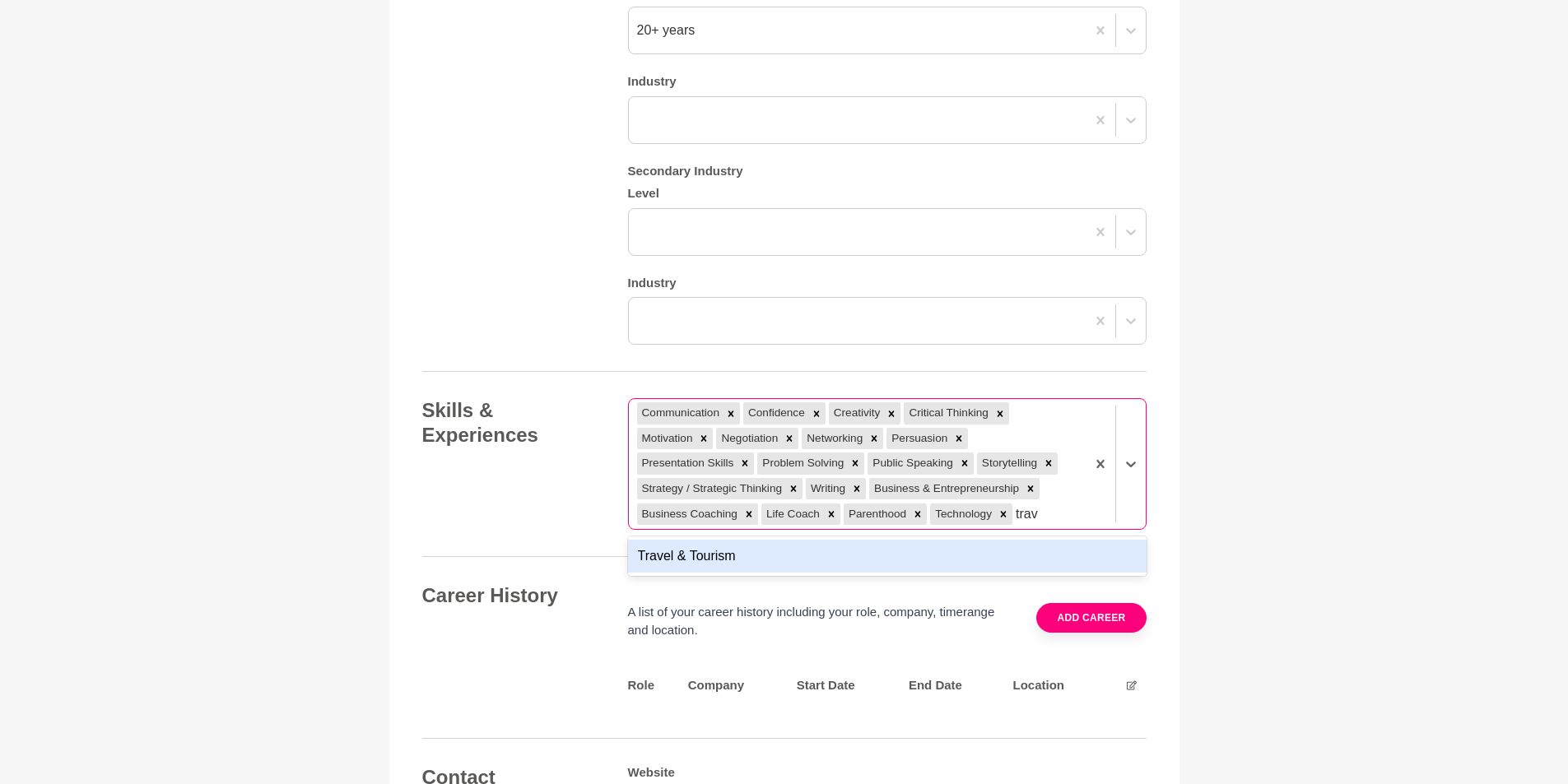
scroll to position [0, 0]
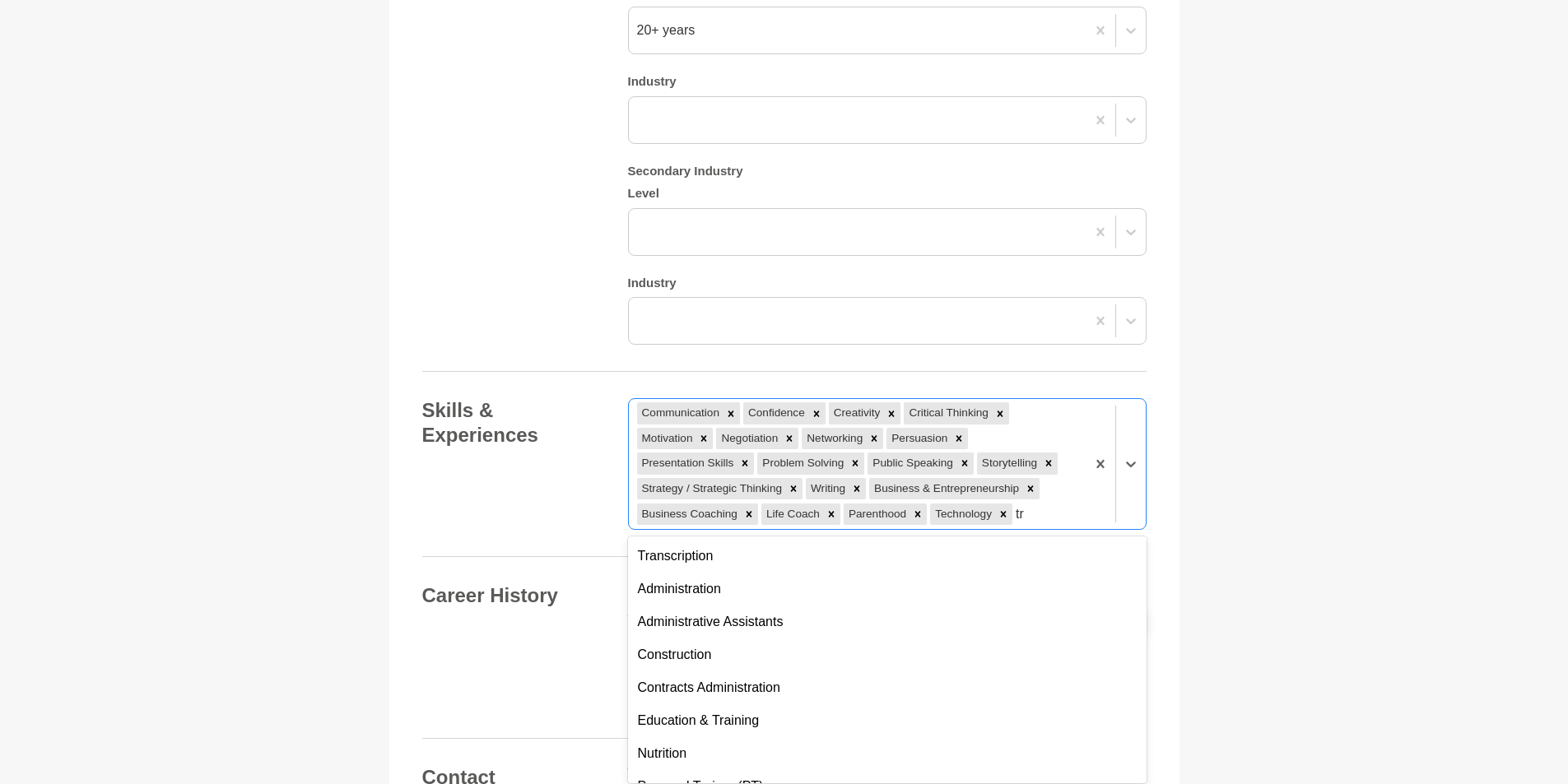
type input "t"
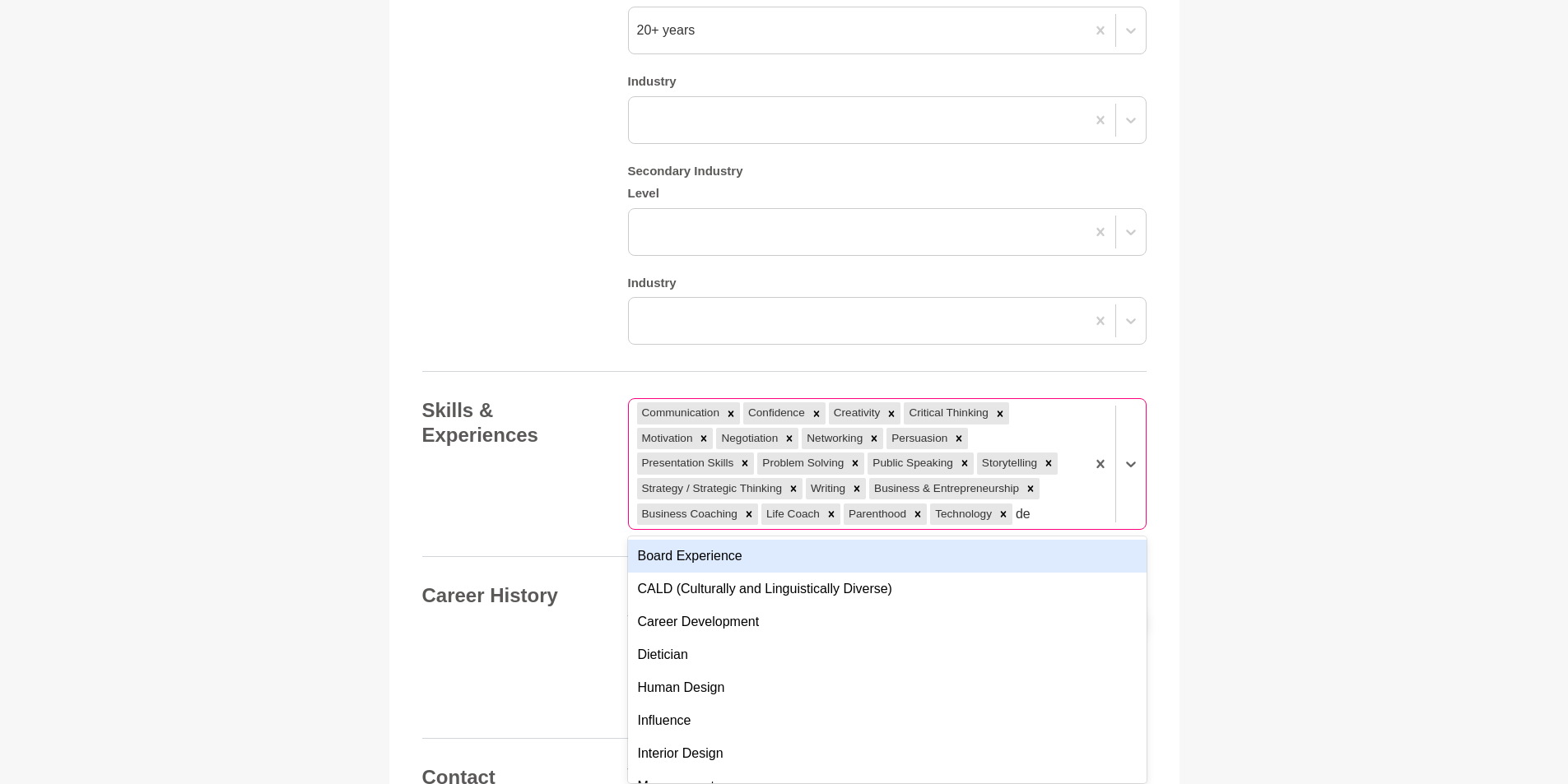
type input "d"
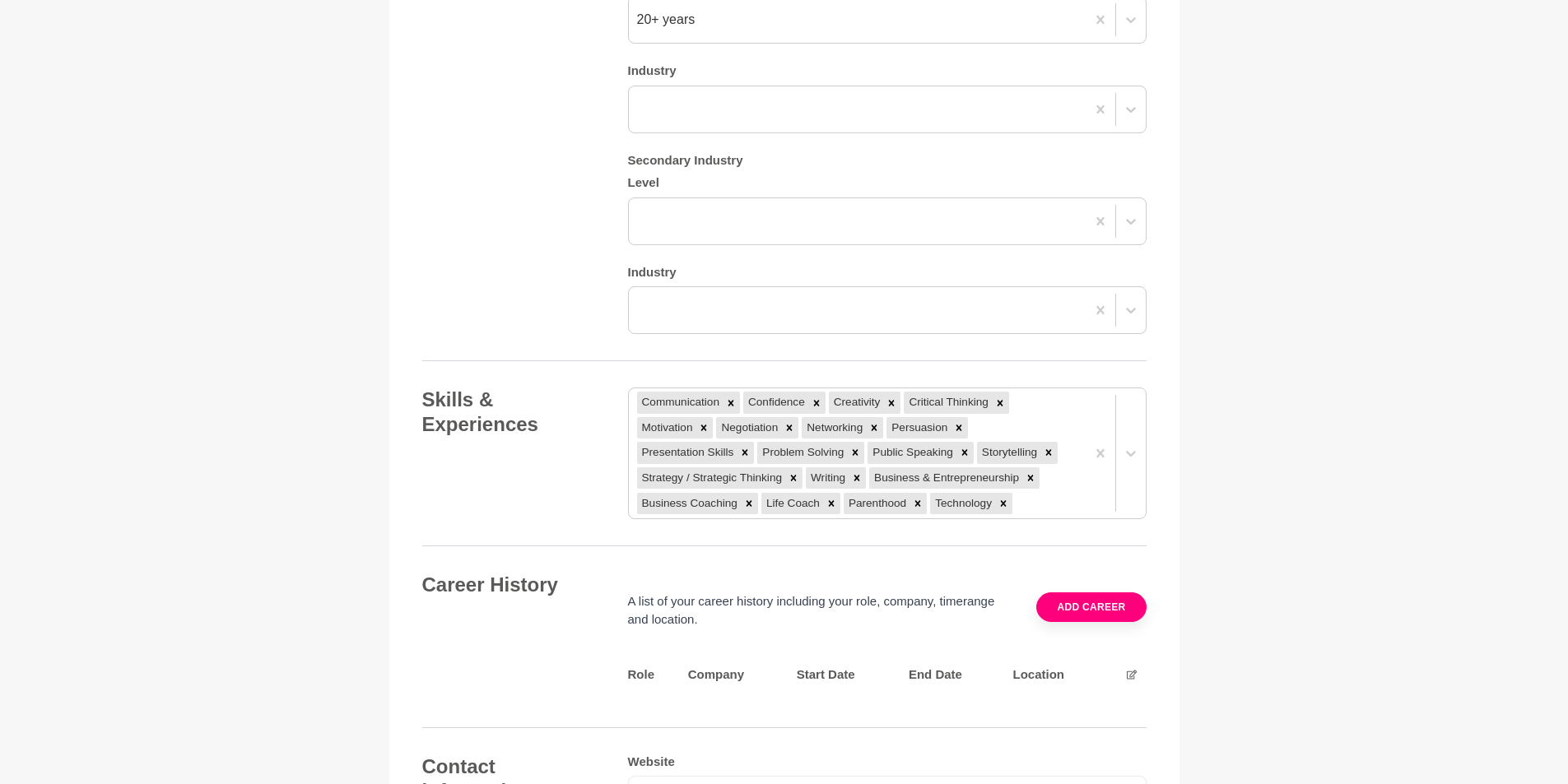
scroll to position [1839, 0]
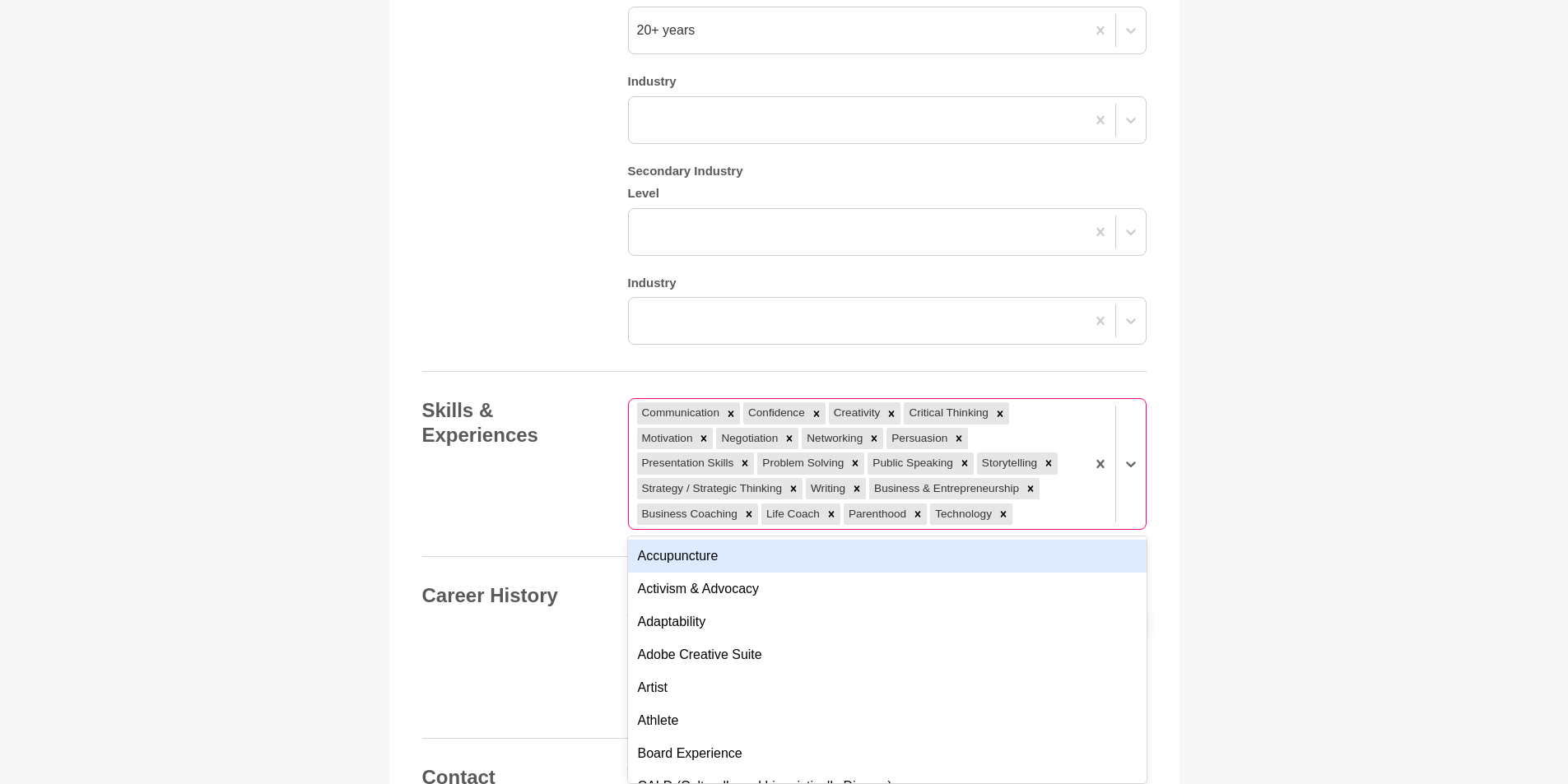
click at [1039, 495] on div "Communication Confidence Creativity Critical Thinking Motivation Negotiation Ne…" at bounding box center [857, 464] width 457 height 130
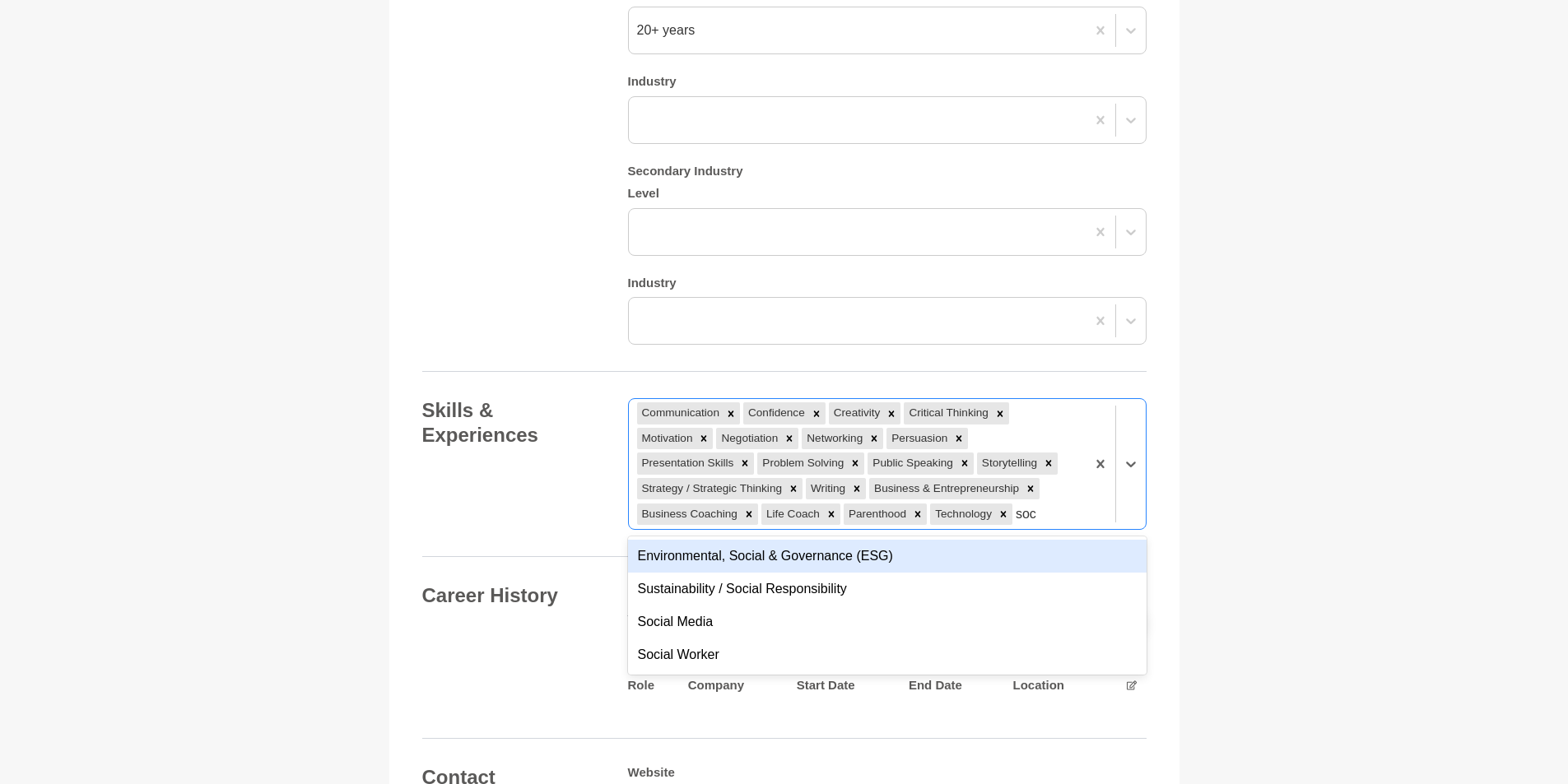
type input "soc"
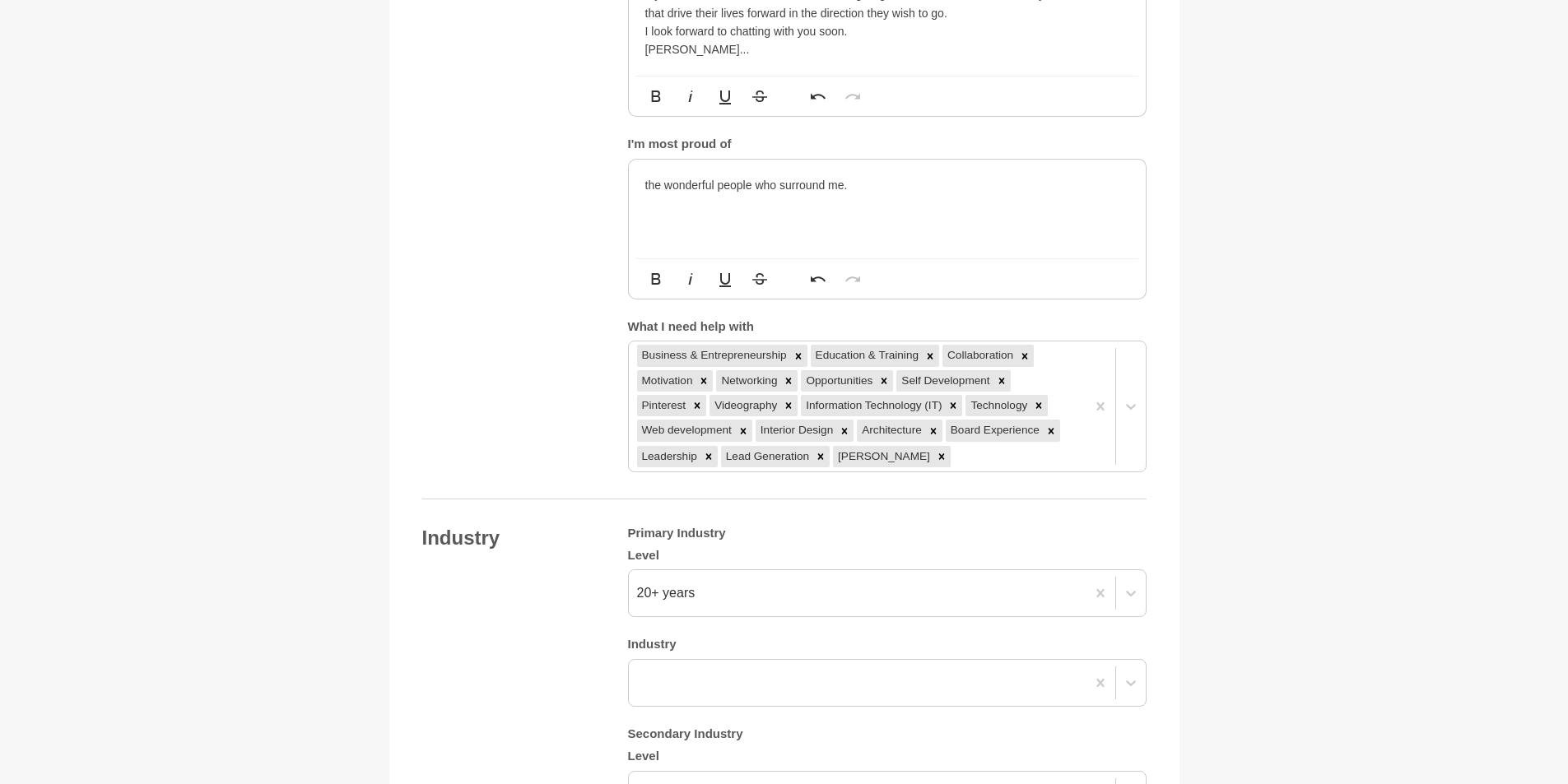
scroll to position [1264, 0]
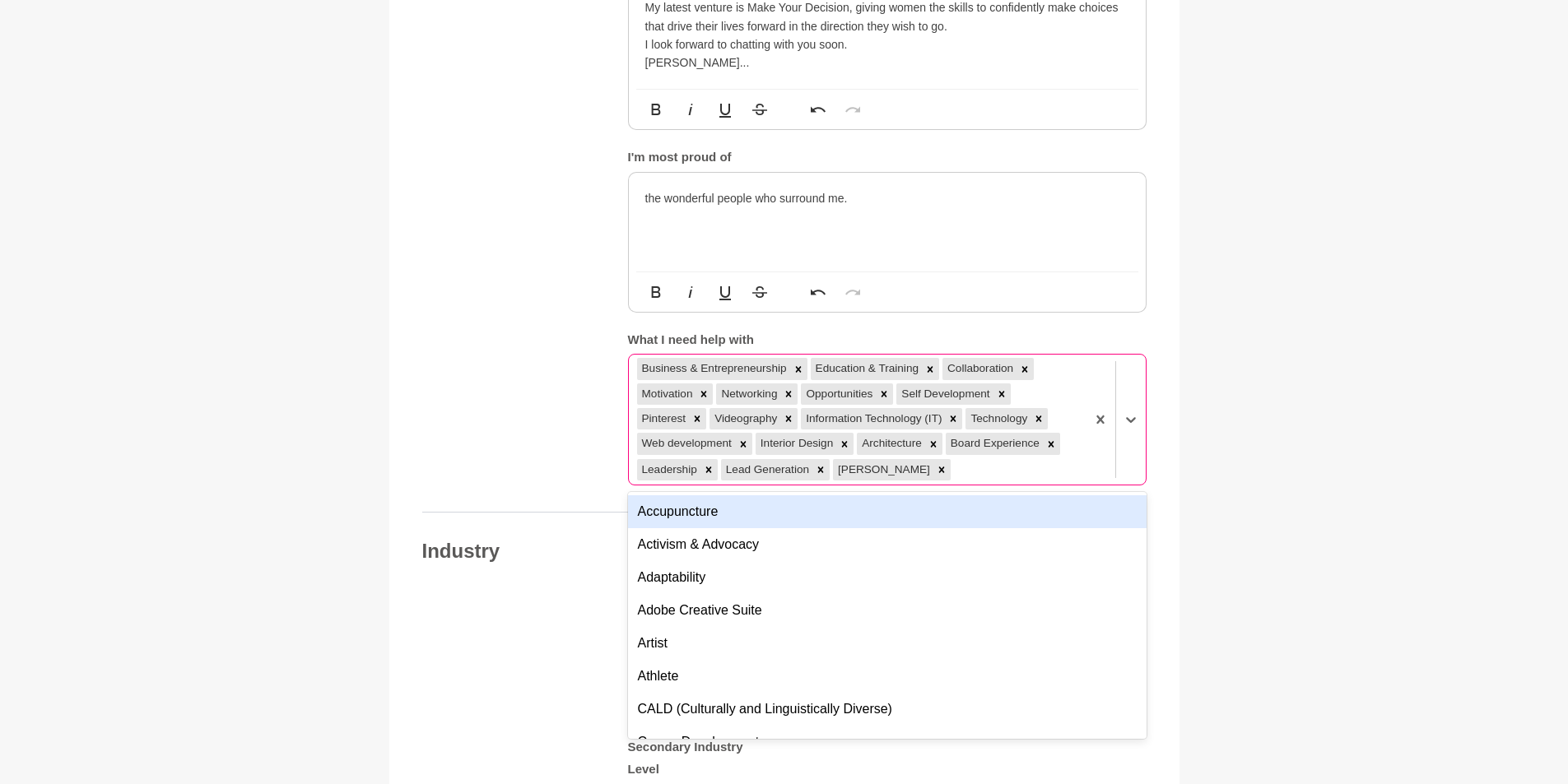
click at [974, 445] on div "Business & Entrepreneurship Education & Training Collaboration Motivation Netwo…" at bounding box center [857, 420] width 457 height 130
type input "social"
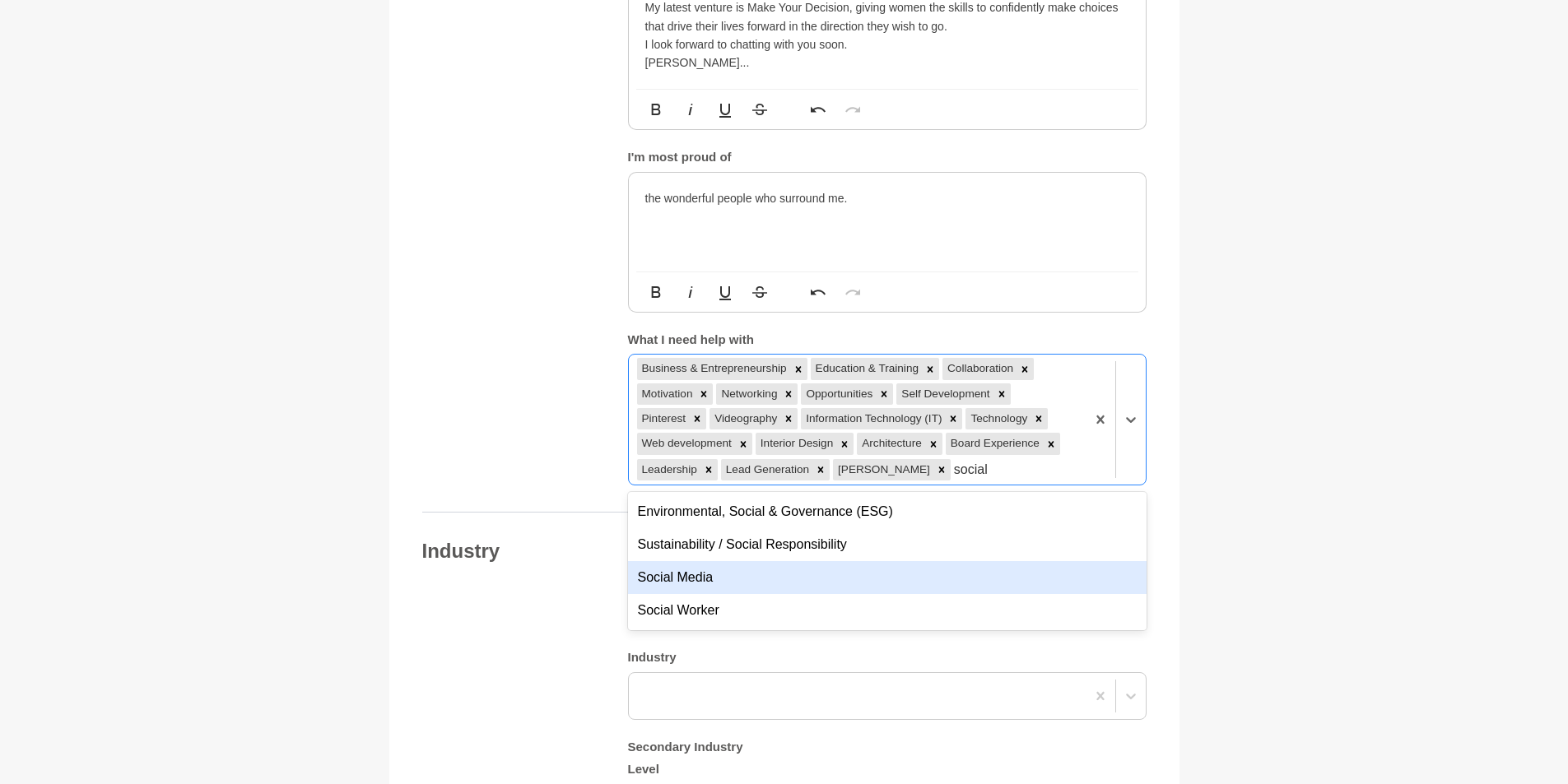
click at [949, 561] on div "Social Media" at bounding box center [887, 576] width 519 height 33
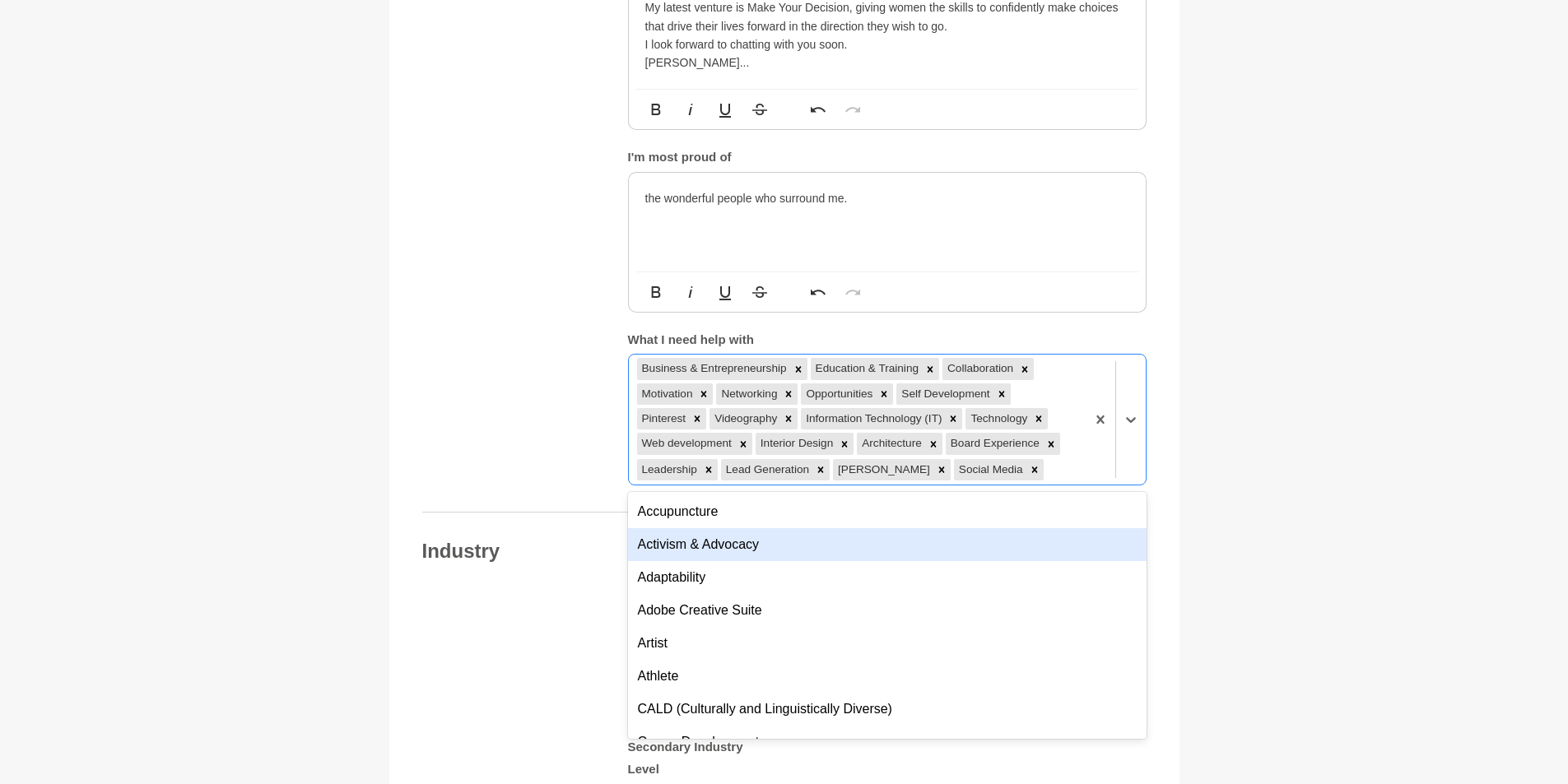
click at [1372, 535] on main "Back to Profile Your details Donna English Decision Maker Make Your Decision Au…" at bounding box center [784, 379] width 1568 height 3166
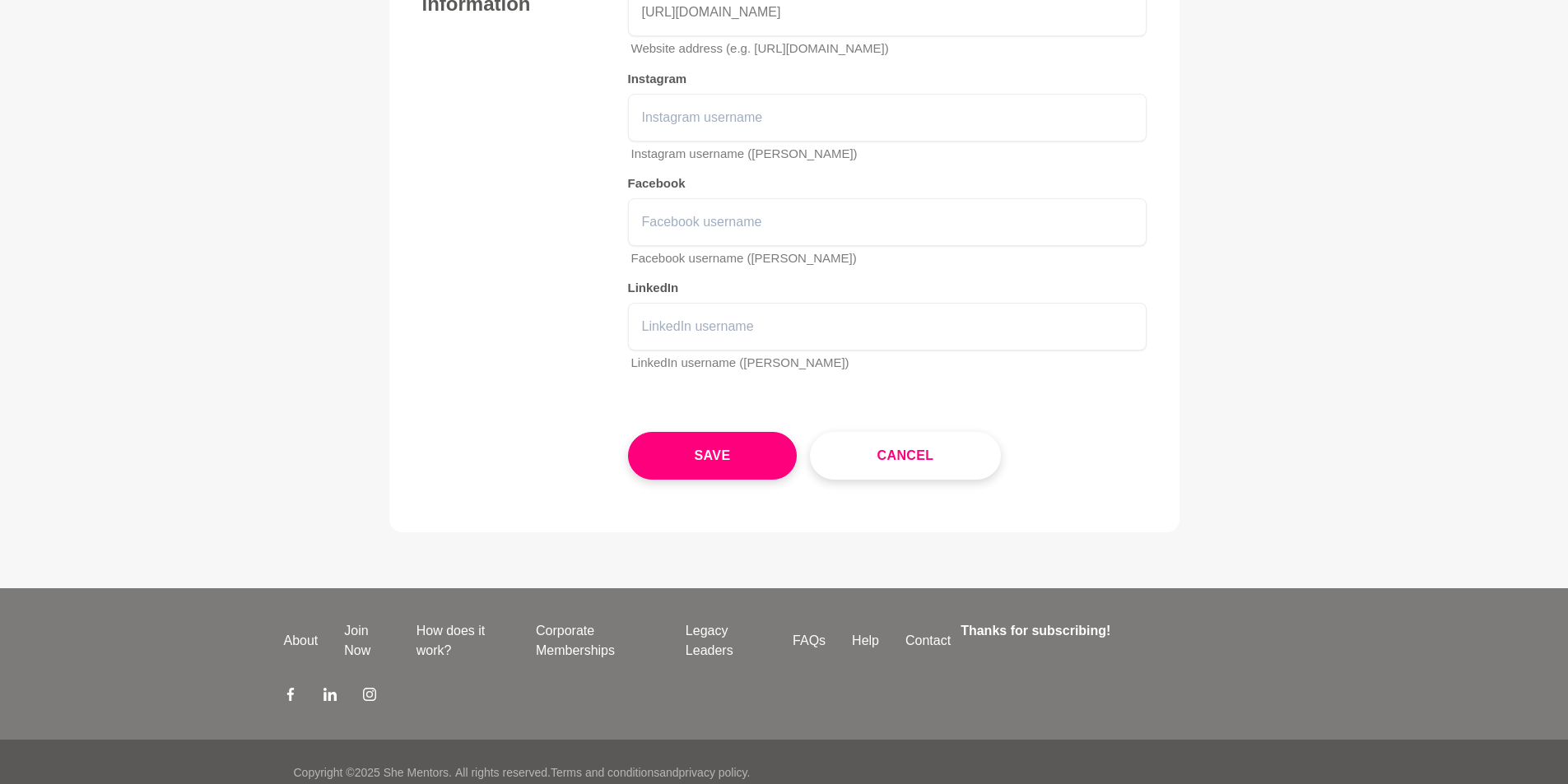
scroll to position [2639, 0]
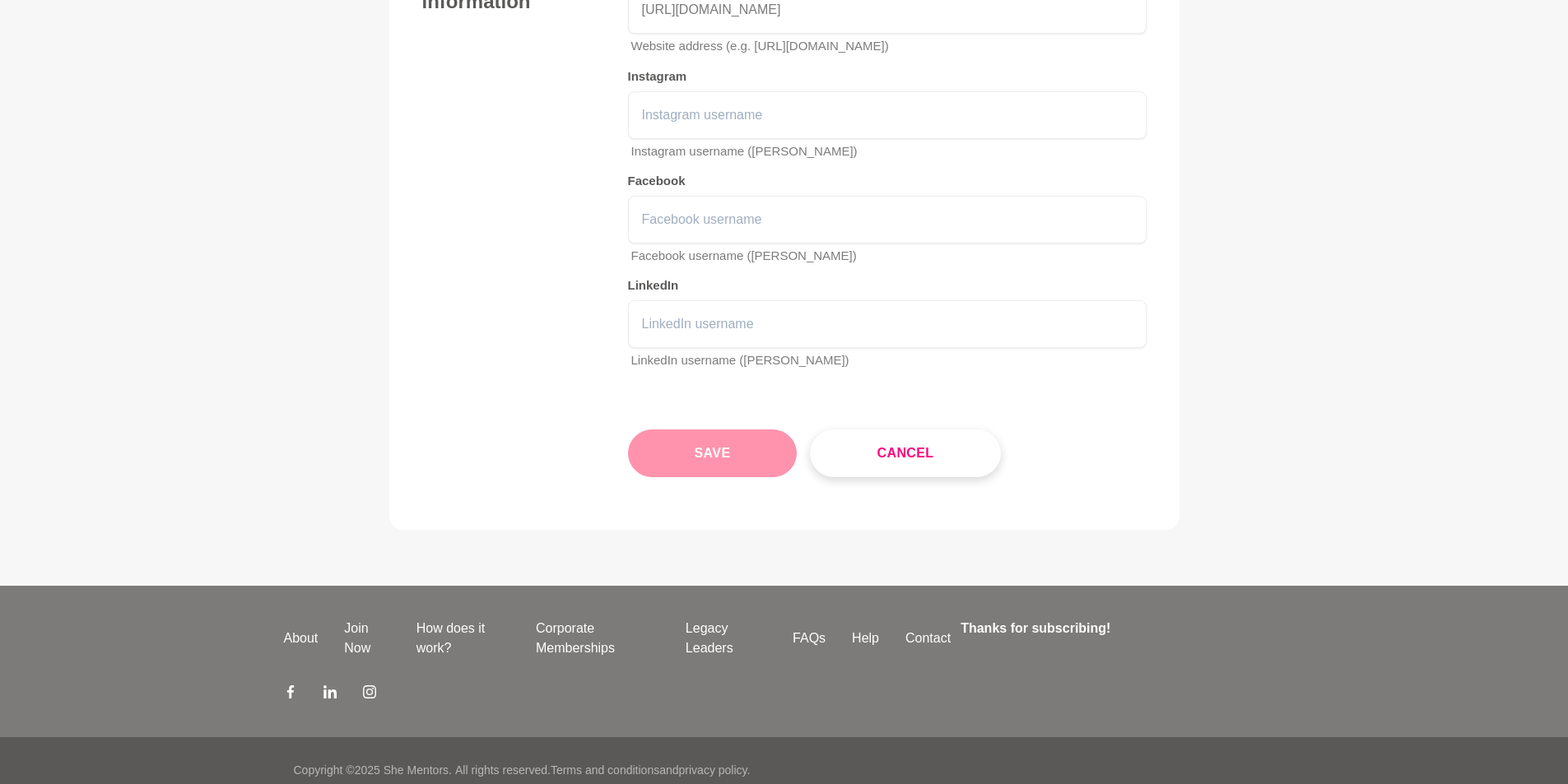
click at [743, 437] on button "Save" at bounding box center [712, 453] width 170 height 48
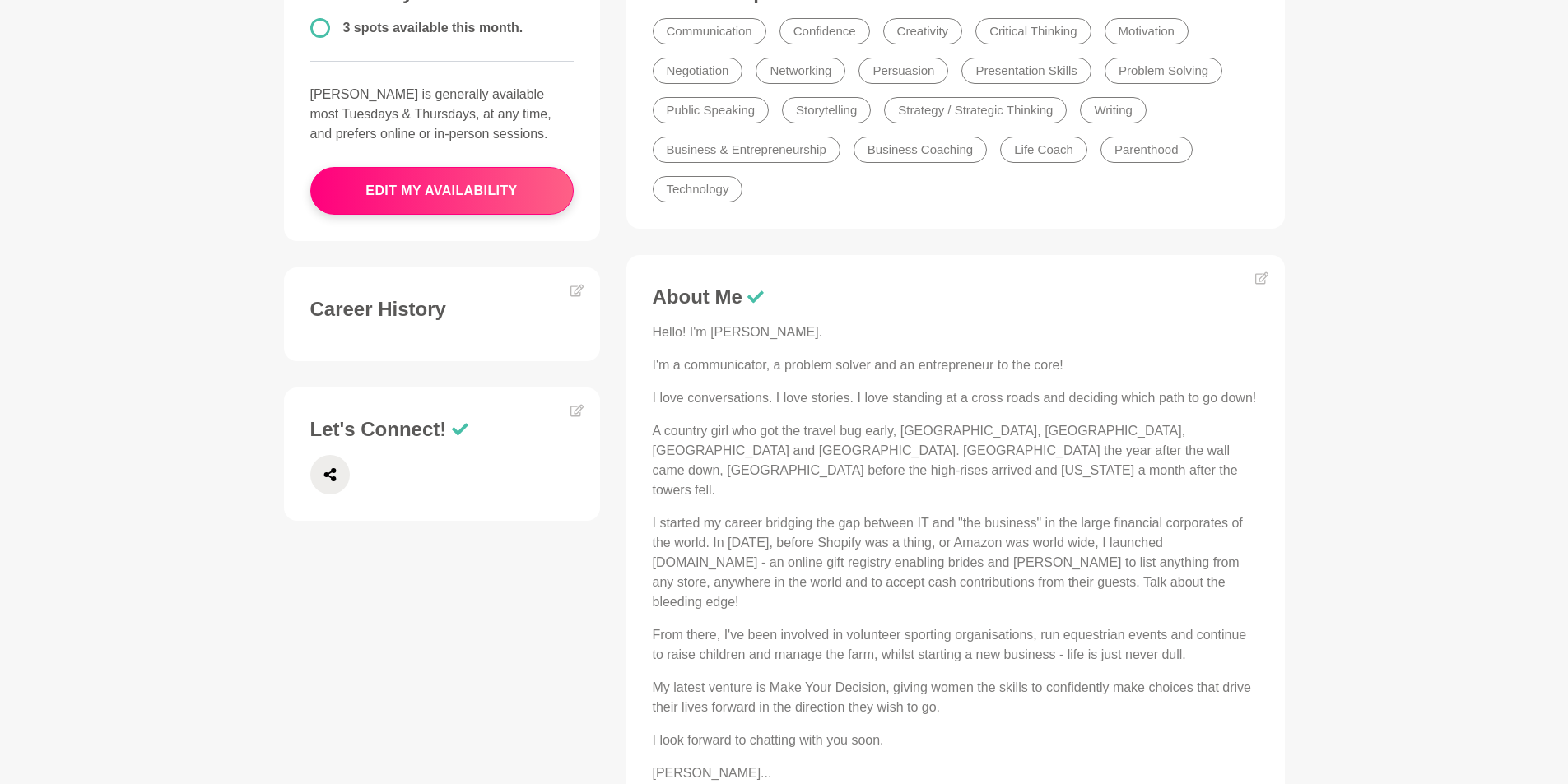
scroll to position [575, 0]
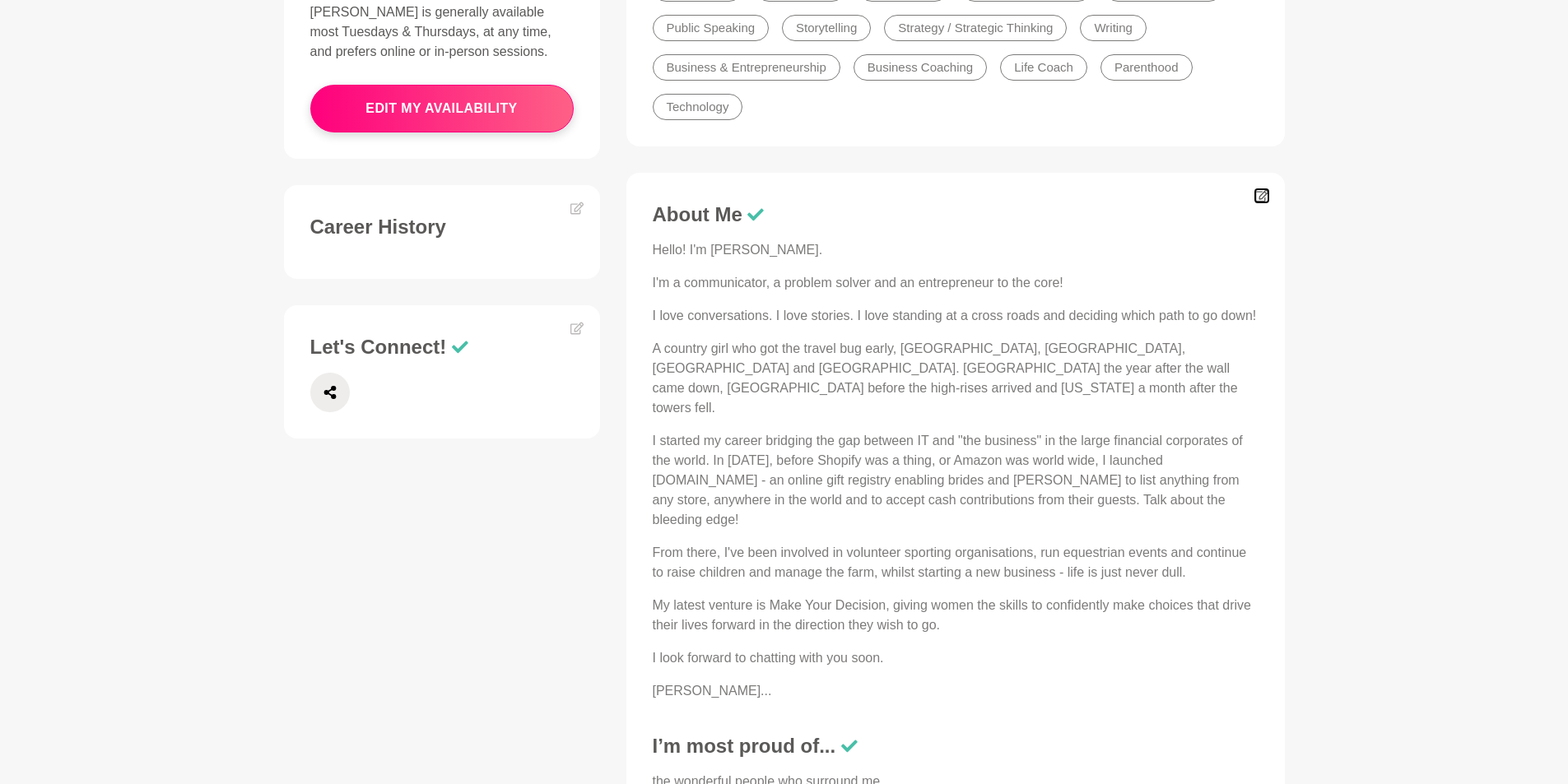
click at [1259, 199] on icon at bounding box center [1260, 196] width 13 height 12
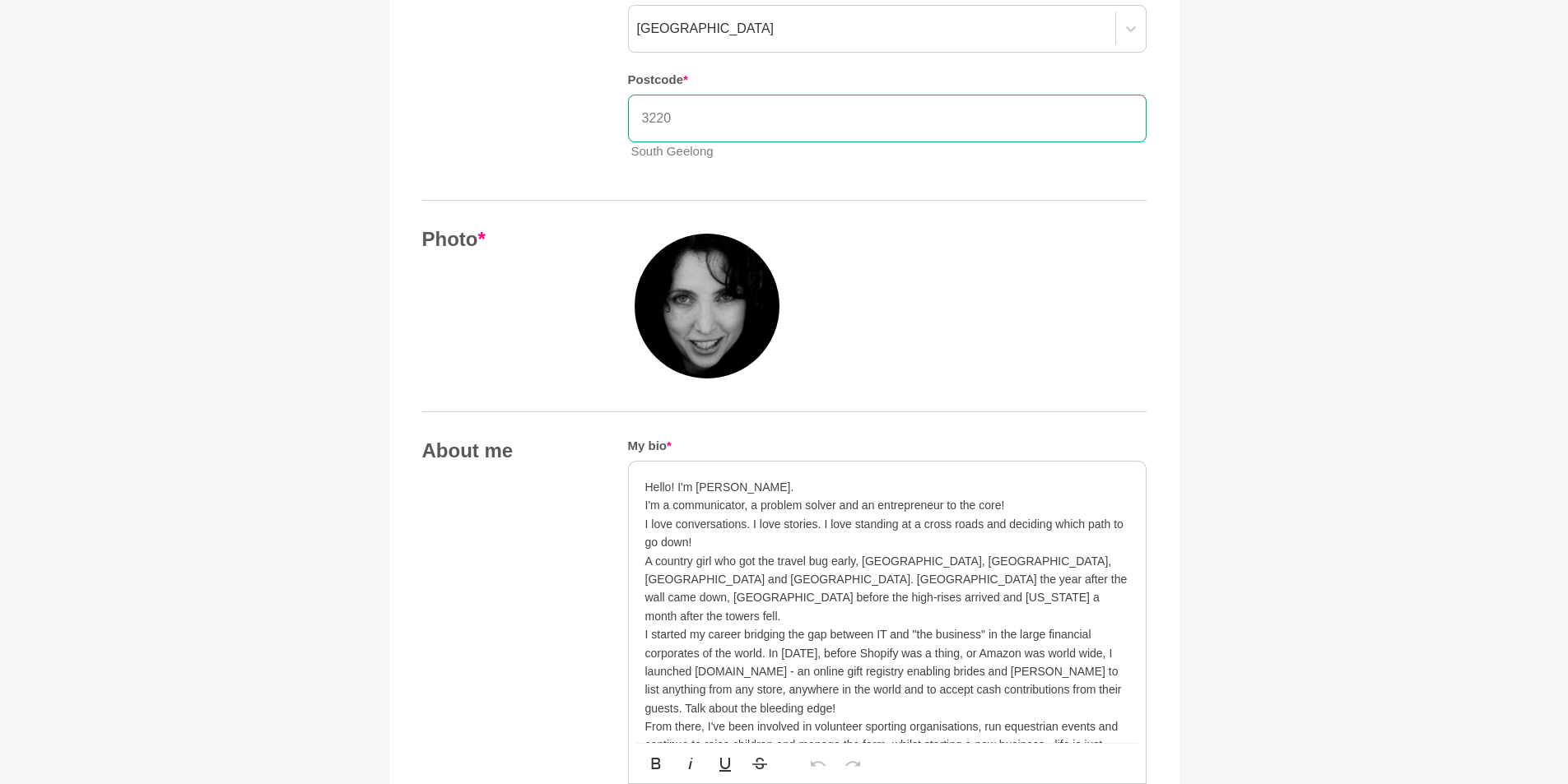
scroll to position [494, 0]
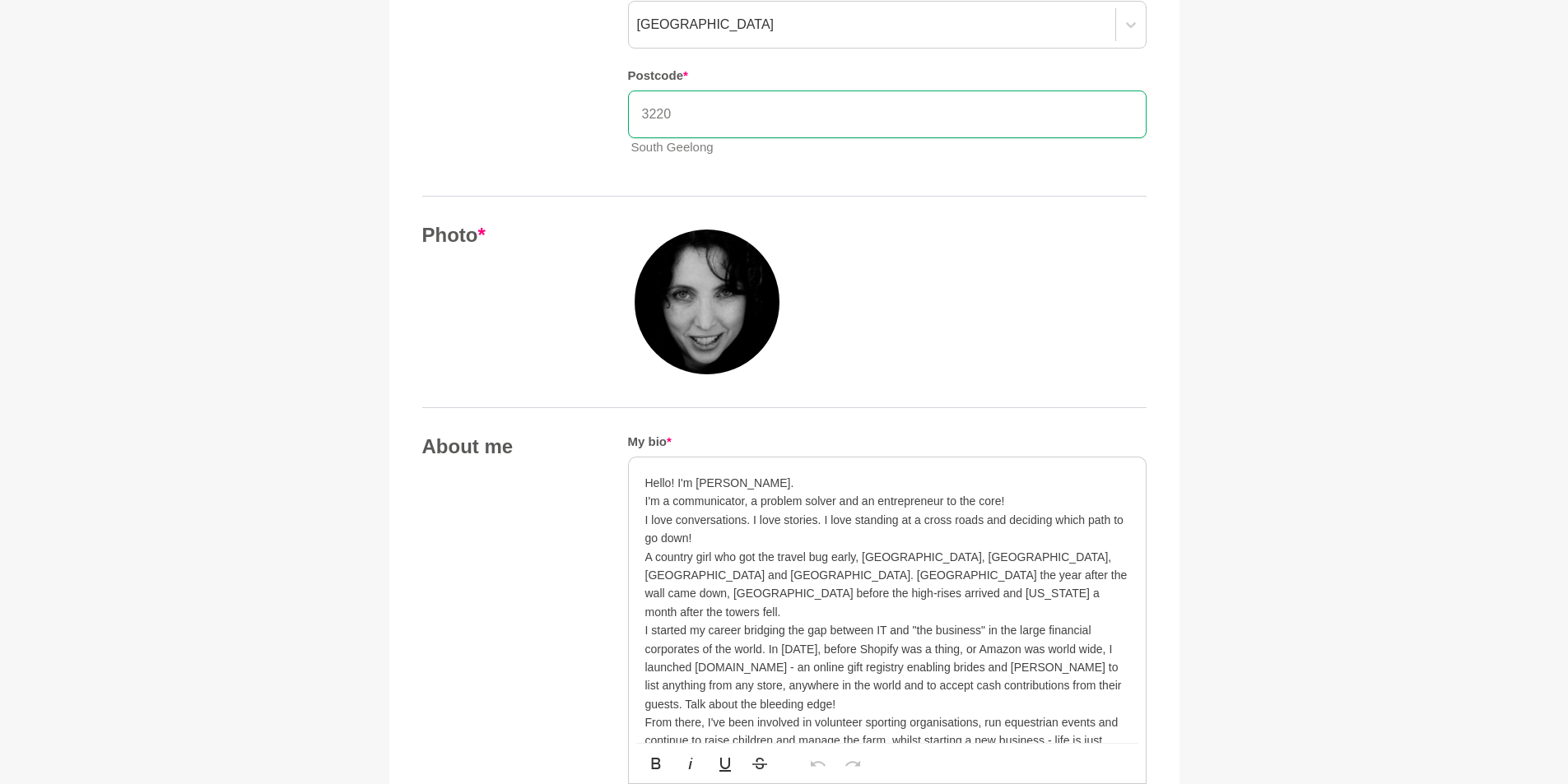
click at [723, 539] on p "I love conversations. I love stories. I love standing at a cross roads and deci…" at bounding box center [887, 529] width 484 height 37
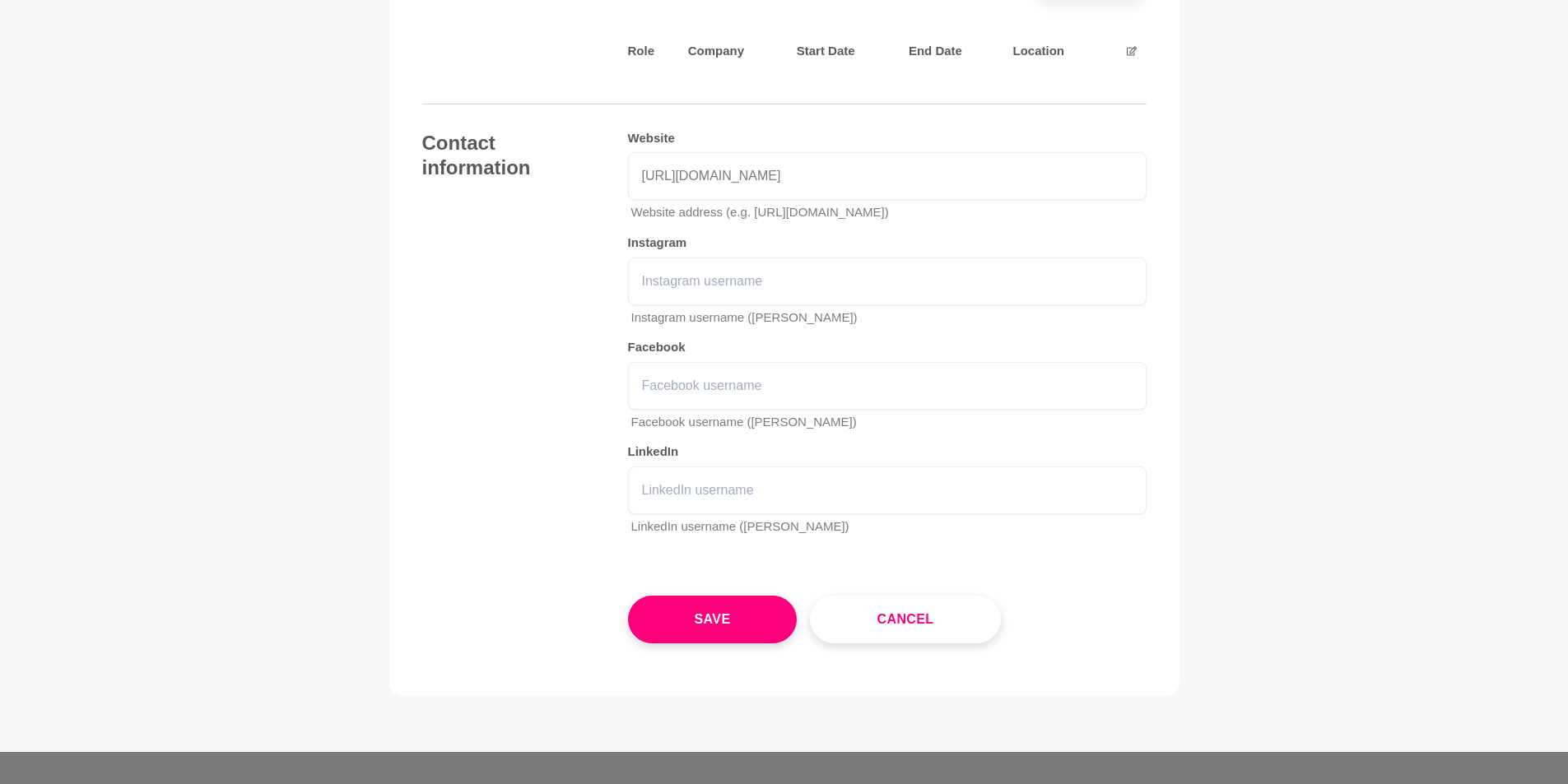
scroll to position [2549, 0]
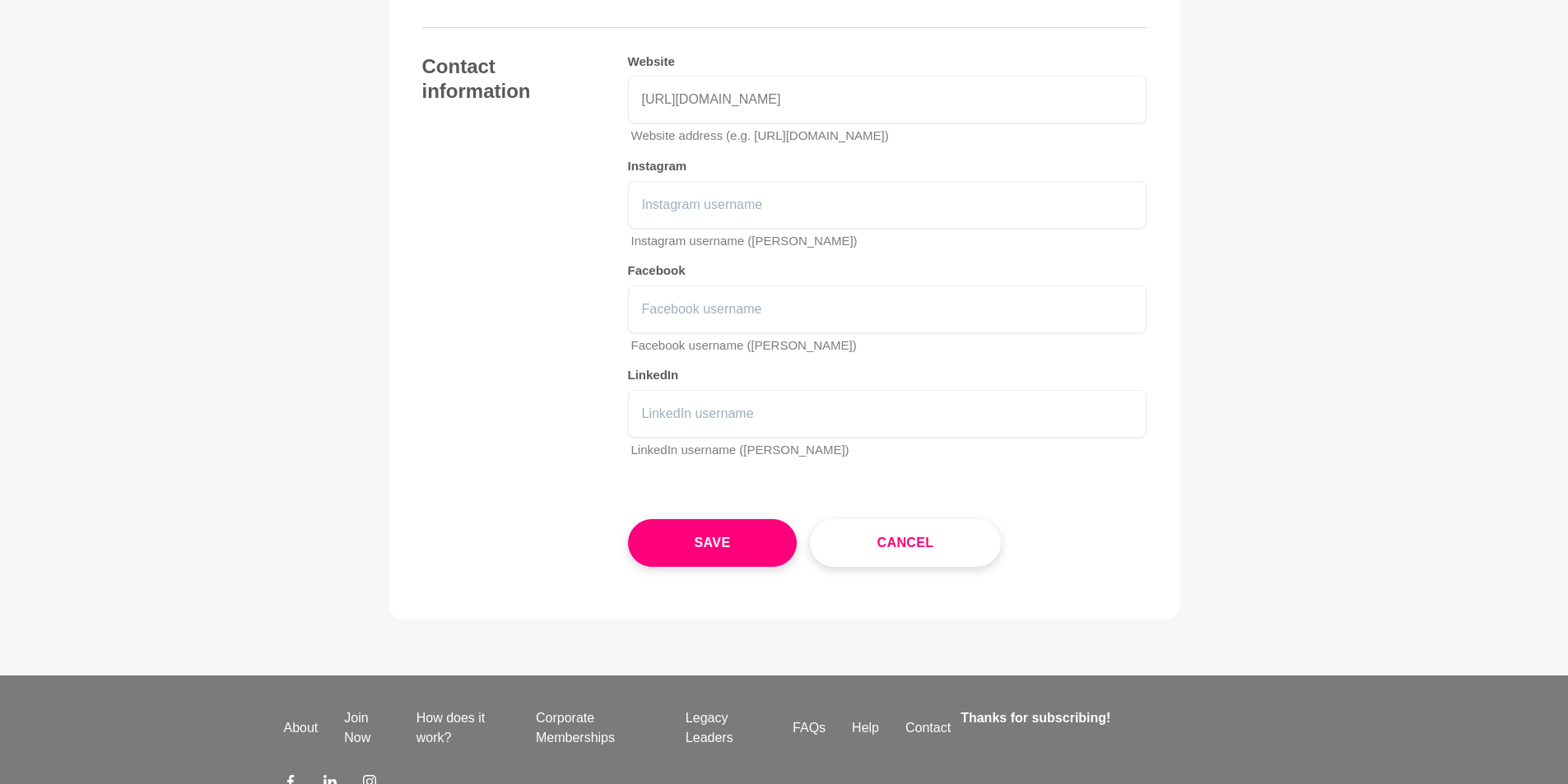
click at [719, 530] on button "Save" at bounding box center [712, 543] width 170 height 48
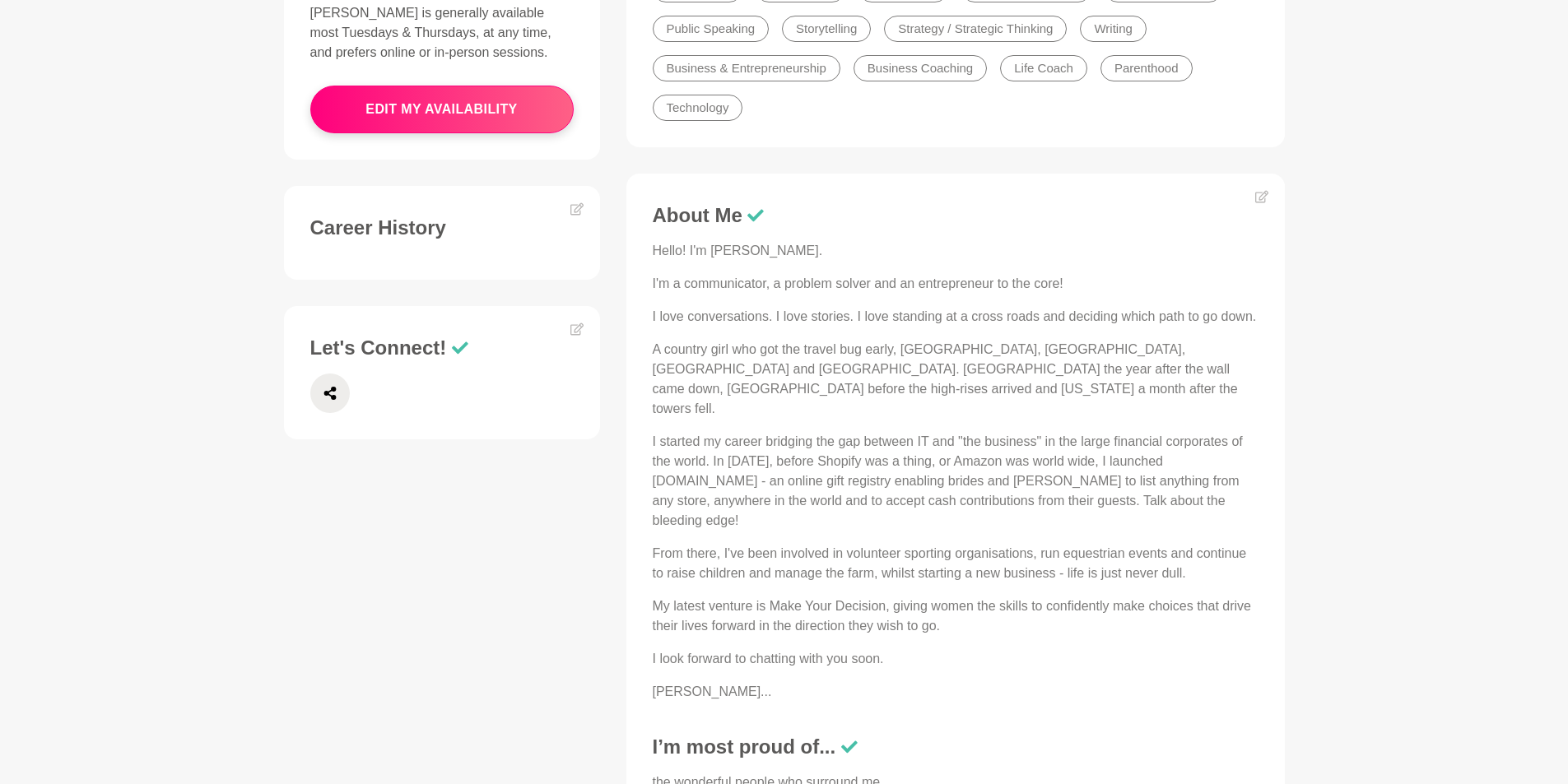
scroll to position [494, 0]
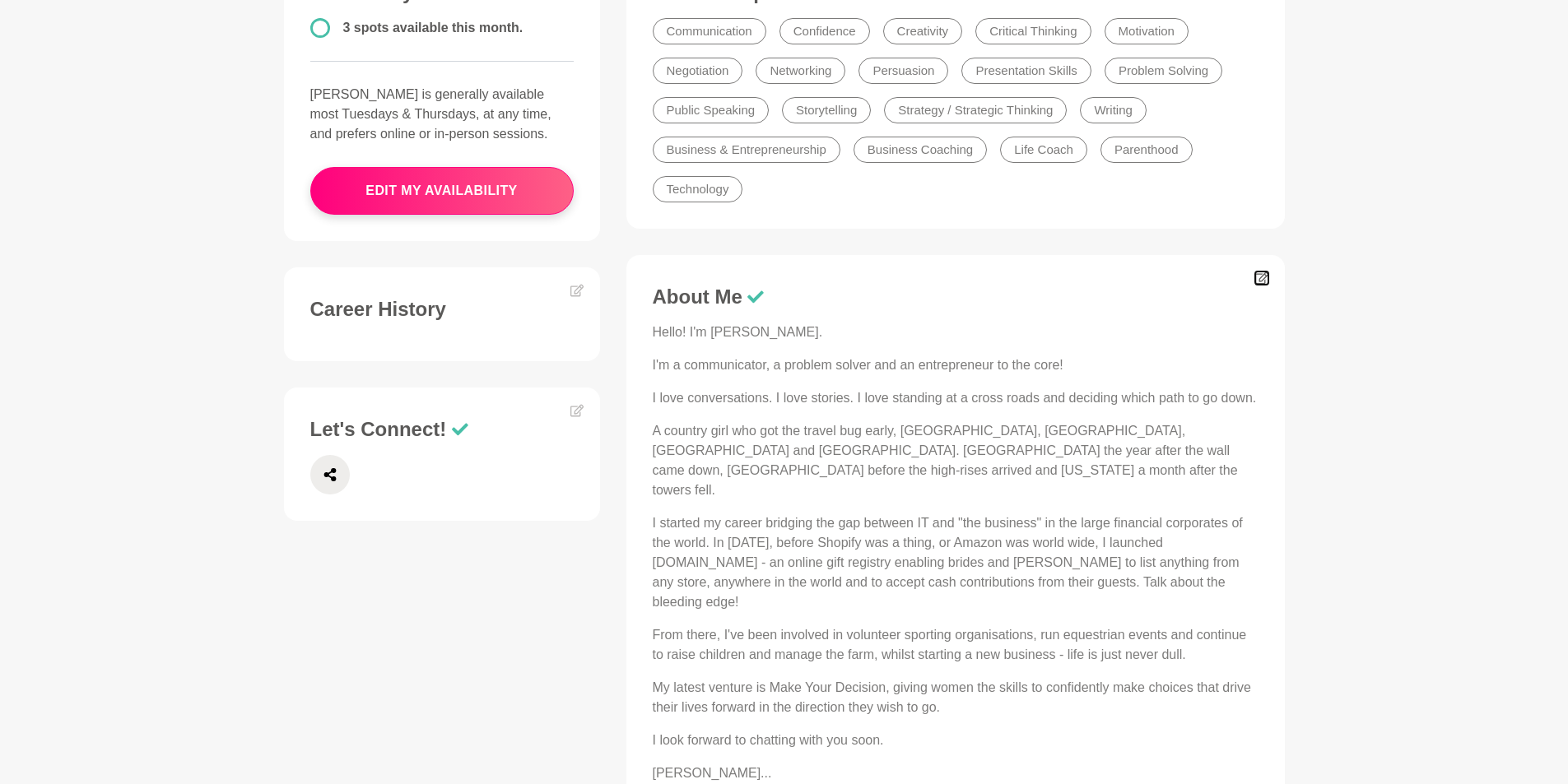
click at [1258, 277] on icon at bounding box center [1261, 277] width 13 height 13
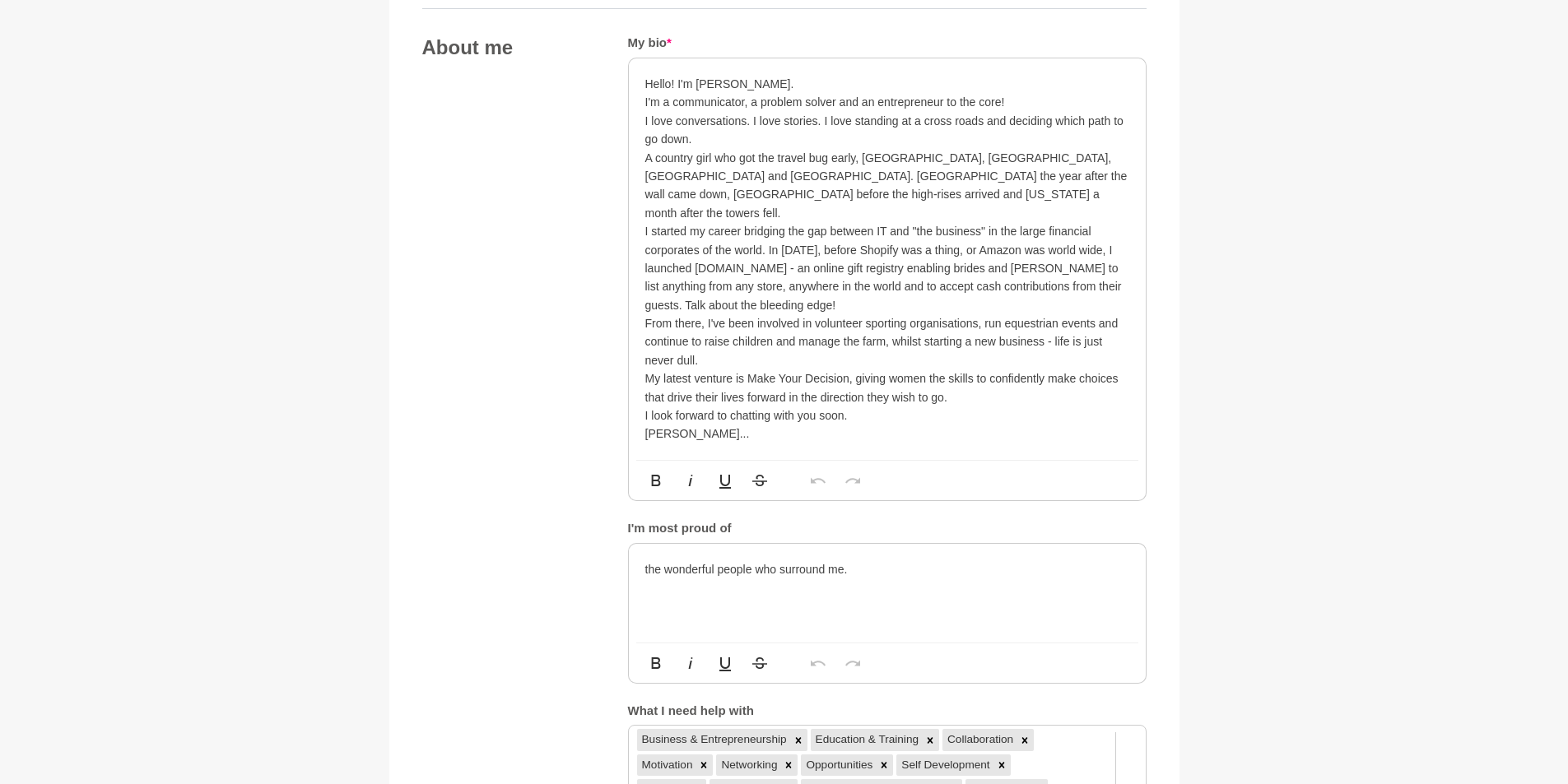
scroll to position [905, 0]
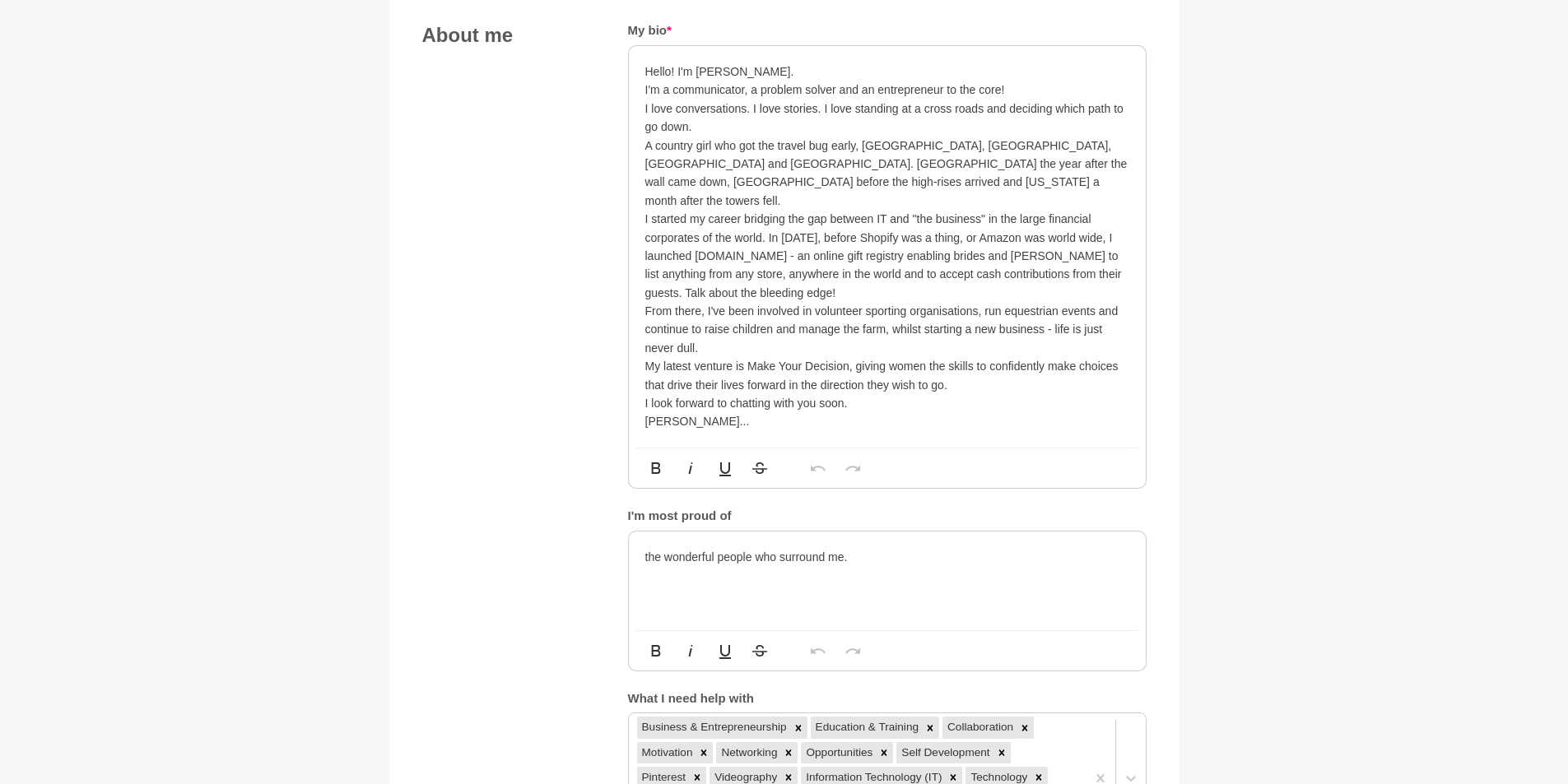
click at [814, 302] on p "From there, I've been involved in volunteer sporting organisations, run equestr…" at bounding box center [887, 329] width 484 height 55
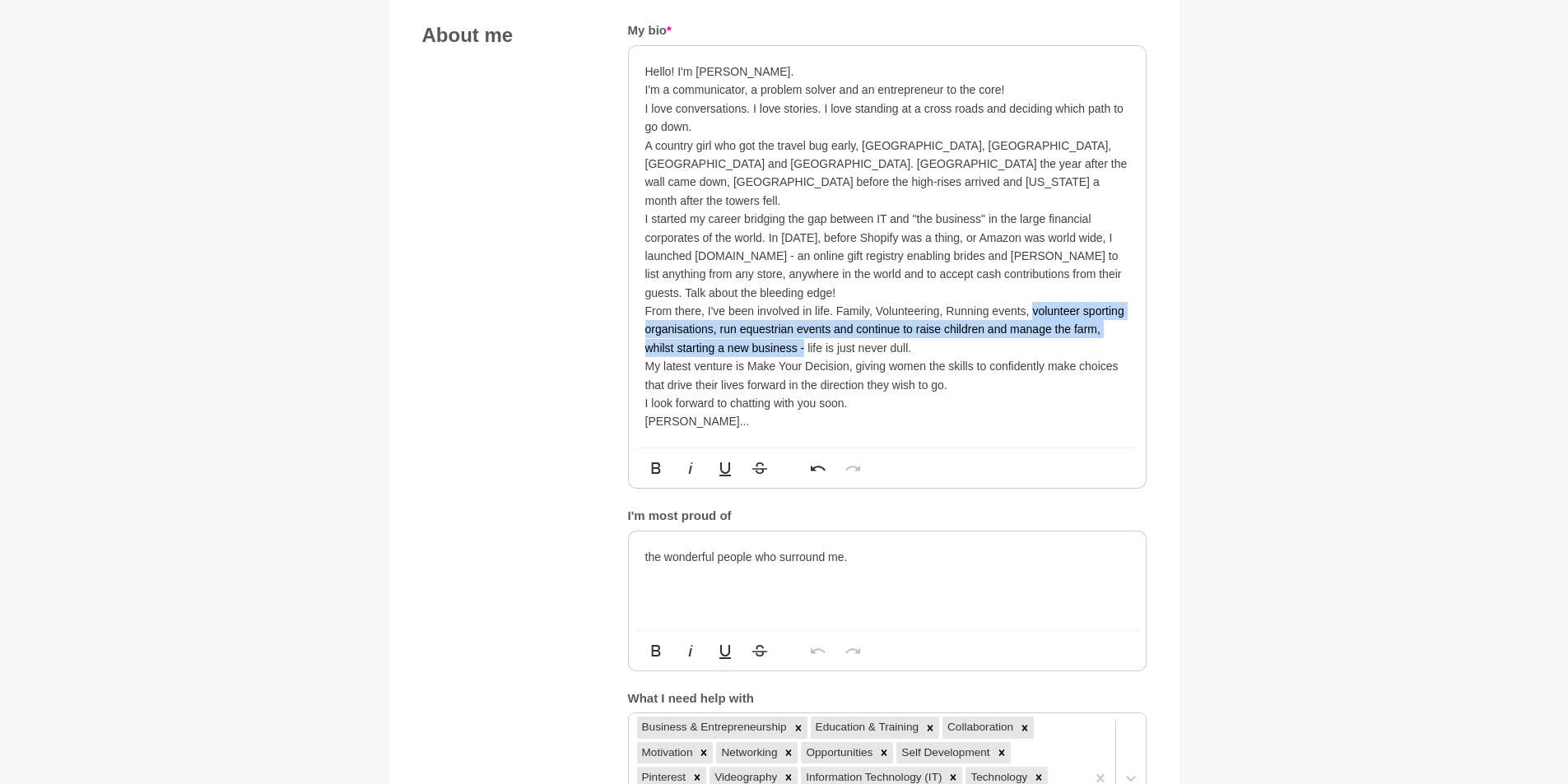
drag, startPoint x: 1034, startPoint y: 288, endPoint x: 805, endPoint y: 333, distance: 233.4
click at [805, 333] on p "From there, I've been involved in life. Family, Volunteering, Running events, v…" at bounding box center [887, 329] width 484 height 55
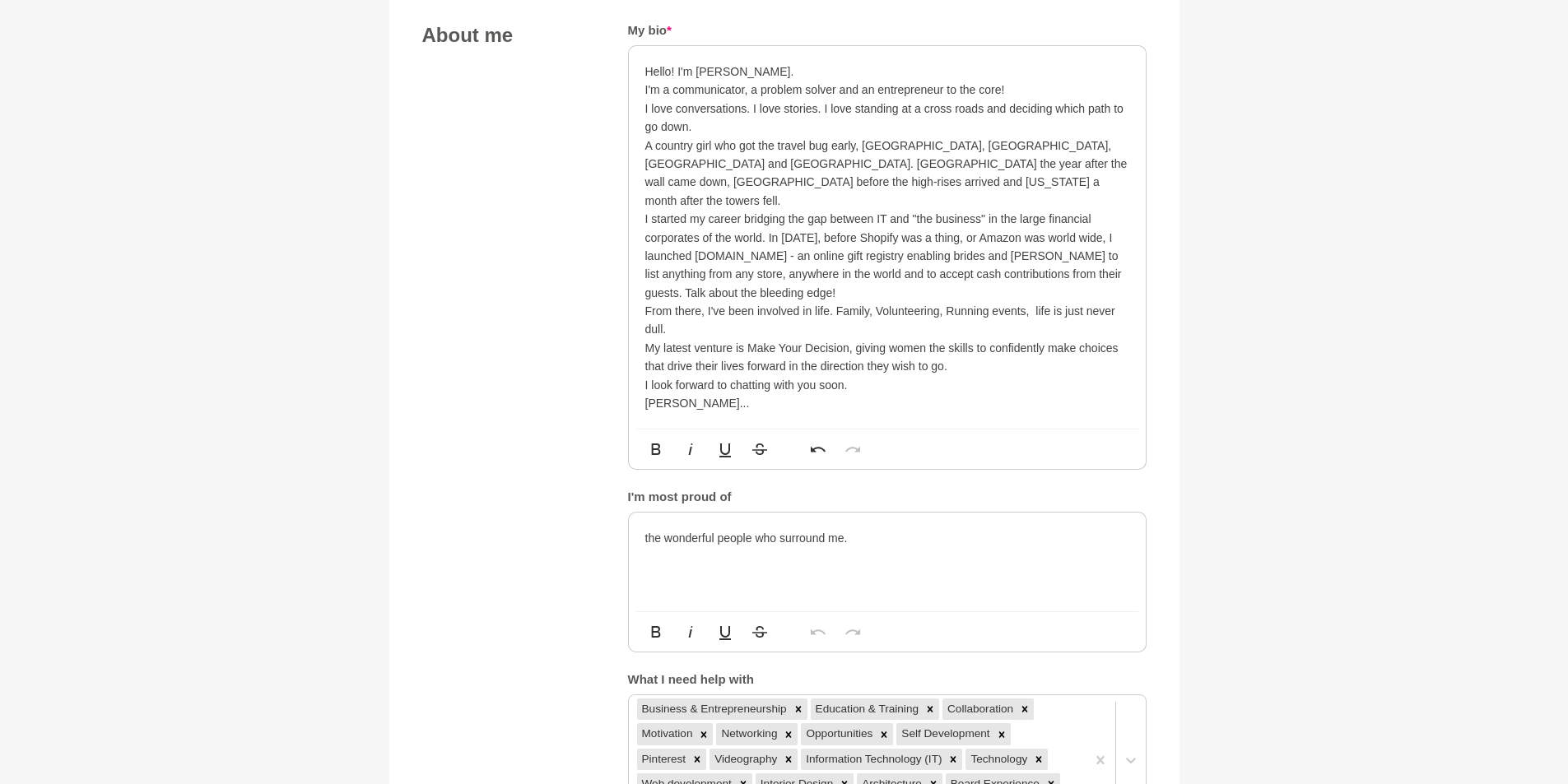
click at [1402, 611] on main "Back to Profile Your details Donna English Decision Maker Make Your Decision Au…" at bounding box center [784, 728] width 1568 height 3147
click at [796, 271] on p "I started my career bridging the gap between IT and "the business" in the large…" at bounding box center [887, 255] width 484 height 92
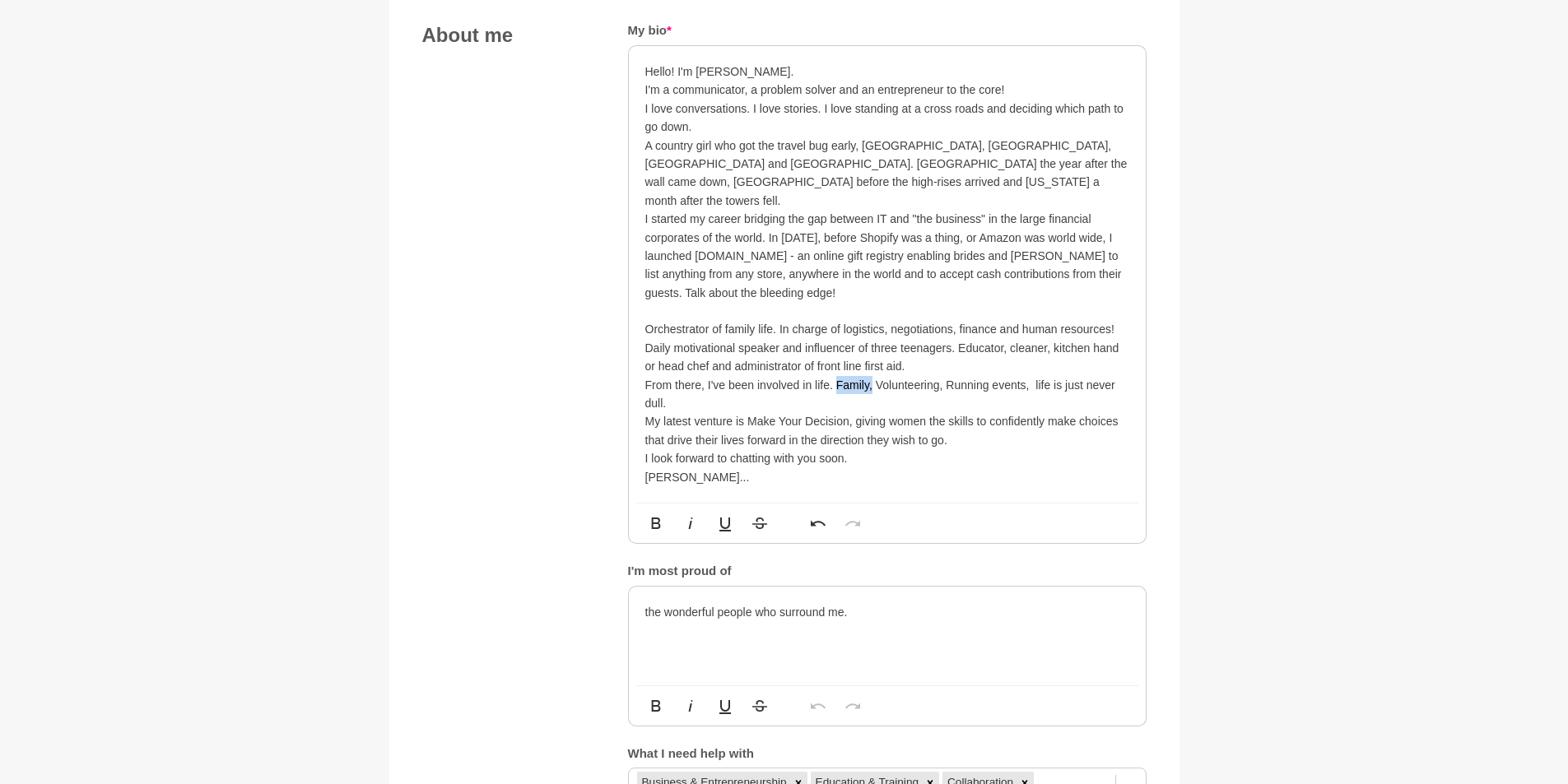
drag, startPoint x: 835, startPoint y: 363, endPoint x: 872, endPoint y: 361, distance: 37.1
click at [872, 376] on p "From there, I've been involved in life. Family, Volunteering, Running events, l…" at bounding box center [887, 394] width 484 height 37
click at [834, 376] on p "From there, I've been involved in life. Family, Volunteering, Running events, l…" at bounding box center [887, 394] width 484 height 37
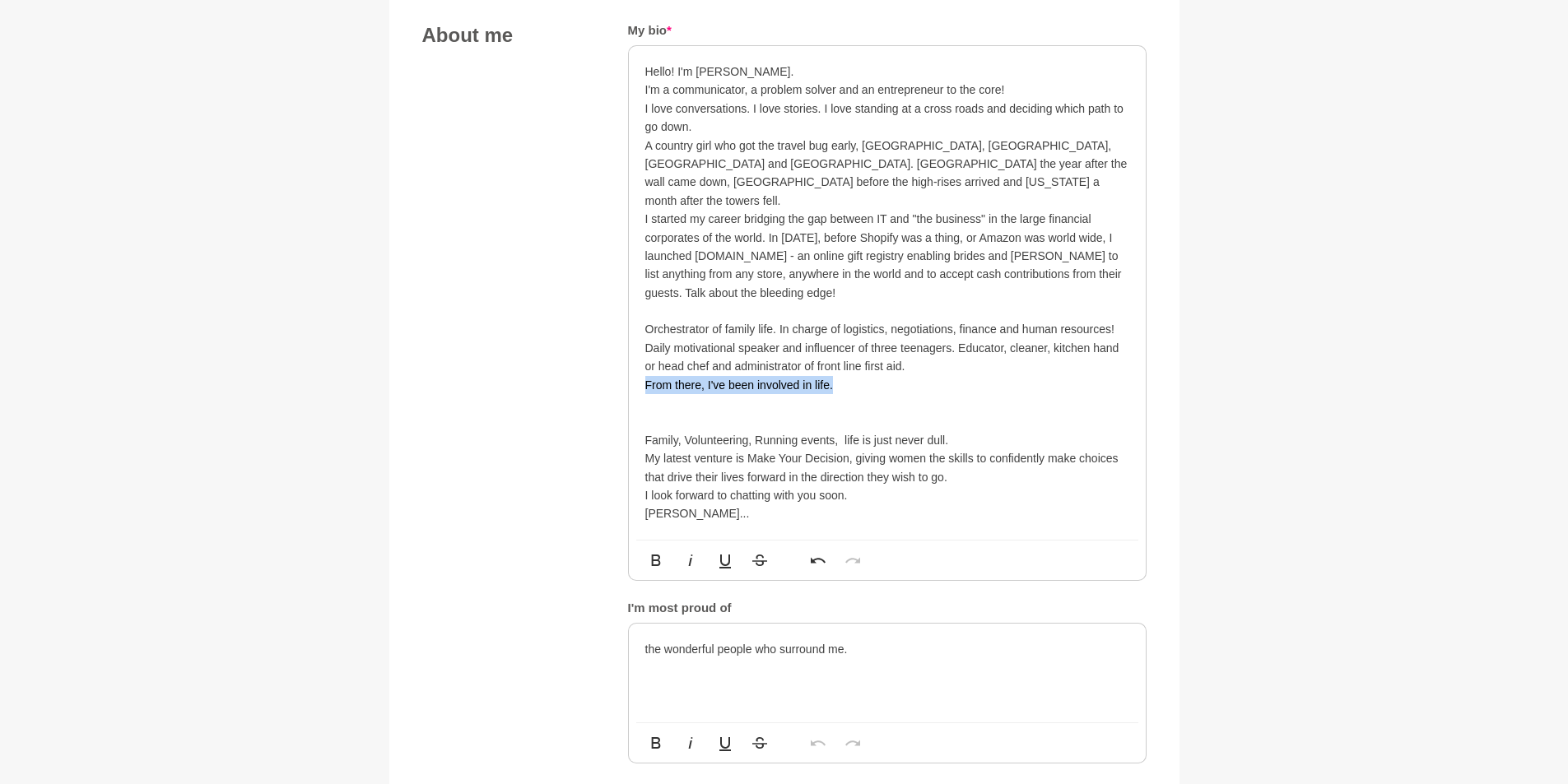
drag, startPoint x: 647, startPoint y: 363, endPoint x: 831, endPoint y: 368, distance: 184.1
click at [831, 376] on p "From there, I've been involved in life." at bounding box center [887, 385] width 484 height 18
click at [642, 311] on div "Hello! I'm Donna. I'm a communicator, a problem solver and an entrepreneur to t…" at bounding box center [887, 292] width 517 height 494
drag, startPoint x: 837, startPoint y: 307, endPoint x: 967, endPoint y: 309, distance: 130.0
click at [967, 320] on p "From there, I've been involved in life. Orchestrator of family life. In charge …" at bounding box center [887, 348] width 484 height 55
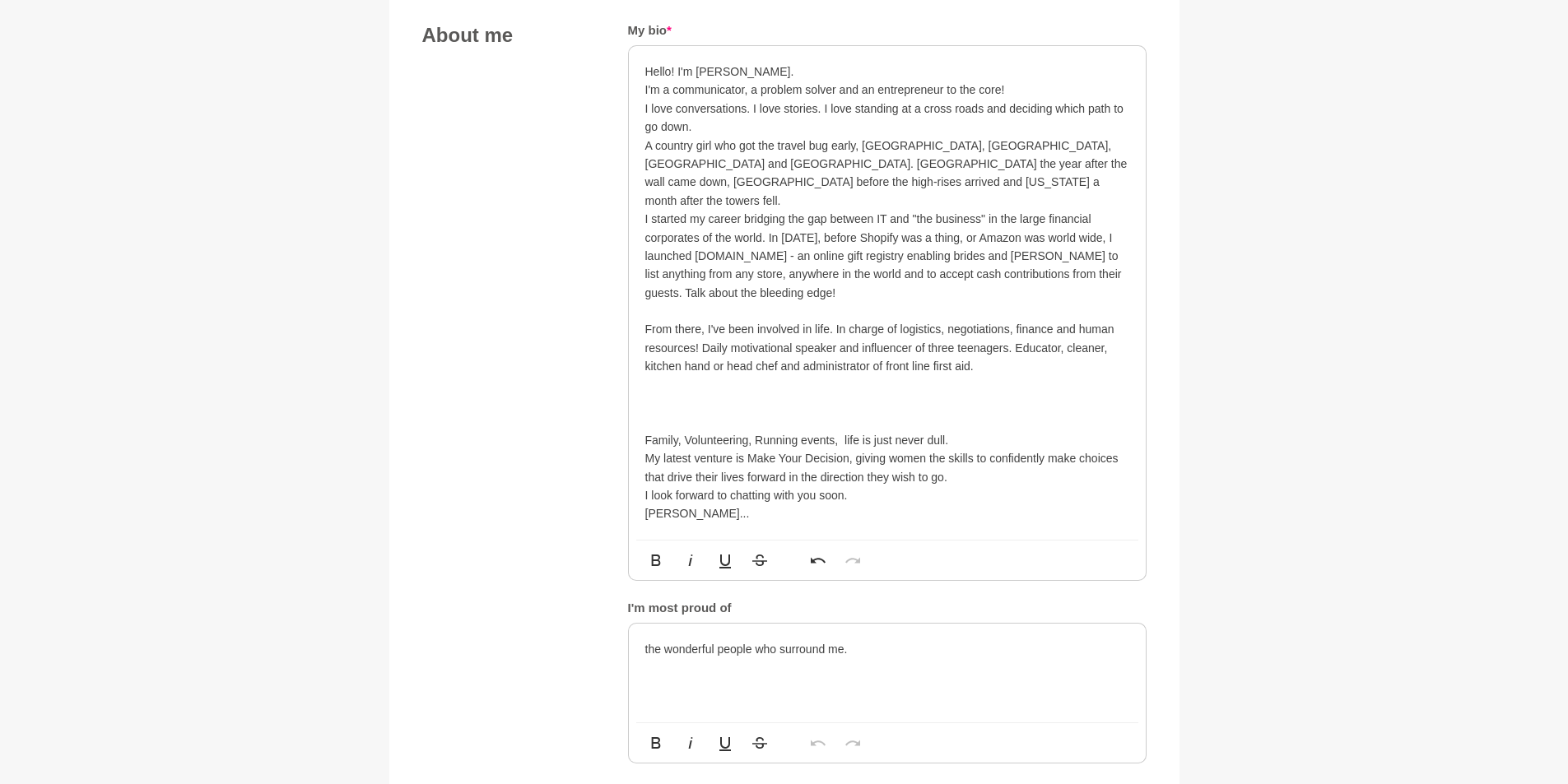
click at [697, 324] on p "From there, I've been involved in life. In charge of logistics, negotiations, f…" at bounding box center [887, 348] width 484 height 55
drag, startPoint x: 916, startPoint y: 327, endPoint x: 974, endPoint y: 334, distance: 58.4
click at [917, 327] on p "From there, I've been involved in life. In charge of logistics, negotiations, f…" at bounding box center [887, 348] width 484 height 55
click at [669, 302] on p at bounding box center [887, 311] width 484 height 18
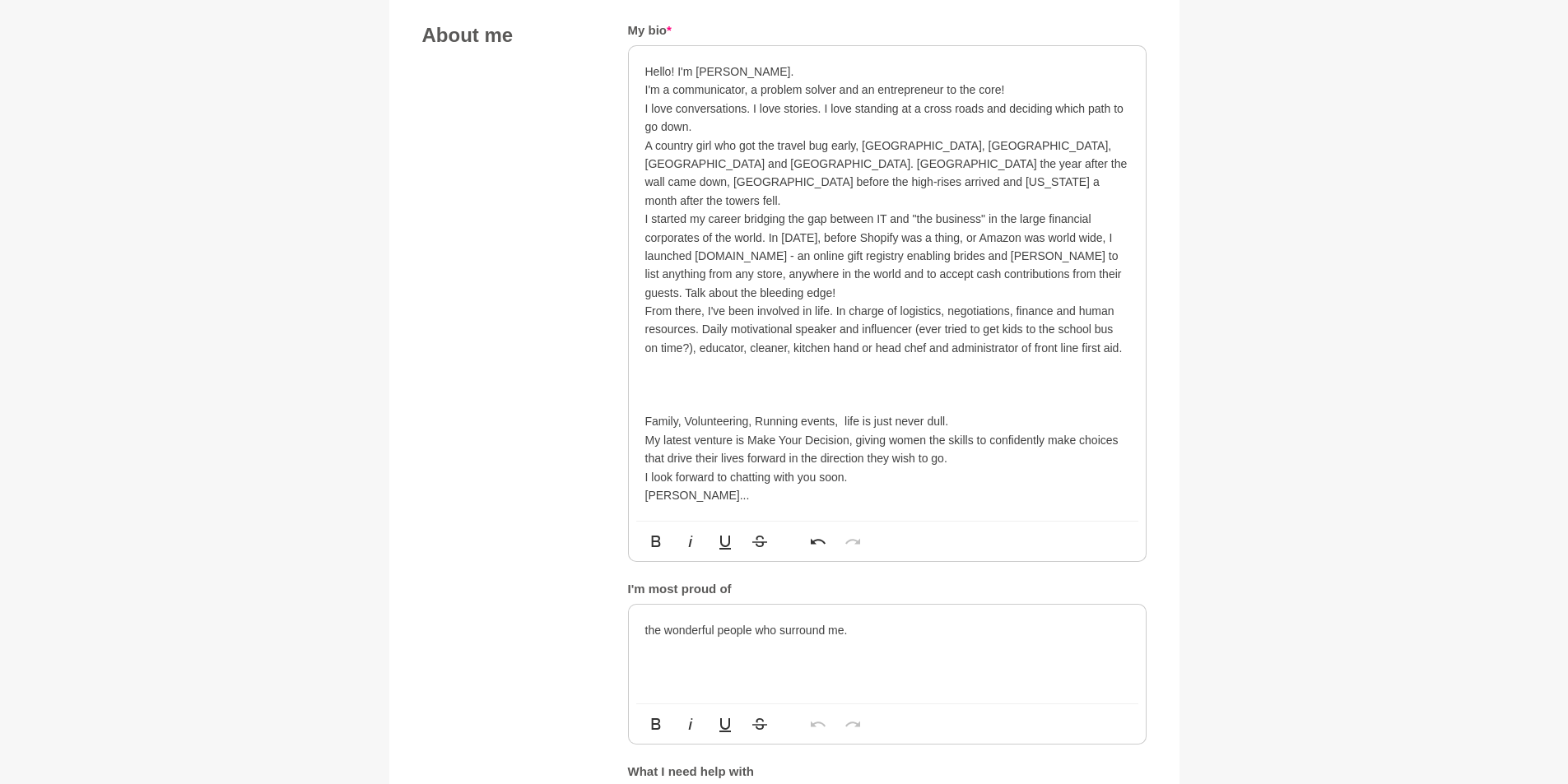
click at [1129, 328] on div "Hello! I'm Donna. I'm a communicator, a problem solver and an entrepreneur to t…" at bounding box center [887, 282] width 517 height 474
drag, startPoint x: 837, startPoint y: 309, endPoint x: 886, endPoint y: 313, distance: 49.2
click at [886, 313] on p "From there, I've been involved in life. In charge of logistics, negotiations, f…" at bounding box center [887, 329] width 484 height 55
click at [913, 376] on p at bounding box center [887, 385] width 484 height 18
click at [651, 357] on p at bounding box center [887, 366] width 484 height 18
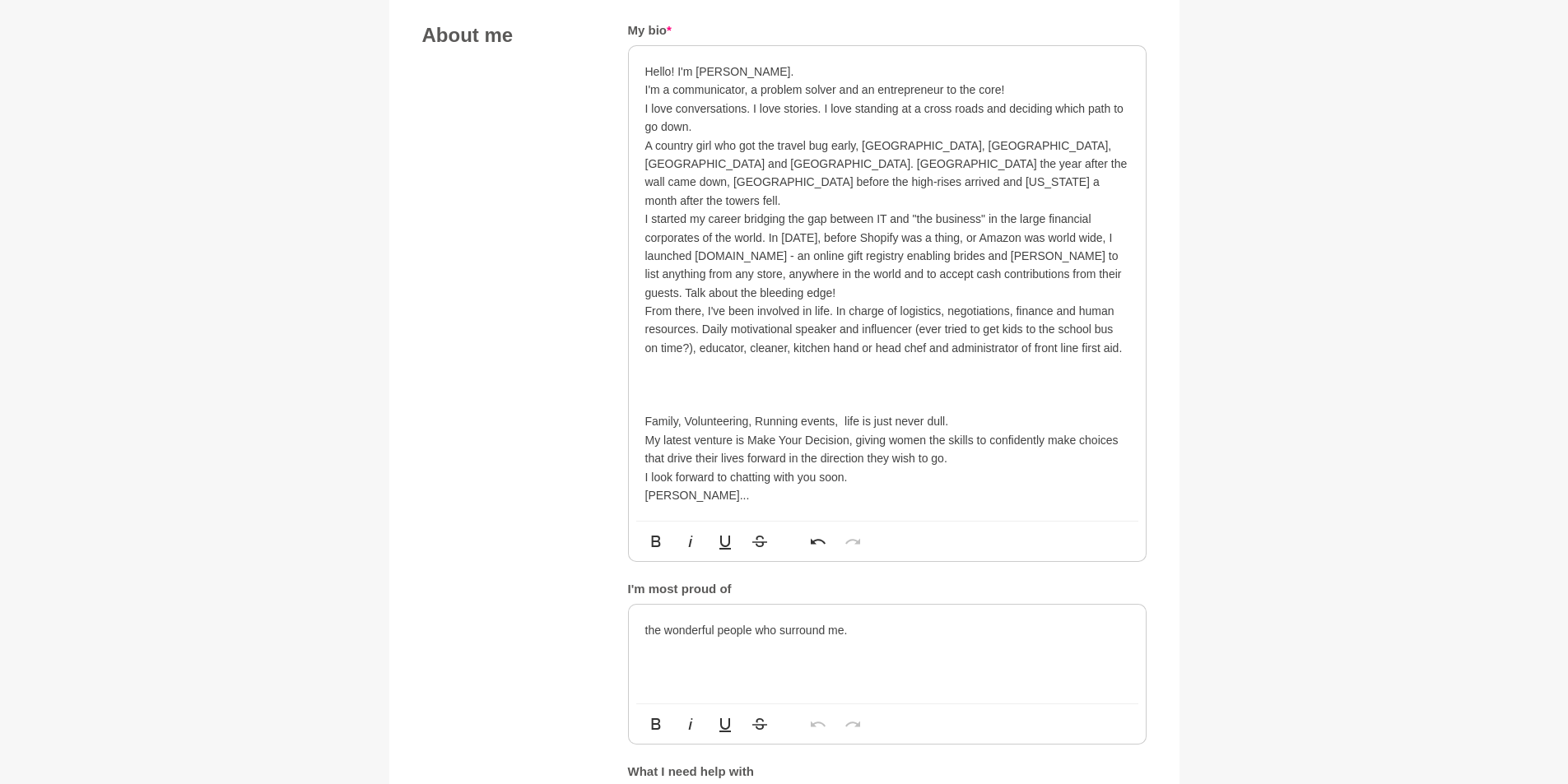
drag, startPoint x: 641, startPoint y: 350, endPoint x: 967, endPoint y: 395, distance: 329.1
click at [967, 395] on div "Hello! I'm Donna. I'm a communicator, a problem solver and an entrepreneur to t…" at bounding box center [887, 282] width 517 height 474
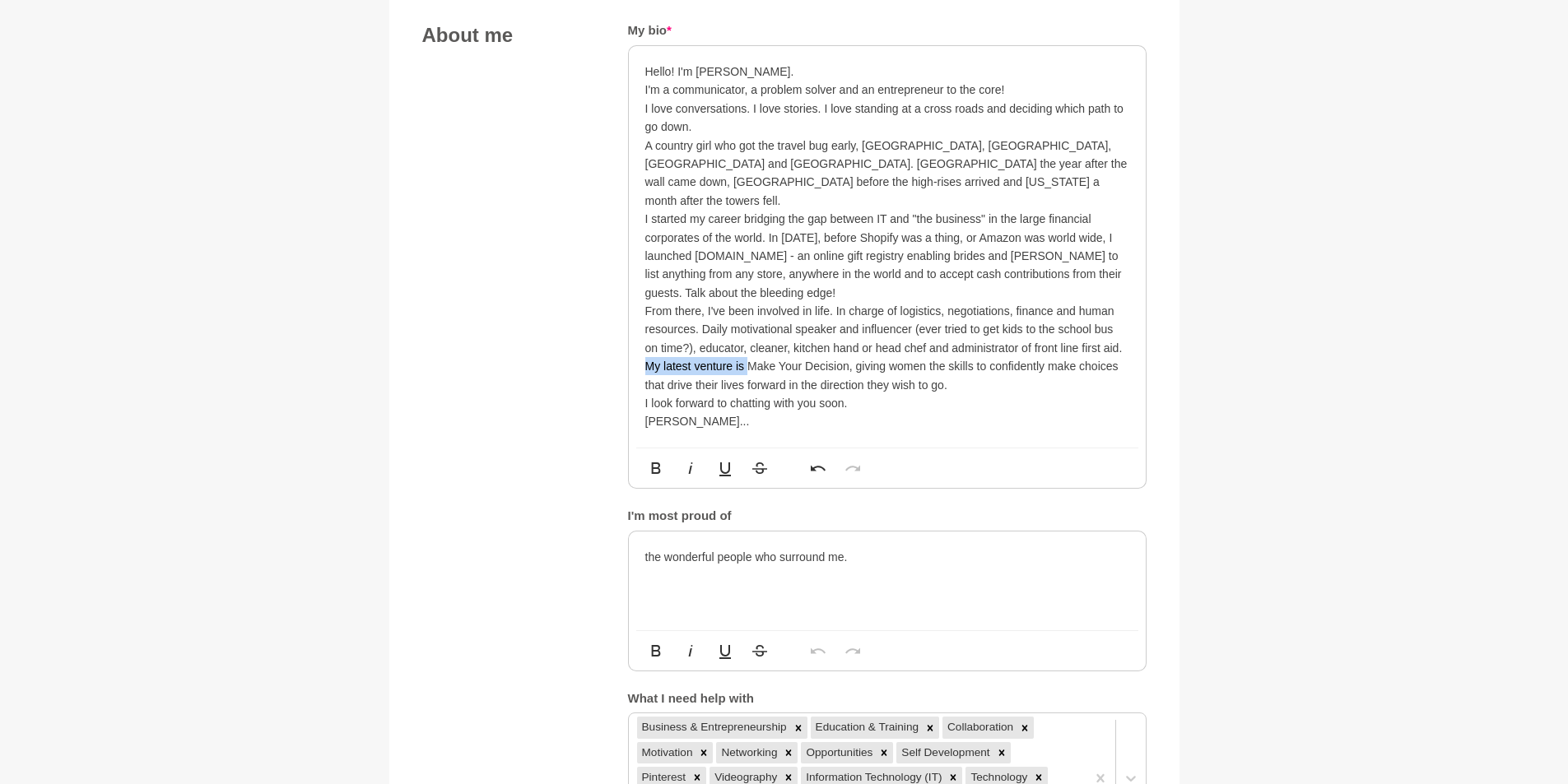
drag, startPoint x: 644, startPoint y: 342, endPoint x: 751, endPoint y: 343, distance: 107.0
click at [751, 343] on div "Hello! I'm Donna. I'm a communicator, a problem solver and an entrepreneur to t…" at bounding box center [887, 246] width 517 height 401
click at [909, 357] on p "Decades in coming to the fore, Make Your Decision, giving women the skills to c…" at bounding box center [887, 376] width 484 height 37
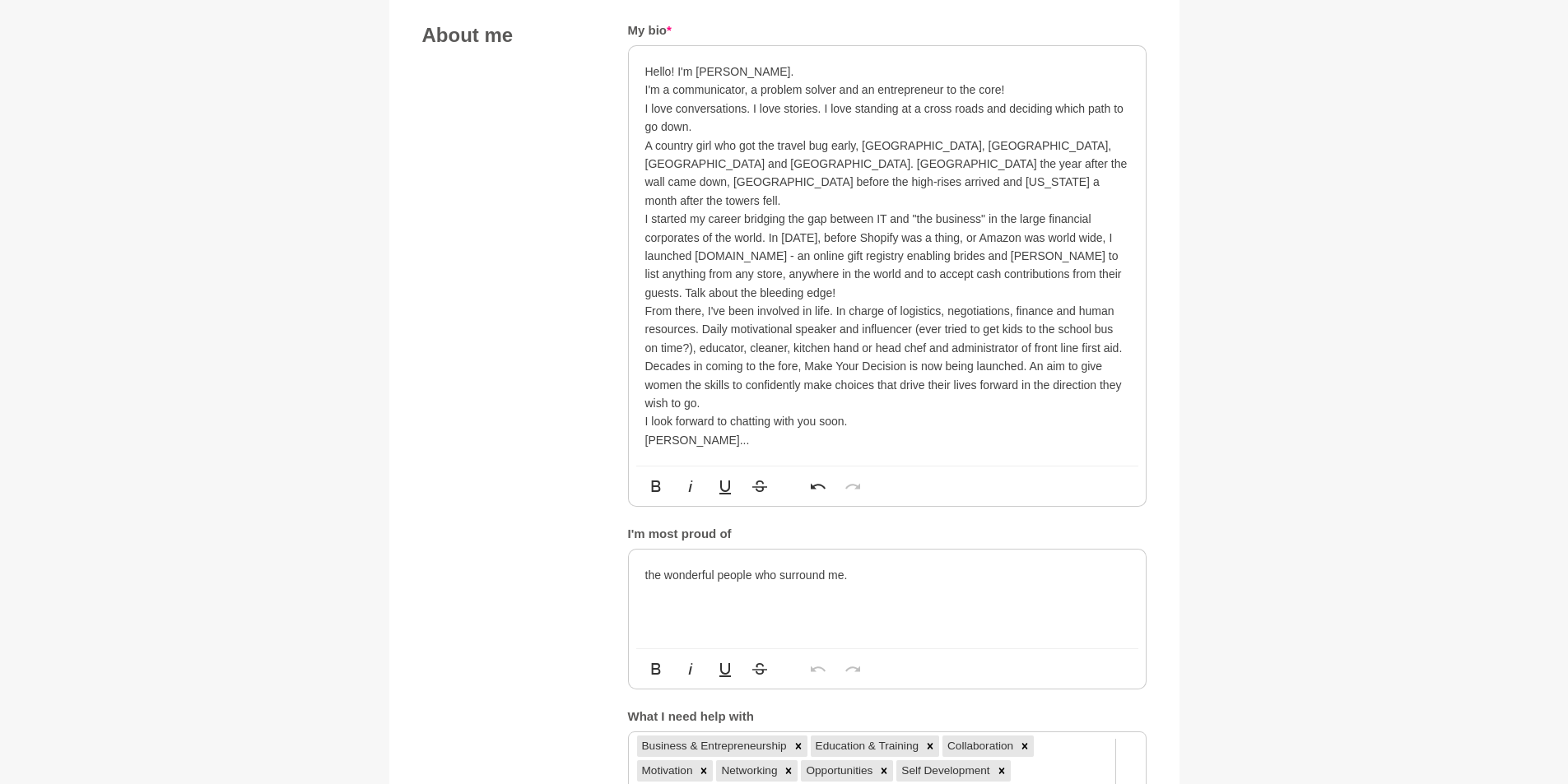
click at [1084, 357] on p "Decades in coming to the fore, Make Your Decision is now being launched. An aim…" at bounding box center [887, 385] width 484 height 55
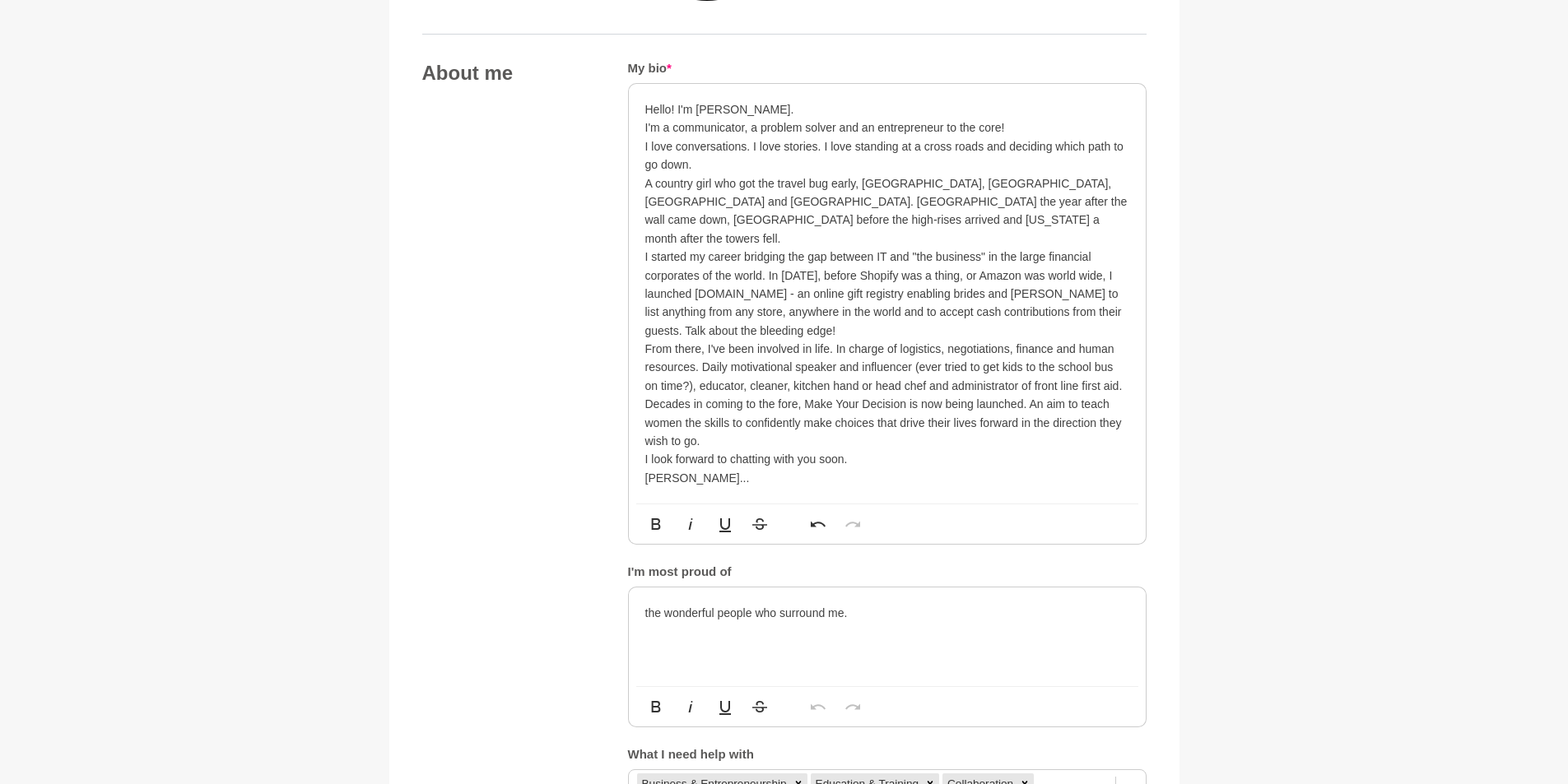
scroll to position [849, 0]
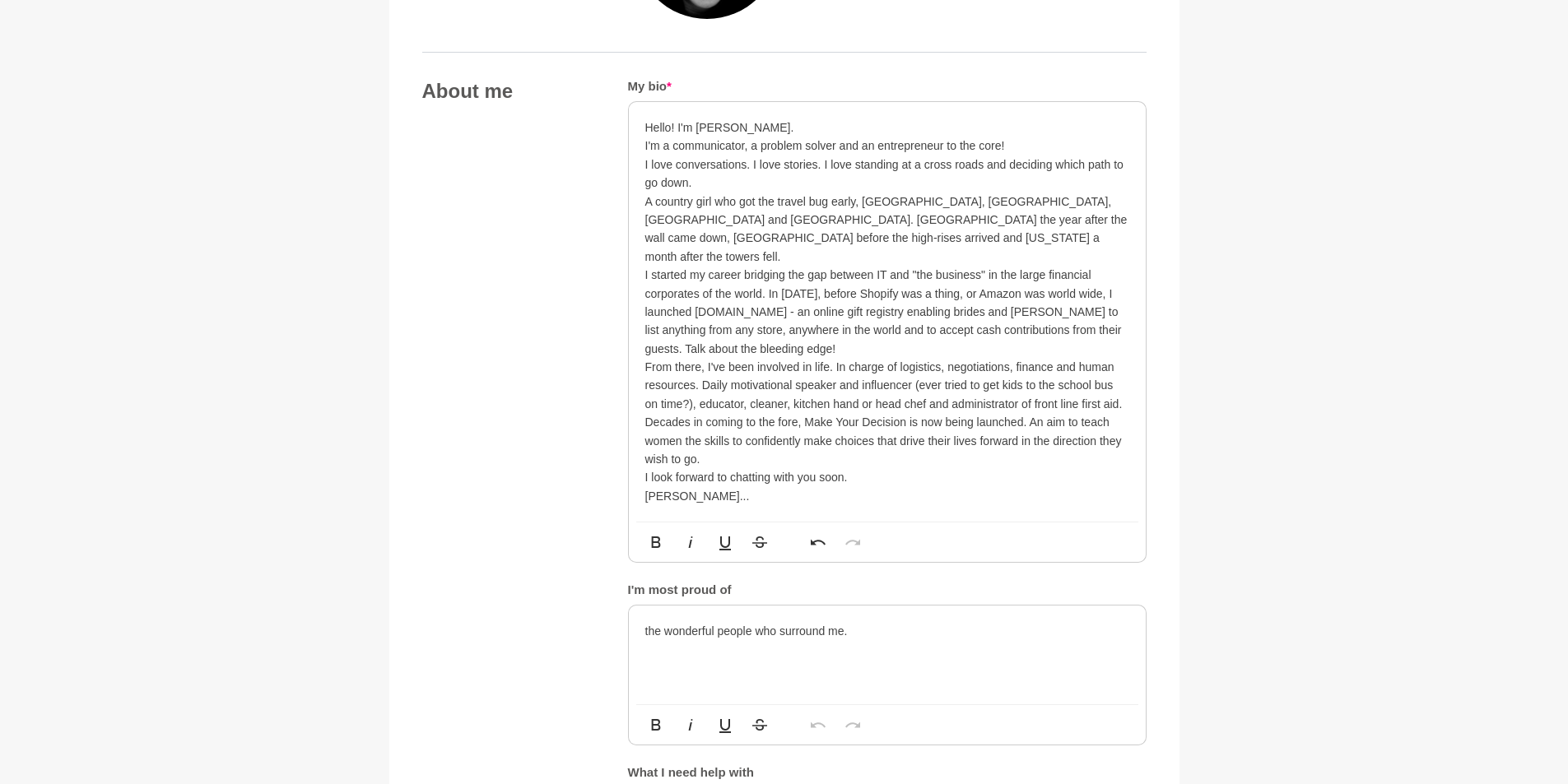
click at [1036, 413] on p "Decades in coming to the fore, Make Your Decision is now being launched. An aim…" at bounding box center [887, 440] width 484 height 55
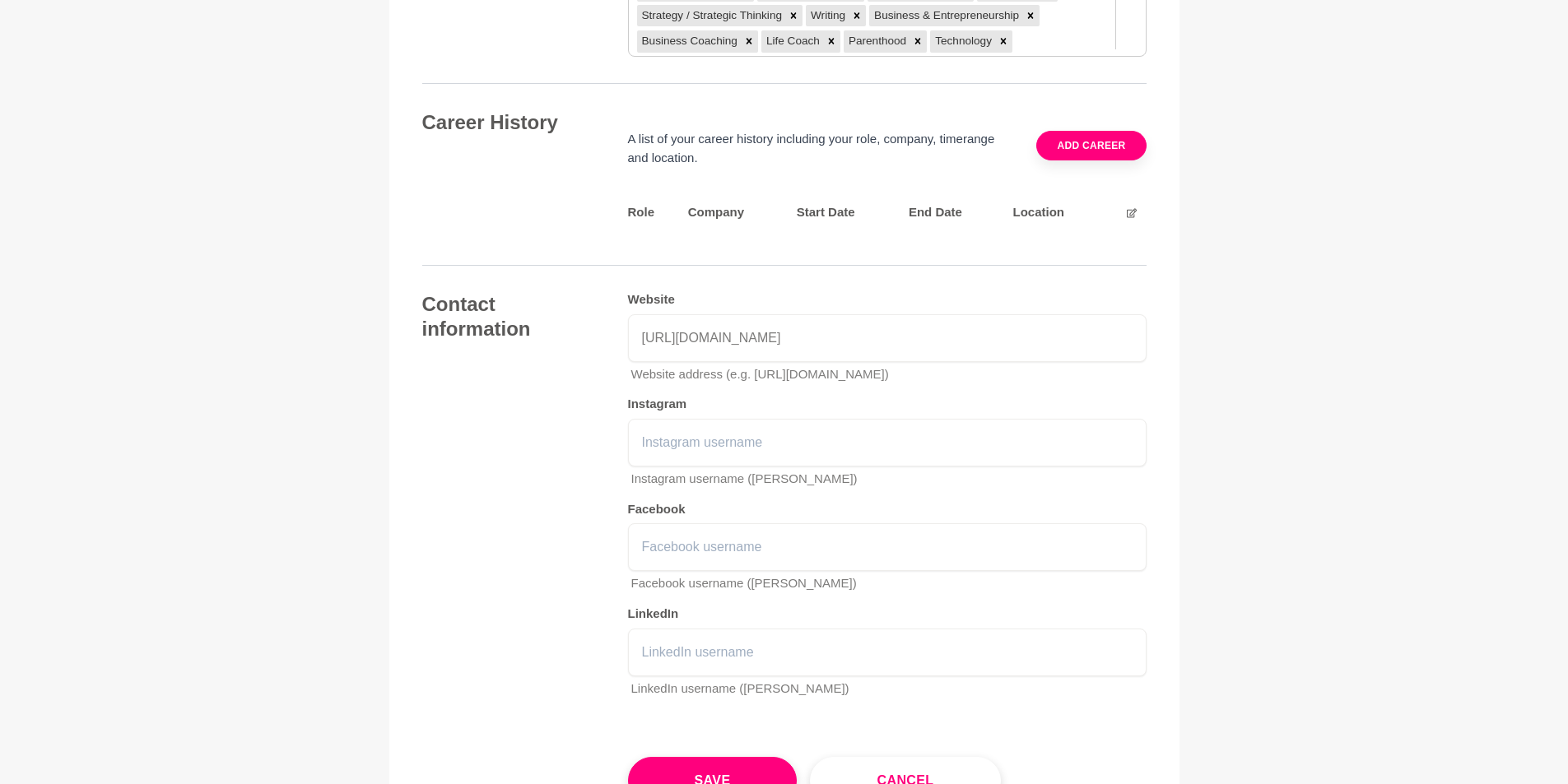
scroll to position [2658, 0]
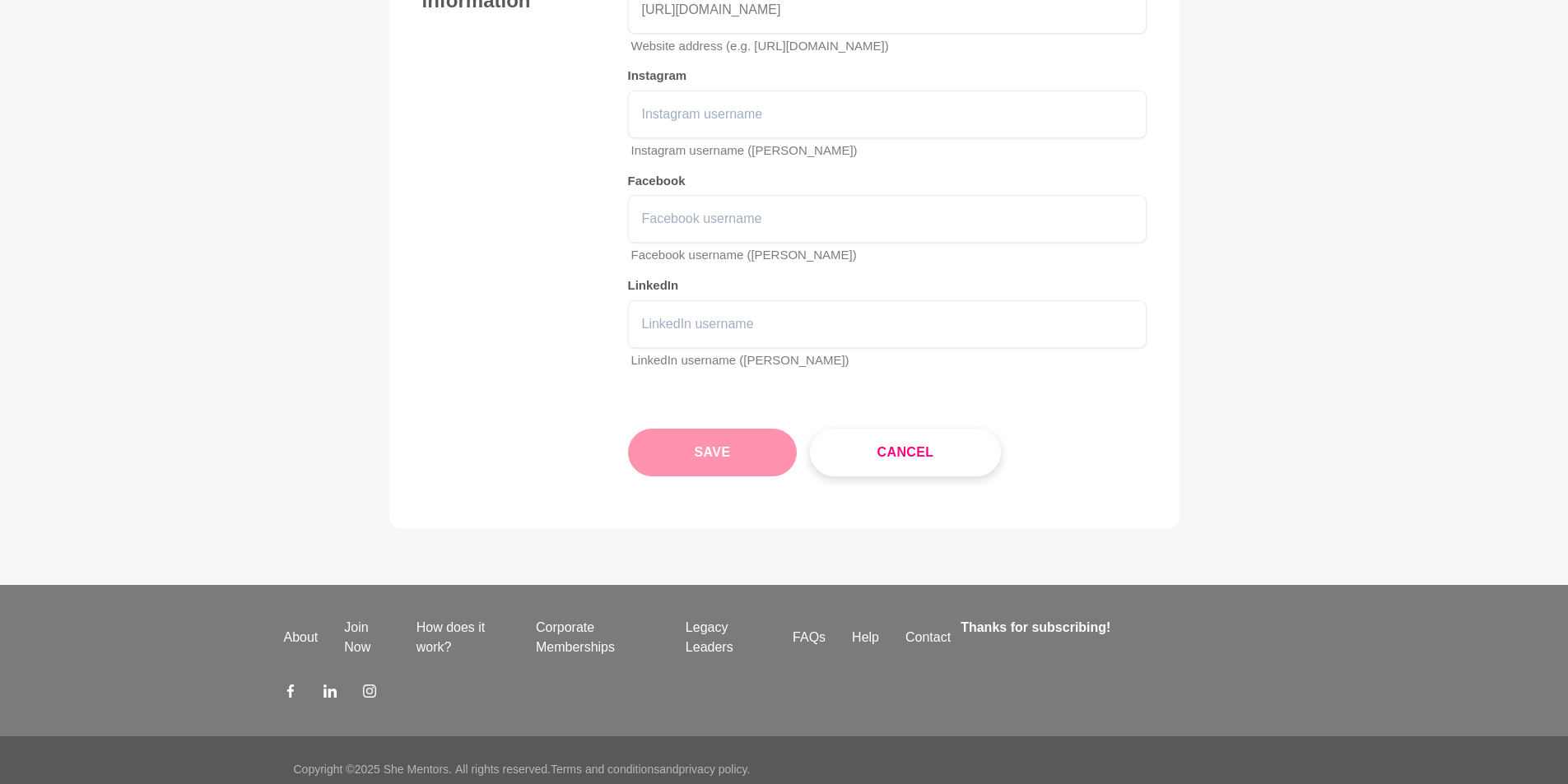
click at [730, 437] on button "Save" at bounding box center [712, 452] width 170 height 48
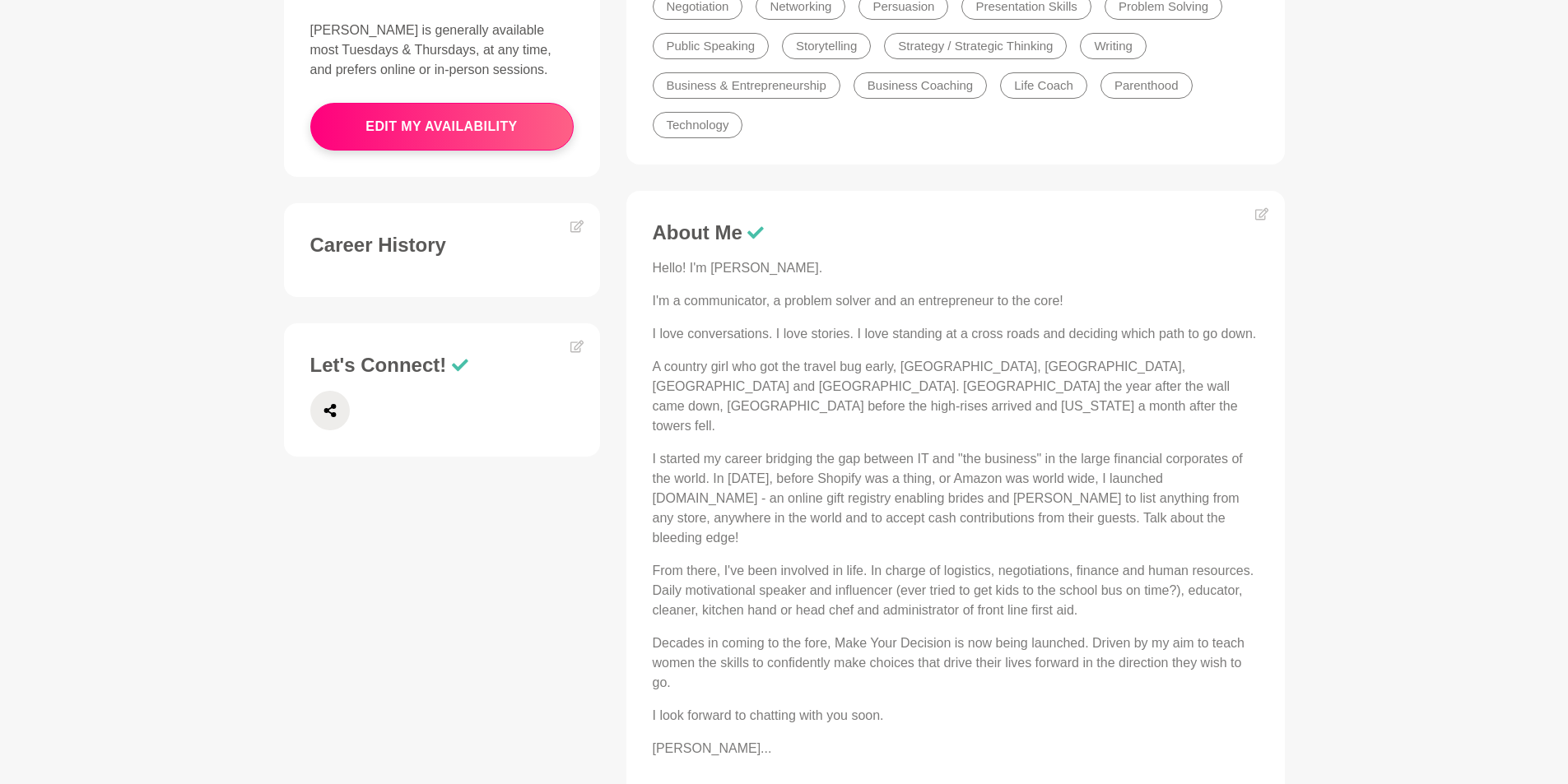
scroll to position [575, 0]
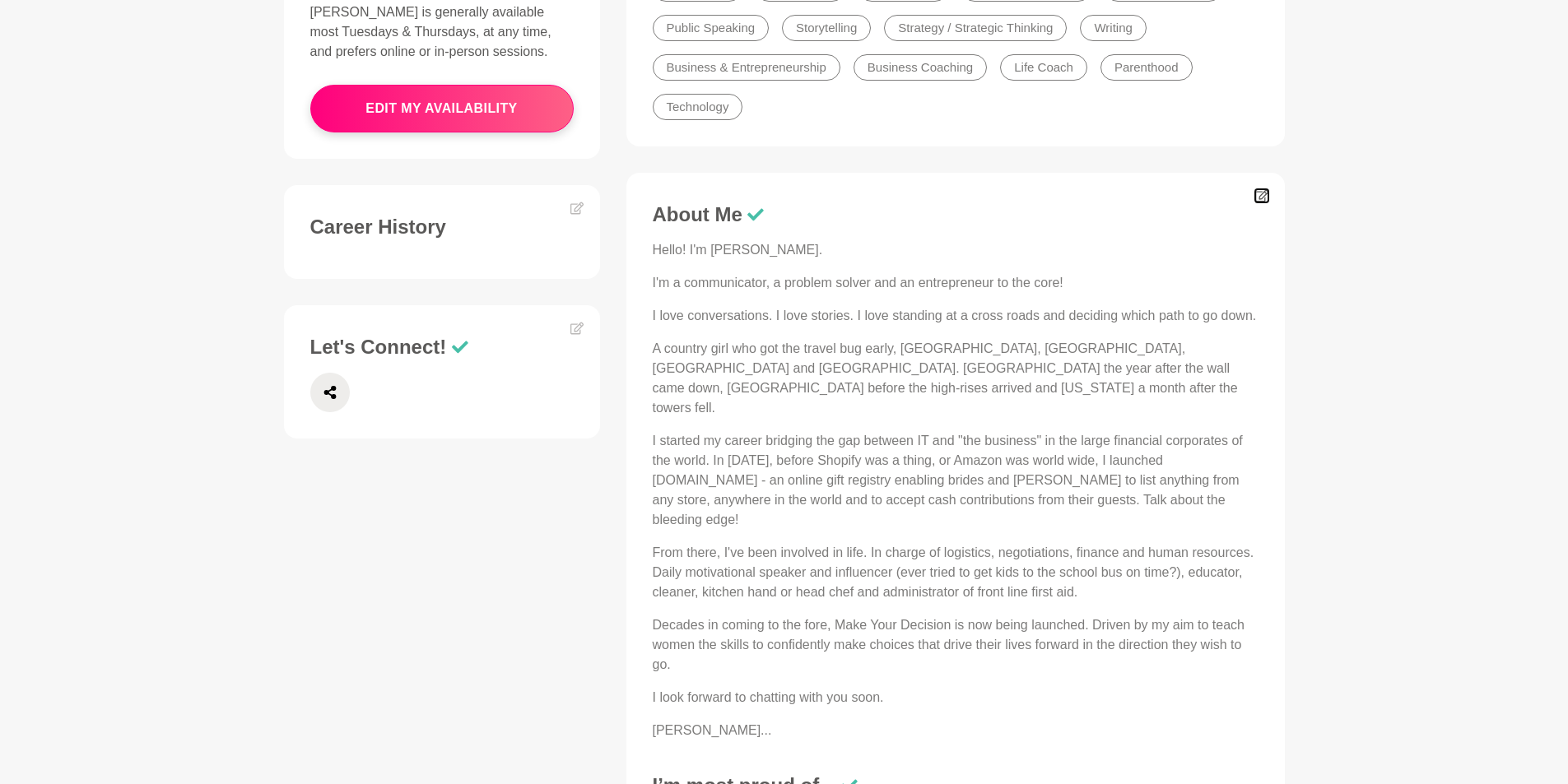
click at [1266, 195] on icon at bounding box center [1261, 195] width 13 height 13
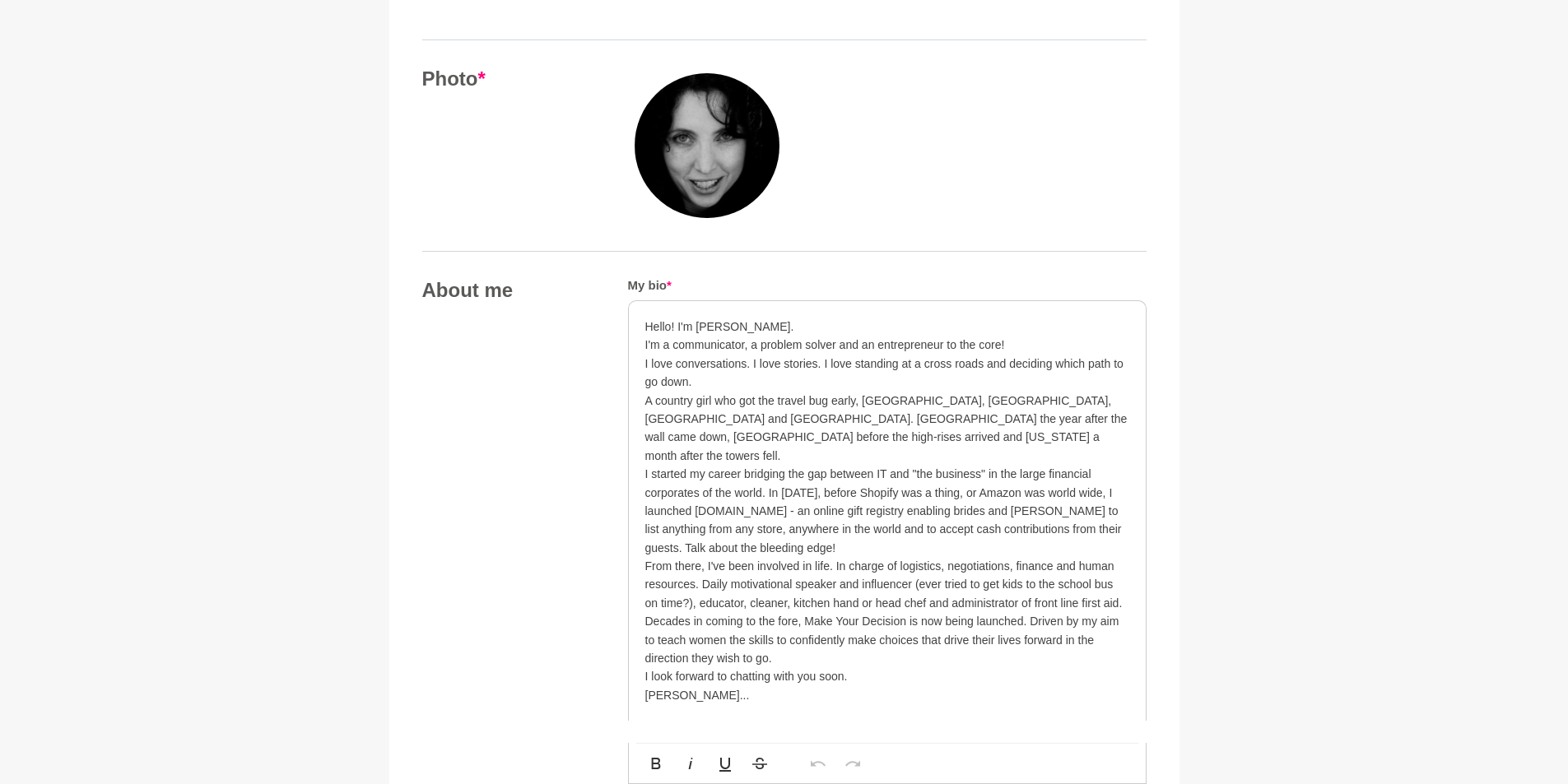
scroll to position [658, 0]
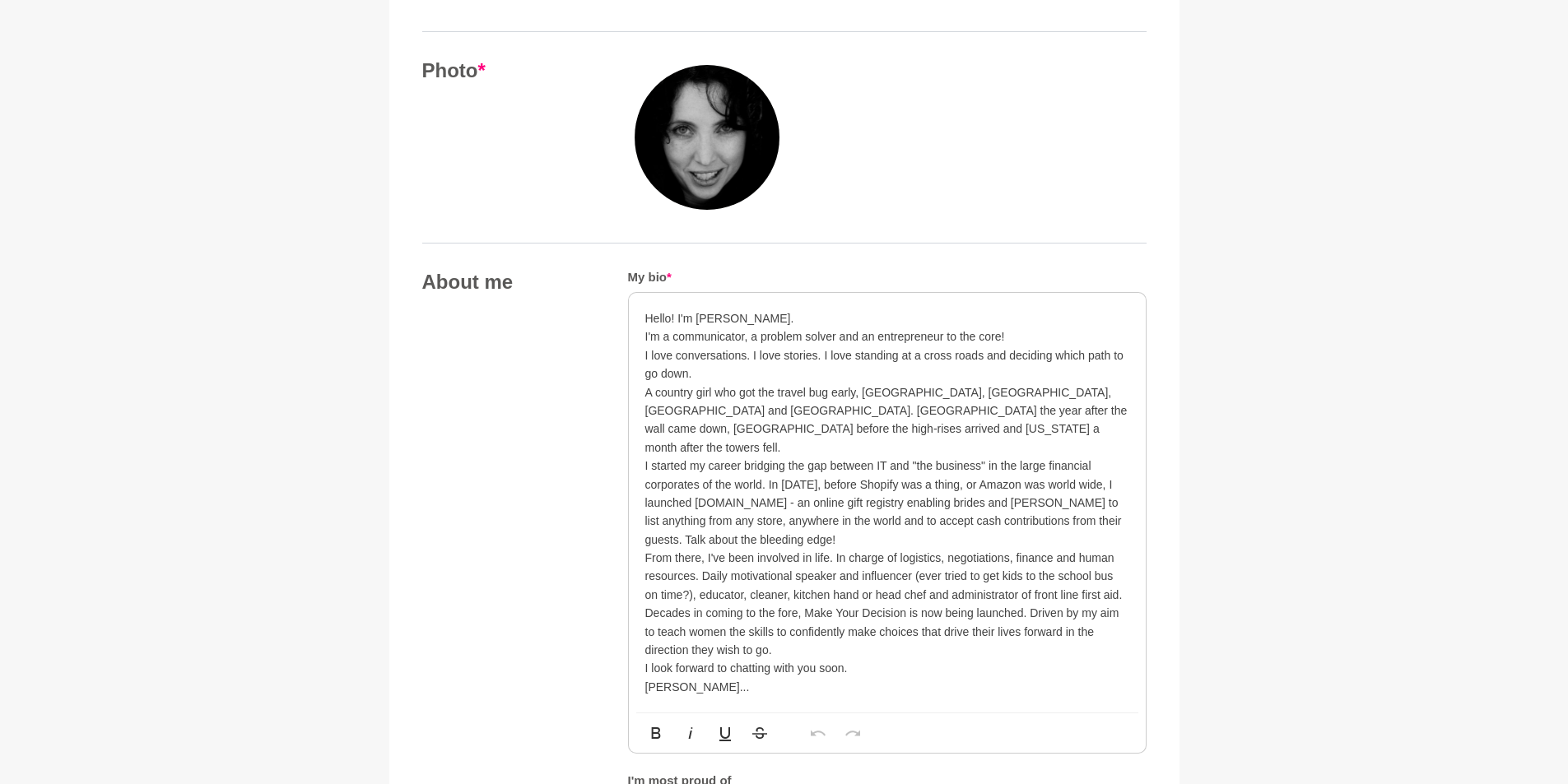
drag, startPoint x: 1031, startPoint y: 592, endPoint x: 1056, endPoint y: 581, distance: 27.3
click at [1032, 604] on p "Decades in coming to the fore, Make Your Decision is now being launched. Driven…" at bounding box center [887, 631] width 484 height 55
click at [1001, 623] on p "Driven by my aim to teach women the skills to confidently make choices that dri…" at bounding box center [887, 641] width 484 height 37
click at [762, 628] on p "Driven by my aim to teach women the skills to confidently make decisions that d…" at bounding box center [887, 641] width 484 height 37
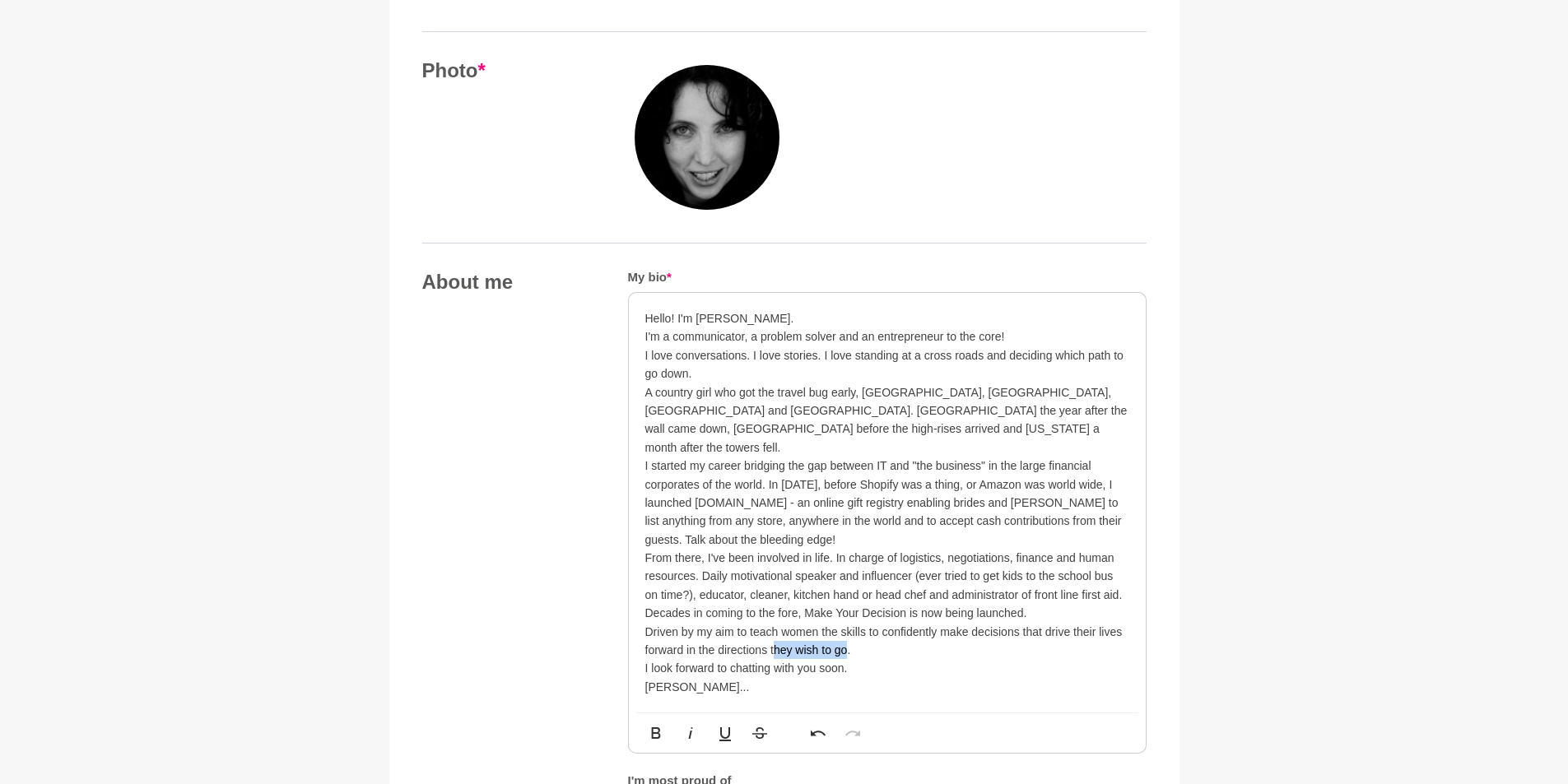
drag, startPoint x: 772, startPoint y: 630, endPoint x: 845, endPoint y: 631, distance: 73.0
click at [845, 631] on p "Driven by my aim to teach women the skills to confidently make decisions that d…" at bounding box center [887, 641] width 484 height 37
click at [1047, 480] on p "I started my career bridging the gap between IT and "the business" in the large…" at bounding box center [887, 502] width 484 height 92
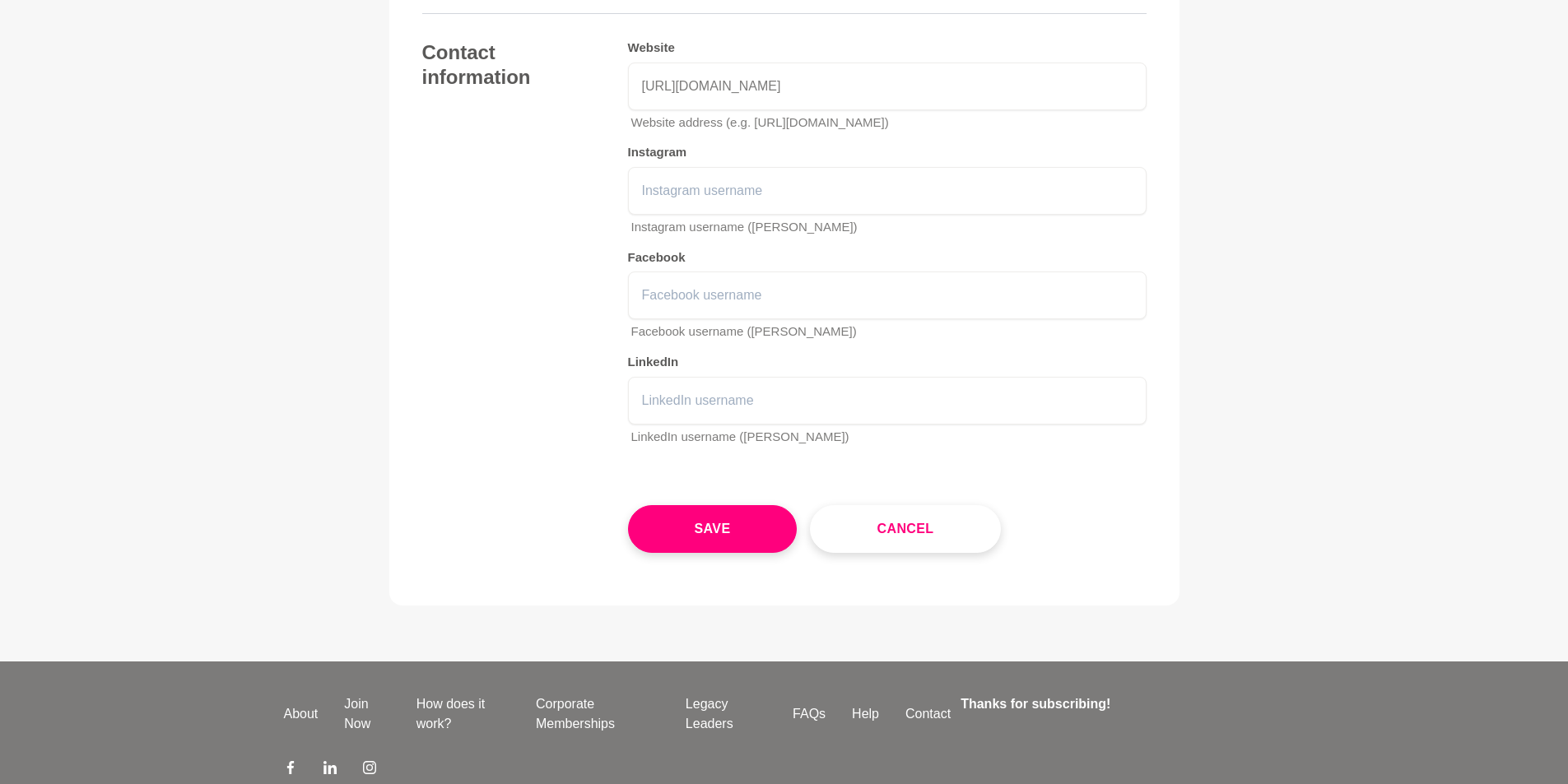
scroll to position [2632, 0]
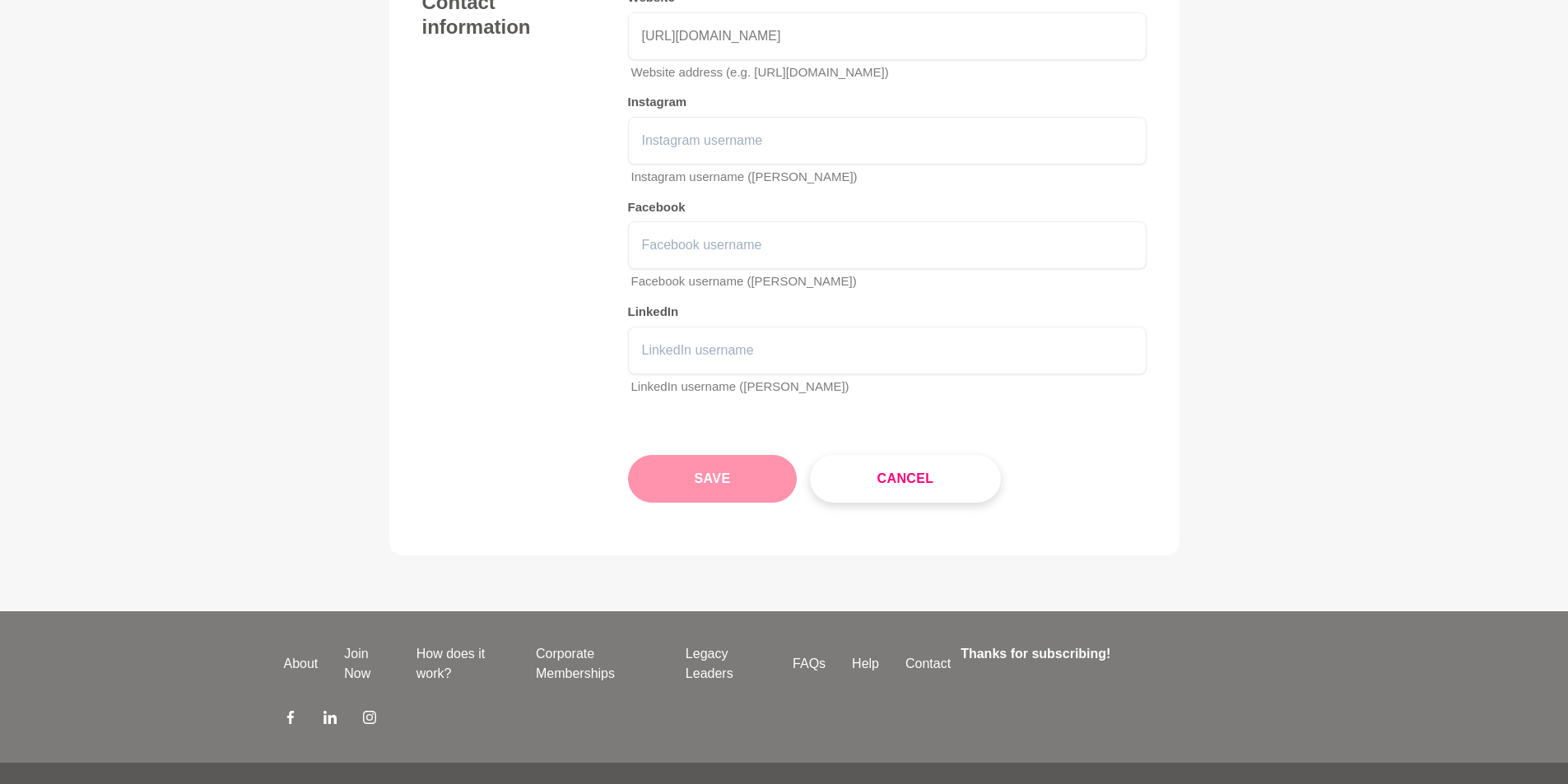
click at [712, 459] on button "Save" at bounding box center [712, 479] width 170 height 48
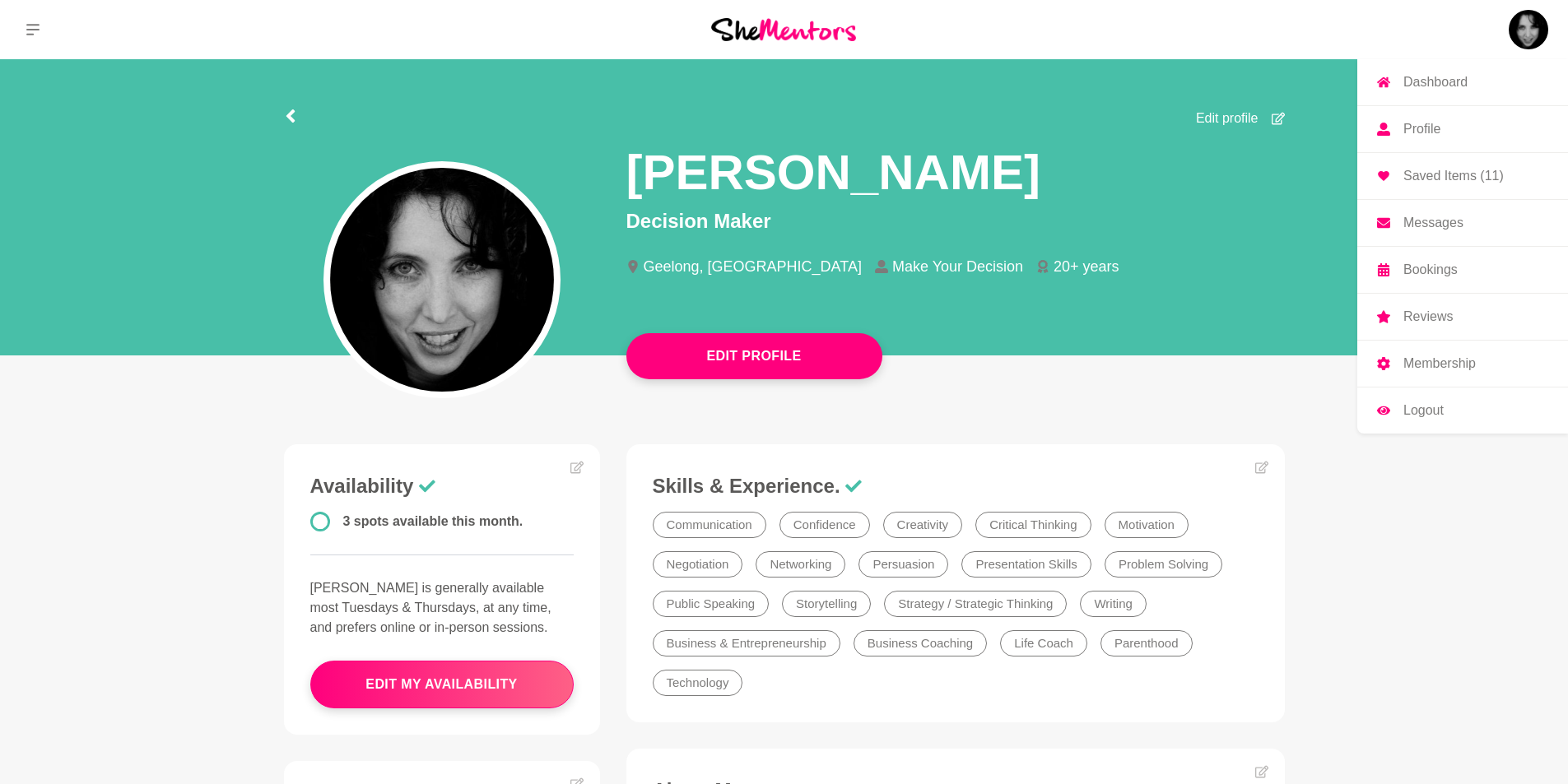
click at [1533, 27] on img at bounding box center [1528, 29] width 40 height 40
click at [1430, 83] on p "Dashboard" at bounding box center [1435, 82] width 64 height 13
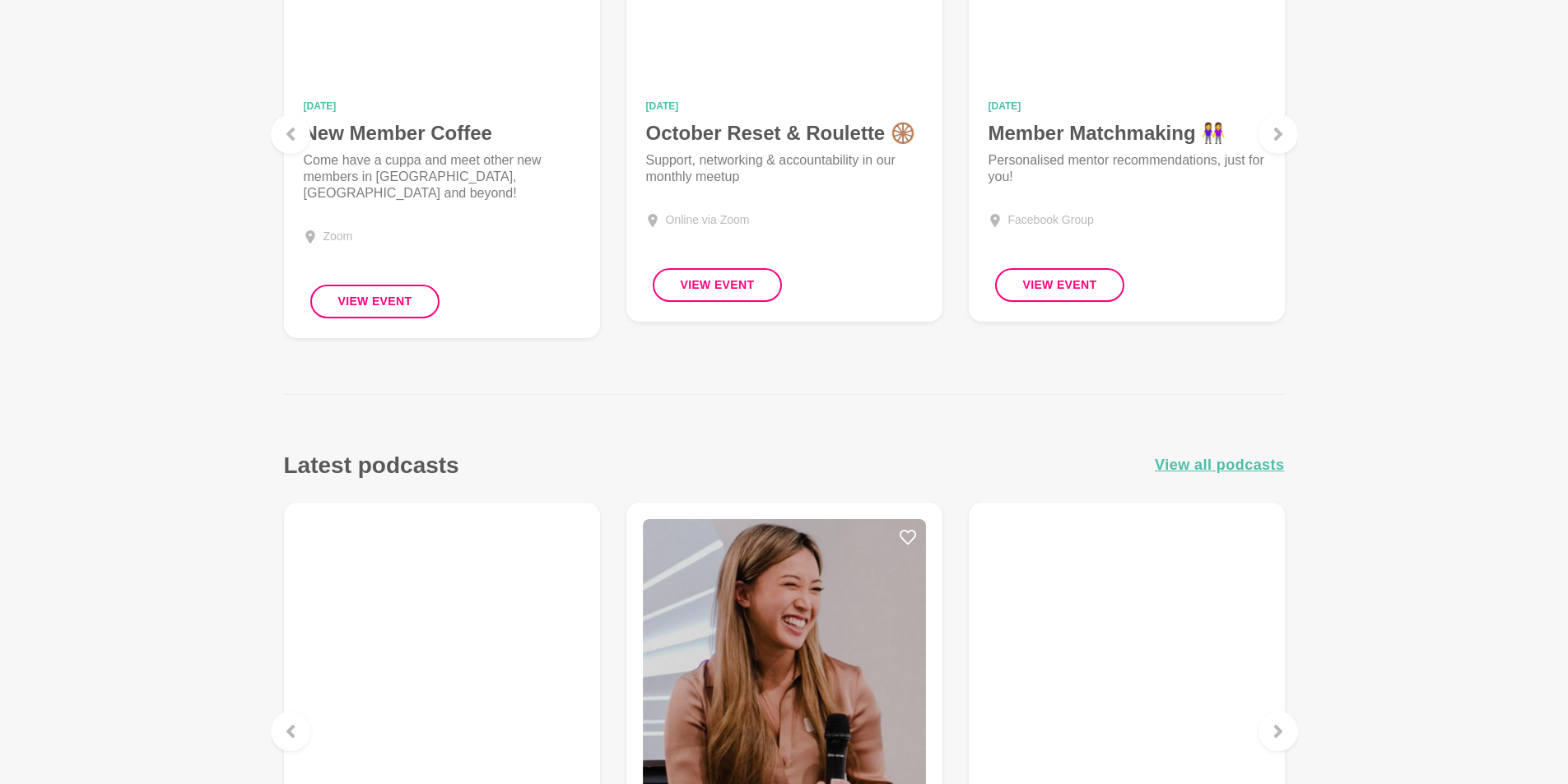
scroll to position [1809, 0]
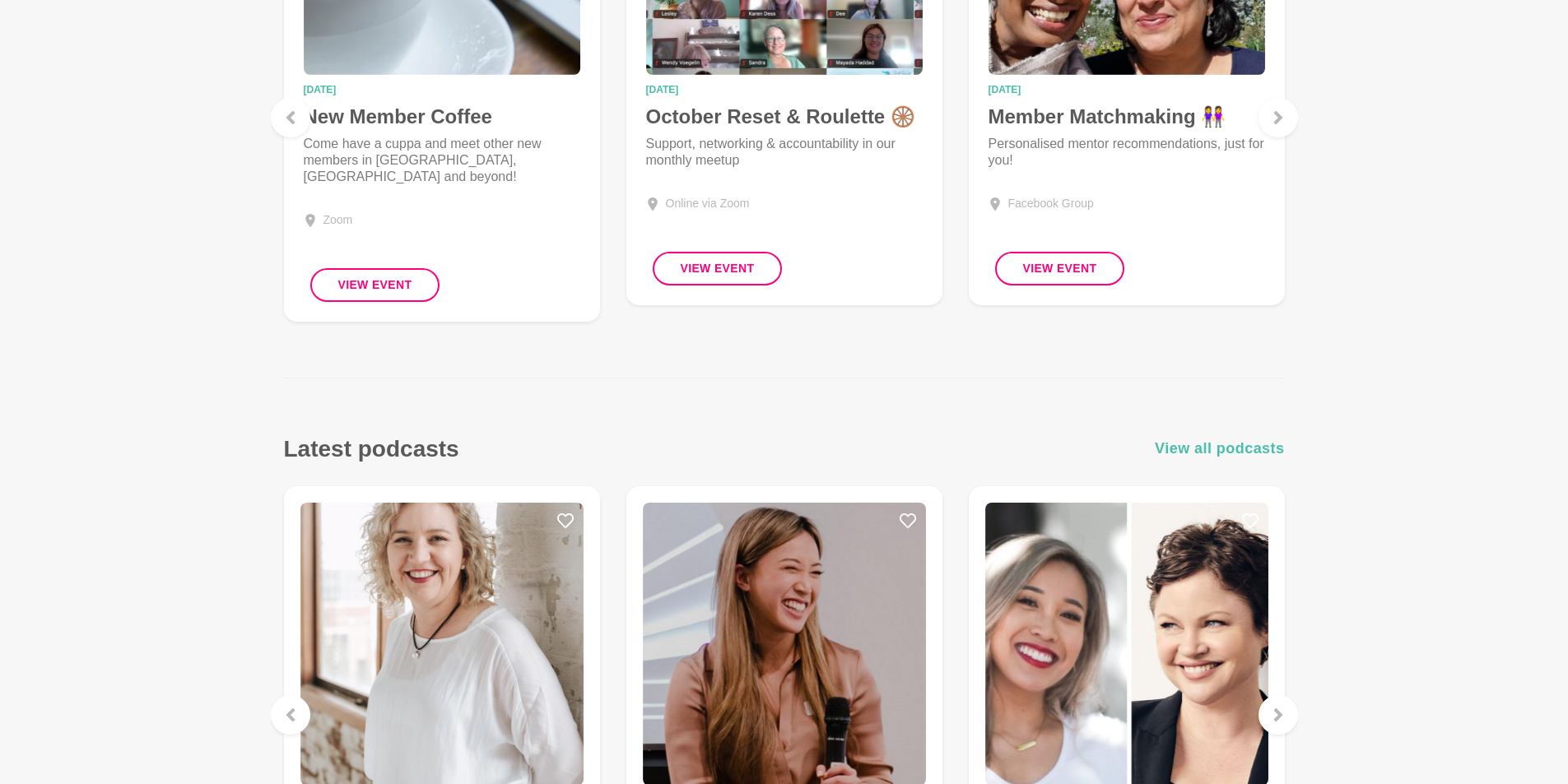
click at [1253, 446] on span "View all podcasts" at bounding box center [1218, 448] width 129 height 24
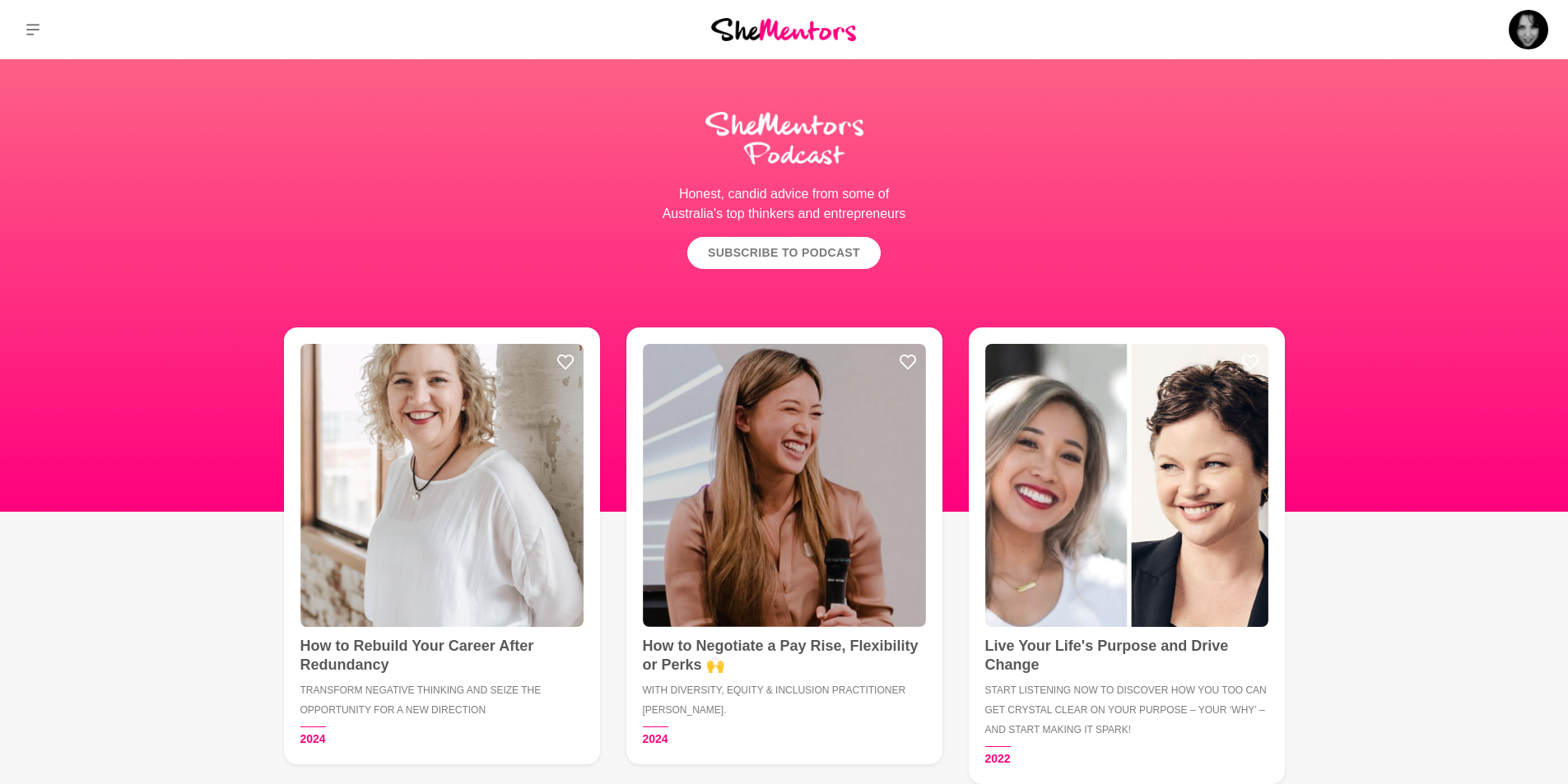
click at [799, 247] on link "Subscribe to Podcast" at bounding box center [784, 253] width 194 height 32
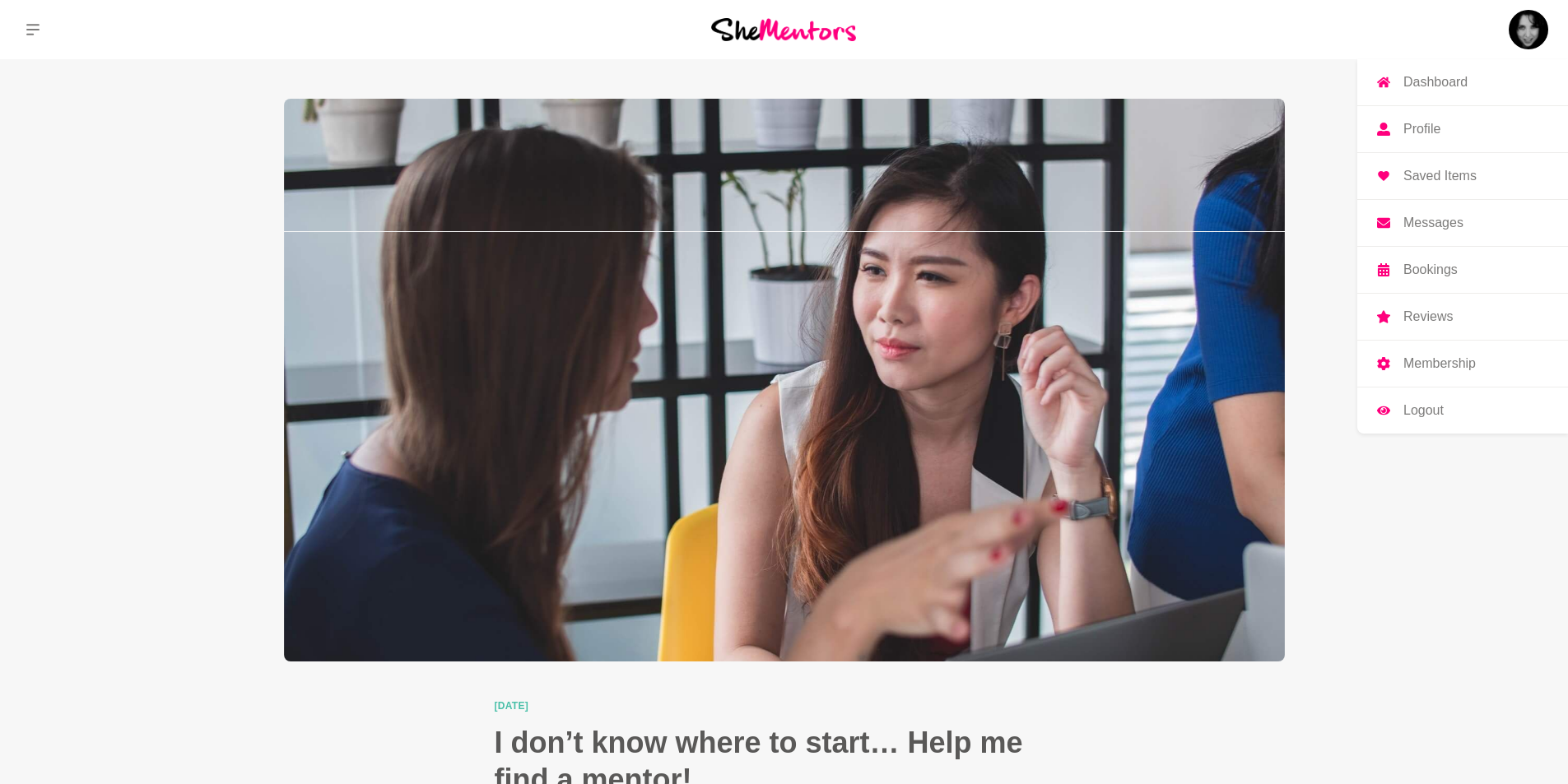
click at [1441, 366] on p "Membership" at bounding box center [1439, 363] width 72 height 13
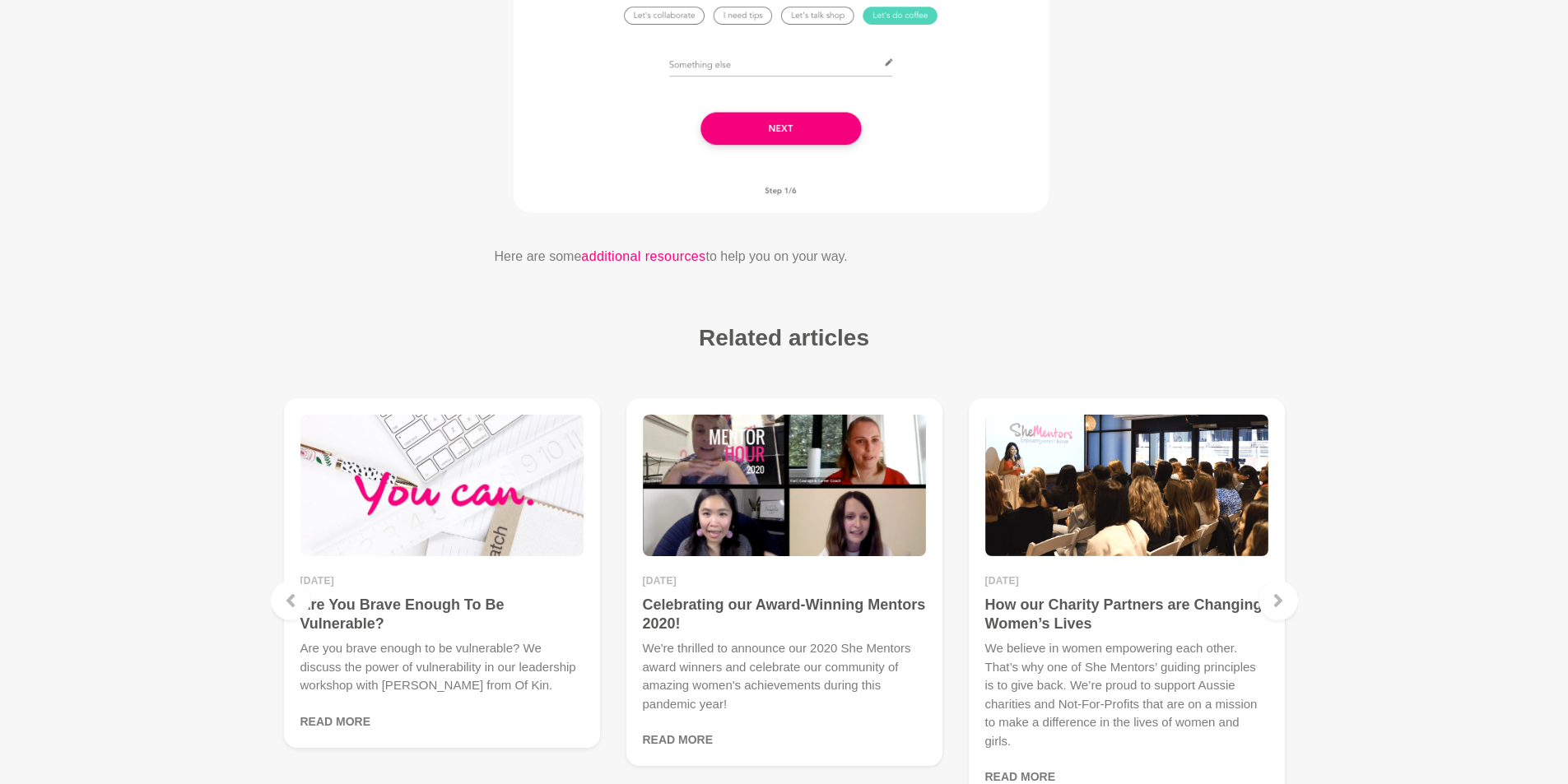
scroll to position [3645, 0]
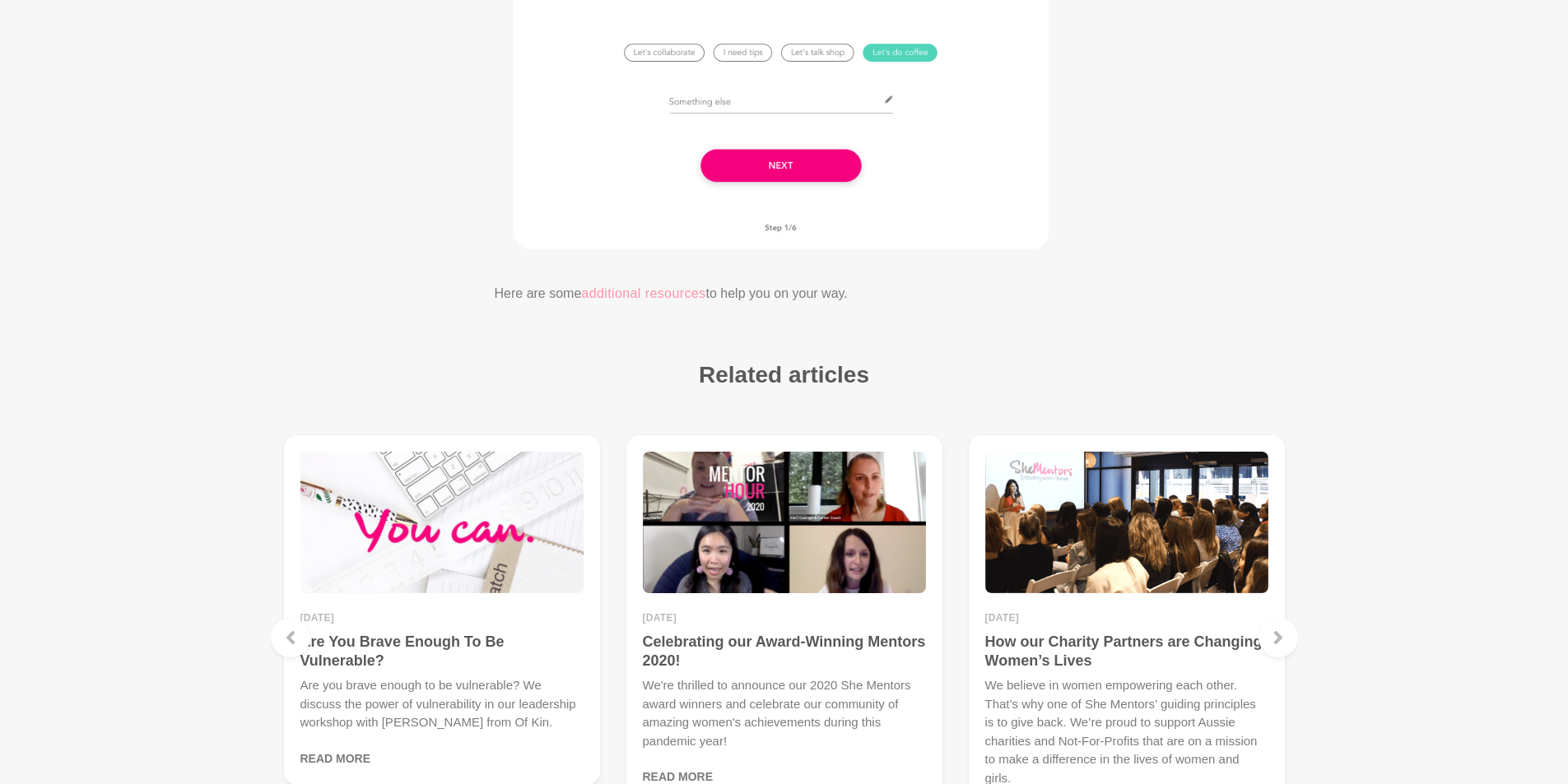
click at [696, 288] on link "additional resources" at bounding box center [643, 294] width 124 height 21
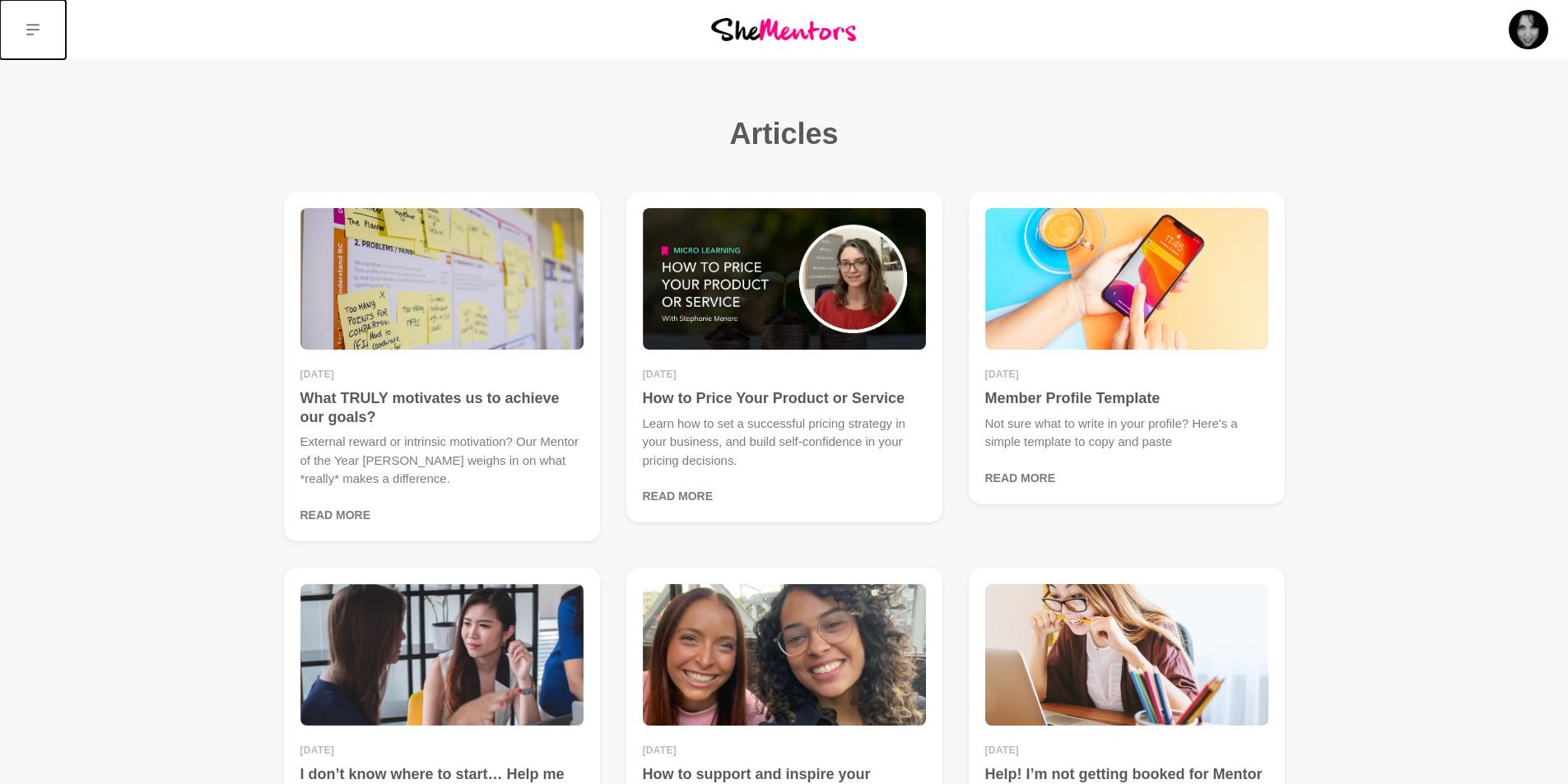
click at [40, 32] on button at bounding box center [33, 29] width 66 height 59
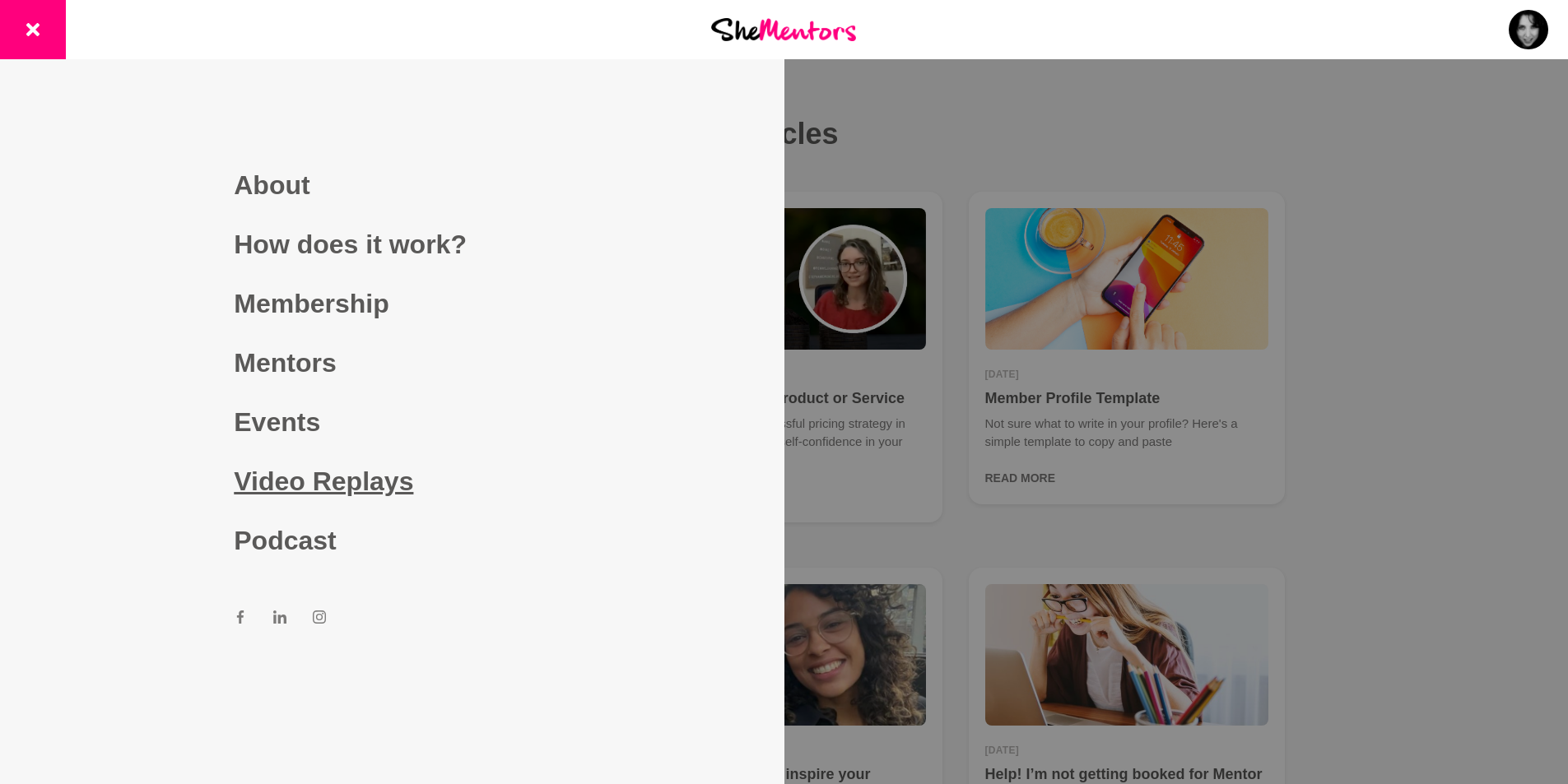
click at [373, 485] on link "Video Replays" at bounding box center [391, 480] width 316 height 59
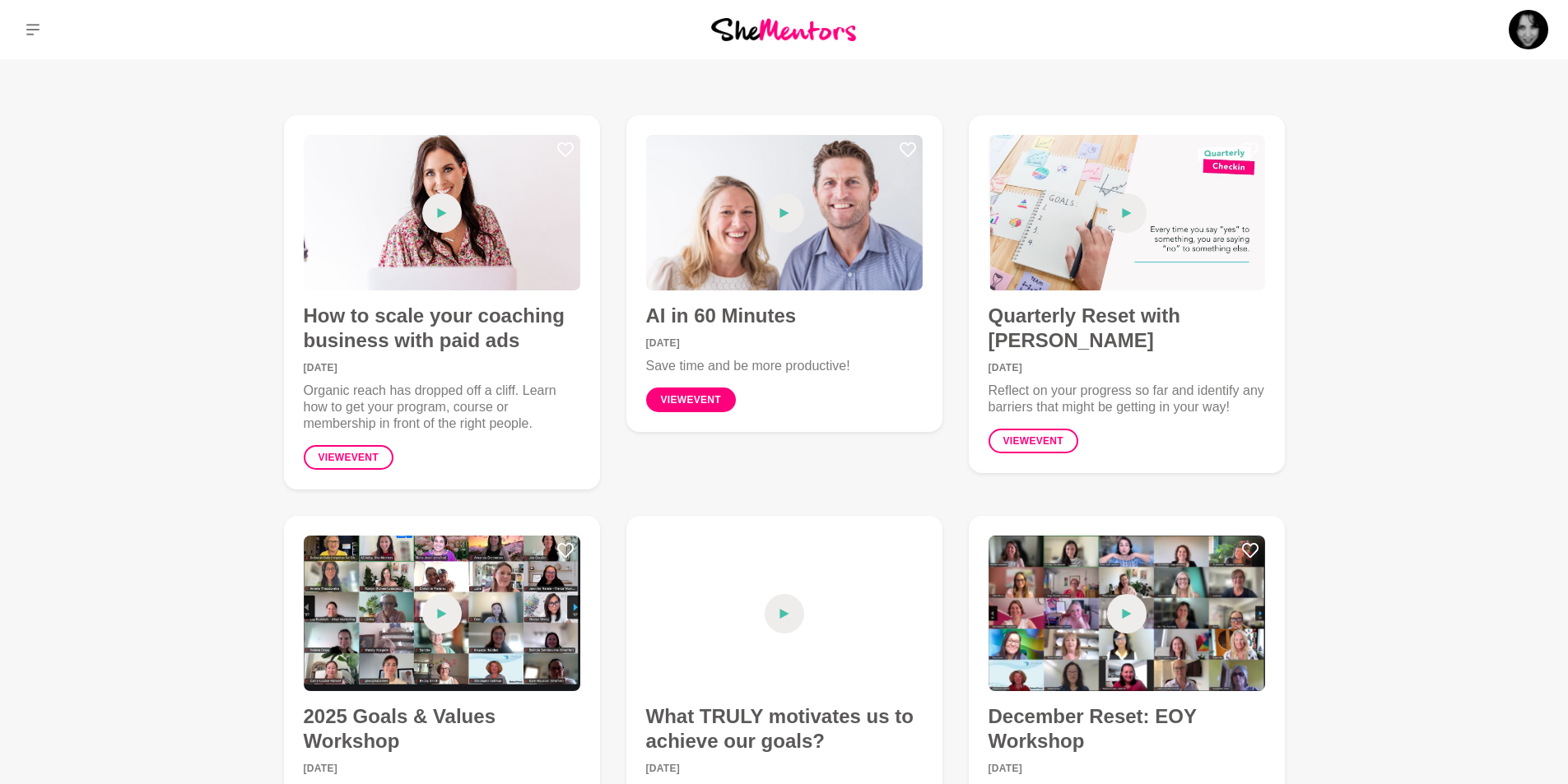
click at [684, 401] on link "View event" at bounding box center [691, 399] width 90 height 25
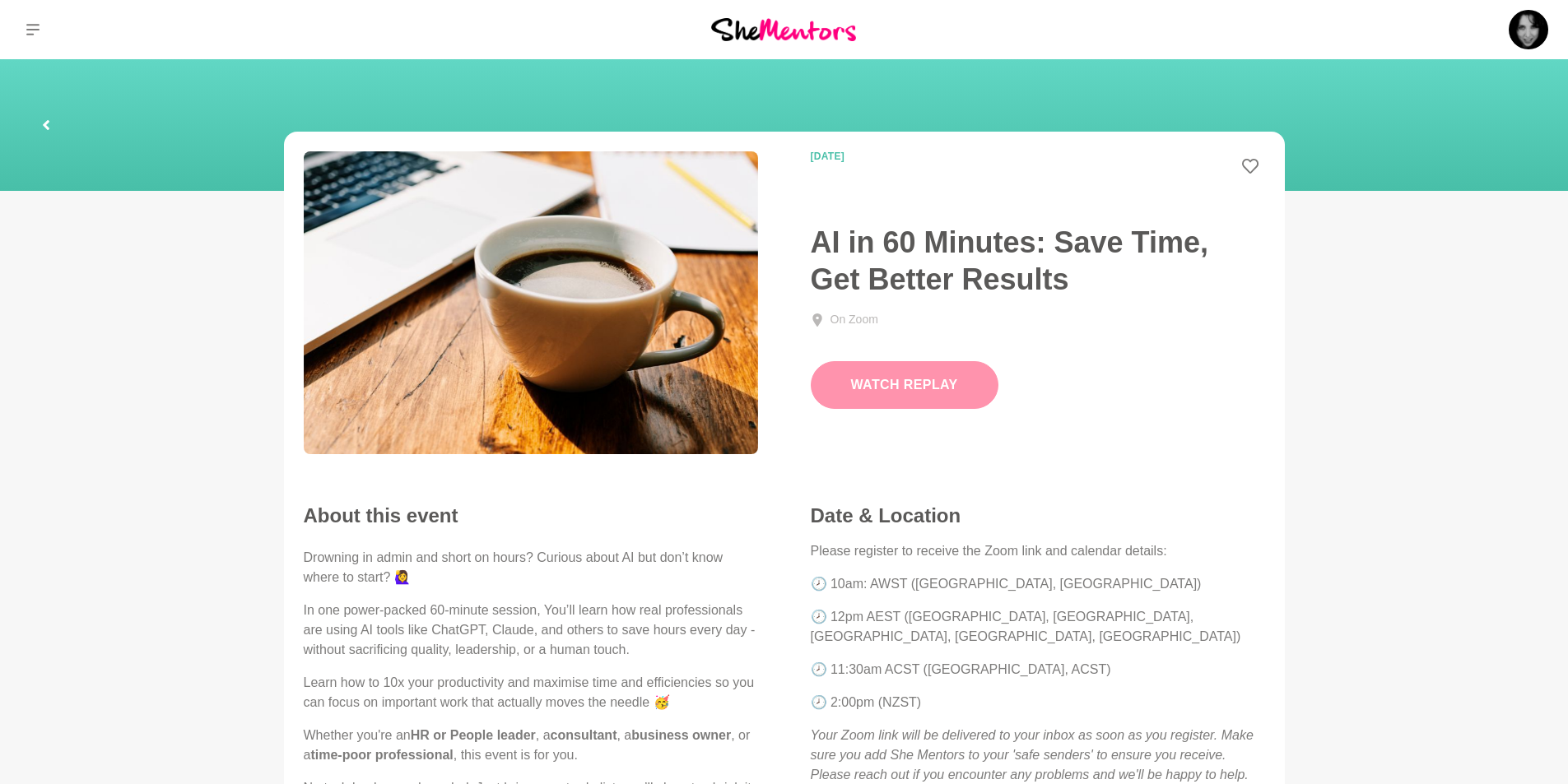
click at [903, 383] on button "Watch Replay" at bounding box center [904, 385] width 188 height 48
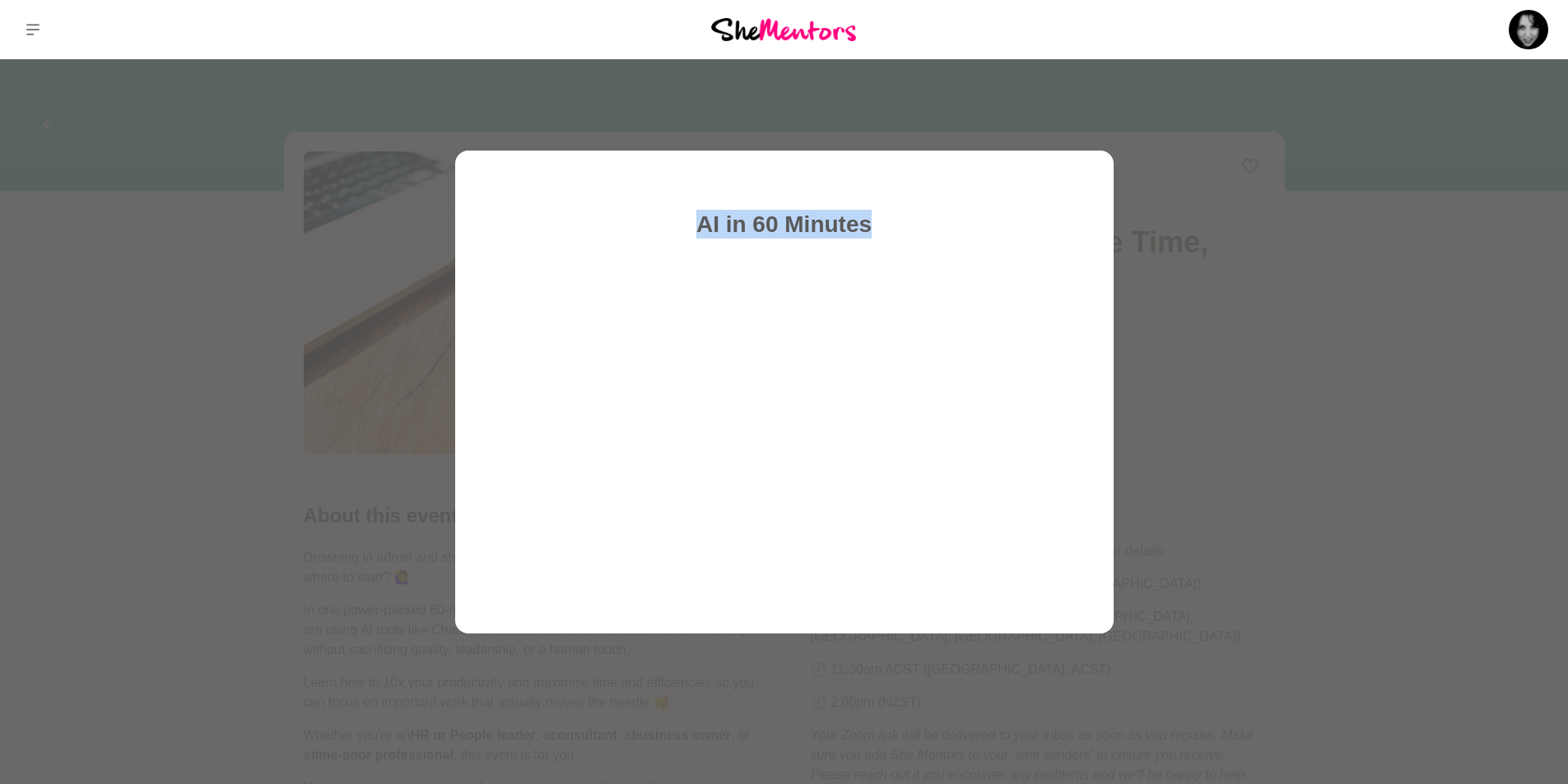
drag, startPoint x: 931, startPoint y: 175, endPoint x: 1046, endPoint y: 81, distance: 148.5
click at [1046, 81] on section "AI in 60 Minutes" at bounding box center [784, 392] width 1568 height 784
click at [834, 117] on div at bounding box center [784, 392] width 1568 height 784
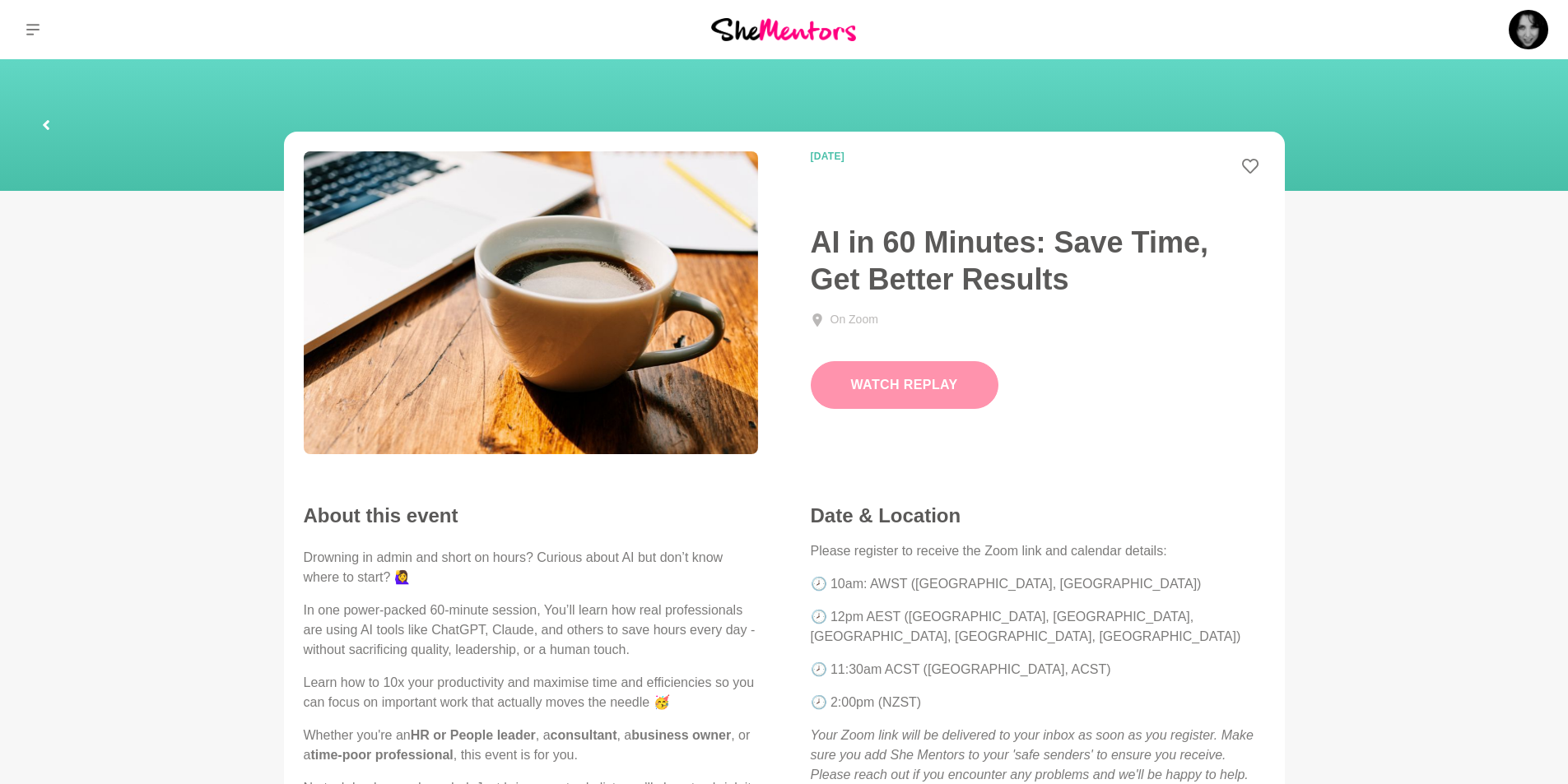
click at [939, 384] on button "Watch Replay" at bounding box center [904, 385] width 188 height 48
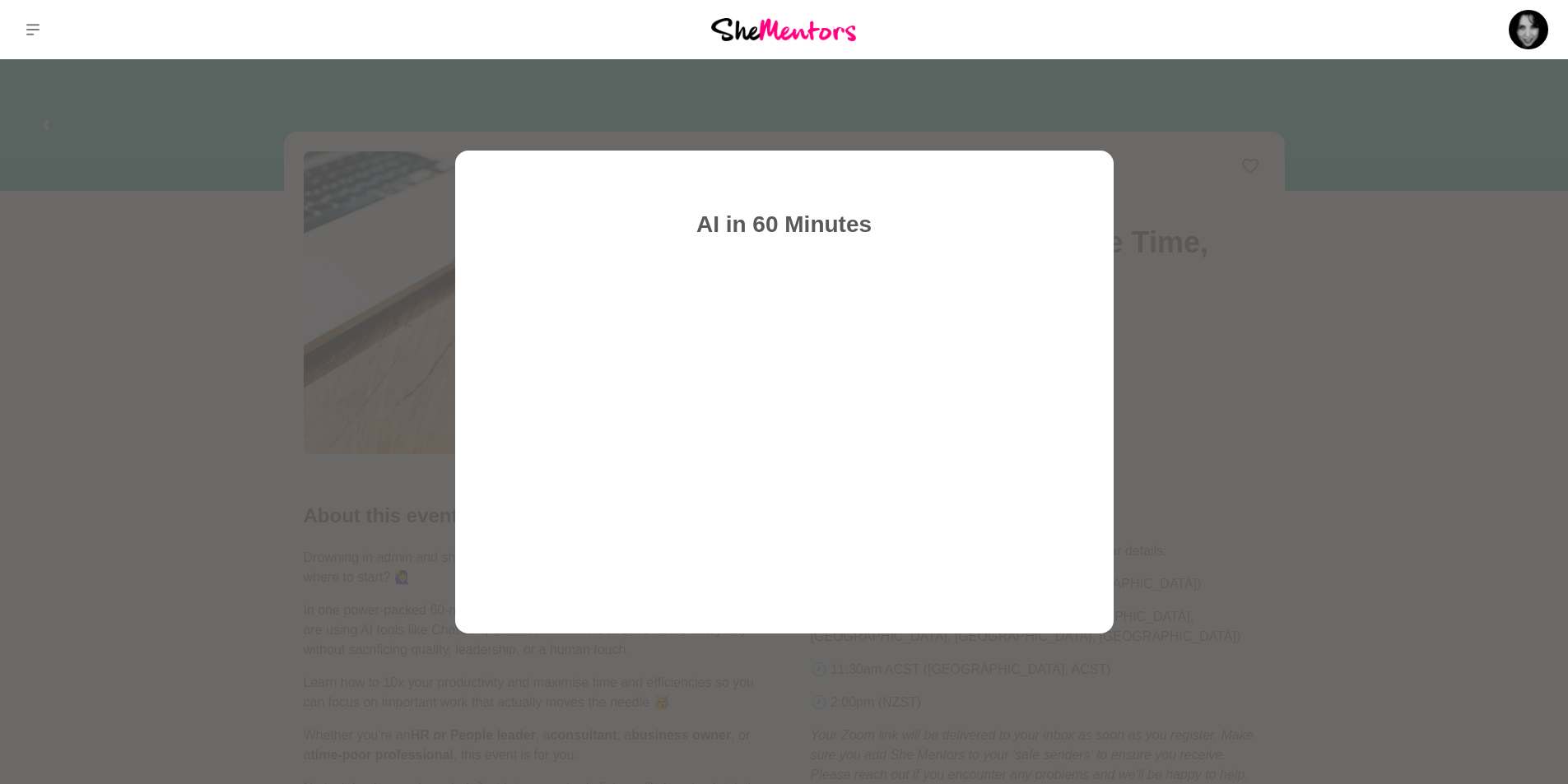
click at [1105, 487] on div "AI in 60 Minutes" at bounding box center [784, 392] width 659 height 483
click at [1225, 200] on div at bounding box center [784, 392] width 1568 height 784
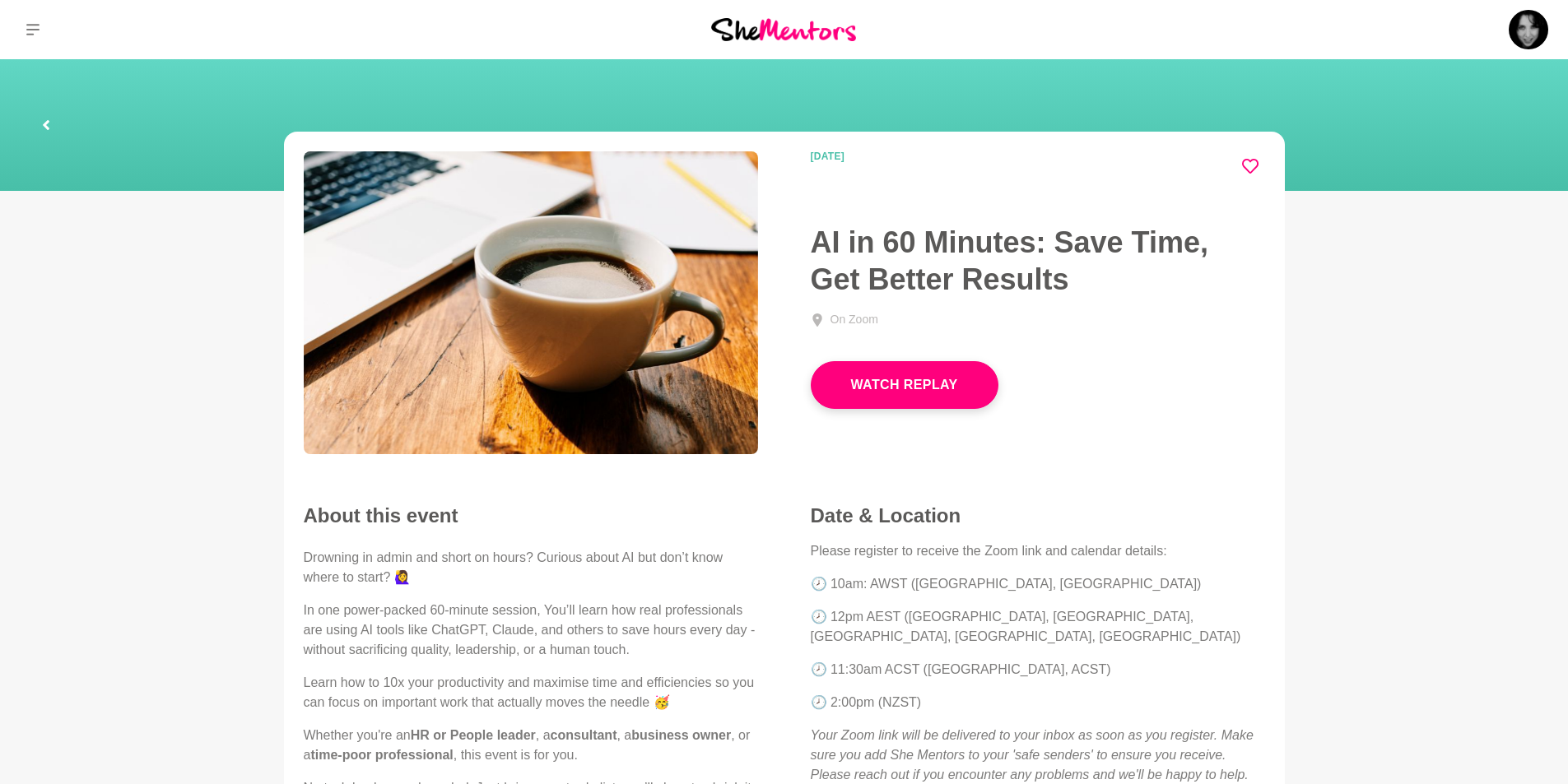
click at [1248, 166] on icon at bounding box center [1249, 165] width 17 height 17
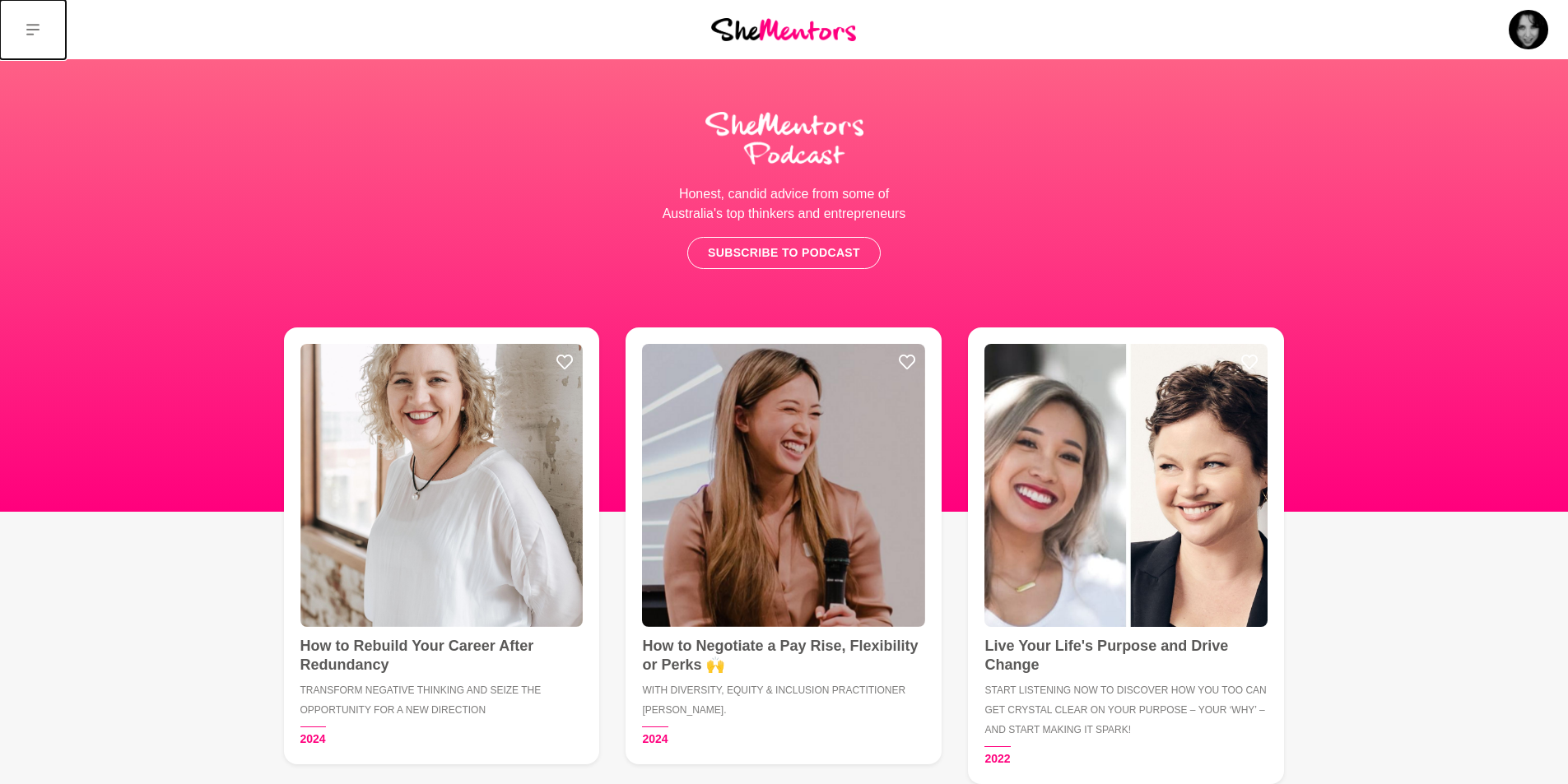
click at [34, 32] on icon at bounding box center [33, 29] width 13 height 13
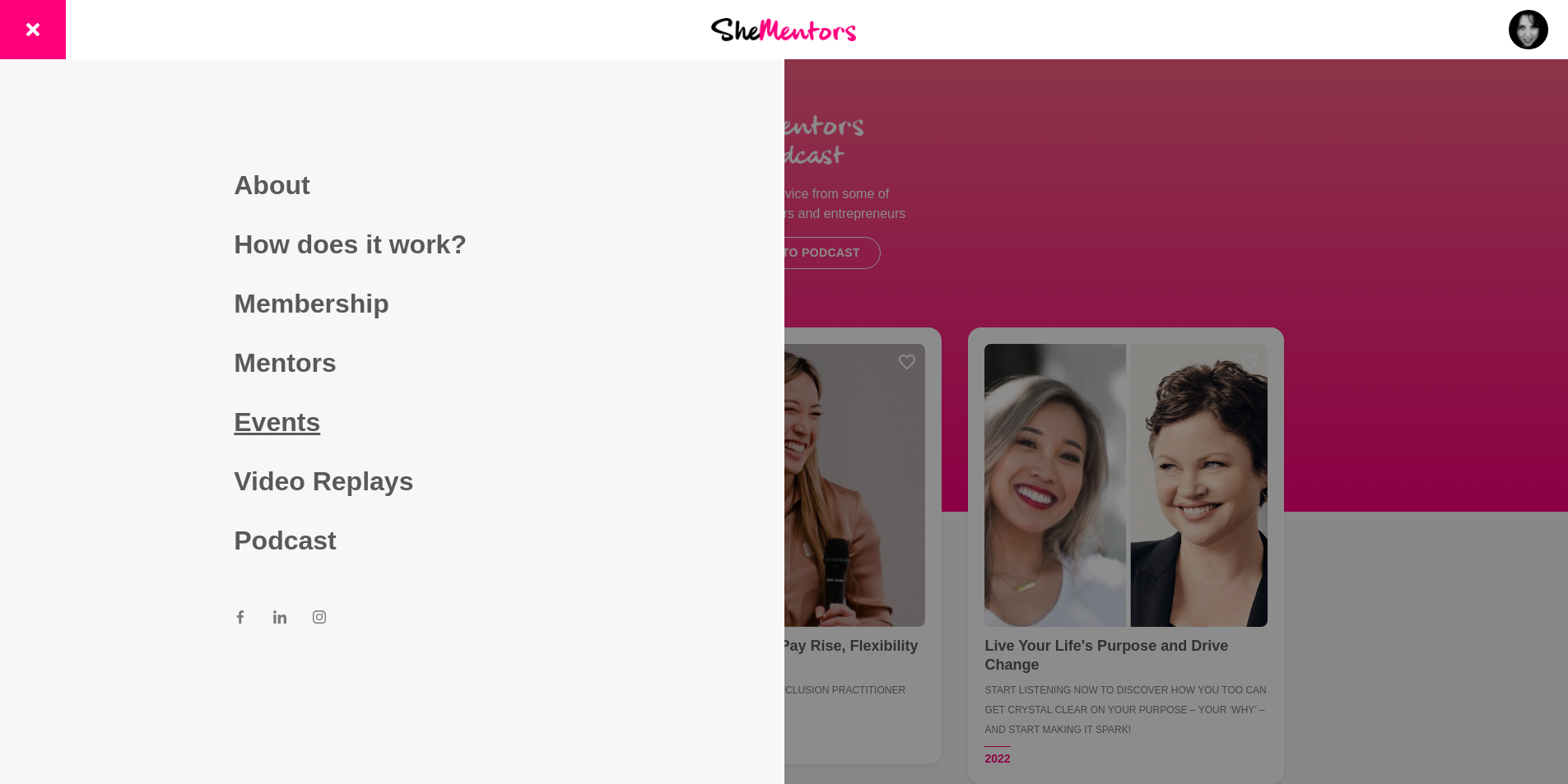
click at [298, 421] on link "Events" at bounding box center [391, 421] width 316 height 59
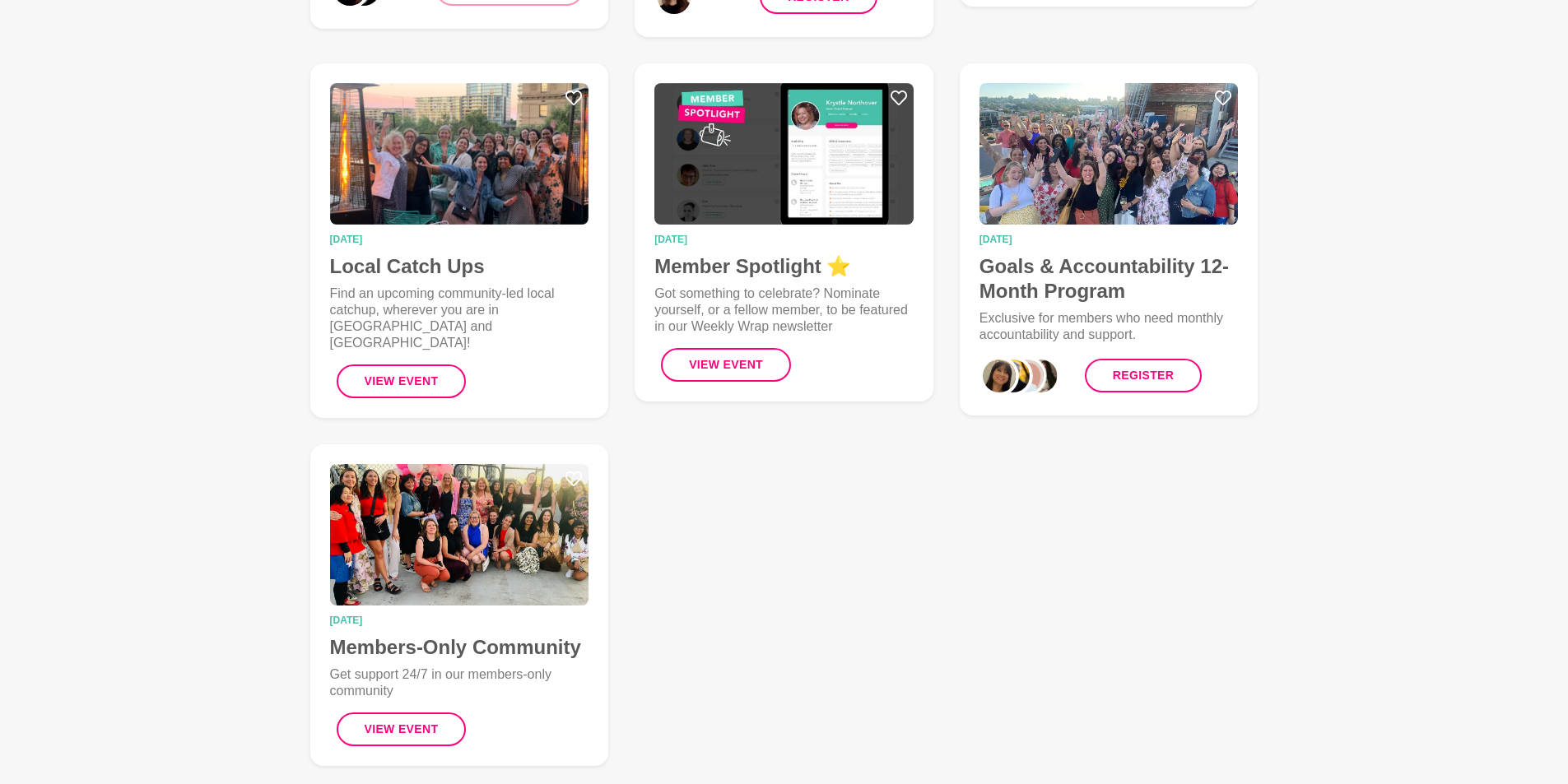
scroll to position [658, 0]
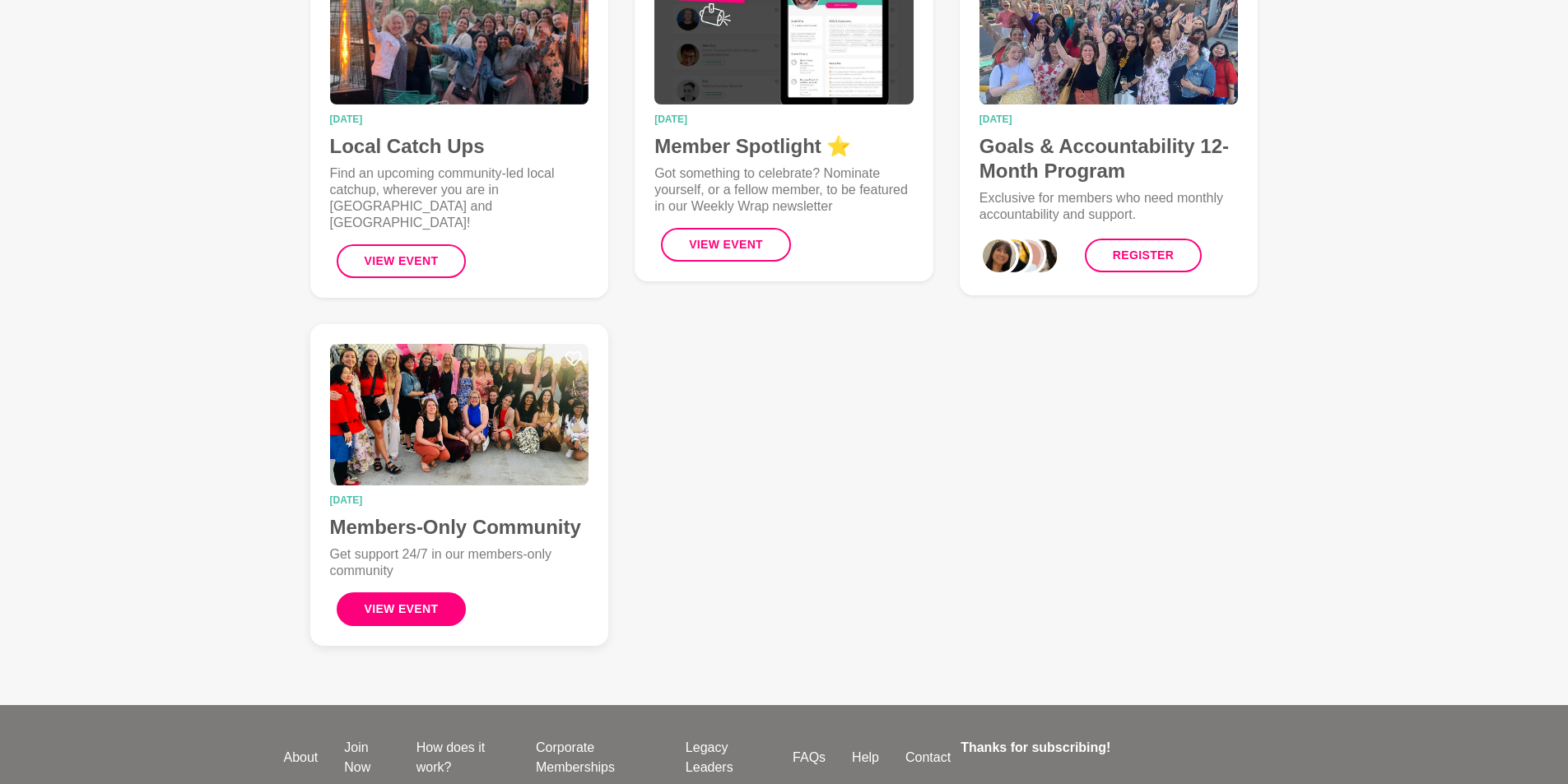
click at [428, 606] on button "View Event" at bounding box center [401, 609] width 130 height 33
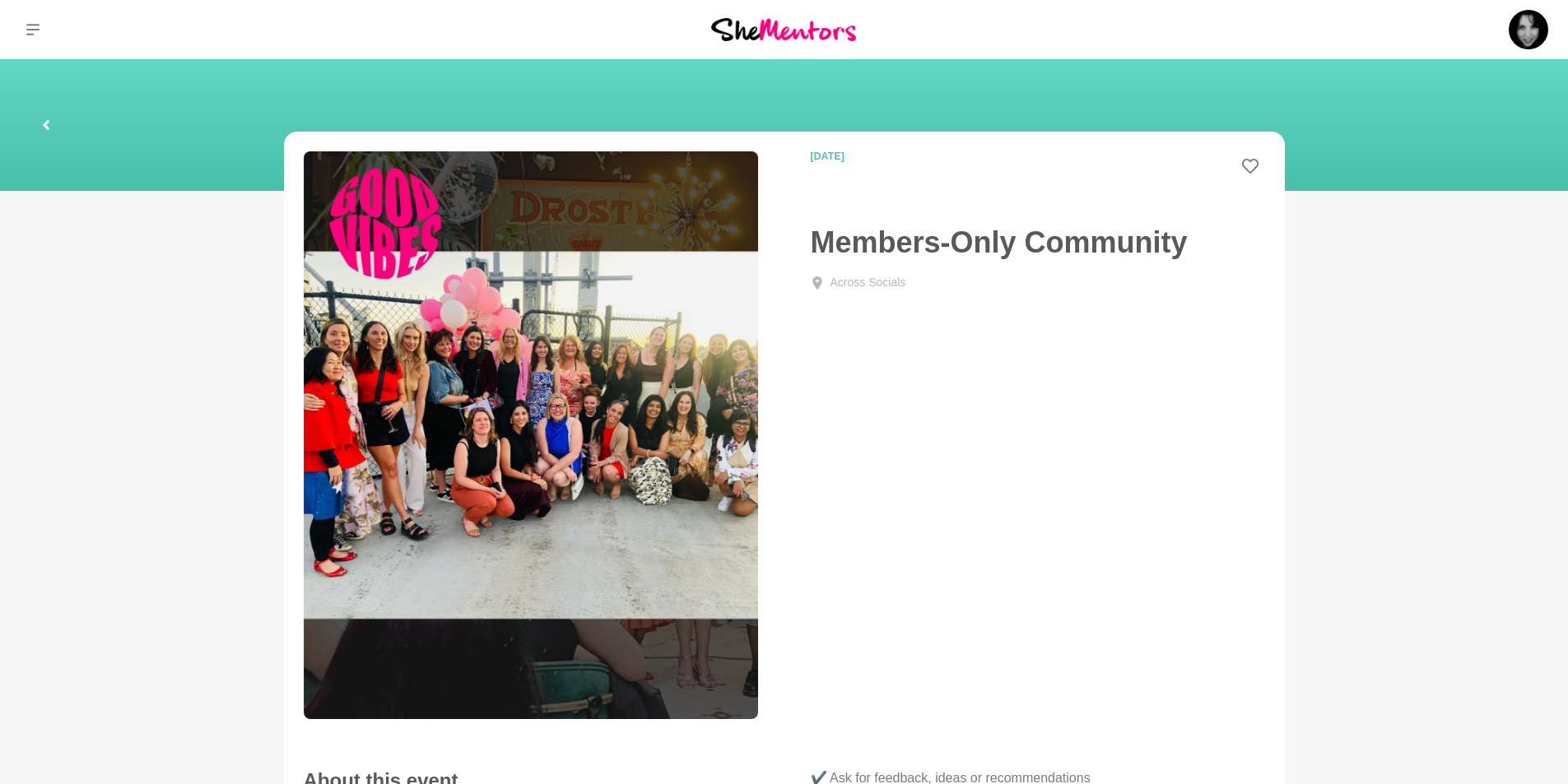
click at [50, 123] on icon at bounding box center [46, 125] width 10 height 53
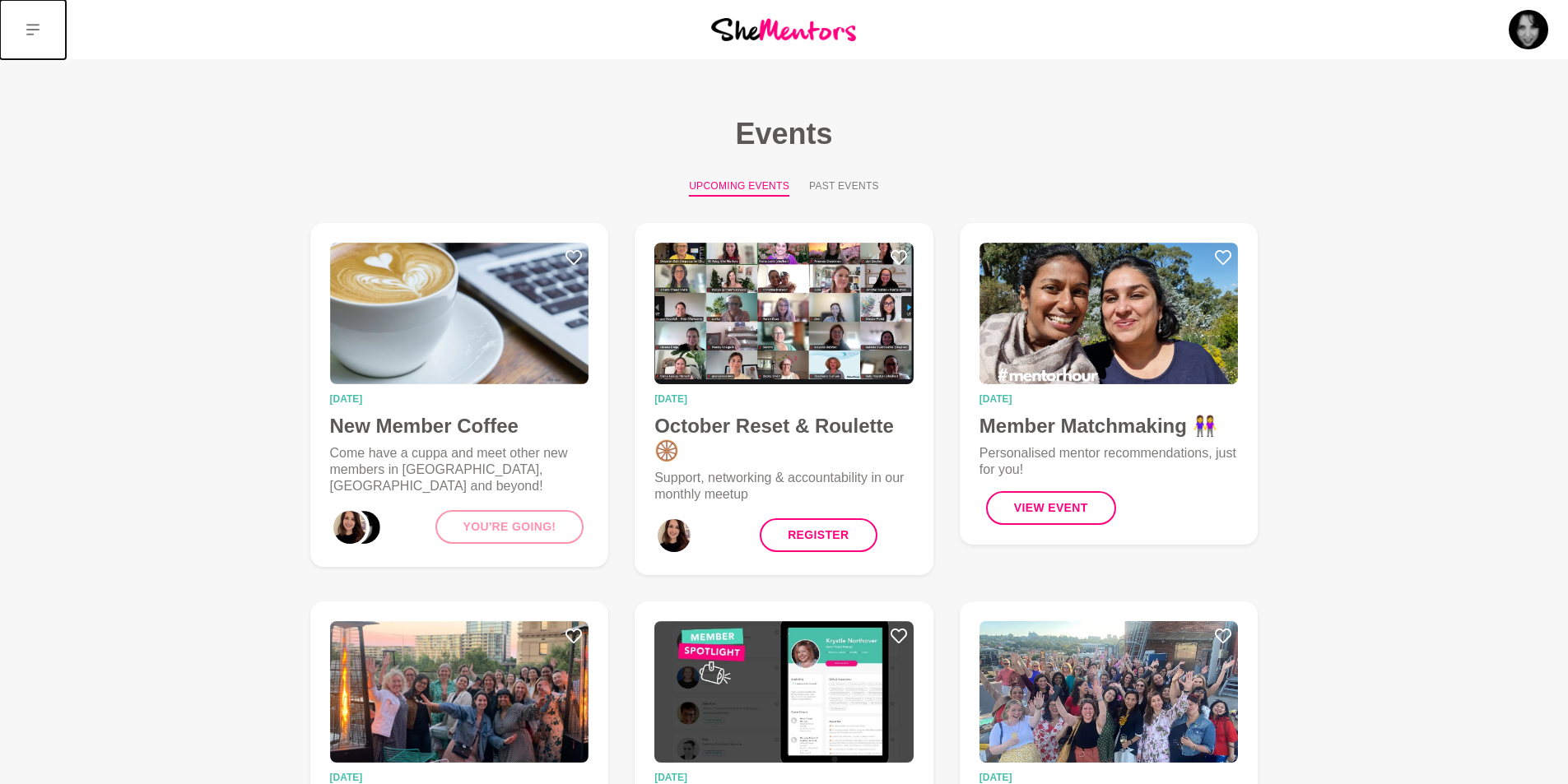
click at [33, 26] on icon at bounding box center [33, 29] width 13 height 11
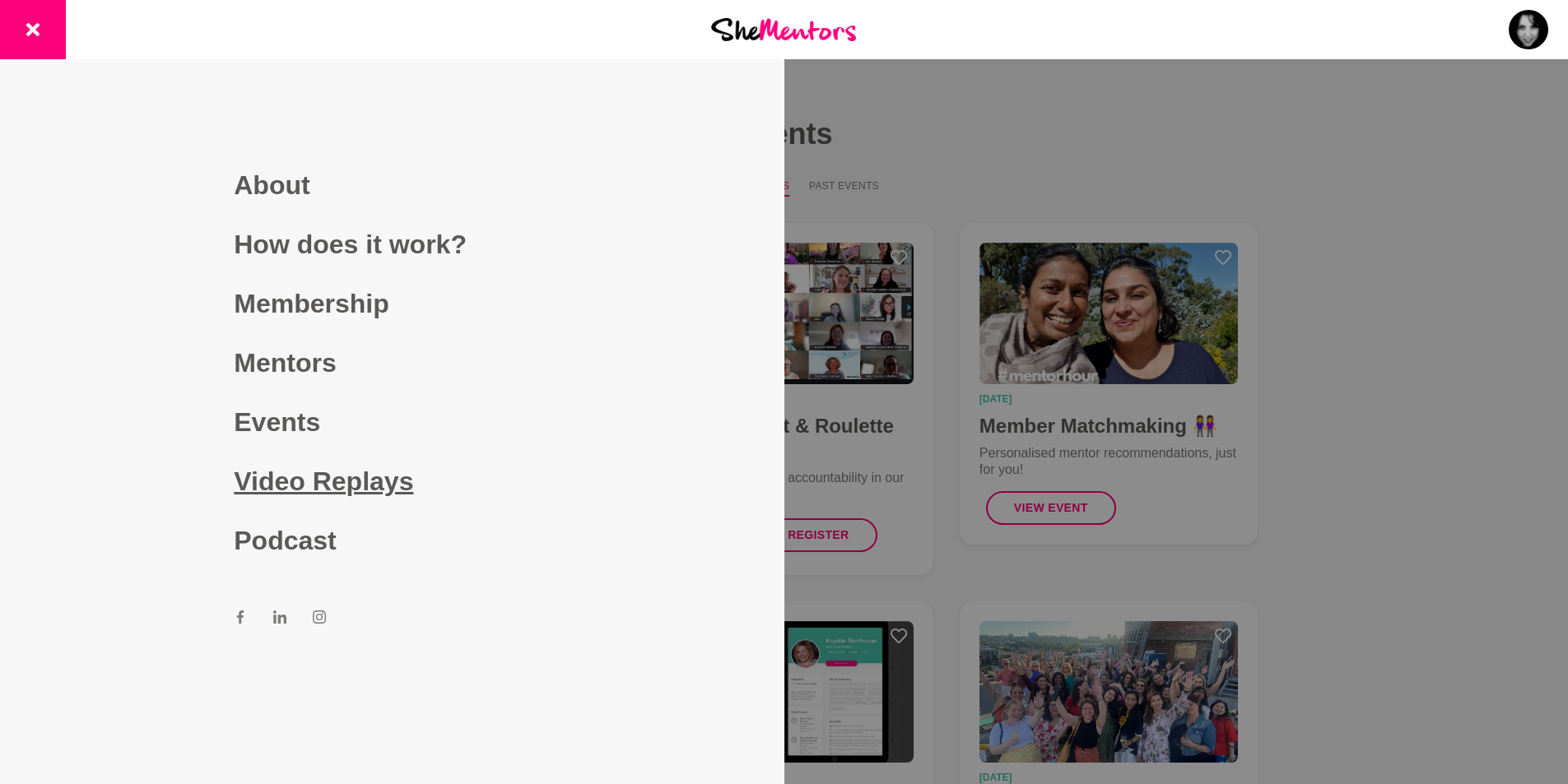
click at [334, 489] on link "Video Replays" at bounding box center [391, 480] width 316 height 59
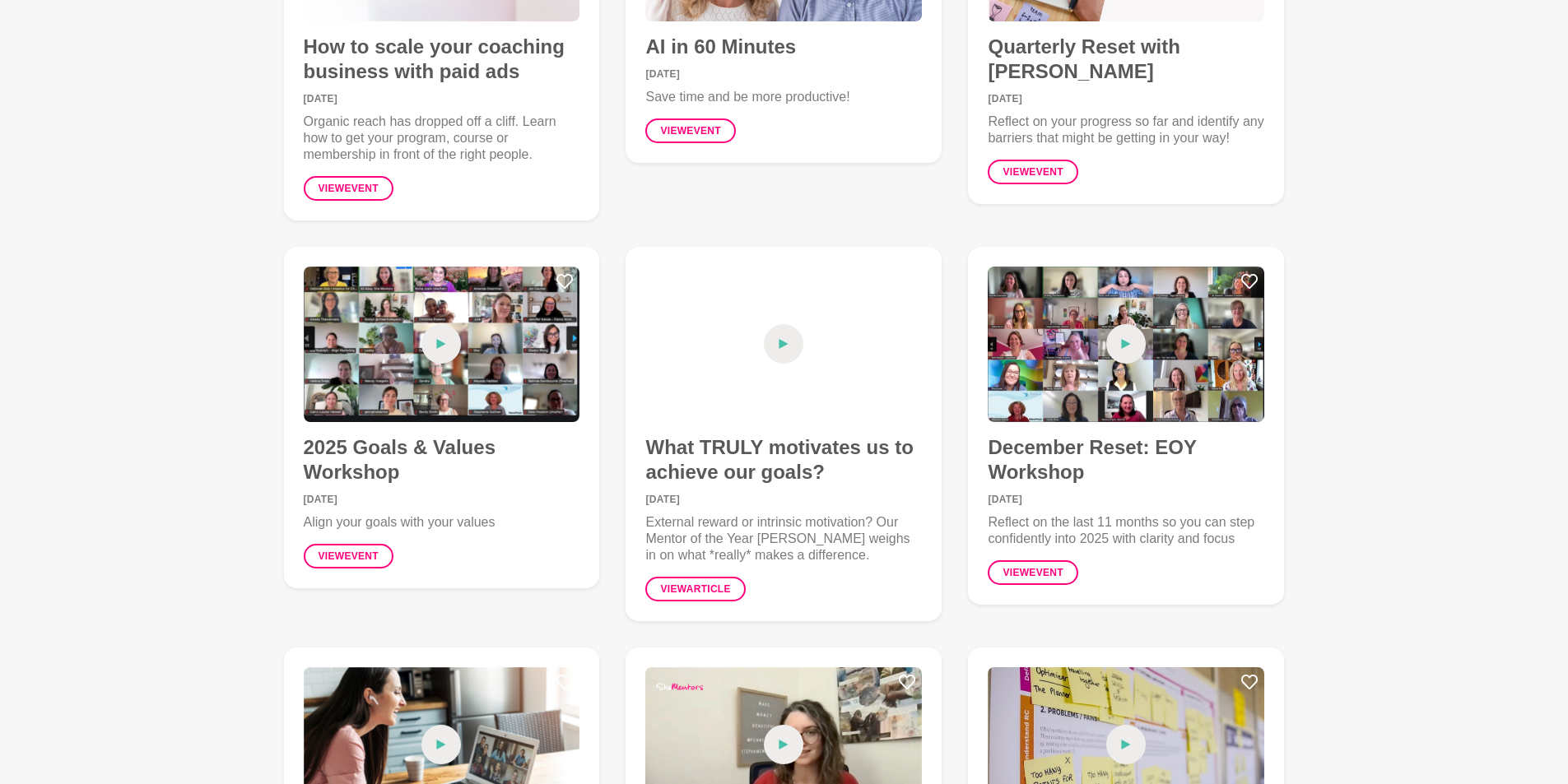
scroll to position [329, 0]
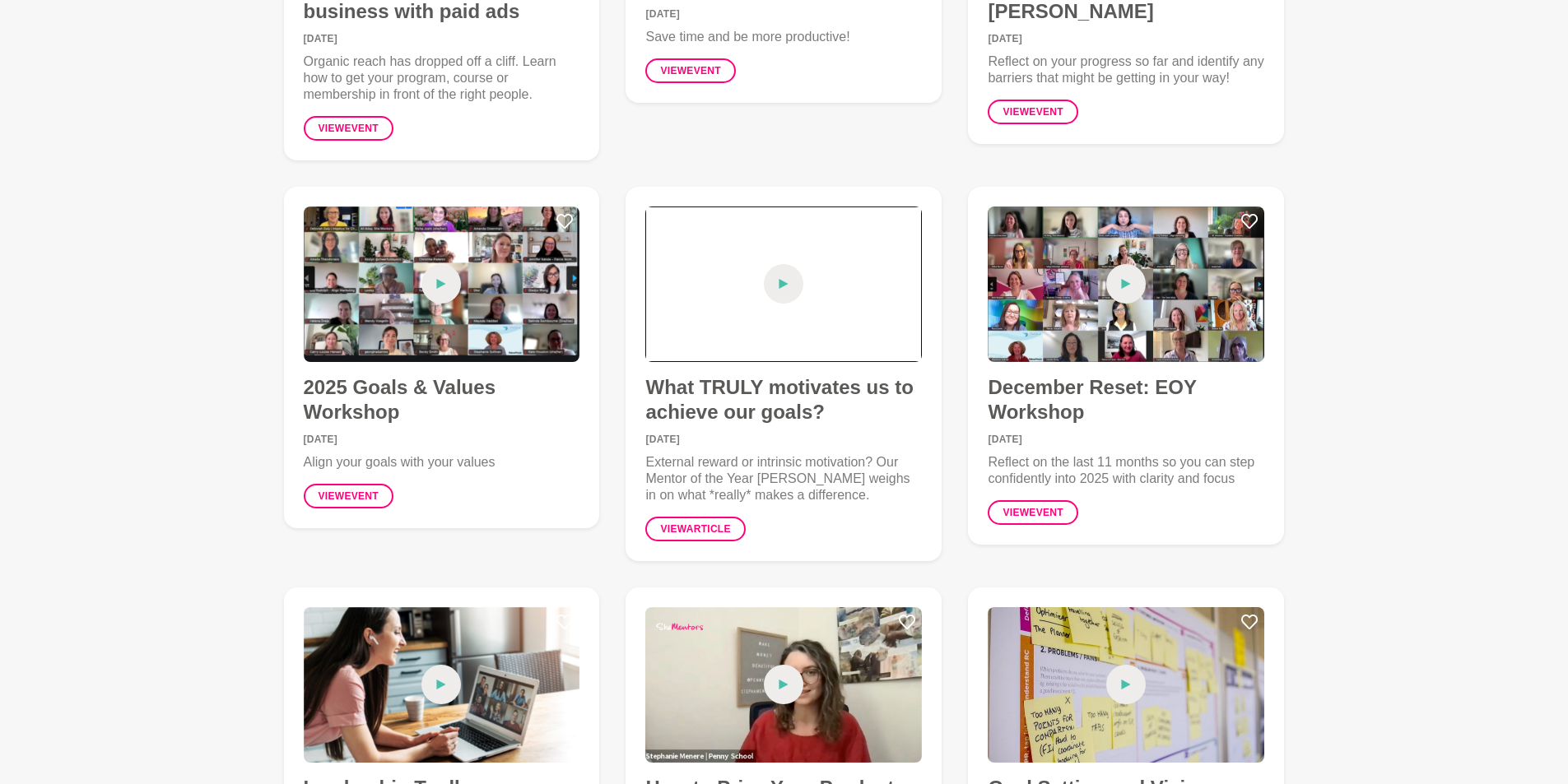
click at [779, 284] on icon at bounding box center [784, 283] width 9 height 10
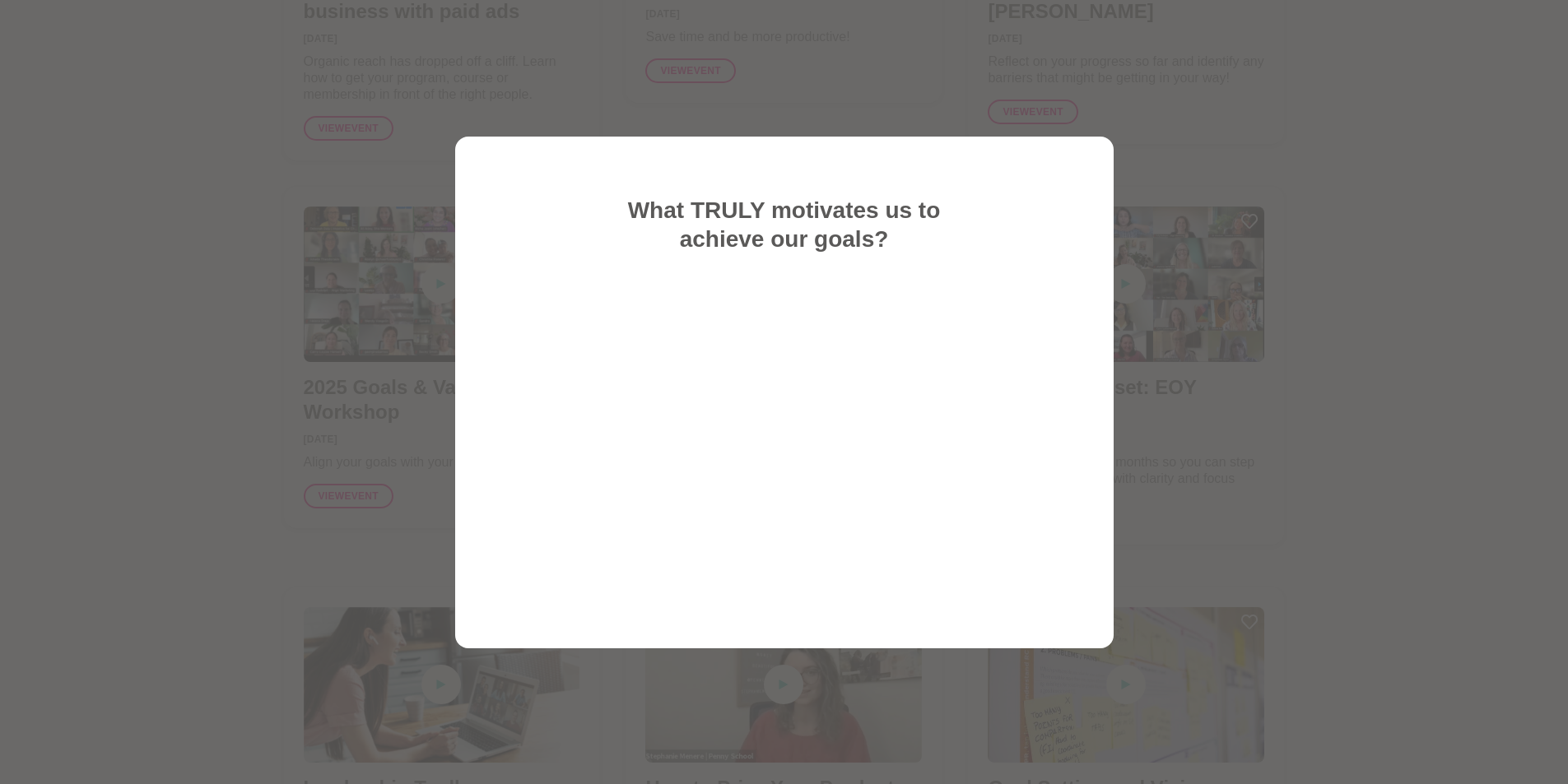
click at [1091, 267] on div "What TRULY motivates us to achieve our goals?" at bounding box center [784, 392] width 659 height 511
click at [1001, 208] on div "What TRULY motivates us to achieve our goals?" at bounding box center [784, 392] width 566 height 433
click at [261, 338] on div at bounding box center [784, 392] width 1568 height 784
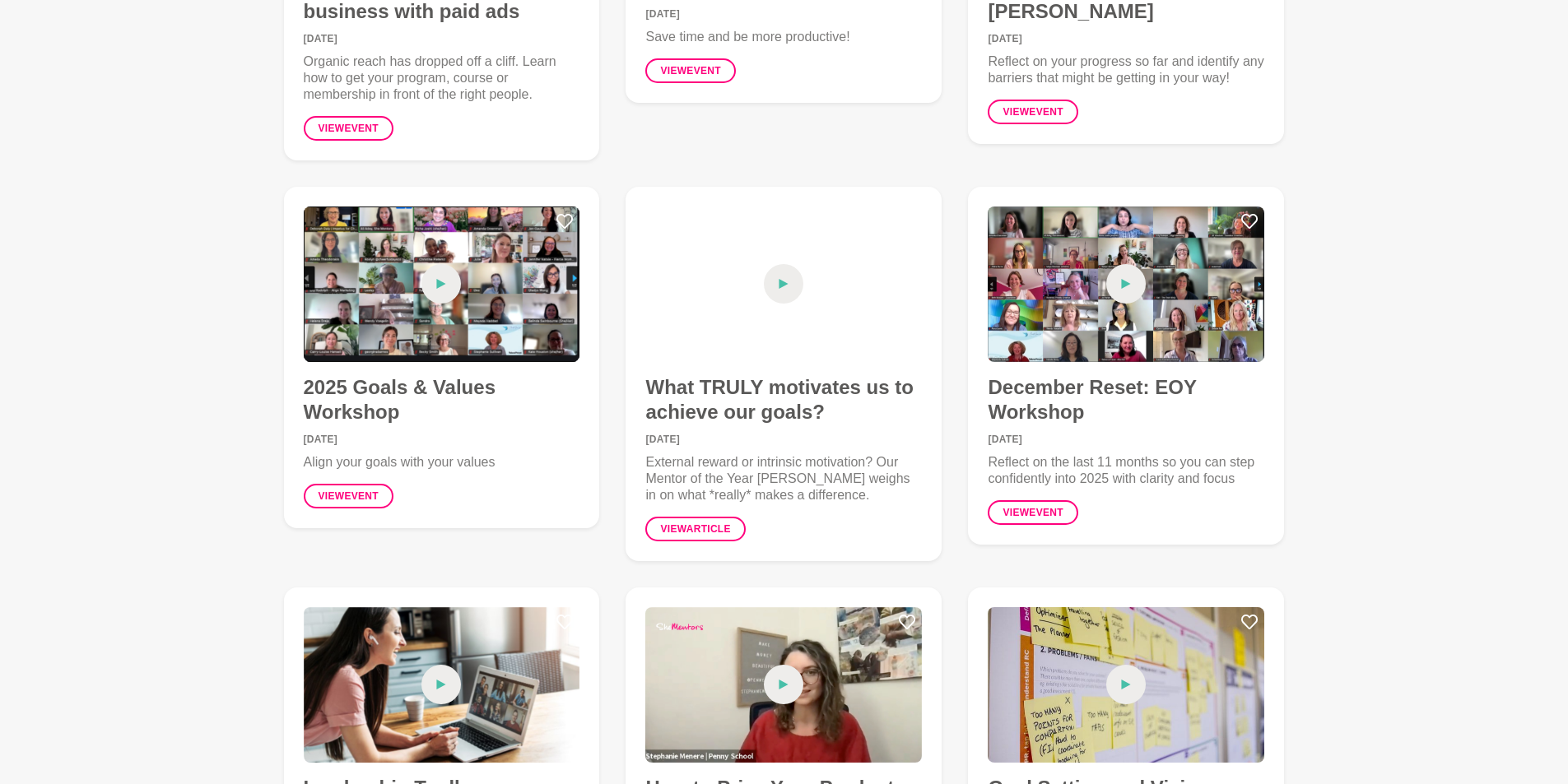
click at [439, 296] on icon at bounding box center [440, 283] width 10 height 40
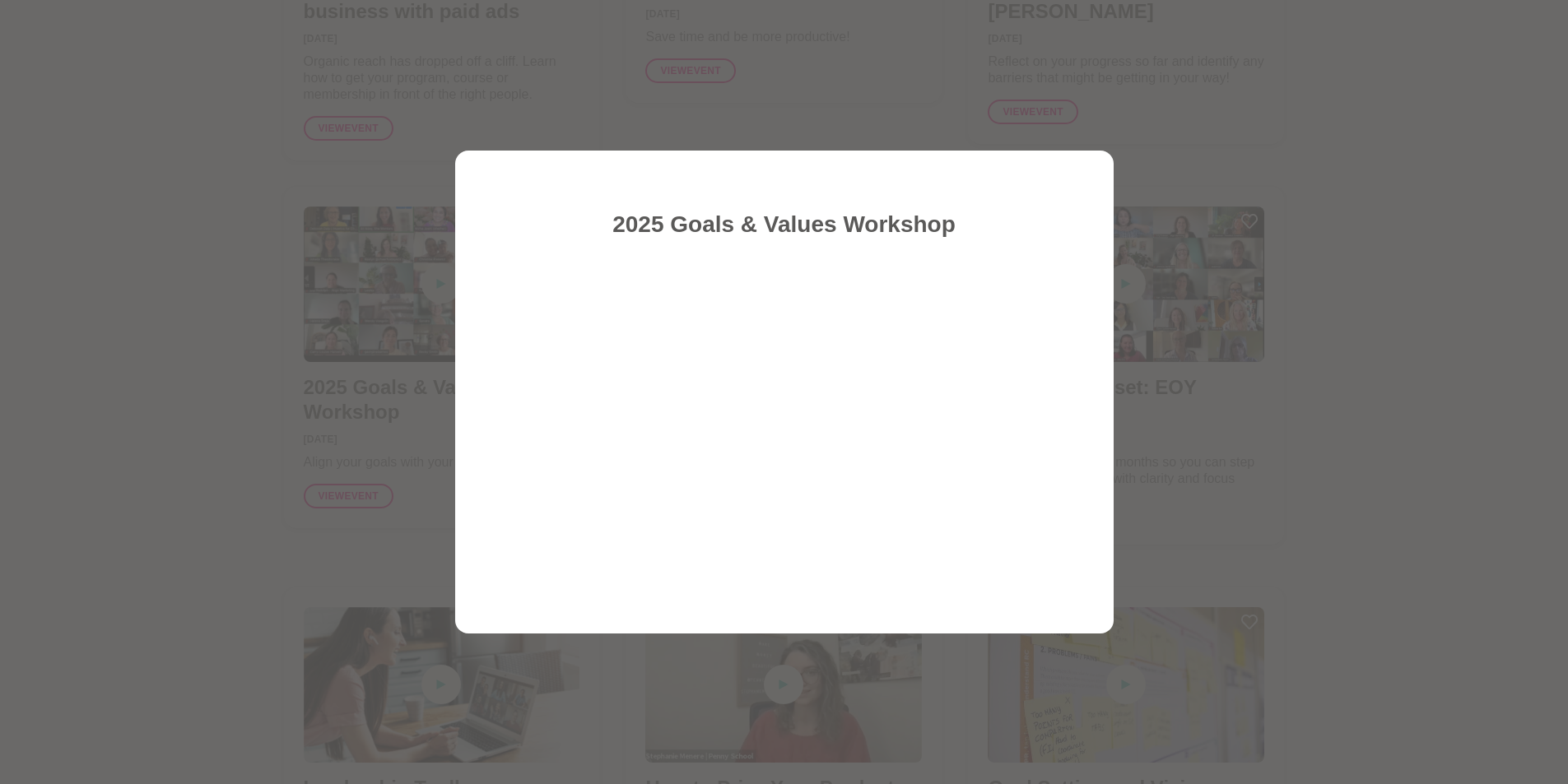
click at [1056, 598] on div "2025 Goals & Values Workshop" at bounding box center [784, 392] width 659 height 483
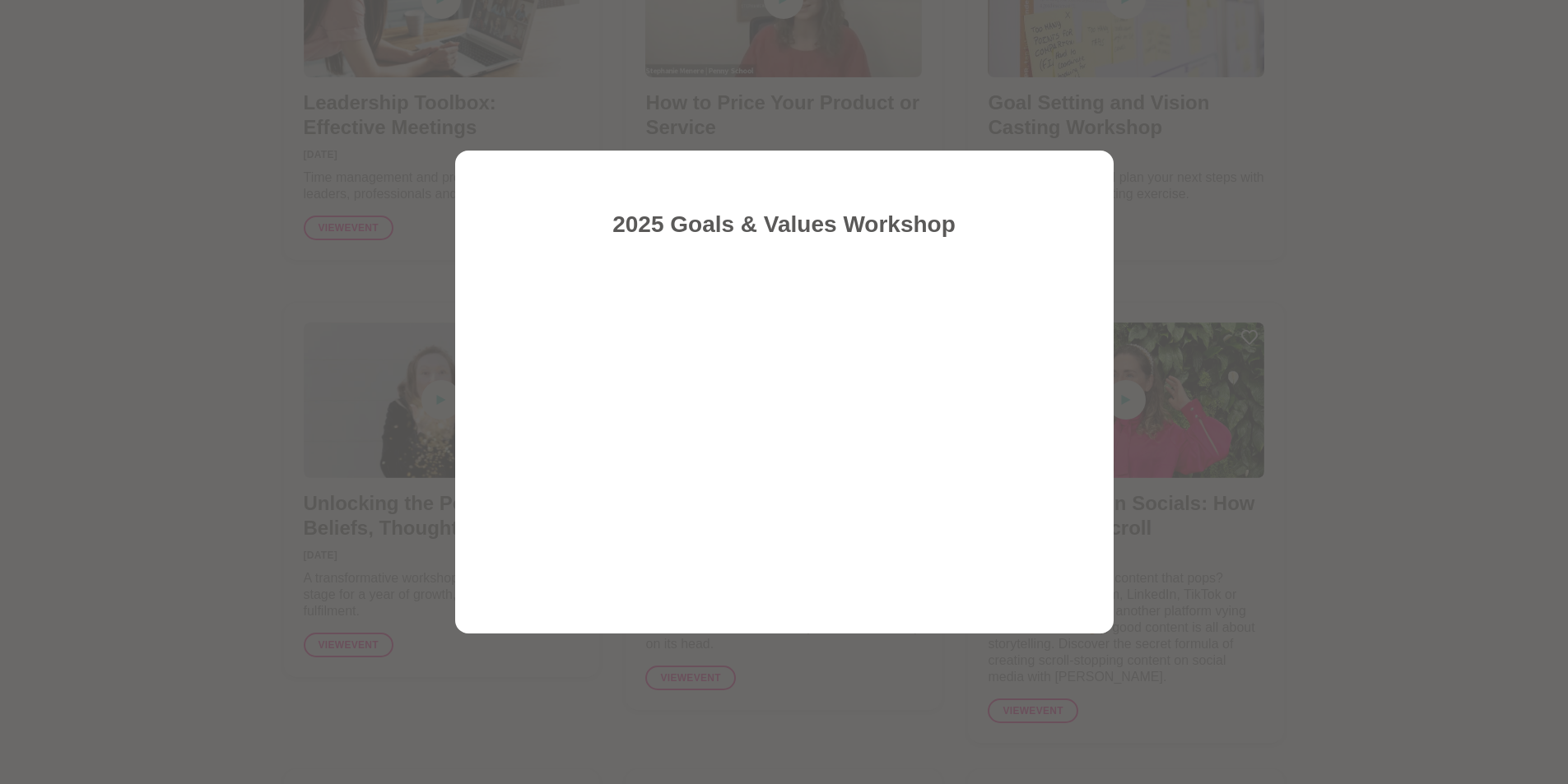
scroll to position [0, 0]
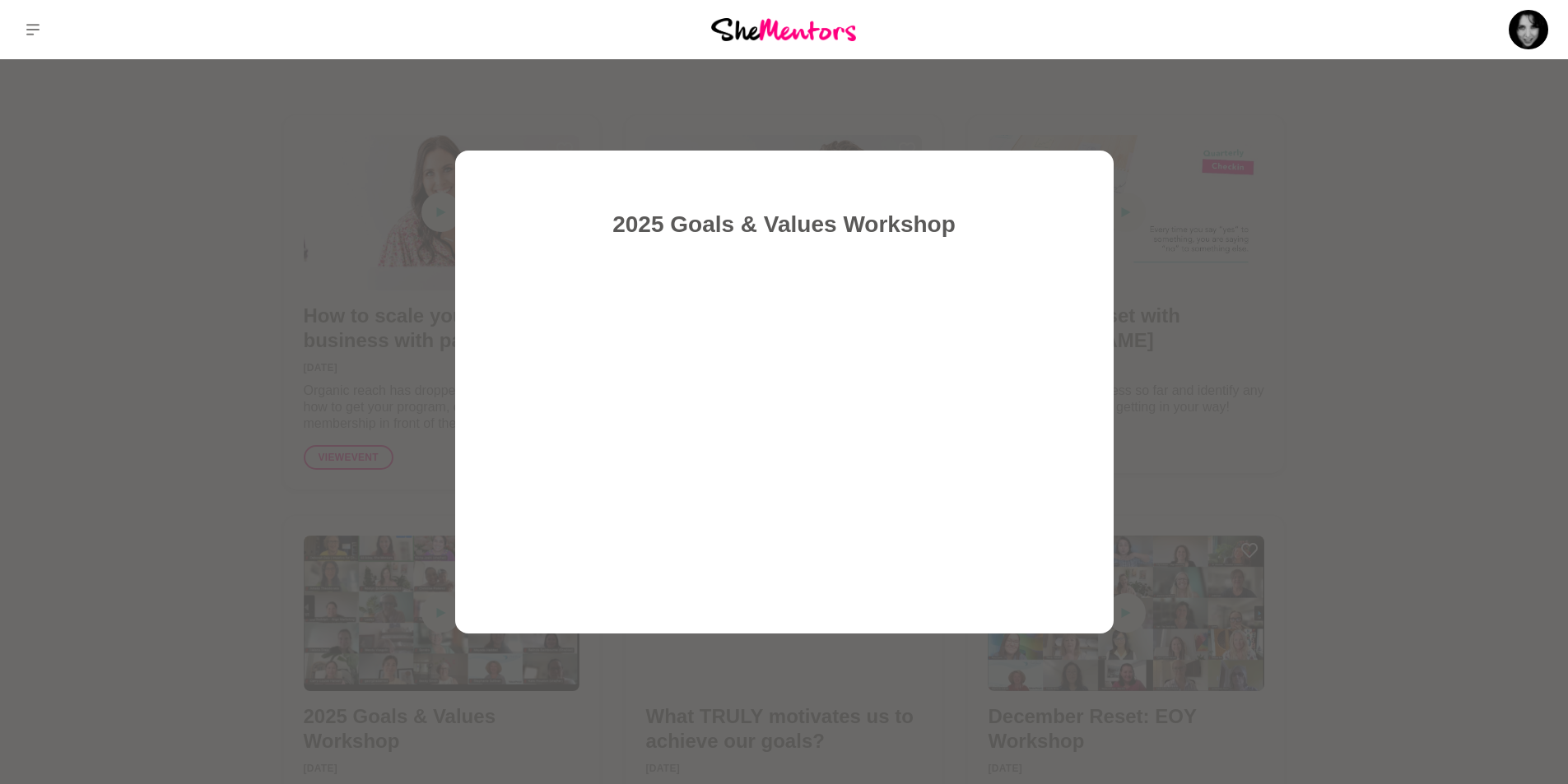
click at [1354, 421] on div at bounding box center [784, 392] width 1568 height 784
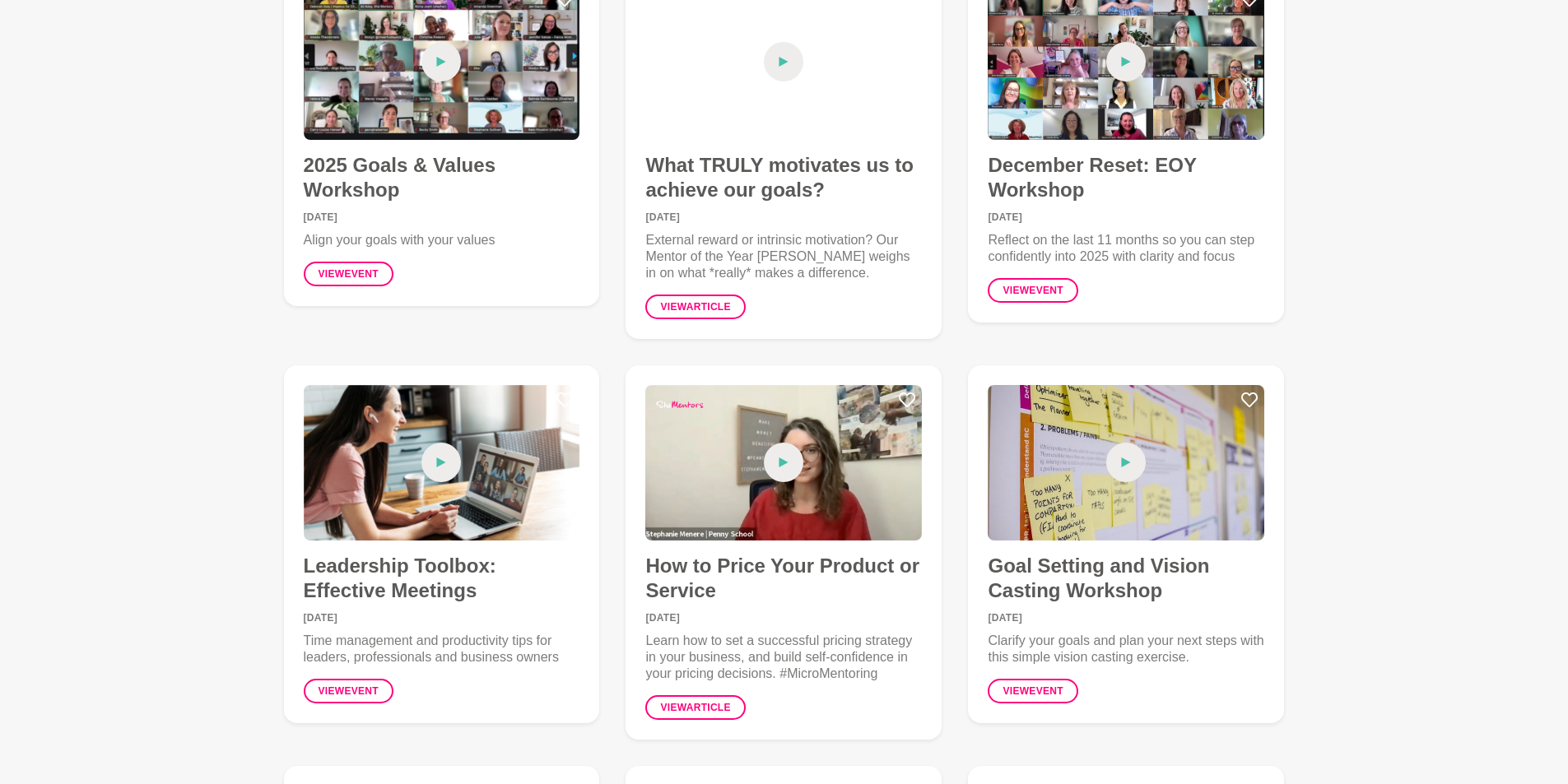
scroll to position [658, 0]
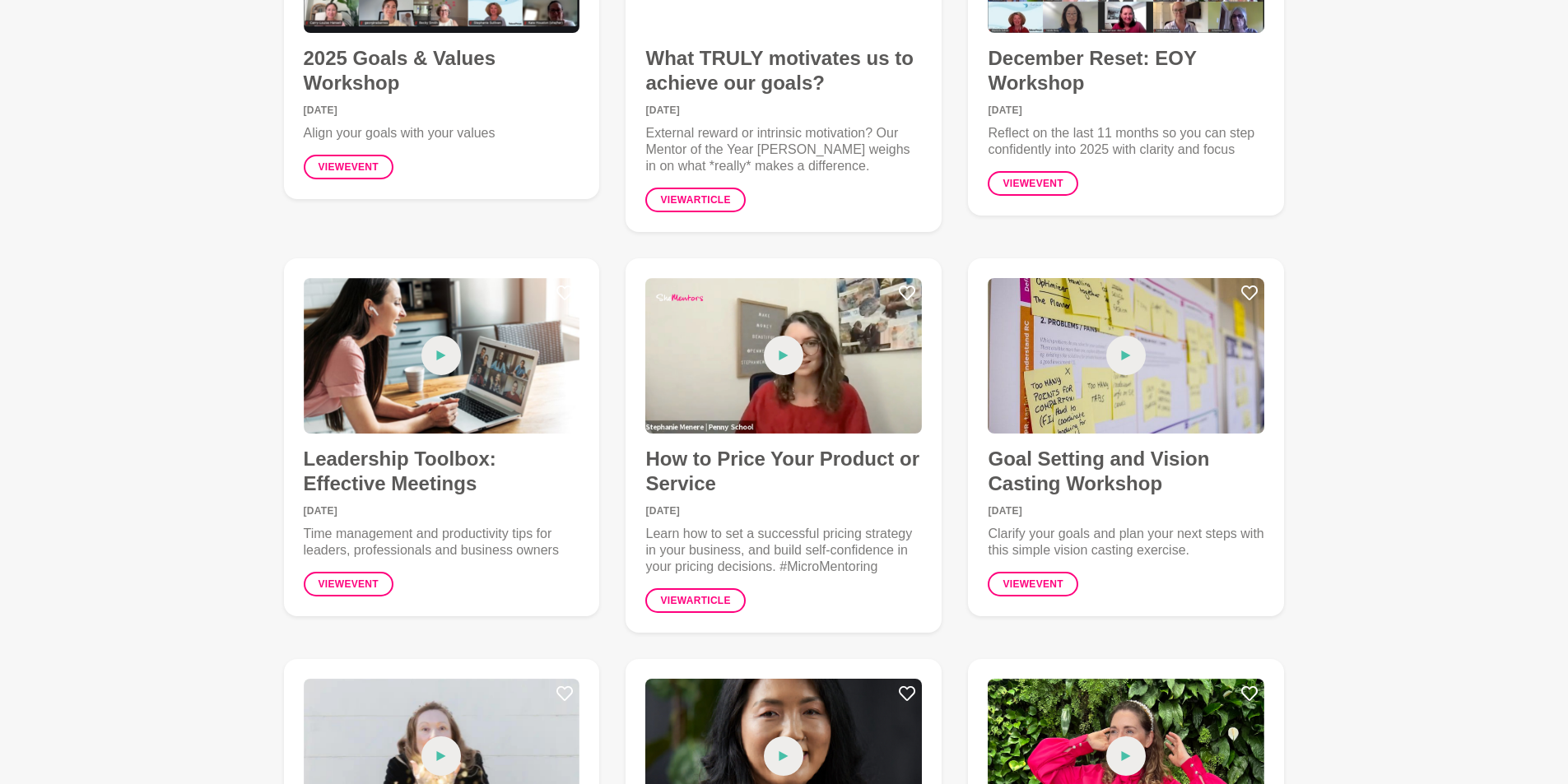
drag, startPoint x: 681, startPoint y: 505, endPoint x: 714, endPoint y: 545, distance: 51.9
drag, startPoint x: 714, startPoint y: 545, endPoint x: 653, endPoint y: 553, distance: 61.5
click at [653, 553] on p "Learn how to set a successful pricing strategy in your business, and build self…" at bounding box center [784, 550] width 276 height 49
click at [783, 347] on icon at bounding box center [783, 355] width 10 height 40
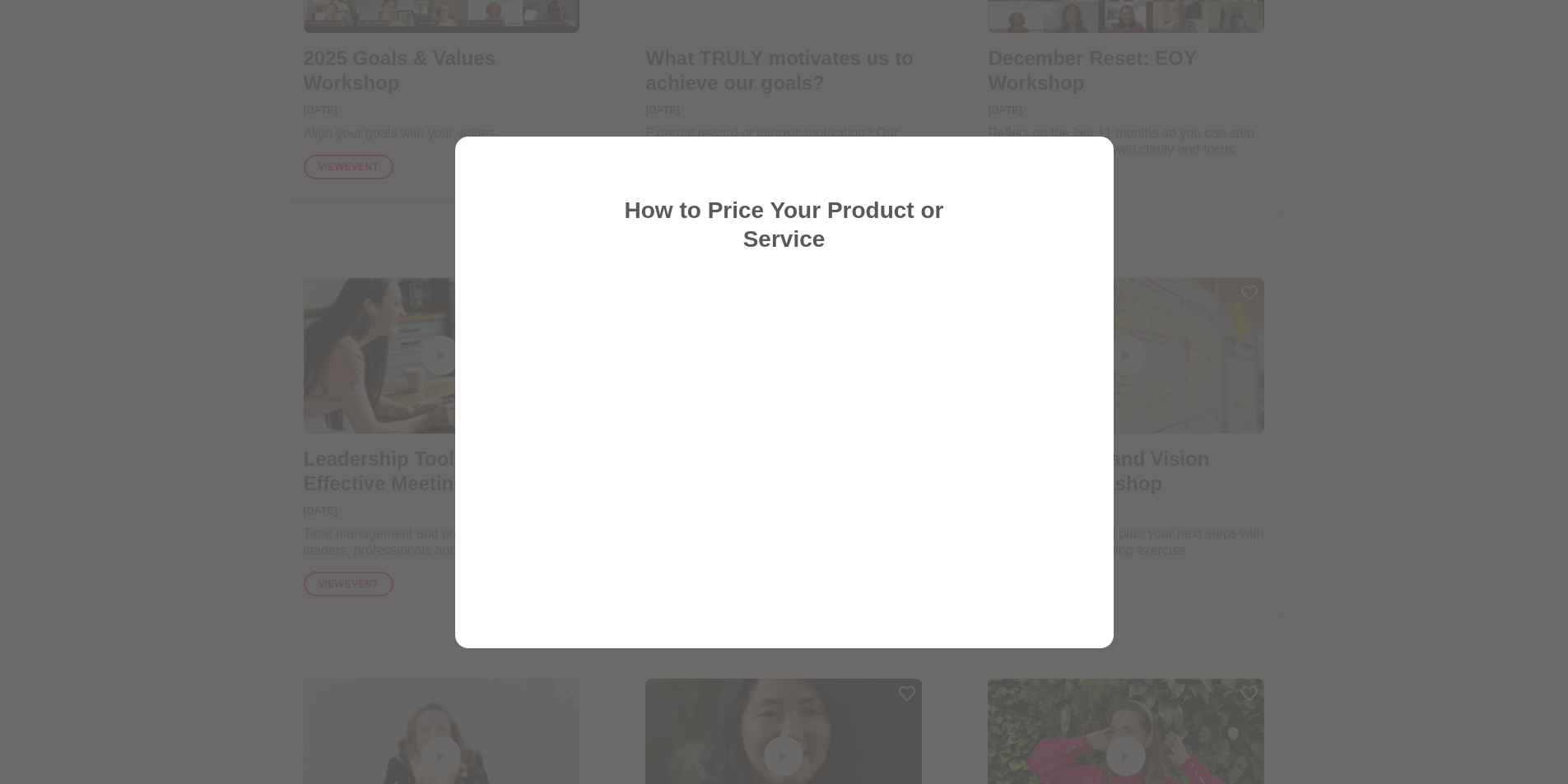
click at [1016, 622] on div "How to Price Your Product or Service" at bounding box center [784, 392] width 659 height 511
click at [1486, 384] on div at bounding box center [784, 392] width 1568 height 784
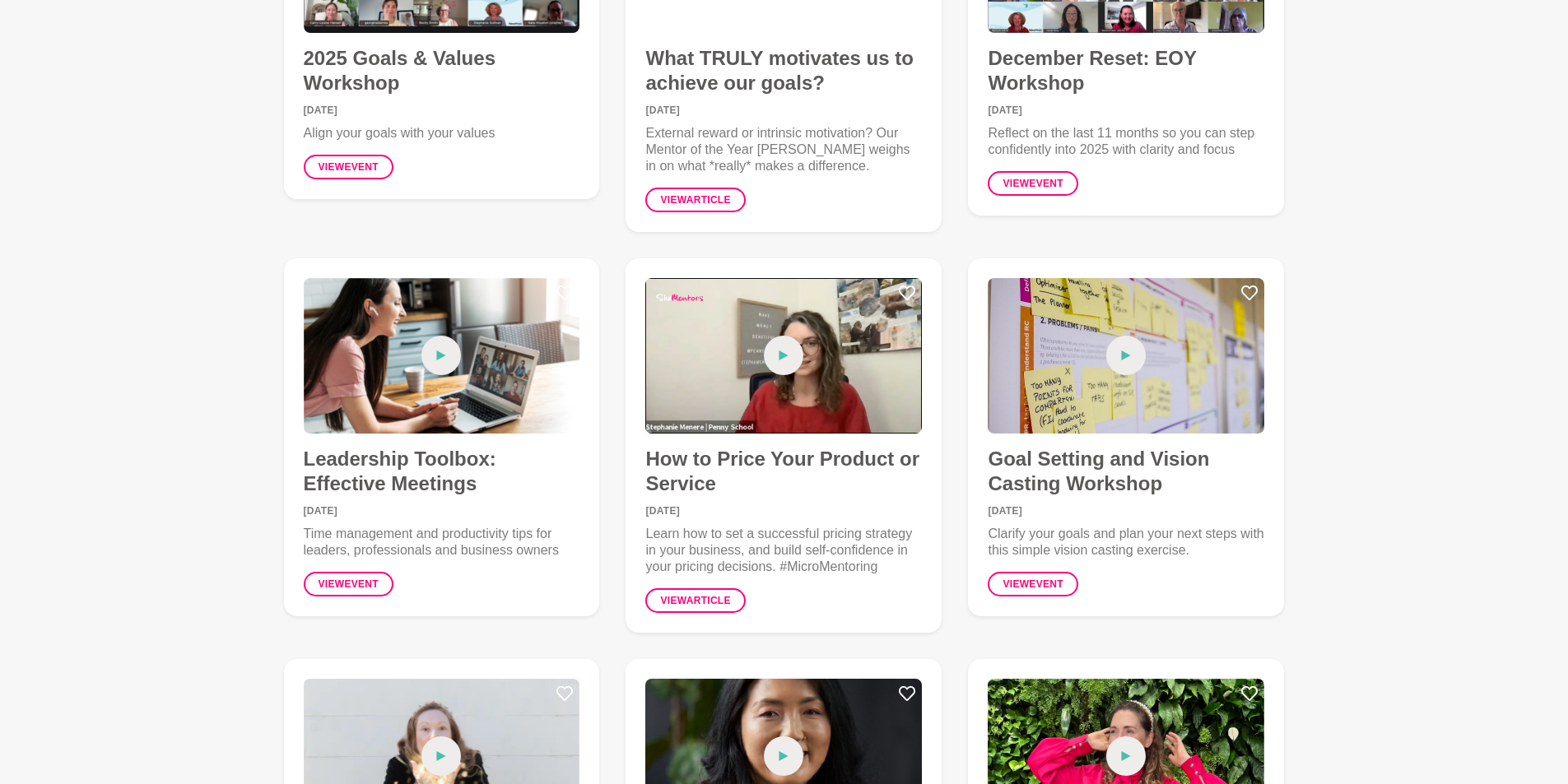
click at [773, 346] on span at bounding box center [783, 355] width 40 height 40
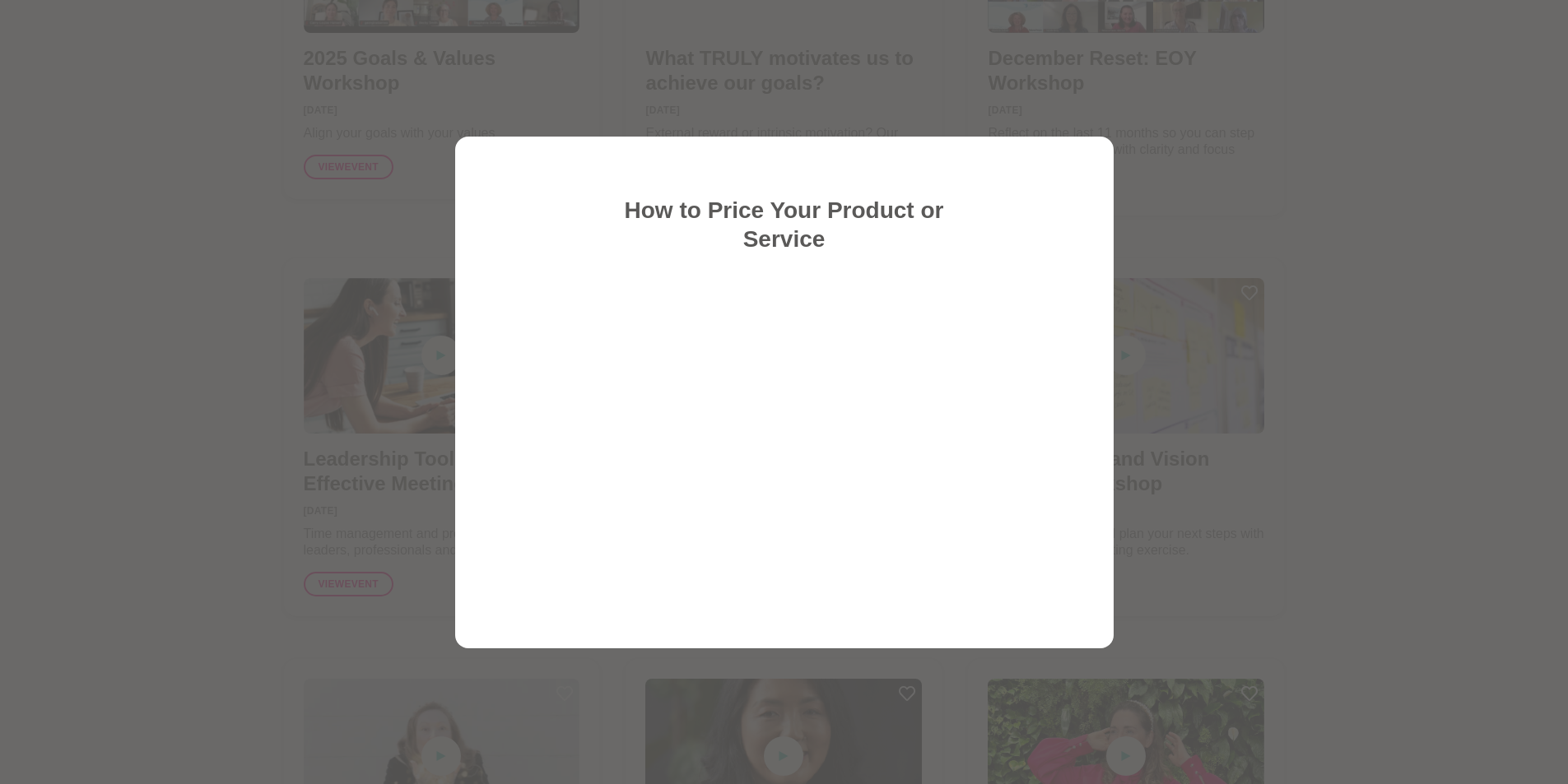
drag, startPoint x: 1316, startPoint y: 106, endPoint x: 1296, endPoint y: 136, distance: 36.1
click at [1319, 110] on div at bounding box center [784, 392] width 1568 height 784
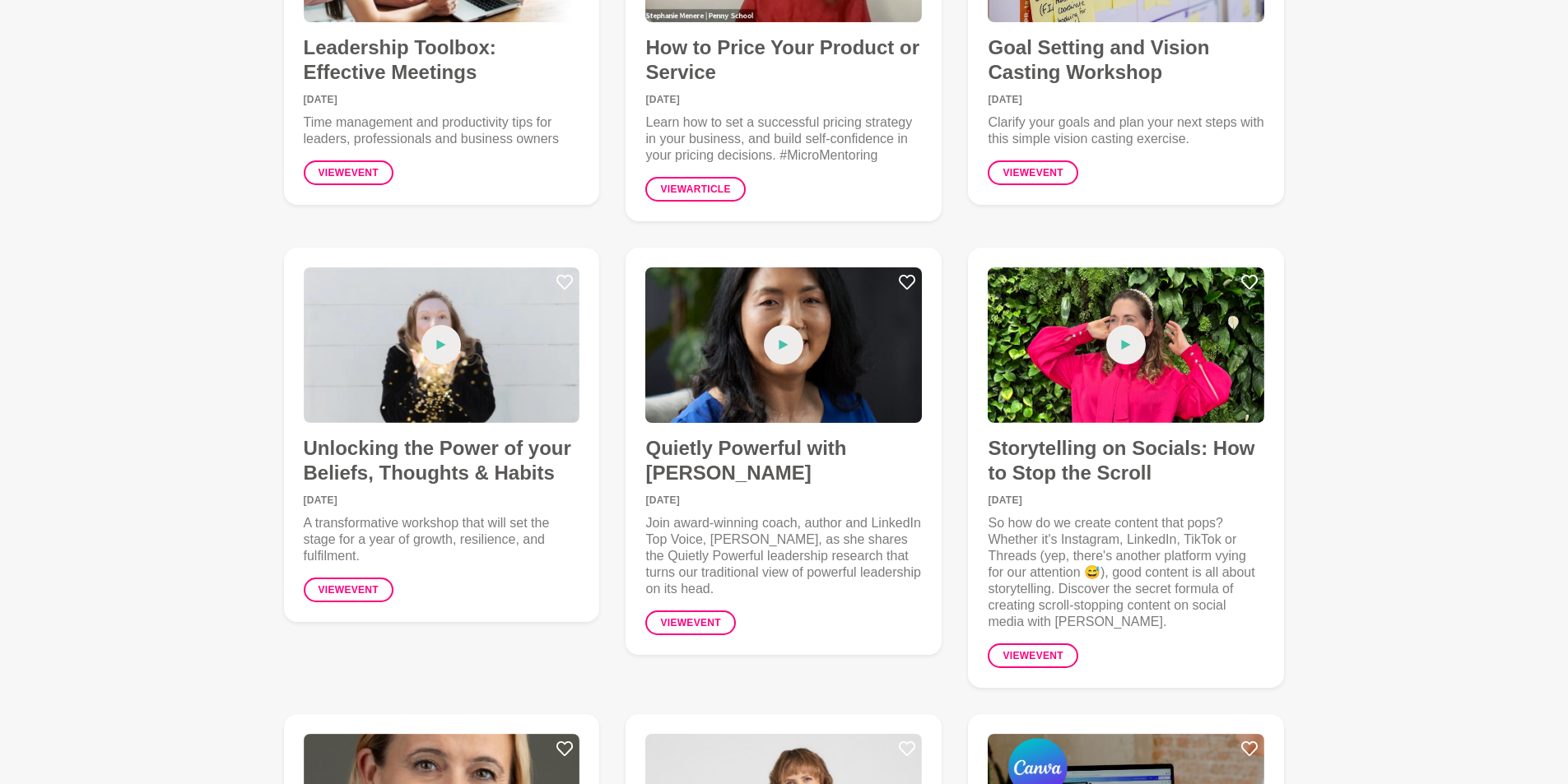
scroll to position [1152, 0]
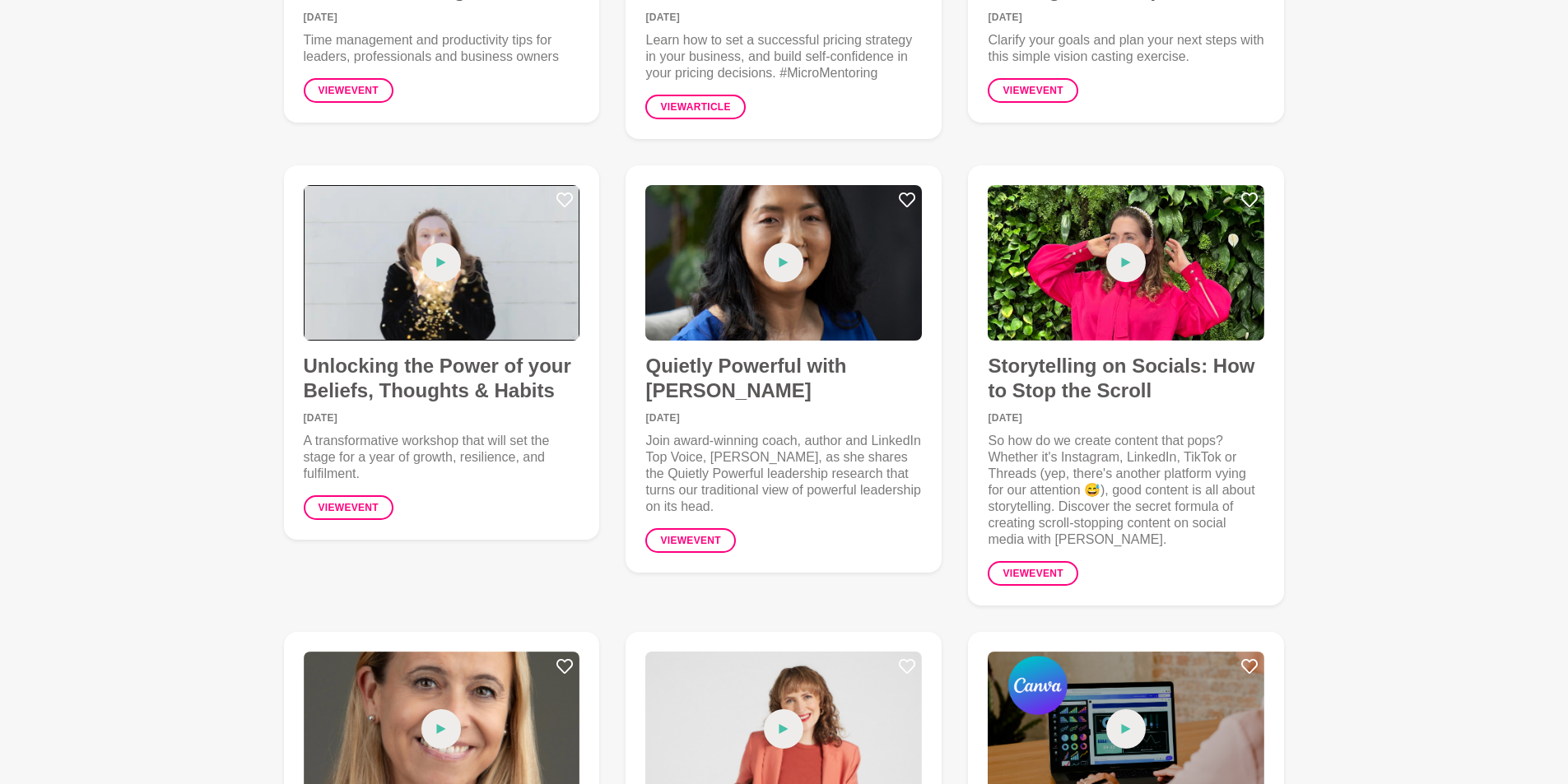
click at [457, 253] on span at bounding box center [441, 262] width 40 height 40
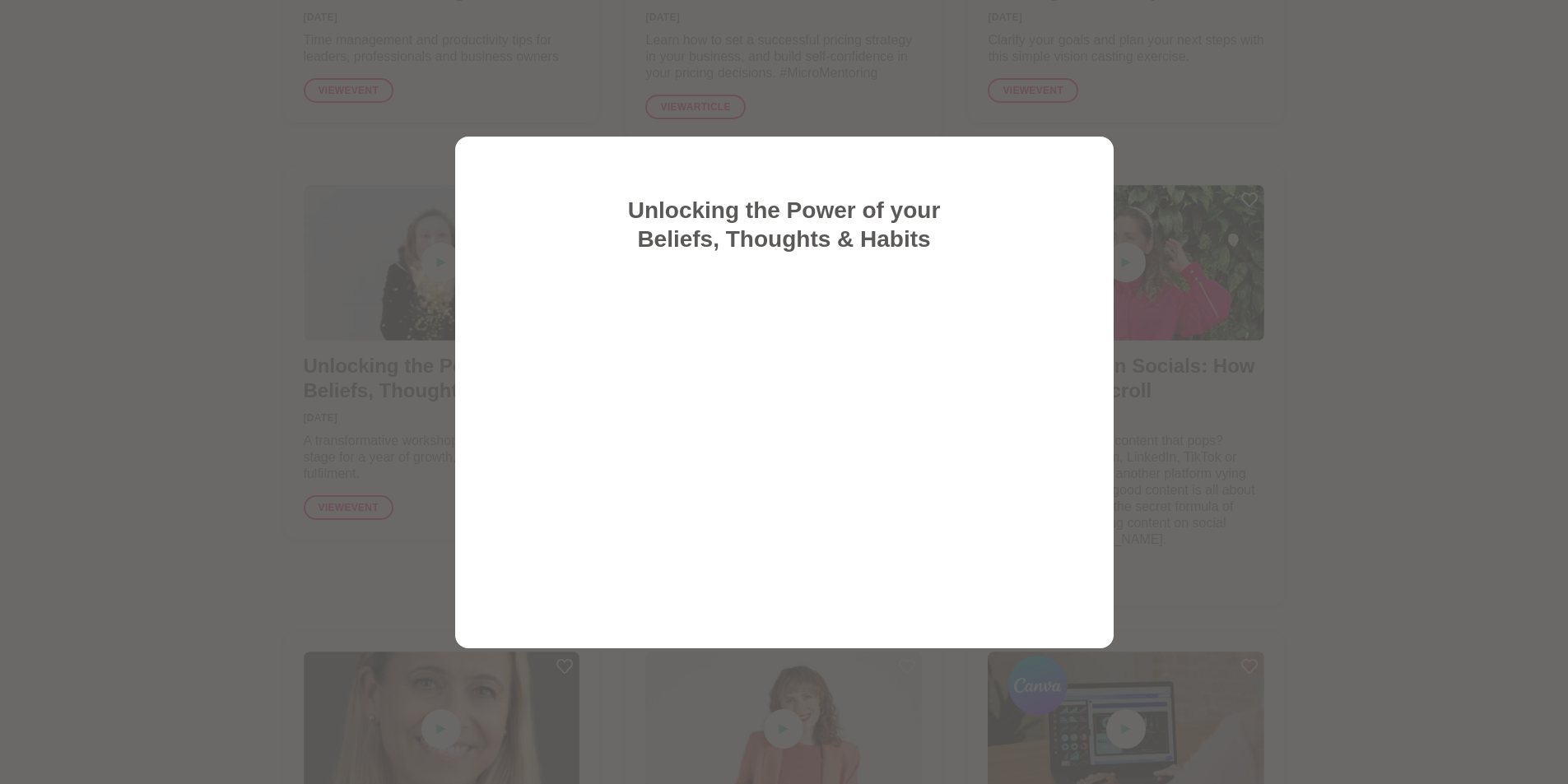
drag, startPoint x: 1097, startPoint y: 150, endPoint x: 1190, endPoint y: 145, distance: 93.1
click at [1102, 150] on div "Unlocking the Power of your Beliefs, Thoughts & Habits" at bounding box center [784, 392] width 659 height 511
click at [1345, 211] on div at bounding box center [784, 392] width 1568 height 784
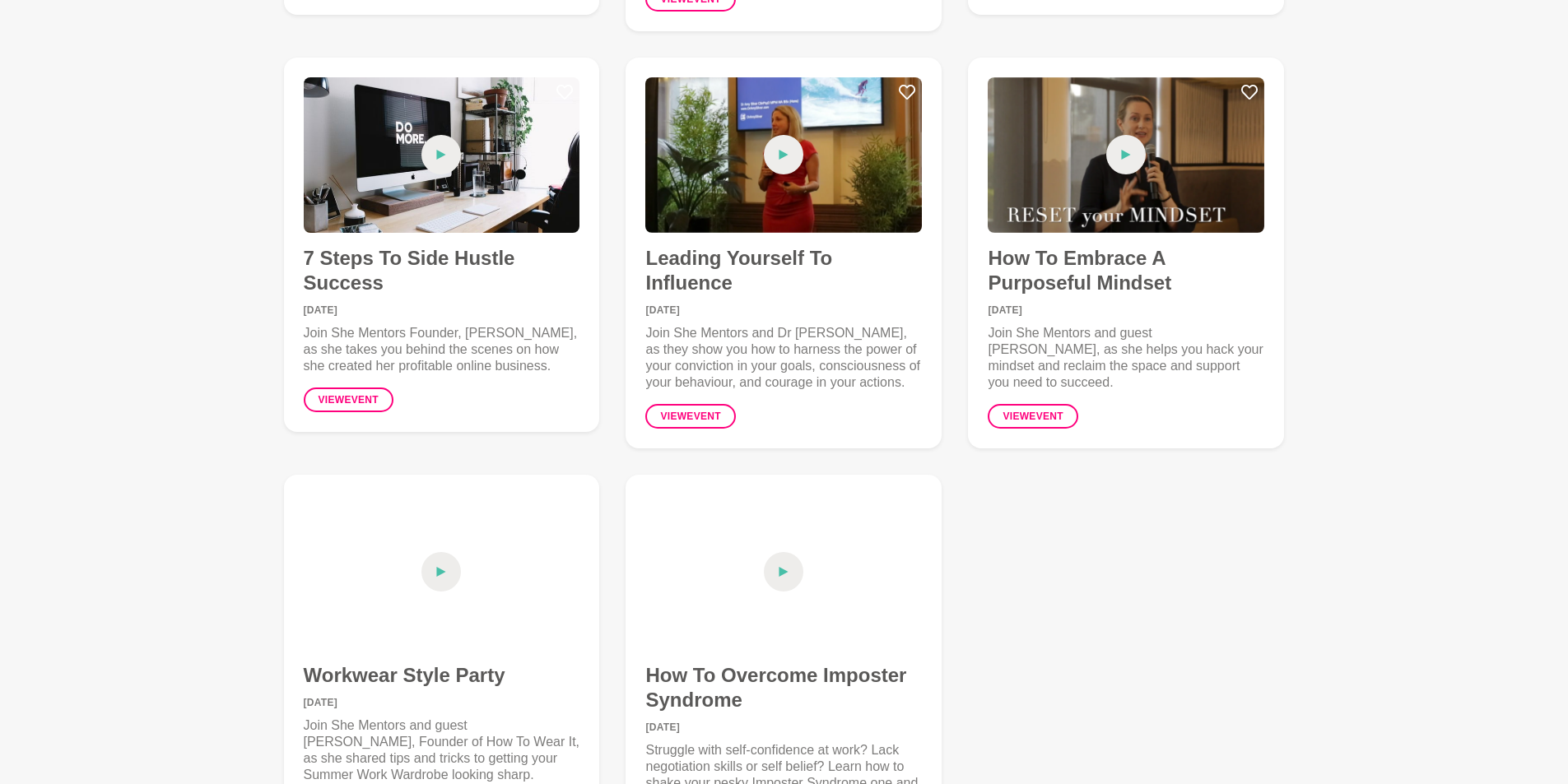
scroll to position [9746, 0]
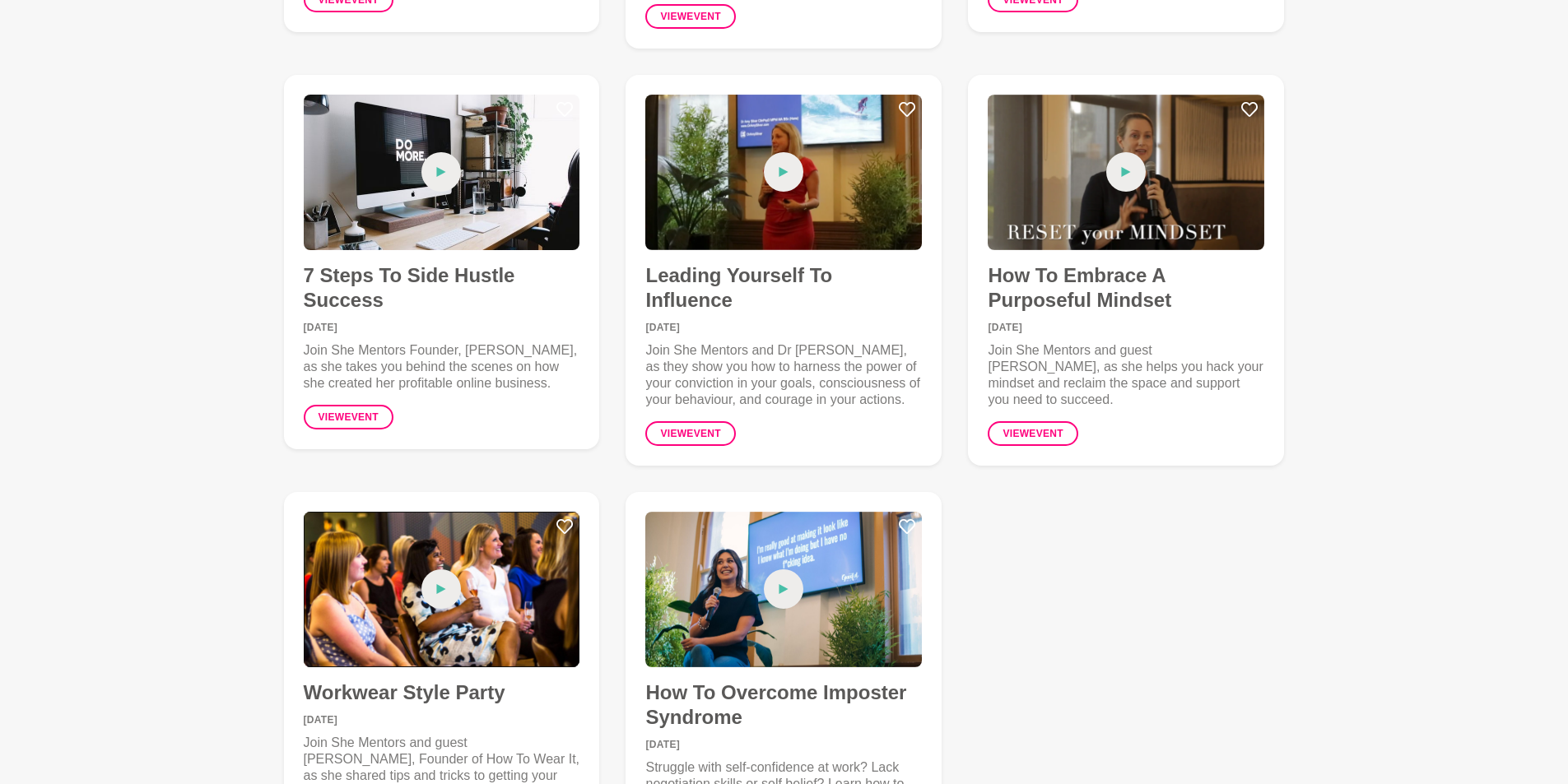
click at [449, 569] on span at bounding box center [441, 589] width 40 height 40
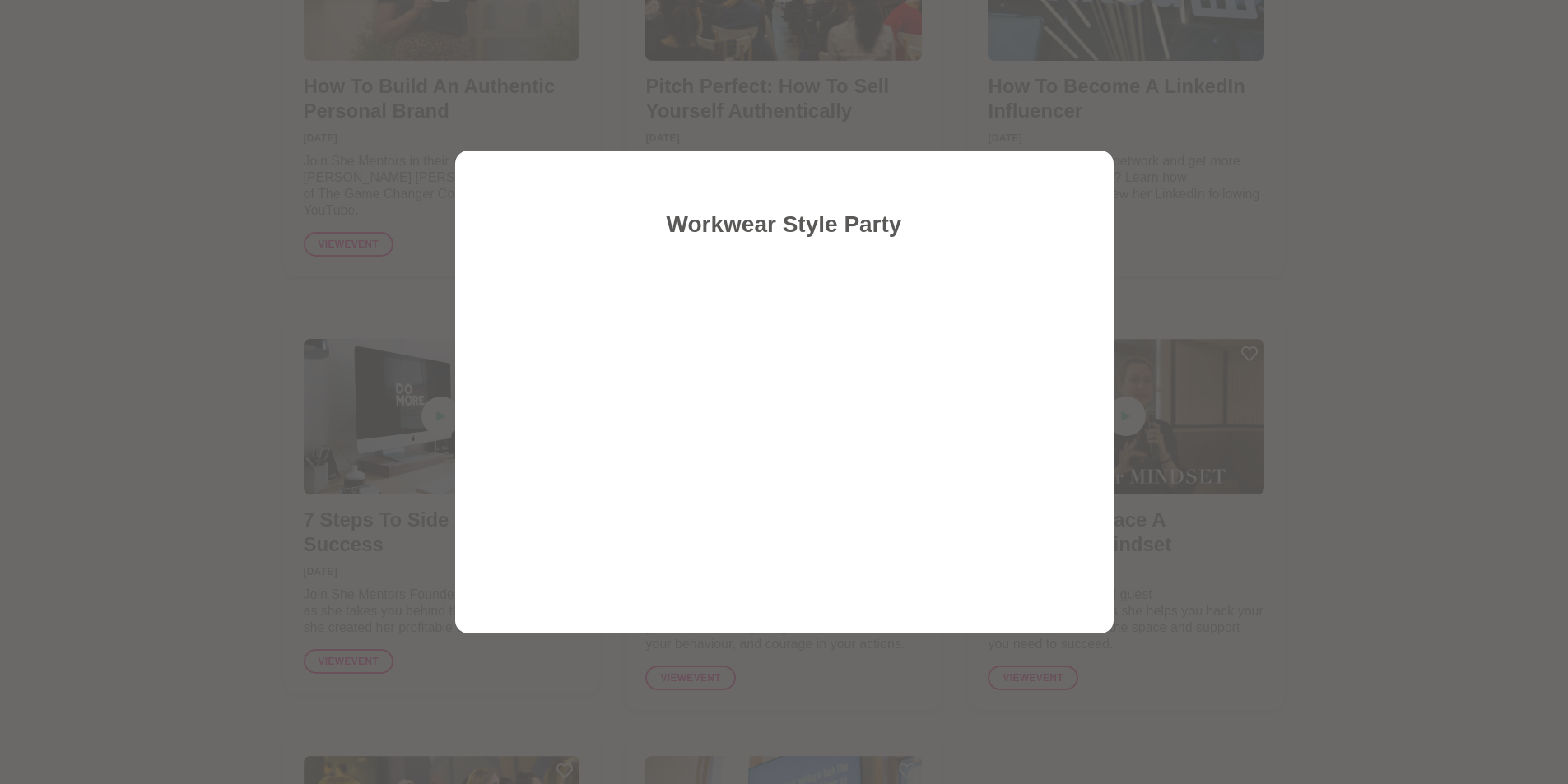
scroll to position [9499, 0]
click at [1371, 587] on div at bounding box center [784, 392] width 1568 height 784
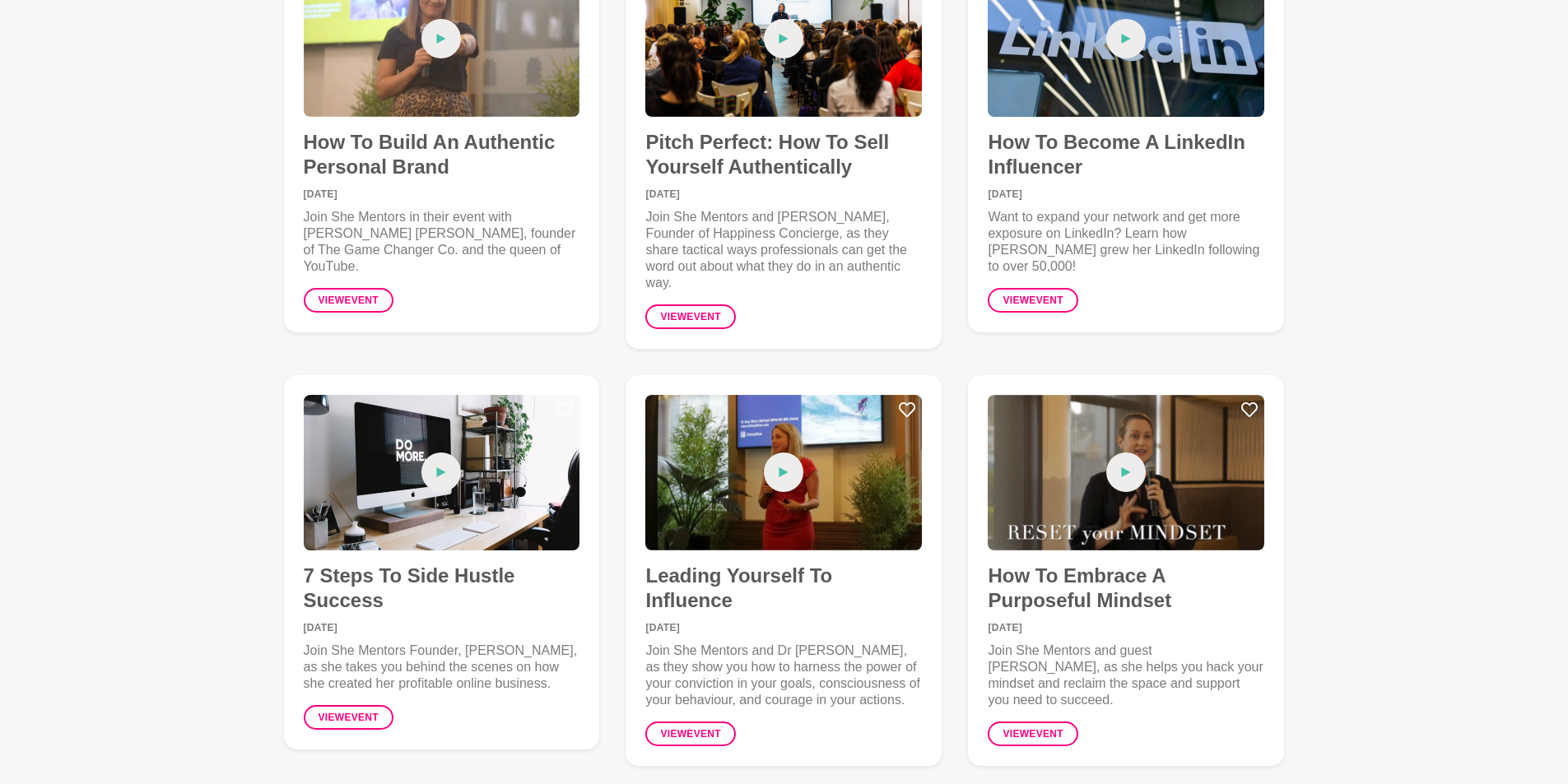
scroll to position [9417, 0]
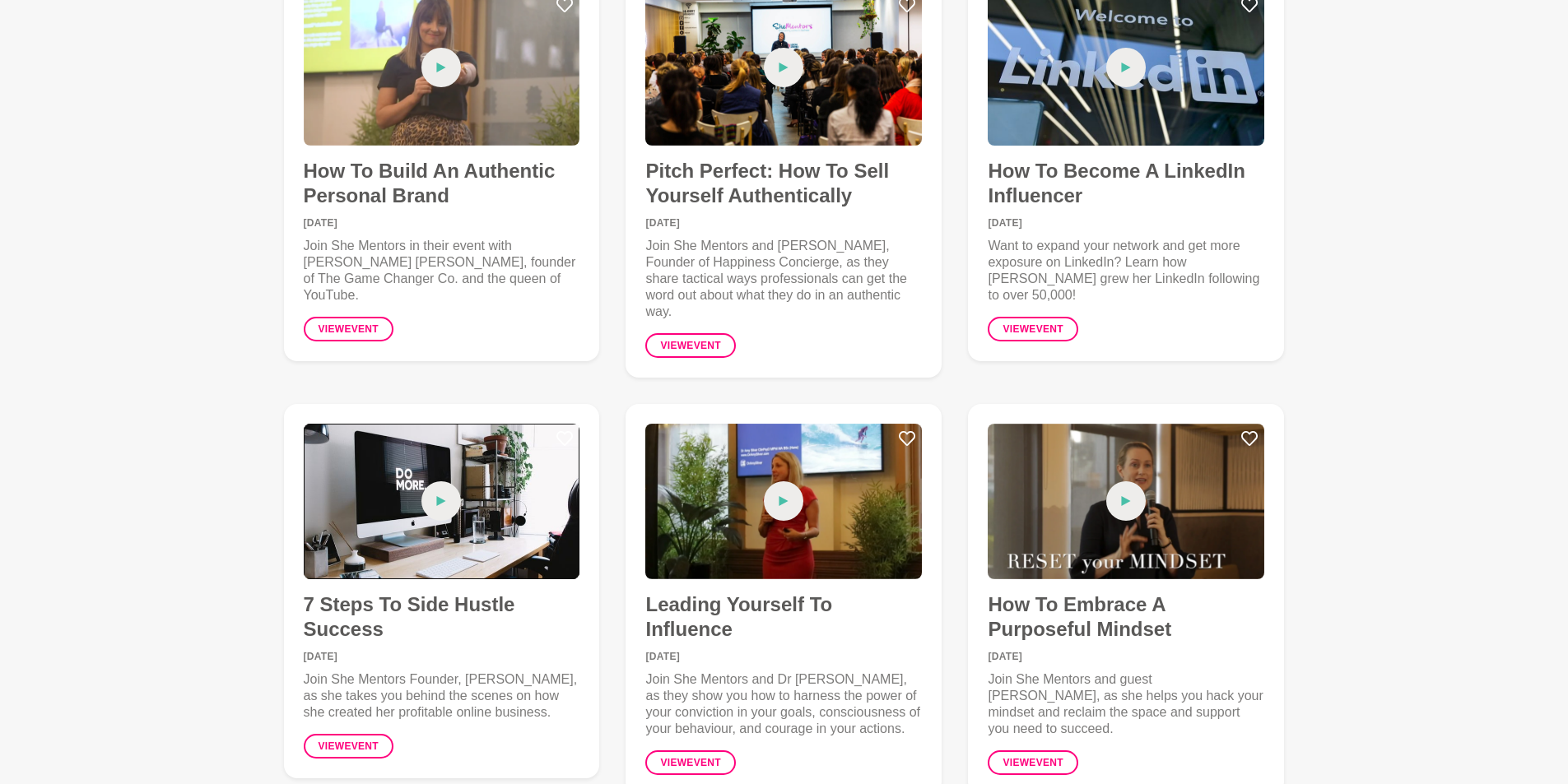
click at [445, 481] on icon at bounding box center [440, 501] width 10 height 40
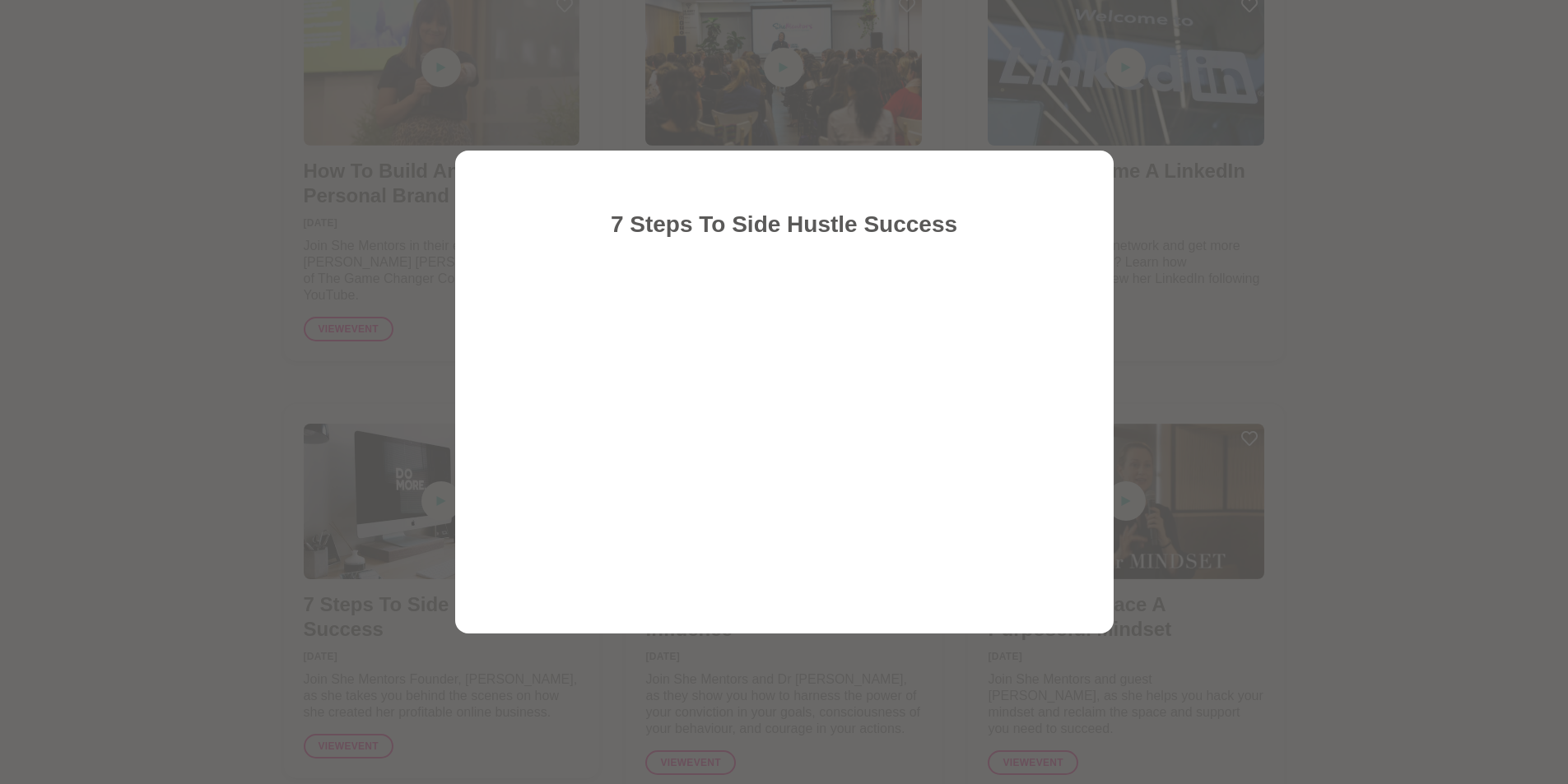
click at [1507, 616] on div at bounding box center [784, 392] width 1568 height 784
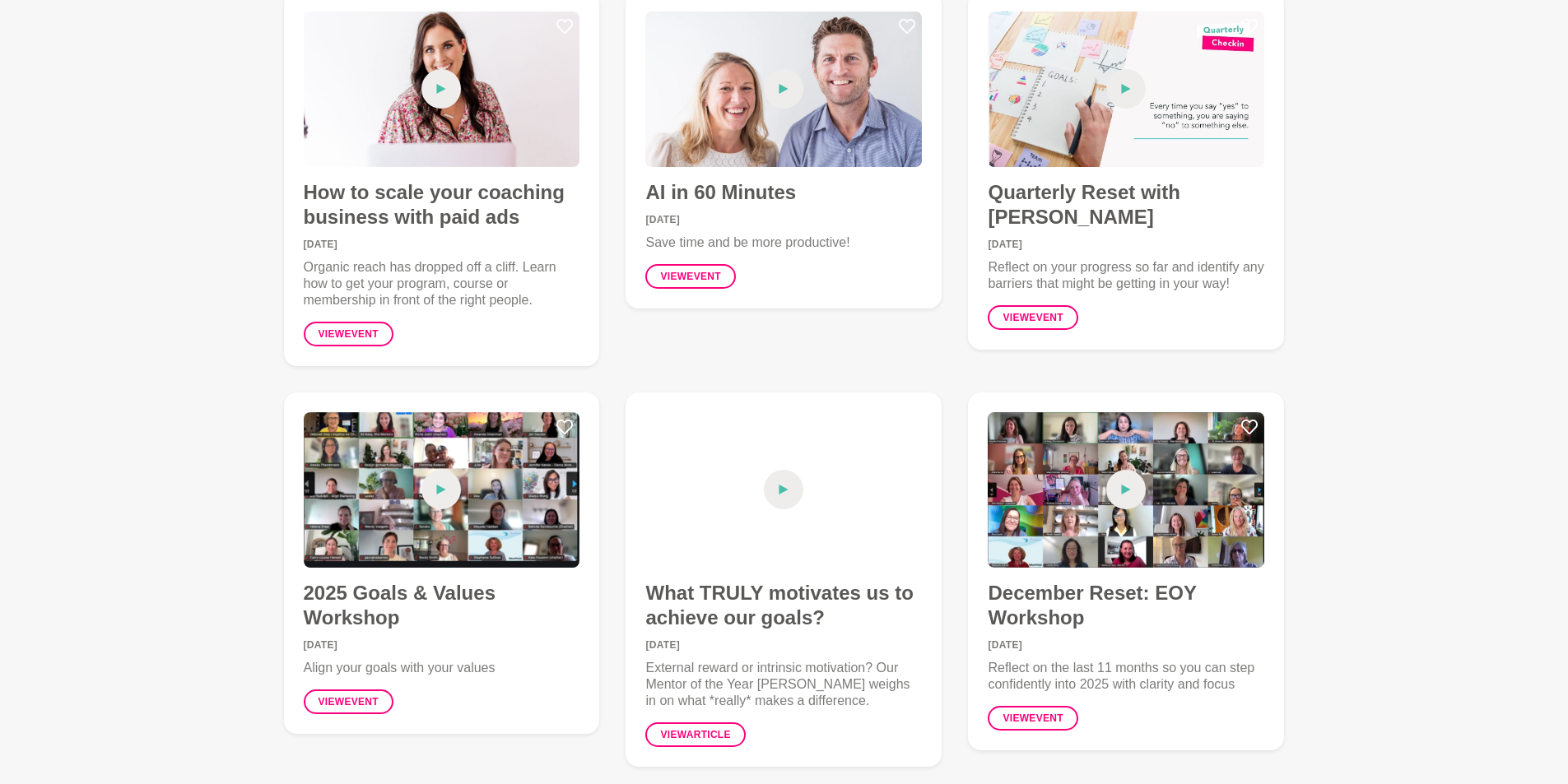
scroll to position [0, 0]
